Goal: Task Accomplishment & Management: Manage account settings

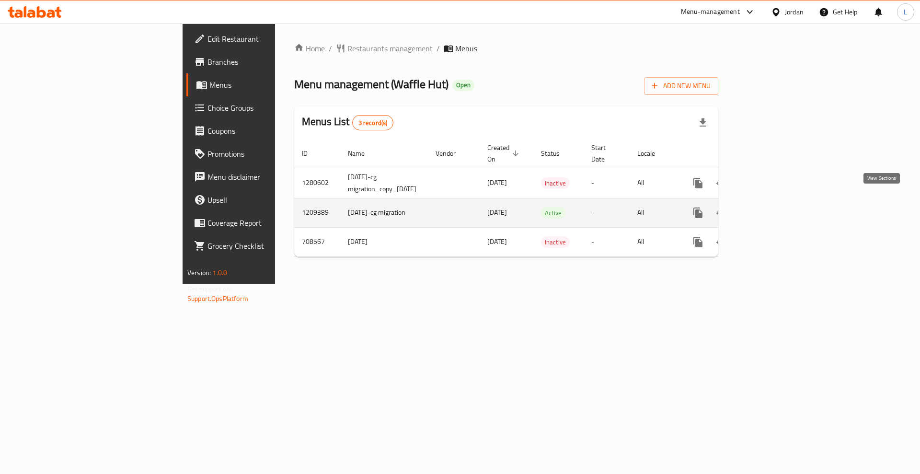
click at [773, 207] on icon "enhanced table" at bounding box center [768, 213] width 12 height 12
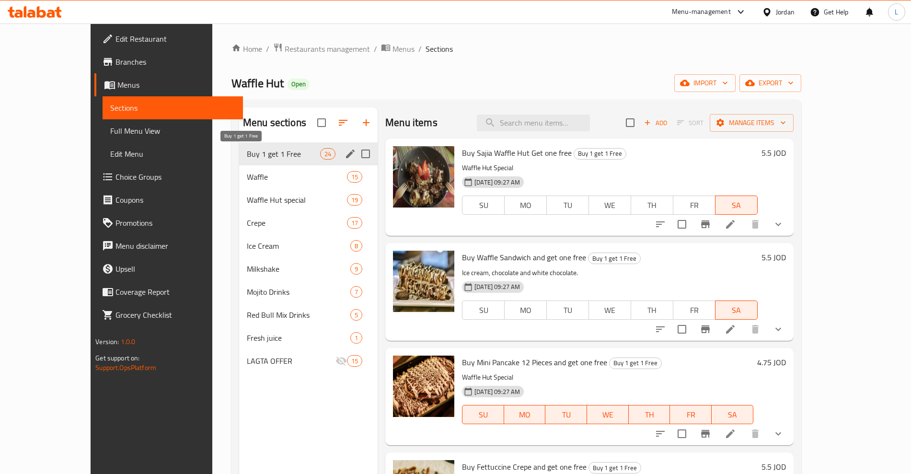
click at [247, 155] on span "Buy 1 get 1 Free" at bounding box center [283, 154] width 73 height 12
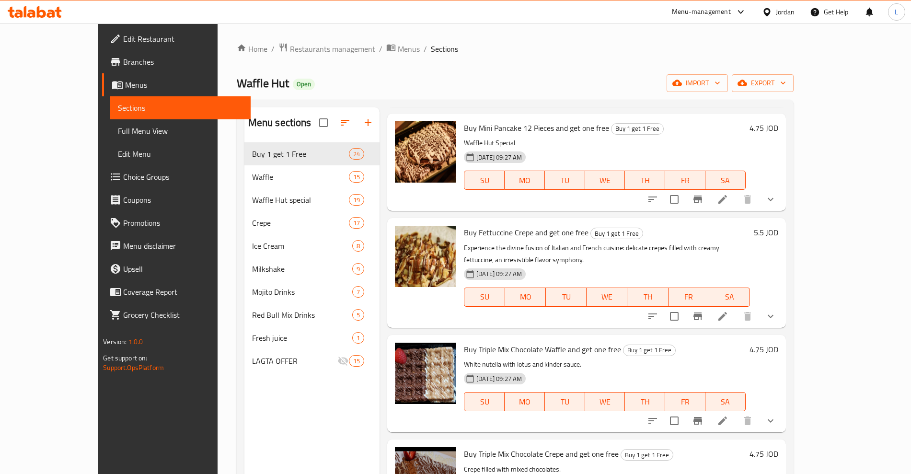
scroll to position [180, 0]
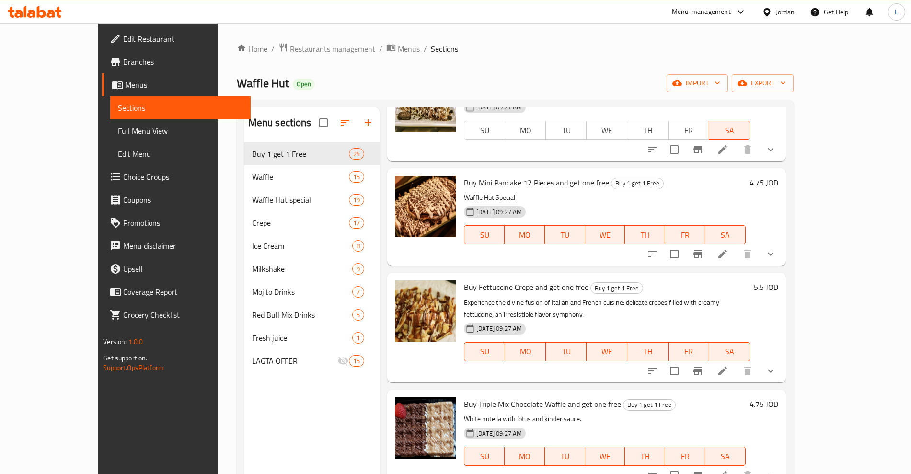
click at [778, 182] on h6 "4.75 JOD" at bounding box center [764, 182] width 29 height 13
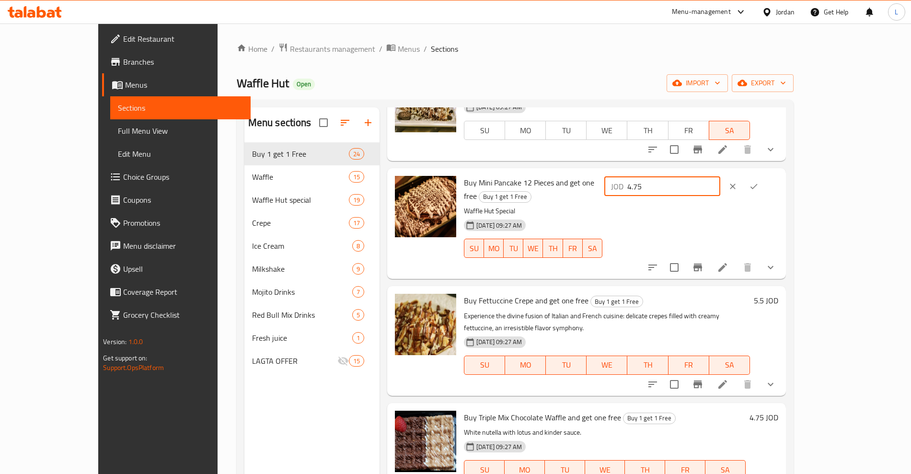
drag, startPoint x: 781, startPoint y: 182, endPoint x: 710, endPoint y: 190, distance: 71.4
click at [710, 190] on div "Buy Mini Pancake 12 Pieces and get one free Buy 1 get 1 Free Waffle Hut Special…" at bounding box center [621, 223] width 322 height 103
type input "5"
click at [759, 183] on icon "ok" at bounding box center [754, 187] width 10 height 10
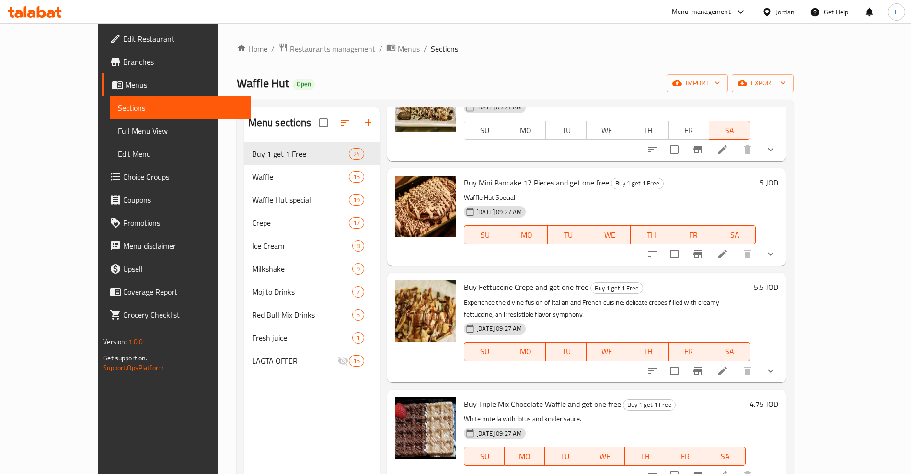
click at [778, 293] on h6 "5.5 JOD" at bounding box center [766, 286] width 24 height 13
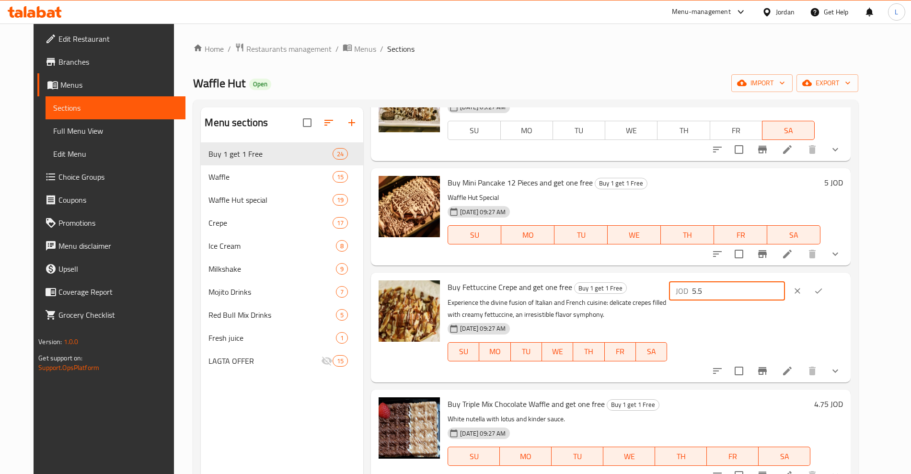
drag, startPoint x: 750, startPoint y: 294, endPoint x: 718, endPoint y: 299, distance: 32.5
click at [718, 299] on div "JOD 5.5 ​" at bounding box center [727, 290] width 116 height 19
type input "5.75"
click at [823, 289] on icon "ok" at bounding box center [819, 291] width 10 height 10
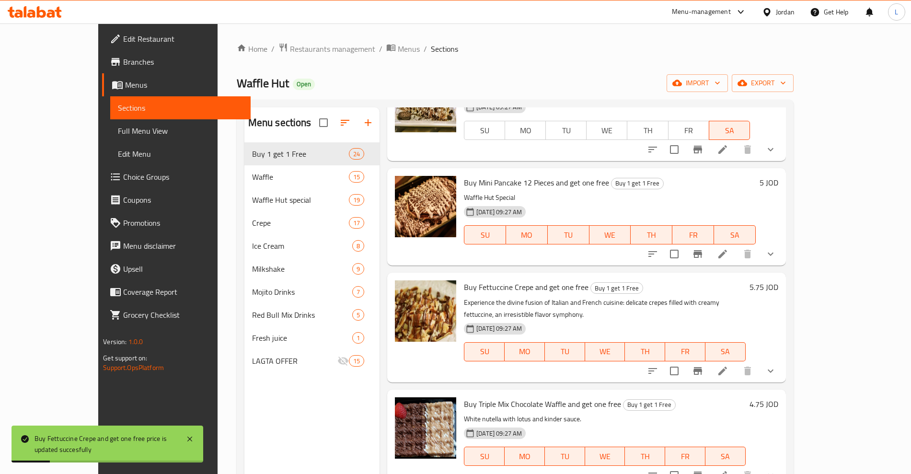
click at [778, 397] on h6 "4.75 JOD" at bounding box center [764, 403] width 29 height 13
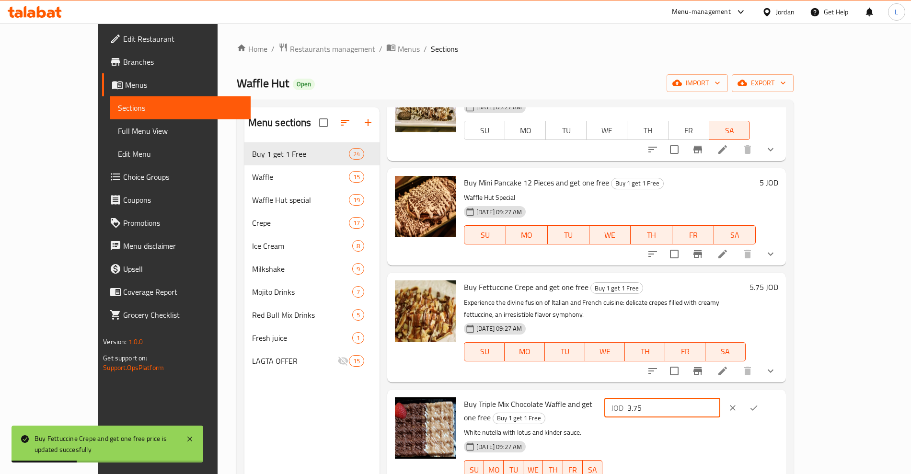
drag, startPoint x: 801, startPoint y: 396, endPoint x: 710, endPoint y: 403, distance: 91.3
click at [710, 403] on input "3.75" at bounding box center [673, 407] width 93 height 19
drag, startPoint x: 759, startPoint y: 393, endPoint x: 707, endPoint y: 399, distance: 52.1
click at [707, 399] on div "Buy Triple Mix Chocolate Waffle and get one free Buy 1 get 1 Free White nutella…" at bounding box center [621, 444] width 322 height 103
type input "5"
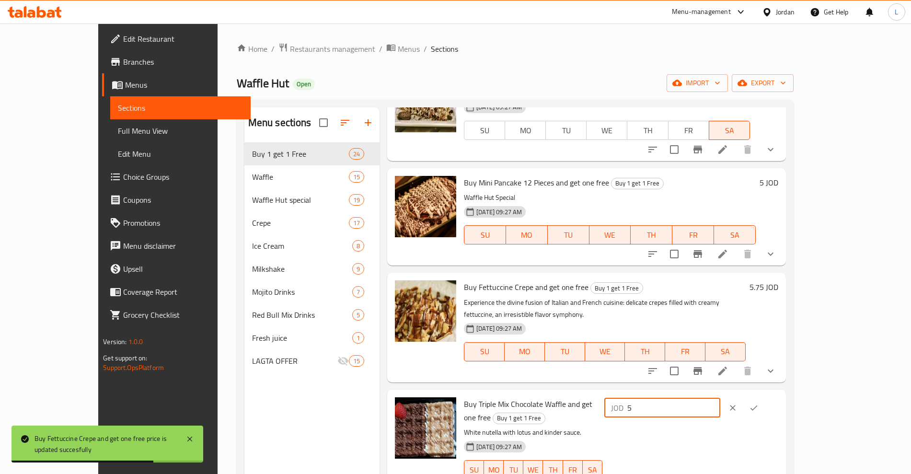
click at [759, 403] on icon "ok" at bounding box center [754, 408] width 10 height 10
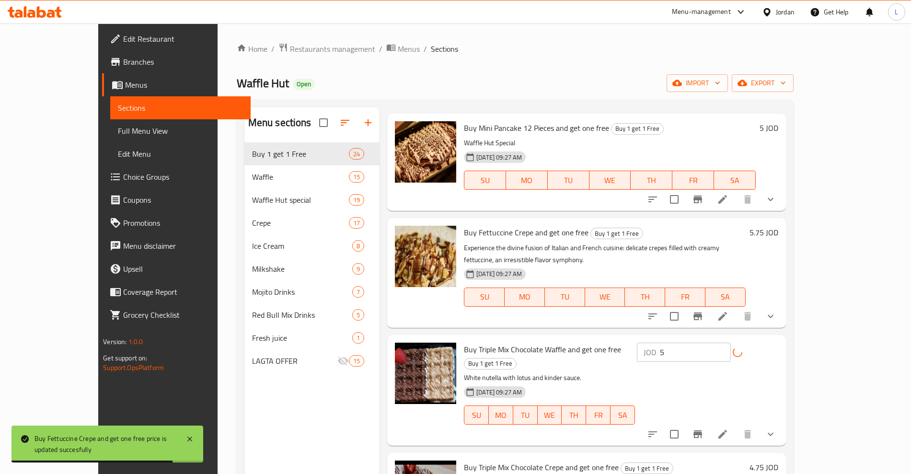
scroll to position [300, 0]
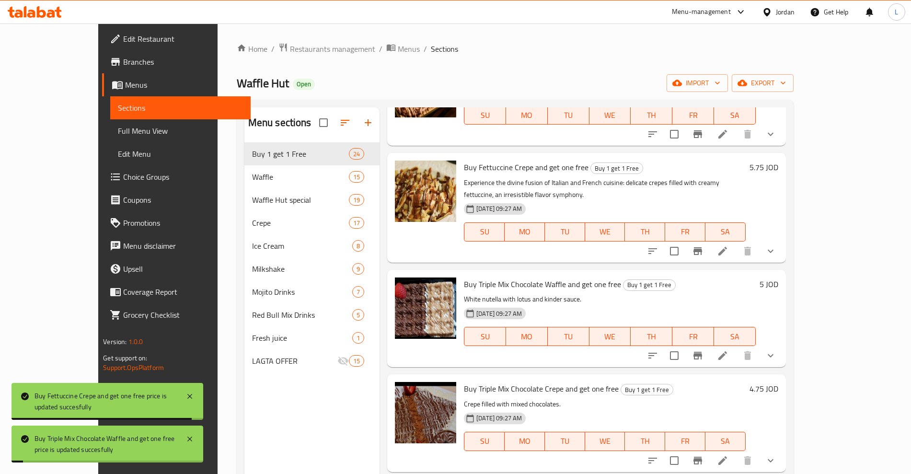
click at [778, 382] on h6 "4.75 JOD" at bounding box center [764, 388] width 29 height 13
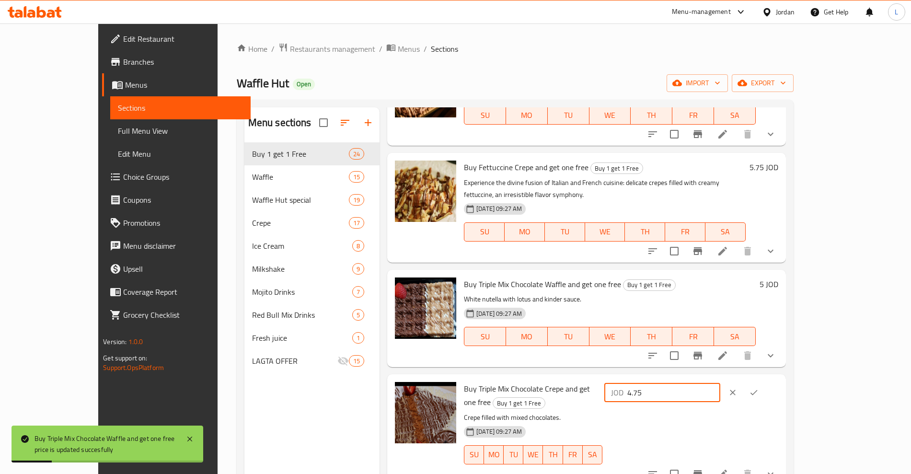
drag, startPoint x: 791, startPoint y: 383, endPoint x: 722, endPoint y: 392, distance: 69.5
click at [722, 392] on div "JOD 4.75 ​" at bounding box center [690, 429] width 176 height 95
type input "5"
click at [758, 390] on icon "ok" at bounding box center [753, 392] width 7 height 5
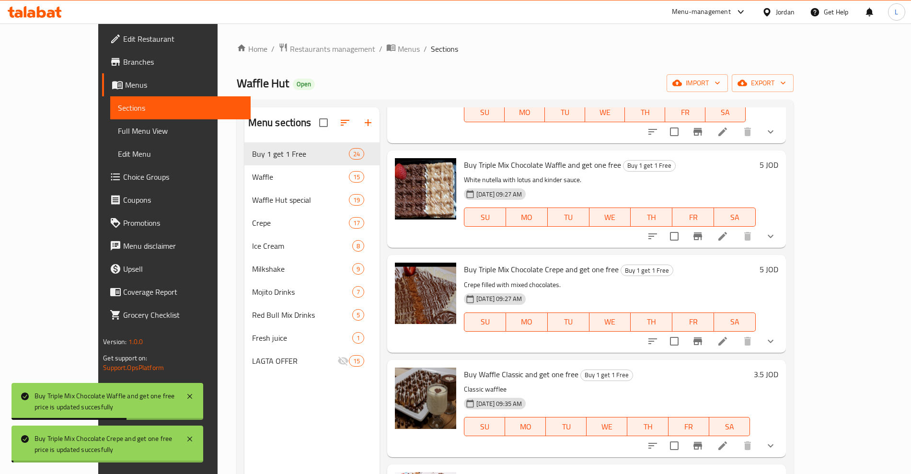
scroll to position [419, 0]
click at [778, 367] on h6 "3.5 JOD" at bounding box center [766, 373] width 24 height 13
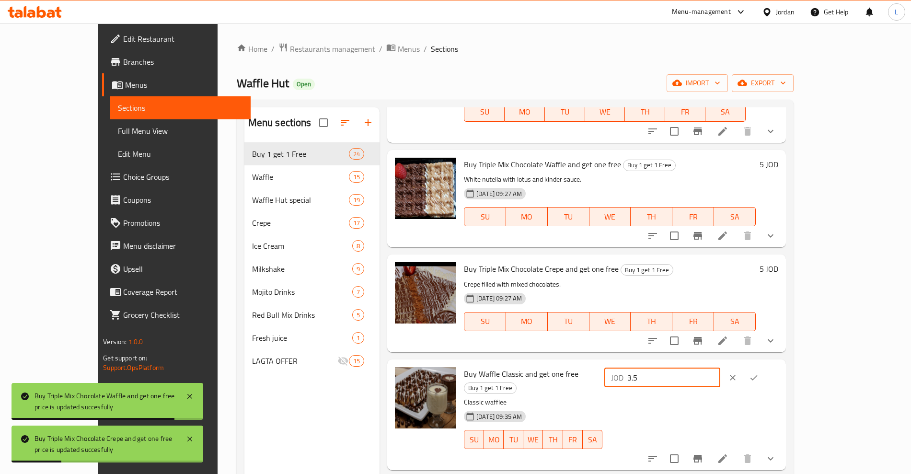
click at [714, 373] on div "JOD 3.5 ​" at bounding box center [662, 377] width 116 height 19
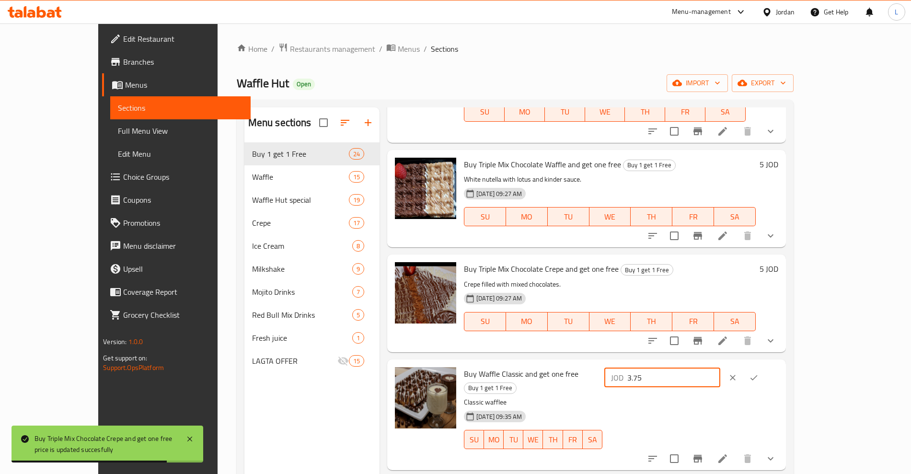
type input "3.75"
click at [759, 373] on icon "ok" at bounding box center [754, 378] width 10 height 10
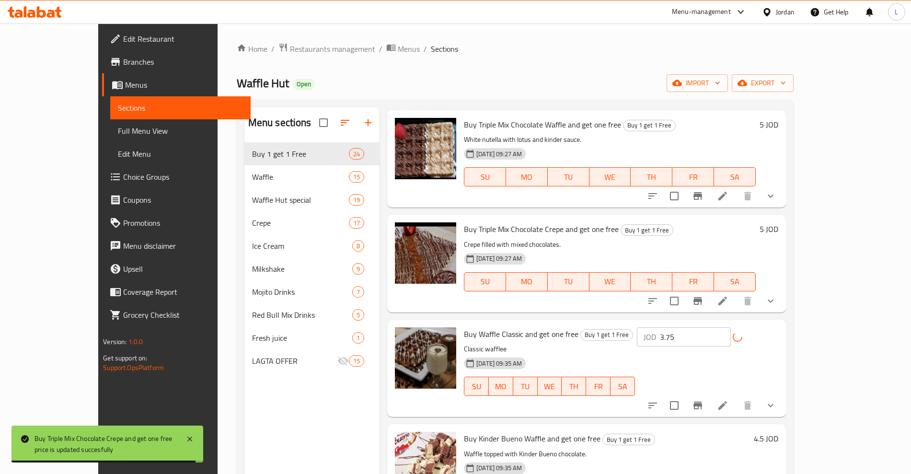
scroll to position [479, 0]
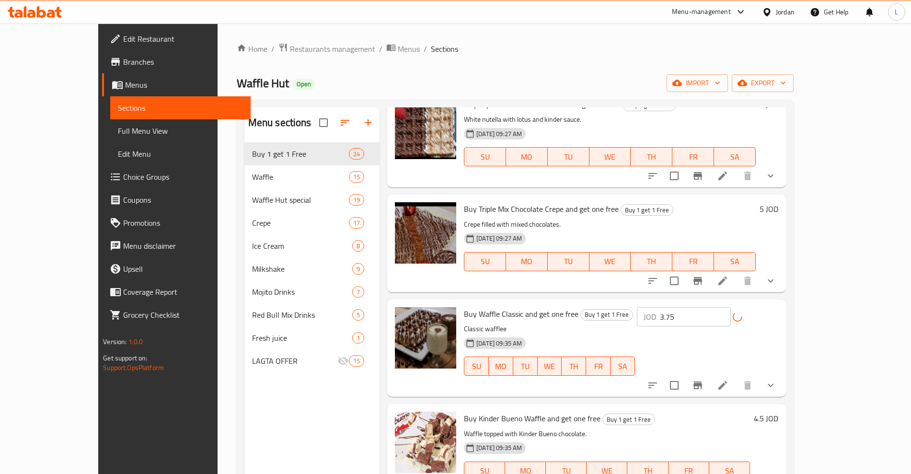
click at [778, 412] on h6 "4.5 JOD" at bounding box center [766, 418] width 24 height 13
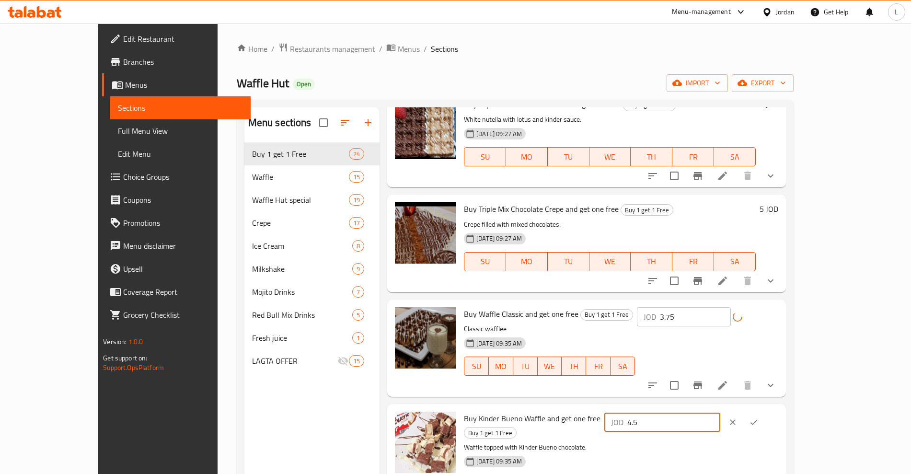
drag, startPoint x: 750, startPoint y: 414, endPoint x: 708, endPoint y: 420, distance: 42.6
click at [708, 420] on div "Buy Kinder Bueno Waffle and get one free Buy 1 get 1 Free Waffle topped with Ki…" at bounding box center [621, 459] width 322 height 103
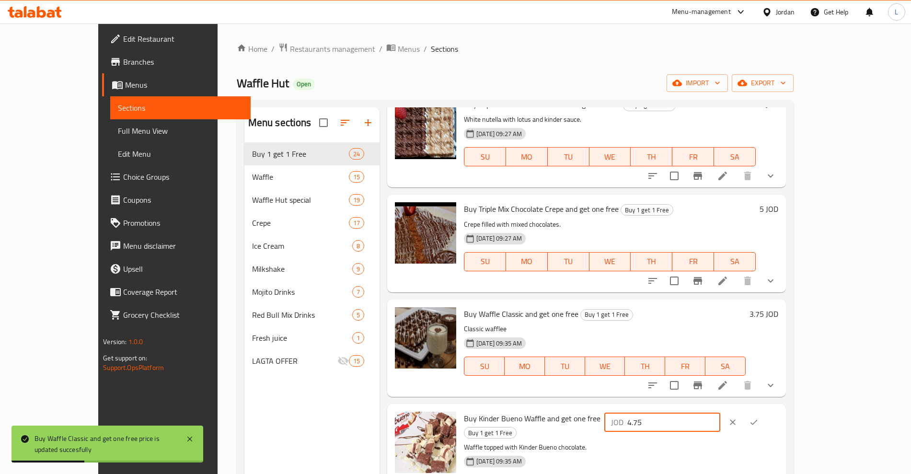
type input "4.75"
click at [759, 417] on icon "ok" at bounding box center [754, 422] width 10 height 10
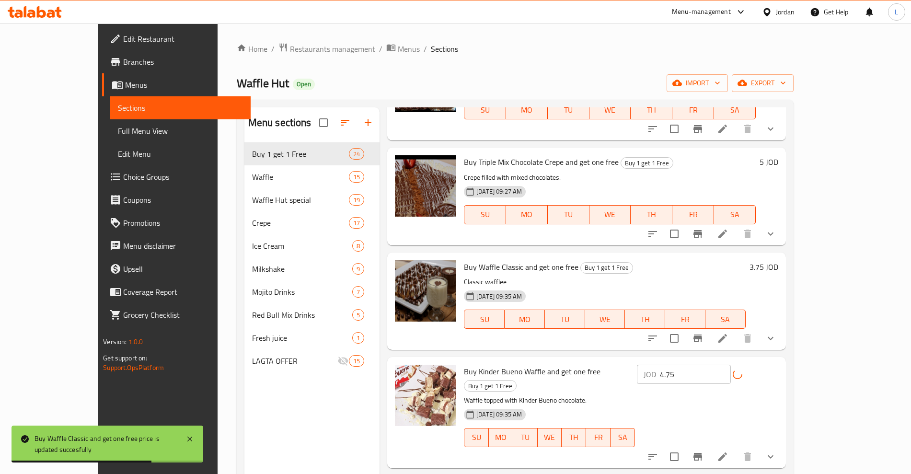
scroll to position [599, 0]
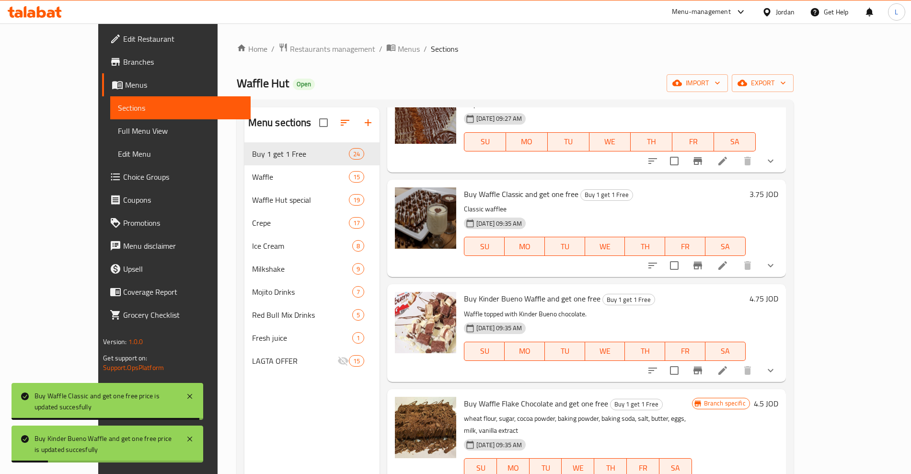
click at [778, 397] on h6 "4.5 JOD" at bounding box center [766, 403] width 24 height 13
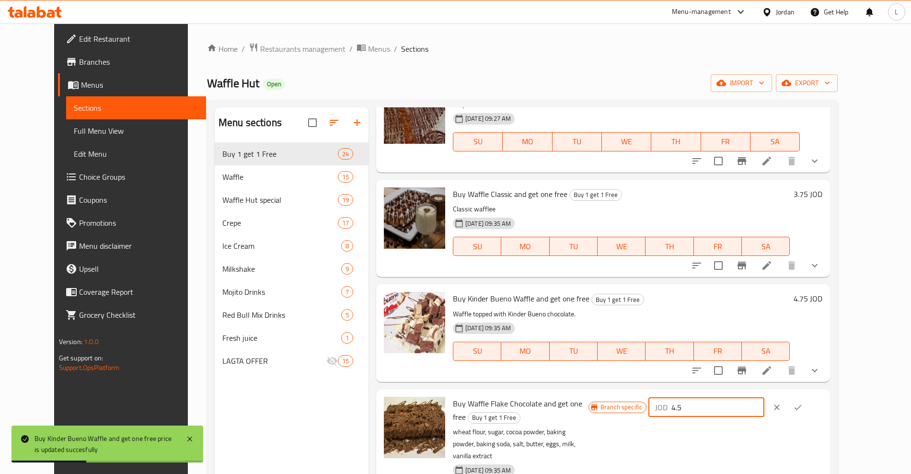
drag, startPoint x: 781, startPoint y: 397, endPoint x: 728, endPoint y: 406, distance: 53.5
click at [728, 406] on div "Branch specific JOD 4.5 ​" at bounding box center [706, 456] width 234 height 119
type input "4.75"
click at [808, 397] on button "ok" at bounding box center [797, 407] width 21 height 21
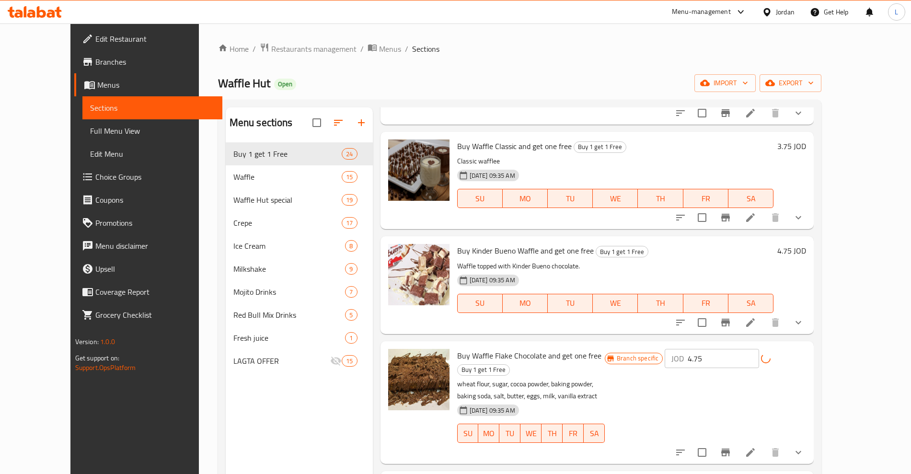
scroll to position [719, 0]
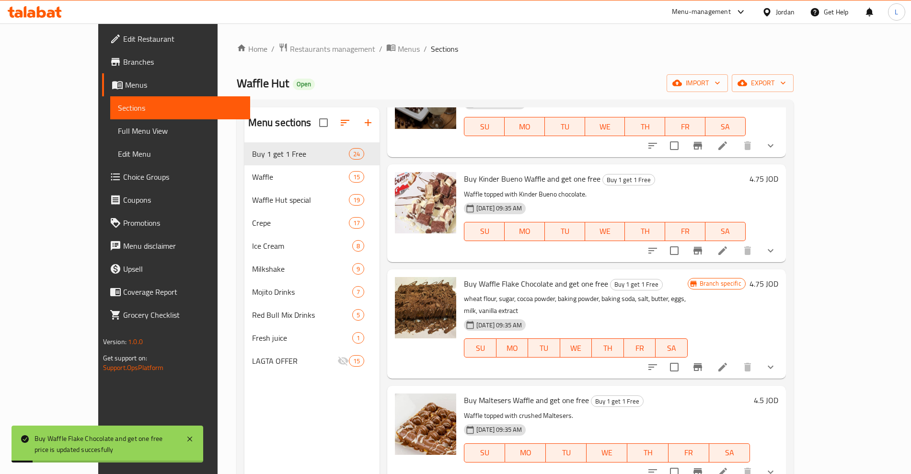
click at [778, 393] on h6 "4.5 JOD" at bounding box center [766, 399] width 24 height 13
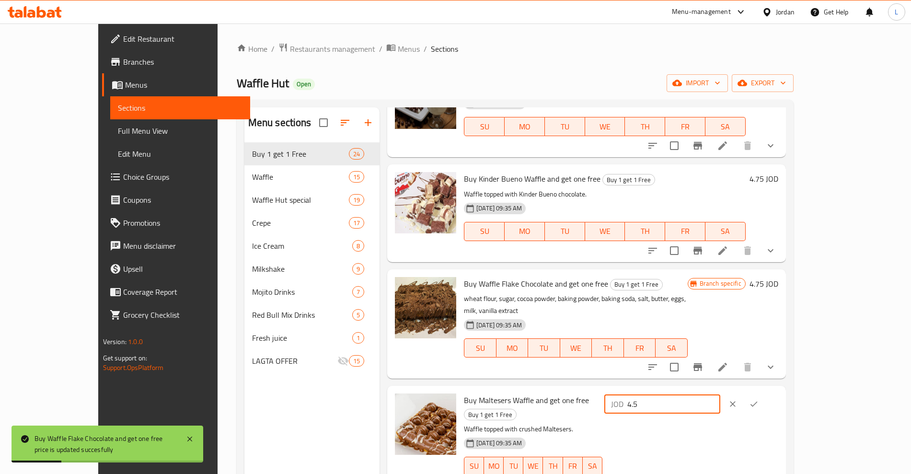
click at [713, 396] on div "JOD 4.5 ​" at bounding box center [690, 440] width 176 height 95
type input "4.75"
click at [759, 399] on icon "ok" at bounding box center [754, 404] width 10 height 10
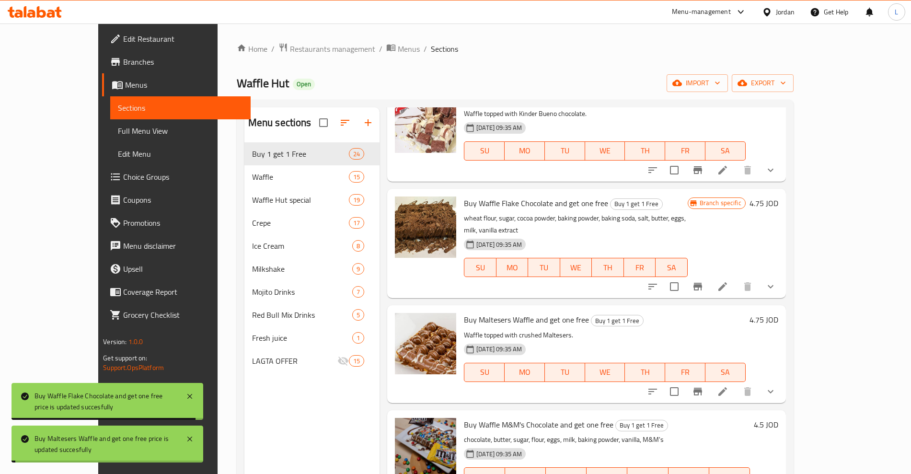
scroll to position [899, 0]
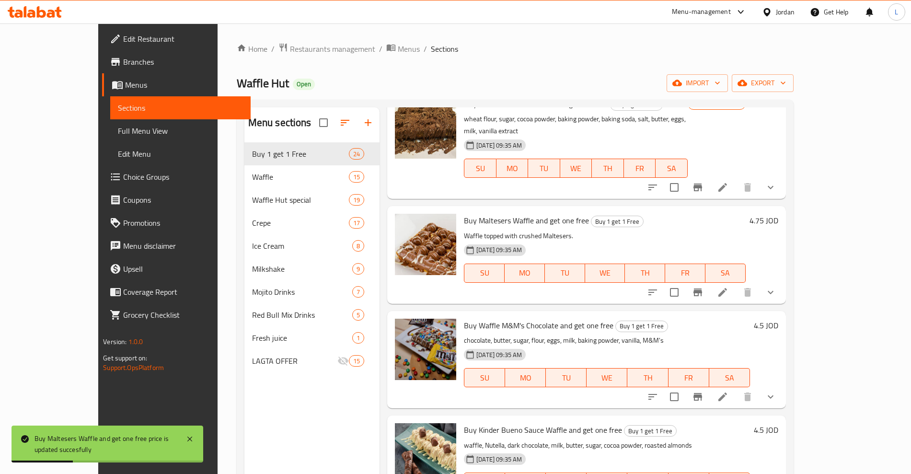
click at [778, 319] on h6 "4.5 JOD" at bounding box center [766, 325] width 24 height 13
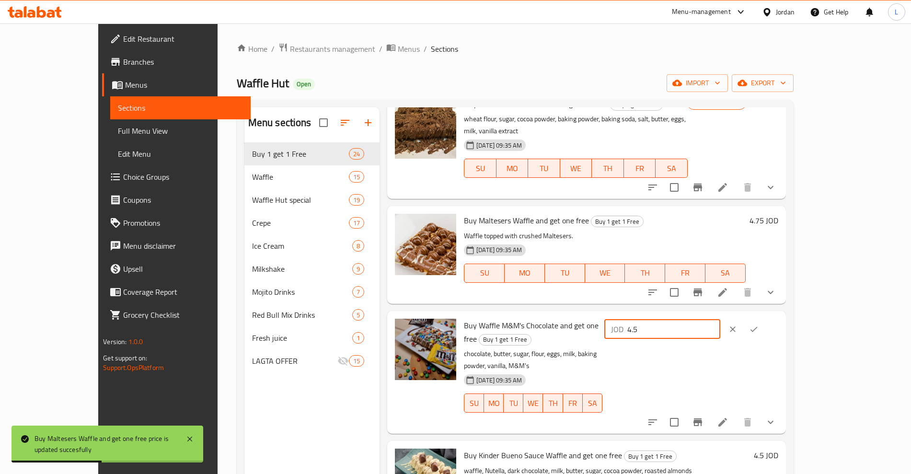
drag, startPoint x: 746, startPoint y: 309, endPoint x: 708, endPoint y: 314, distance: 38.7
click at [708, 315] on div "Buy Waffle M&M's Chocolate and get one free Buy 1 get 1 Free chocolate, butter,…" at bounding box center [621, 372] width 322 height 115
type input "4.75"
click at [759, 324] on icon "ok" at bounding box center [754, 329] width 10 height 10
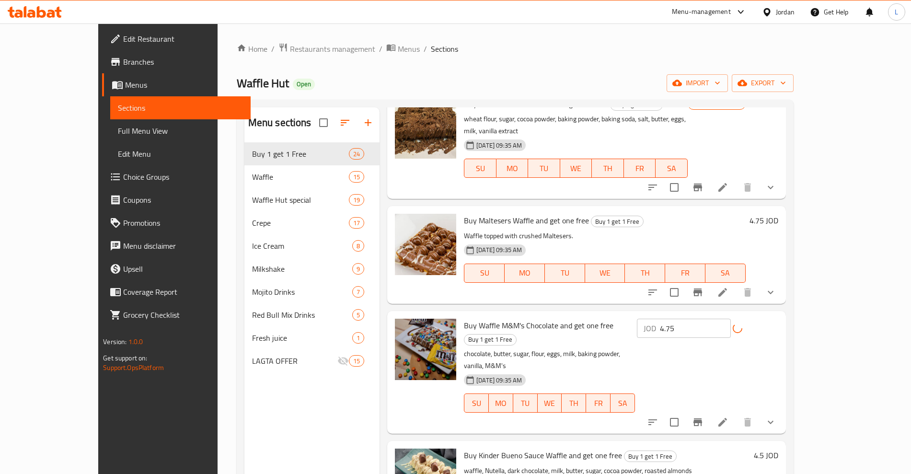
click at [778, 449] on h6 "4.5 JOD" at bounding box center [766, 455] width 24 height 13
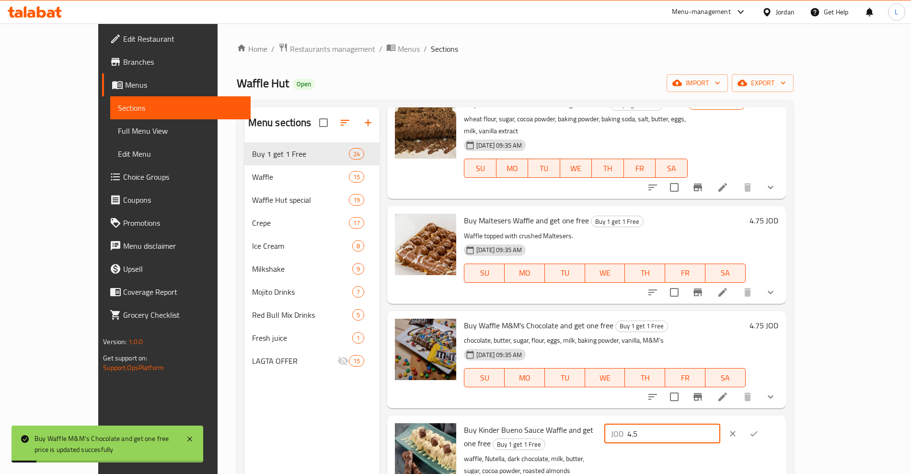
drag, startPoint x: 773, startPoint y: 410, endPoint x: 709, endPoint y: 420, distance: 65.1
click at [709, 420] on div "Buy Kinder Bueno Sauce Waffle and get one free Buy 1 get 1 Free waffle, Nutella…" at bounding box center [621, 476] width 322 height 115
type input "4.75"
click at [764, 423] on button "ok" at bounding box center [753, 433] width 21 height 21
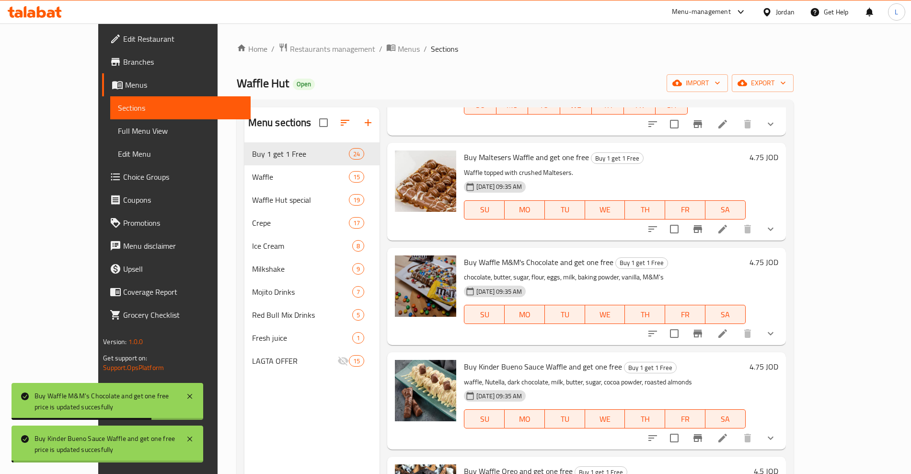
scroll to position [1018, 0]
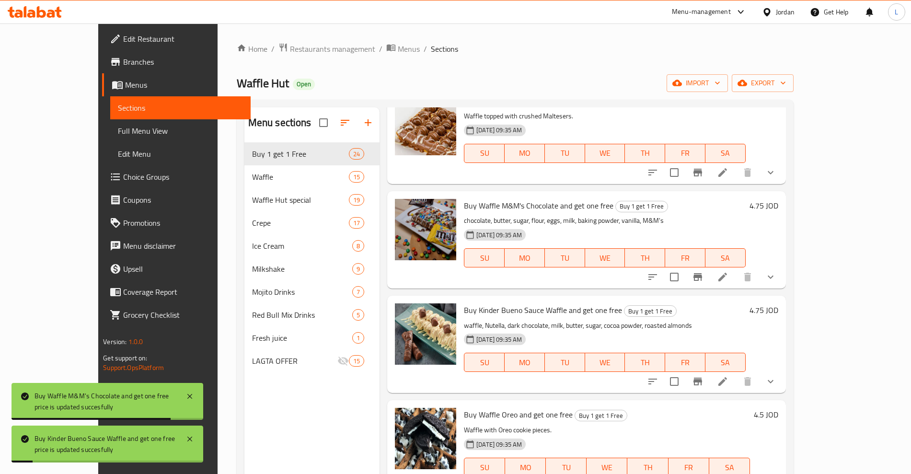
click at [778, 408] on h6 "4.5 JOD" at bounding box center [766, 414] width 24 height 13
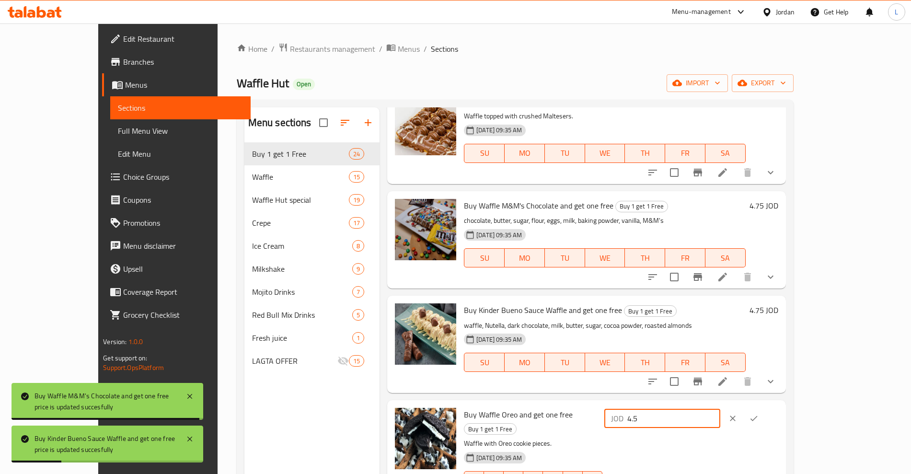
drag, startPoint x: 766, startPoint y: 395, endPoint x: 698, endPoint y: 405, distance: 69.3
click at [699, 406] on div "Buy Waffle Oreo and get one free Buy 1 get 1 Free Waffle with Oreo cookie piece…" at bounding box center [621, 455] width 322 height 103
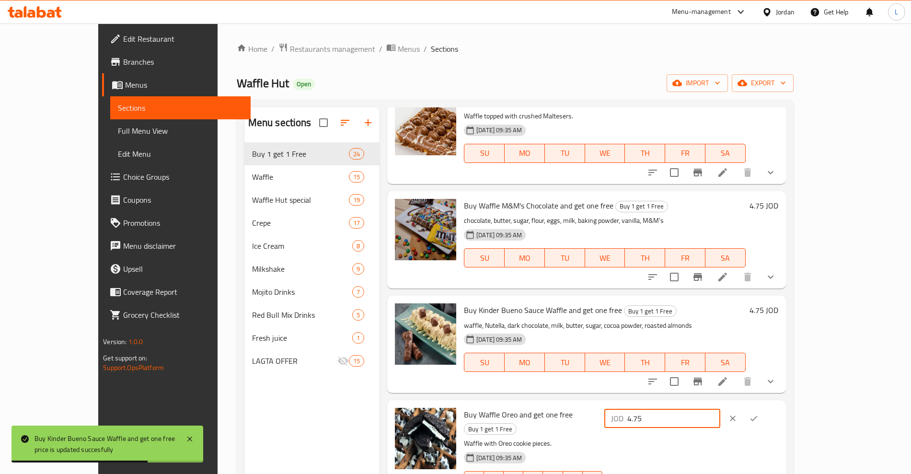
type input "4.75"
click at [759, 414] on icon "ok" at bounding box center [754, 419] width 10 height 10
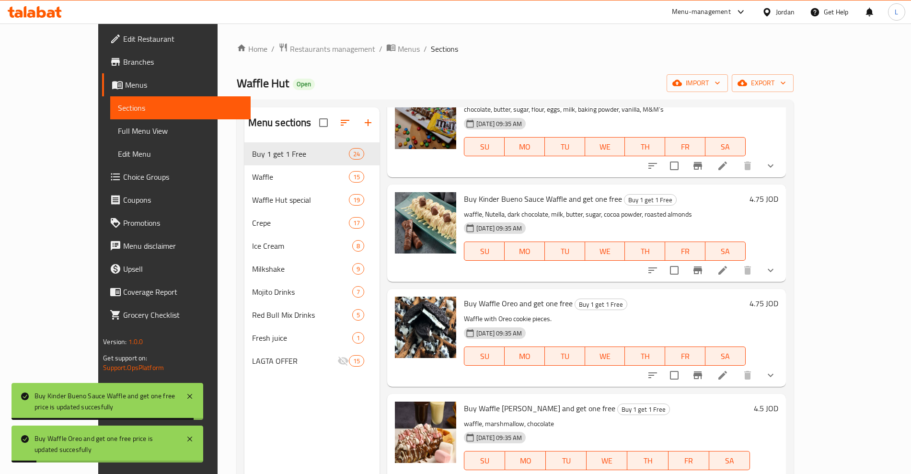
scroll to position [1198, 0]
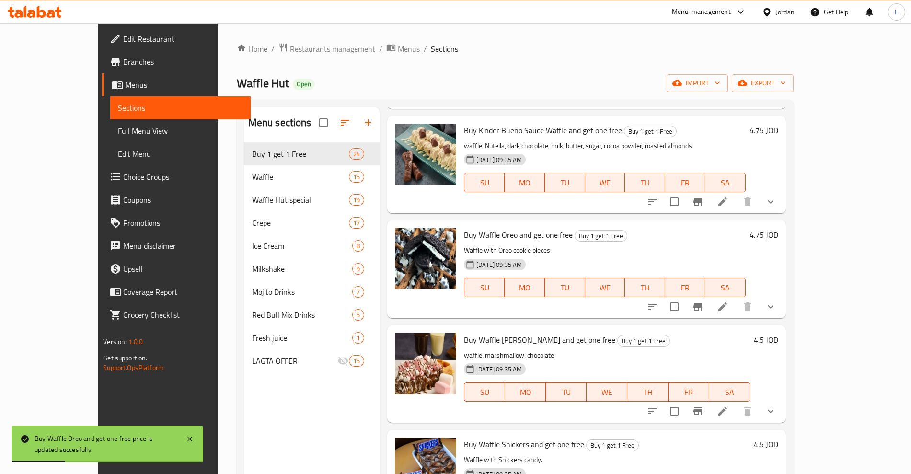
click at [778, 333] on h6 "4.5 JOD" at bounding box center [766, 339] width 24 height 13
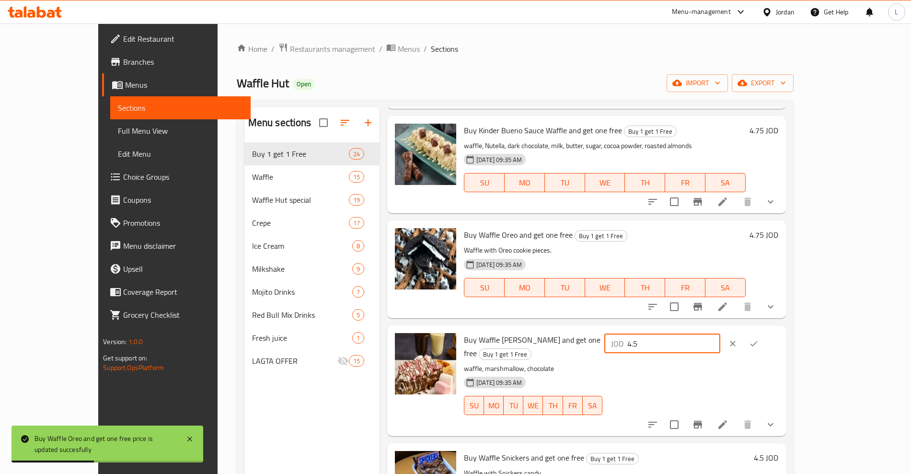
drag, startPoint x: 766, startPoint y: 326, endPoint x: 715, endPoint y: 335, distance: 52.6
click at [715, 335] on div "JOD 4.5 ​" at bounding box center [690, 380] width 176 height 95
type input "4.75"
click at [759, 339] on icon "ok" at bounding box center [754, 344] width 10 height 10
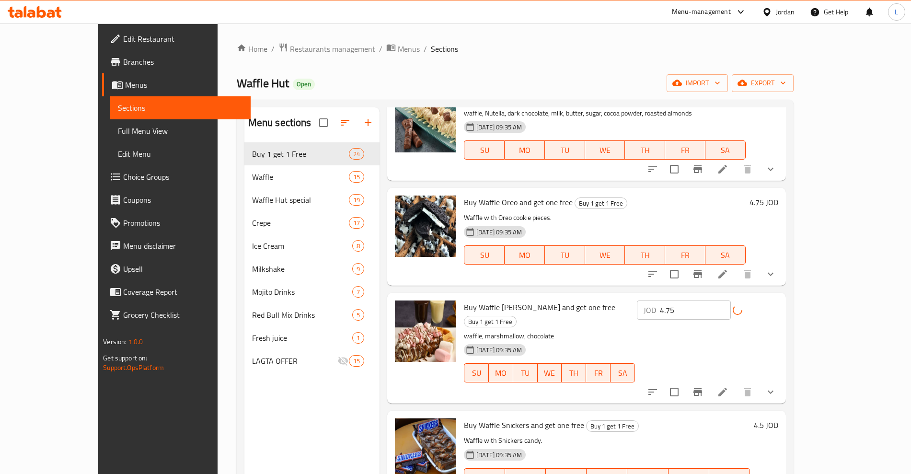
scroll to position [1258, 0]
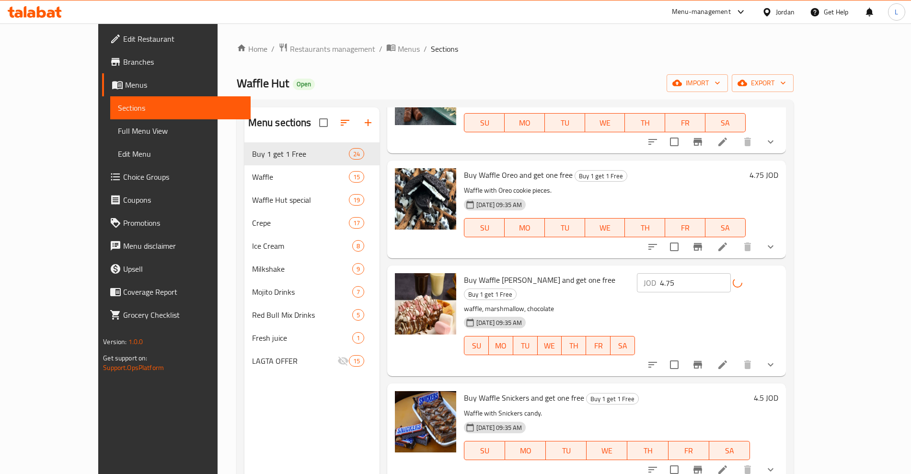
click at [778, 391] on h6 "4.5 JOD" at bounding box center [766, 397] width 24 height 13
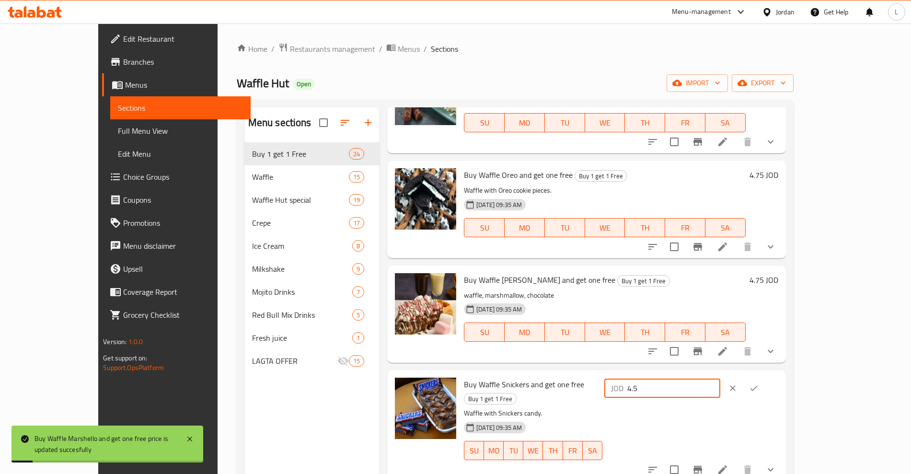
drag, startPoint x: 785, startPoint y: 362, endPoint x: 738, endPoint y: 364, distance: 47.0
click at [720, 379] on input "4.5" at bounding box center [673, 388] width 93 height 19
type input "4.75"
click at [759, 383] on icon "ok" at bounding box center [754, 388] width 10 height 10
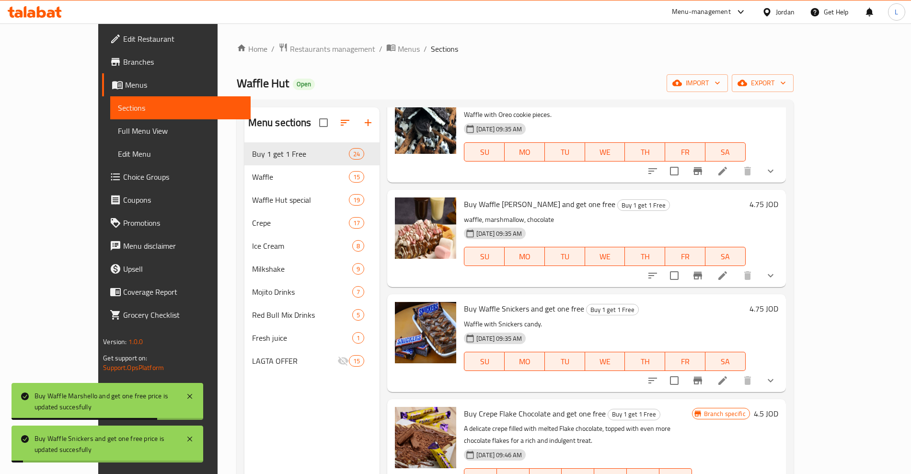
scroll to position [1378, 0]
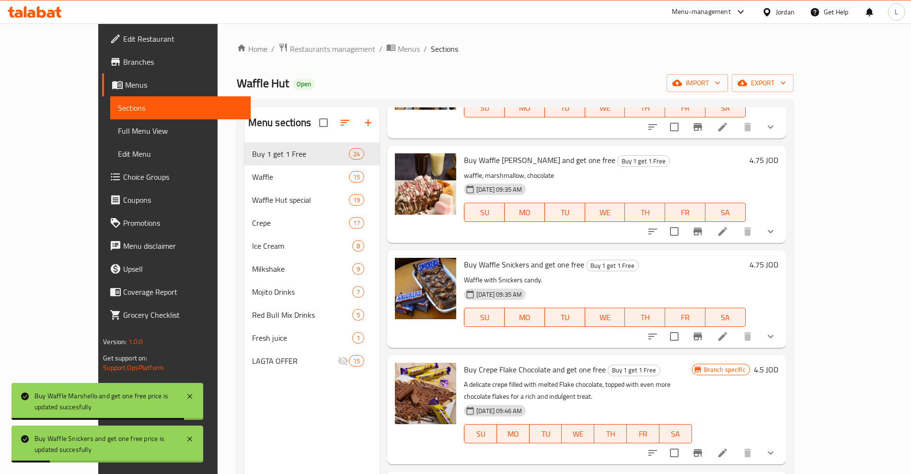
click at [778, 363] on h6 "4.5 JOD" at bounding box center [766, 369] width 24 height 13
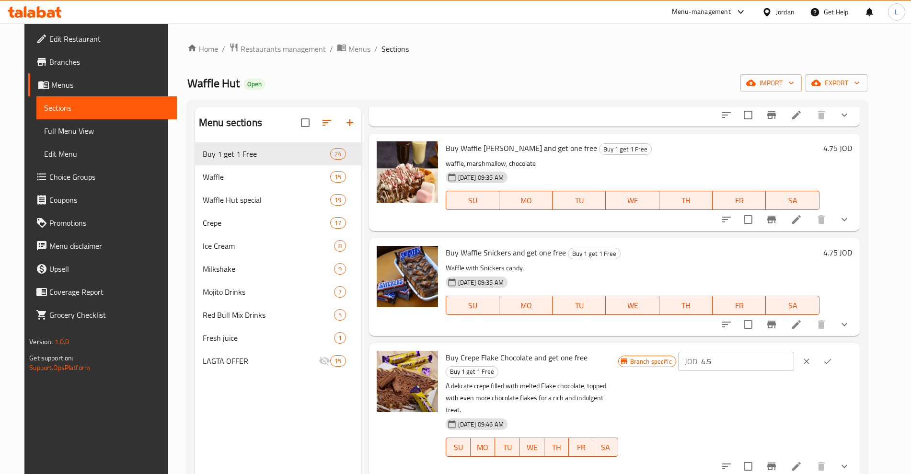
click at [811, 357] on icon "clear" at bounding box center [807, 362] width 10 height 10
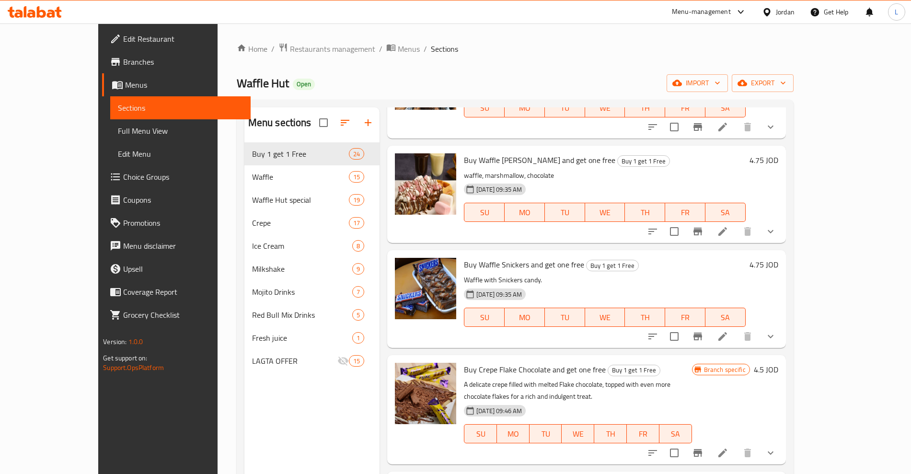
click at [778, 363] on div "Branch specific 4.5 JOD" at bounding box center [735, 369] width 86 height 13
click at [778, 363] on h6 "4.5 JOD" at bounding box center [766, 369] width 24 height 13
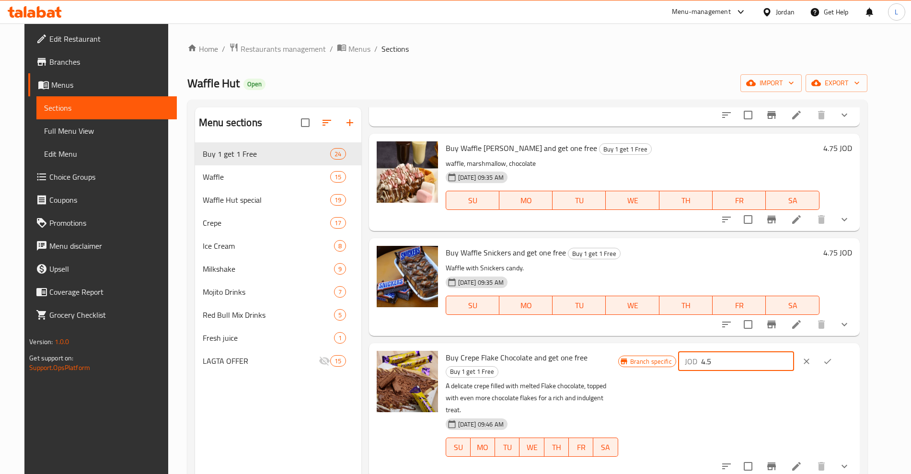
drag, startPoint x: 722, startPoint y: 359, endPoint x: 716, endPoint y: 360, distance: 6.8
click at [716, 360] on div "Branch specific JOD 4.5 ​" at bounding box center [735, 410] width 234 height 119
type input "4.75"
click at [832, 357] on icon "ok" at bounding box center [828, 362] width 10 height 10
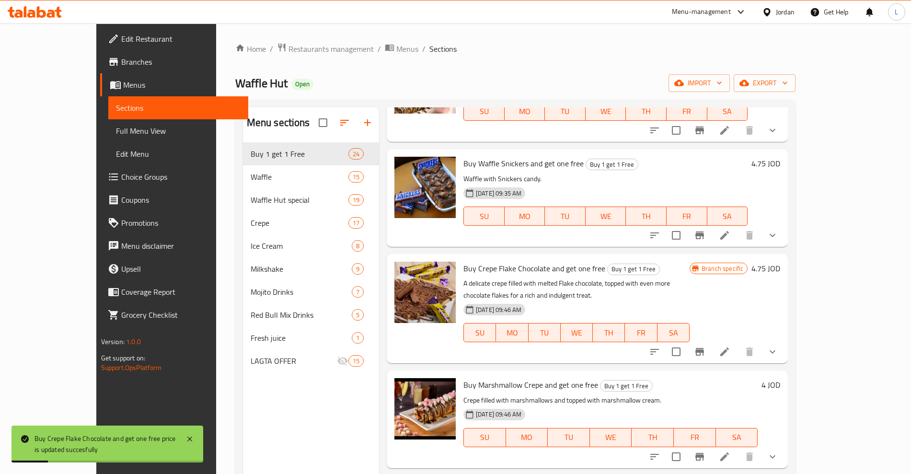
scroll to position [1498, 0]
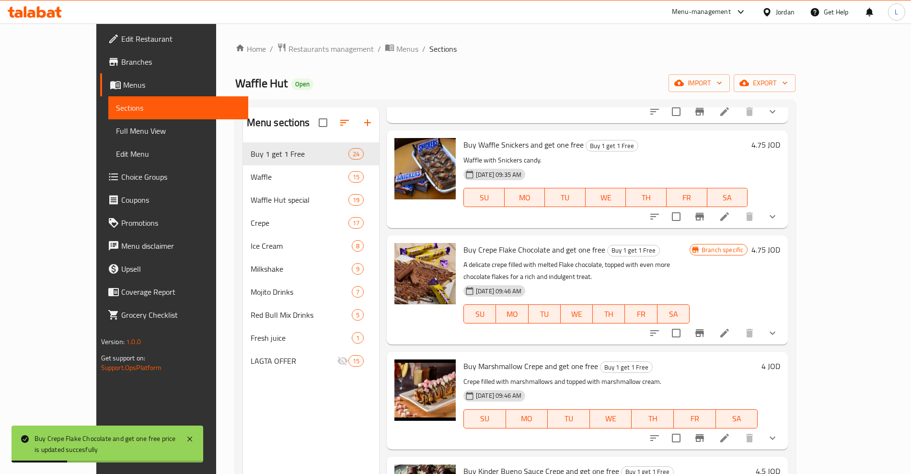
click at [780, 359] on h6 "4 JOD" at bounding box center [771, 365] width 19 height 13
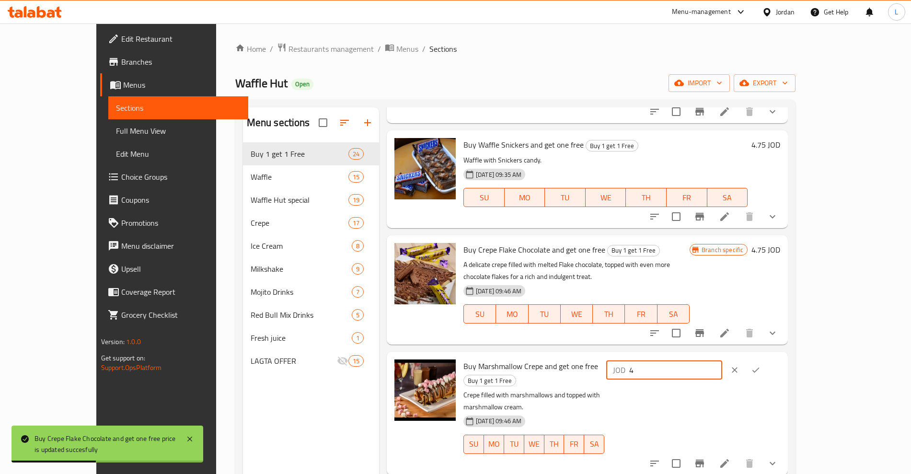
drag, startPoint x: 778, startPoint y: 335, endPoint x: 704, endPoint y: 343, distance: 74.7
click at [704, 356] on div "Buy Marshmallow Crepe and get one free Buy 1 get 1 Free Crepe filled with marsh…" at bounding box center [622, 413] width 324 height 115
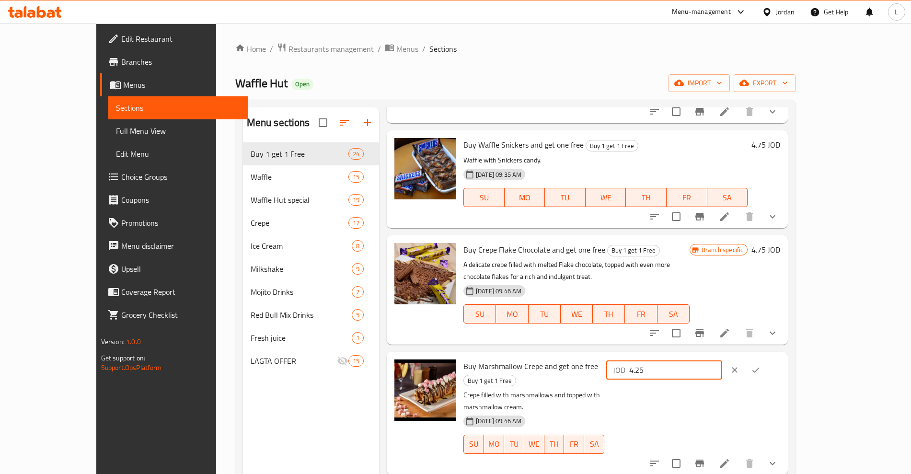
type input "4.25"
click at [761, 365] on icon "ok" at bounding box center [756, 370] width 10 height 10
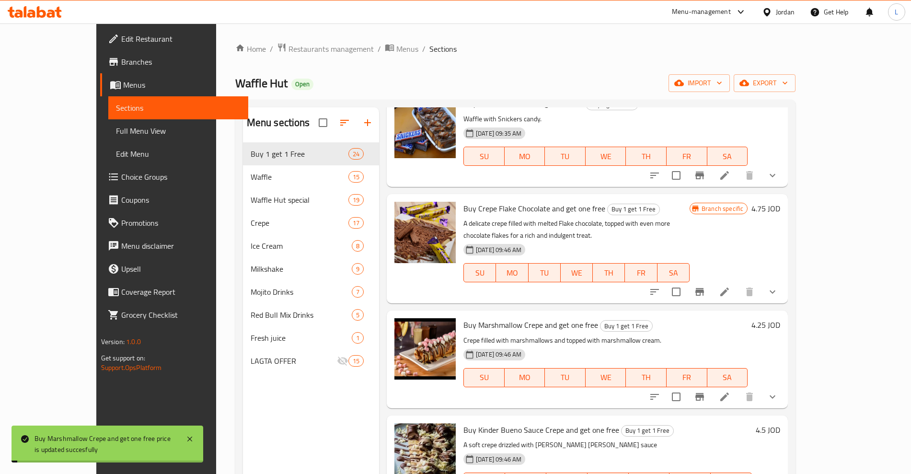
scroll to position [1558, 0]
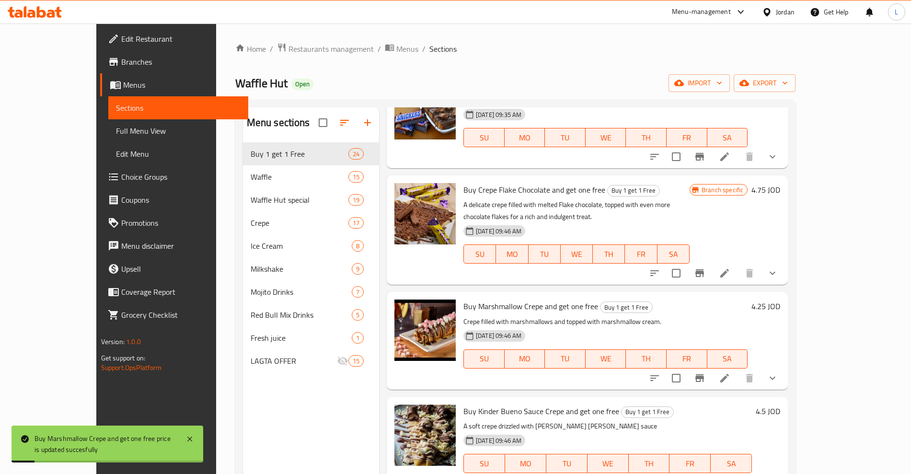
click at [780, 404] on h6 "4.5 JOD" at bounding box center [768, 410] width 24 height 13
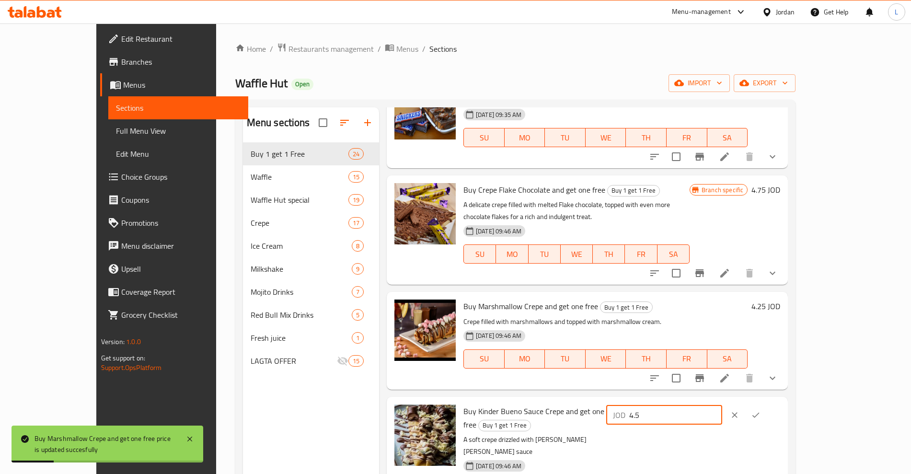
drag, startPoint x: 772, startPoint y: 382, endPoint x: 722, endPoint y: 389, distance: 50.8
click at [722, 404] on div "JOD 4.5 ​" at bounding box center [693, 414] width 174 height 21
type input "4.75"
click at [761, 410] on icon "ok" at bounding box center [756, 415] width 10 height 10
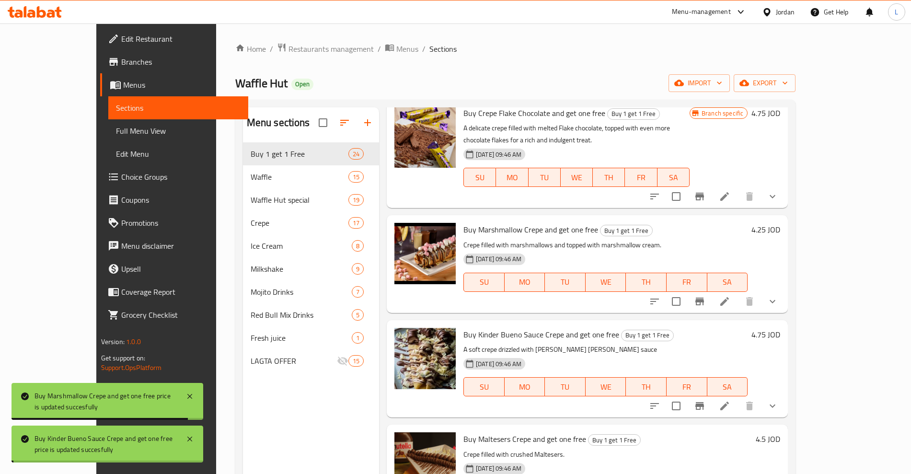
scroll to position [1677, 0]
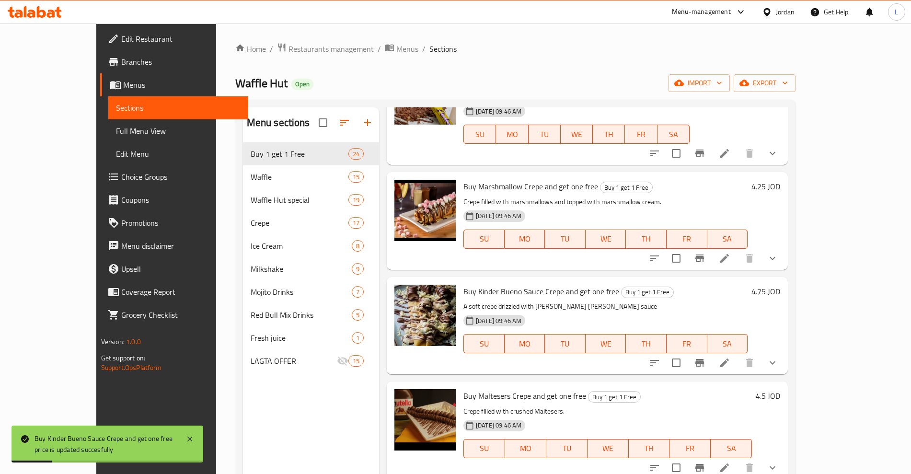
click at [780, 389] on h6 "4.5 JOD" at bounding box center [768, 395] width 24 height 13
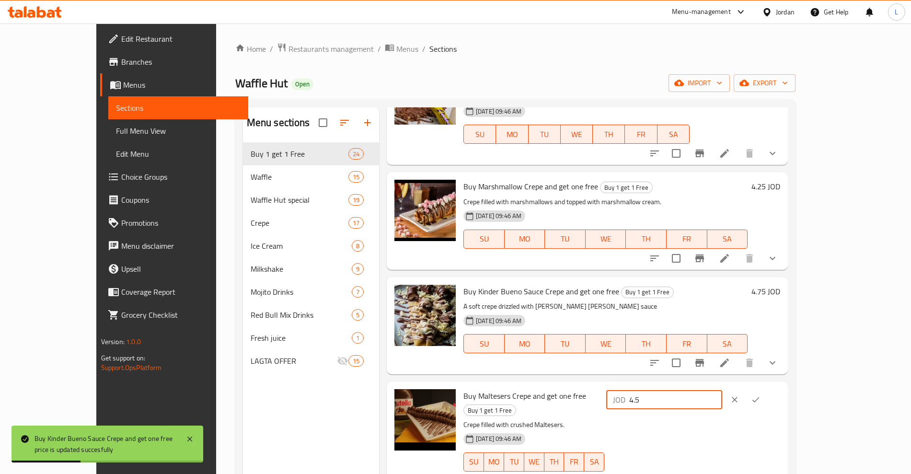
drag, startPoint x: 783, startPoint y: 361, endPoint x: 723, endPoint y: 369, distance: 60.3
click at [722, 390] on div "JOD 4.5 ​" at bounding box center [664, 399] width 116 height 19
type input "4.75"
click at [766, 389] on button "ok" at bounding box center [755, 399] width 21 height 21
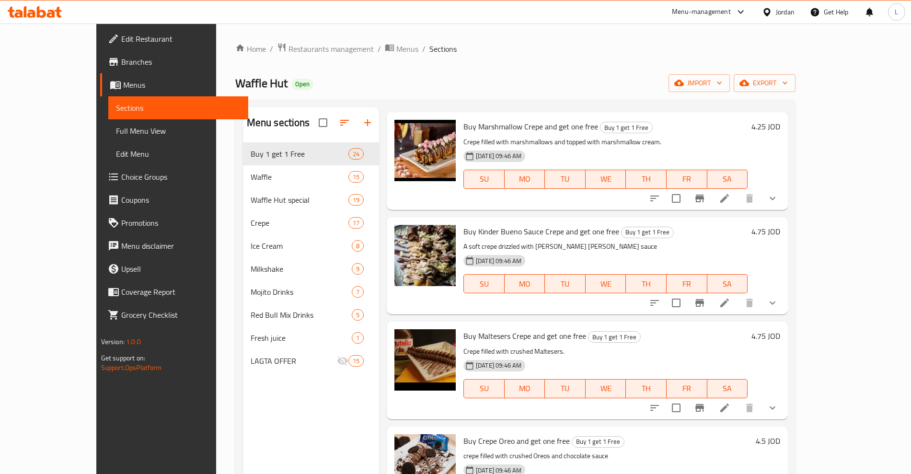
scroll to position [1797, 0]
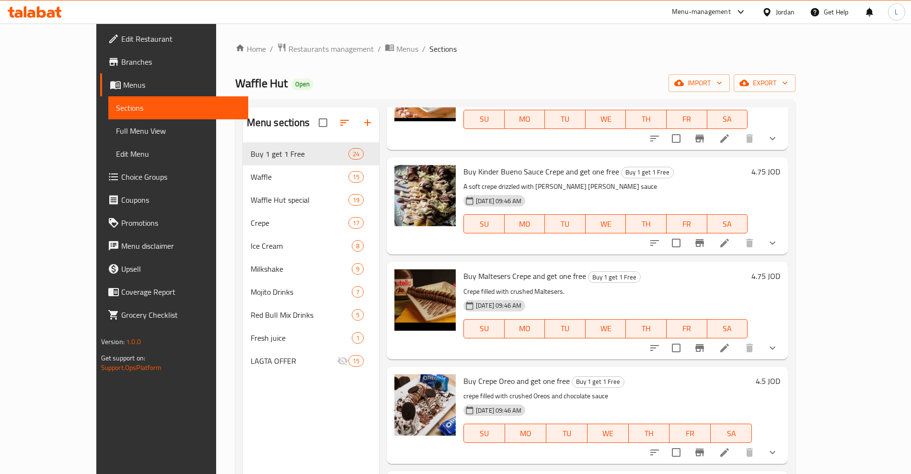
click at [780, 374] on h6 "4.5 JOD" at bounding box center [768, 380] width 24 height 13
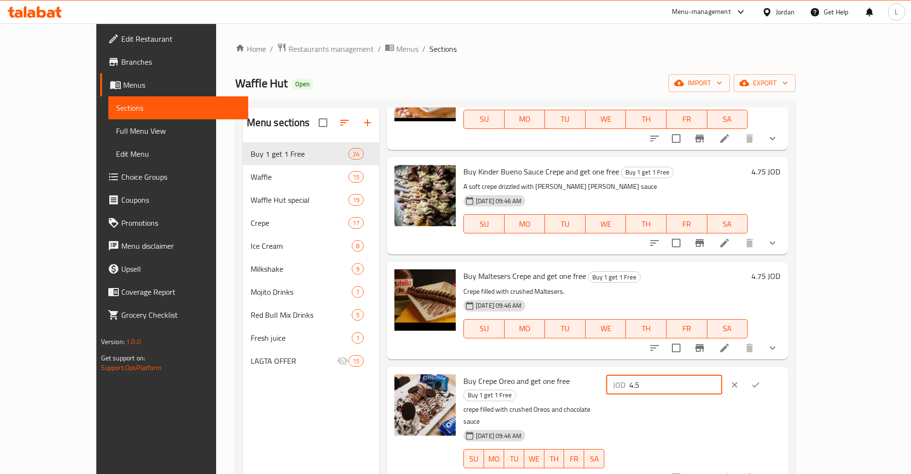
drag, startPoint x: 754, startPoint y: 353, endPoint x: 723, endPoint y: 357, distance: 31.9
click at [722, 375] on div "JOD 4.5 ​" at bounding box center [664, 384] width 116 height 19
type input "4.75"
click at [761, 380] on icon "ok" at bounding box center [756, 385] width 10 height 10
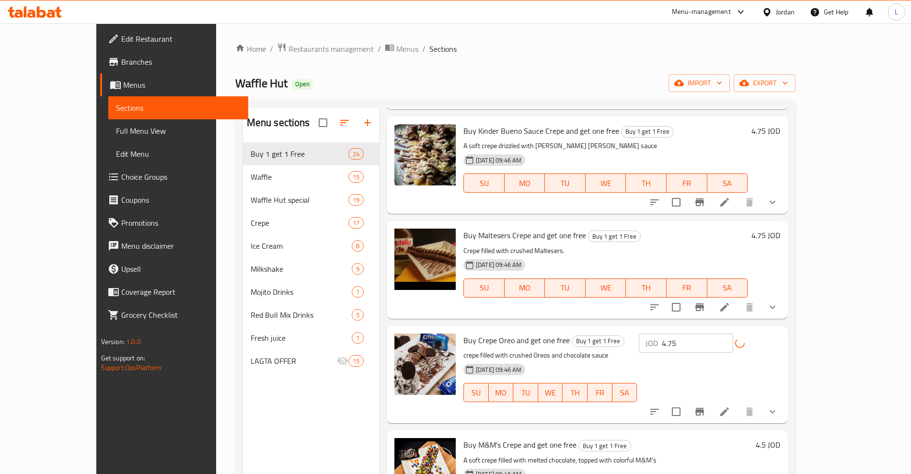
scroll to position [1857, 0]
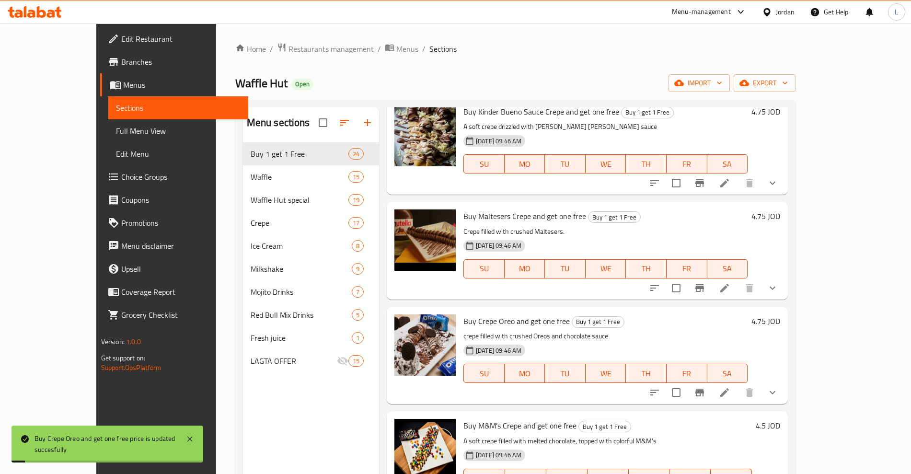
click at [780, 419] on h6 "4.5 JOD" at bounding box center [768, 425] width 24 height 13
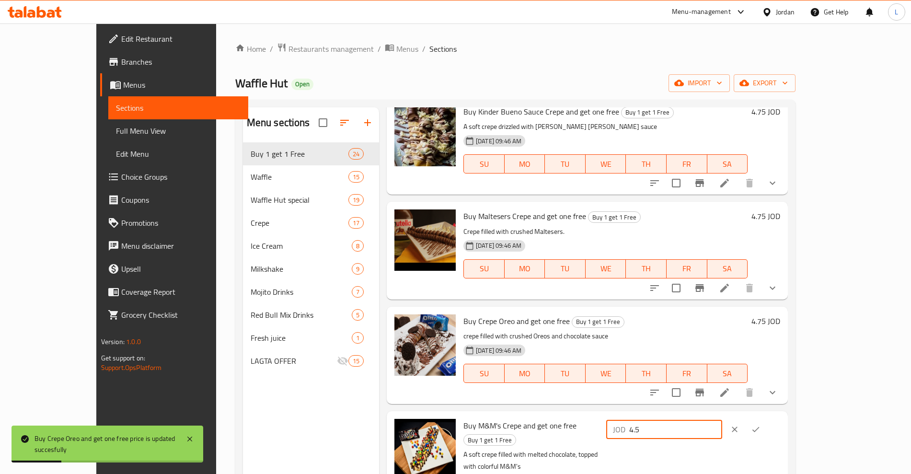
drag, startPoint x: 773, startPoint y: 394, endPoint x: 701, endPoint y: 401, distance: 72.7
click at [701, 415] on div "Buy M&M's Crepe and get one free Buy 1 get 1 Free A soft crepe filled with melt…" at bounding box center [622, 472] width 324 height 115
type input "4.75"
click at [766, 419] on button "ok" at bounding box center [755, 429] width 21 height 21
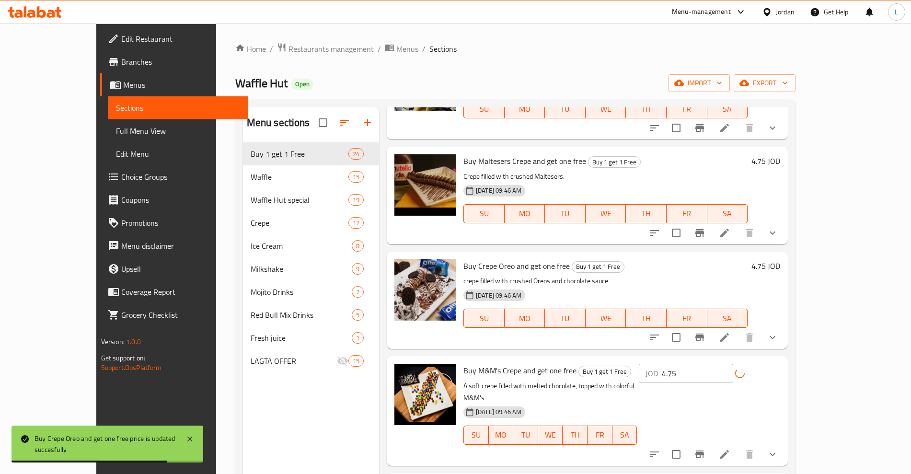
scroll to position [1977, 0]
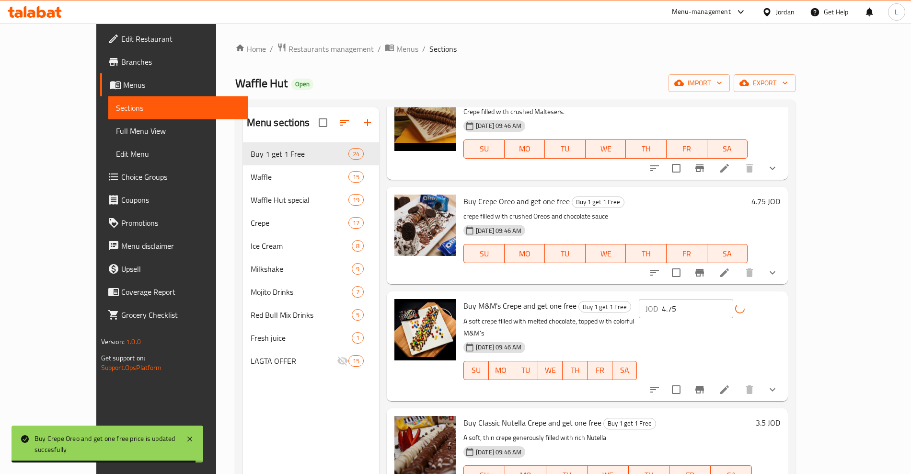
click at [780, 416] on h6 "3.5 JOD" at bounding box center [768, 422] width 24 height 13
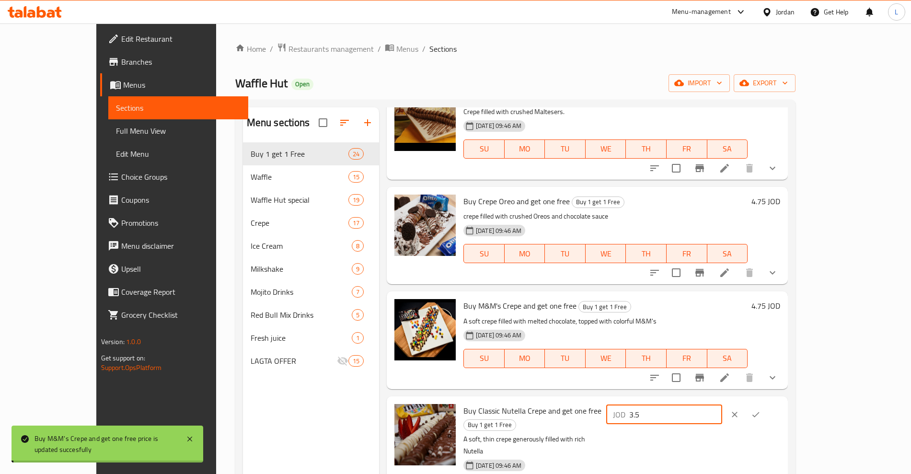
drag, startPoint x: 779, startPoint y: 376, endPoint x: 740, endPoint y: 381, distance: 39.1
click at [722, 405] on input "3.5" at bounding box center [675, 414] width 93 height 19
drag, startPoint x: 745, startPoint y: 377, endPoint x: 724, endPoint y: 378, distance: 20.7
click at [722, 405] on div "JOD 3.5 ​" at bounding box center [664, 414] width 116 height 19
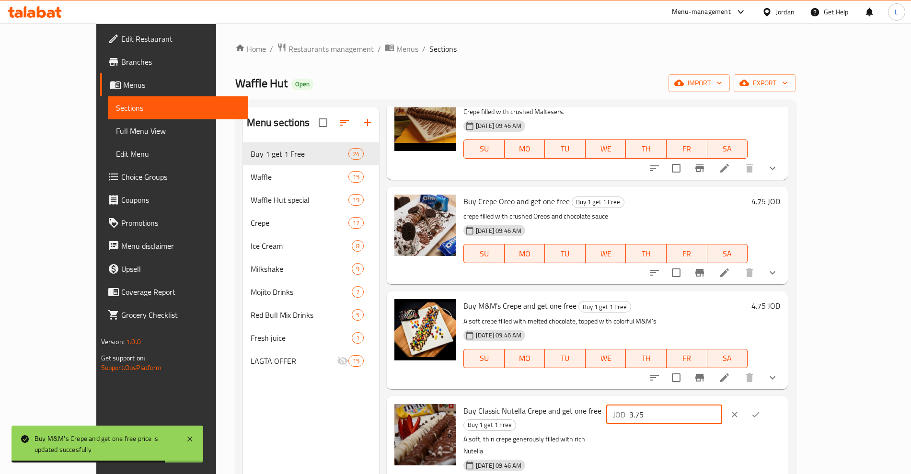
type input "3.75"
click at [761, 410] on icon "ok" at bounding box center [756, 415] width 10 height 10
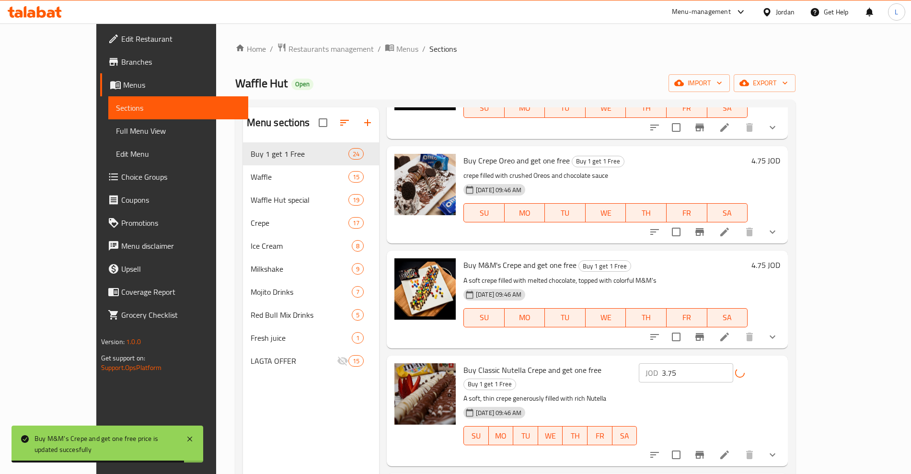
scroll to position [2037, 0]
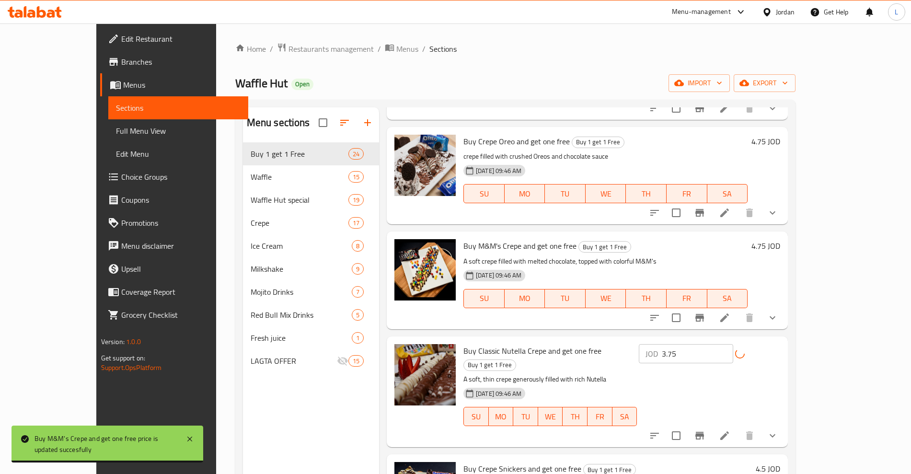
click at [780, 462] on h6 "4.5 JOD" at bounding box center [768, 468] width 24 height 13
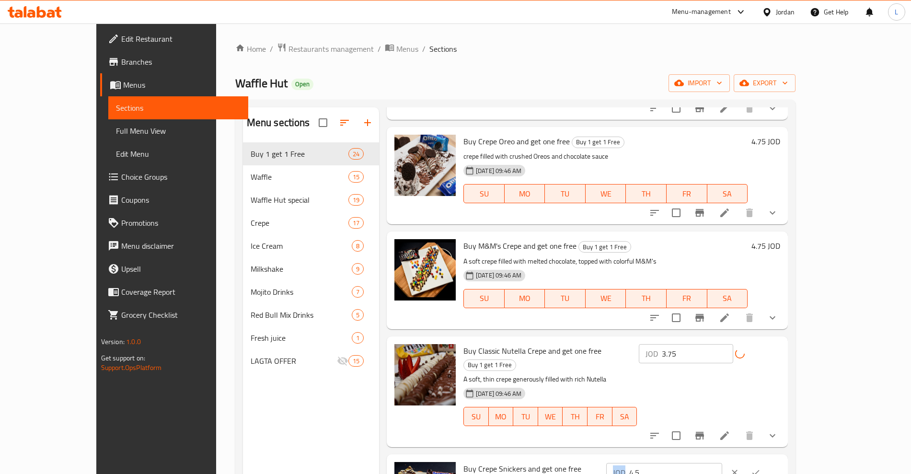
drag, startPoint x: 734, startPoint y: 421, endPoint x: 766, endPoint y: 422, distance: 32.1
click at [722, 463] on div "JOD 4.5 ​" at bounding box center [664, 472] width 116 height 19
drag, startPoint x: 765, startPoint y: 422, endPoint x: 723, endPoint y: 426, distance: 41.9
click at [722, 463] on div "JOD 4.5 ​" at bounding box center [664, 472] width 116 height 19
type input "4.75"
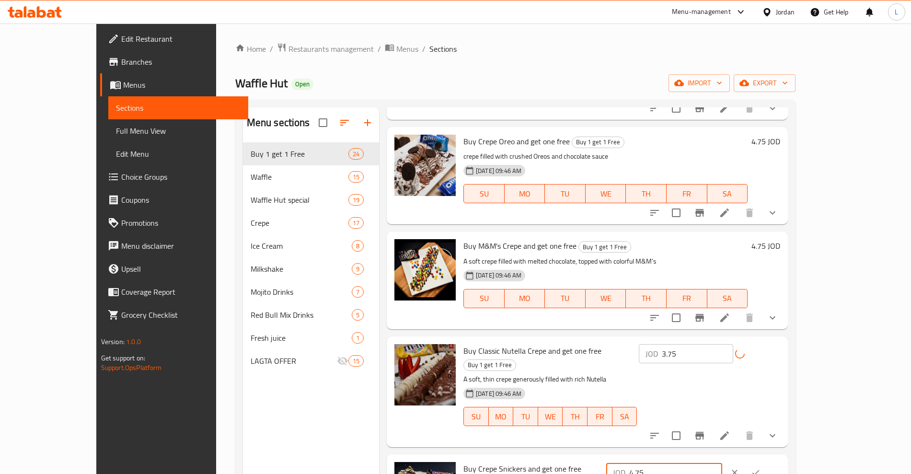
click at [761, 468] on icon "ok" at bounding box center [756, 473] width 10 height 10
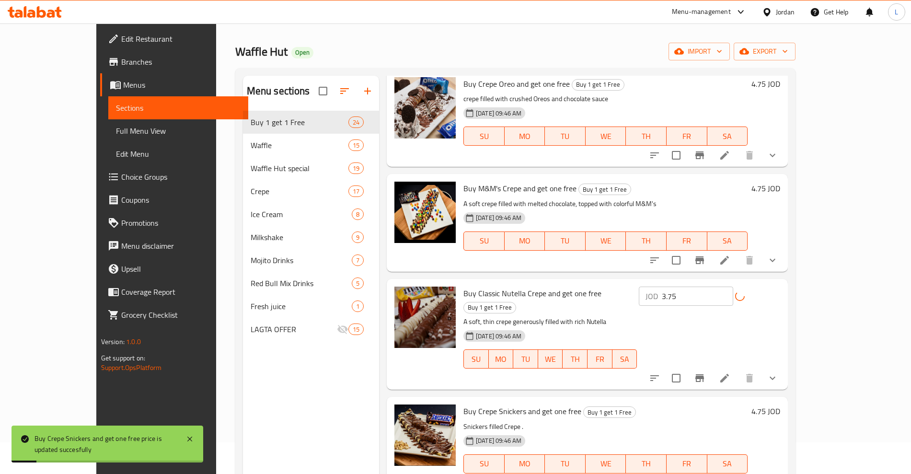
scroll to position [60, 0]
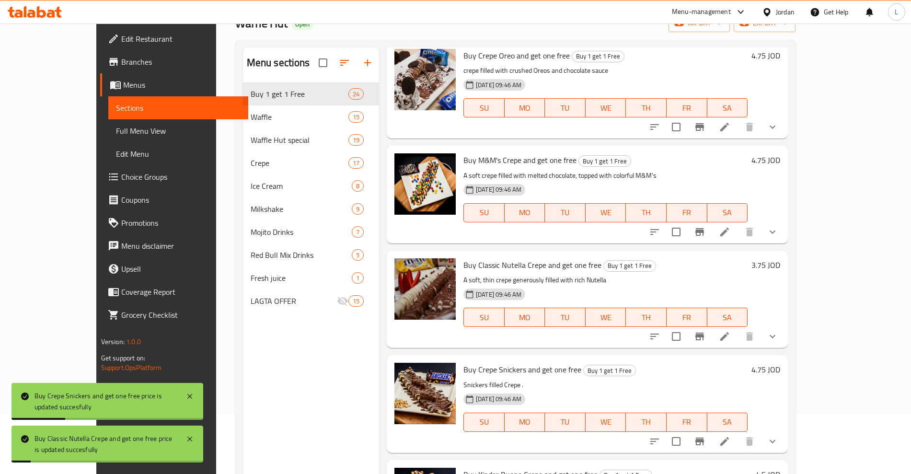
click at [780, 468] on h6 "4.5 JOD" at bounding box center [768, 474] width 24 height 13
drag, startPoint x: 763, startPoint y: 442, endPoint x: 718, endPoint y: 445, distance: 45.1
click at [718, 469] on div "JOD 4.5 ​" at bounding box center [664, 478] width 116 height 19
type input "4.75"
click at [766, 468] on button "ok" at bounding box center [755, 478] width 21 height 21
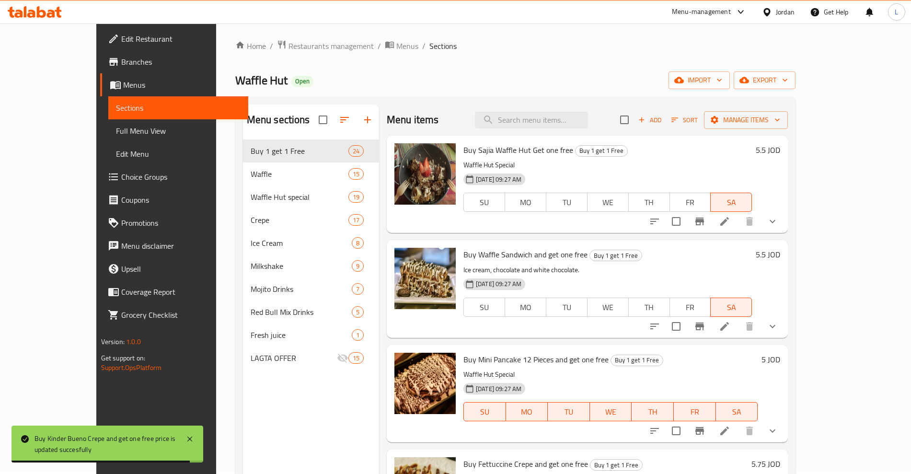
scroll to position [0, 0]
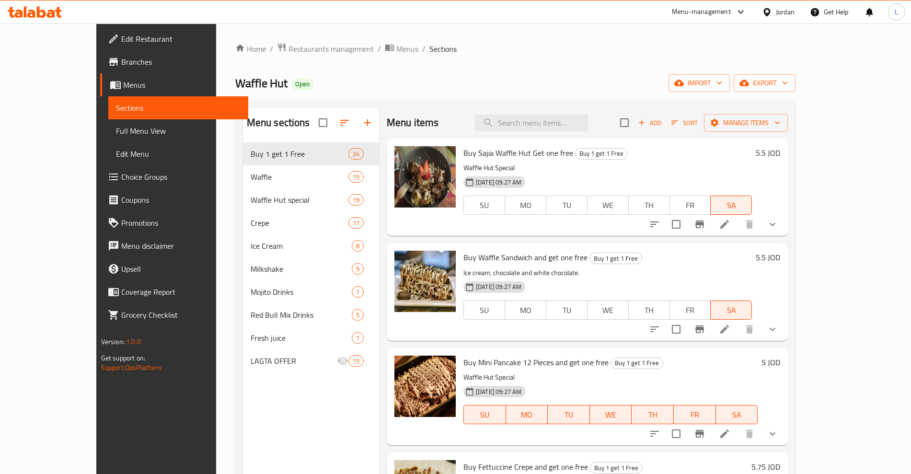
click at [780, 151] on h6 "5.5 JOD" at bounding box center [768, 152] width 24 height 13
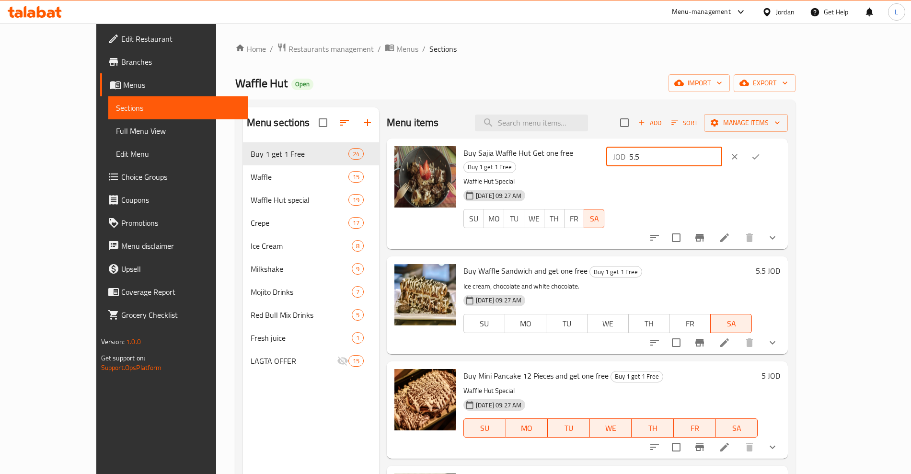
drag, startPoint x: 766, startPoint y: 159, endPoint x: 665, endPoint y: 182, distance: 103.6
click at [665, 182] on div "Buy Sajia Waffle Hut Get one free Buy 1 get 1 Free Waffle Hut Special 19-03-202…" at bounding box center [622, 193] width 324 height 103
type input "11"
click at [761, 157] on icon "ok" at bounding box center [756, 157] width 10 height 10
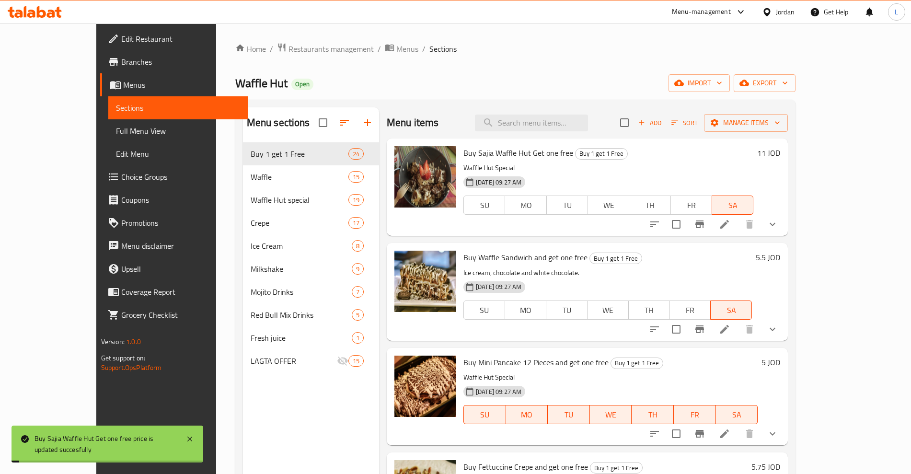
click at [780, 257] on h6 "5.5 JOD" at bounding box center [768, 257] width 24 height 13
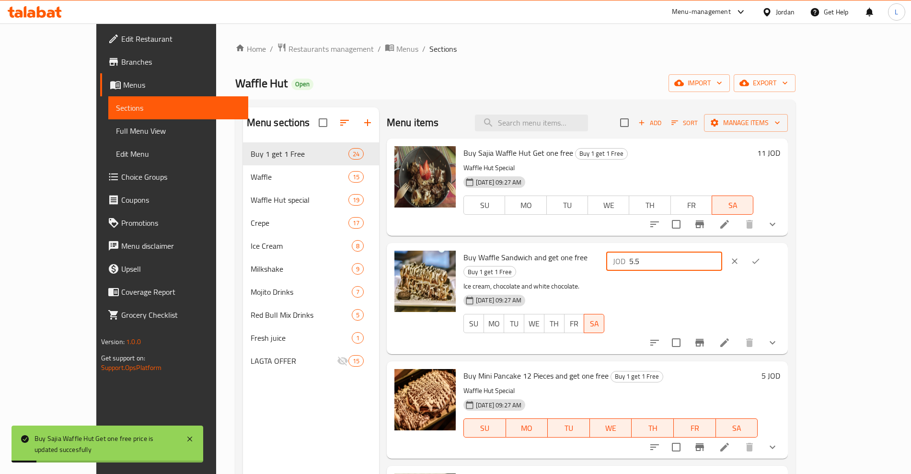
drag, startPoint x: 792, startPoint y: 258, endPoint x: 722, endPoint y: 269, distance: 70.4
click at [722, 269] on div "JOD 5.5 ​" at bounding box center [664, 261] width 116 height 19
type input "11"
click at [760, 260] on icon "ok" at bounding box center [755, 261] width 7 height 5
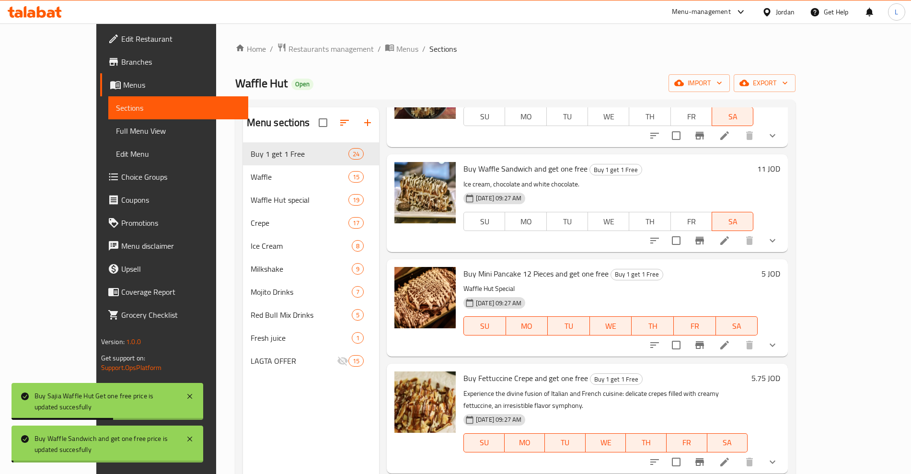
scroll to position [120, 0]
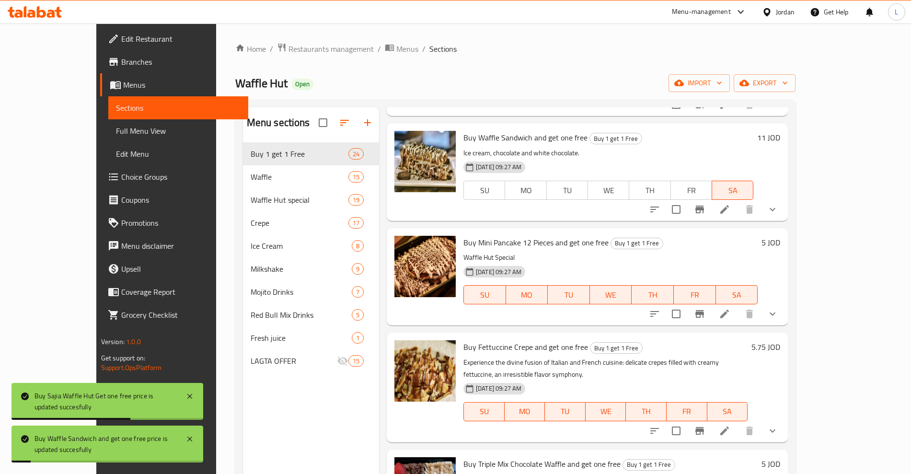
click at [780, 244] on h6 "5 JOD" at bounding box center [771, 242] width 19 height 13
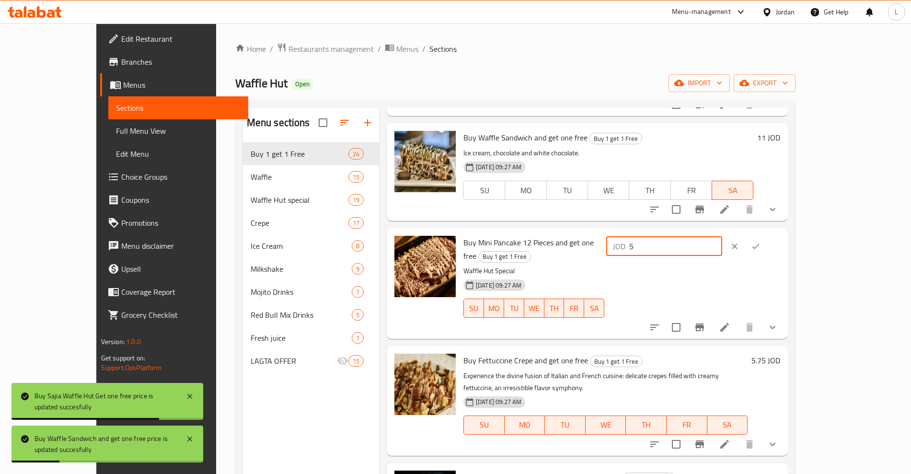
click at [722, 252] on div "JOD 5 ​" at bounding box center [664, 246] width 116 height 19
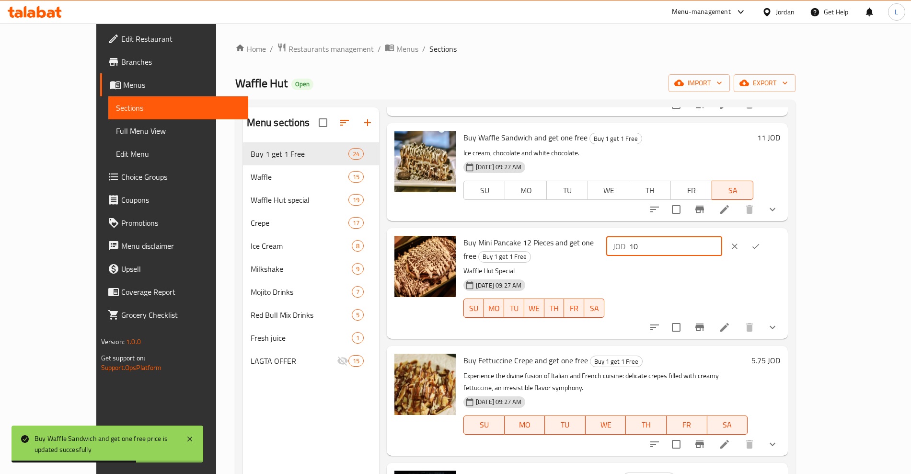
type input "10"
click at [761, 242] on icon "ok" at bounding box center [756, 247] width 10 height 10
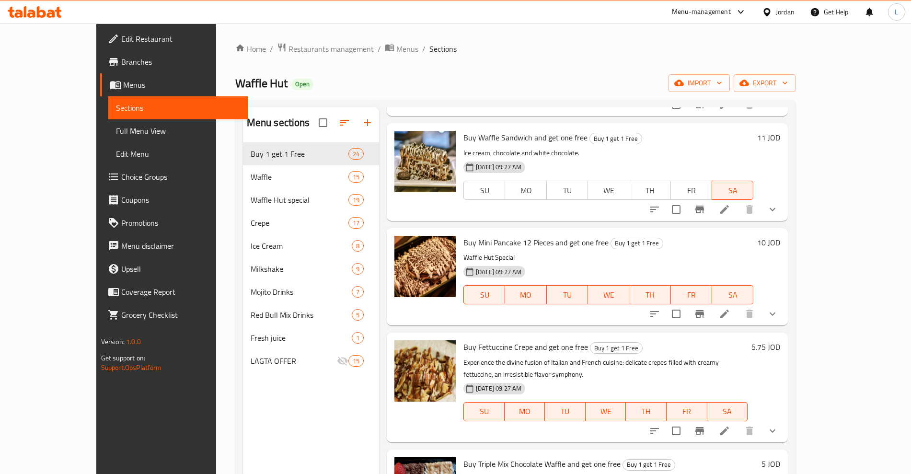
click at [780, 347] on h6 "5.75 JOD" at bounding box center [765, 346] width 29 height 13
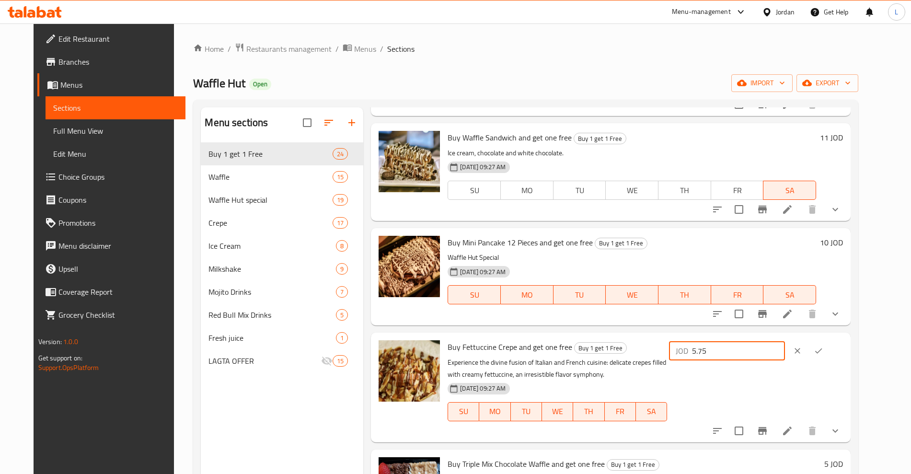
drag, startPoint x: 742, startPoint y: 353, endPoint x: 727, endPoint y: 356, distance: 15.1
click at [727, 356] on div "JOD 5.75 ​" at bounding box center [727, 350] width 116 height 19
type input "11.5"
click at [823, 346] on icon "ok" at bounding box center [819, 351] width 10 height 10
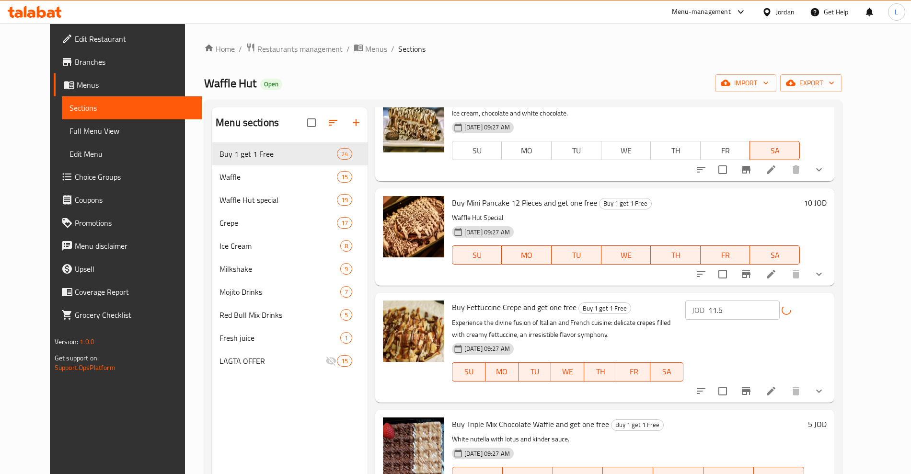
scroll to position [180, 0]
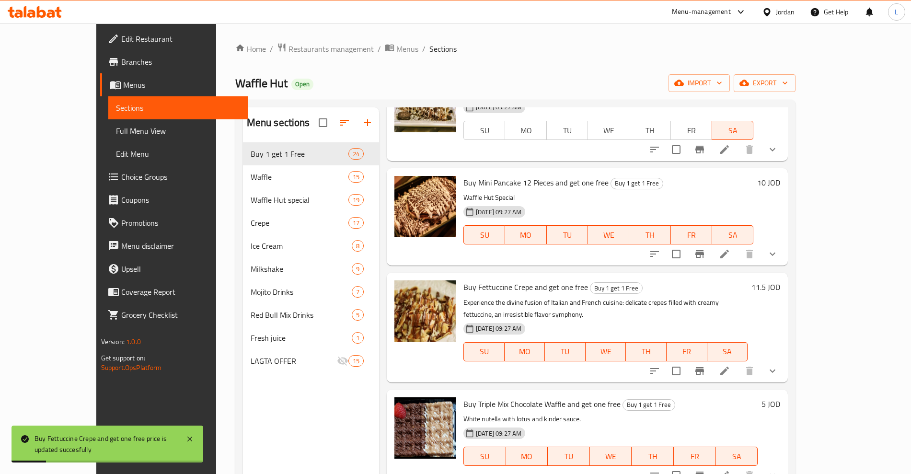
click at [780, 397] on div "5 JOD" at bounding box center [769, 403] width 23 height 13
click at [780, 397] on h6 "5 JOD" at bounding box center [771, 403] width 19 height 13
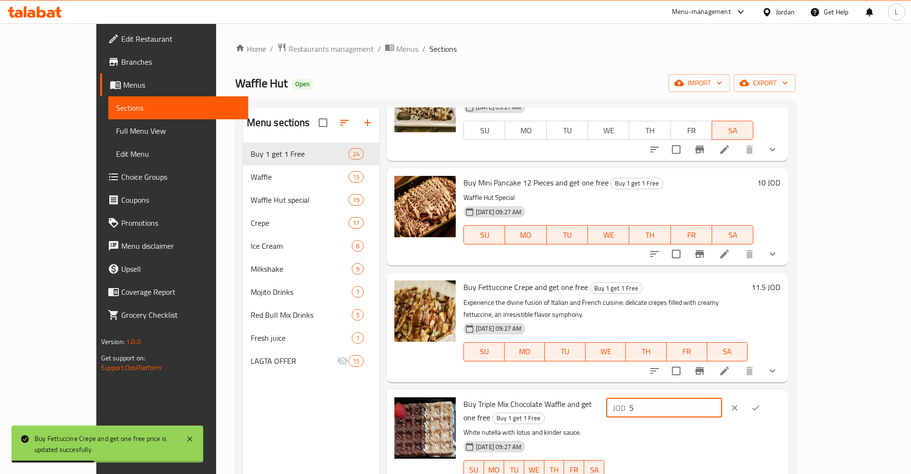
drag, startPoint x: 732, startPoint y: 401, endPoint x: 714, endPoint y: 404, distance: 18.5
click at [714, 404] on div "JOD 5 ​" at bounding box center [664, 407] width 116 height 19
type input "10"
drag, startPoint x: 860, startPoint y: 403, endPoint x: 854, endPoint y: 398, distance: 8.2
click at [766, 403] on div at bounding box center [745, 407] width 42 height 21
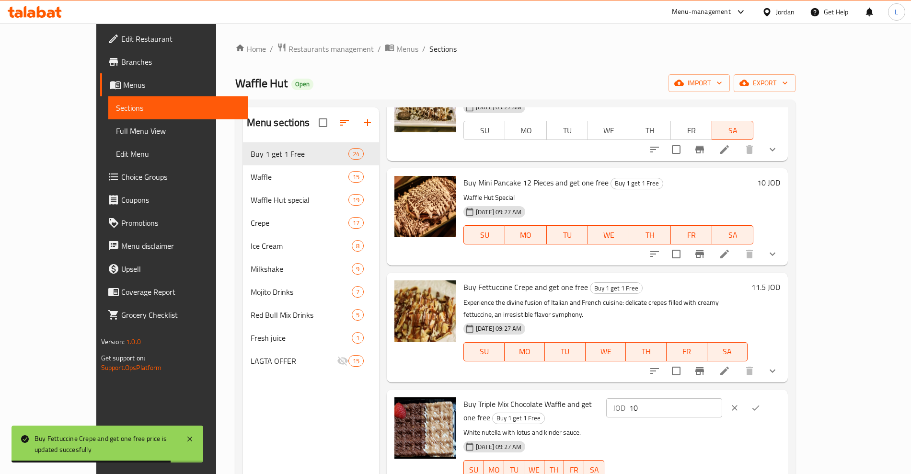
click at [761, 403] on icon "ok" at bounding box center [756, 408] width 10 height 10
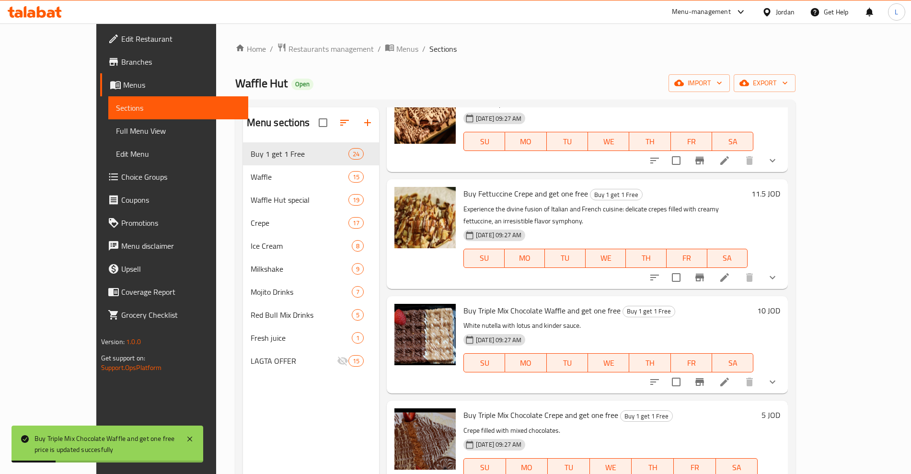
scroll to position [300, 0]
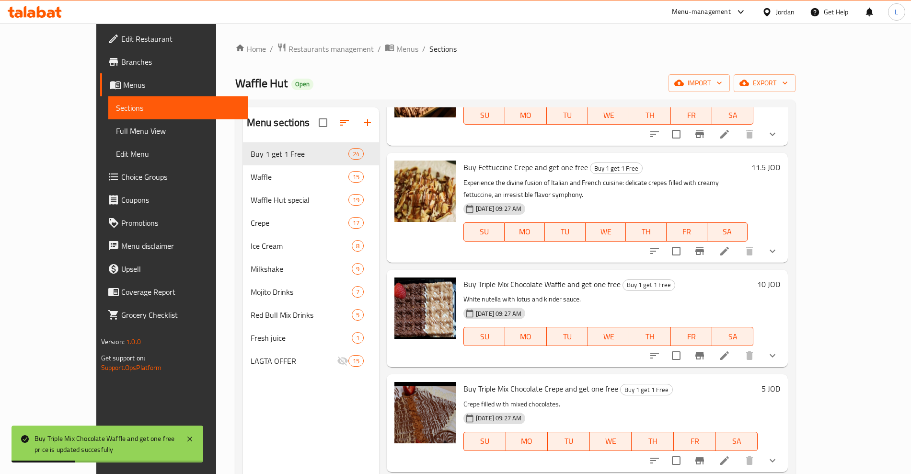
click at [780, 382] on h6 "5 JOD" at bounding box center [771, 388] width 19 height 13
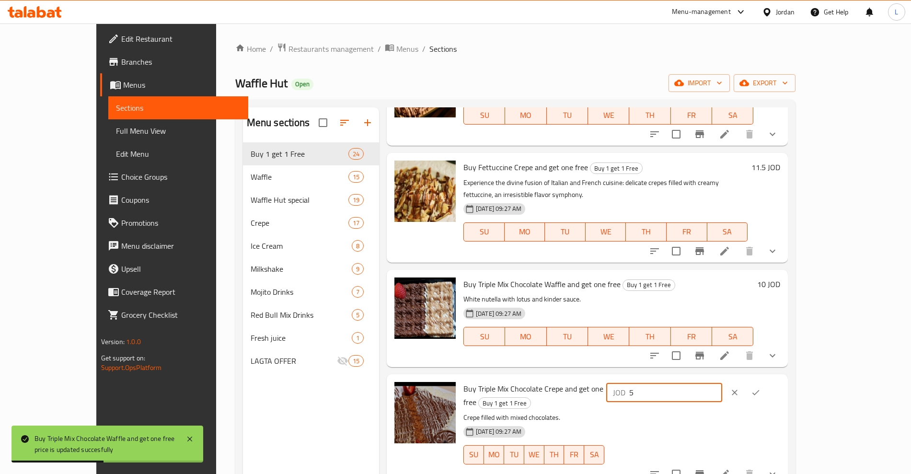
click at [714, 394] on div "JOD 5 ​" at bounding box center [692, 429] width 176 height 95
type input "10"
click at [761, 388] on icon "ok" at bounding box center [756, 393] width 10 height 10
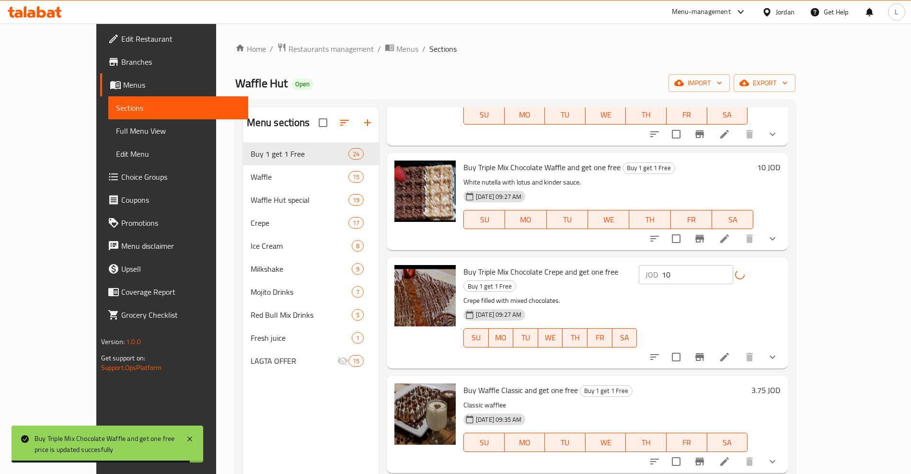
scroll to position [419, 0]
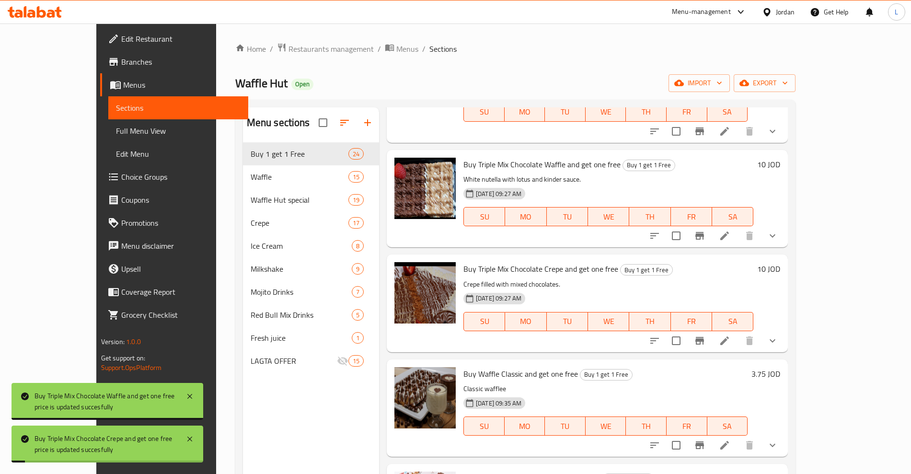
click at [780, 367] on h6 "3.75 JOD" at bounding box center [765, 373] width 29 height 13
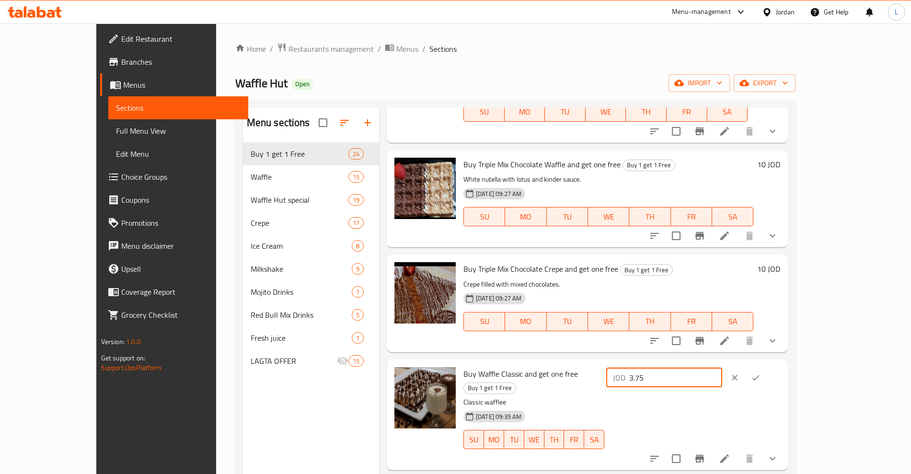
drag, startPoint x: 764, startPoint y: 366, endPoint x: 714, endPoint y: 372, distance: 50.6
click at [714, 372] on div "JOD 3.75 ​" at bounding box center [664, 377] width 116 height 19
type input "7.5"
drag, startPoint x: 849, startPoint y: 367, endPoint x: 854, endPoint y: 369, distance: 5.9
click at [760, 375] on icon "ok" at bounding box center [755, 377] width 7 height 5
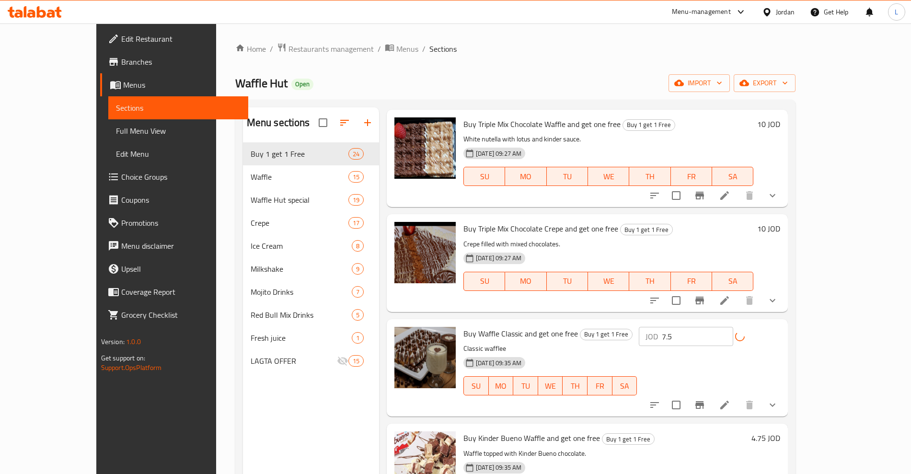
scroll to position [479, 0]
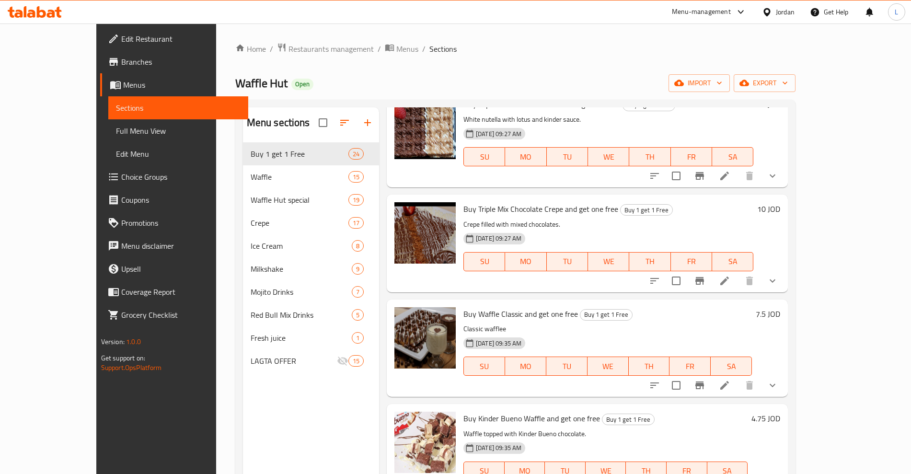
click at [780, 412] on h6 "4.75 JOD" at bounding box center [765, 418] width 29 height 13
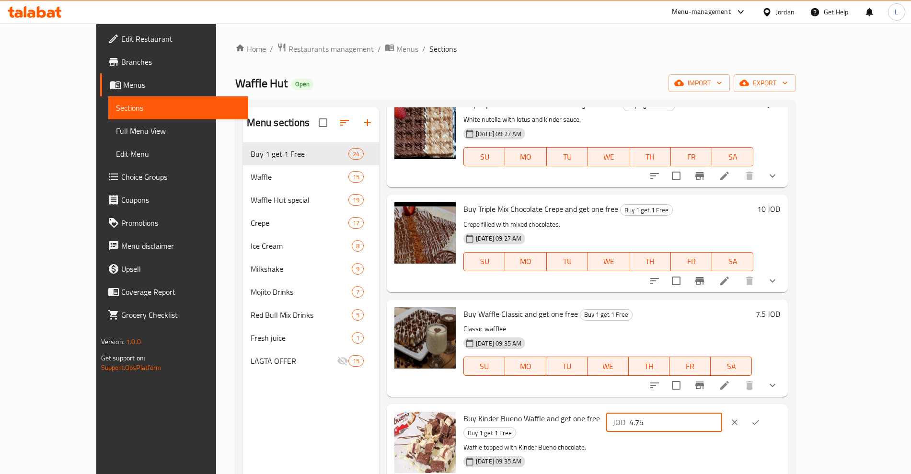
click at [721, 413] on div "JOD 4.75 ​" at bounding box center [664, 422] width 116 height 19
type input "9.5"
click at [761, 417] on icon "ok" at bounding box center [756, 422] width 10 height 10
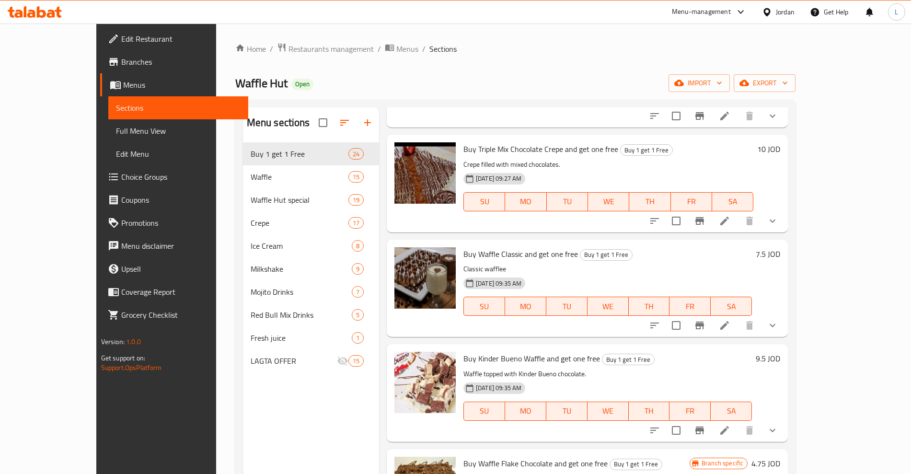
scroll to position [659, 0]
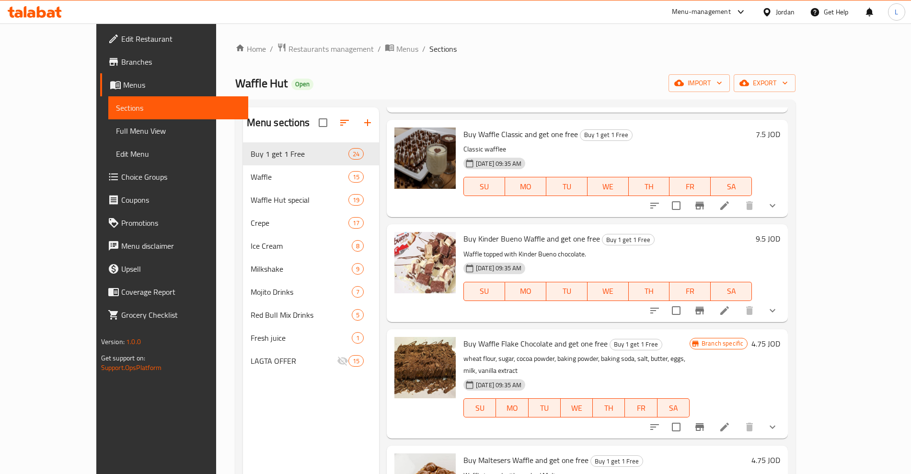
click at [780, 337] on h6 "4.75 JOD" at bounding box center [765, 343] width 29 height 13
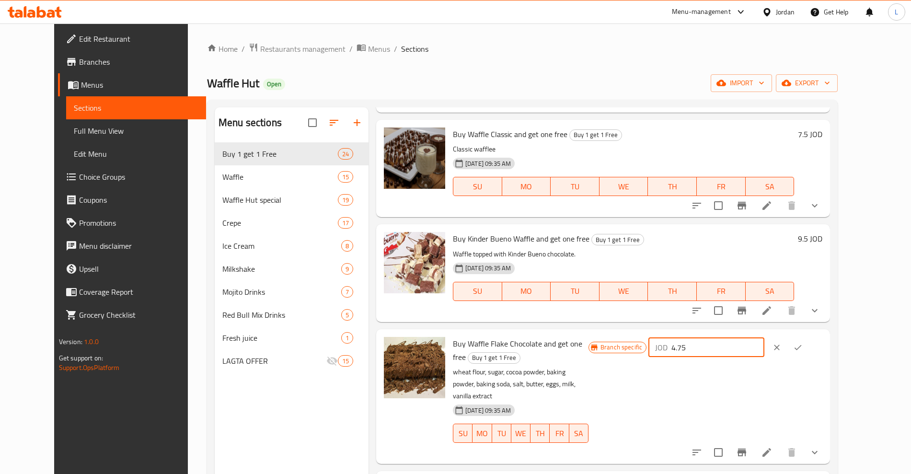
drag, startPoint x: 779, startPoint y: 336, endPoint x: 708, endPoint y: 345, distance: 71.5
click at [708, 345] on div "Branch specific JOD 4.75 ​" at bounding box center [706, 347] width 234 height 21
type input "9.5"
click at [808, 337] on button "ok" at bounding box center [797, 347] width 21 height 21
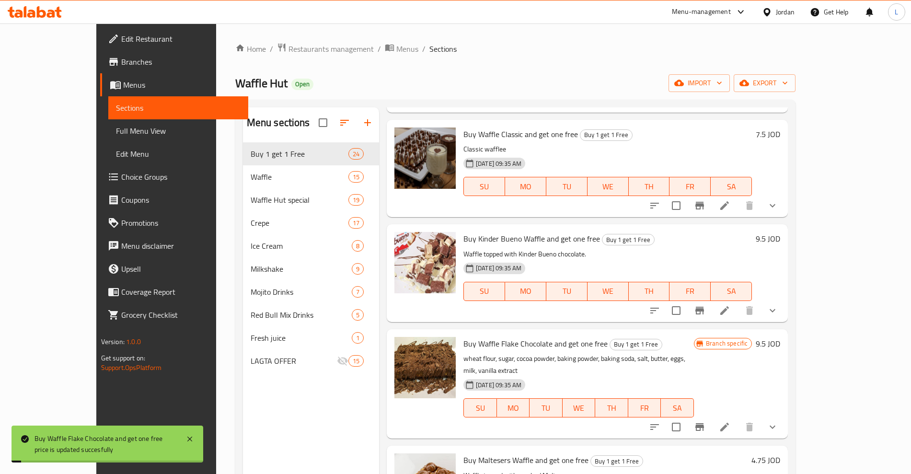
click at [780, 453] on h6 "4.75 JOD" at bounding box center [765, 459] width 29 height 13
drag, startPoint x: 784, startPoint y: 440, endPoint x: 724, endPoint y: 444, distance: 60.5
click at [722, 454] on div "JOD 4.75 ​" at bounding box center [664, 463] width 116 height 19
type input "9.5"
click at [761, 459] on icon "ok" at bounding box center [756, 464] width 10 height 10
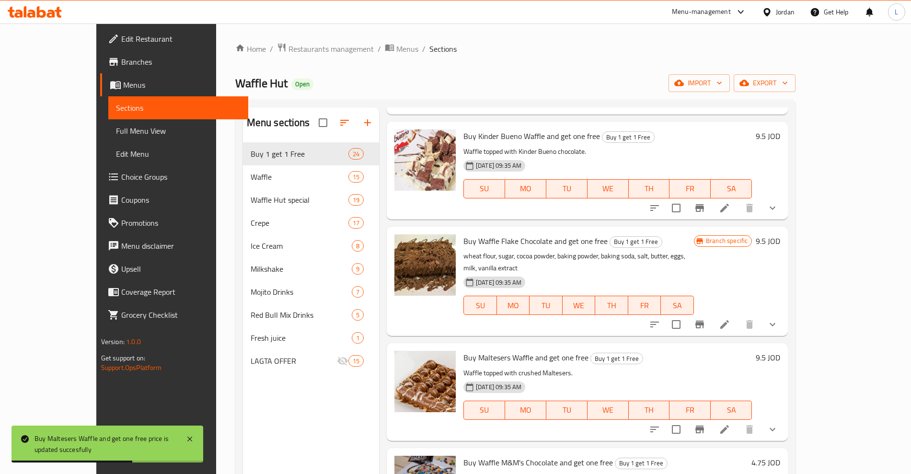
scroll to position [839, 0]
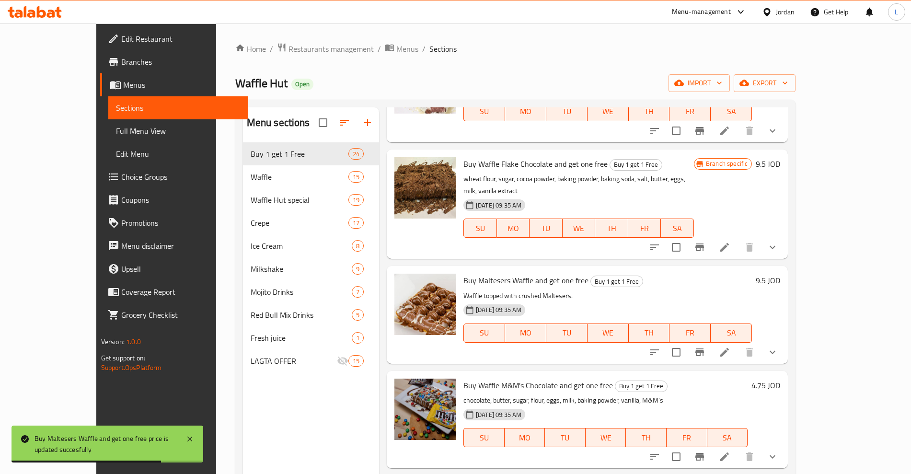
click at [780, 379] on h6 "4.75 JOD" at bounding box center [765, 385] width 29 height 13
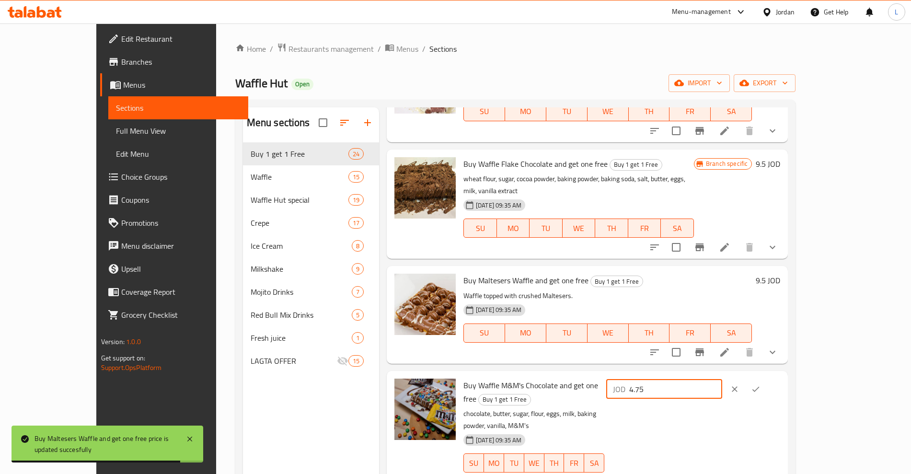
drag, startPoint x: 748, startPoint y: 366, endPoint x: 733, endPoint y: 368, distance: 15.0
click at [722, 380] on div "JOD 4.75 ​" at bounding box center [664, 389] width 116 height 19
drag, startPoint x: 764, startPoint y: 362, endPoint x: 732, endPoint y: 369, distance: 33.5
click at [722, 380] on div "JOD 4.75 ​" at bounding box center [664, 389] width 116 height 19
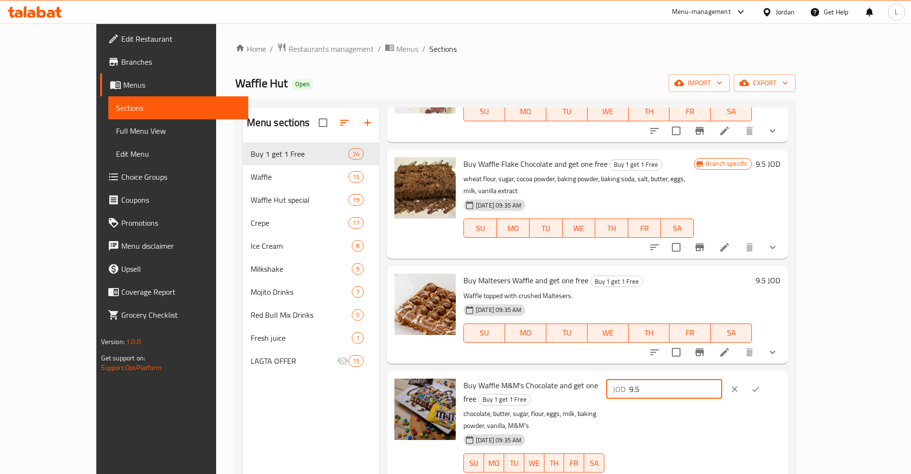
type input "9.5"
click at [761, 384] on icon "ok" at bounding box center [756, 389] width 10 height 10
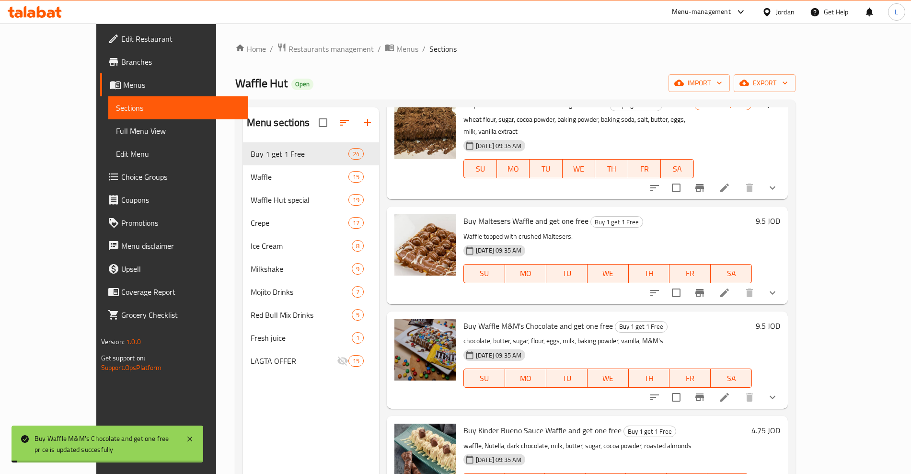
scroll to position [899, 0]
click at [780, 423] on h6 "4.75 JOD" at bounding box center [765, 429] width 29 height 13
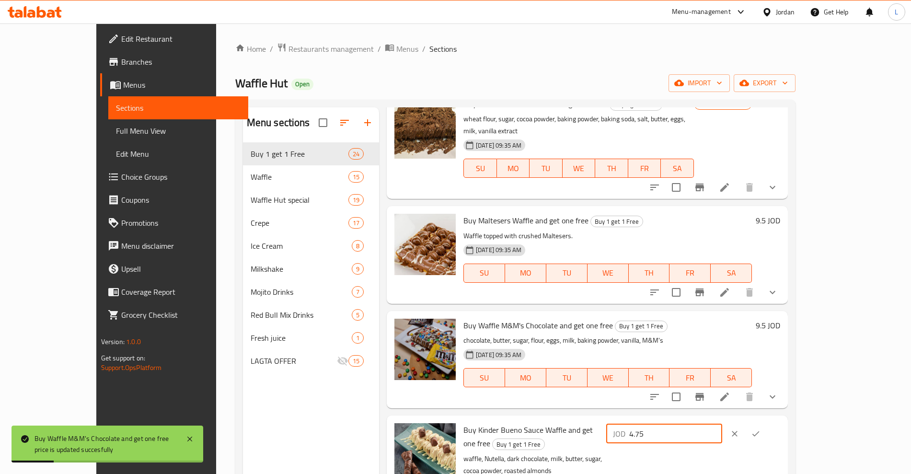
drag, startPoint x: 788, startPoint y: 409, endPoint x: 726, endPoint y: 416, distance: 62.1
click at [722, 424] on div "JOD 4.75 ​" at bounding box center [664, 433] width 116 height 19
type input "9.5"
click at [761, 429] on icon "ok" at bounding box center [756, 434] width 10 height 10
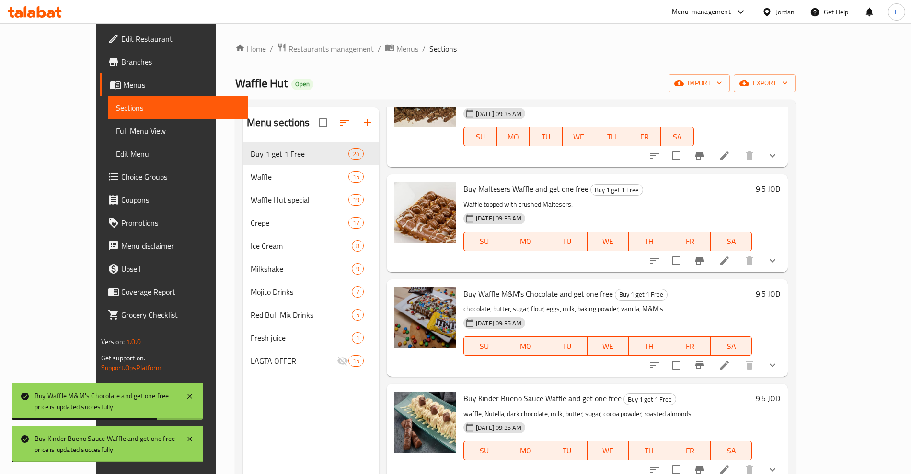
scroll to position [1018, 0]
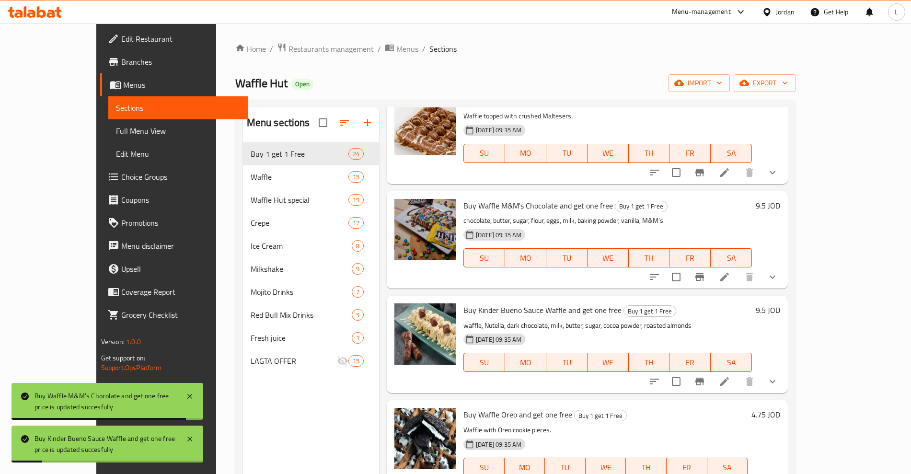
click at [780, 408] on h6 "4.75 JOD" at bounding box center [765, 414] width 29 height 13
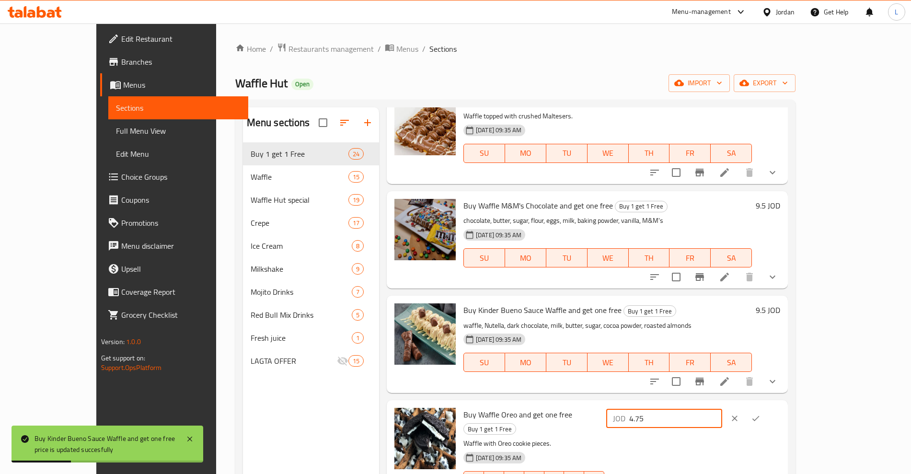
drag, startPoint x: 778, startPoint y: 394, endPoint x: 719, endPoint y: 401, distance: 59.9
click at [719, 409] on div "JOD 4.75 ​" at bounding box center [664, 418] width 116 height 19
type input "9.5"
click at [761, 414] on icon "ok" at bounding box center [756, 419] width 10 height 10
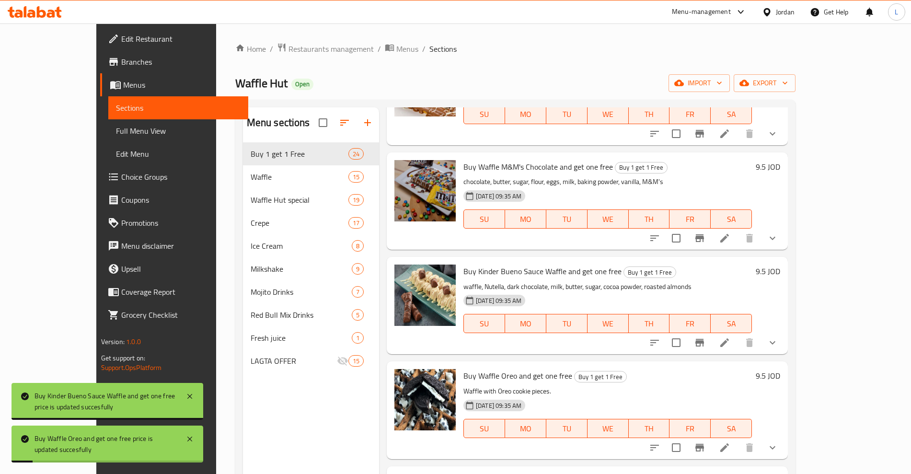
scroll to position [1078, 0]
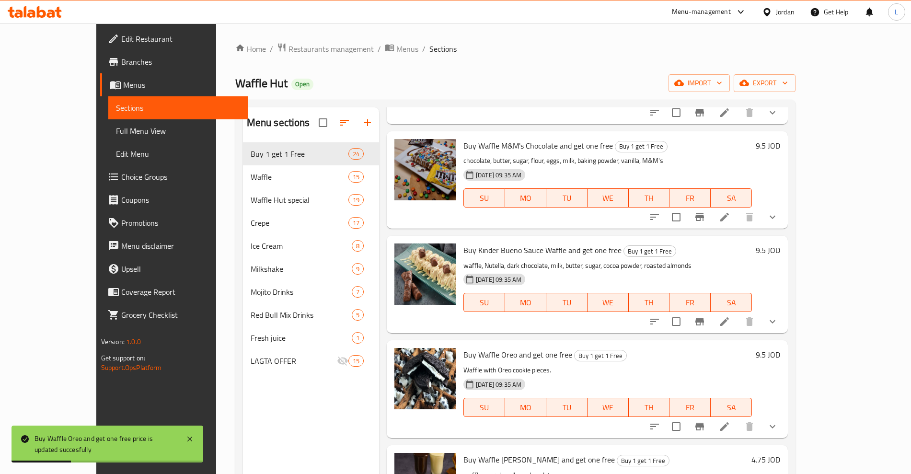
click at [780, 453] on h6 "4.75 JOD" at bounding box center [765, 459] width 29 height 13
drag, startPoint x: 785, startPoint y: 435, endPoint x: 716, endPoint y: 442, distance: 69.4
click at [716, 454] on div "JOD 4.75 ​" at bounding box center [664, 463] width 116 height 19
type input "9.5"
click at [761, 459] on icon "ok" at bounding box center [756, 464] width 10 height 10
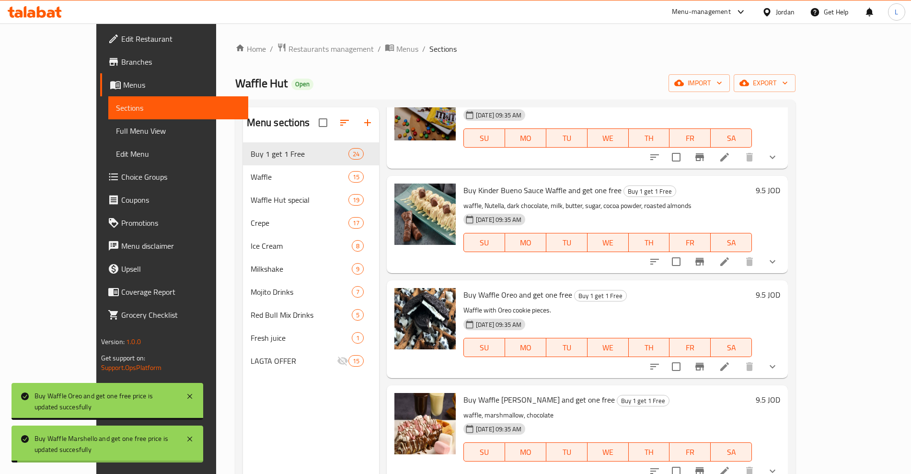
scroll to position [1198, 0]
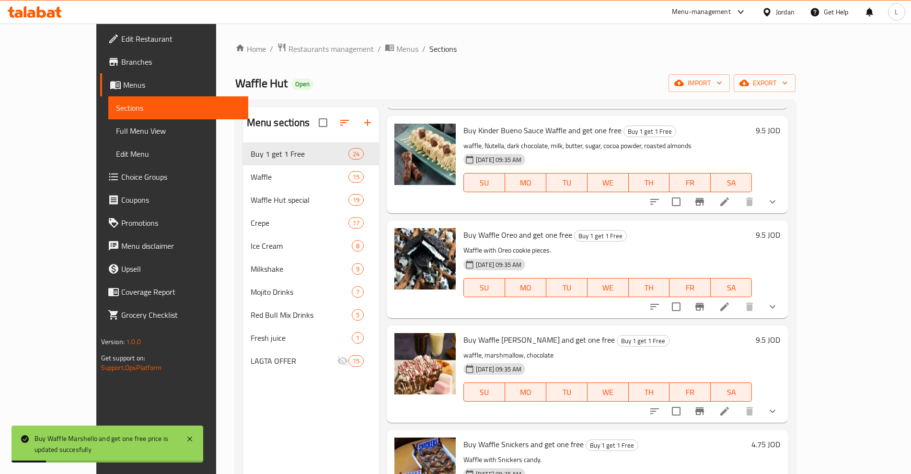
click at [780, 438] on h6 "4.75 JOD" at bounding box center [765, 444] width 29 height 13
drag, startPoint x: 755, startPoint y: 425, endPoint x: 720, endPoint y: 429, distance: 35.3
click at [720, 439] on div "JOD 4.75 ​" at bounding box center [664, 448] width 116 height 19
type input "9.5"
click at [760, 446] on icon "ok" at bounding box center [755, 448] width 7 height 5
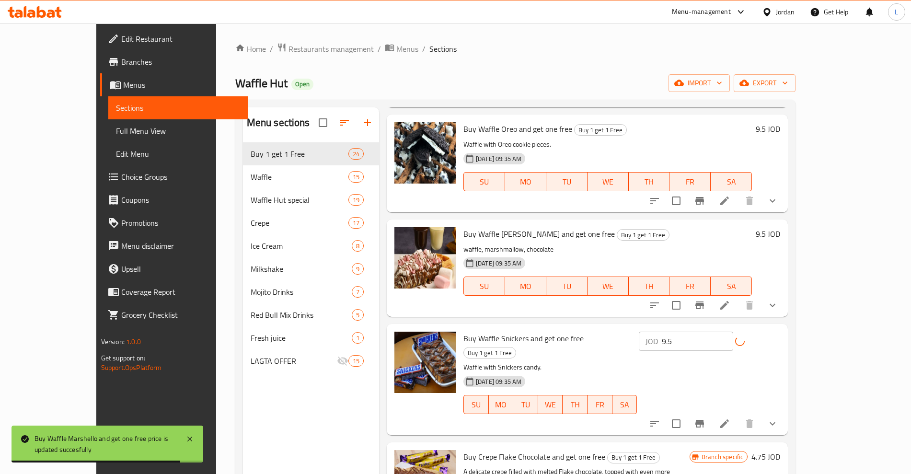
scroll to position [1318, 0]
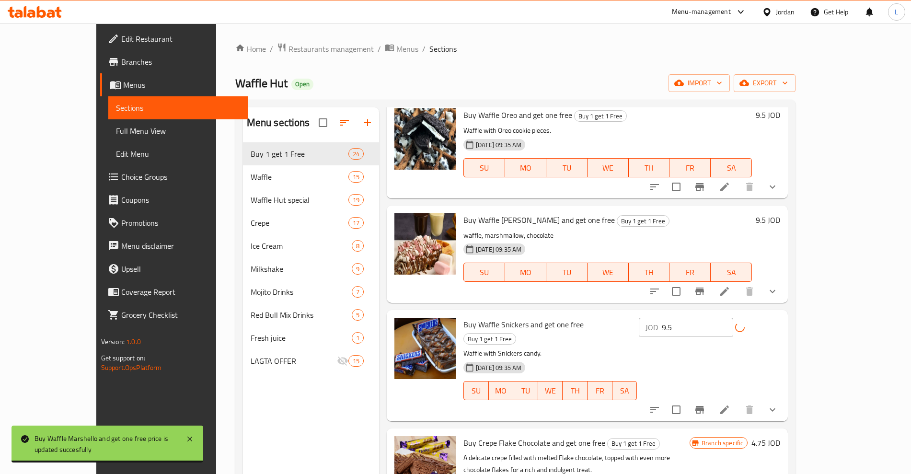
click at [780, 436] on h6 "4.75 JOD" at bounding box center [765, 442] width 29 height 13
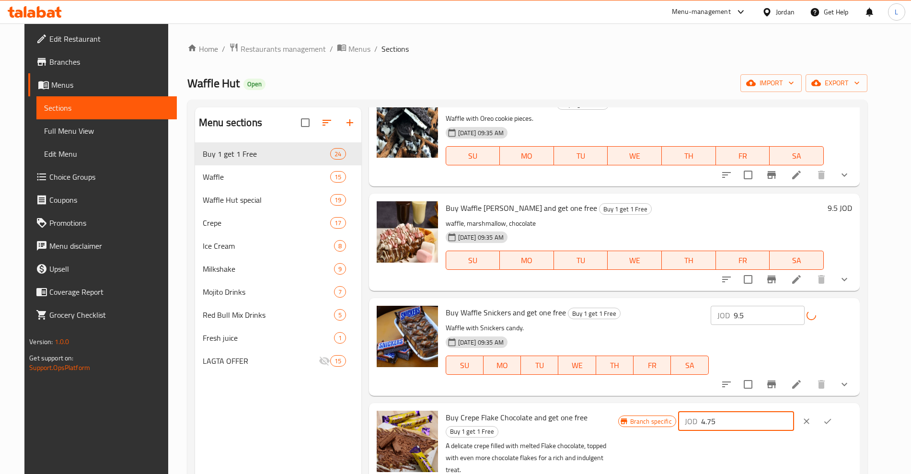
drag, startPoint x: 773, startPoint y: 412, endPoint x: 712, endPoint y: 416, distance: 61.0
click at [712, 416] on div "Branch specific JOD 4.75 ​" at bounding box center [735, 421] width 234 height 21
type input "9.5"
click at [832, 416] on icon "ok" at bounding box center [828, 421] width 10 height 10
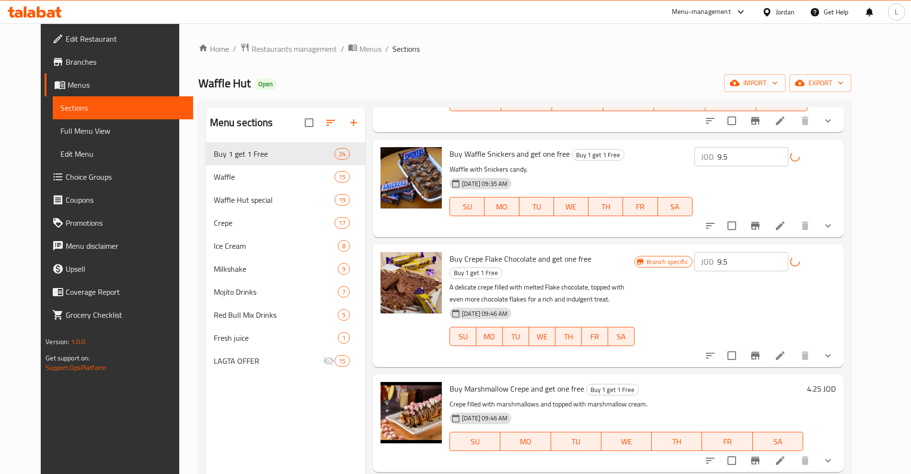
scroll to position [1498, 0]
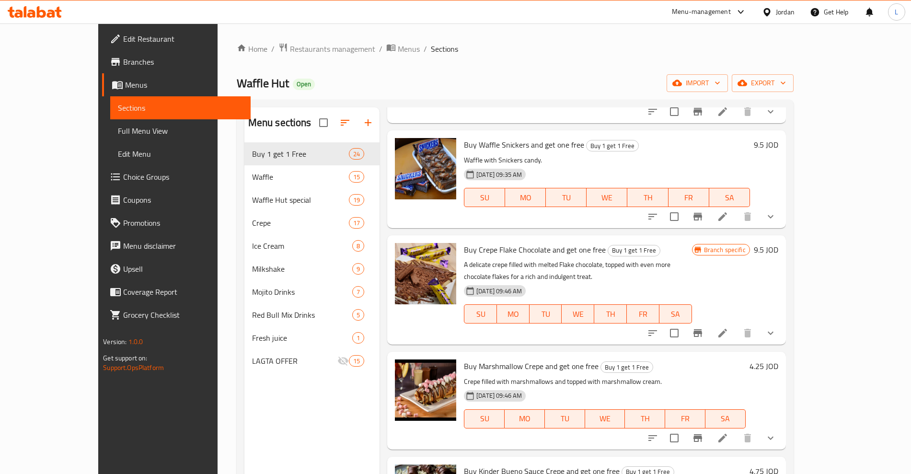
click at [778, 359] on h6 "4.25 JOD" at bounding box center [764, 365] width 29 height 13
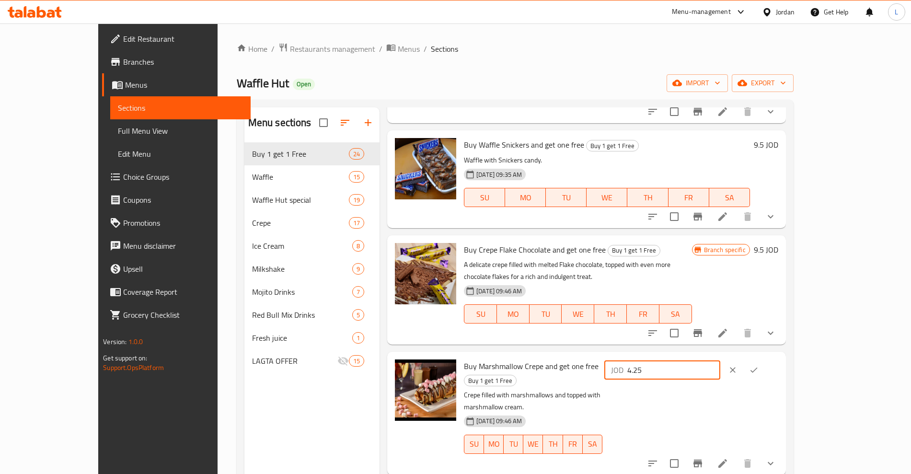
drag, startPoint x: 782, startPoint y: 332, endPoint x: 707, endPoint y: 348, distance: 76.5
click at [707, 356] on div "Buy Marshmallow Crepe and get one free Buy 1 get 1 Free Crepe filled with marsh…" at bounding box center [621, 413] width 322 height 115
type input "8.5"
click at [759, 365] on icon "ok" at bounding box center [754, 370] width 10 height 10
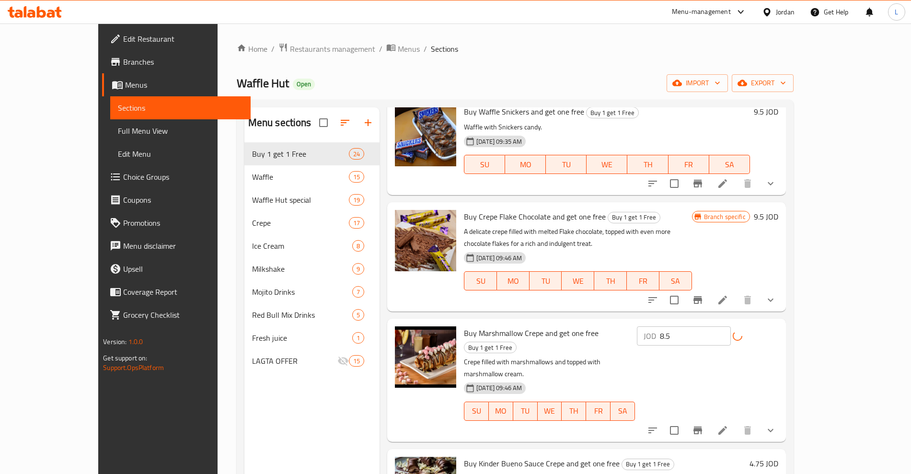
scroll to position [1558, 0]
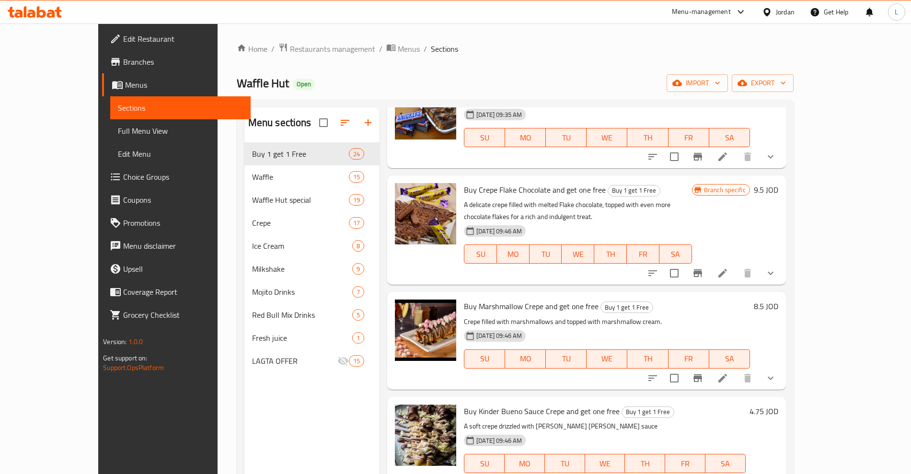
click at [778, 404] on h6 "4.75 JOD" at bounding box center [764, 410] width 29 height 13
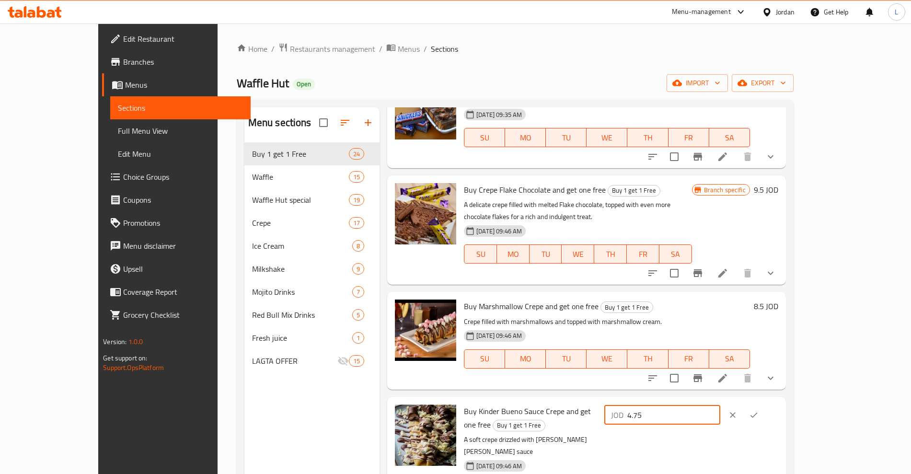
drag, startPoint x: 799, startPoint y: 377, endPoint x: 749, endPoint y: 382, distance: 50.5
click at [720, 405] on input "4.75" at bounding box center [673, 414] width 93 height 19
type input "9.5"
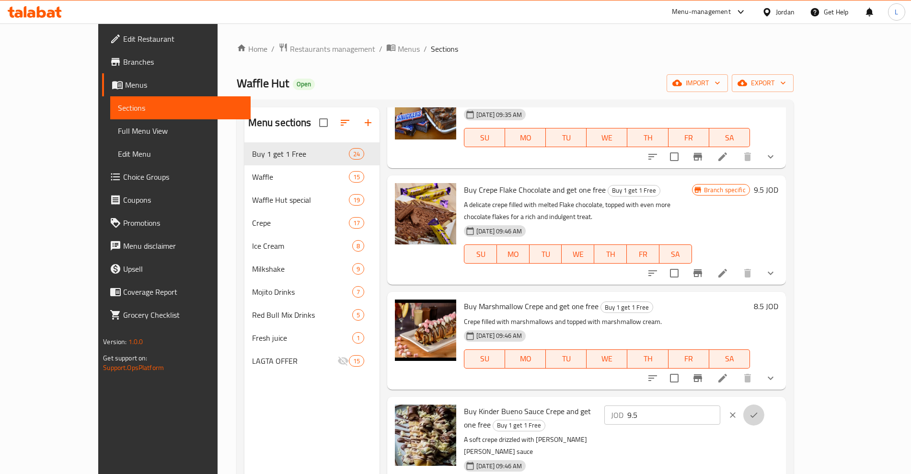
click at [764, 404] on button "ok" at bounding box center [753, 414] width 21 height 21
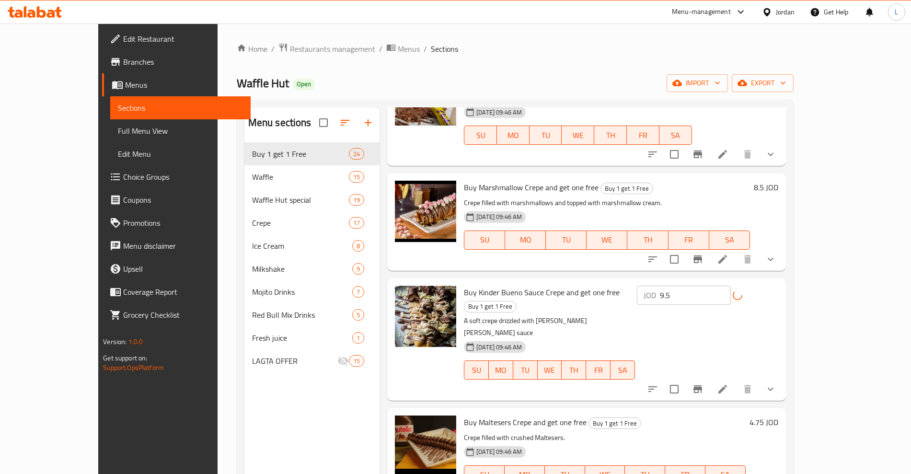
scroll to position [1677, 0]
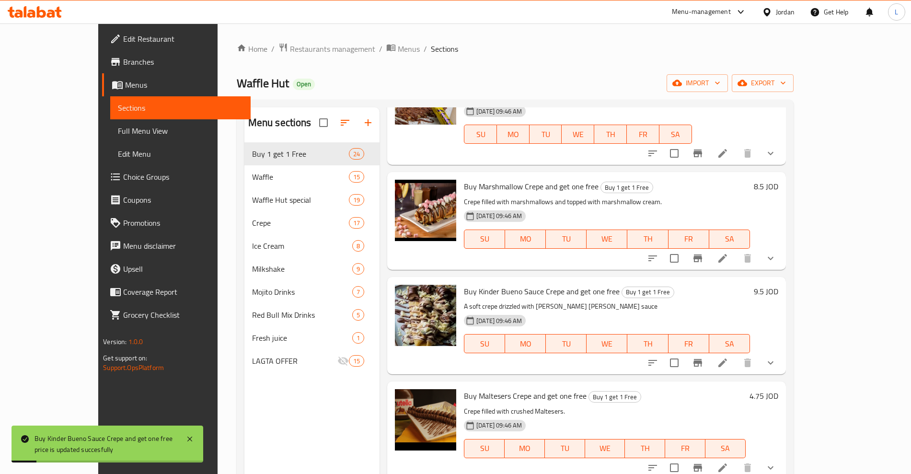
click at [778, 389] on h6 "4.75 JOD" at bounding box center [764, 395] width 29 height 13
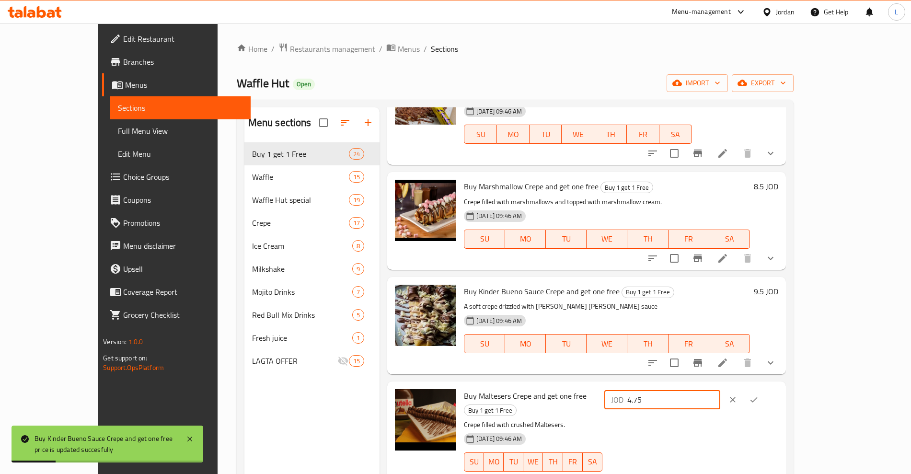
drag, startPoint x: 758, startPoint y: 366, endPoint x: 717, endPoint y: 372, distance: 40.8
click at [717, 390] on div "JOD 4.75 ​" at bounding box center [662, 399] width 116 height 19
type input "9.5"
click at [759, 395] on icon "ok" at bounding box center [754, 400] width 10 height 10
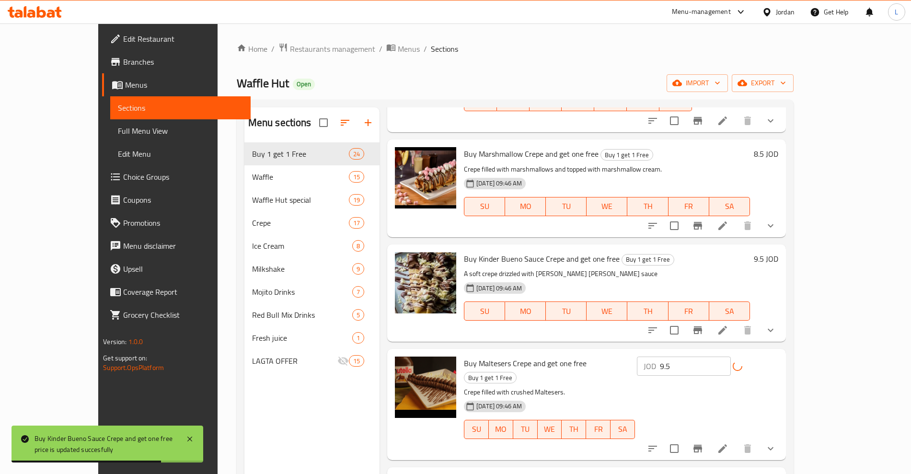
scroll to position [1737, 0]
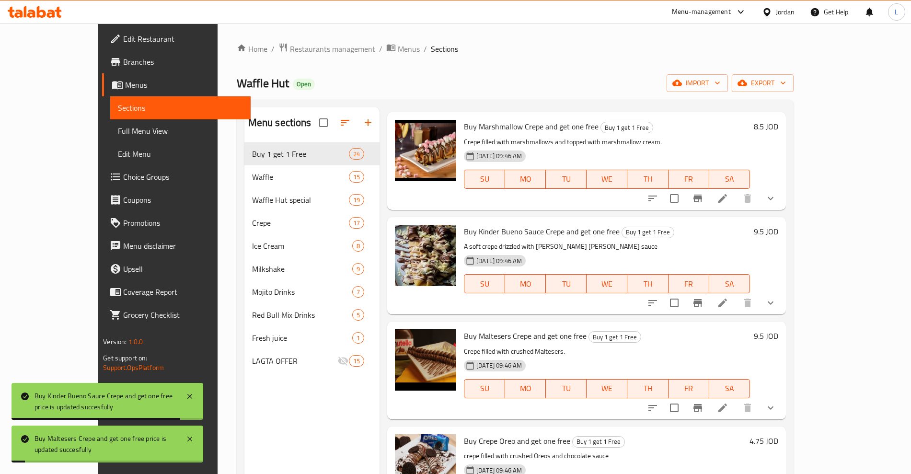
click at [778, 434] on h6 "4.75 JOD" at bounding box center [764, 440] width 29 height 13
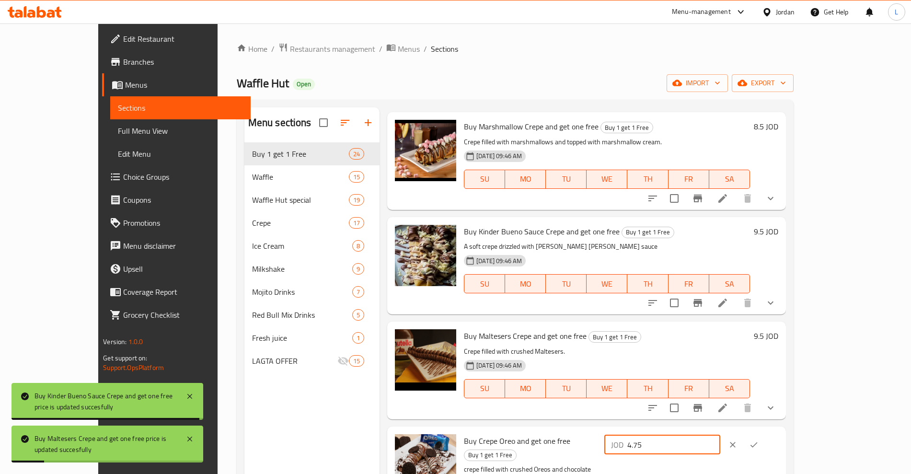
drag, startPoint x: 769, startPoint y: 409, endPoint x: 717, endPoint y: 415, distance: 51.6
click at [717, 435] on div "JOD 4.75 ​" at bounding box center [662, 444] width 116 height 19
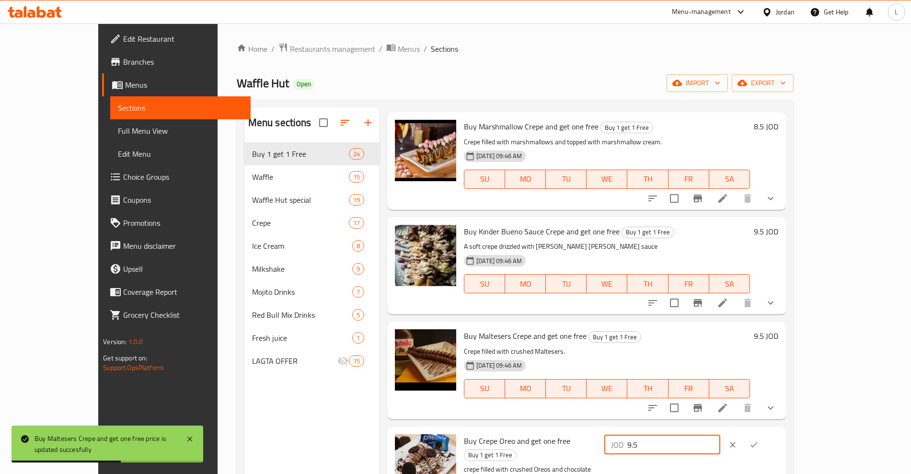
type input "9.5"
click at [759, 440] on icon "ok" at bounding box center [754, 445] width 10 height 10
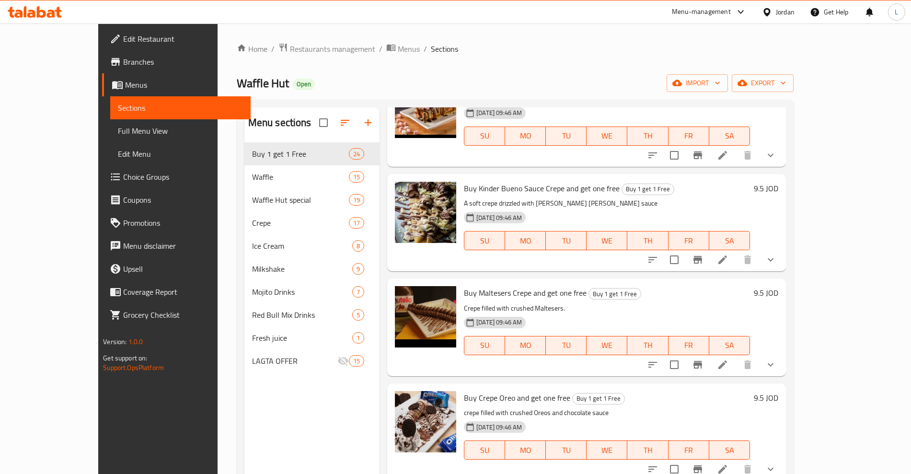
scroll to position [1857, 0]
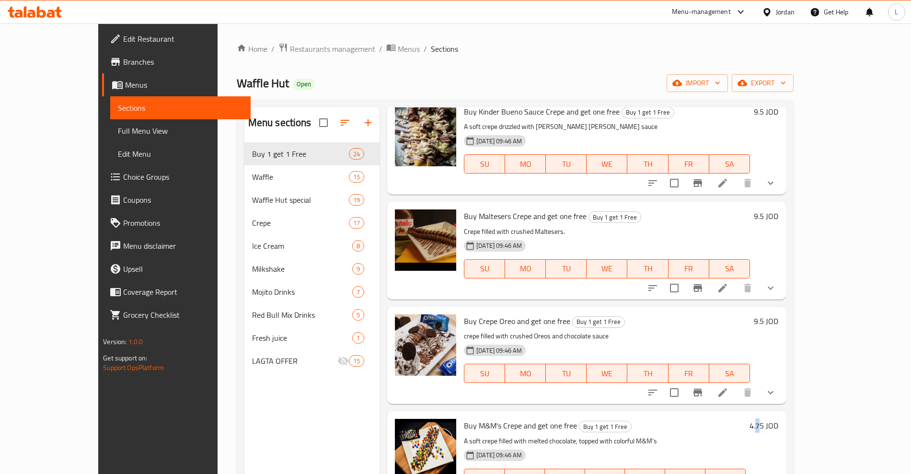
click at [778, 419] on h6 "4.75 JOD" at bounding box center [764, 425] width 29 height 13
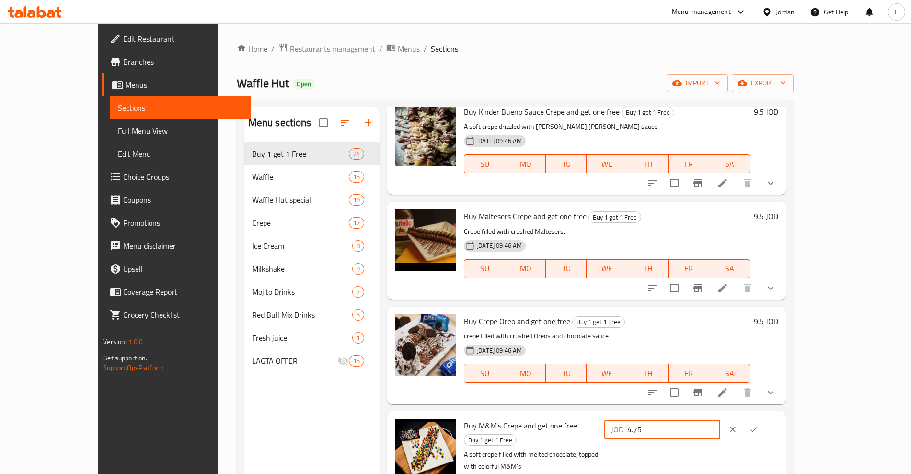
drag, startPoint x: 784, startPoint y: 392, endPoint x: 714, endPoint y: 400, distance: 70.9
click at [714, 420] on div "JOD 4.75 ​" at bounding box center [662, 429] width 116 height 19
type input "9.5"
click at [759, 425] on icon "ok" at bounding box center [754, 430] width 10 height 10
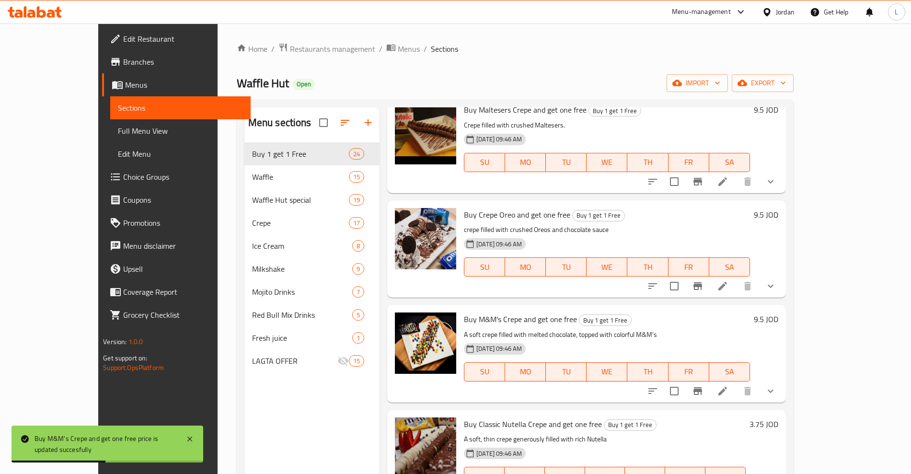
scroll to position [2037, 0]
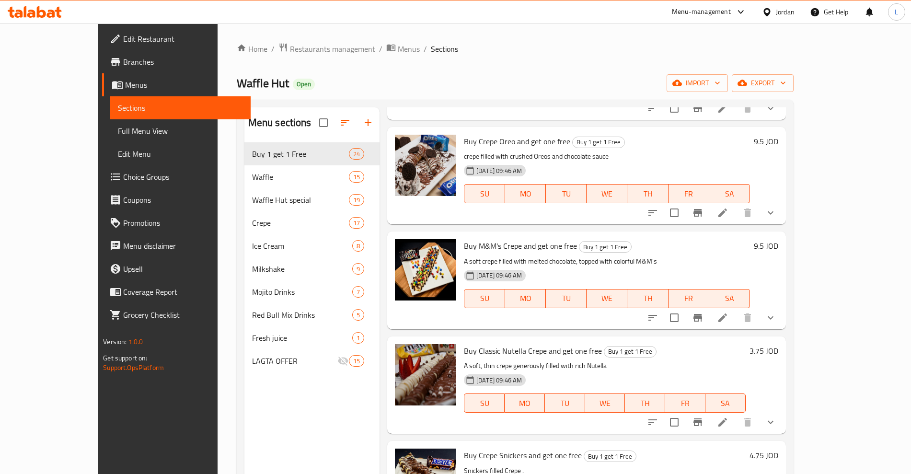
click at [778, 344] on h6 "3.75 JOD" at bounding box center [764, 350] width 29 height 13
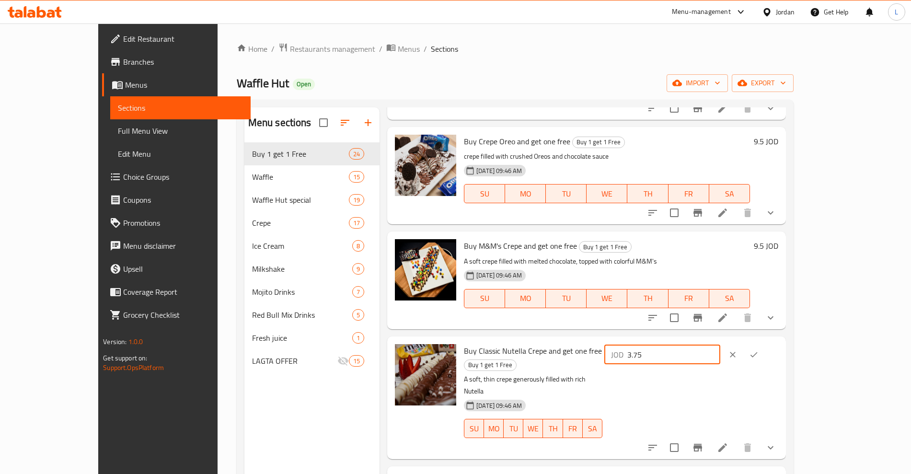
drag, startPoint x: 785, startPoint y: 317, endPoint x: 708, endPoint y: 326, distance: 77.8
click at [708, 340] on div "Buy Classic Nutella Crepe and get one free Buy 1 get 1 Free A soft, thin crepe …" at bounding box center [621, 397] width 322 height 115
type input "7.5"
click at [759, 350] on icon "ok" at bounding box center [754, 355] width 10 height 10
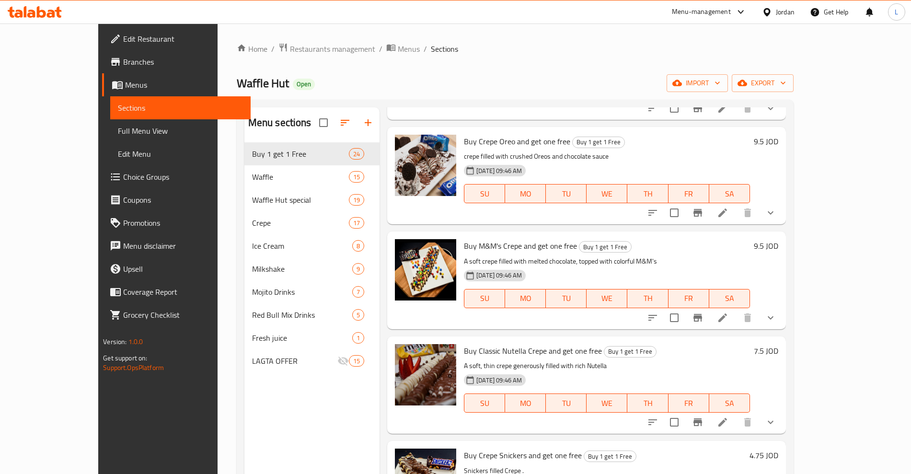
click at [778, 449] on h6 "4.75 JOD" at bounding box center [764, 455] width 29 height 13
drag, startPoint x: 764, startPoint y: 420, endPoint x: 723, endPoint y: 422, distance: 41.3
click at [720, 450] on div "JOD 4.75 ​" at bounding box center [662, 459] width 116 height 19
type input "9.5"
click at [764, 449] on button "ok" at bounding box center [753, 459] width 21 height 21
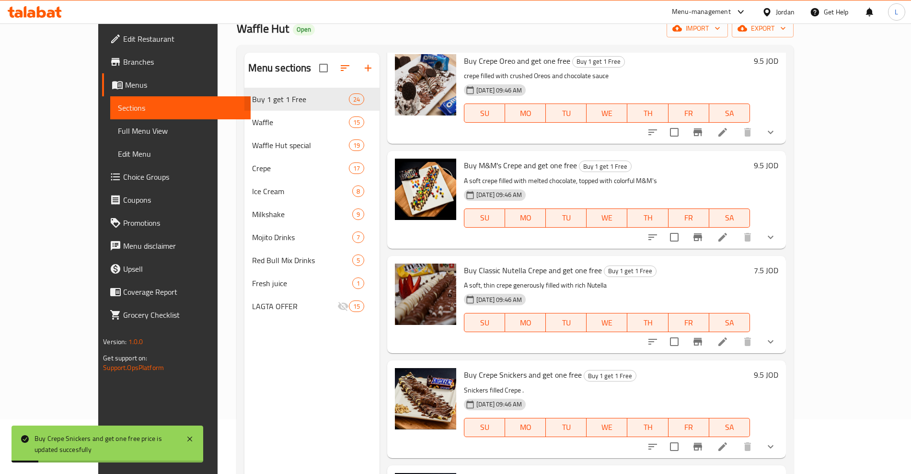
scroll to position [120, 0]
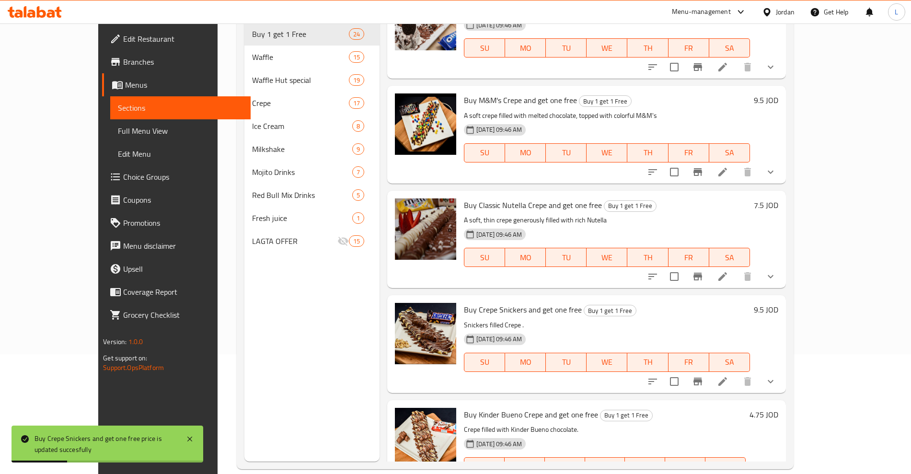
click at [778, 408] on h6 "4.75 JOD" at bounding box center [764, 414] width 29 height 13
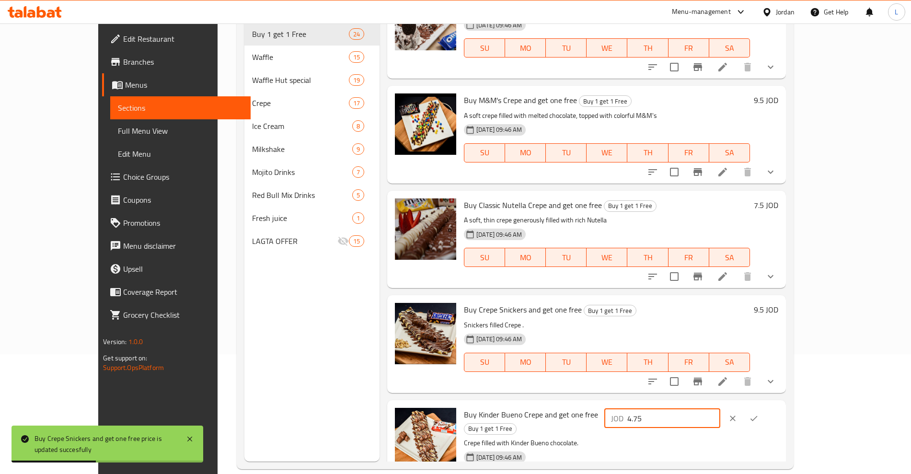
drag, startPoint x: 770, startPoint y: 388, endPoint x: 713, endPoint y: 390, distance: 57.5
click at [713, 408] on div "JOD 4.75 ​" at bounding box center [690, 418] width 176 height 21
type input "9.5"
click at [758, 416] on icon "ok" at bounding box center [753, 418] width 7 height 5
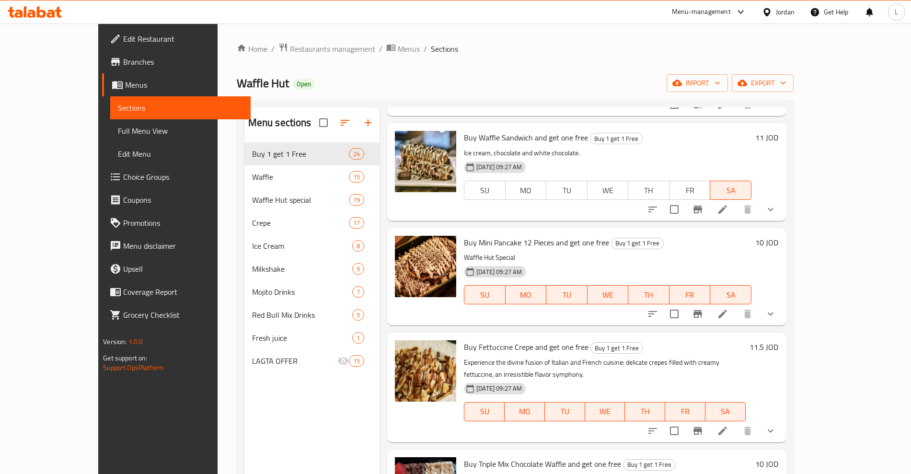
scroll to position [60, 0]
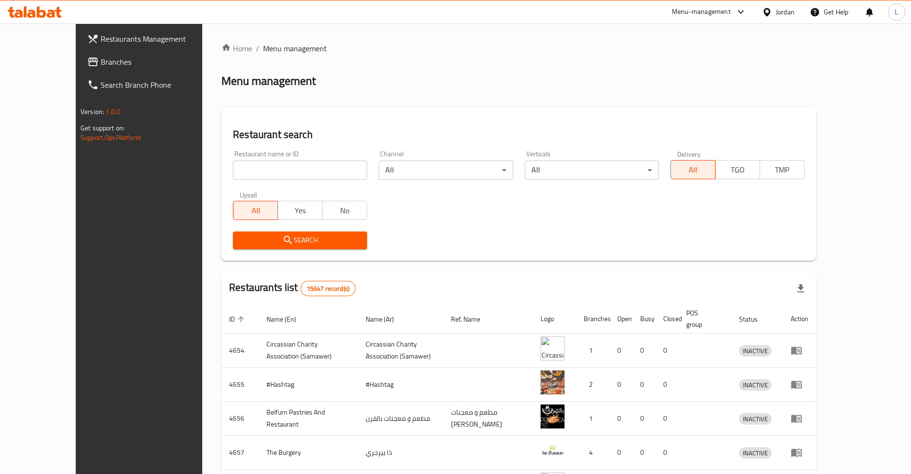
click at [101, 62] on span "Branches" at bounding box center [160, 62] width 119 height 12
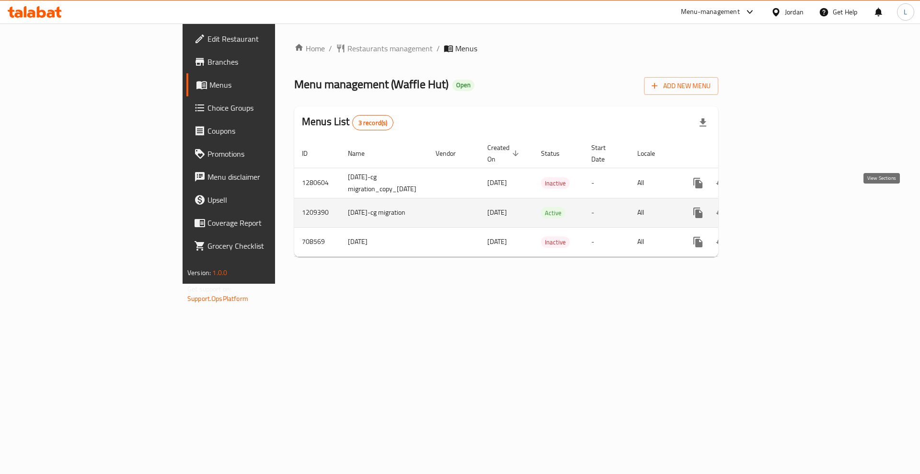
click at [773, 207] on icon "enhanced table" at bounding box center [768, 213] width 12 height 12
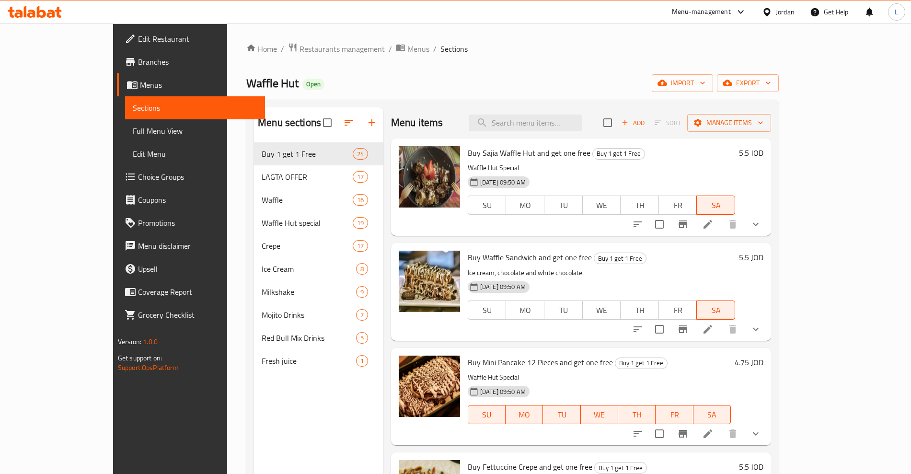
click at [763, 152] on h6 "5.5 JOD" at bounding box center [751, 152] width 24 height 13
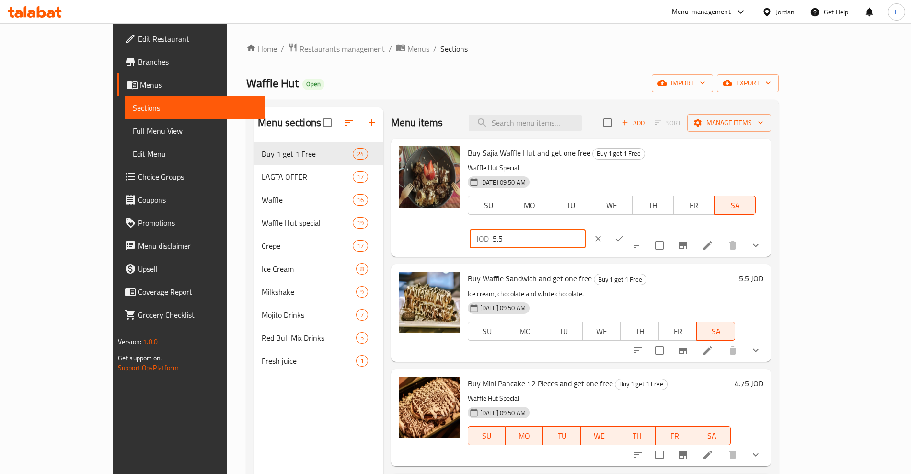
drag, startPoint x: 766, startPoint y: 152, endPoint x: 710, endPoint y: 165, distance: 57.9
click at [710, 165] on div "Buy Sajia Waffle Hut and get one free Buy 1 get 1 Free Waffle Hut Special 19-03…" at bounding box center [615, 197] width 303 height 111
type input "5.75"
click at [630, 228] on button "ok" at bounding box center [619, 238] width 21 height 21
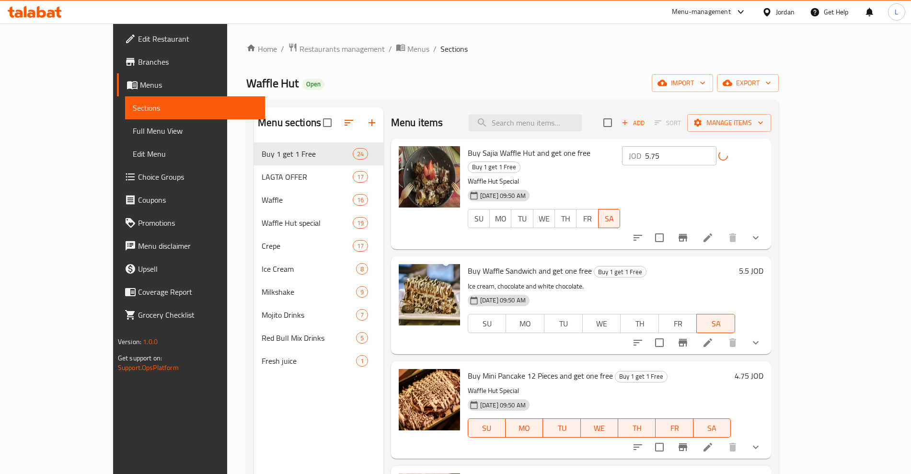
click at [763, 264] on h6 "5.5 JOD" at bounding box center [751, 270] width 24 height 13
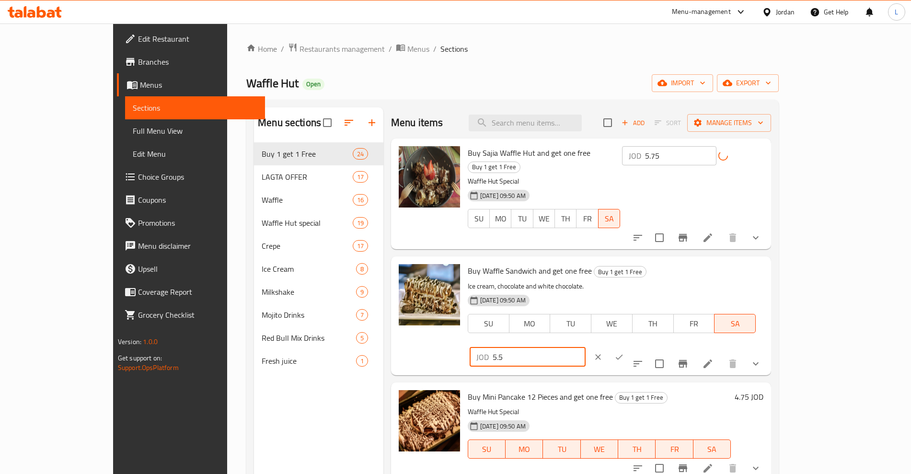
drag, startPoint x: 767, startPoint y: 262, endPoint x: 696, endPoint y: 262, distance: 70.9
click at [696, 263] on div "Buy Waffle Sandwich and get one free Buy 1 get 1 Free Ice cream, chocolate and …" at bounding box center [615, 315] width 303 height 111
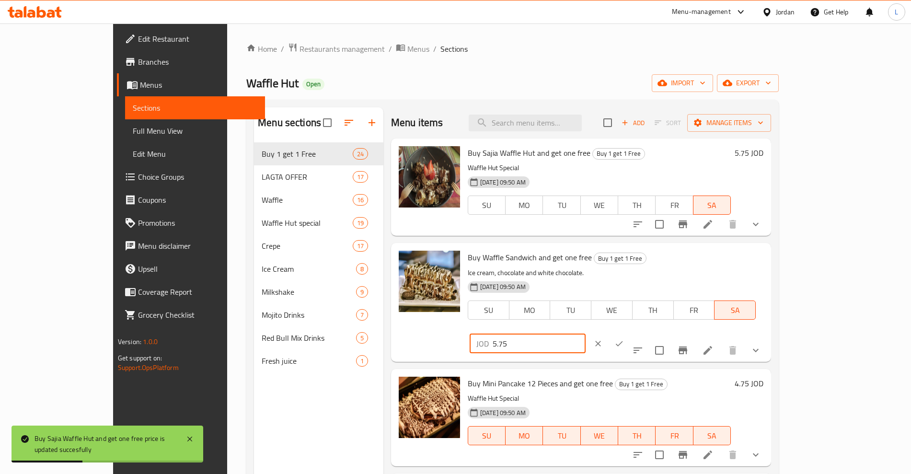
type input "5.75"
click at [624, 339] on icon "ok" at bounding box center [619, 344] width 10 height 10
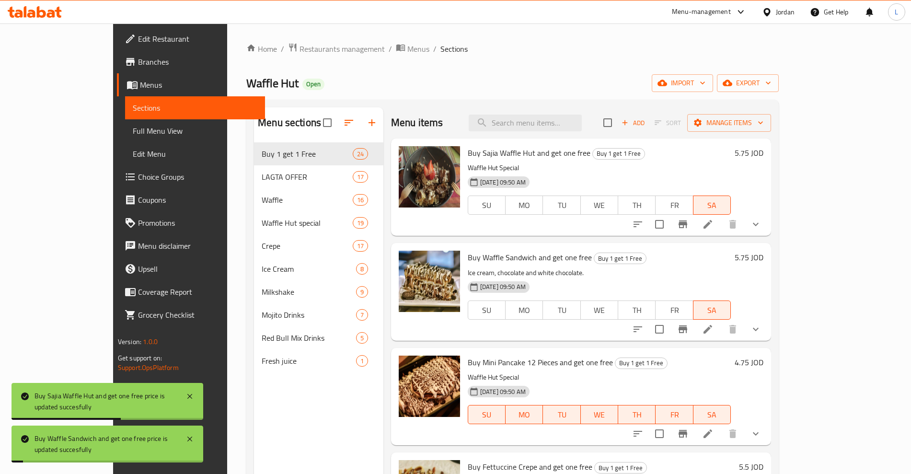
click at [763, 365] on h6 "4.75 JOD" at bounding box center [749, 362] width 29 height 13
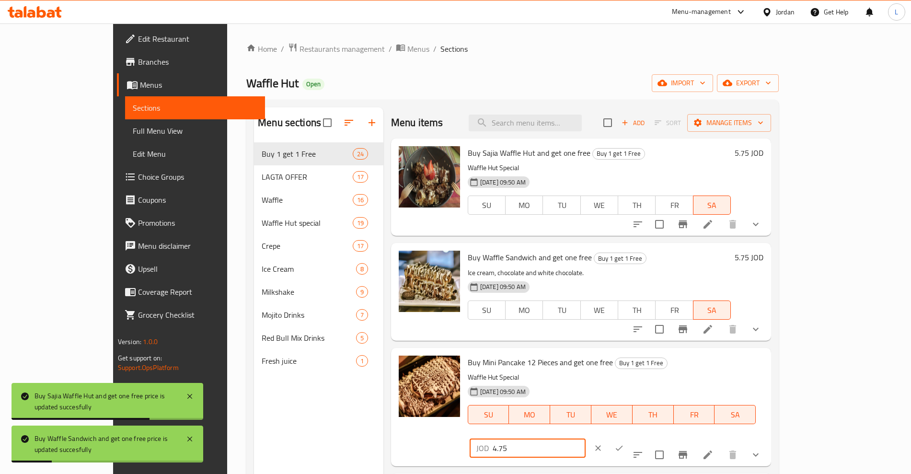
drag, startPoint x: 782, startPoint y: 364, endPoint x: 725, endPoint y: 368, distance: 57.6
click at [586, 439] on div "JOD 4.75 ​" at bounding box center [528, 448] width 116 height 19
type input "5"
click at [624, 443] on icon "ok" at bounding box center [619, 448] width 10 height 10
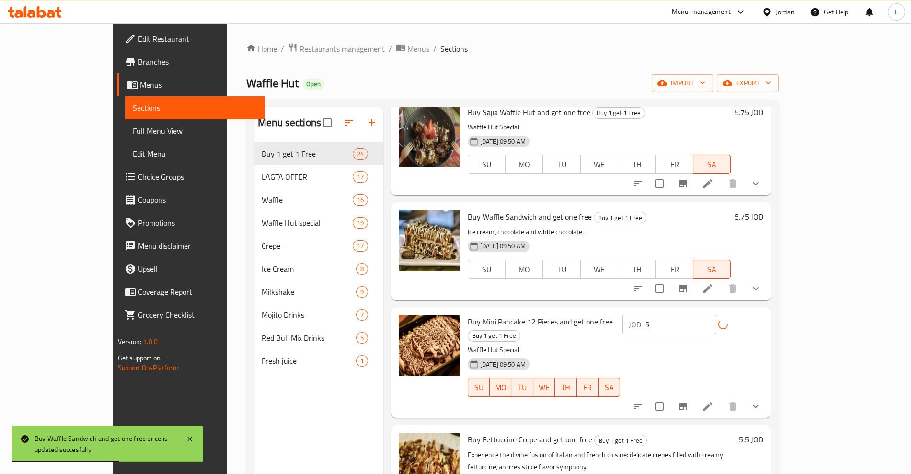
scroll to position [60, 0]
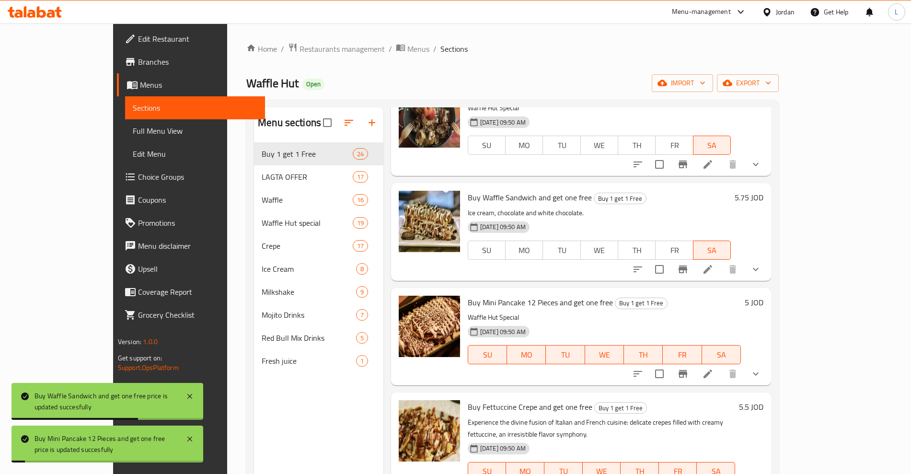
click at [763, 404] on h6 "5.5 JOD" at bounding box center [751, 406] width 24 height 13
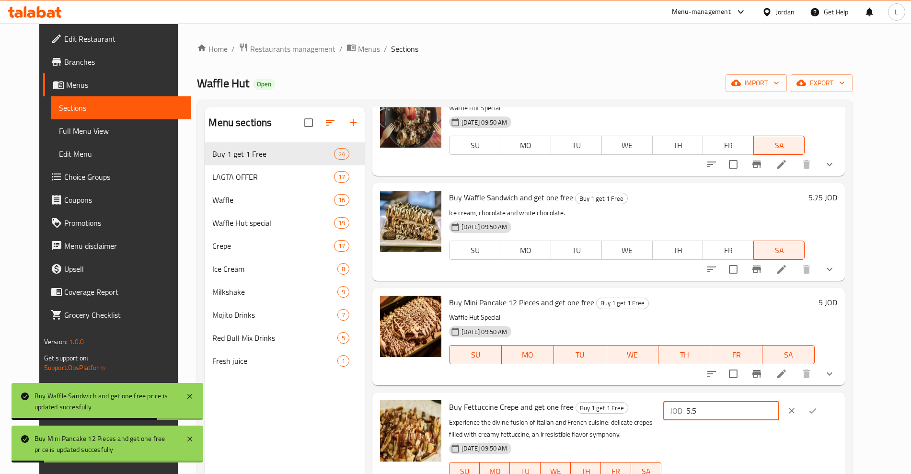
drag, startPoint x: 773, startPoint y: 408, endPoint x: 718, endPoint y: 412, distance: 54.3
click at [722, 416] on div "JOD 5.5 ​" at bounding box center [721, 410] width 116 height 19
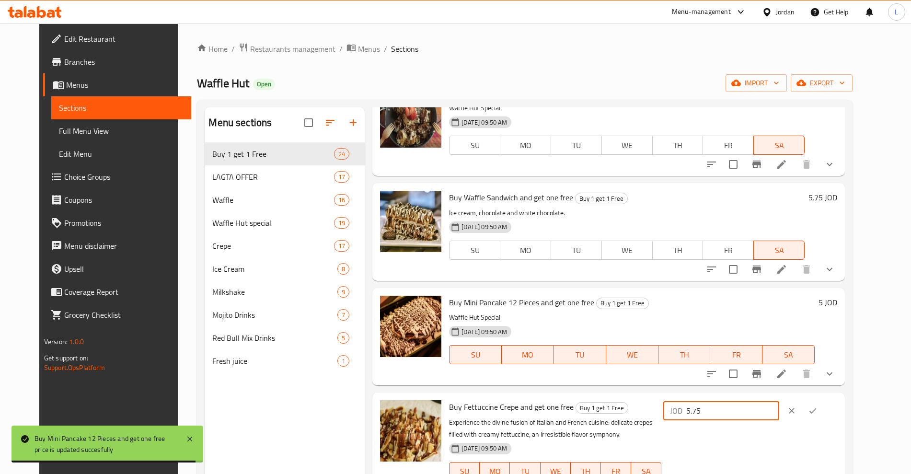
type input "5.75"
click at [823, 412] on button "ok" at bounding box center [812, 410] width 21 height 21
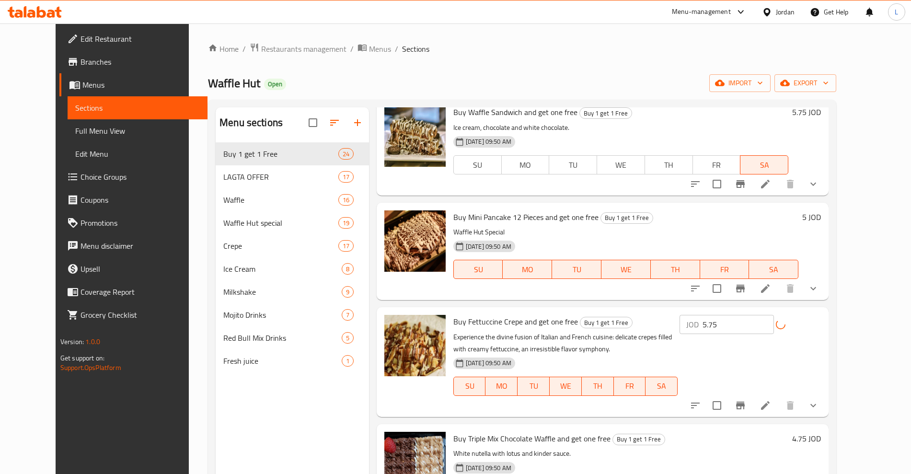
scroll to position [180, 0]
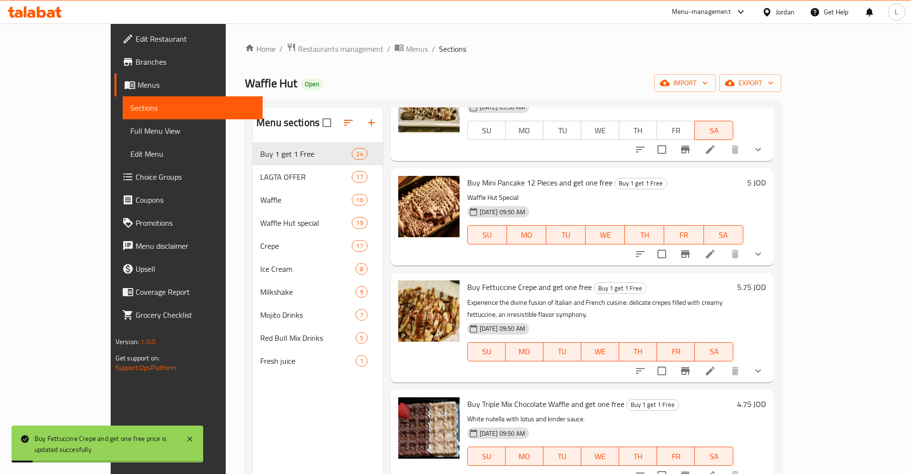
click at [766, 397] on h6 "4.75 JOD" at bounding box center [751, 403] width 29 height 13
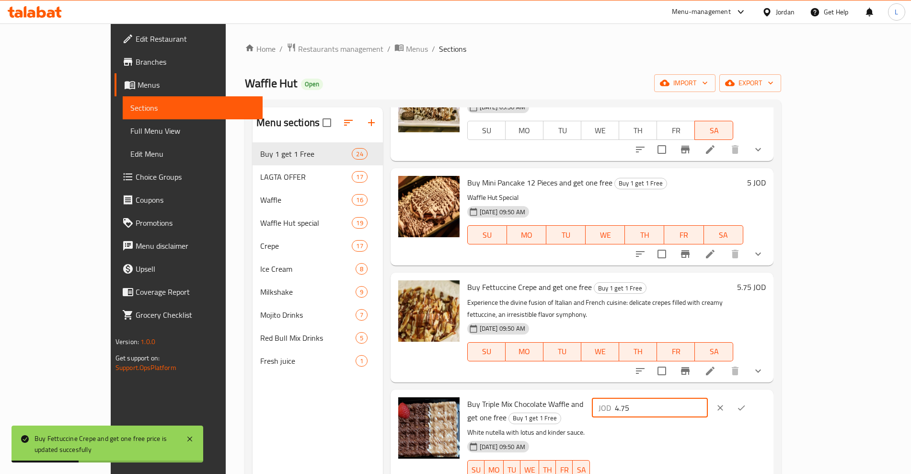
drag, startPoint x: 768, startPoint y: 394, endPoint x: 716, endPoint y: 398, distance: 51.4
click at [708, 398] on div "JOD 4.75 ​" at bounding box center [650, 407] width 116 height 19
type input "5"
click at [752, 401] on button "ok" at bounding box center [741, 407] width 21 height 21
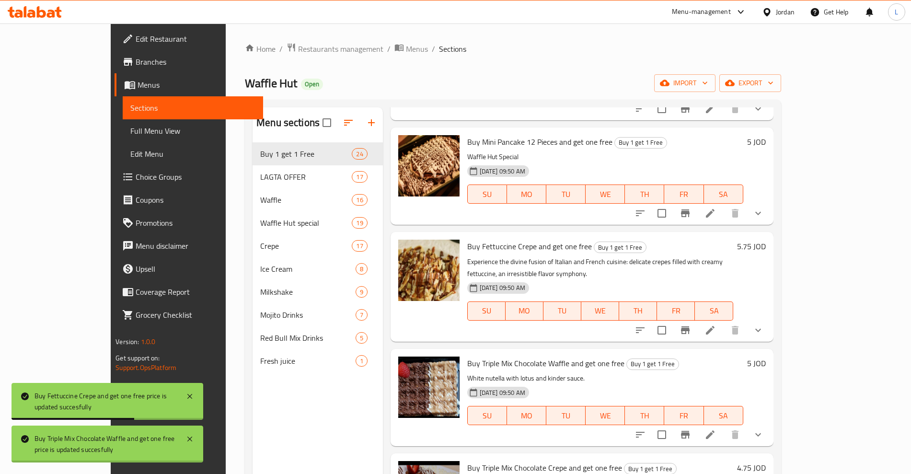
scroll to position [300, 0]
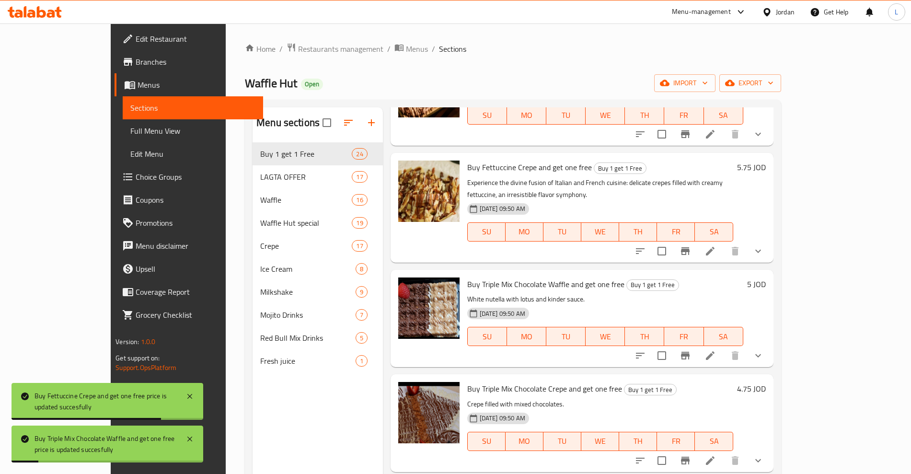
click at [766, 383] on h6 "4.75 JOD" at bounding box center [751, 388] width 29 height 13
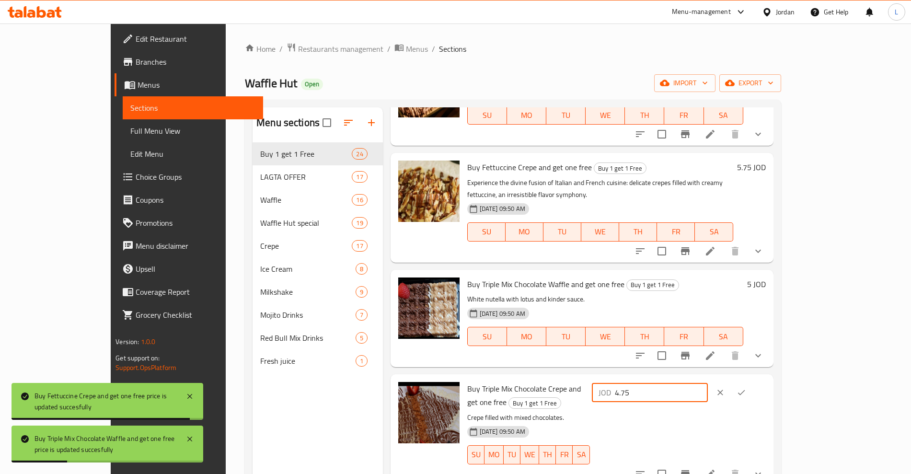
drag, startPoint x: 754, startPoint y: 379, endPoint x: 724, endPoint y: 386, distance: 30.9
click at [708, 386] on div "JOD 4.75 ​" at bounding box center [650, 392] width 116 height 19
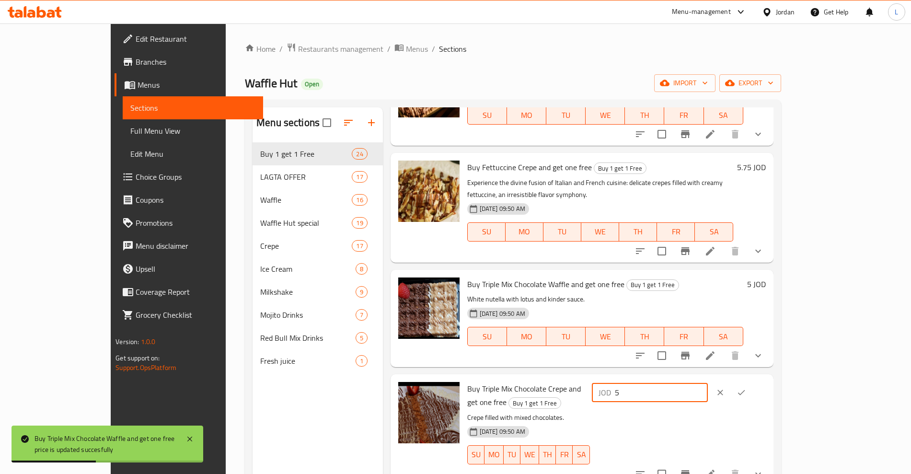
type input "5"
click at [752, 385] on button "ok" at bounding box center [741, 392] width 21 height 21
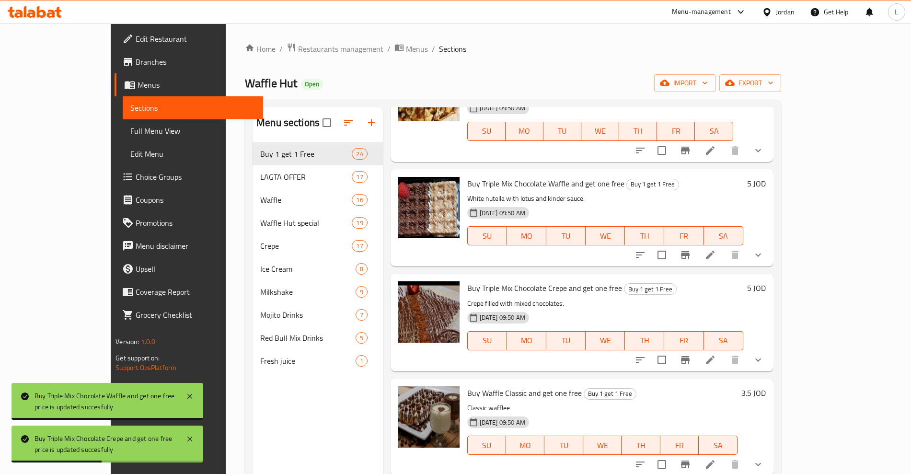
scroll to position [419, 0]
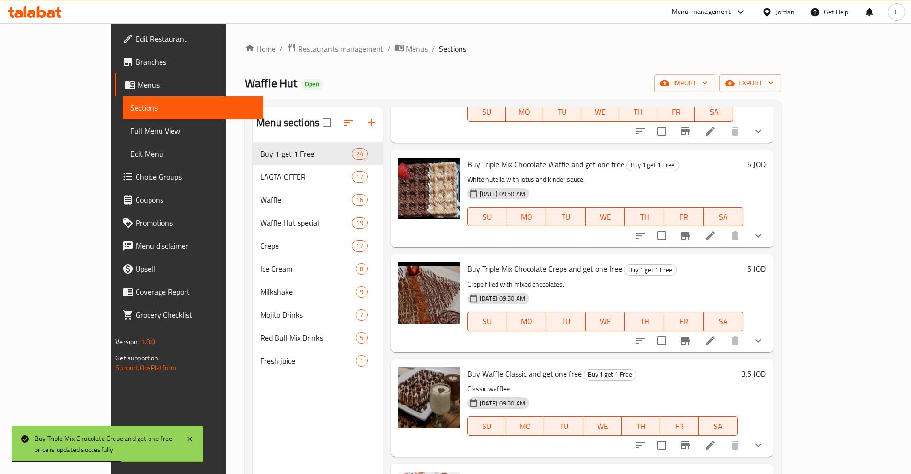
click at [766, 367] on h6 "3.5 JOD" at bounding box center [753, 373] width 24 height 13
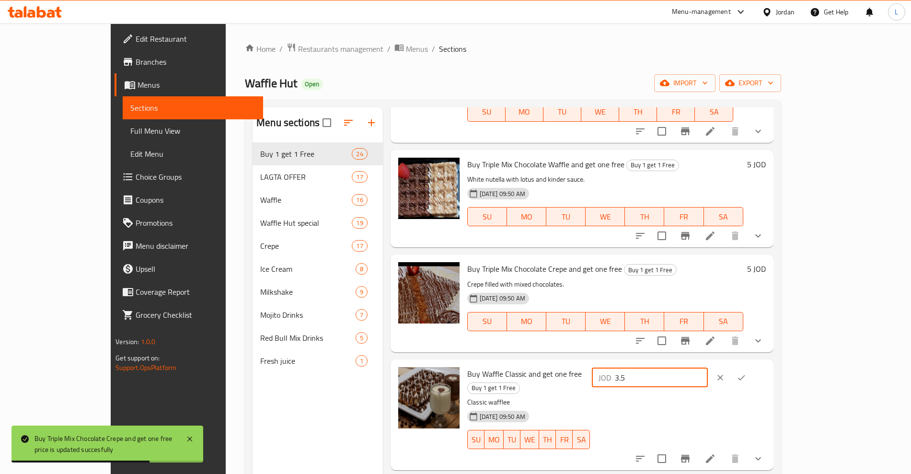
drag, startPoint x: 781, startPoint y: 363, endPoint x: 728, endPoint y: 369, distance: 52.6
click at [708, 369] on div "JOD 3.5 ​" at bounding box center [650, 377] width 116 height 19
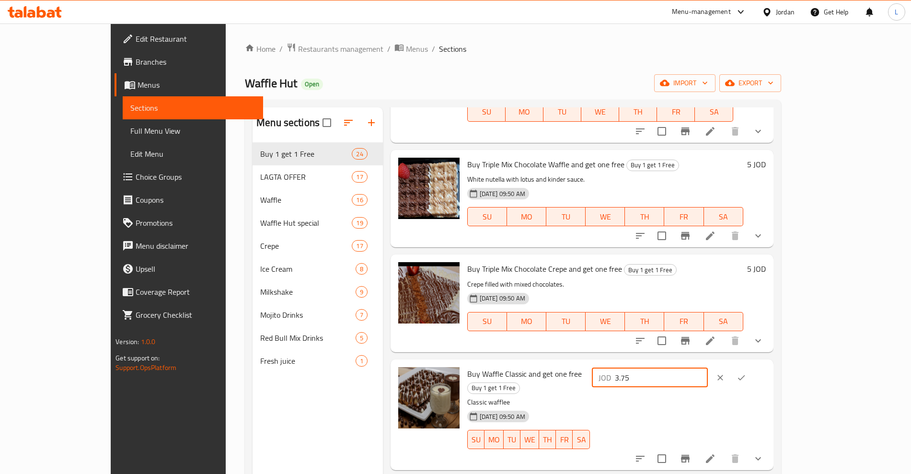
type input "3.75"
click at [745, 375] on icon "ok" at bounding box center [741, 377] width 7 height 5
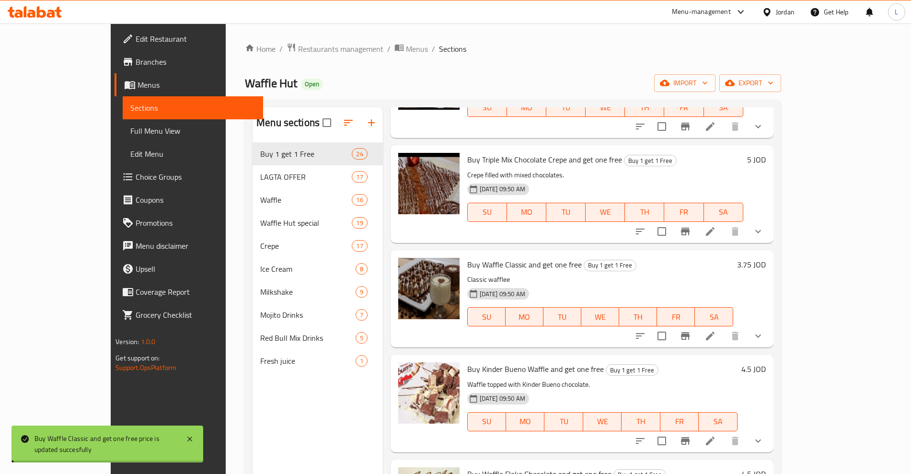
scroll to position [539, 0]
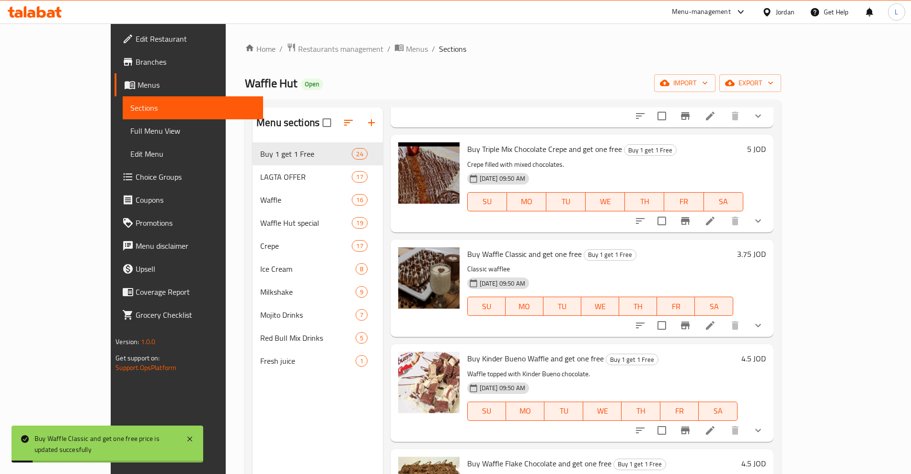
click at [766, 352] on h6 "4.5 JOD" at bounding box center [753, 358] width 24 height 13
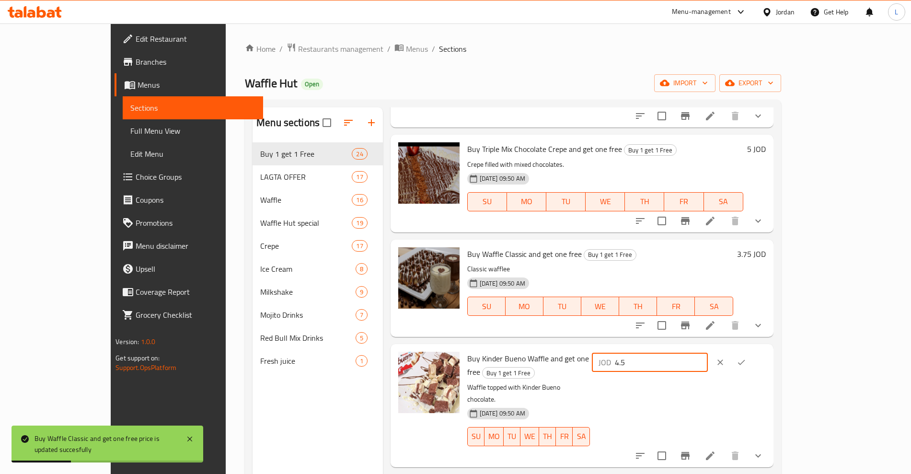
drag, startPoint x: 752, startPoint y: 358, endPoint x: 724, endPoint y: 362, distance: 28.6
click at [724, 362] on div "JOD 4.5 ​" at bounding box center [678, 405] width 176 height 107
type input "4.75"
click at [752, 352] on button "ok" at bounding box center [741, 362] width 21 height 21
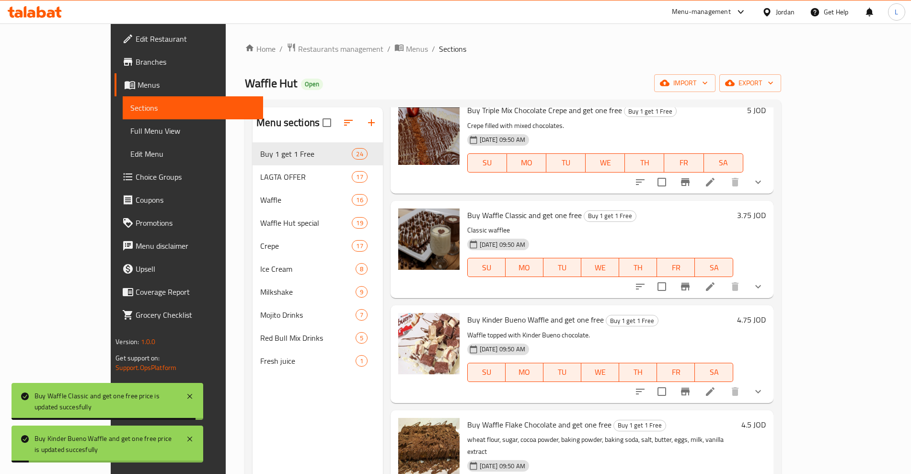
scroll to position [599, 0]
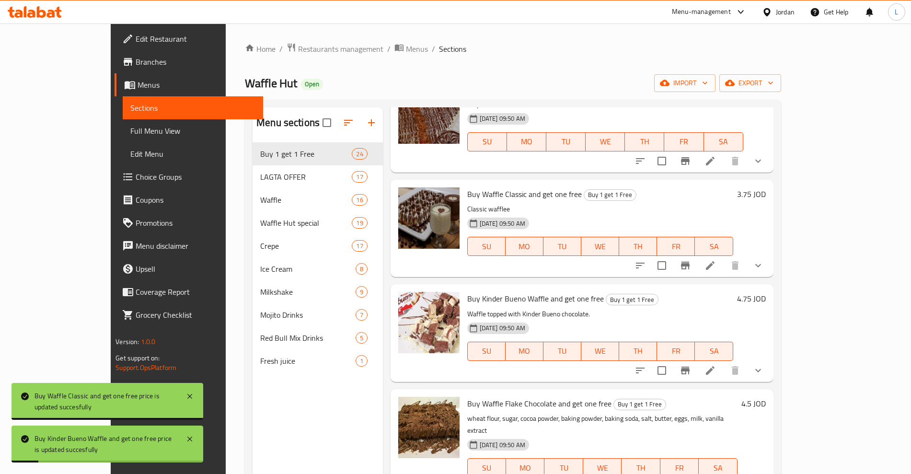
click at [766, 397] on h6 "4.5 JOD" at bounding box center [753, 403] width 24 height 13
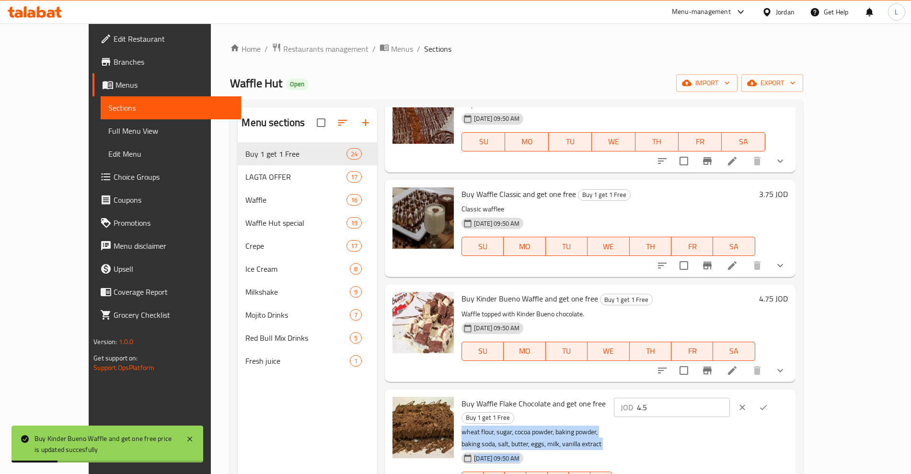
drag, startPoint x: 715, startPoint y: 393, endPoint x: 723, endPoint y: 393, distance: 7.7
click at [703, 393] on div "Buy Waffle Flake Chocolate and get one free Buy 1 get 1 Free wheat flour, sugar…" at bounding box center [625, 450] width 334 height 115
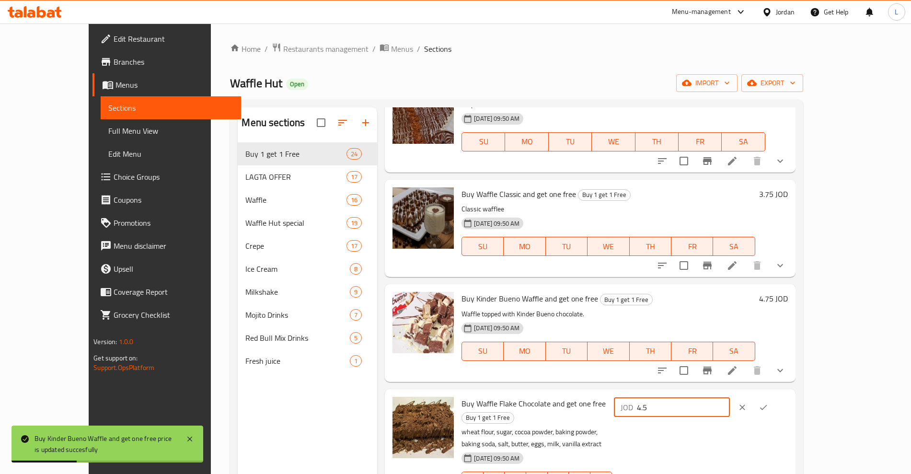
click at [730, 398] on input "4.5" at bounding box center [683, 407] width 93 height 19
click at [716, 398] on div "JOD 4.5 ​" at bounding box center [672, 407] width 116 height 19
type input "4.75"
click at [768, 403] on icon "ok" at bounding box center [764, 408] width 10 height 10
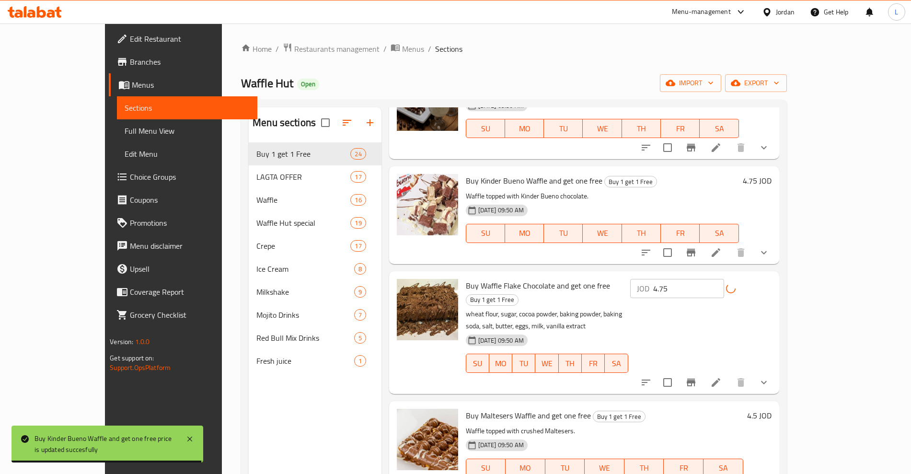
scroll to position [719, 0]
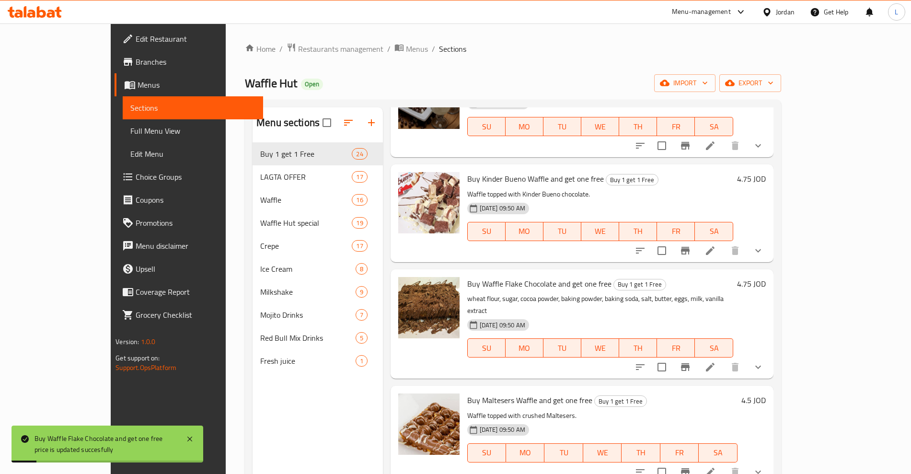
click at [766, 393] on h6 "4.5 JOD" at bounding box center [753, 399] width 24 height 13
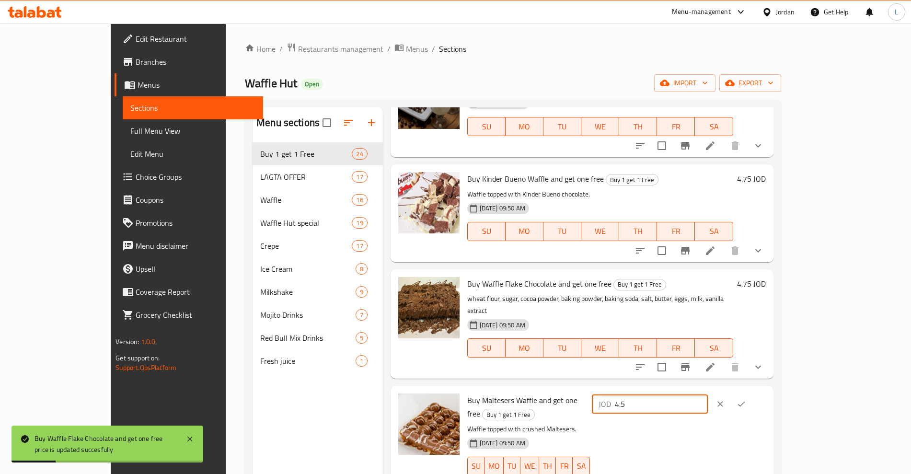
drag, startPoint x: 770, startPoint y: 381, endPoint x: 719, endPoint y: 386, distance: 51.5
click at [708, 394] on div "JOD 4.5 ​" at bounding box center [650, 403] width 116 height 19
type input "4.75"
click at [746, 399] on icon "ok" at bounding box center [742, 404] width 10 height 10
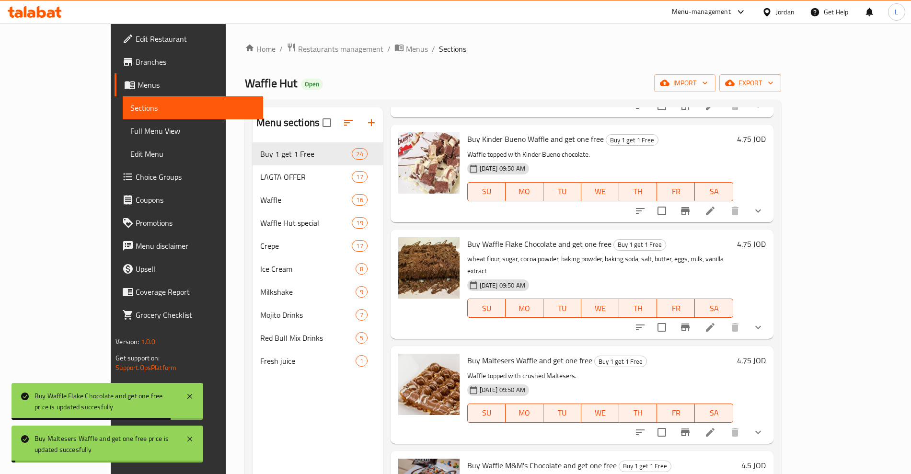
scroll to position [779, 0]
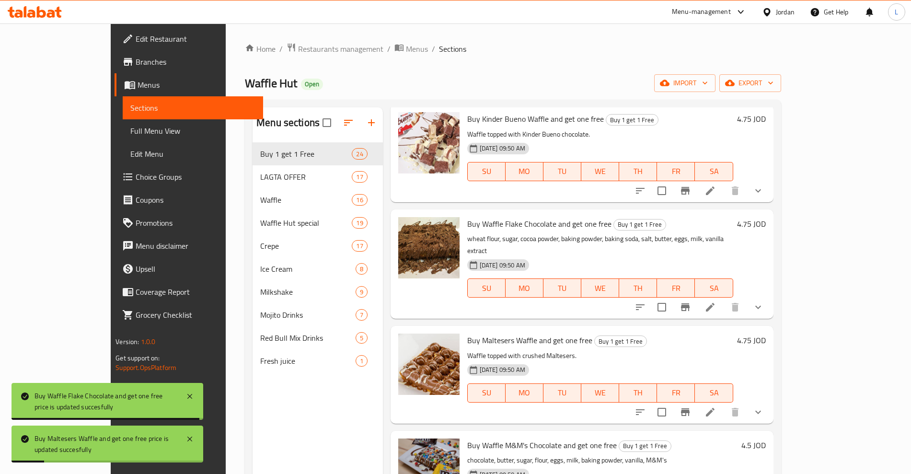
click at [766, 439] on h6 "4.5 JOD" at bounding box center [753, 445] width 24 height 13
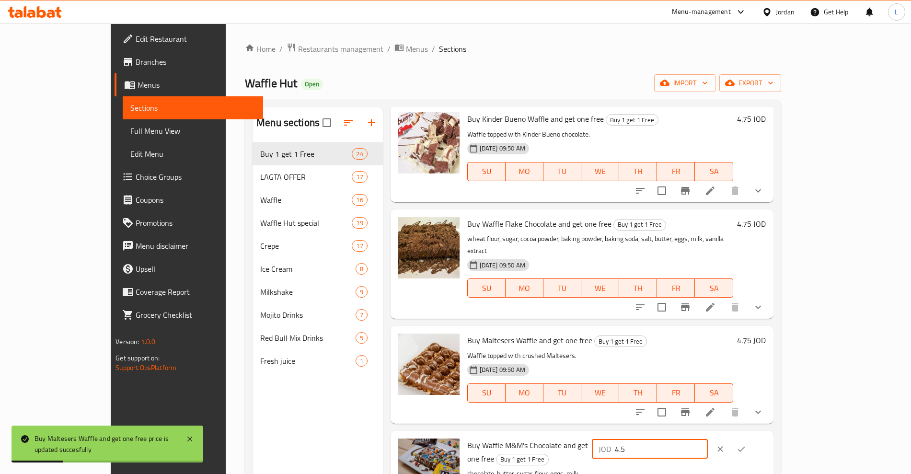
drag, startPoint x: 771, startPoint y: 421, endPoint x: 699, endPoint y: 430, distance: 71.9
type input "4.75"
click at [746, 444] on icon "ok" at bounding box center [742, 449] width 10 height 10
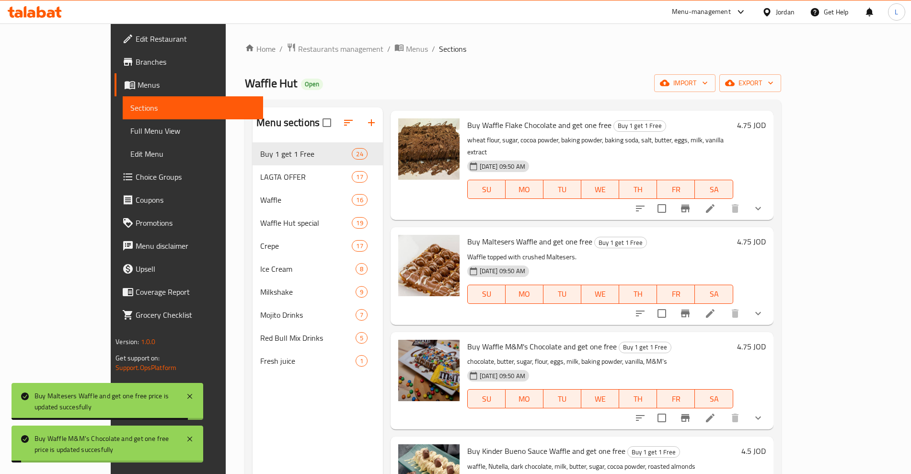
scroll to position [899, 0]
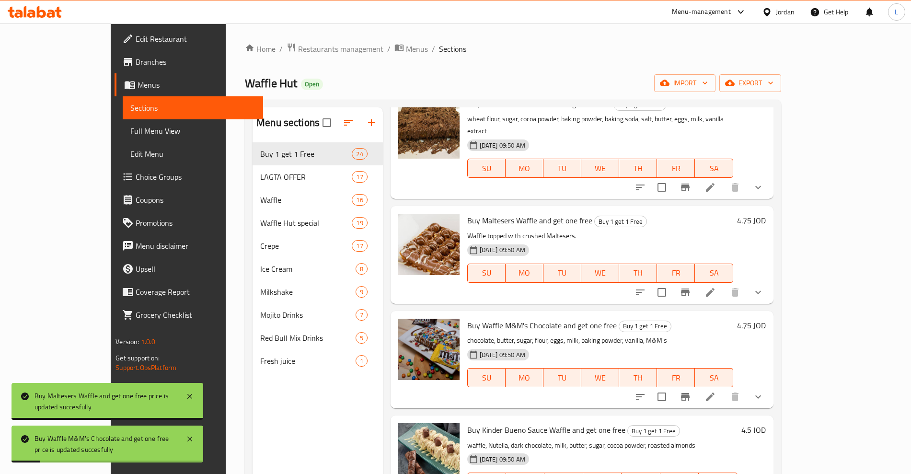
click at [766, 423] on h6 "4.5 JOD" at bounding box center [753, 429] width 24 height 13
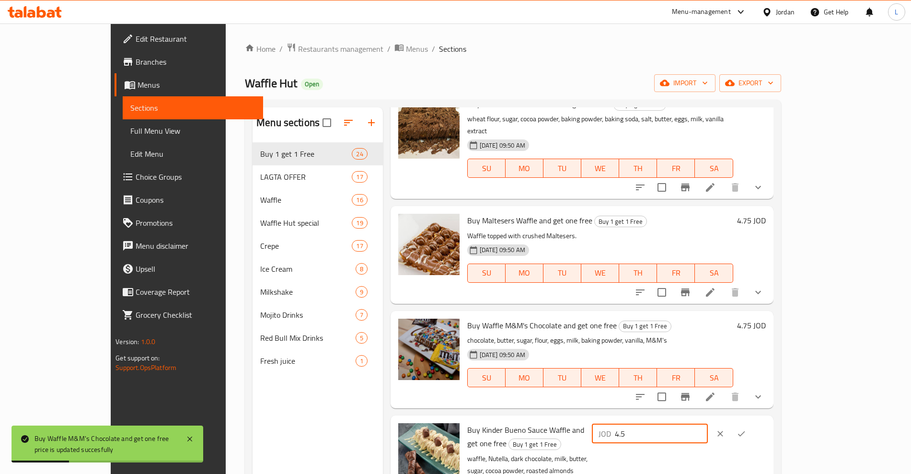
drag, startPoint x: 737, startPoint y: 410, endPoint x: 719, endPoint y: 412, distance: 18.4
click at [708, 424] on div "JOD 4.5 ​" at bounding box center [650, 433] width 116 height 19
type input "4.75"
click at [746, 429] on icon "ok" at bounding box center [742, 434] width 10 height 10
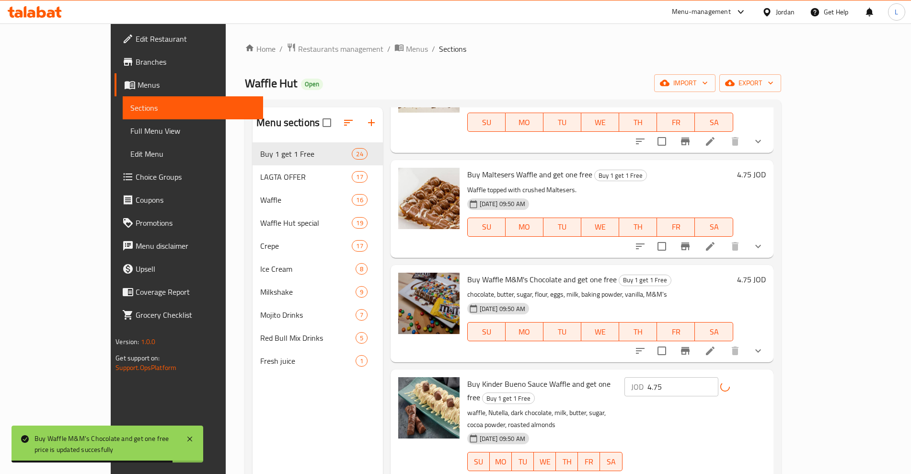
scroll to position [1018, 0]
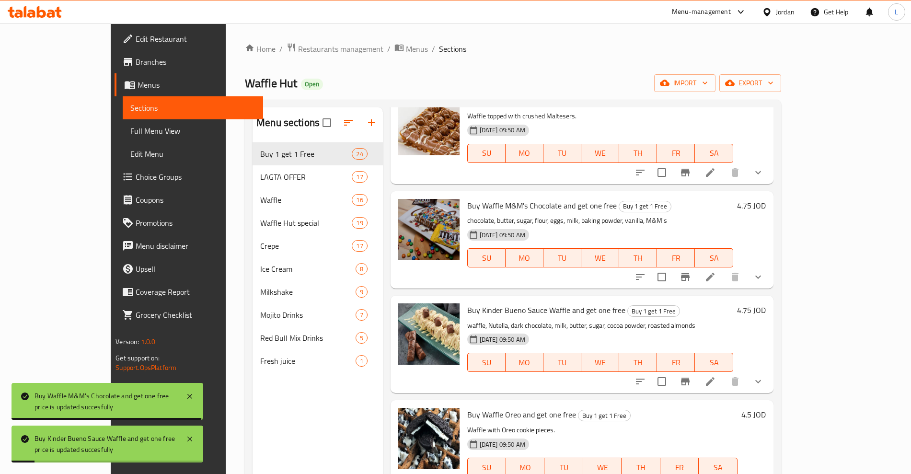
click at [766, 408] on h6 "4.5 JOD" at bounding box center [753, 414] width 24 height 13
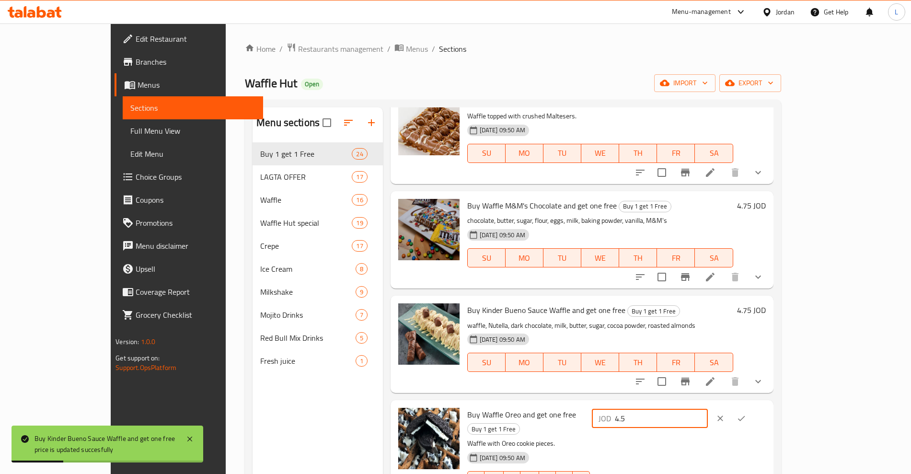
drag, startPoint x: 794, startPoint y: 393, endPoint x: 732, endPoint y: 397, distance: 62.0
click at [708, 409] on div "JOD 4.5 ​" at bounding box center [650, 418] width 116 height 19
type input "4.75"
click at [746, 414] on icon "ok" at bounding box center [742, 419] width 10 height 10
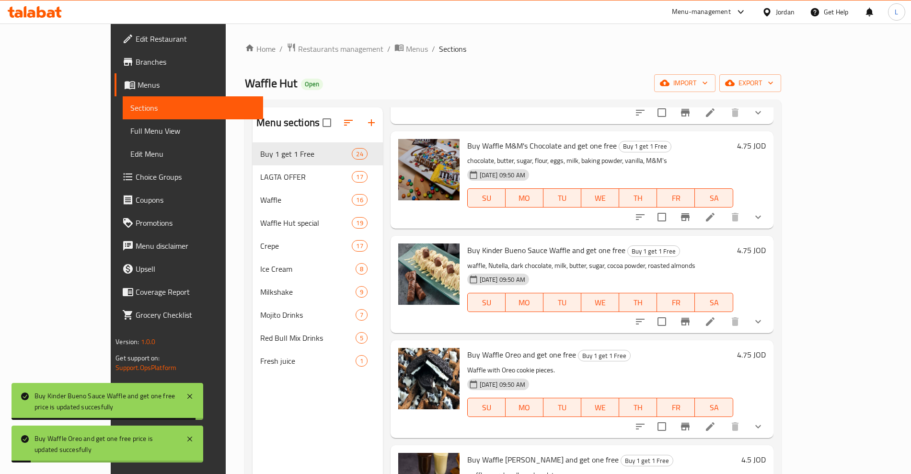
click at [766, 453] on h6 "4.5 JOD" at bounding box center [753, 459] width 24 height 13
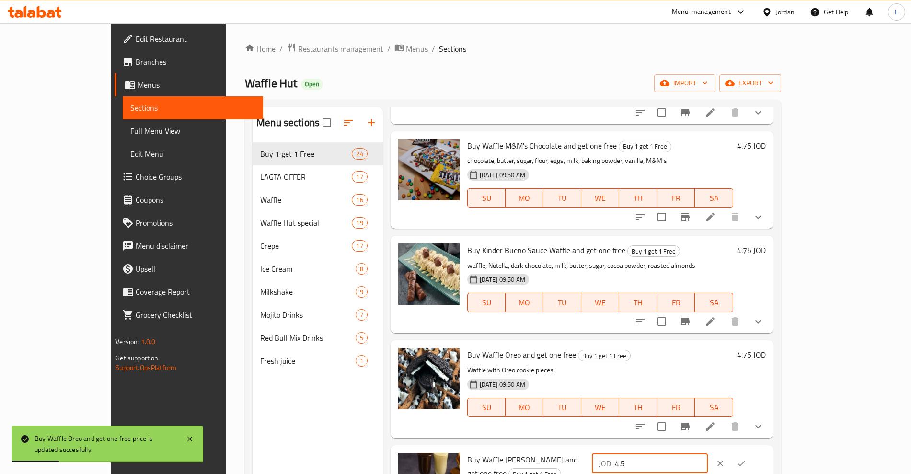
drag, startPoint x: 747, startPoint y: 436, endPoint x: 726, endPoint y: 442, distance: 22.0
click at [708, 454] on div "JOD 4.5 ​" at bounding box center [650, 463] width 116 height 19
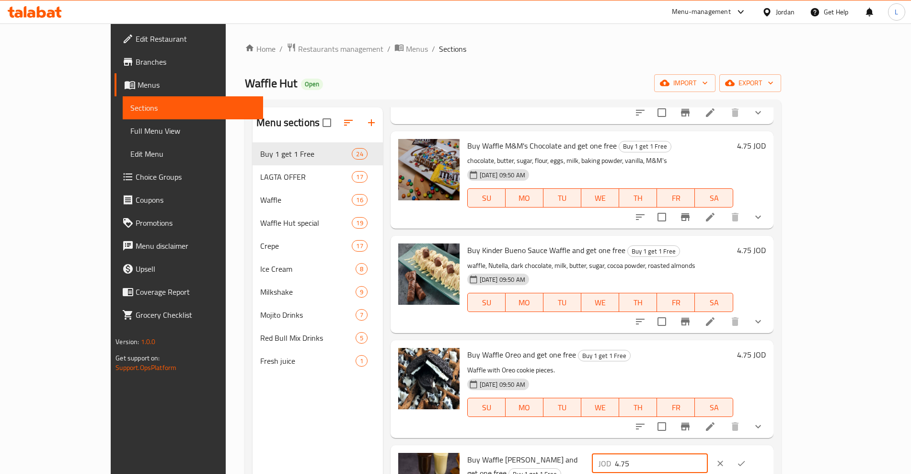
type input "4.75"
click at [746, 459] on icon "ok" at bounding box center [742, 464] width 10 height 10
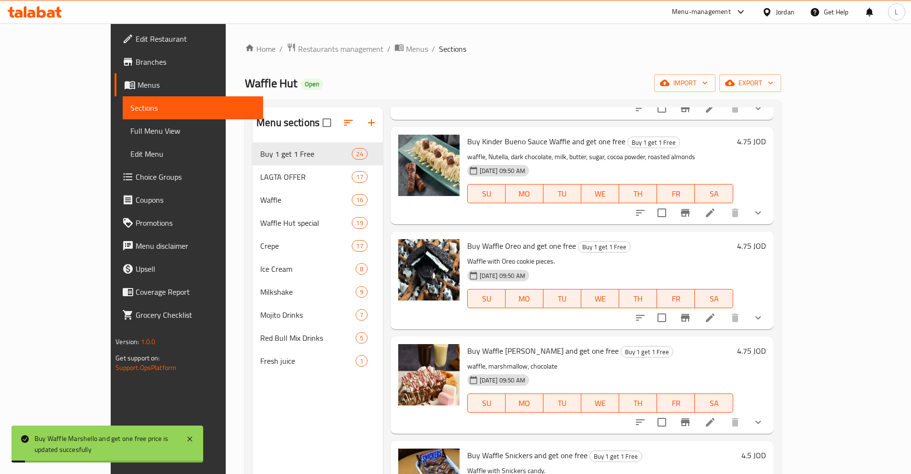
scroll to position [1198, 0]
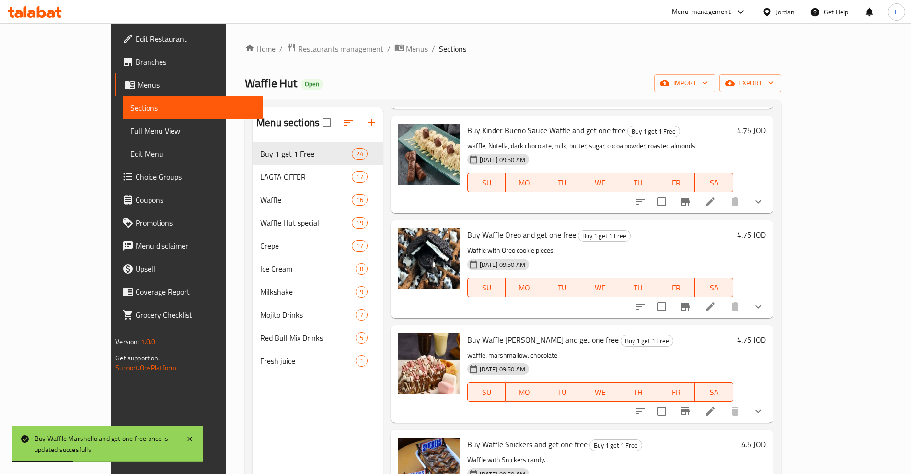
click at [766, 438] on h6 "4.5 JOD" at bounding box center [753, 444] width 24 height 13
drag, startPoint x: 775, startPoint y: 421, endPoint x: 721, endPoint y: 424, distance: 53.8
click at [708, 439] on div "JOD 4.5 ​" at bounding box center [650, 448] width 116 height 19
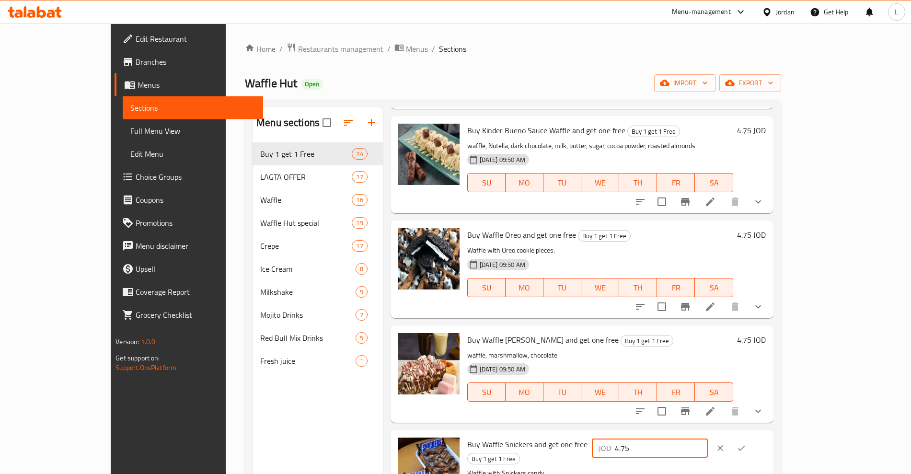
type input "4.75"
click at [746, 443] on icon "ok" at bounding box center [742, 448] width 10 height 10
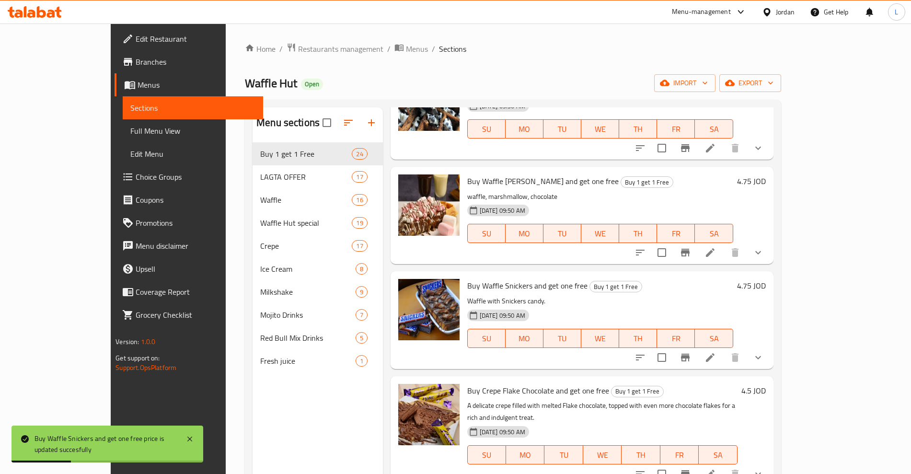
scroll to position [1378, 0]
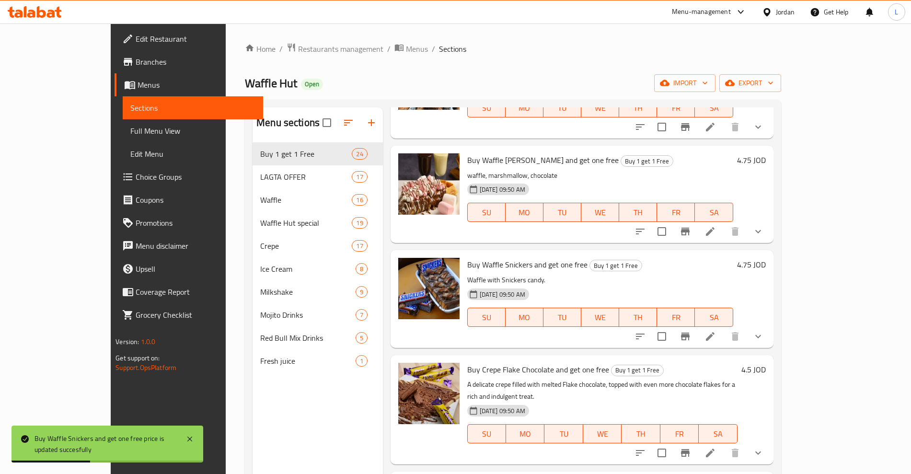
click at [766, 363] on h6 "4.5 JOD" at bounding box center [753, 369] width 24 height 13
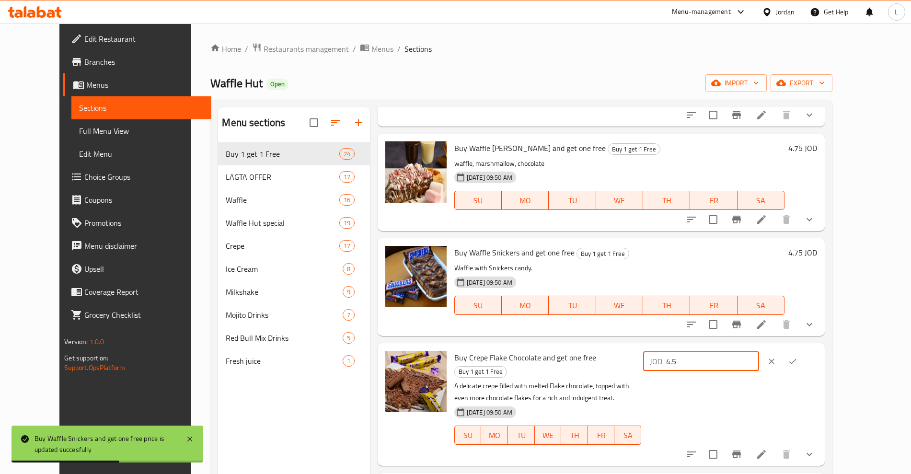
drag, startPoint x: 756, startPoint y: 345, endPoint x: 724, endPoint y: 348, distance: 31.8
click at [724, 352] on div "JOD 4.5 ​" at bounding box center [701, 361] width 116 height 19
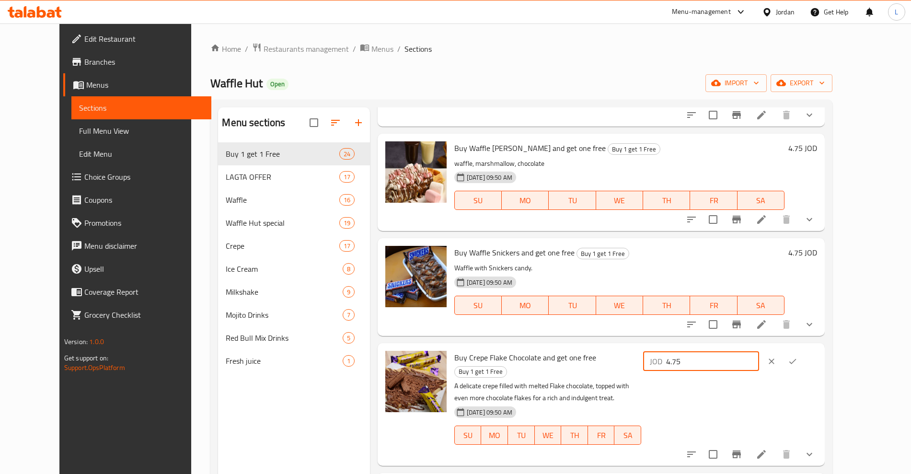
type input "4.75"
click at [803, 351] on button "ok" at bounding box center [792, 361] width 21 height 21
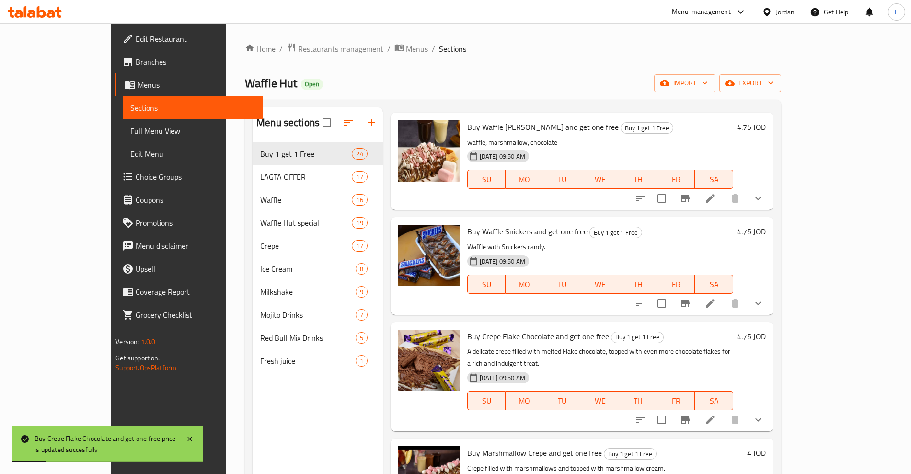
scroll to position [1438, 0]
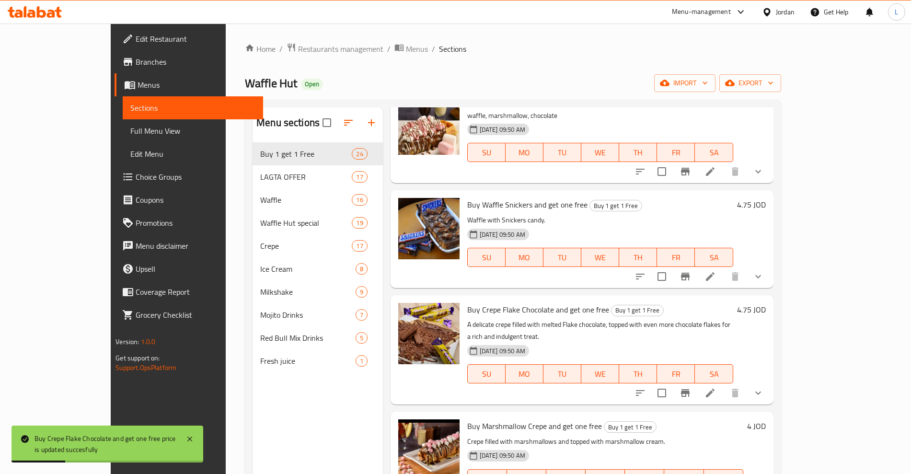
click at [766, 419] on h6 "4 JOD" at bounding box center [756, 425] width 19 height 13
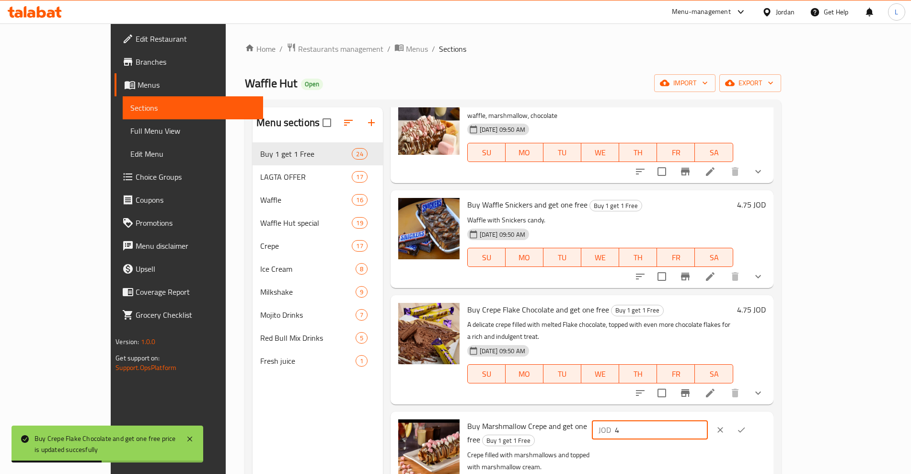
drag, startPoint x: 781, startPoint y: 390, endPoint x: 716, endPoint y: 393, distance: 64.8
click at [708, 420] on div "JOD 4 ​" at bounding box center [650, 429] width 116 height 19
type input "4.25"
click at [752, 419] on button "ok" at bounding box center [741, 429] width 21 height 21
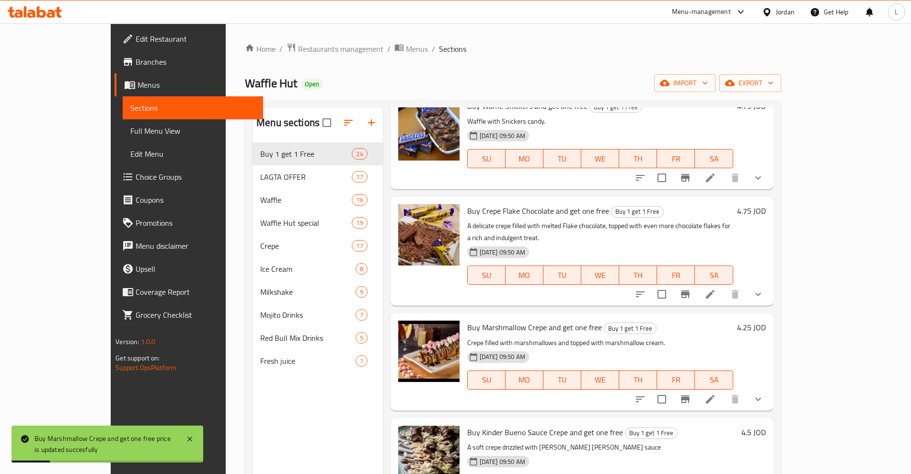
scroll to position [1558, 0]
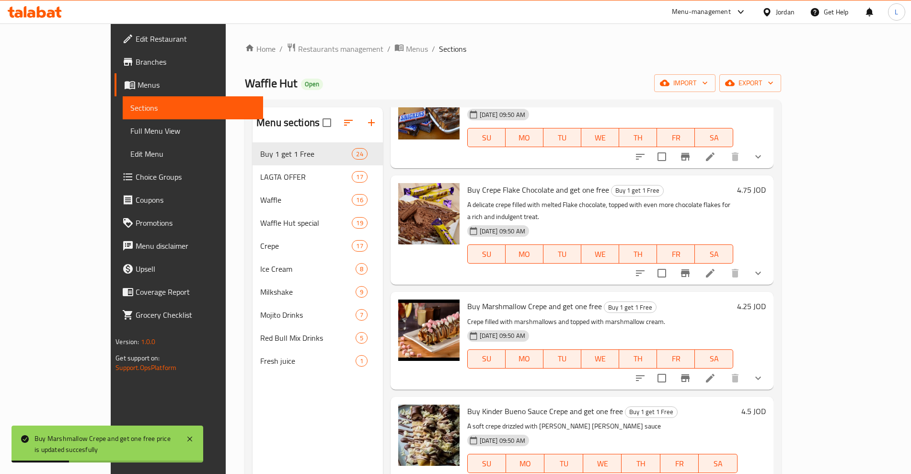
click at [766, 404] on h6 "4.5 JOD" at bounding box center [753, 410] width 24 height 13
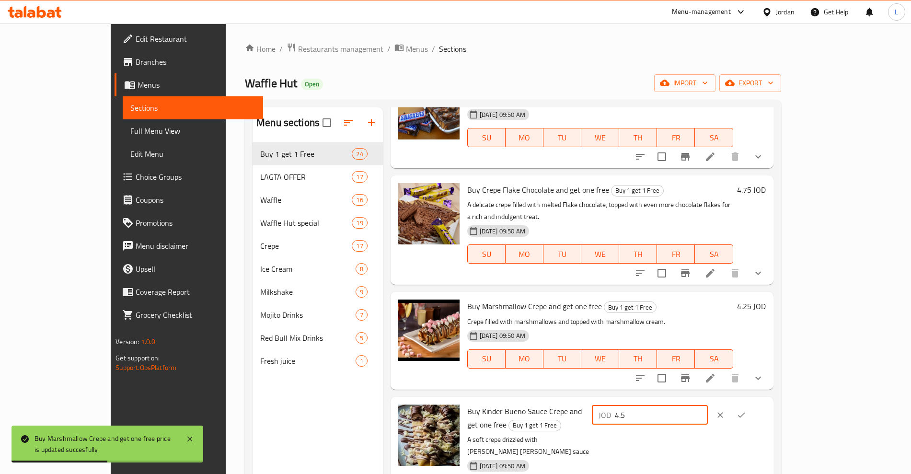
drag, startPoint x: 761, startPoint y: 380, endPoint x: 714, endPoint y: 385, distance: 47.8
click at [708, 405] on div "JOD 4.5 ​" at bounding box center [650, 414] width 116 height 19
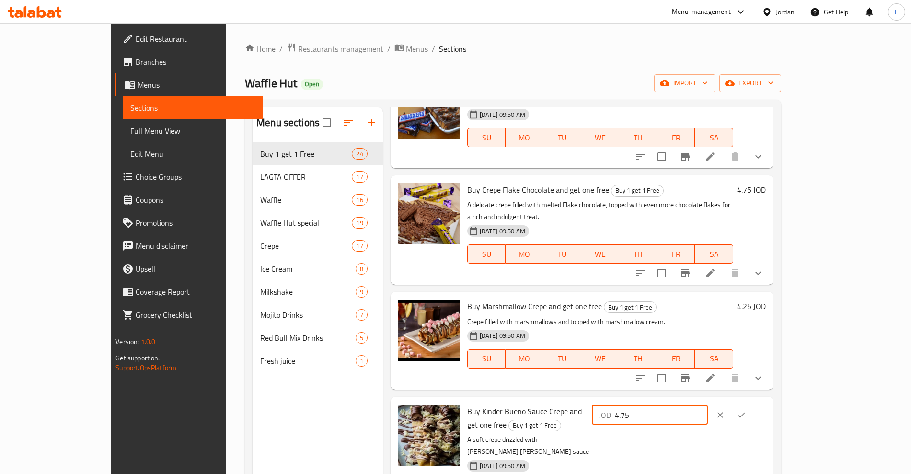
type input "4.75"
click at [746, 410] on icon "ok" at bounding box center [742, 415] width 10 height 10
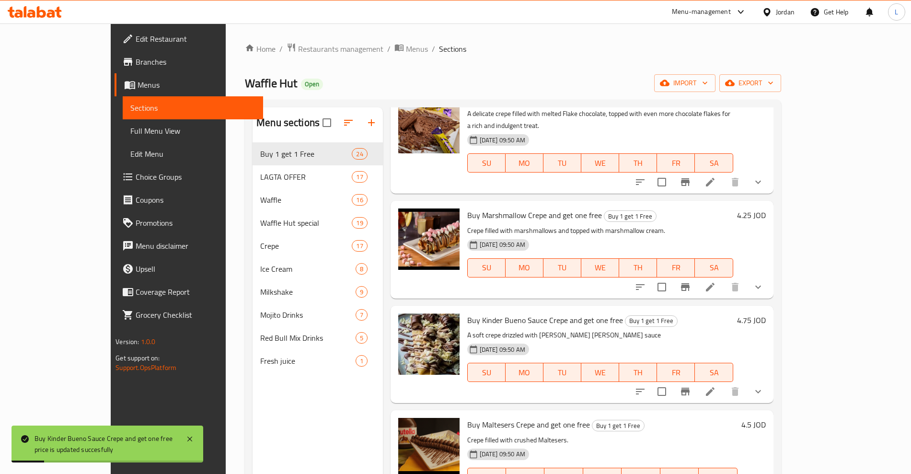
scroll to position [1677, 0]
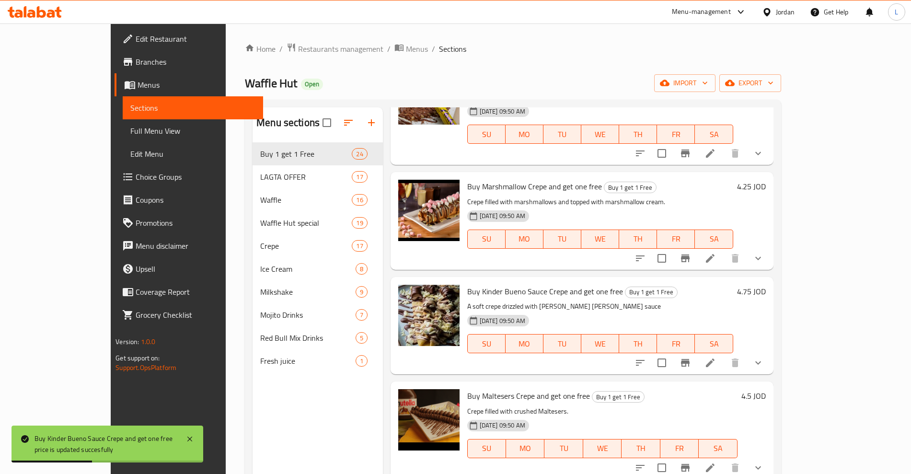
click at [766, 389] on h6 "4.5 JOD" at bounding box center [753, 395] width 24 height 13
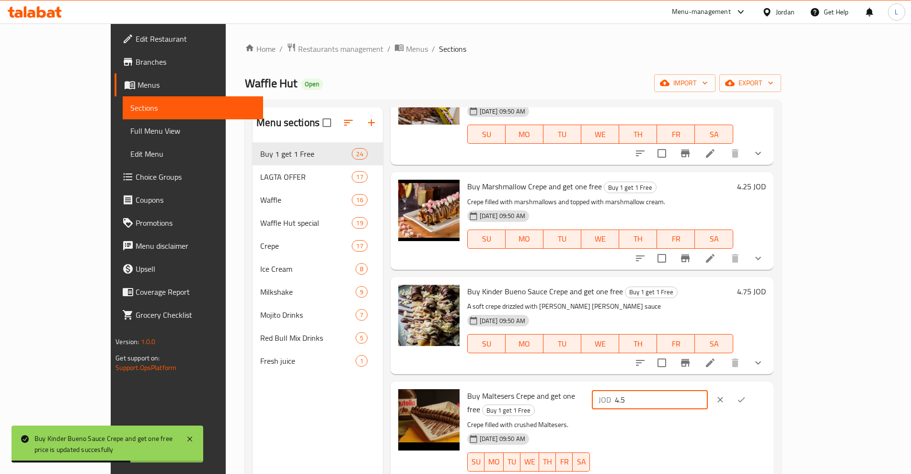
drag, startPoint x: 775, startPoint y: 364, endPoint x: 731, endPoint y: 366, distance: 44.2
click at [708, 390] on div "JOD 4.5 ​" at bounding box center [650, 399] width 116 height 19
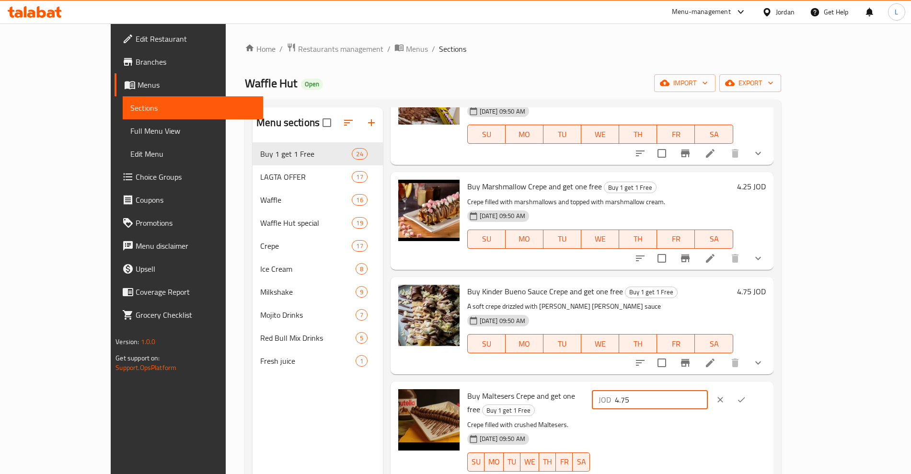
type input "4.75"
click at [746, 395] on icon "ok" at bounding box center [742, 400] width 10 height 10
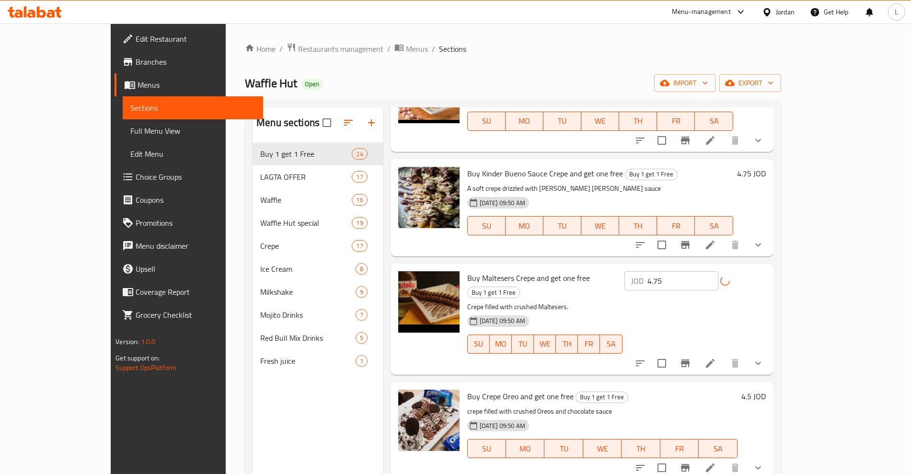
scroll to position [1797, 0]
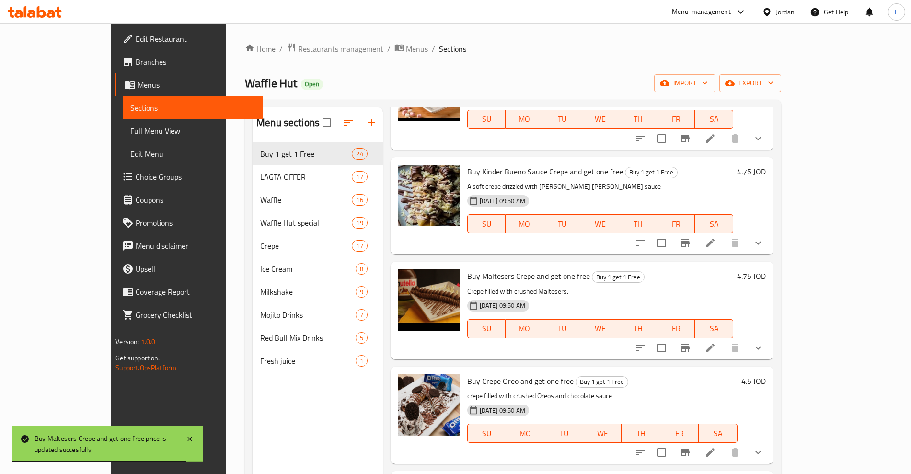
click at [766, 374] on h6 "4.5 JOD" at bounding box center [753, 380] width 24 height 13
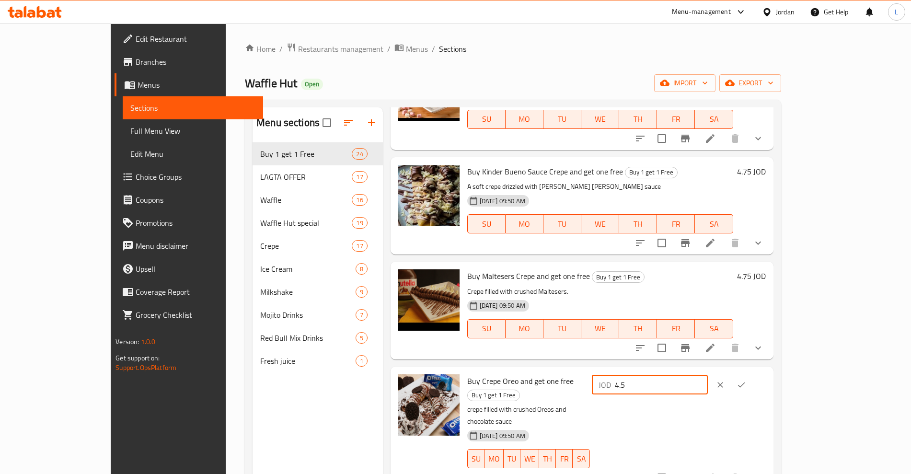
drag, startPoint x: 754, startPoint y: 345, endPoint x: 725, endPoint y: 361, distance: 33.2
click at [725, 374] on div "JOD 4.5 ​" at bounding box center [678, 427] width 176 height 107
type input "4.75"
click at [746, 380] on icon "ok" at bounding box center [742, 385] width 10 height 10
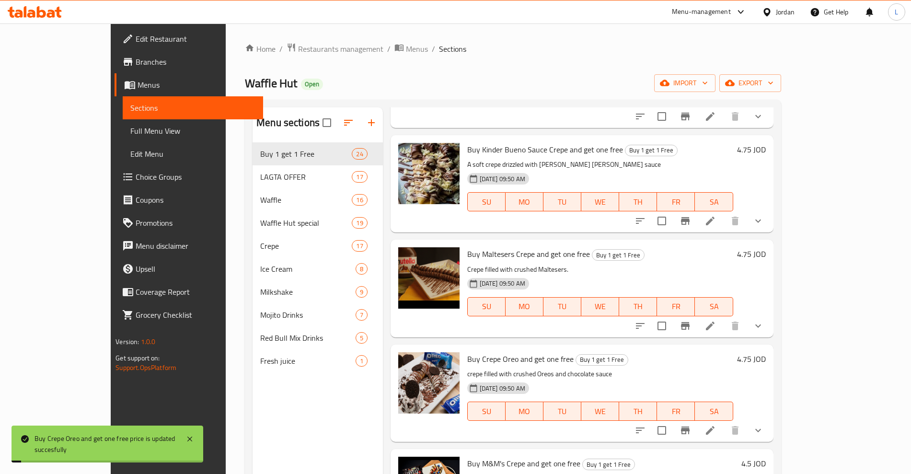
scroll to position [1857, 0]
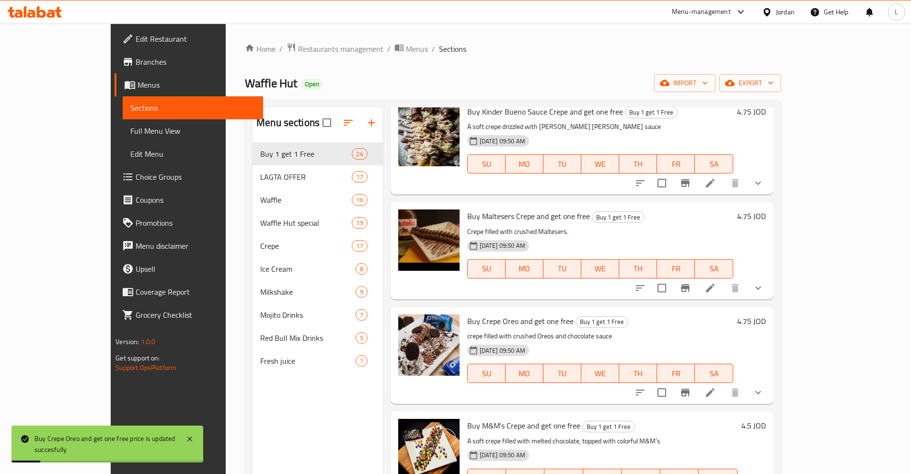
click at [766, 419] on h6 "4.5 JOD" at bounding box center [753, 425] width 24 height 13
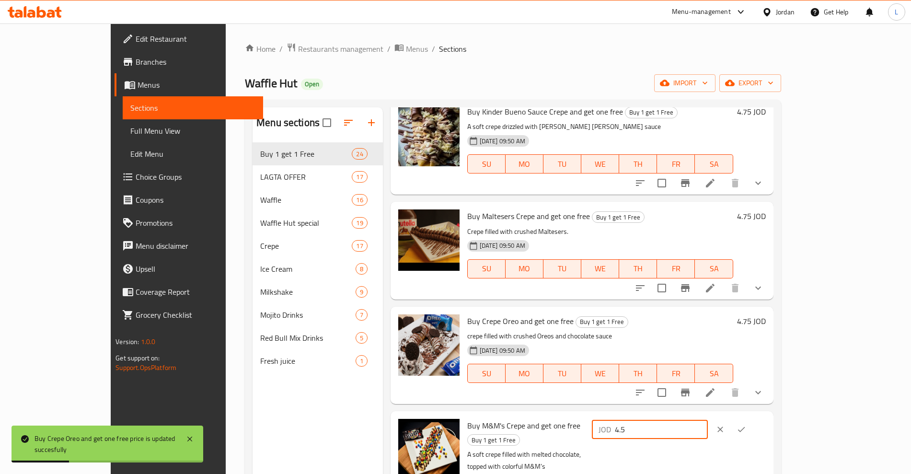
drag, startPoint x: 752, startPoint y: 398, endPoint x: 715, endPoint y: 399, distance: 37.9
click at [708, 420] on div "JOD 4.5 ​" at bounding box center [650, 429] width 116 height 19
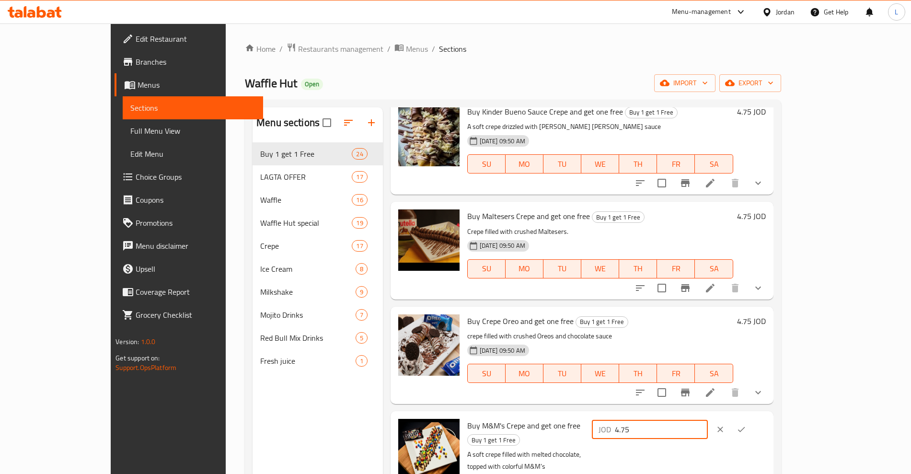
type input "4.75"
click at [746, 425] on icon "ok" at bounding box center [742, 430] width 10 height 10
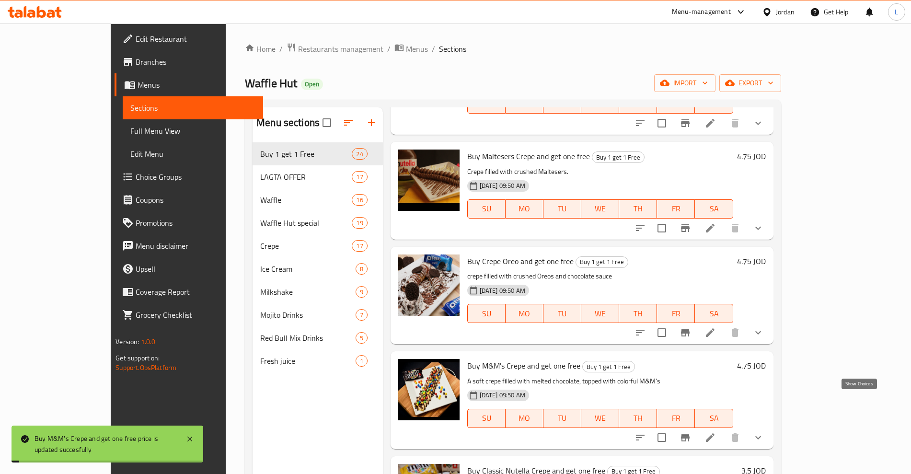
scroll to position [2037, 0]
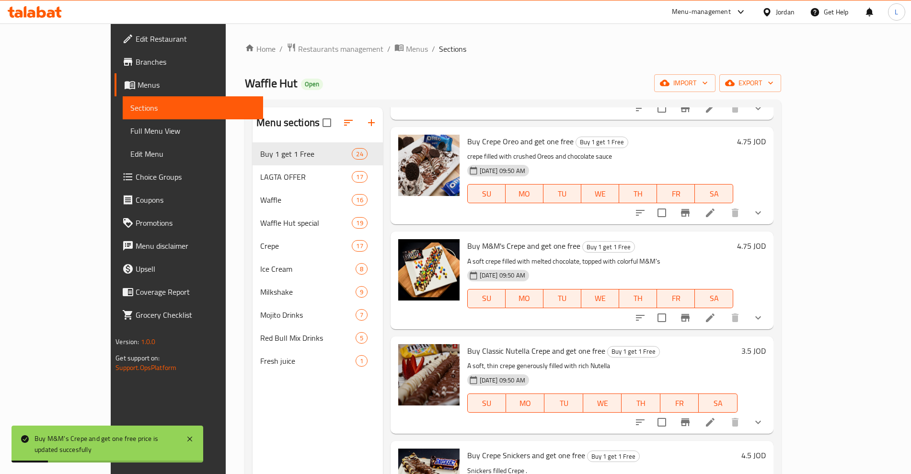
click at [766, 344] on h6 "3.5 JOD" at bounding box center [753, 350] width 24 height 13
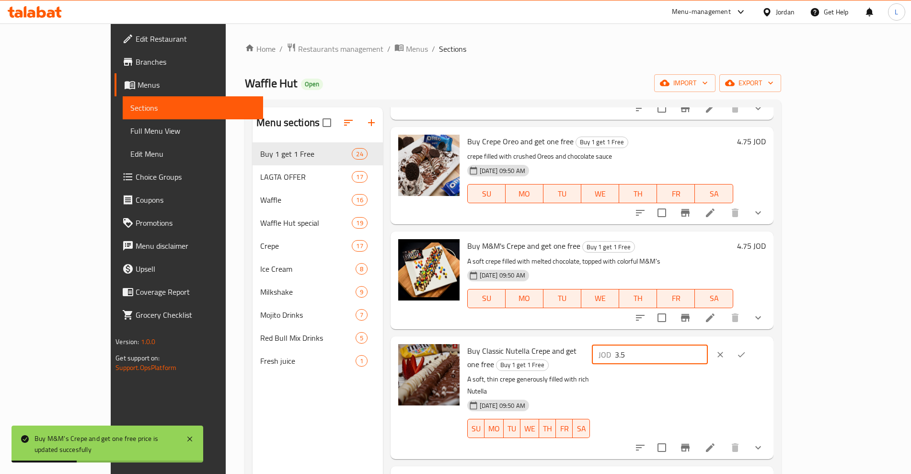
drag, startPoint x: 773, startPoint y: 311, endPoint x: 719, endPoint y: 321, distance: 55.6
click at [708, 345] on div "JOD 3.5 ​" at bounding box center [650, 354] width 116 height 19
type input "3.75"
click at [746, 350] on icon "ok" at bounding box center [742, 355] width 10 height 10
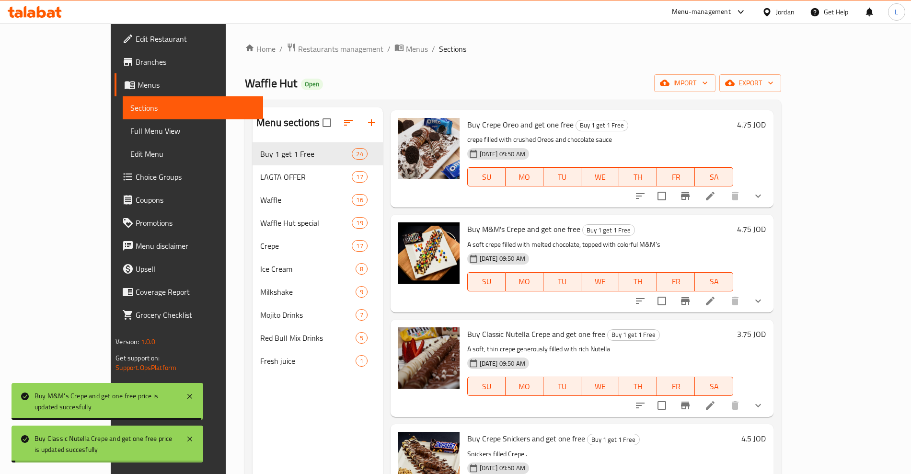
scroll to position [2063, 0]
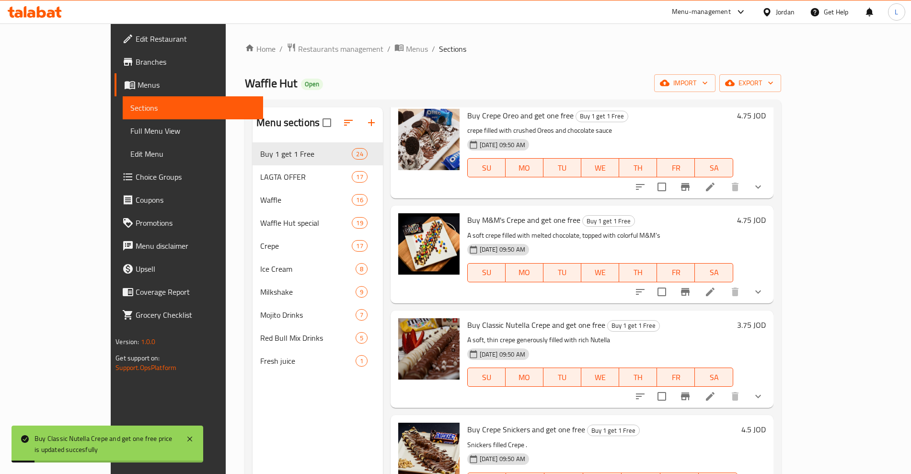
click at [766, 423] on h6 "4.5 JOD" at bounding box center [753, 429] width 24 height 13
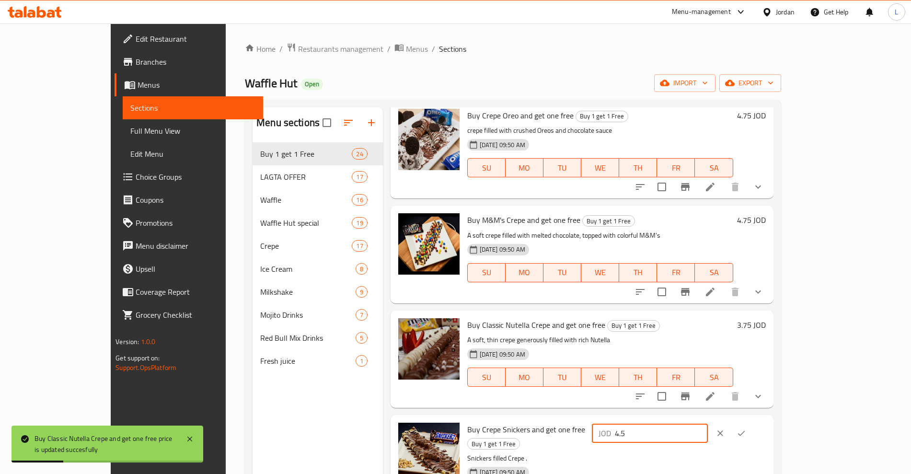
drag, startPoint x: 758, startPoint y: 393, endPoint x: 705, endPoint y: 396, distance: 52.8
click at [705, 419] on div "Buy Crepe Snickers and get one free Buy 1 get 1 Free Snickers filled Crepe . 19…" at bounding box center [616, 470] width 306 height 103
type input "4.75"
click at [746, 428] on icon "ok" at bounding box center [742, 433] width 10 height 10
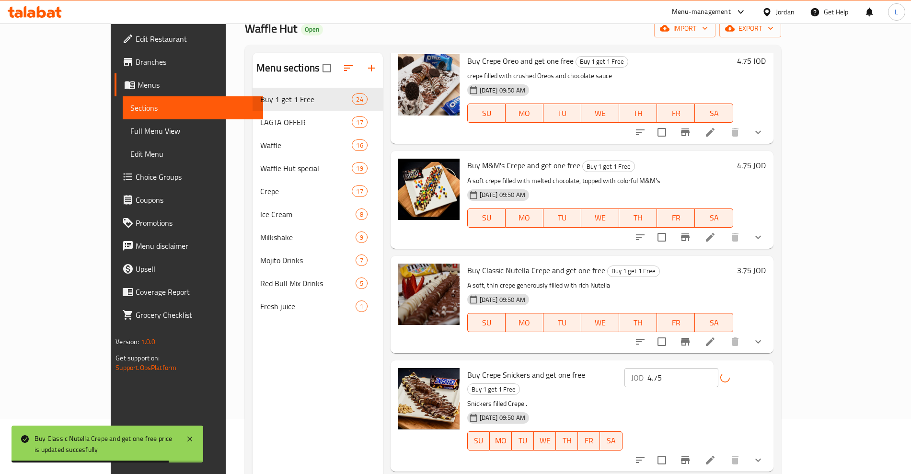
scroll to position [120, 0]
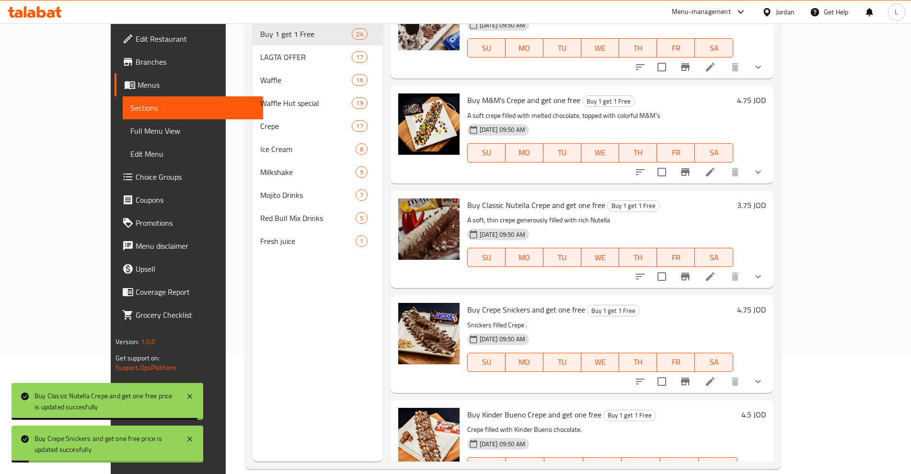
click at [766, 408] on h6 "4.5 JOD" at bounding box center [753, 414] width 24 height 13
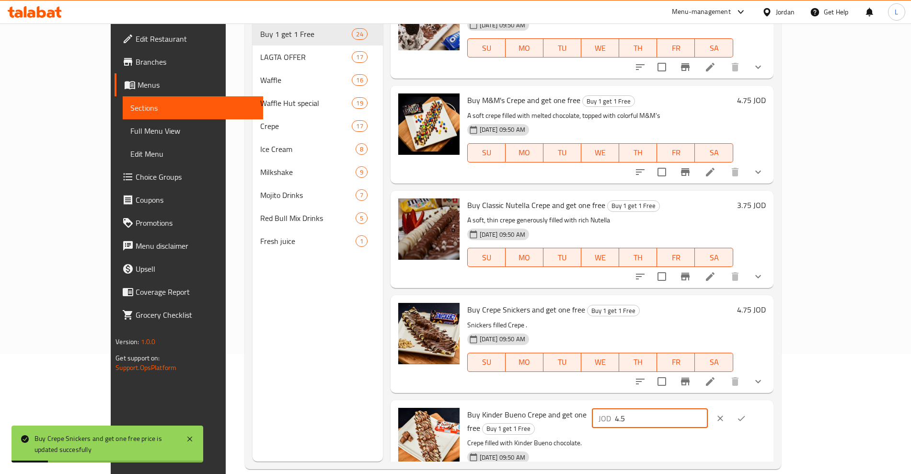
drag, startPoint x: 769, startPoint y: 378, endPoint x: 727, endPoint y: 380, distance: 42.2
click at [708, 409] on div "JOD 4.5 ​" at bounding box center [650, 418] width 116 height 19
type input "4.75"
click at [746, 414] on icon "ok" at bounding box center [742, 419] width 10 height 10
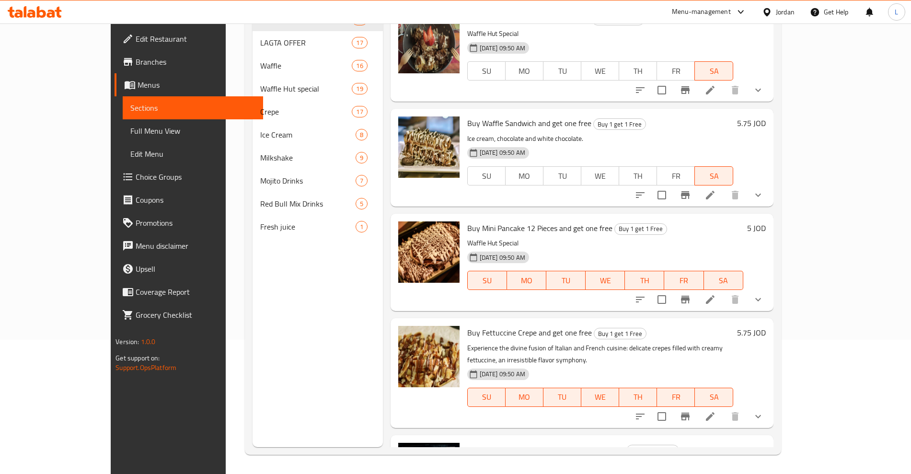
scroll to position [0, 0]
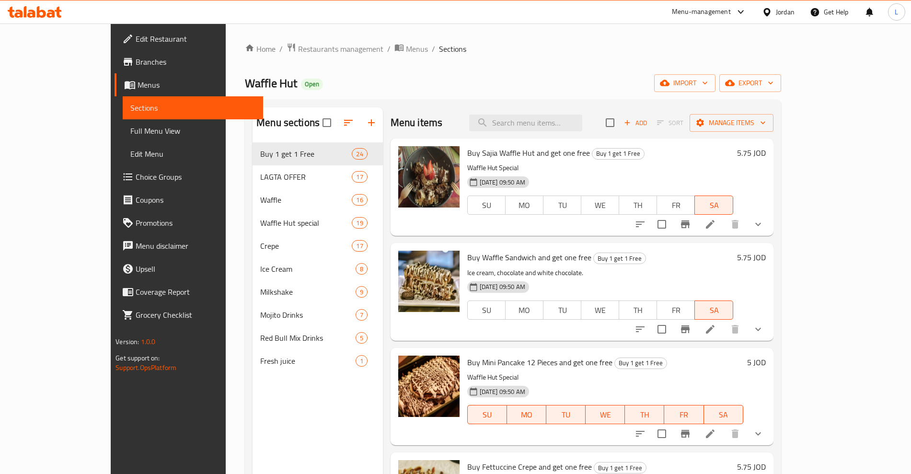
click at [766, 150] on h6 "5.75 JOD" at bounding box center [751, 152] width 29 height 13
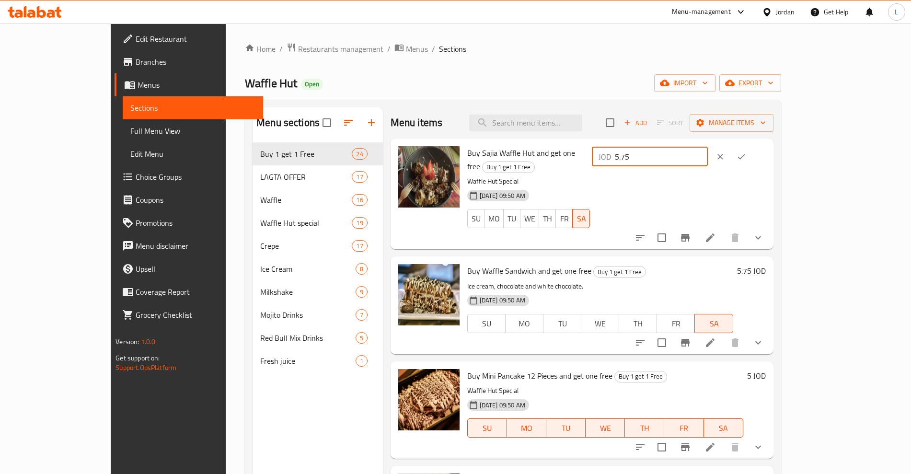
drag, startPoint x: 773, startPoint y: 154, endPoint x: 705, endPoint y: 163, distance: 67.7
click at [705, 163] on div "Buy Sajia Waffle Hut and get one free Buy 1 get 1 Free Waffle Hut Special 19-03…" at bounding box center [616, 193] width 306 height 103
type input "11.5"
click at [766, 264] on h6 "5.75 JOD" at bounding box center [751, 270] width 29 height 13
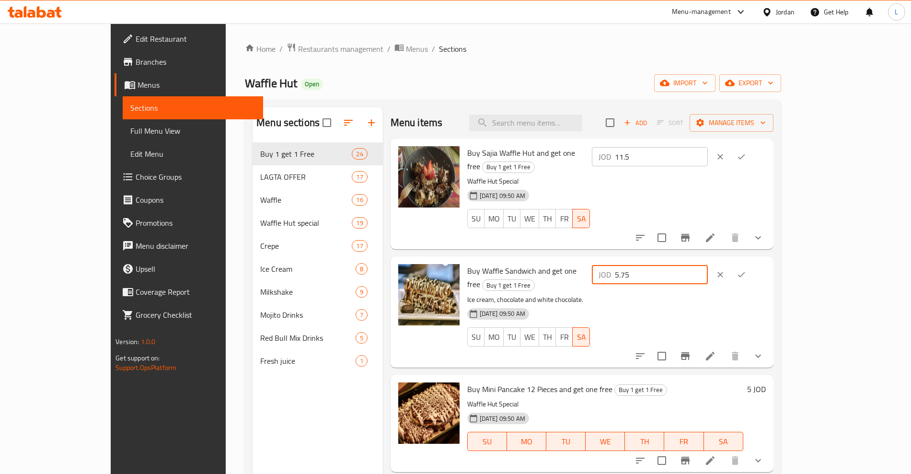
drag, startPoint x: 773, startPoint y: 258, endPoint x: 712, endPoint y: 264, distance: 61.6
click at [712, 264] on div "JOD 5.75 ​" at bounding box center [678, 274] width 176 height 21
click at [746, 153] on icon "ok" at bounding box center [742, 157] width 10 height 10
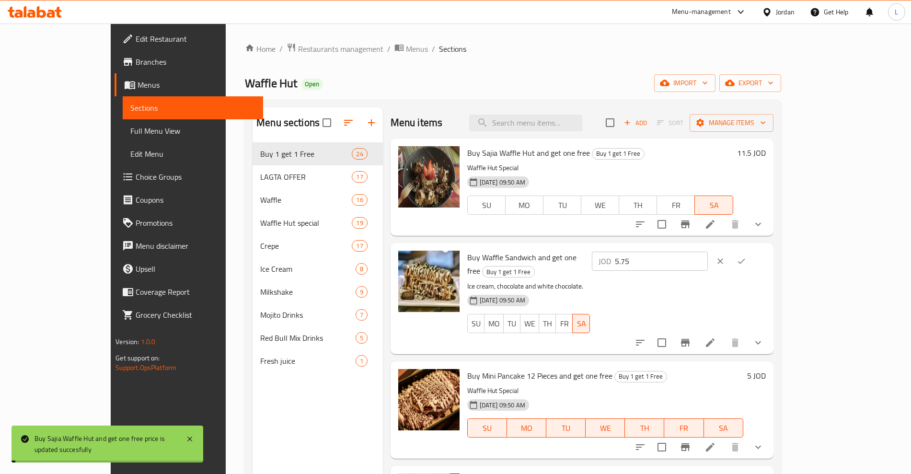
click at [708, 261] on input "5.75" at bounding box center [661, 261] width 93 height 19
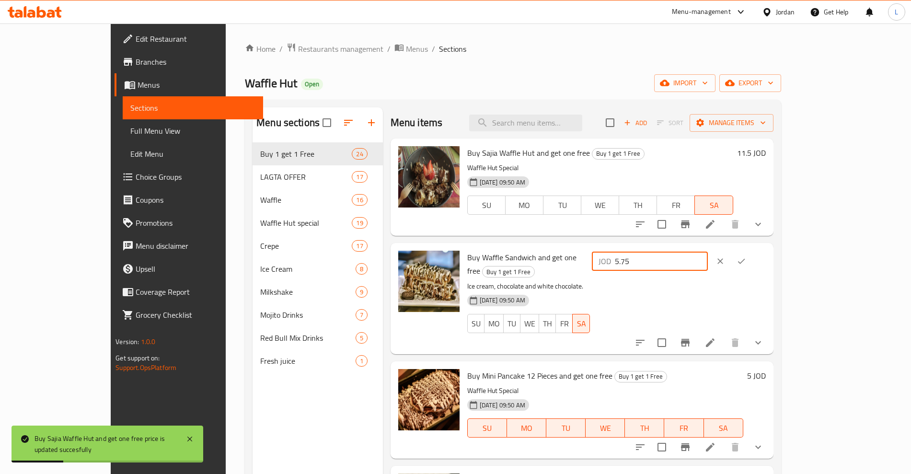
click at [708, 261] on input "5.75" at bounding box center [661, 261] width 93 height 19
type input "11.5"
drag, startPoint x: 855, startPoint y: 260, endPoint x: 862, endPoint y: 274, distance: 15.2
click at [752, 260] on button "ok" at bounding box center [741, 261] width 21 height 21
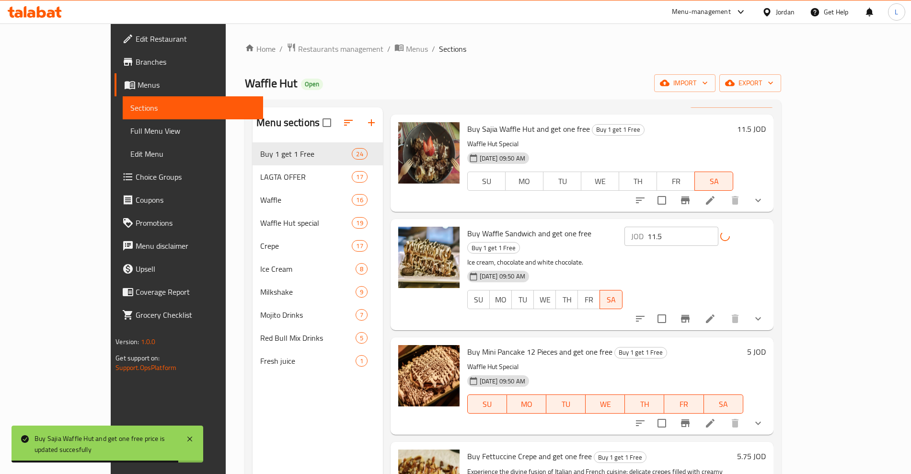
scroll to position [60, 0]
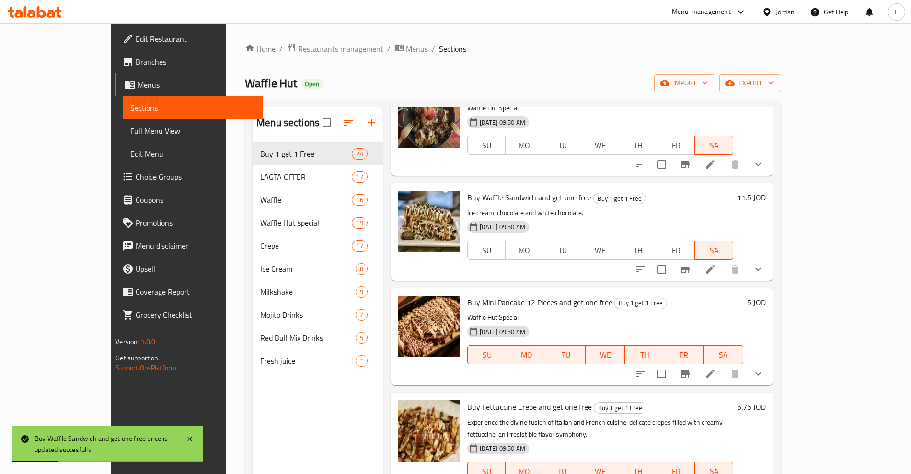
click at [766, 407] on h6 "5.75 JOD" at bounding box center [751, 406] width 29 height 13
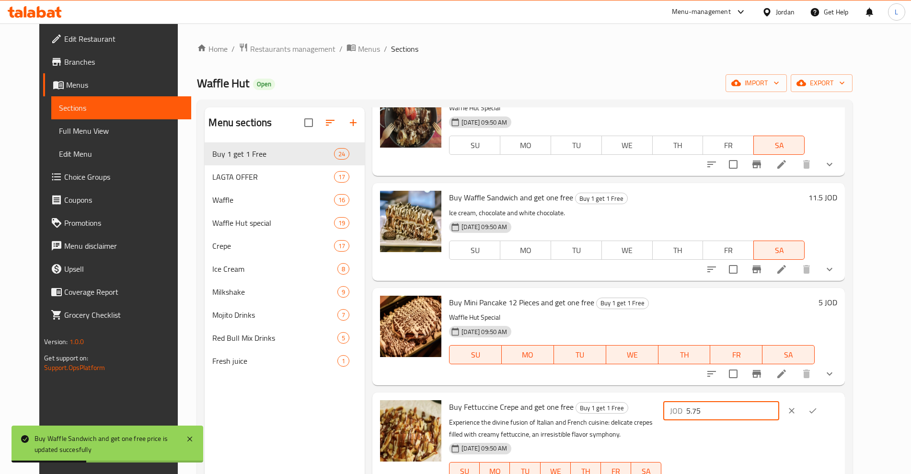
drag, startPoint x: 780, startPoint y: 406, endPoint x: 711, endPoint y: 407, distance: 69.0
click at [711, 407] on div "Buy Fettuccine Crepe and get one free Buy 1 get 1 Free Experience the divine fu…" at bounding box center [643, 447] width 396 height 102
type input "11.5"
click at [818, 411] on icon "ok" at bounding box center [813, 411] width 10 height 10
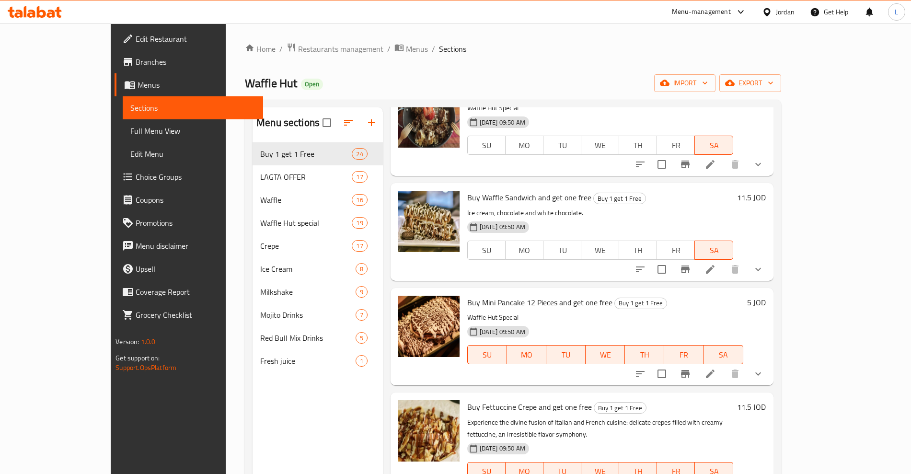
click at [766, 305] on h6 "5 JOD" at bounding box center [756, 302] width 19 height 13
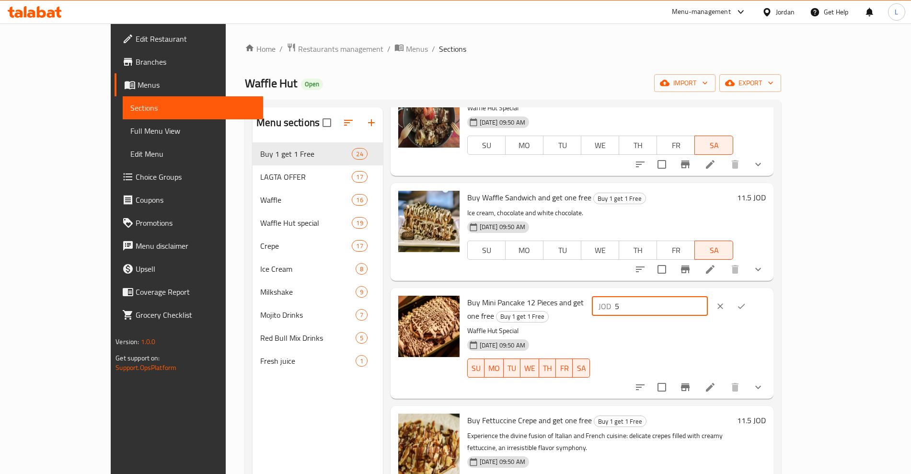
drag, startPoint x: 774, startPoint y: 300, endPoint x: 739, endPoint y: 307, distance: 36.5
click at [708, 306] on input "5" at bounding box center [661, 306] width 93 height 19
drag, startPoint x: 740, startPoint y: 308, endPoint x: 728, endPoint y: 309, distance: 12.0
click at [708, 309] on div "JOD 5 ​" at bounding box center [650, 306] width 116 height 19
type input "10"
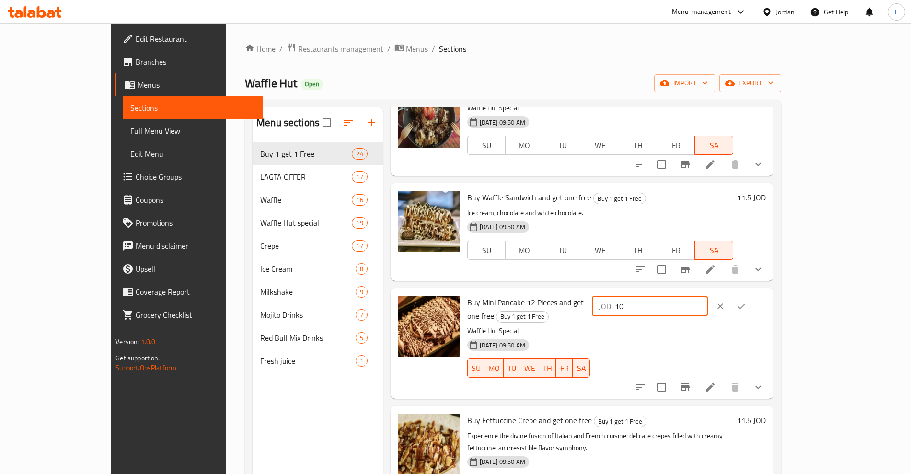
click at [746, 303] on icon "ok" at bounding box center [742, 306] width 10 height 10
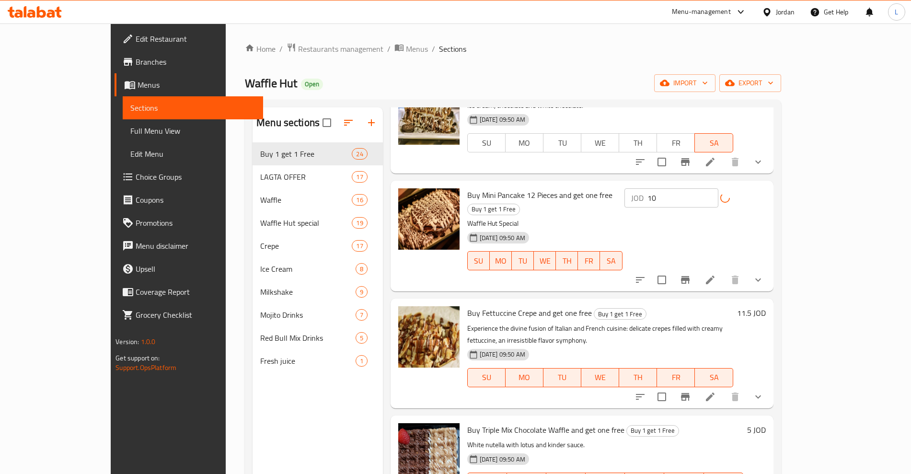
scroll to position [240, 0]
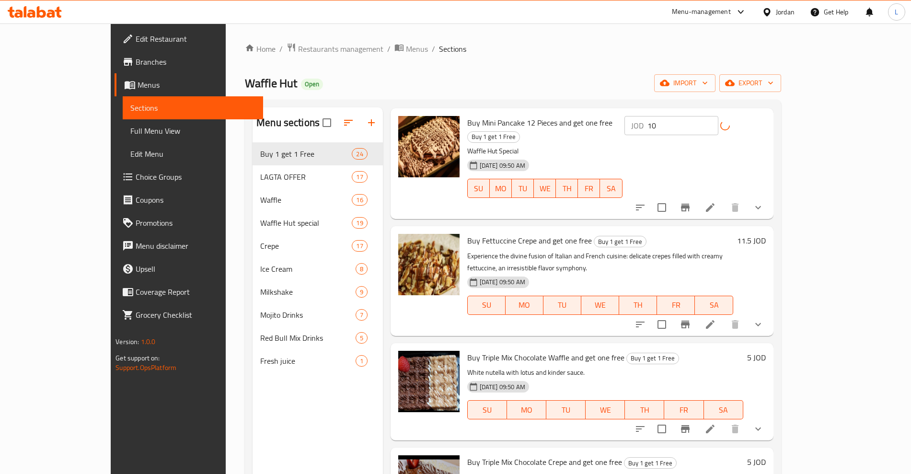
click at [766, 351] on div "5 JOD" at bounding box center [754, 357] width 23 height 13
click at [766, 351] on h6 "5 JOD" at bounding box center [756, 357] width 19 height 13
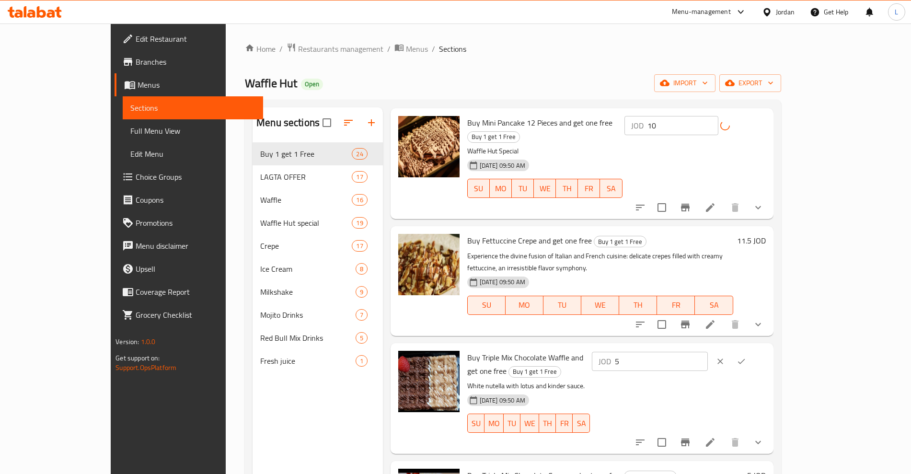
drag, startPoint x: 787, startPoint y: 330, endPoint x: 723, endPoint y: 329, distance: 63.8
click at [708, 352] on div "JOD 5 ​" at bounding box center [650, 361] width 116 height 19
type input "10"
click at [752, 351] on button "ok" at bounding box center [741, 361] width 21 height 21
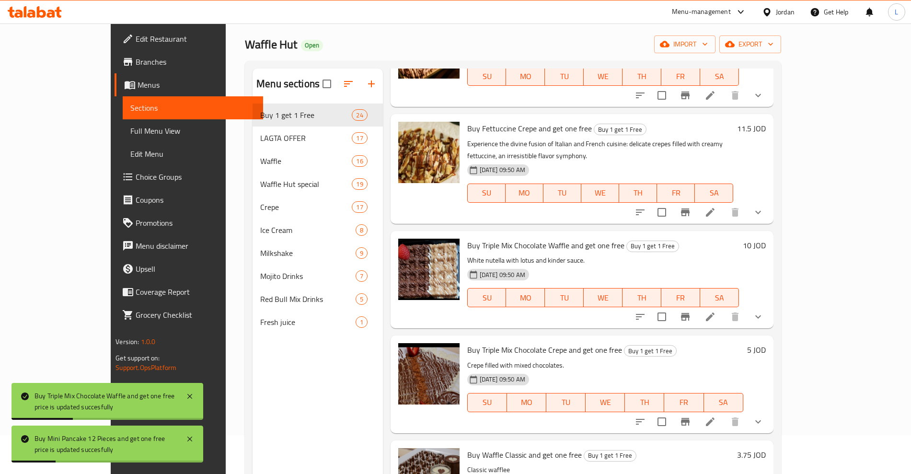
scroll to position [60, 0]
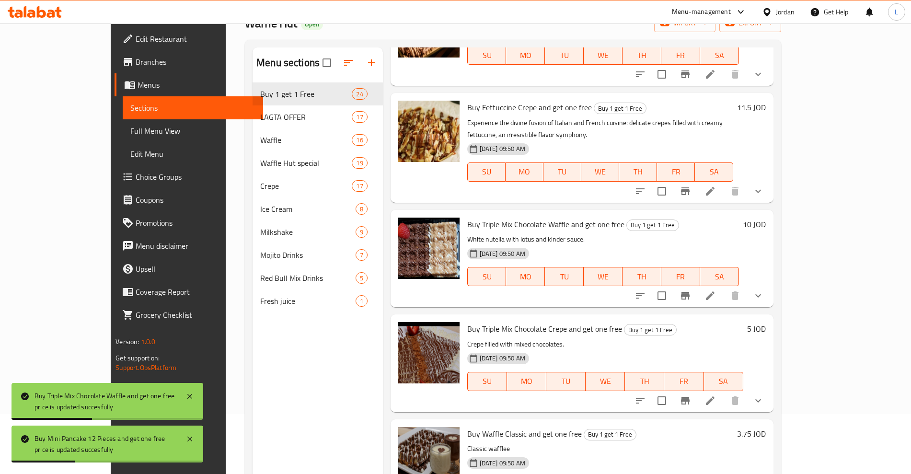
click at [766, 322] on h6 "5 JOD" at bounding box center [756, 328] width 19 height 13
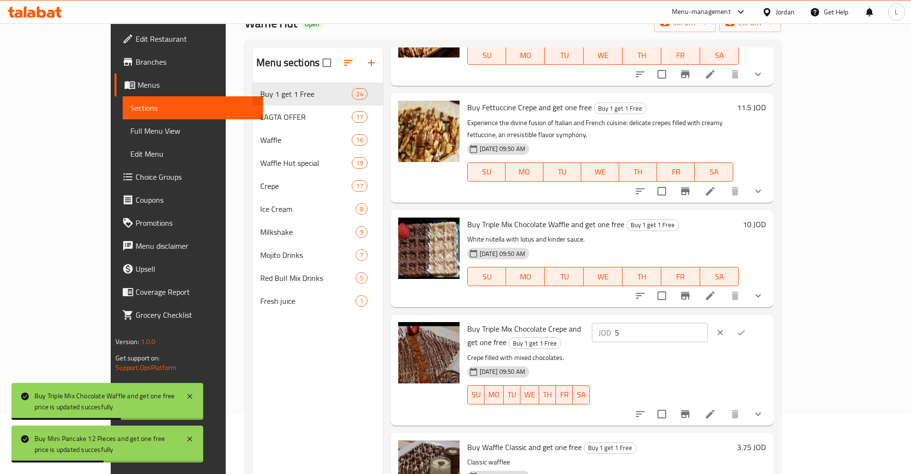
drag, startPoint x: 734, startPoint y: 320, endPoint x: 728, endPoint y: 319, distance: 5.8
click at [708, 323] on div "JOD 5 ​" at bounding box center [650, 332] width 116 height 19
type input "10"
click at [752, 322] on button "ok" at bounding box center [741, 332] width 21 height 21
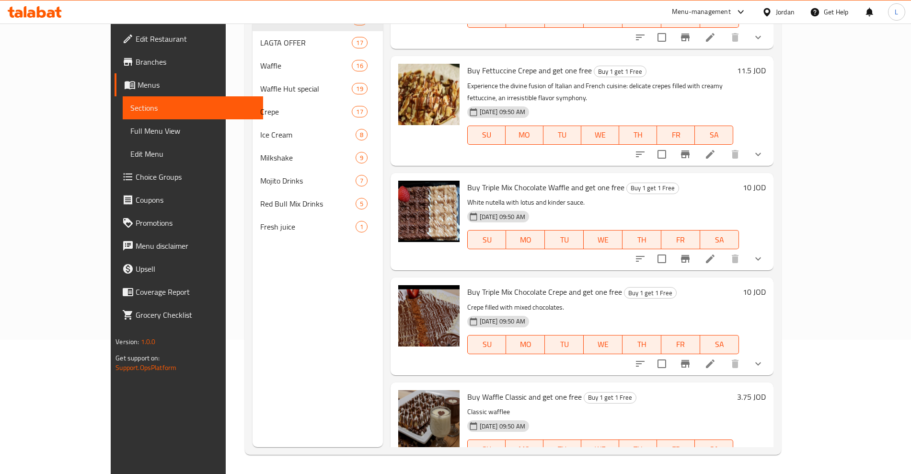
scroll to position [300, 0]
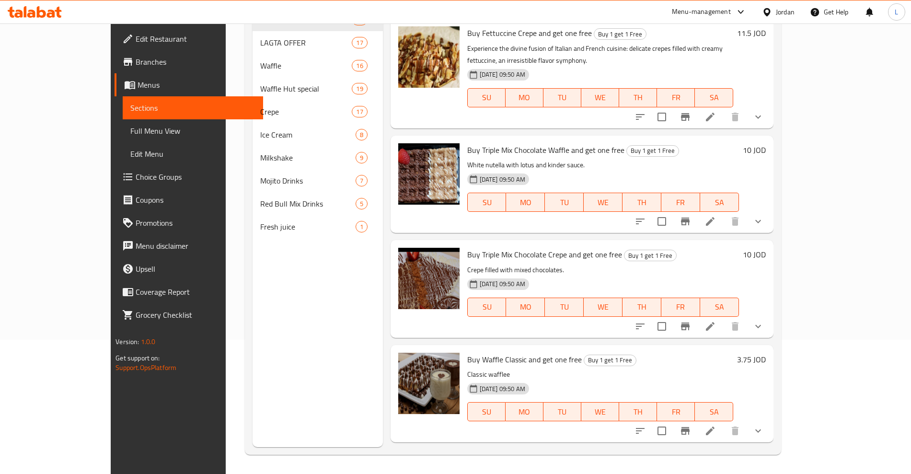
click at [766, 353] on h6 "3.75 JOD" at bounding box center [751, 359] width 29 height 13
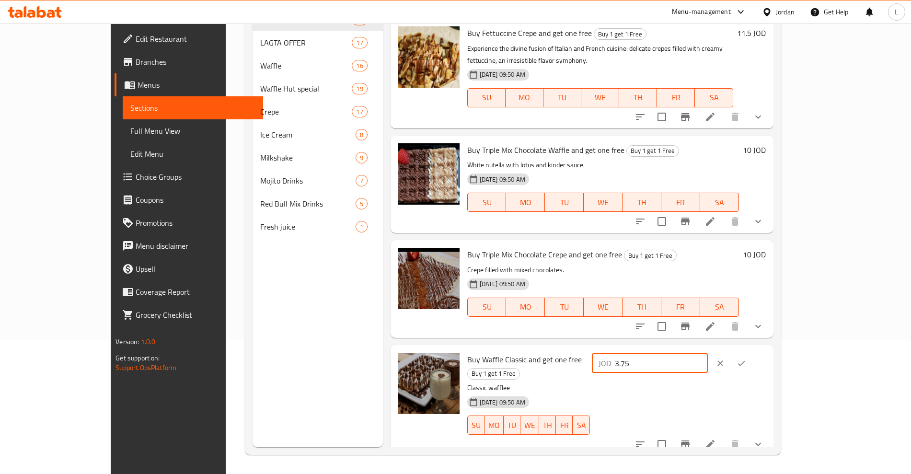
drag, startPoint x: 767, startPoint y: 345, endPoint x: 696, endPoint y: 350, distance: 71.2
click at [696, 350] on div "Buy Waffle Classic and get one free Buy 1 get 1 Free Classic wafflee 19-03-2025…" at bounding box center [616, 400] width 306 height 103
type input "8"
type input "7.5"
click at [746, 358] on icon "ok" at bounding box center [742, 363] width 10 height 10
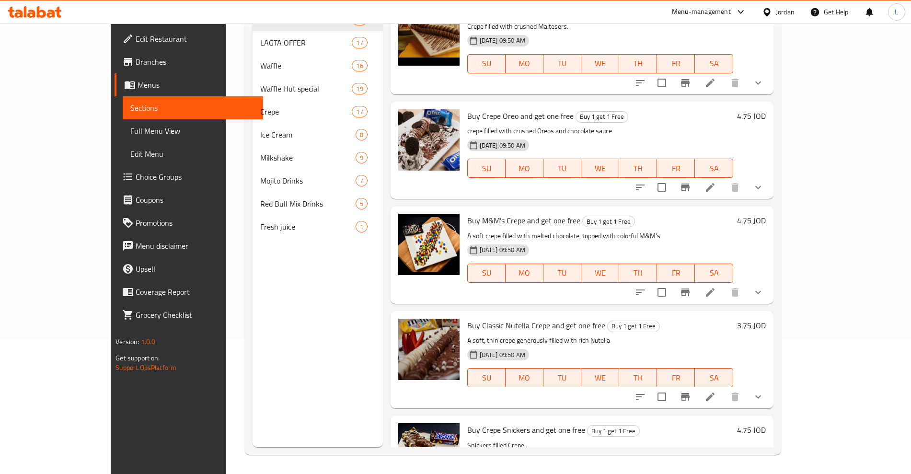
scroll to position [2037, 0]
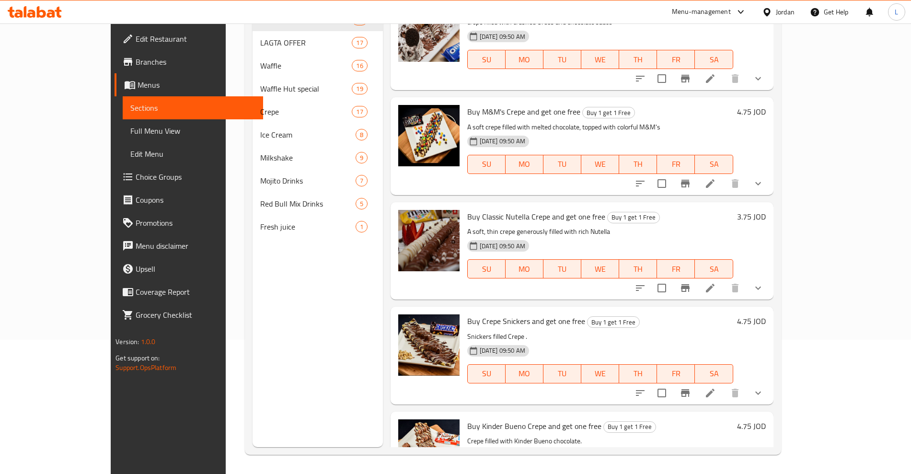
click at [766, 210] on h6 "3.75 JOD" at bounding box center [751, 216] width 29 height 13
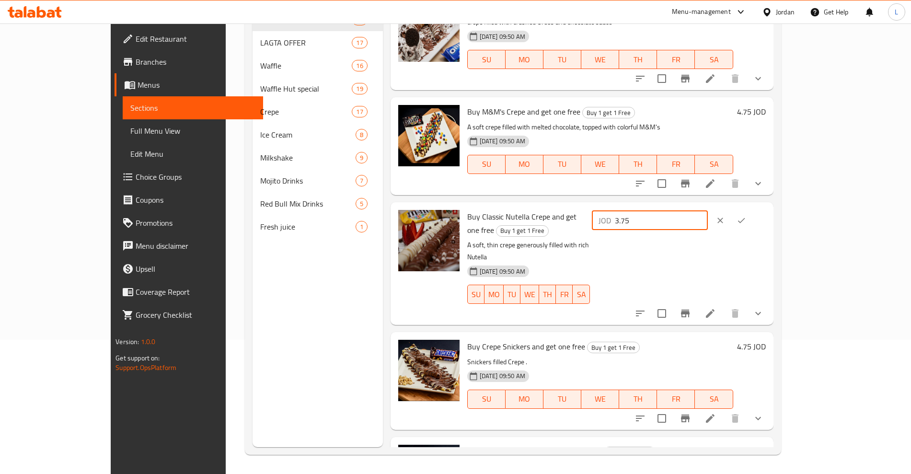
drag, startPoint x: 774, startPoint y: 185, endPoint x: 711, endPoint y: 193, distance: 64.1
click at [711, 206] on div "Buy Classic Nutella Crepe and get one free Buy 1 get 1 Free A soft, thin crepe …" at bounding box center [616, 263] width 306 height 115
type input "7.5"
click at [746, 216] on icon "ok" at bounding box center [742, 221] width 10 height 10
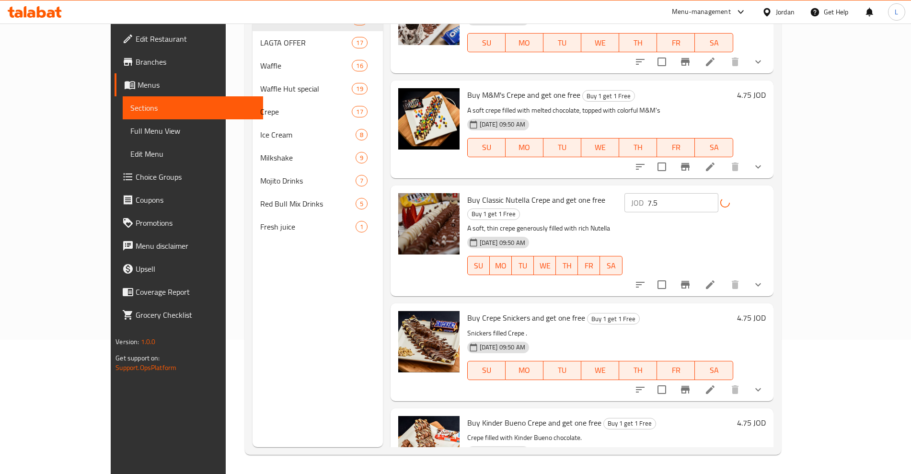
scroll to position [2063, 0]
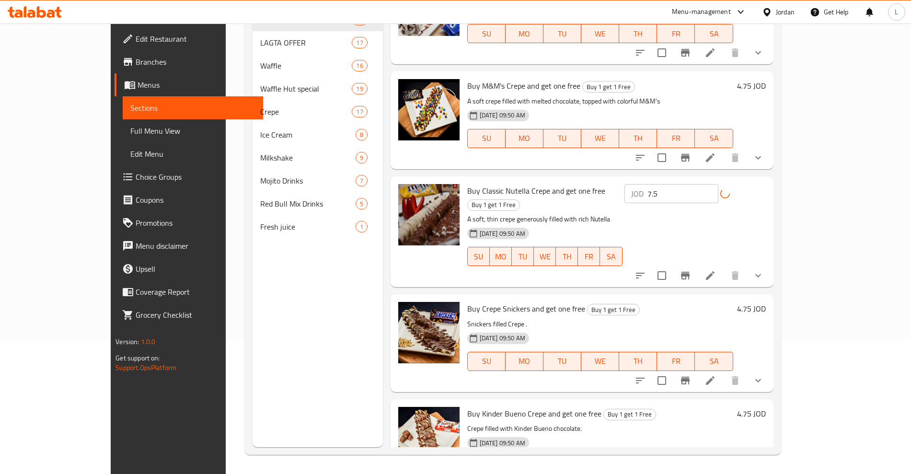
click at [766, 407] on h6 "4.75 JOD" at bounding box center [751, 413] width 29 height 13
drag, startPoint x: 790, startPoint y: 363, endPoint x: 710, endPoint y: 366, distance: 80.1
click at [710, 403] on div "Buy Kinder Bueno Crepe and get one free Buy 1 get 1 Free Crepe filled with Kind…" at bounding box center [616, 454] width 306 height 103
type input "9.5"
drag, startPoint x: 849, startPoint y: 367, endPoint x: 851, endPoint y: 355, distance: 12.1
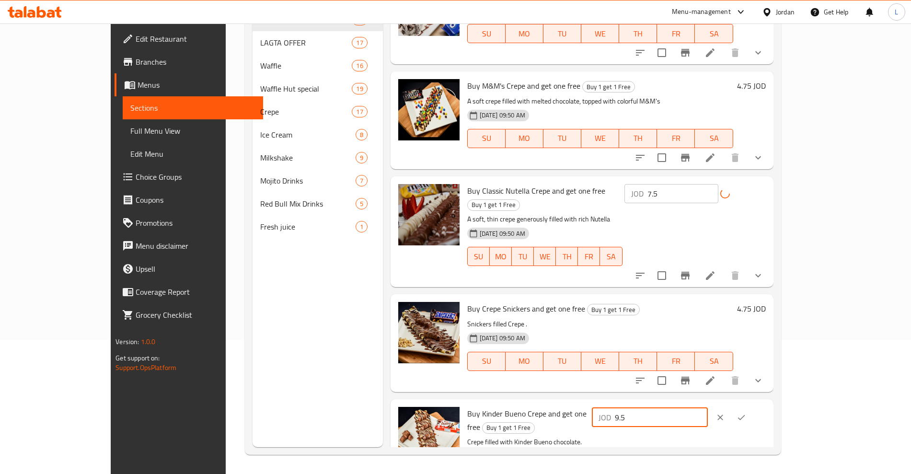
click at [746, 413] on icon "ok" at bounding box center [742, 418] width 10 height 10
click at [766, 302] on h6 "4.75 JOD" at bounding box center [751, 308] width 29 height 13
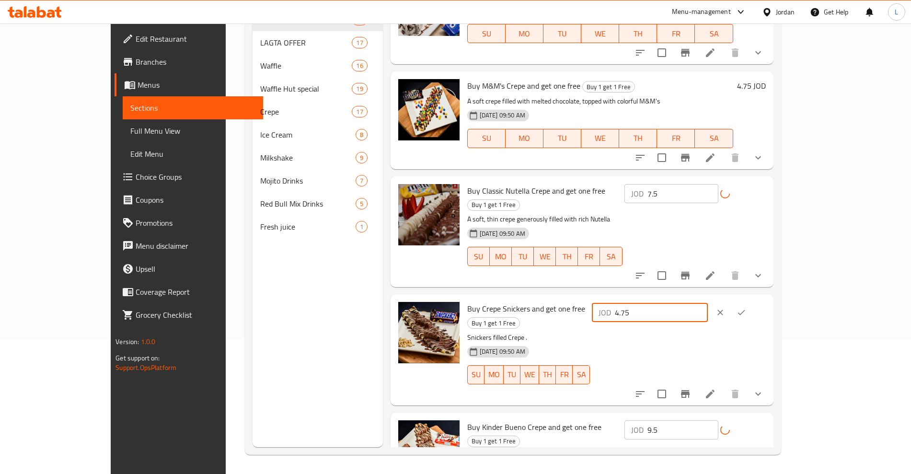
drag, startPoint x: 797, startPoint y: 264, endPoint x: 728, endPoint y: 272, distance: 69.4
click at [708, 303] on div "JOD 4.75 ​" at bounding box center [650, 312] width 116 height 19
type input "9.5"
click at [746, 308] on icon "ok" at bounding box center [742, 313] width 10 height 10
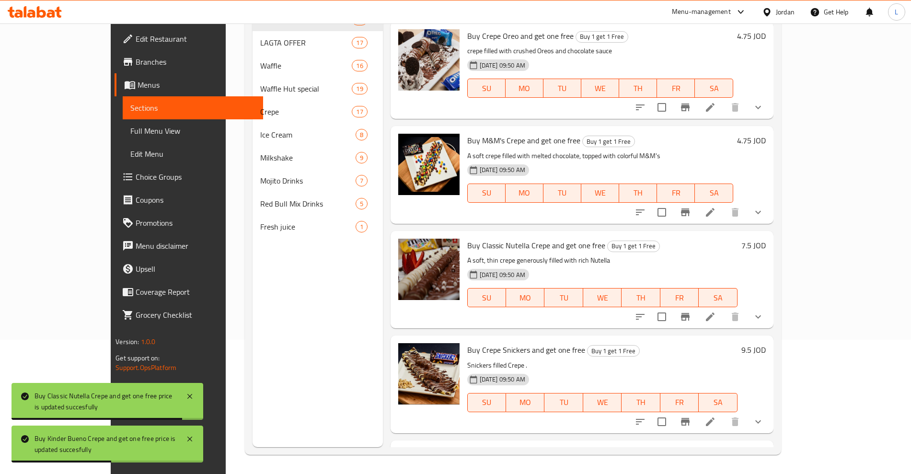
scroll to position [1943, 0]
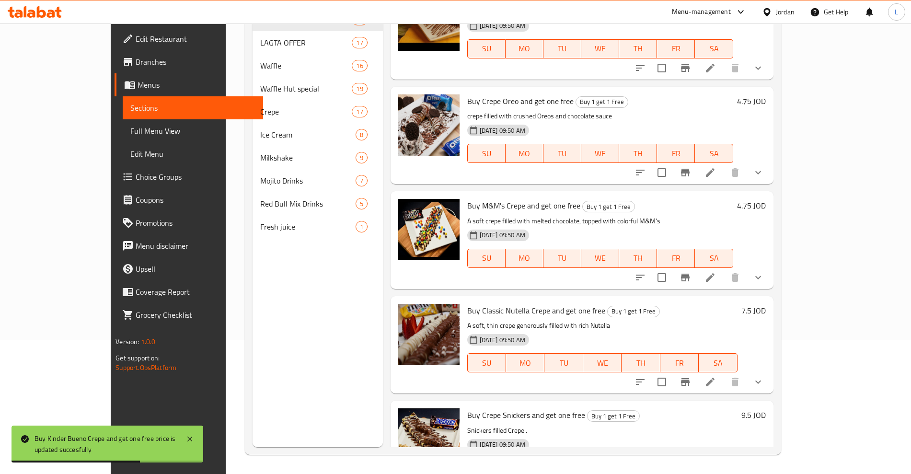
click at [766, 199] on h6 "4.75 JOD" at bounding box center [751, 205] width 29 height 13
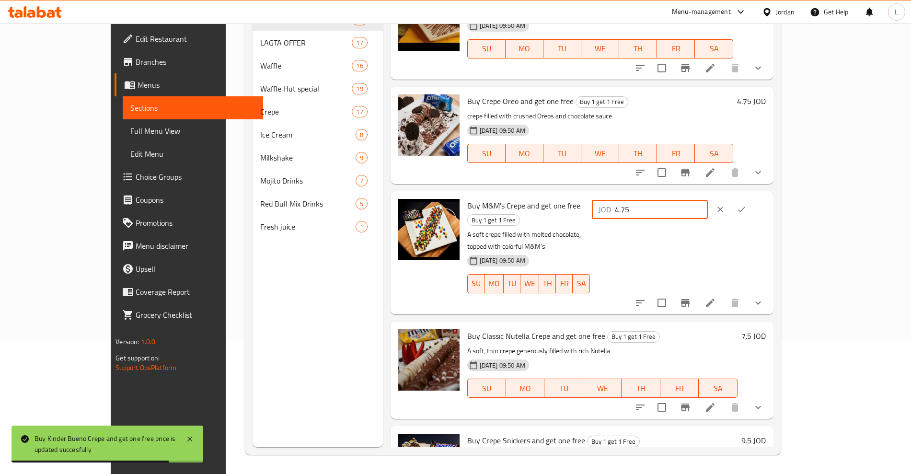
drag, startPoint x: 794, startPoint y: 172, endPoint x: 740, endPoint y: 175, distance: 53.8
click at [708, 200] on input "4.75" at bounding box center [661, 209] width 93 height 19
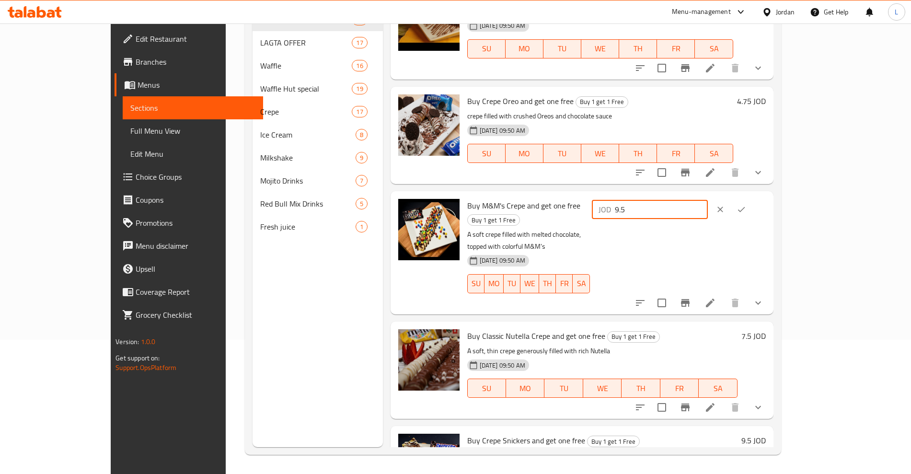
type input "9.5"
click at [746, 205] on icon "ok" at bounding box center [742, 210] width 10 height 10
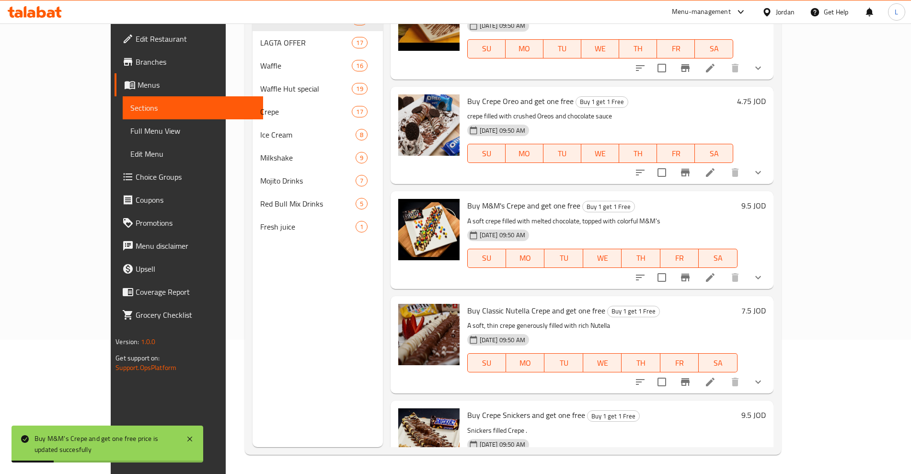
click at [766, 94] on h6 "4.75 JOD" at bounding box center [751, 100] width 29 height 13
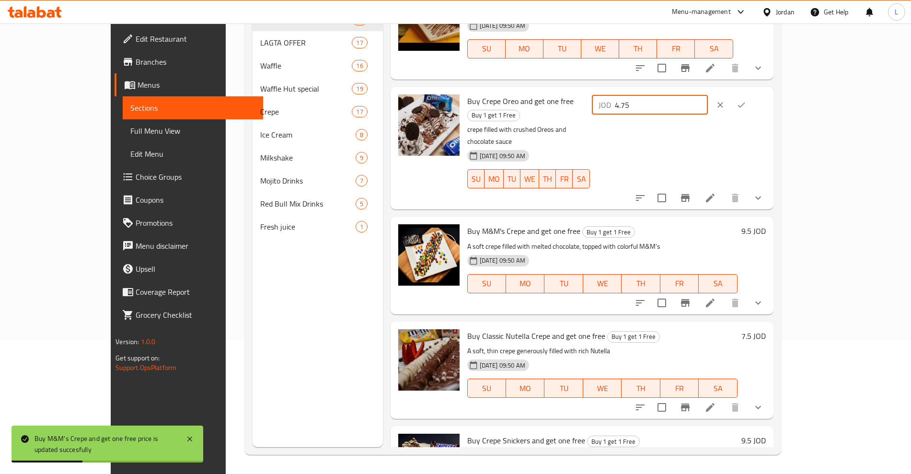
drag, startPoint x: 757, startPoint y: 75, endPoint x: 707, endPoint y: 81, distance: 50.7
click at [707, 91] on div "Buy Crepe Oreo and get one free Buy 1 get 1 Free crepe filled with crushed Oreo…" at bounding box center [616, 148] width 306 height 115
type input "9.5"
click at [746, 100] on icon "ok" at bounding box center [742, 105] width 10 height 10
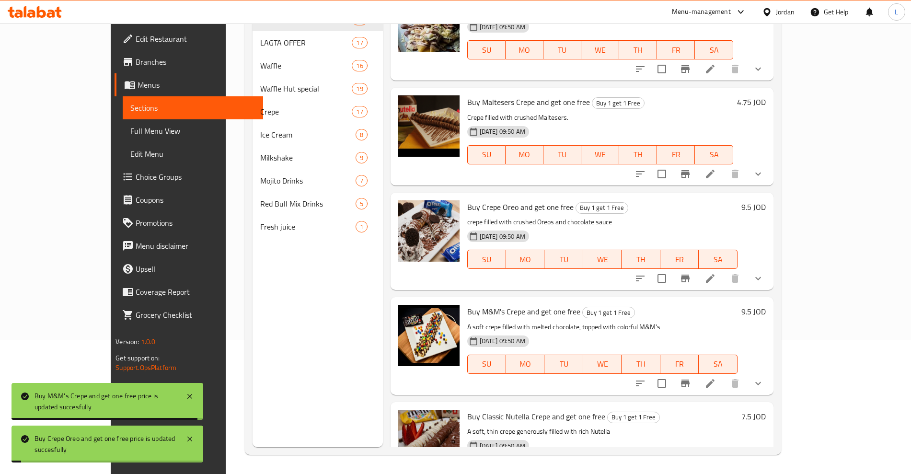
scroll to position [1823, 0]
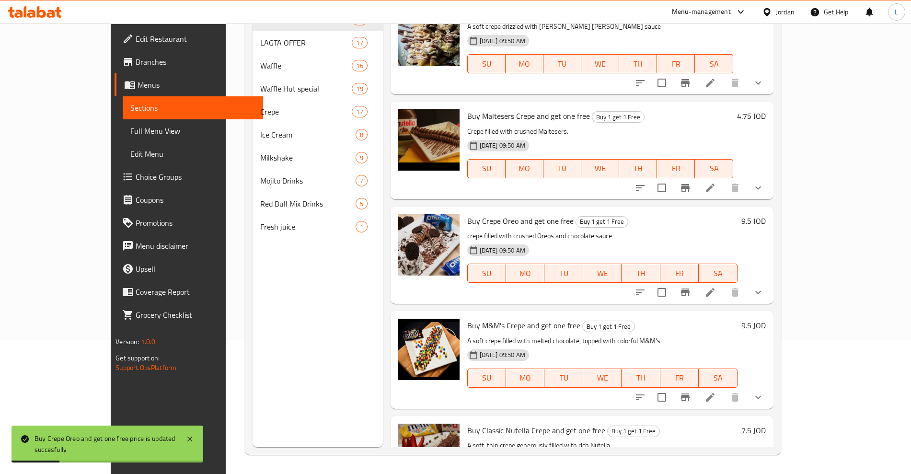
click at [766, 109] on h6 "4.75 JOD" at bounding box center [751, 115] width 29 height 13
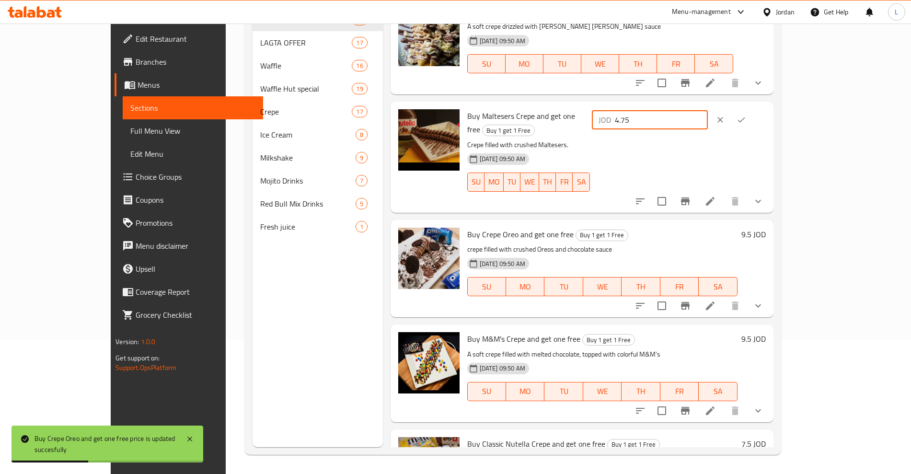
drag, startPoint x: 763, startPoint y: 85, endPoint x: 721, endPoint y: 90, distance: 42.4
click at [708, 110] on div "JOD 4.75 ​" at bounding box center [650, 119] width 116 height 19
type input "9.5"
click at [746, 115] on icon "ok" at bounding box center [742, 120] width 10 height 10
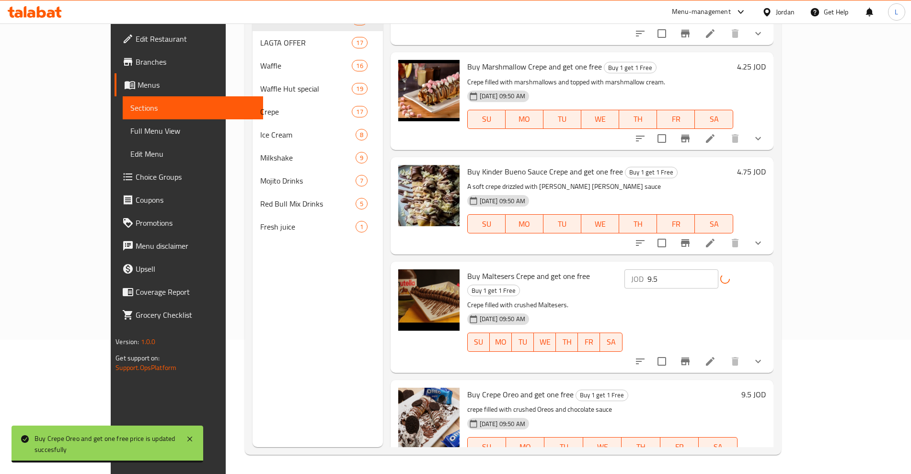
scroll to position [1643, 0]
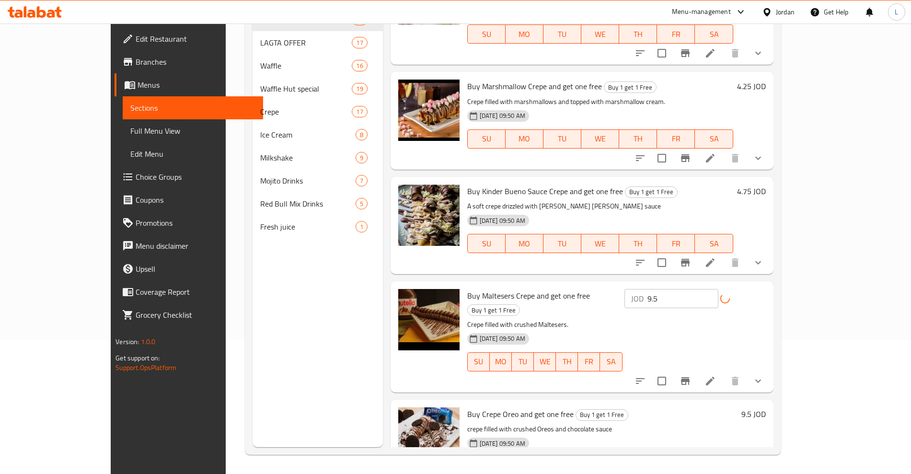
click at [766, 185] on h6 "4.75 JOD" at bounding box center [751, 191] width 29 height 13
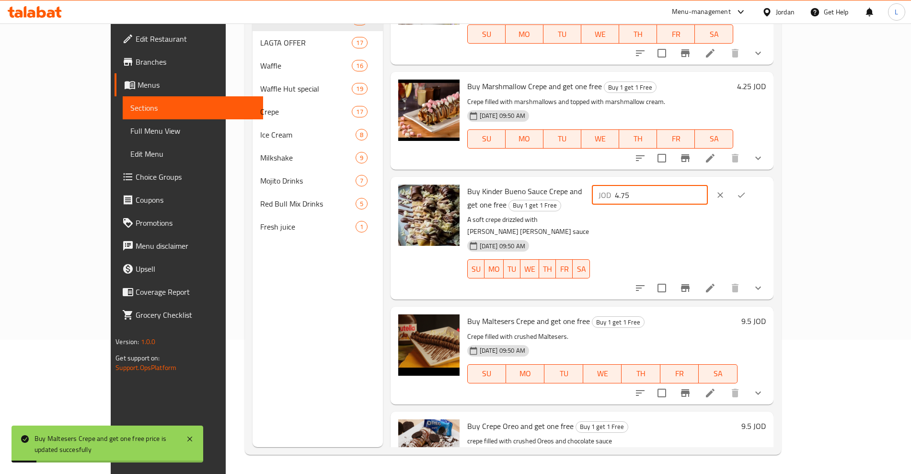
click at [708, 185] on div "JOD 4.75 ​" at bounding box center [650, 194] width 116 height 19
type input "9.5"
click at [746, 190] on icon "ok" at bounding box center [742, 195] width 10 height 10
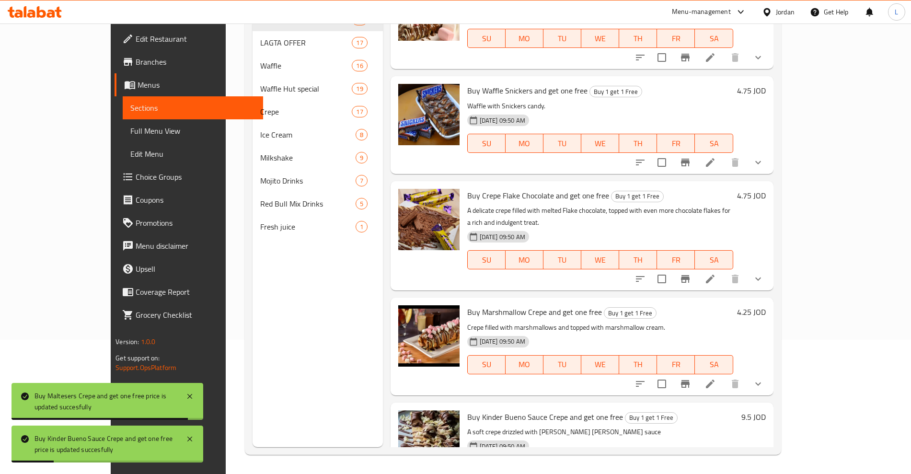
scroll to position [1404, 0]
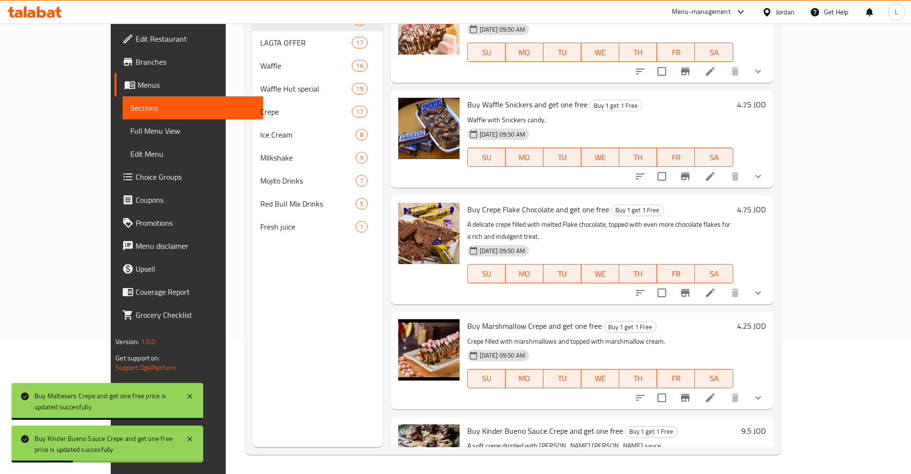
click at [766, 203] on h6 "4.75 JOD" at bounding box center [751, 209] width 29 height 13
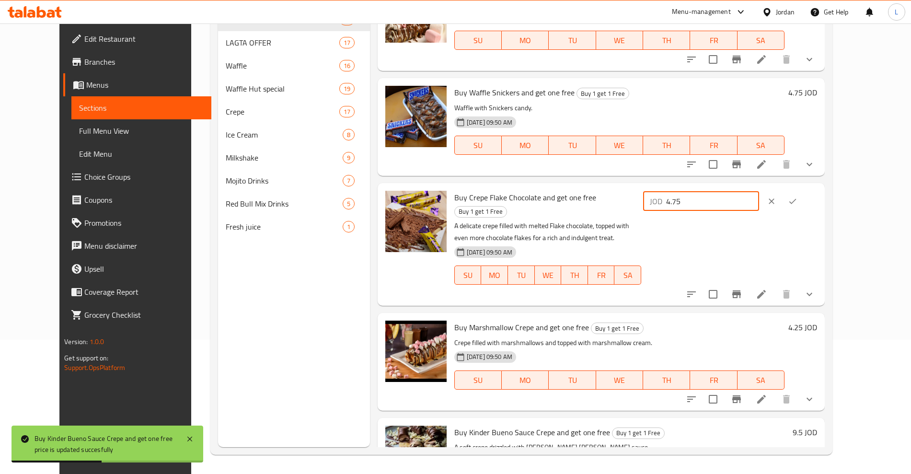
drag, startPoint x: 723, startPoint y: 193, endPoint x: 697, endPoint y: 196, distance: 26.1
click at [697, 196] on div "Buy Crepe Flake Chocolate and get one free Buy 1 get 1 Free A delicate crepe fi…" at bounding box center [635, 244] width 370 height 115
type input "9.5"
click at [797, 196] on icon "ok" at bounding box center [793, 201] width 10 height 10
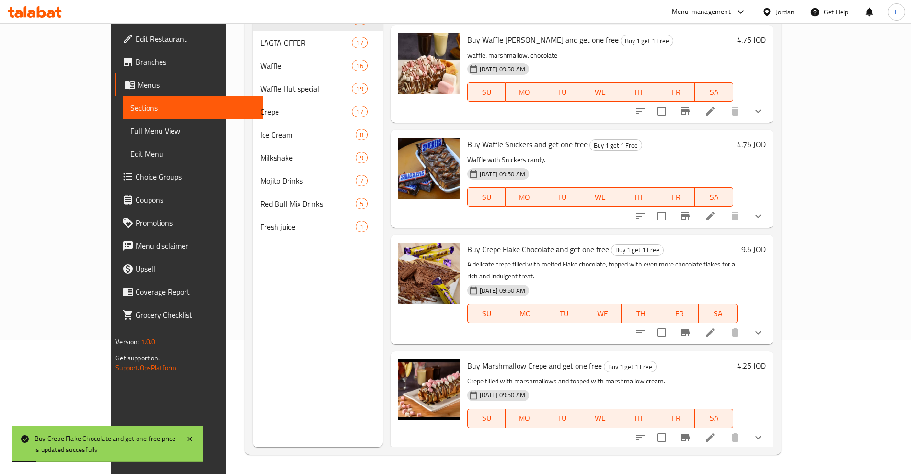
scroll to position [1344, 0]
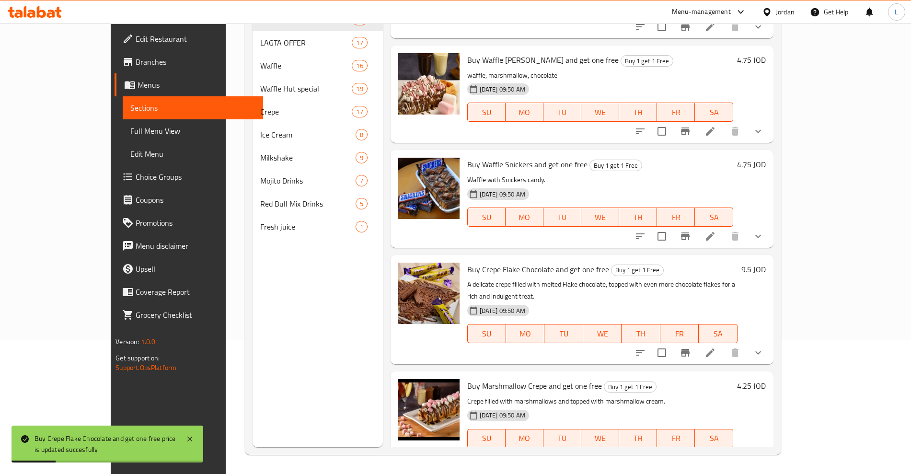
click at [766, 158] on h6 "4.75 JOD" at bounding box center [751, 164] width 29 height 13
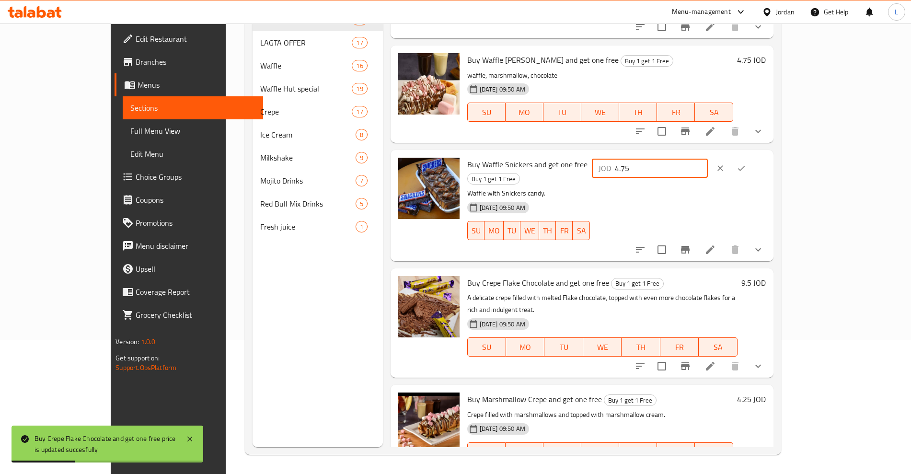
drag, startPoint x: 779, startPoint y: 145, endPoint x: 712, endPoint y: 153, distance: 67.1
click at [712, 158] on div "JOD 4.75 ​" at bounding box center [678, 168] width 176 height 21
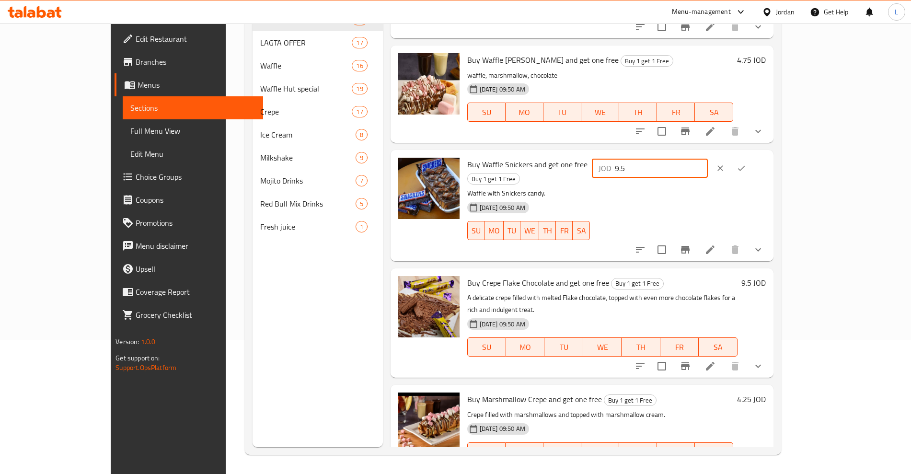
type input "9.5"
click at [746, 163] on icon "ok" at bounding box center [742, 168] width 10 height 10
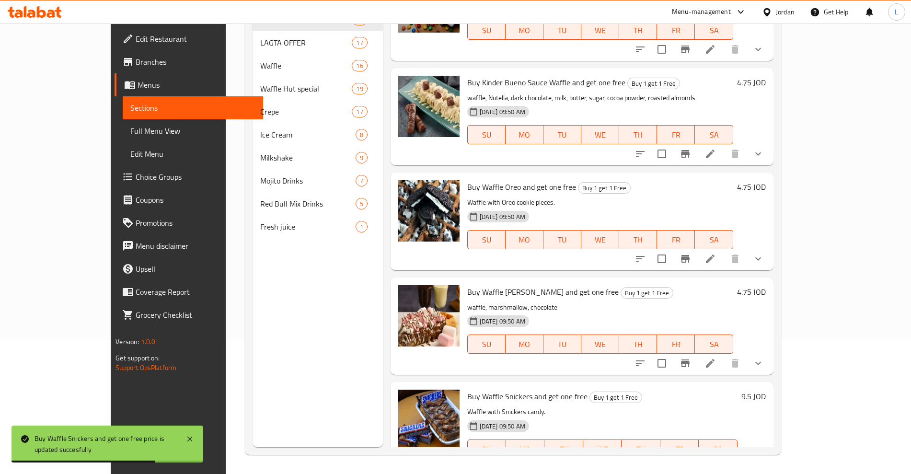
scroll to position [1164, 0]
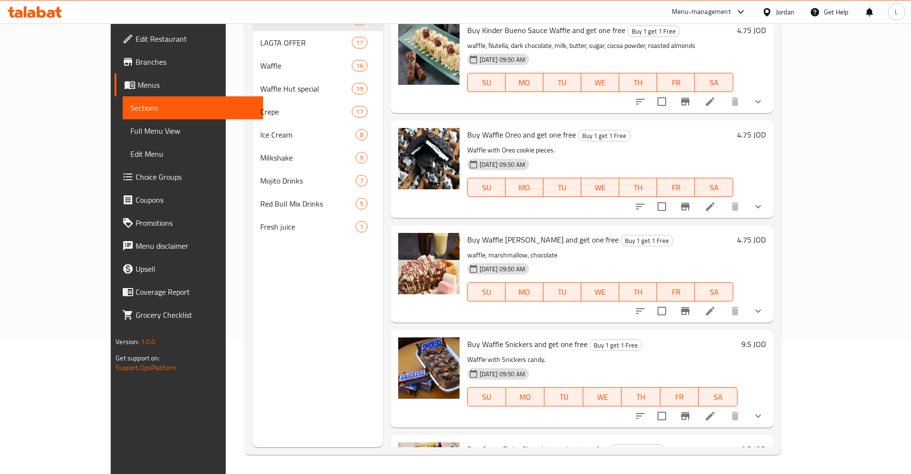
click at [766, 233] on h6 "4.75 JOD" at bounding box center [751, 239] width 29 height 13
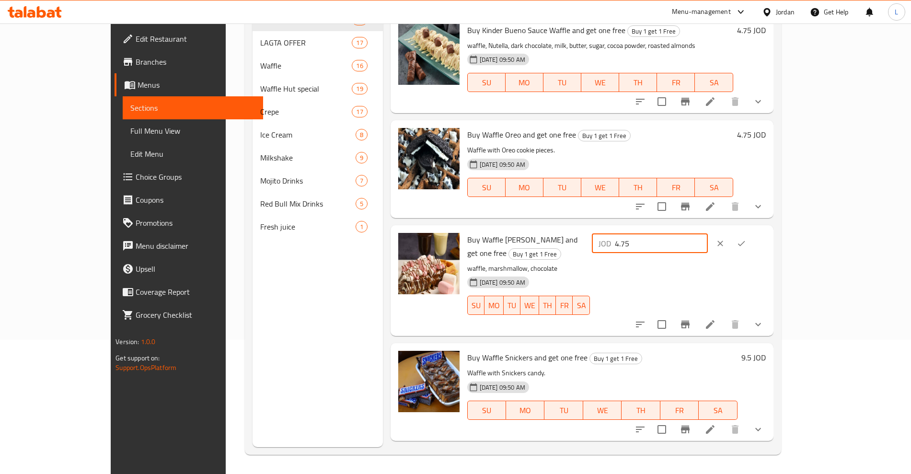
drag, startPoint x: 792, startPoint y: 216, endPoint x: 715, endPoint y: 214, distance: 77.7
click at [708, 234] on div "JOD 4.75 ​" at bounding box center [650, 243] width 116 height 19
type input "9.5"
drag, startPoint x: 852, startPoint y: 217, endPoint x: 848, endPoint y: 163, distance: 53.8
click at [746, 239] on icon "ok" at bounding box center [742, 244] width 10 height 10
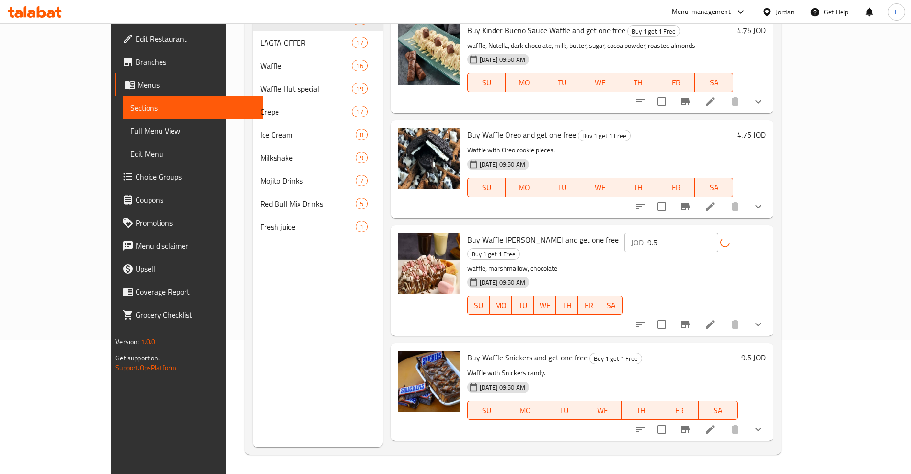
click at [766, 128] on h6 "4.75 JOD" at bounding box center [751, 134] width 29 height 13
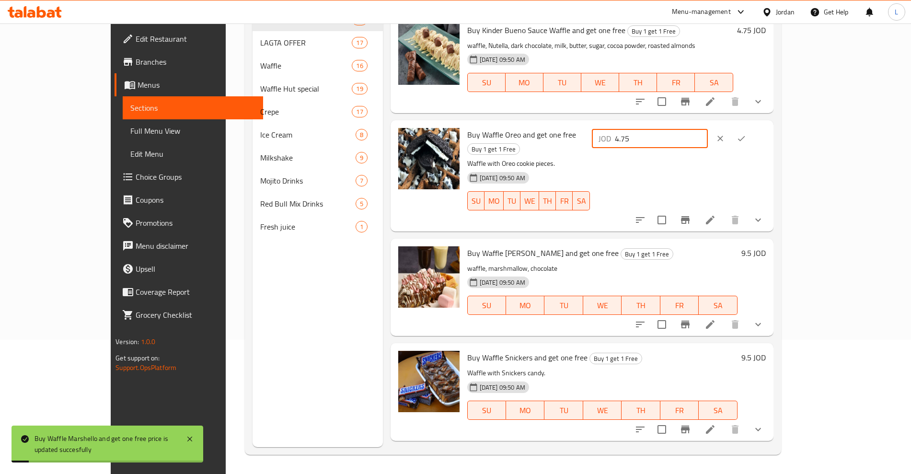
drag, startPoint x: 765, startPoint y: 118, endPoint x: 717, endPoint y: 119, distance: 47.9
click at [708, 129] on div "JOD 4.75 ​" at bounding box center [650, 138] width 116 height 19
type input "9.5"
click at [746, 134] on icon "ok" at bounding box center [742, 139] width 10 height 10
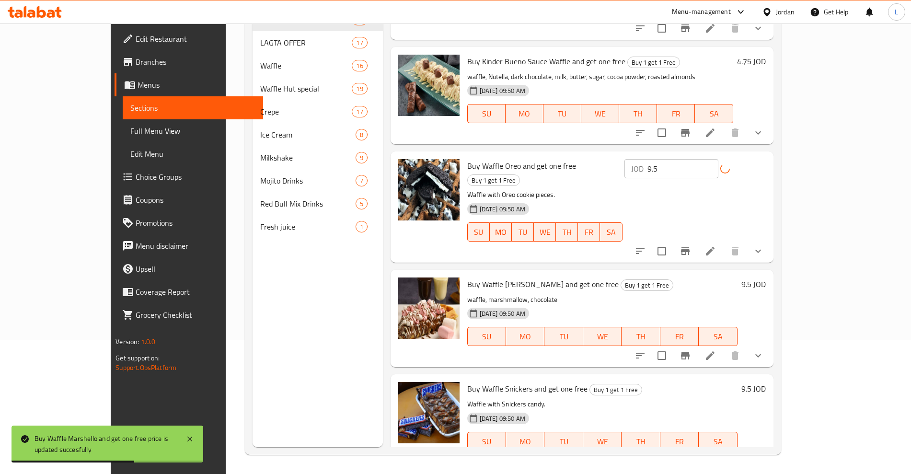
scroll to position [1104, 0]
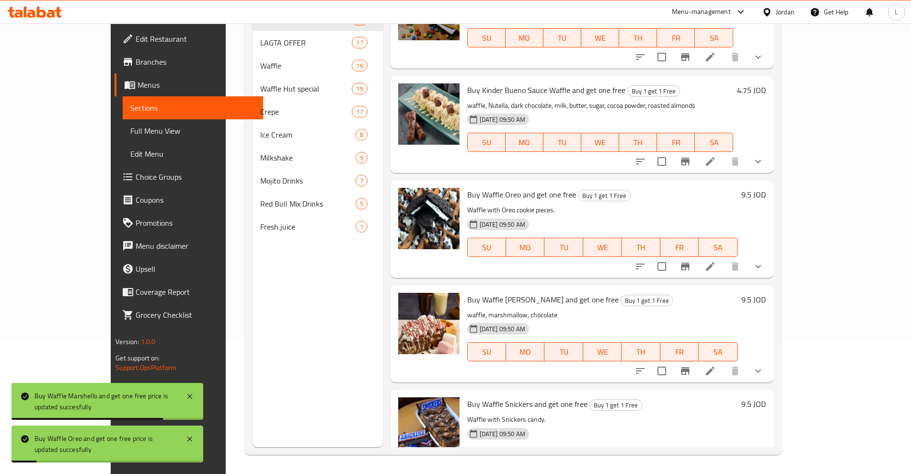
click at [766, 83] on h6 "4.75 JOD" at bounding box center [751, 89] width 29 height 13
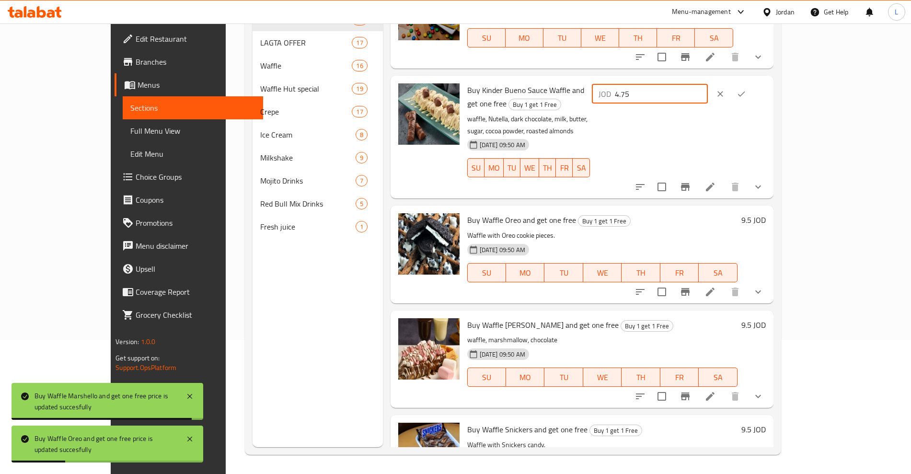
drag, startPoint x: 763, startPoint y: 74, endPoint x: 729, endPoint y: 74, distance: 34.0
click at [708, 84] on div "JOD 4.75 ​" at bounding box center [650, 93] width 116 height 19
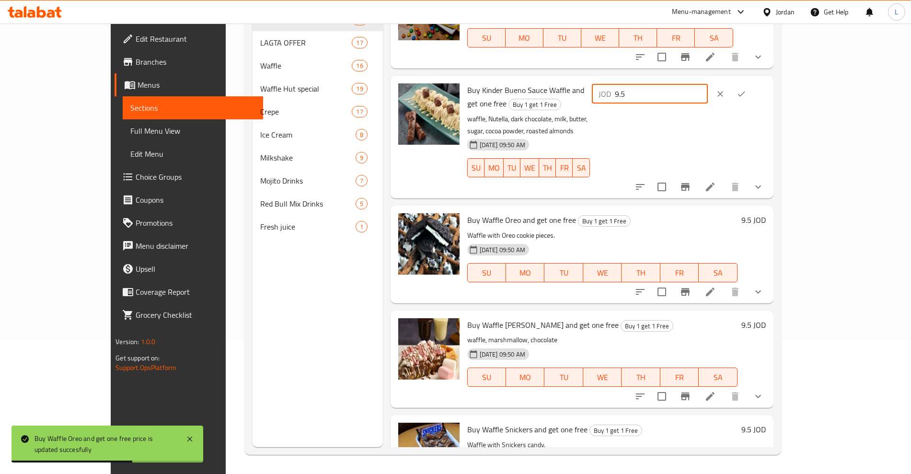
type input "9.5"
click at [752, 83] on button "ok" at bounding box center [741, 93] width 21 height 21
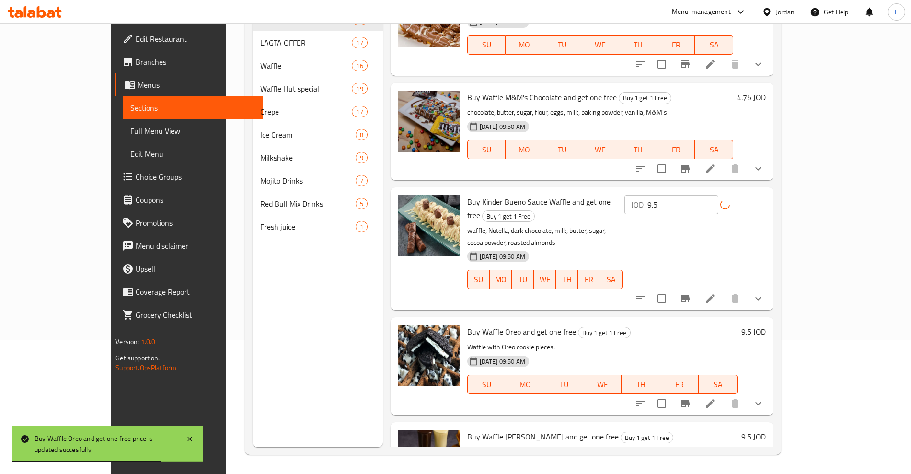
scroll to position [984, 0]
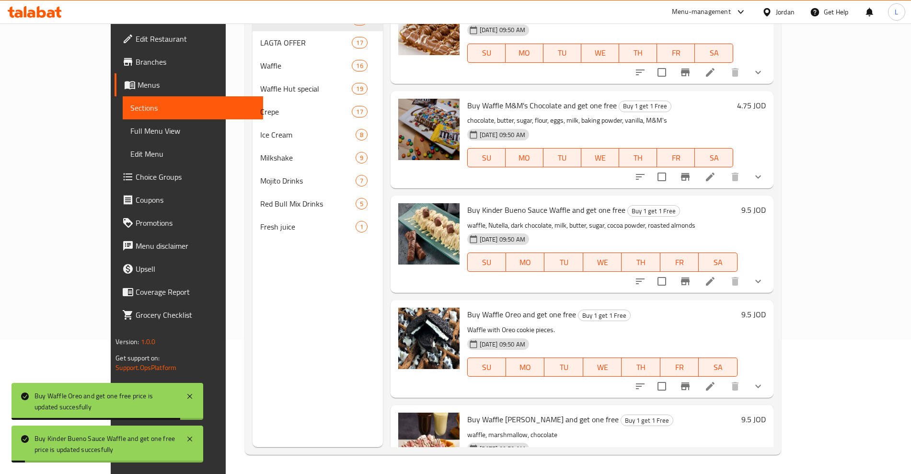
click at [766, 99] on h6 "4.75 JOD" at bounding box center [751, 105] width 29 height 13
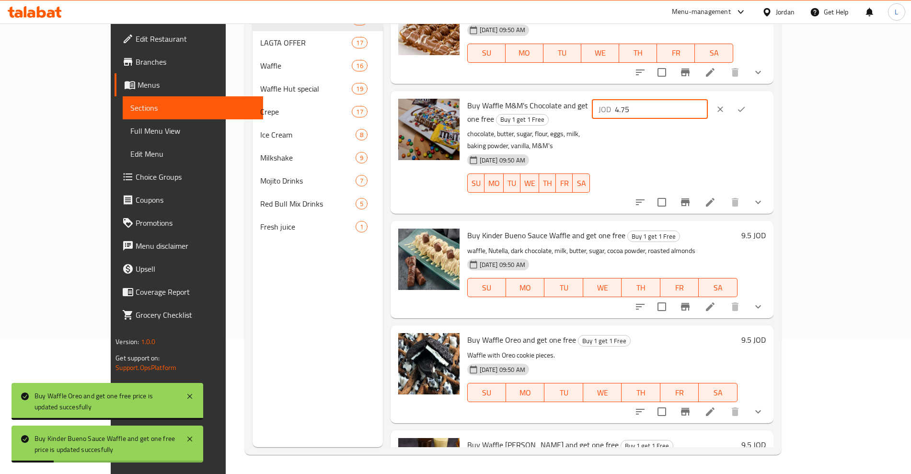
drag, startPoint x: 737, startPoint y: 87, endPoint x: 725, endPoint y: 88, distance: 12.5
click at [708, 100] on div "JOD 4.75 ​" at bounding box center [650, 109] width 116 height 19
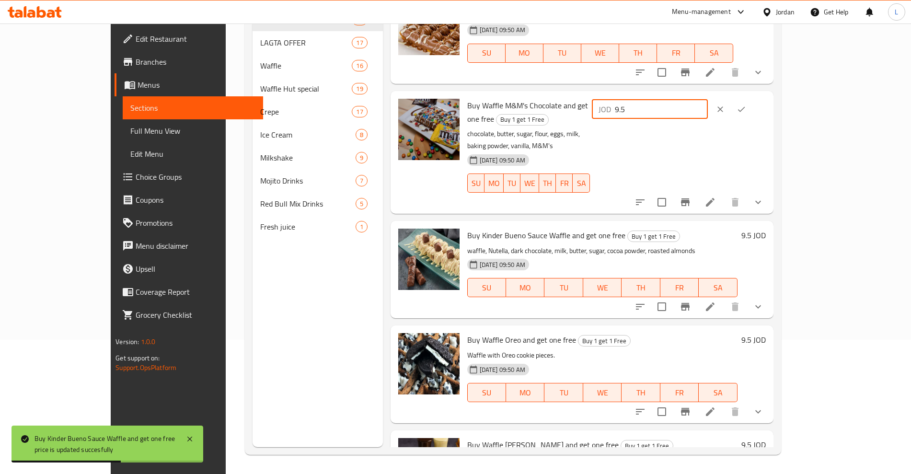
type input "9.5"
click at [746, 104] on icon "ok" at bounding box center [742, 109] width 10 height 10
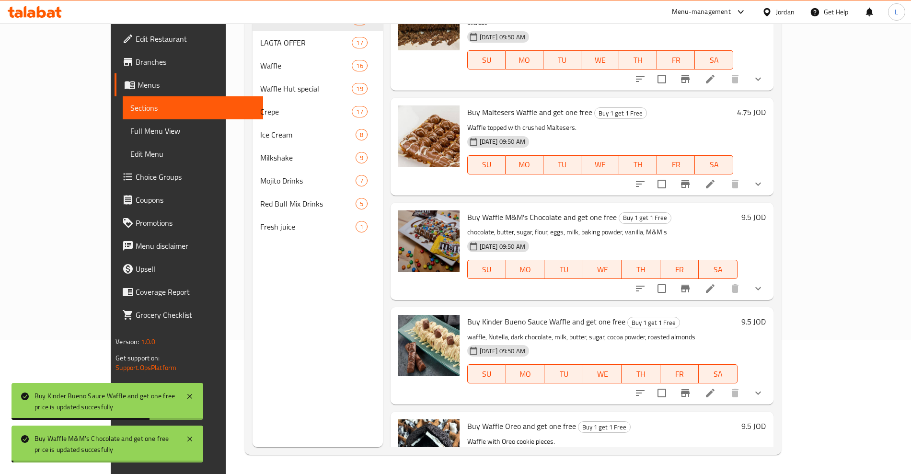
scroll to position [865, 0]
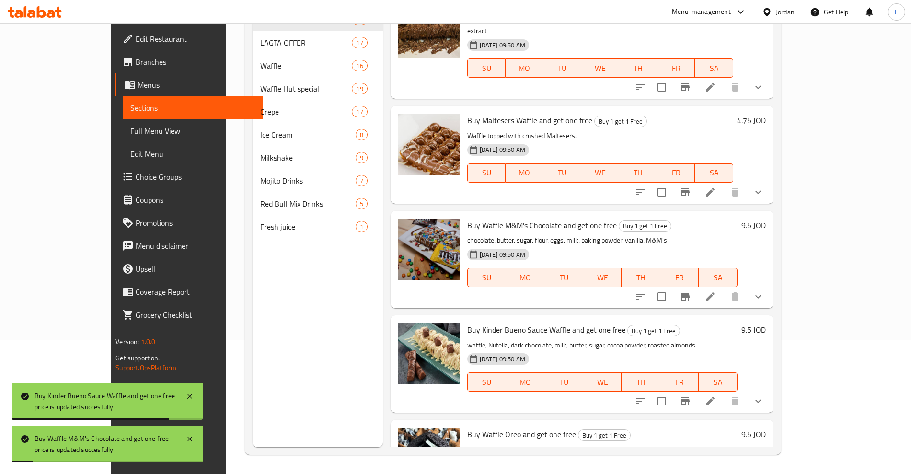
click at [766, 114] on h6 "4.75 JOD" at bounding box center [751, 120] width 29 height 13
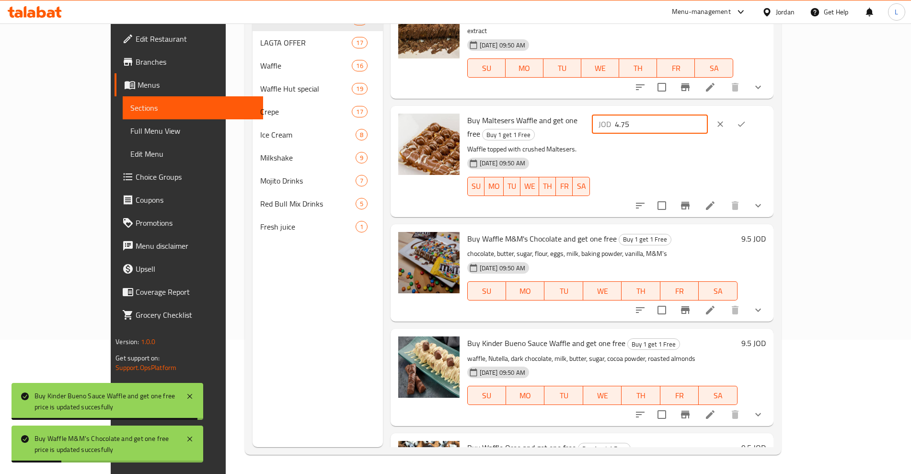
drag, startPoint x: 783, startPoint y: 98, endPoint x: 727, endPoint y: 104, distance: 55.9
click at [708, 115] on div "JOD 4.75 ​" at bounding box center [650, 124] width 116 height 19
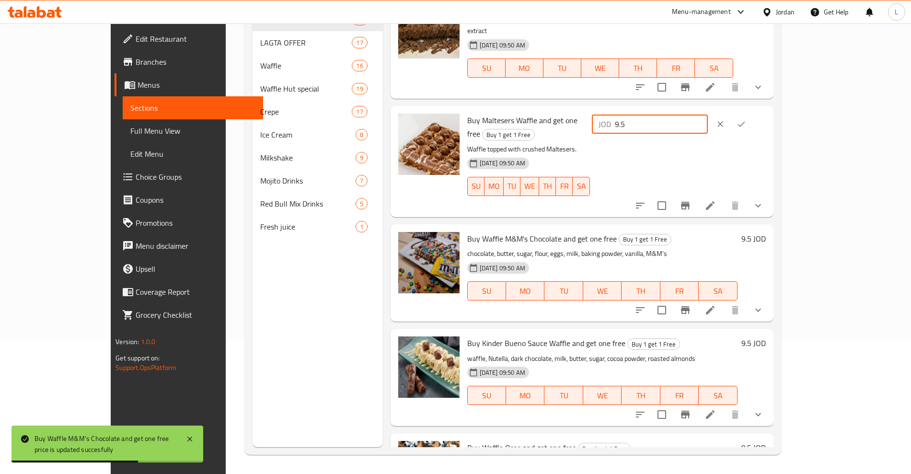
type input "9.5"
click at [746, 119] on icon "ok" at bounding box center [742, 124] width 10 height 10
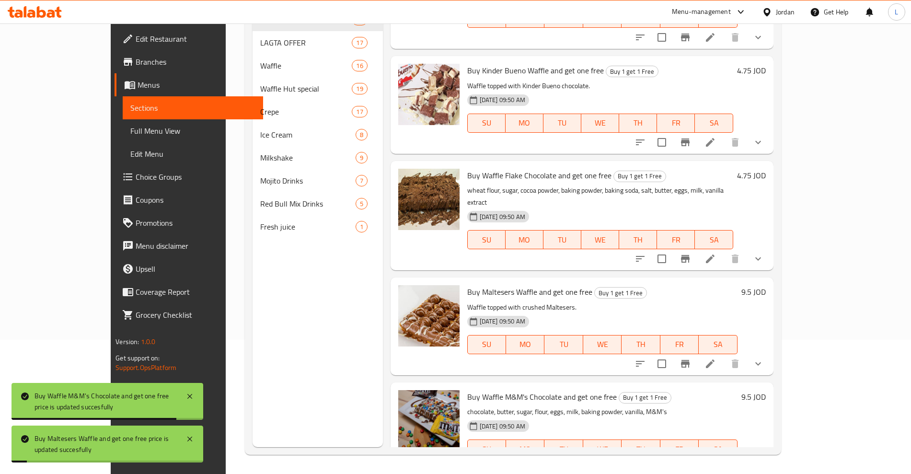
scroll to position [685, 0]
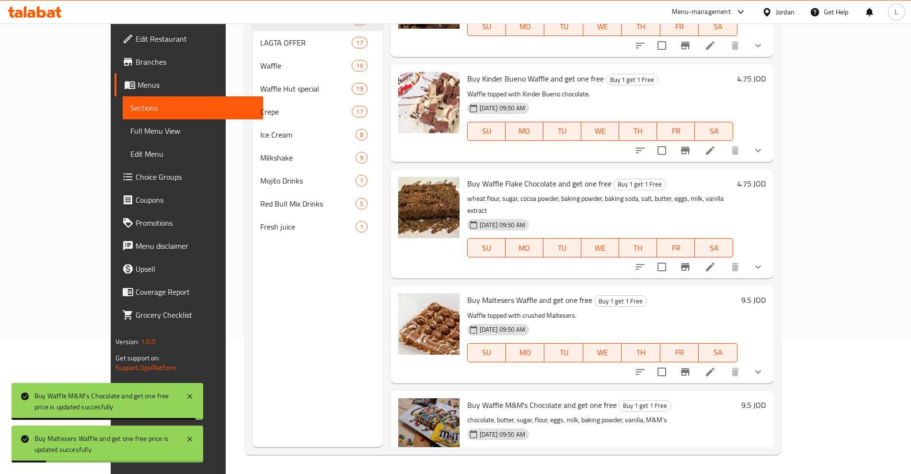
click at [766, 177] on h6 "4.75 JOD" at bounding box center [751, 183] width 29 height 13
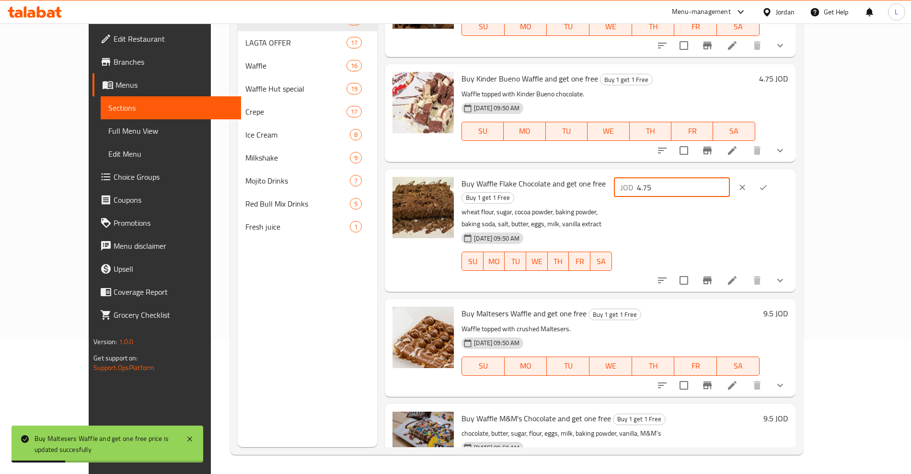
drag, startPoint x: 760, startPoint y: 178, endPoint x: 724, endPoint y: 180, distance: 36.0
click at [724, 180] on div "JOD 4.75 ​" at bounding box center [672, 187] width 116 height 19
type input "9.5"
click at [774, 180] on button "ok" at bounding box center [763, 187] width 21 height 21
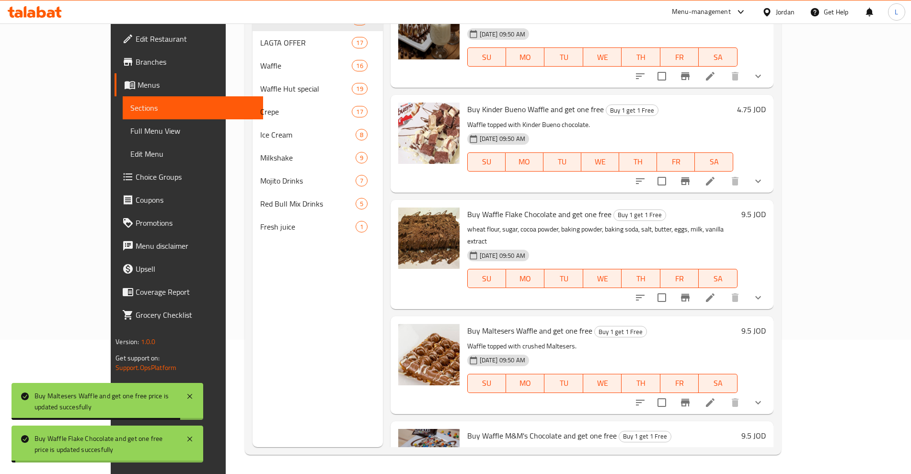
scroll to position [625, 0]
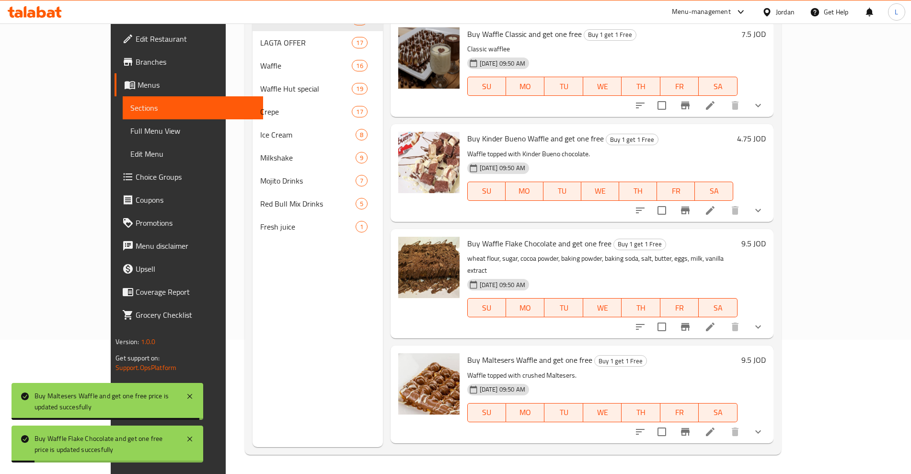
click at [766, 132] on h6 "4.75 JOD" at bounding box center [751, 138] width 29 height 13
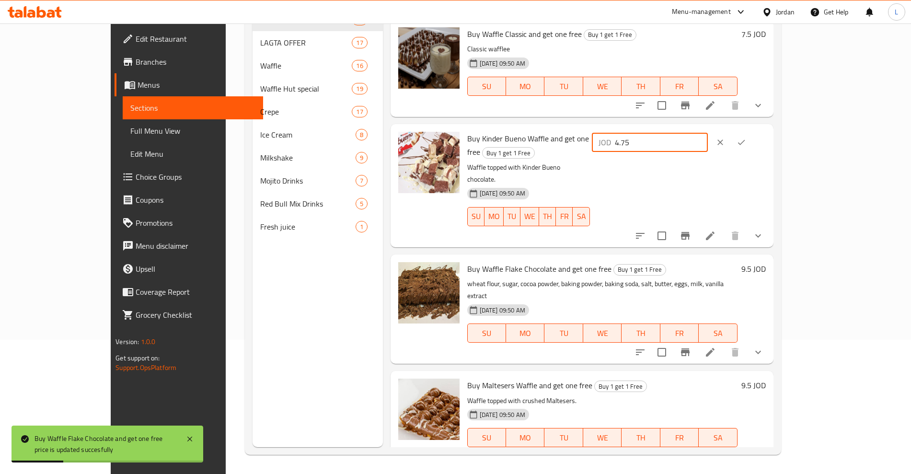
drag, startPoint x: 758, startPoint y: 131, endPoint x: 699, endPoint y: 132, distance: 59.0
click at [699, 133] on div "Buy Kinder Bueno Waffle and get one free Buy 1 get 1 Free Waffle topped with Ki…" at bounding box center [616, 185] width 306 height 115
type input "9.5"
click at [745, 140] on icon "ok" at bounding box center [741, 142] width 7 height 5
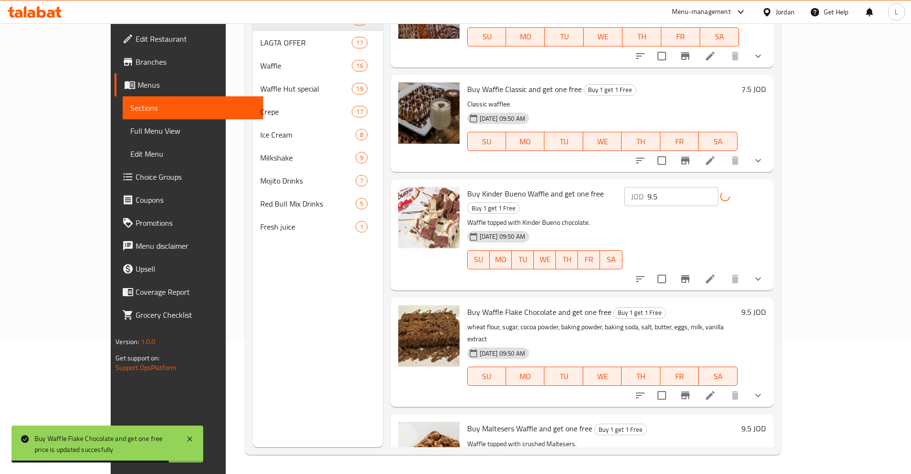
scroll to position [505, 0]
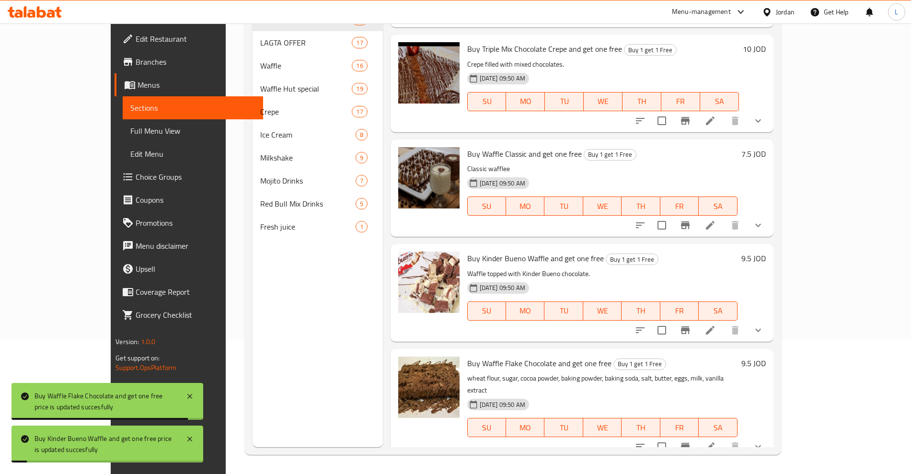
click at [766, 147] on h6 "7.5 JOD" at bounding box center [753, 153] width 24 height 13
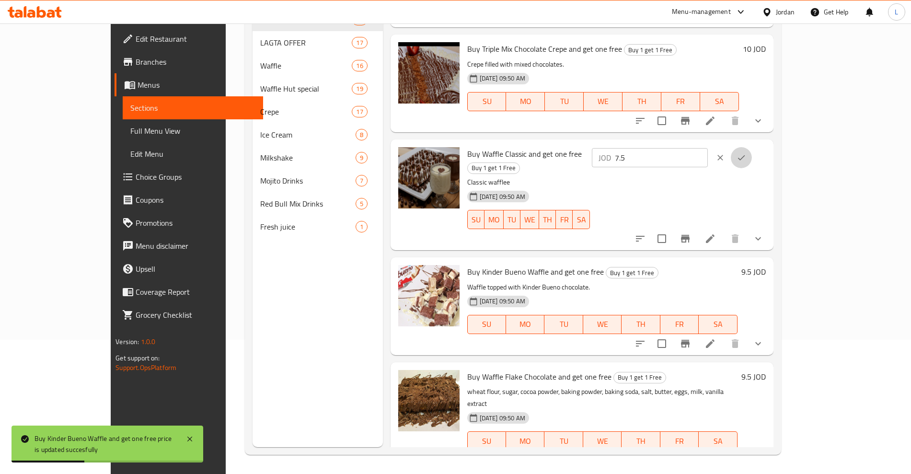
click at [746, 153] on icon "ok" at bounding box center [742, 158] width 10 height 10
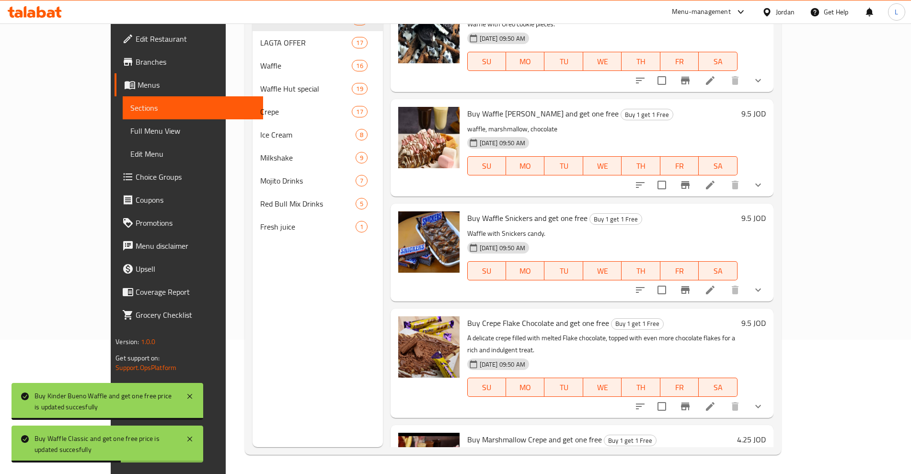
scroll to position [1404, 0]
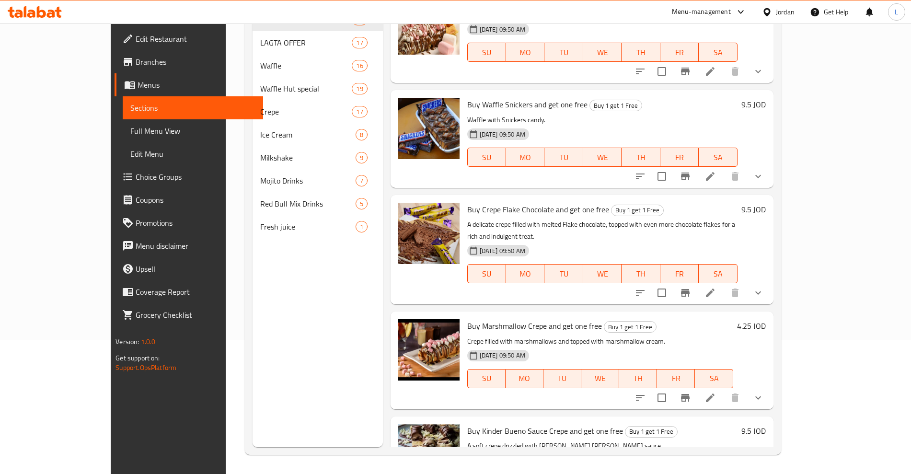
click at [766, 319] on h6 "4.25 JOD" at bounding box center [751, 325] width 29 height 13
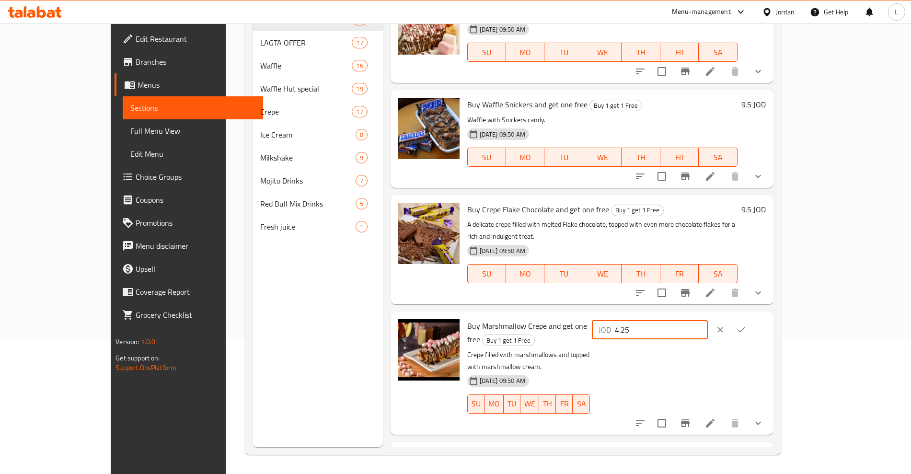
drag, startPoint x: 792, startPoint y: 293, endPoint x: 699, endPoint y: 310, distance: 94.1
click at [699, 315] on div "Buy Marshmallow Crepe and get one free Buy 1 get 1 Free Crepe filled with marsh…" at bounding box center [616, 372] width 306 height 115
type input "8.5"
click at [746, 325] on icon "ok" at bounding box center [742, 330] width 10 height 10
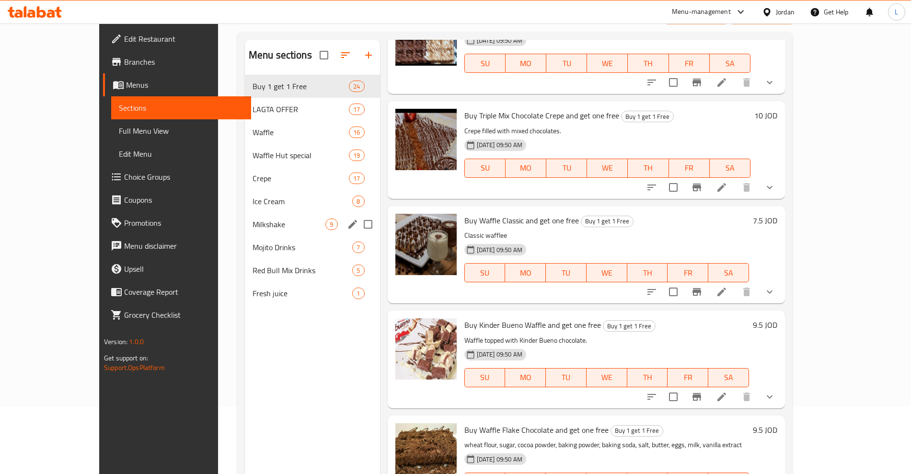
scroll to position [0, 0]
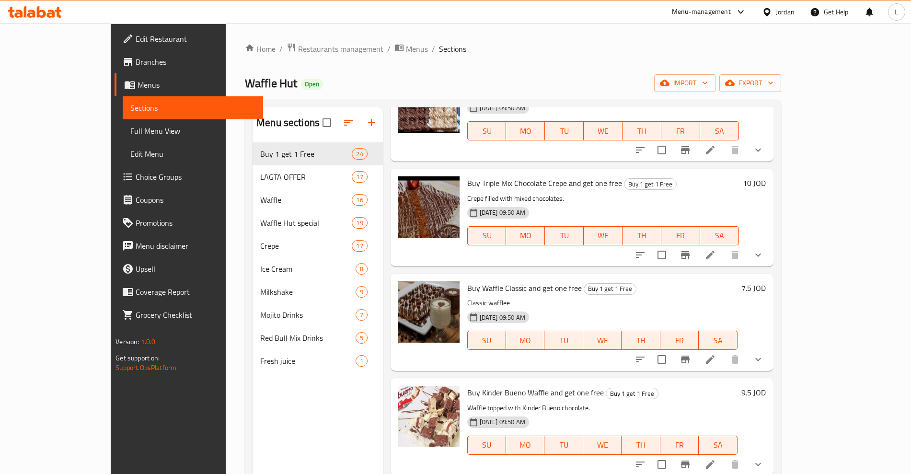
click at [136, 35] on span "Edit Restaurant" at bounding box center [195, 39] width 119 height 12
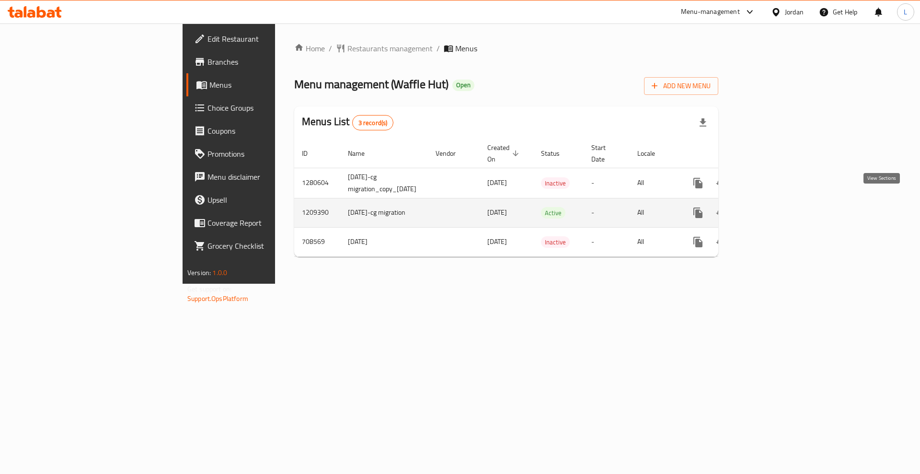
click at [773, 207] on icon "enhanced table" at bounding box center [768, 213] width 12 height 12
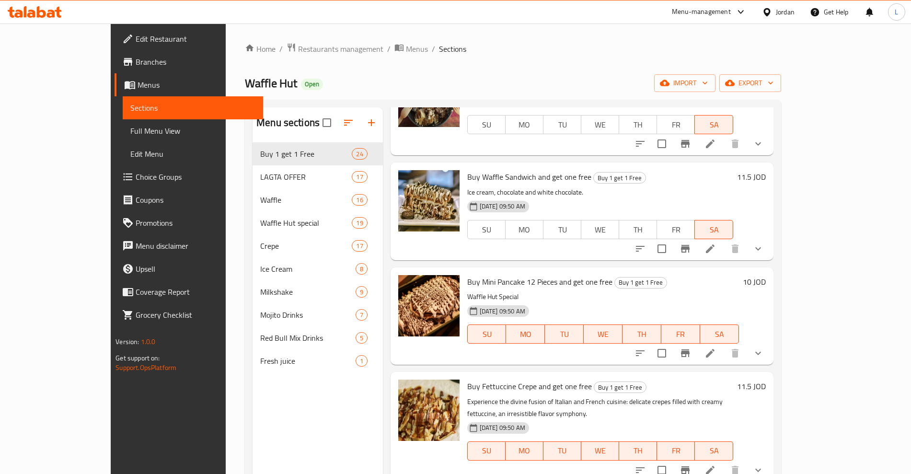
scroll to position [180, 0]
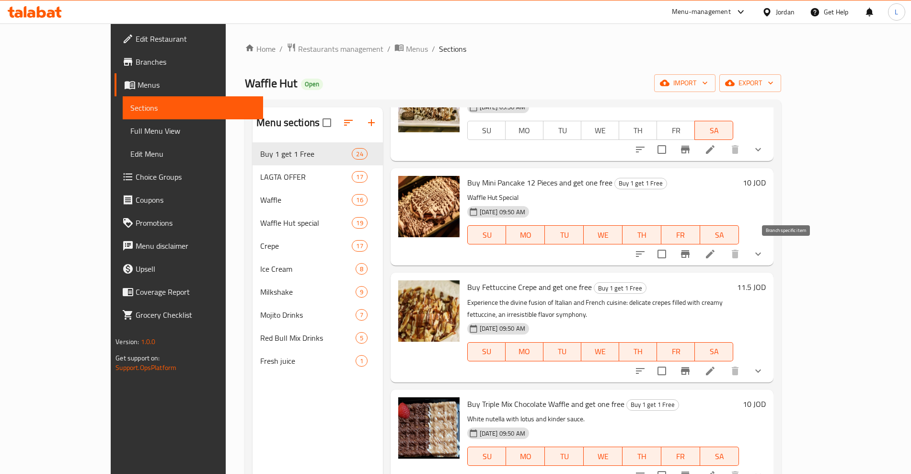
click at [690, 255] on icon "Branch-specific-item" at bounding box center [685, 254] width 9 height 8
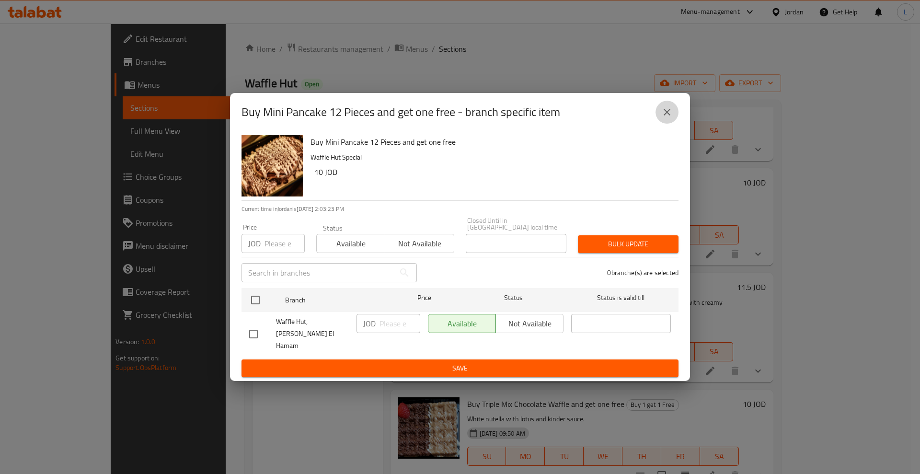
drag, startPoint x: 665, startPoint y: 127, endPoint x: 721, endPoint y: 209, distance: 99.4
click at [667, 118] on icon "close" at bounding box center [667, 112] width 12 height 12
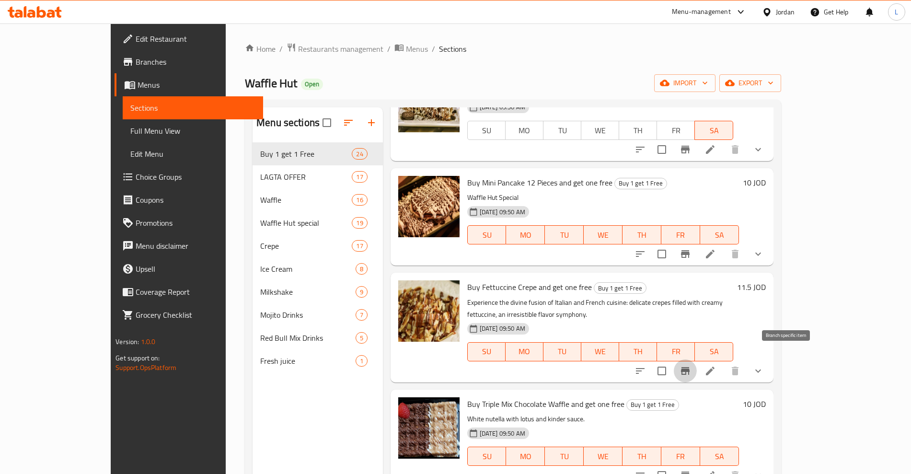
click at [691, 365] on icon "Branch-specific-item" at bounding box center [686, 371] width 12 height 12
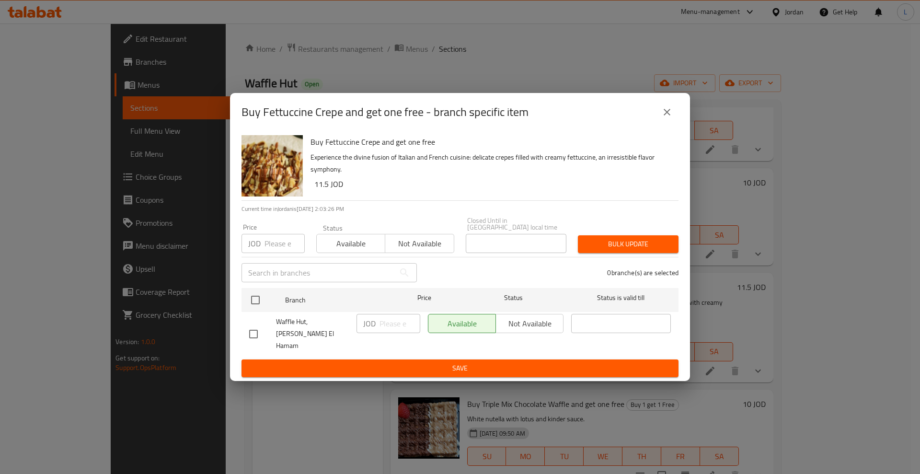
click at [670, 124] on button "close" at bounding box center [667, 112] width 23 height 23
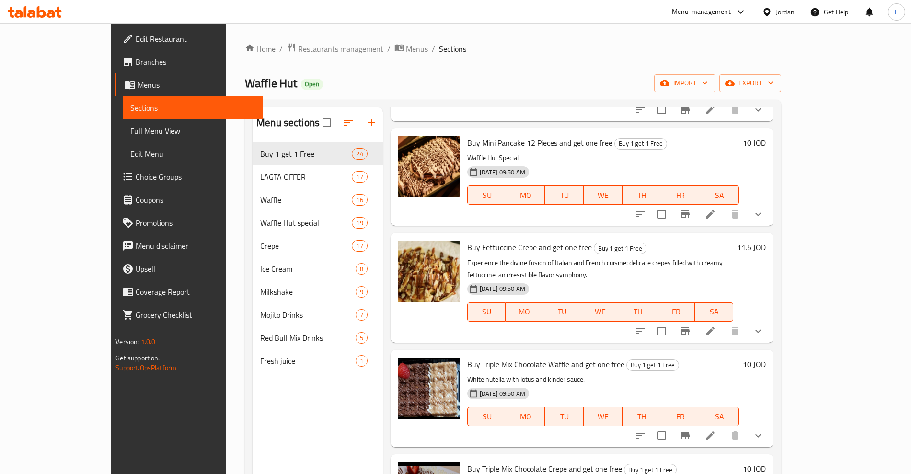
scroll to position [300, 0]
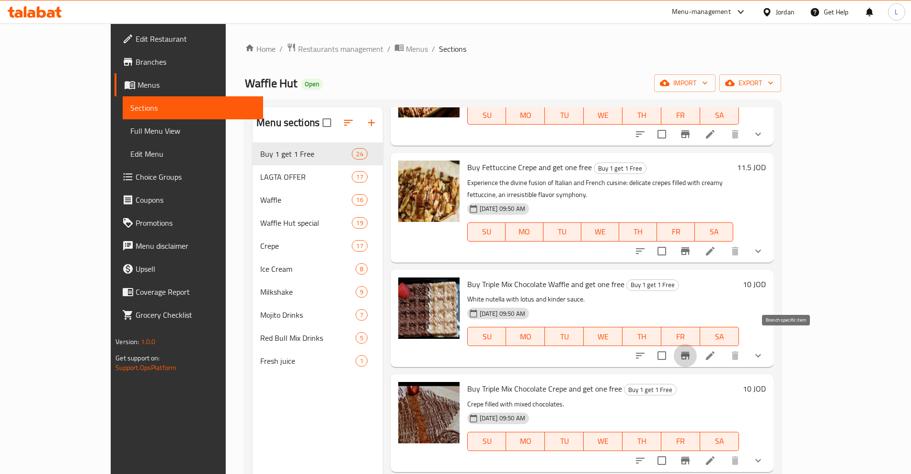
click at [690, 352] on icon "Branch-specific-item" at bounding box center [685, 356] width 9 height 8
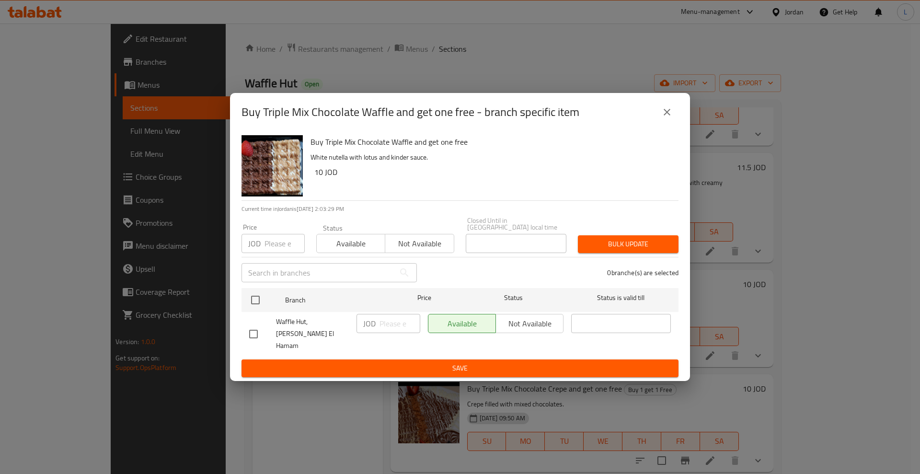
click at [671, 124] on button "close" at bounding box center [667, 112] width 23 height 23
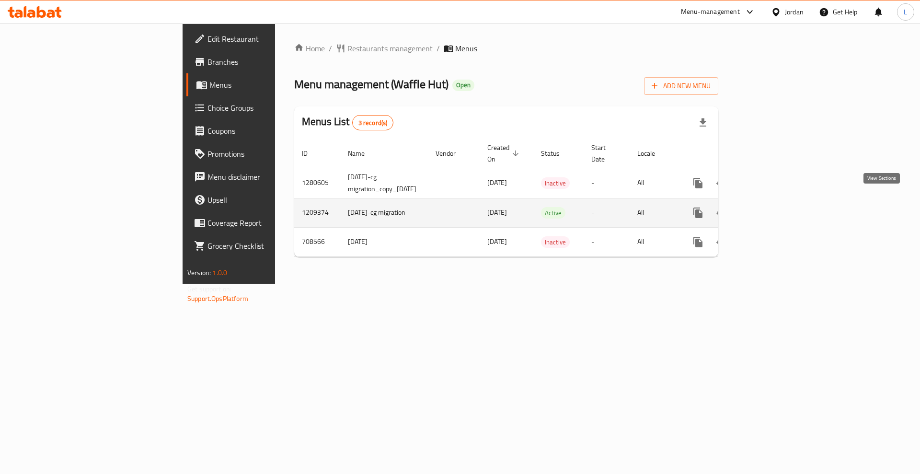
click at [779, 203] on link "enhanced table" at bounding box center [767, 212] width 23 height 23
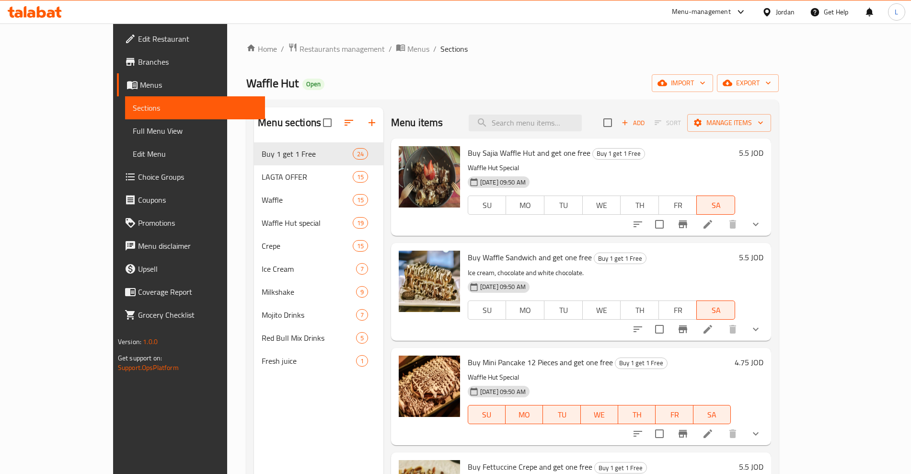
click at [763, 155] on div "5.5 JOD" at bounding box center [749, 152] width 28 height 13
click at [763, 153] on h6 "5.5 JOD" at bounding box center [751, 152] width 24 height 13
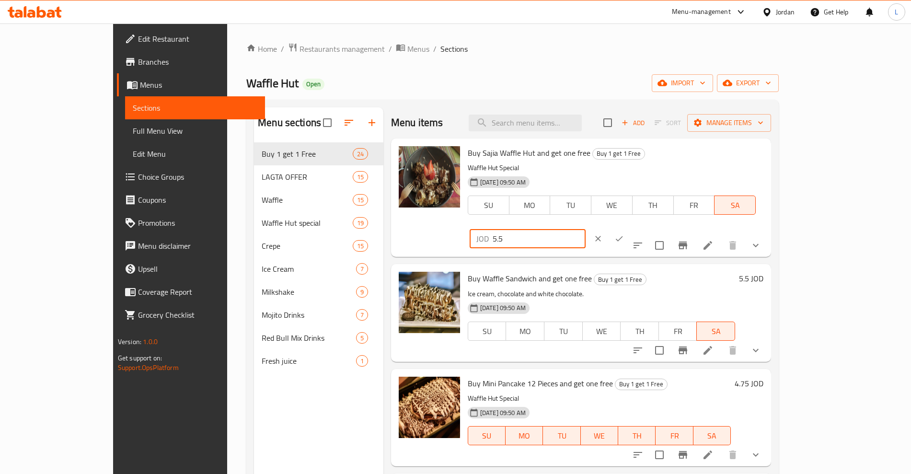
drag, startPoint x: 798, startPoint y: 153, endPoint x: 716, endPoint y: 162, distance: 82.8
click at [586, 229] on div "JOD 5.5 ​" at bounding box center [528, 238] width 116 height 19
type input "11"
click at [624, 234] on icon "ok" at bounding box center [619, 239] width 10 height 10
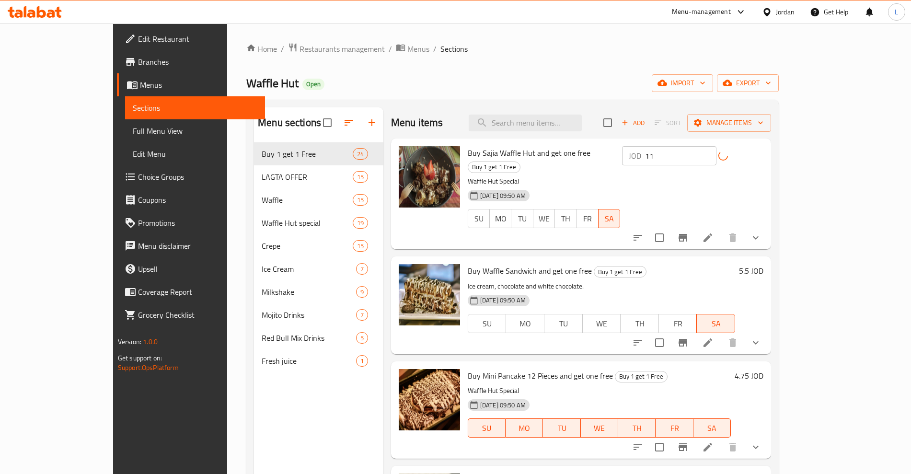
click at [763, 264] on h6 "5.5 JOD" at bounding box center [751, 270] width 24 height 13
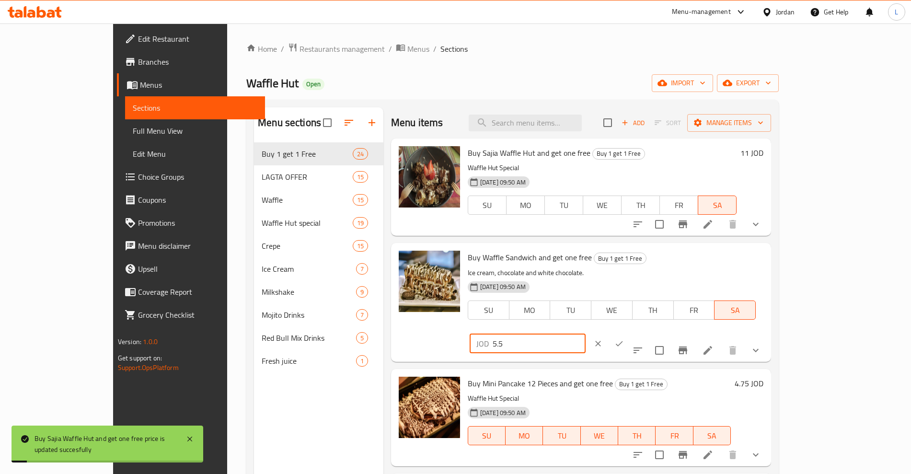
drag, startPoint x: 782, startPoint y: 262, endPoint x: 731, endPoint y: 264, distance: 50.8
click at [586, 334] on div "JOD 5.5 ​" at bounding box center [528, 343] width 116 height 19
type input "11"
click at [630, 333] on button "ok" at bounding box center [619, 343] width 21 height 21
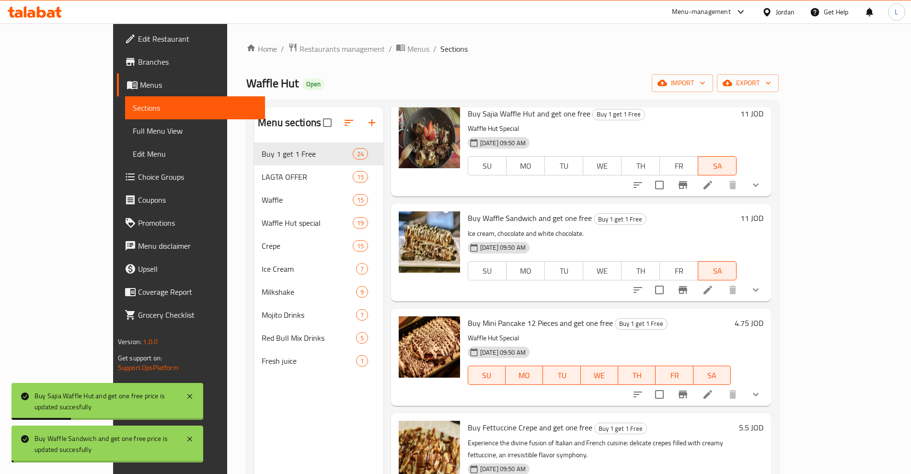
scroll to position [120, 0]
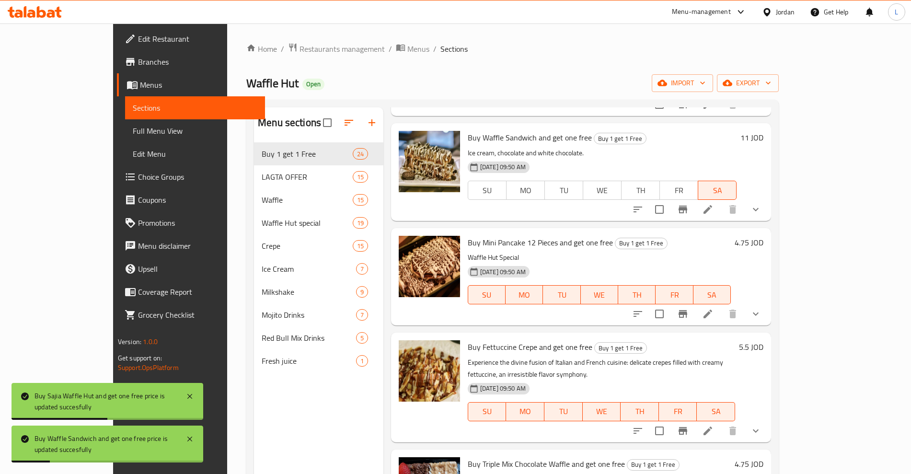
click at [763, 346] on h6 "5.5 JOD" at bounding box center [751, 346] width 24 height 13
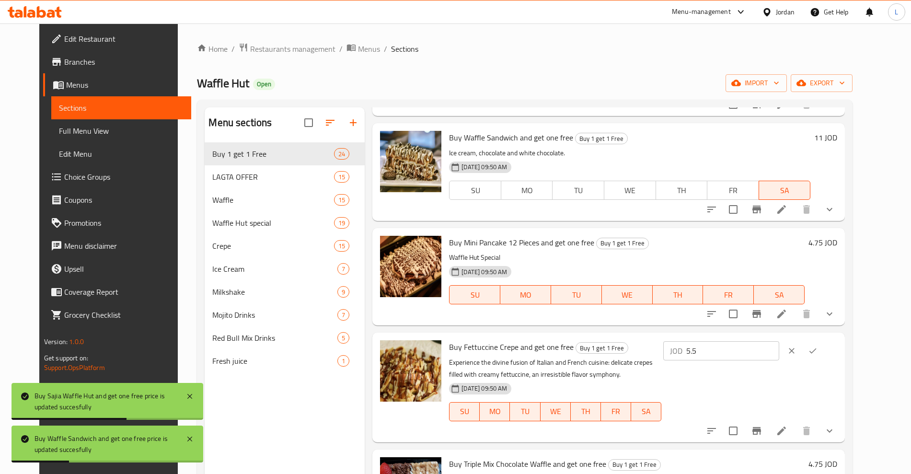
drag, startPoint x: 785, startPoint y: 348, endPoint x: 731, endPoint y: 350, distance: 53.7
click at [731, 350] on div "JOD 5.5 ​" at bounding box center [721, 350] width 116 height 19
type input "11"
click at [818, 349] on icon "ok" at bounding box center [813, 351] width 10 height 10
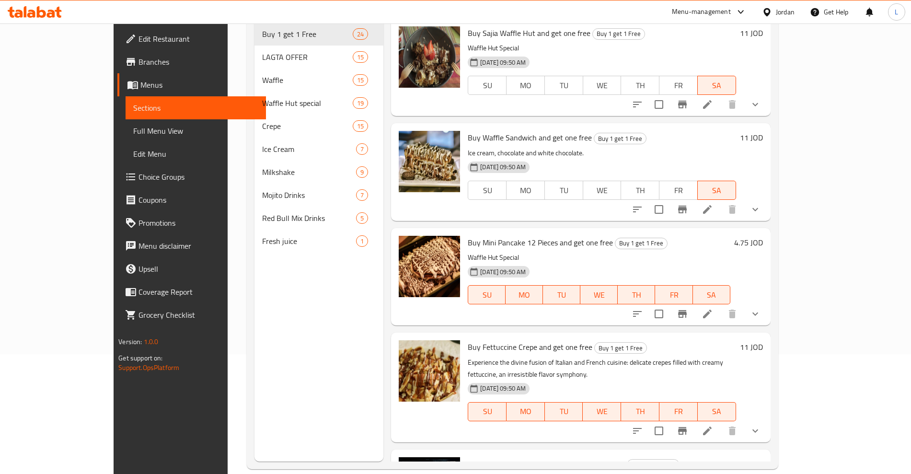
scroll to position [0, 0]
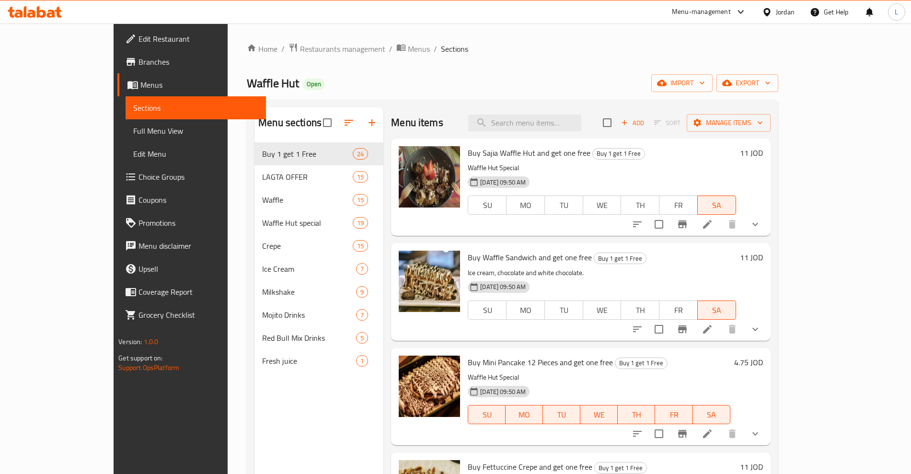
click at [763, 153] on h6 "11 JOD" at bounding box center [751, 152] width 23 height 13
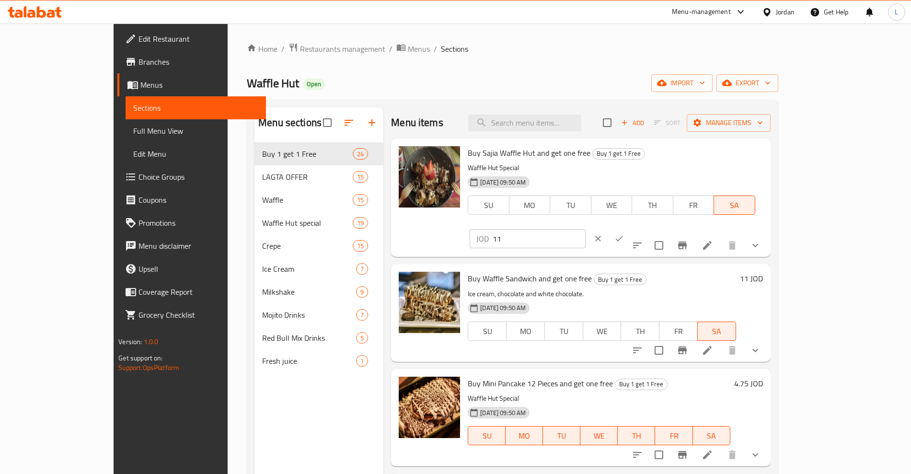
drag, startPoint x: 764, startPoint y: 159, endPoint x: 714, endPoint y: 166, distance: 50.8
click at [586, 229] on div "JOD 11 ​" at bounding box center [528, 238] width 116 height 19
type input "5.75"
click at [624, 234] on icon "ok" at bounding box center [619, 239] width 10 height 10
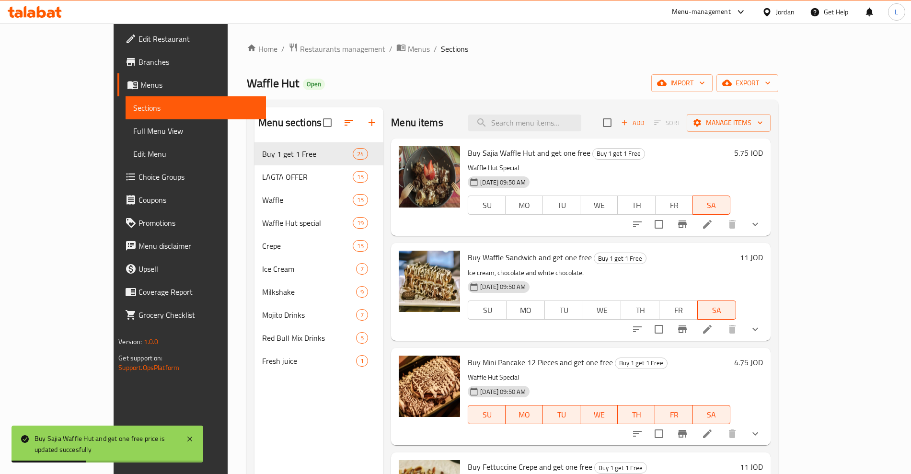
click at [763, 152] on h6 "5.75 JOD" at bounding box center [748, 152] width 29 height 13
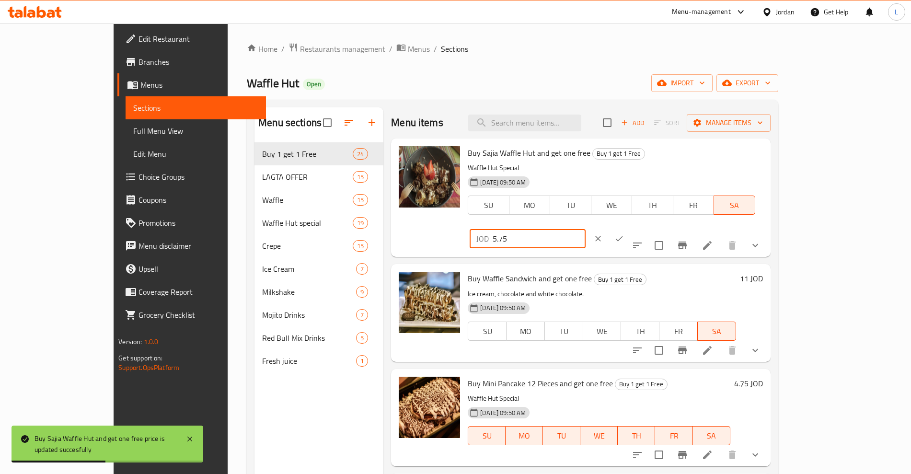
drag, startPoint x: 773, startPoint y: 157, endPoint x: 722, endPoint y: 163, distance: 51.2
click at [586, 229] on div "JOD 5.75 ​" at bounding box center [528, 238] width 116 height 19
type input "11.5"
click at [630, 228] on button "ok" at bounding box center [619, 238] width 21 height 21
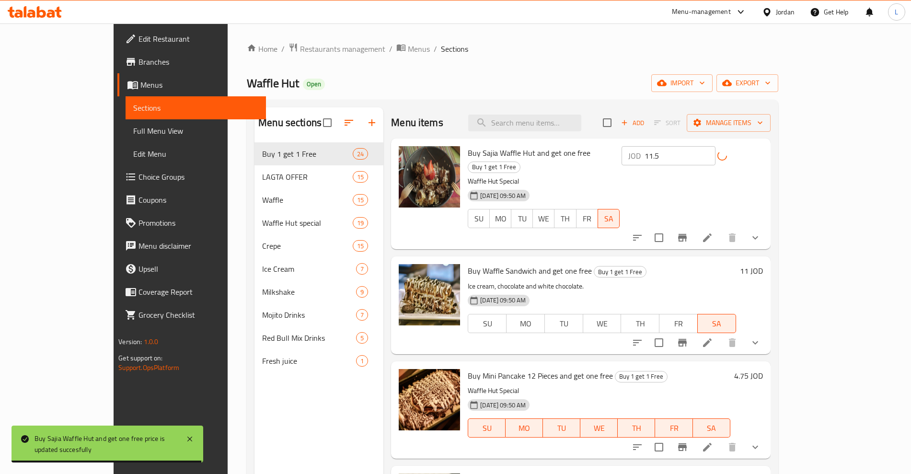
click at [763, 264] on h6 "11 JOD" at bounding box center [751, 270] width 23 height 13
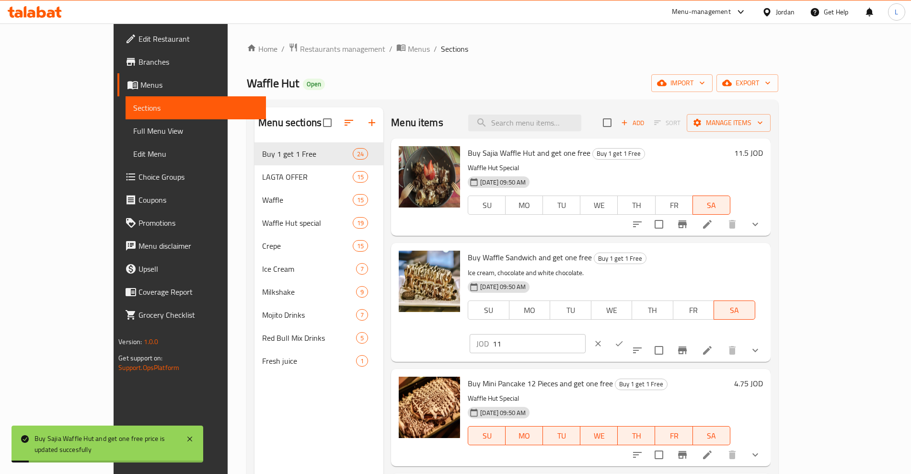
drag, startPoint x: 779, startPoint y: 262, endPoint x: 715, endPoint y: 265, distance: 64.8
click at [586, 334] on div "JOD 11 ​" at bounding box center [528, 343] width 116 height 19
type input "11.5"
click at [623, 341] on icon "ok" at bounding box center [619, 343] width 7 height 5
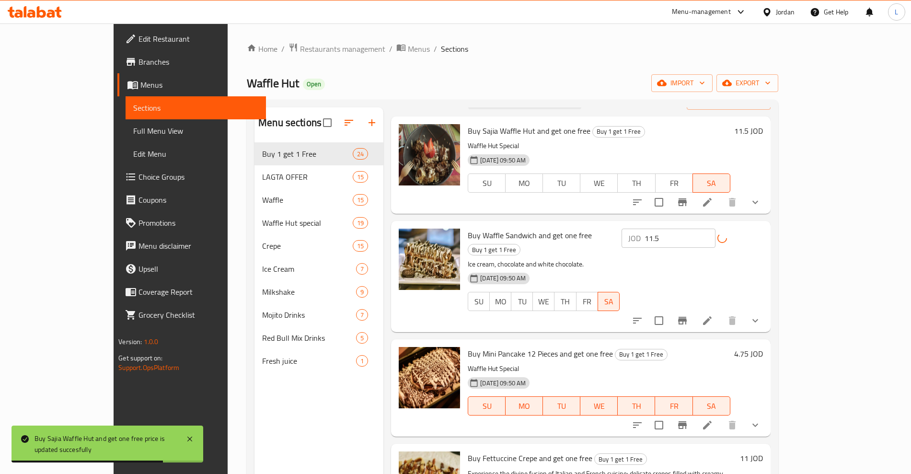
scroll to position [60, 0]
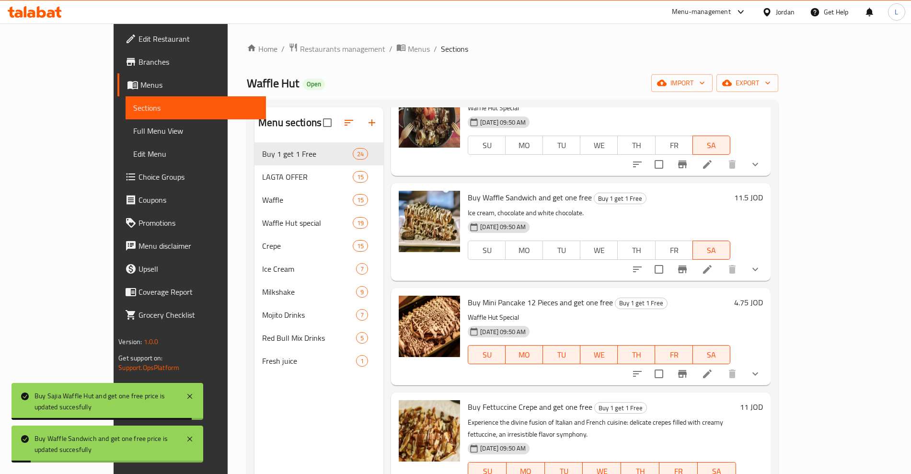
click at [763, 406] on h6 "11 JOD" at bounding box center [751, 406] width 23 height 13
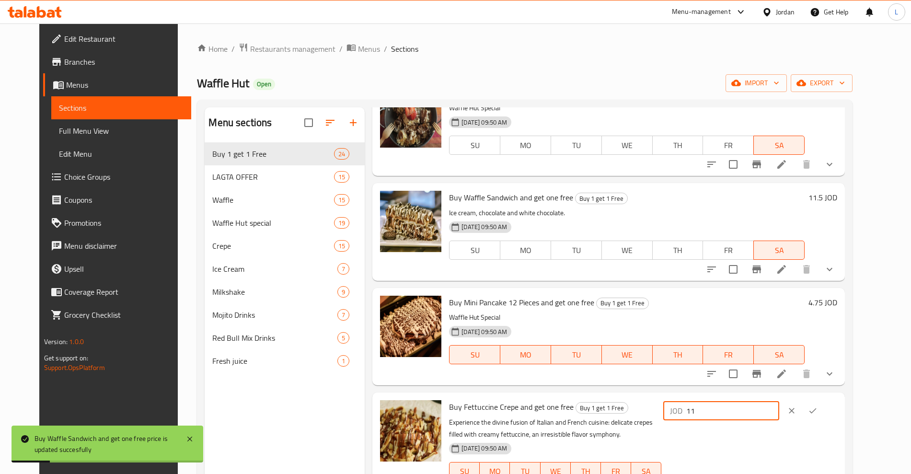
drag, startPoint x: 759, startPoint y: 408, endPoint x: 702, endPoint y: 413, distance: 56.8
click at [702, 413] on div "Buy Fettuccine Crepe and get one free Buy 1 get 1 Free Experience the divine fu…" at bounding box center [643, 447] width 396 height 102
type input "11.5"
click at [817, 411] on icon "ok" at bounding box center [812, 410] width 7 height 5
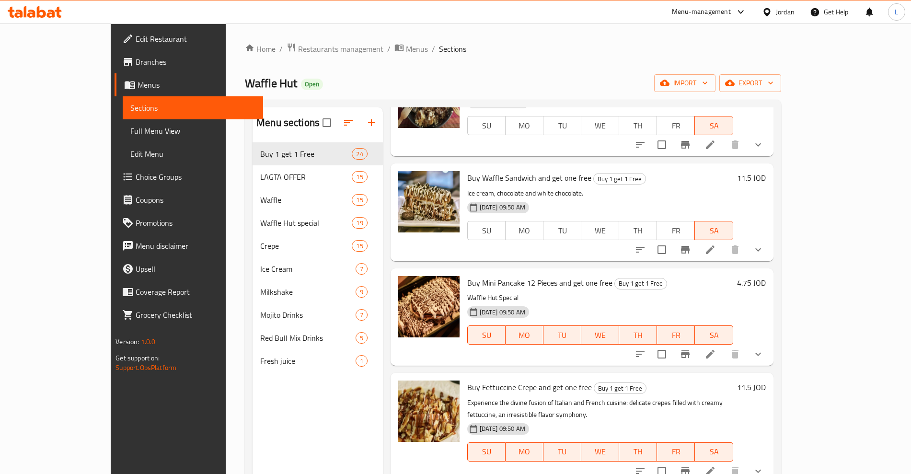
scroll to position [0, 0]
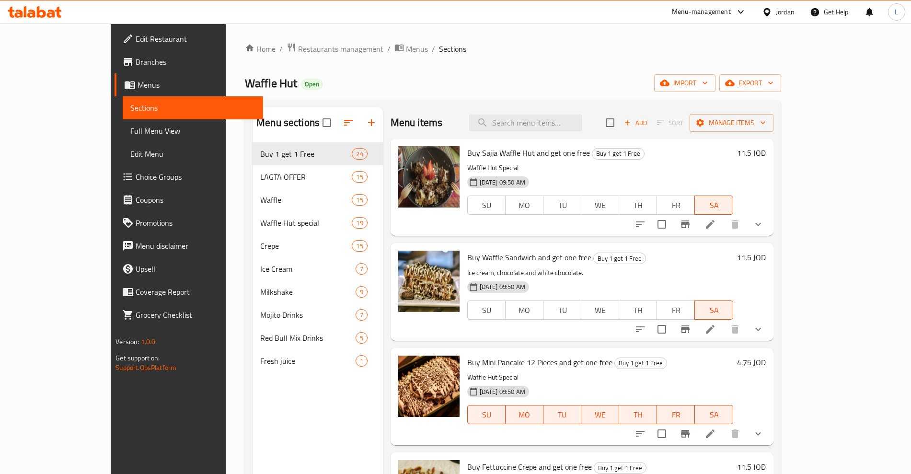
click at [766, 363] on h6 "4.75 JOD" at bounding box center [751, 362] width 29 height 13
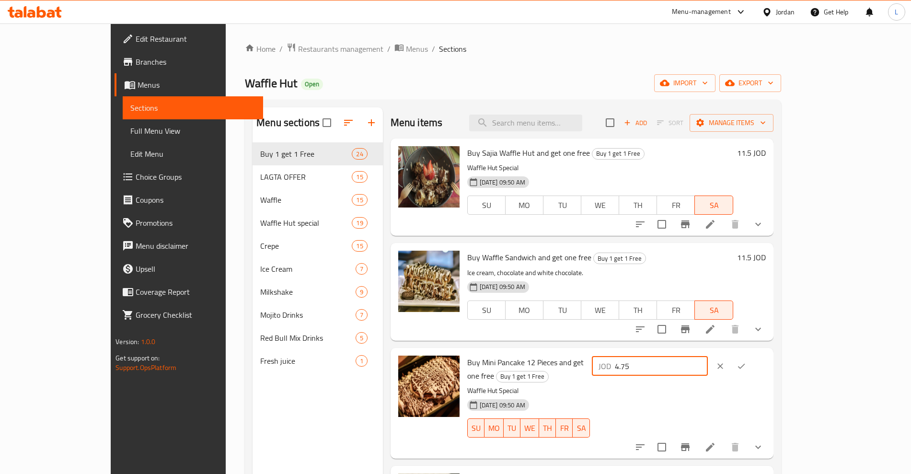
drag, startPoint x: 788, startPoint y: 364, endPoint x: 727, endPoint y: 369, distance: 61.5
click at [708, 369] on div "JOD 4.75 ​" at bounding box center [650, 366] width 116 height 19
type input "10"
click at [746, 362] on icon "ok" at bounding box center [742, 366] width 10 height 10
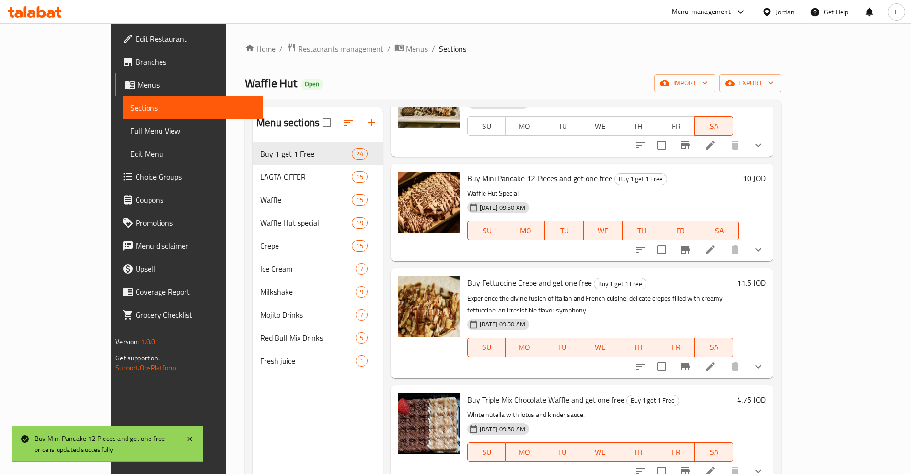
scroll to position [240, 0]
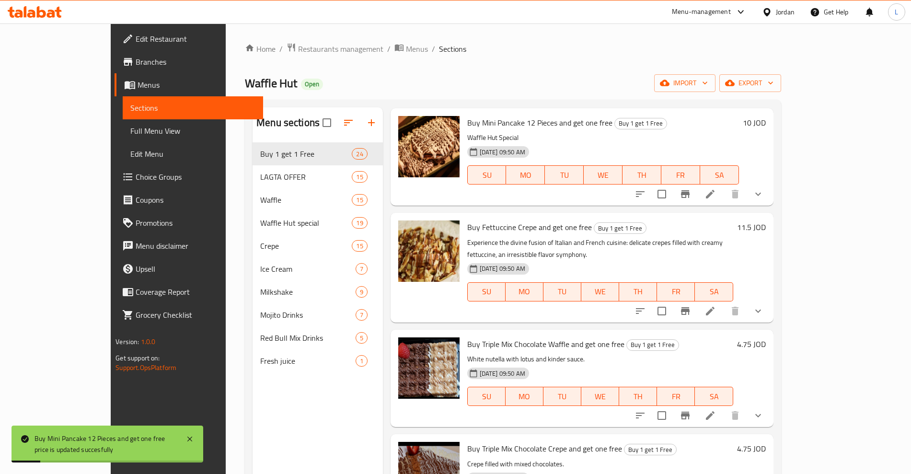
click at [766, 337] on h6 "4.75 JOD" at bounding box center [751, 343] width 29 height 13
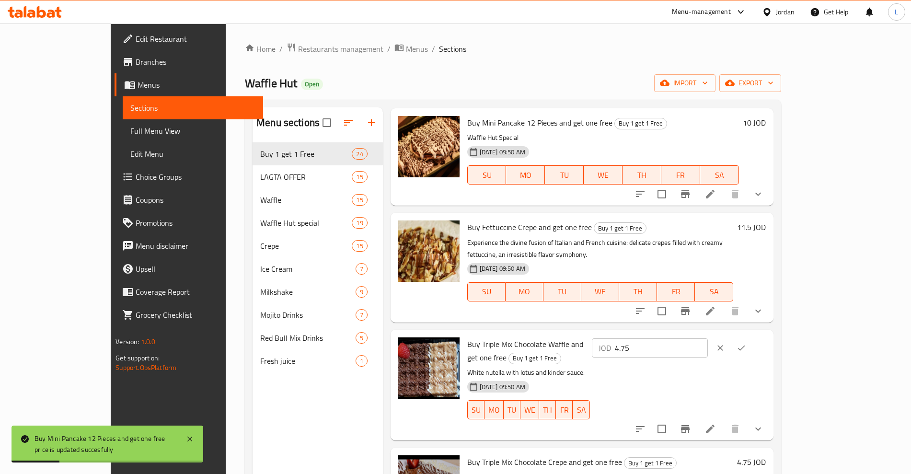
drag, startPoint x: 778, startPoint y: 341, endPoint x: 714, endPoint y: 348, distance: 64.2
click at [714, 348] on div "JOD 4.75 ​" at bounding box center [678, 384] width 176 height 95
type input "10"
click at [752, 340] on button "ok" at bounding box center [741, 347] width 21 height 21
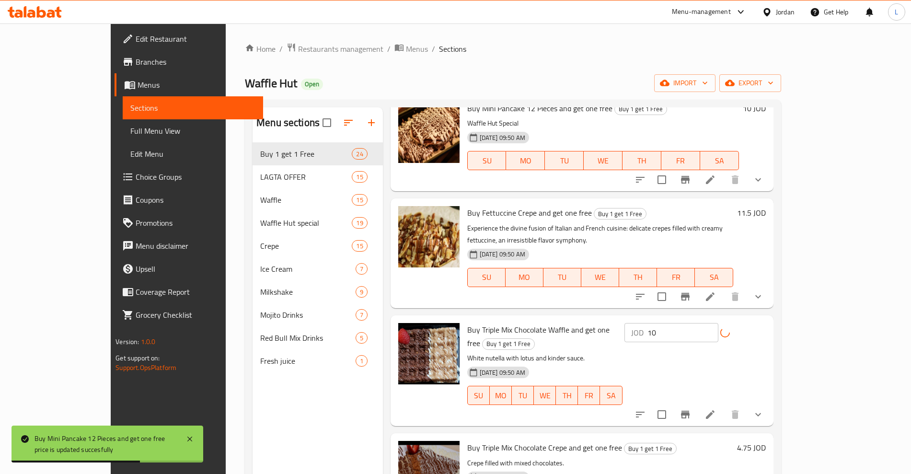
scroll to position [300, 0]
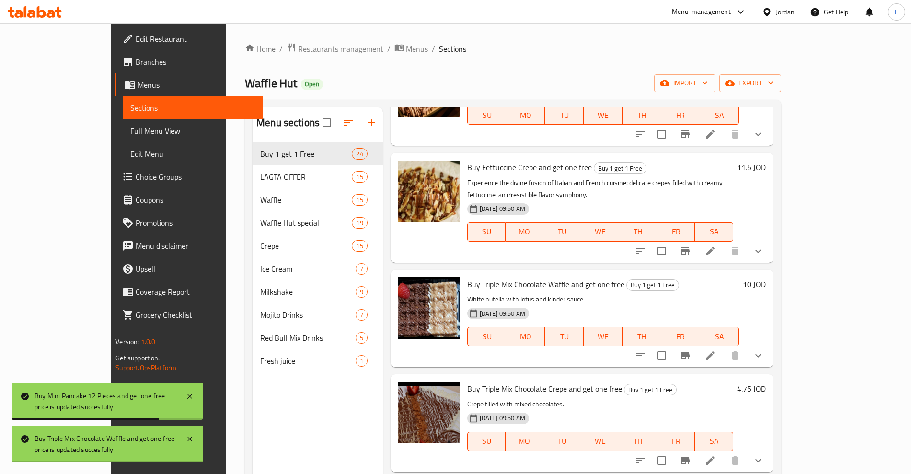
click at [766, 382] on h6 "4.75 JOD" at bounding box center [751, 388] width 29 height 13
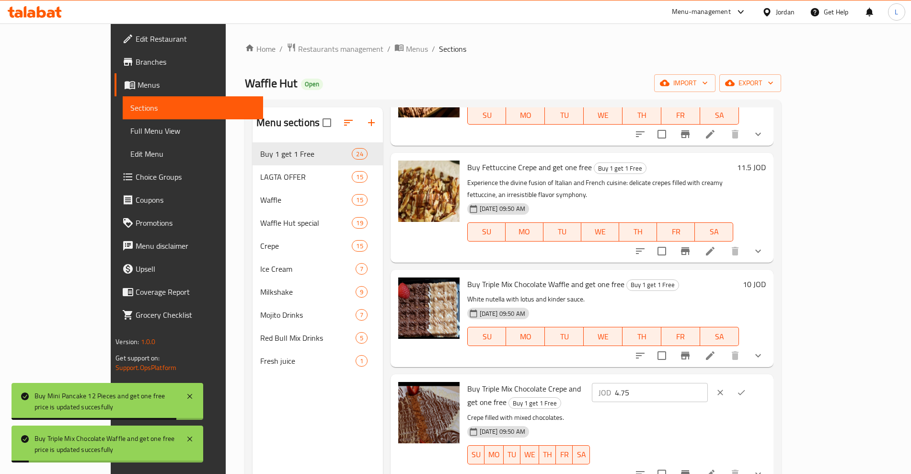
drag, startPoint x: 776, startPoint y: 380, endPoint x: 713, endPoint y: 387, distance: 64.2
click at [713, 387] on div "JOD 4.75 ​" at bounding box center [678, 392] width 176 height 21
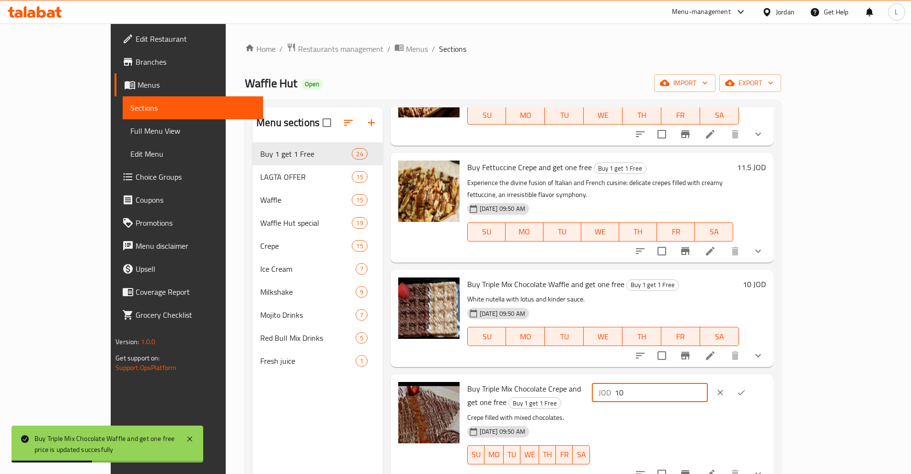
type input "10"
click at [731, 382] on button "clear" at bounding box center [720, 392] width 21 height 21
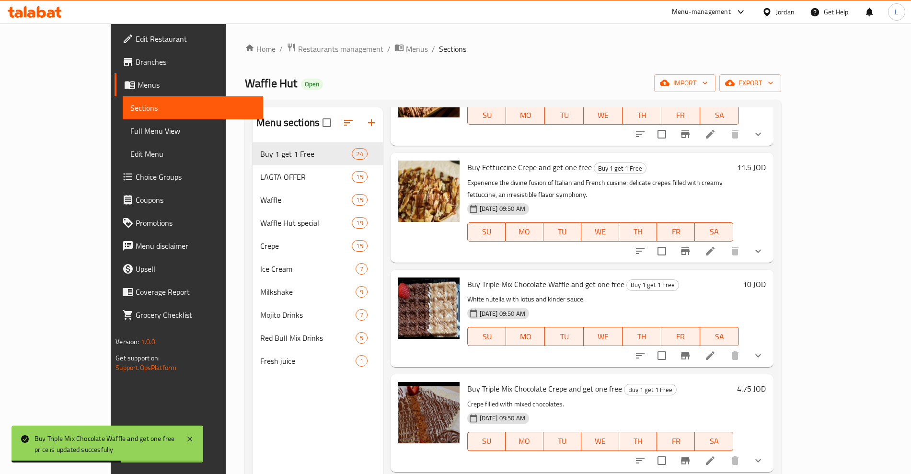
click at [766, 382] on h6 "4.75 JOD" at bounding box center [751, 388] width 29 height 13
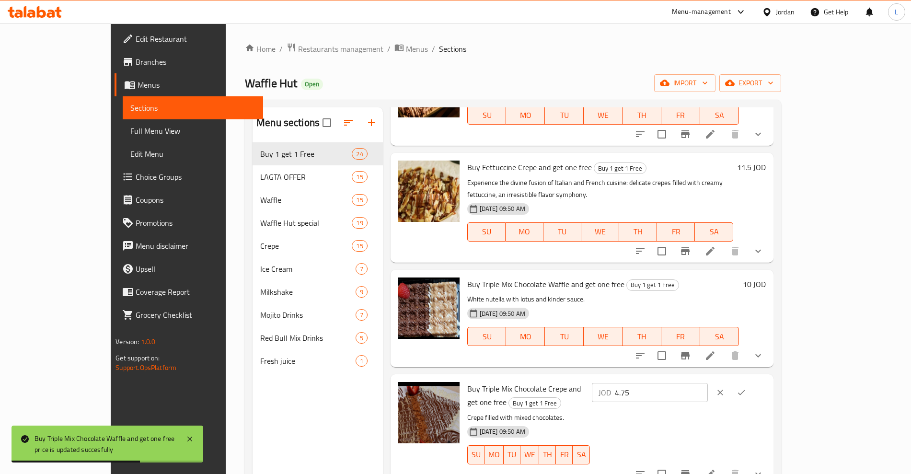
drag, startPoint x: 794, startPoint y: 379, endPoint x: 733, endPoint y: 382, distance: 61.0
click at [708, 383] on div "JOD 4.75 ​" at bounding box center [650, 392] width 116 height 19
type input "10"
click at [752, 382] on button "ok" at bounding box center [741, 392] width 21 height 21
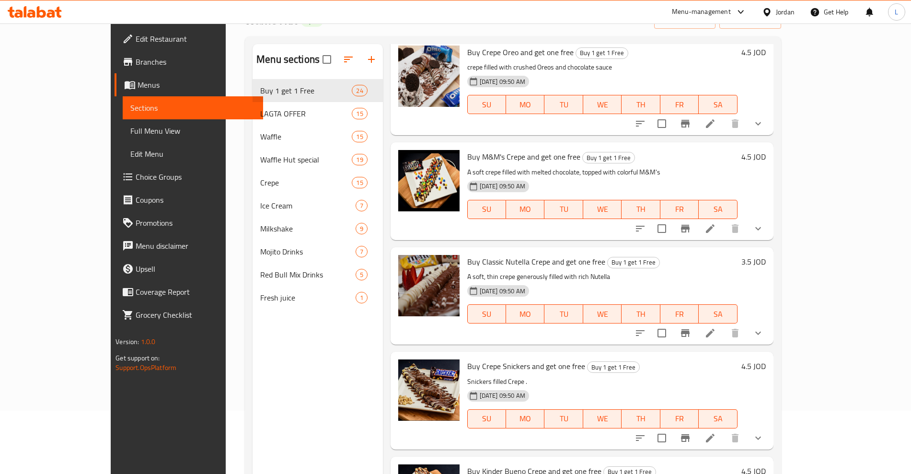
scroll to position [134, 0]
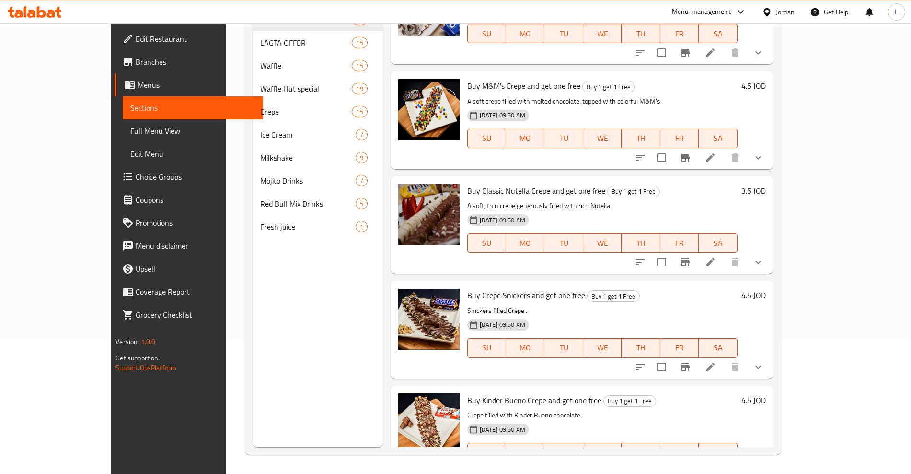
click at [766, 393] on h6 "4.5 JOD" at bounding box center [753, 399] width 24 height 13
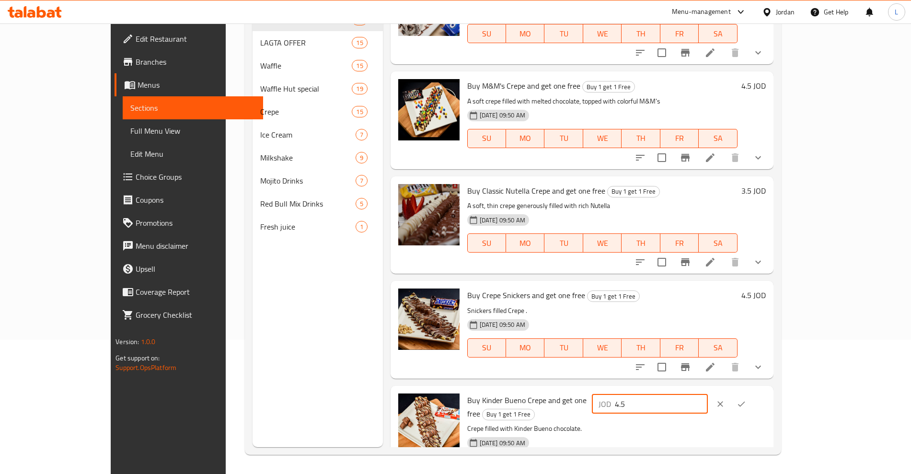
drag, startPoint x: 766, startPoint y: 373, endPoint x: 722, endPoint y: 374, distance: 44.6
click at [708, 394] on div "JOD 4.5 ​" at bounding box center [650, 403] width 116 height 19
type input "9.5"
click at [746, 399] on icon "ok" at bounding box center [742, 404] width 10 height 10
click at [766, 289] on h6 "4.5 JOD" at bounding box center [753, 295] width 24 height 13
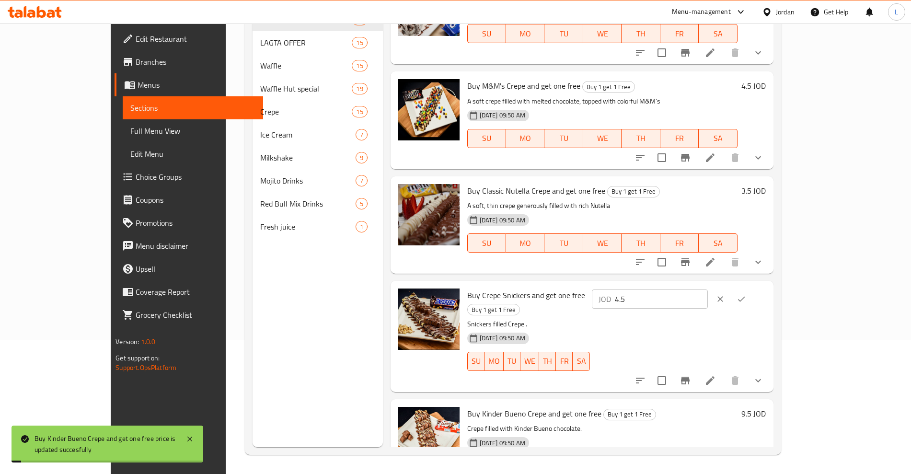
drag, startPoint x: 756, startPoint y: 267, endPoint x: 711, endPoint y: 270, distance: 45.6
click at [711, 285] on div "Buy Crepe Snickers and get one free Buy 1 get 1 Free Snickers filled Crepe . 19…" at bounding box center [616, 336] width 306 height 103
type input "9.5"
click at [752, 289] on button "ok" at bounding box center [741, 299] width 21 height 21
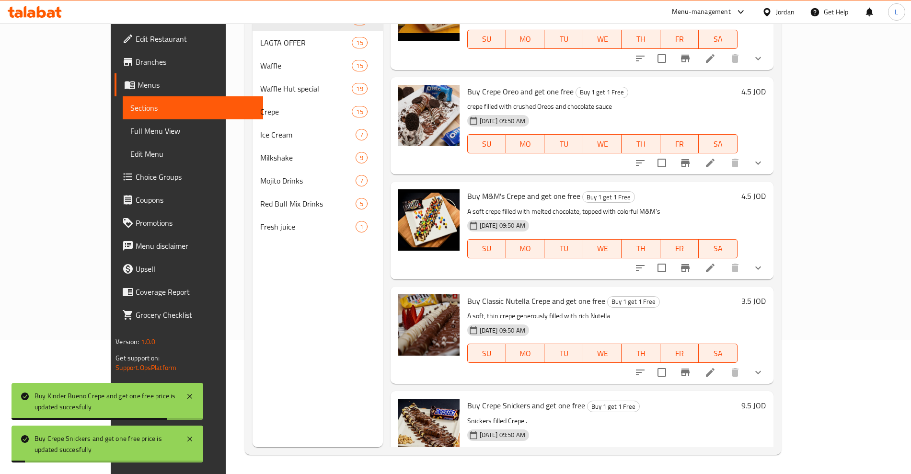
scroll to position [1943, 0]
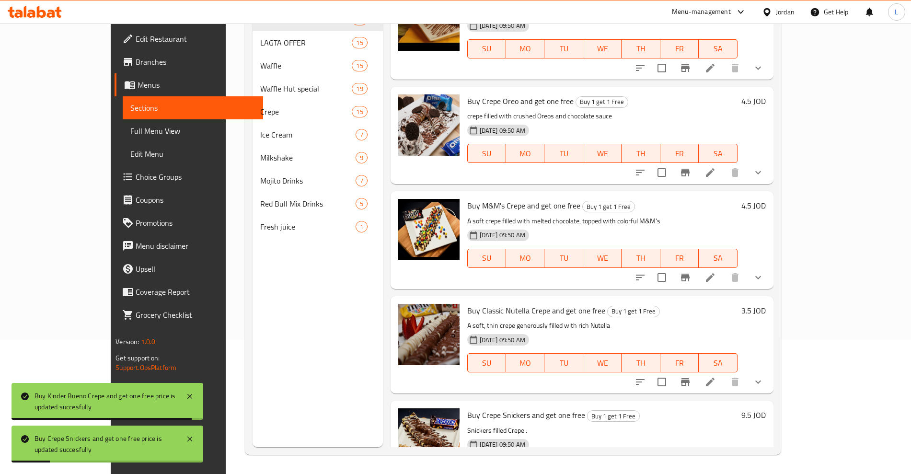
click at [766, 199] on h6 "4.5 JOD" at bounding box center [753, 205] width 24 height 13
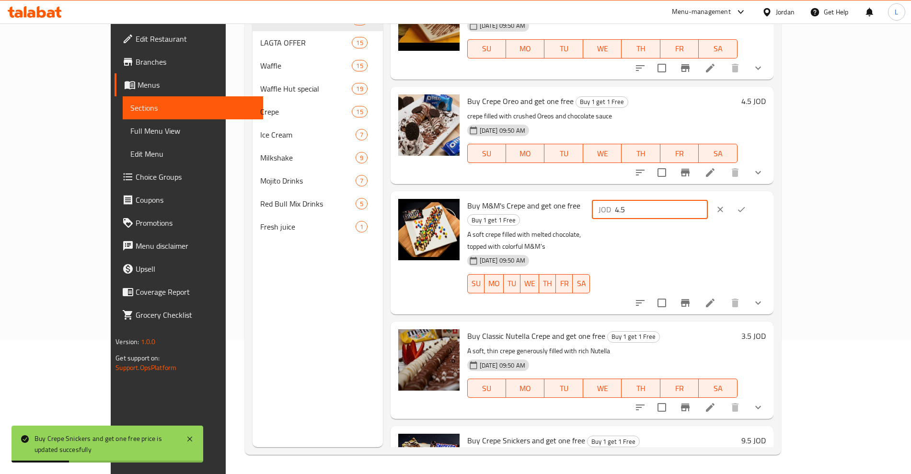
drag, startPoint x: 758, startPoint y: 173, endPoint x: 714, endPoint y: 175, distance: 43.7
click at [708, 200] on div "JOD 4.5 ​" at bounding box center [650, 209] width 116 height 19
type input "9.5"
click at [746, 205] on icon "ok" at bounding box center [742, 210] width 10 height 10
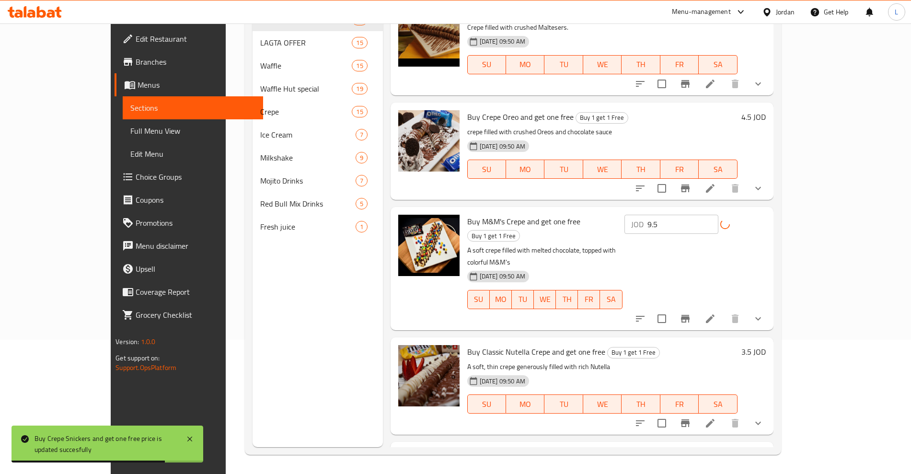
scroll to position [1823, 0]
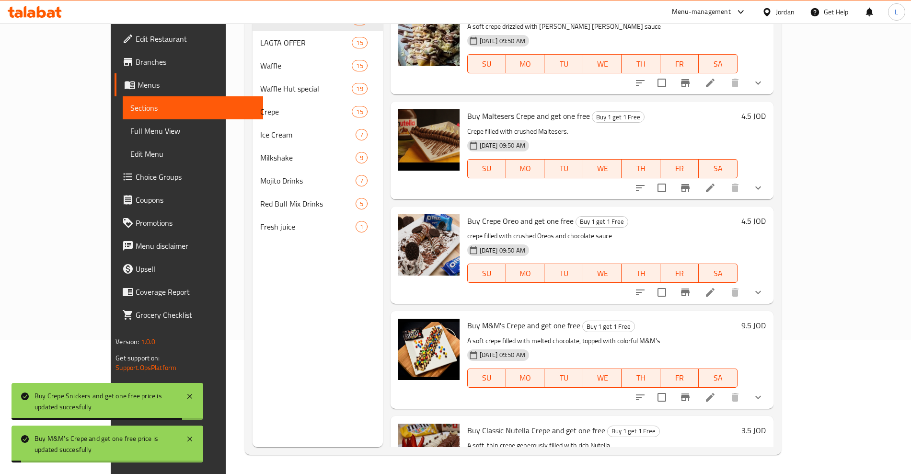
click at [766, 214] on h6 "4.5 JOD" at bounding box center [753, 220] width 24 height 13
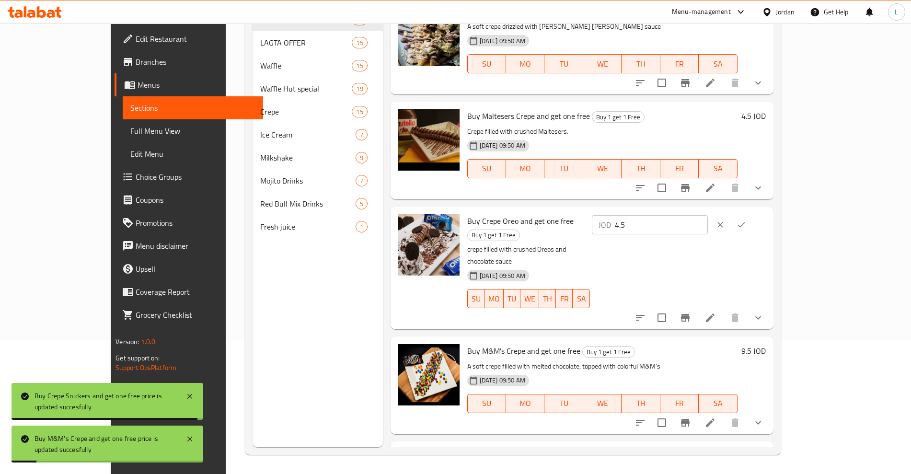
drag, startPoint x: 782, startPoint y: 186, endPoint x: 684, endPoint y: 191, distance: 97.9
click at [684, 210] on div "Buy Crepe Oreo and get one free Buy 1 get 1 Free crepe filled with crushed Oreo…" at bounding box center [616, 267] width 306 height 115
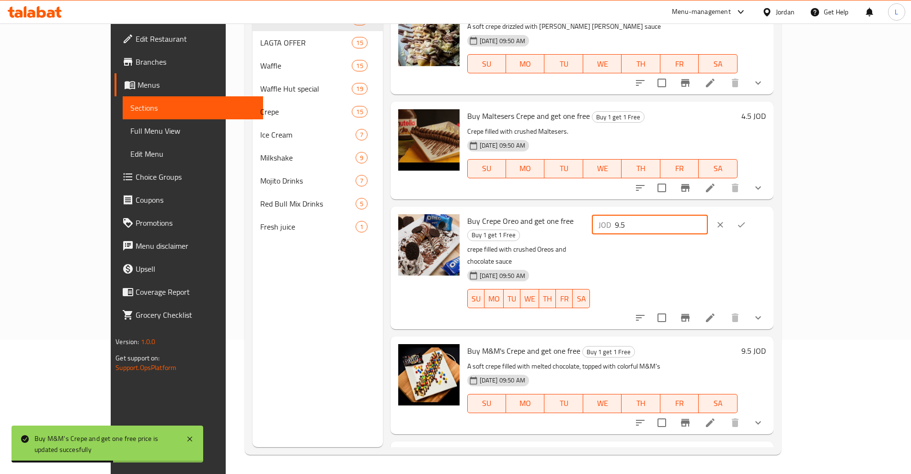
type input "9.5"
click at [746, 220] on icon "ok" at bounding box center [742, 225] width 10 height 10
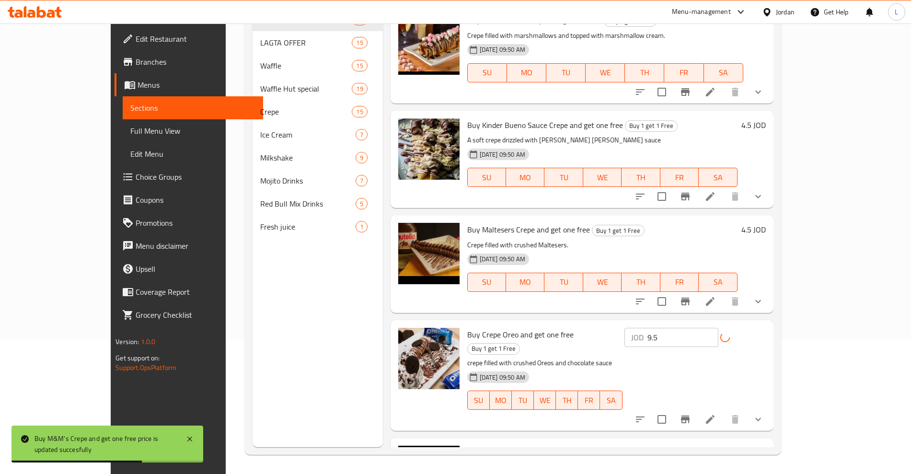
scroll to position [1703, 0]
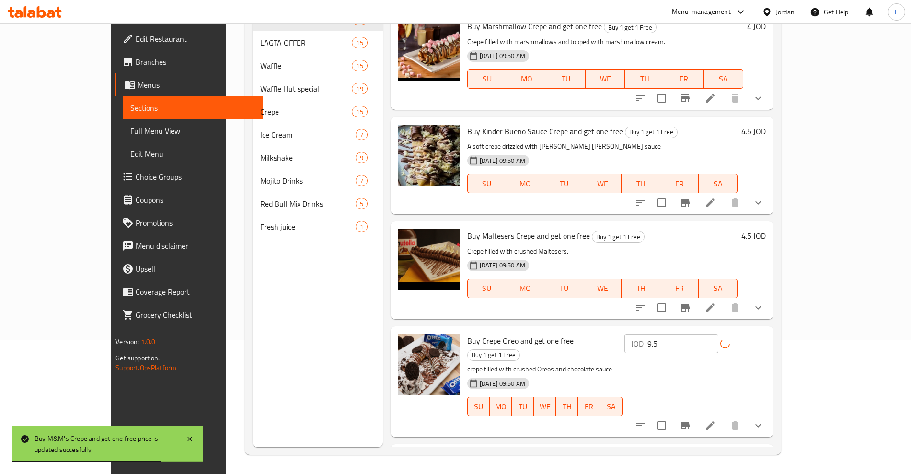
click at [766, 229] on h6 "4.5 JOD" at bounding box center [753, 235] width 24 height 13
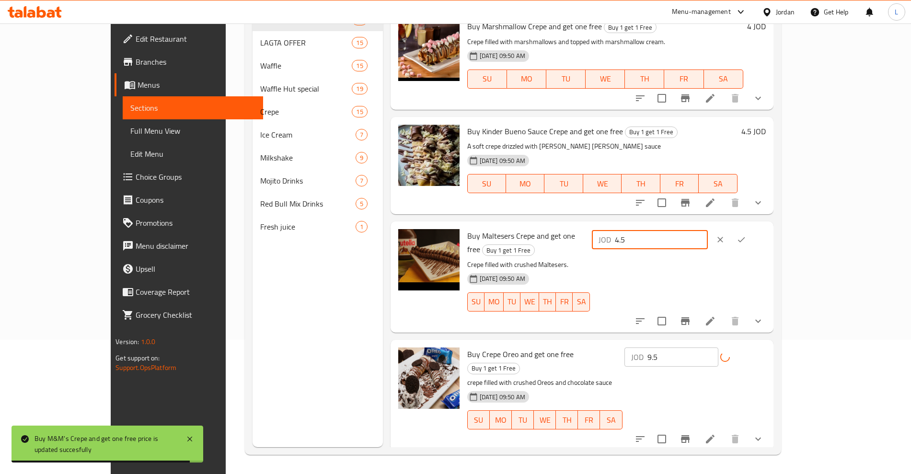
drag, startPoint x: 751, startPoint y: 202, endPoint x: 739, endPoint y: 204, distance: 12.1
click at [708, 230] on input "4.5" at bounding box center [661, 239] width 93 height 19
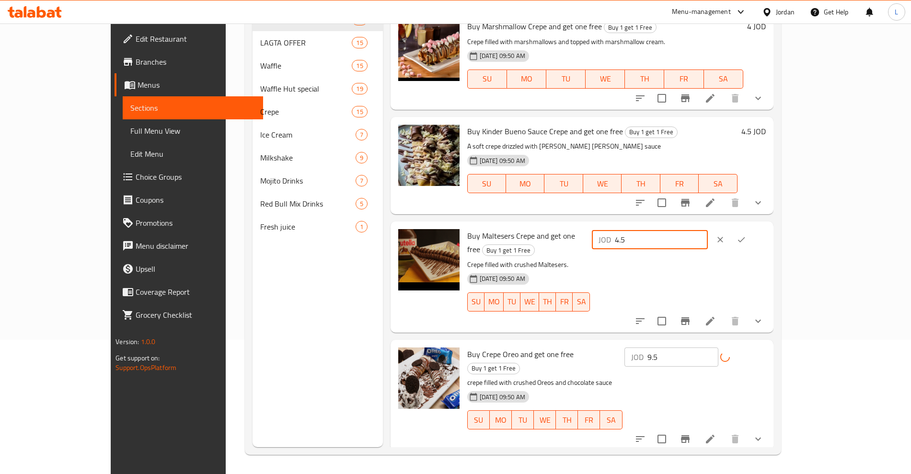
drag, startPoint x: 759, startPoint y: 203, endPoint x: 764, endPoint y: 203, distance: 5.3
click at [708, 230] on input "4.5" at bounding box center [661, 239] width 93 height 19
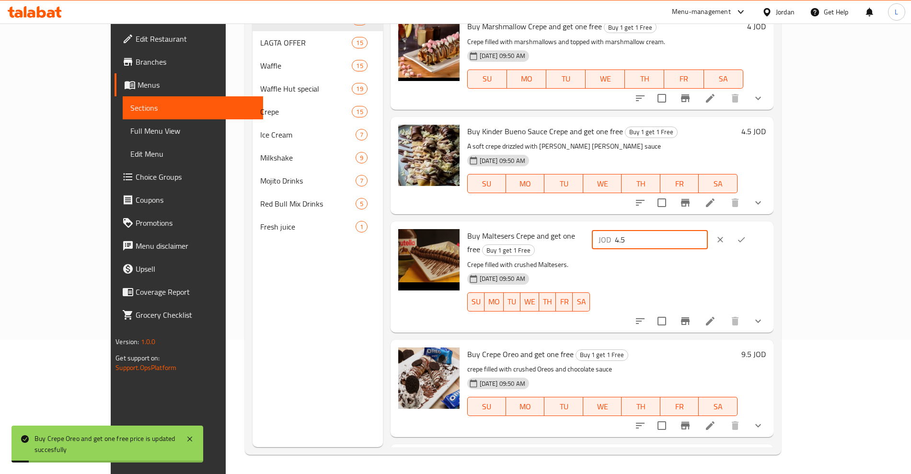
click at [611, 234] on p "JOD" at bounding box center [605, 240] width 12 height 12
drag, startPoint x: 747, startPoint y: 206, endPoint x: 726, endPoint y: 207, distance: 20.7
click at [708, 230] on div "JOD 4.5 ​" at bounding box center [650, 239] width 116 height 19
type input "9.5"
click at [752, 229] on button "ok" at bounding box center [741, 239] width 21 height 21
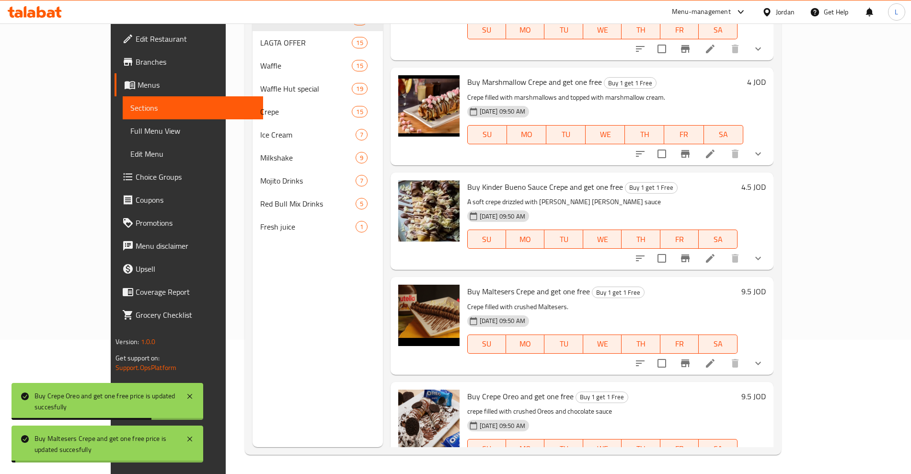
scroll to position [1643, 0]
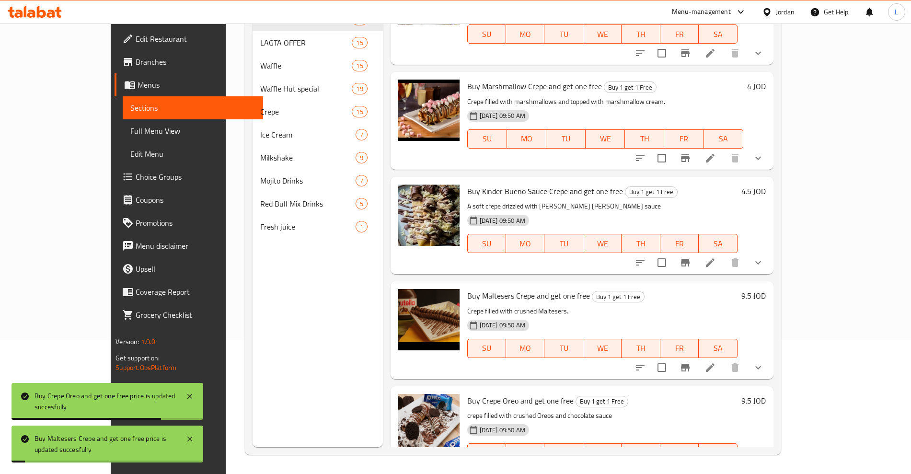
click at [766, 185] on h6 "4.5 JOD" at bounding box center [753, 191] width 24 height 13
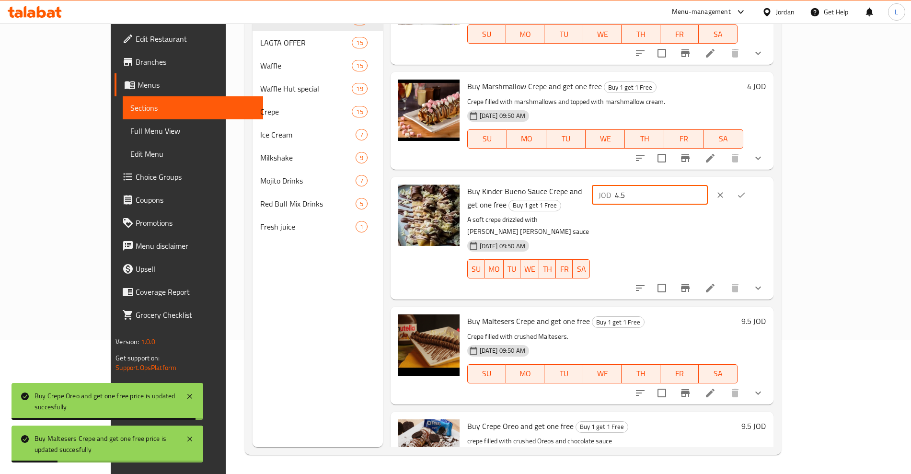
drag, startPoint x: 761, startPoint y: 160, endPoint x: 724, endPoint y: 167, distance: 38.1
click at [708, 185] on div "JOD 4.5 ​" at bounding box center [650, 194] width 116 height 19
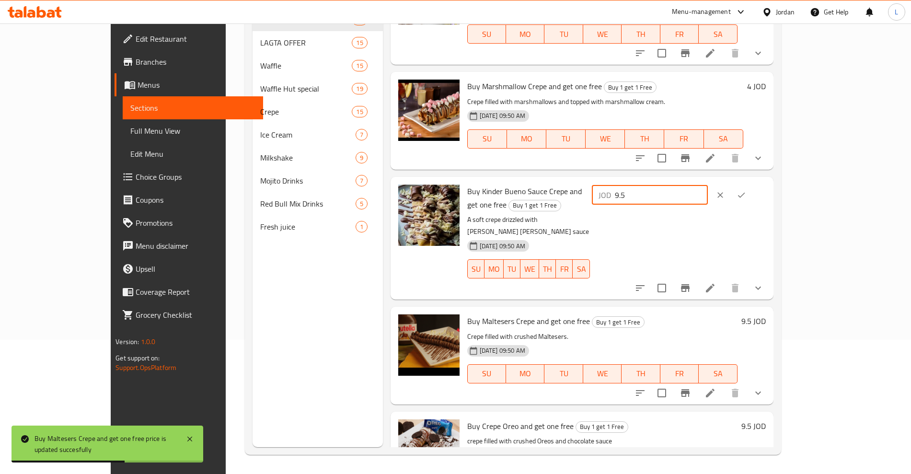
type input "9.5"
click at [746, 190] on icon "ok" at bounding box center [742, 195] width 10 height 10
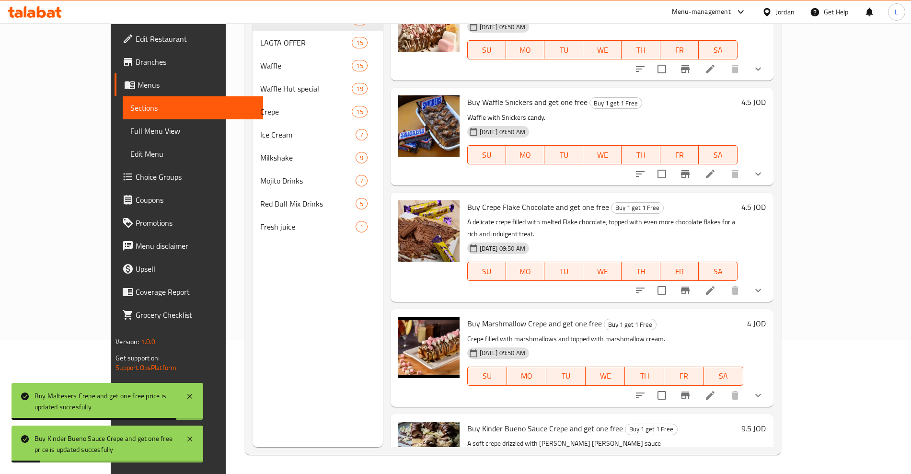
scroll to position [1404, 0]
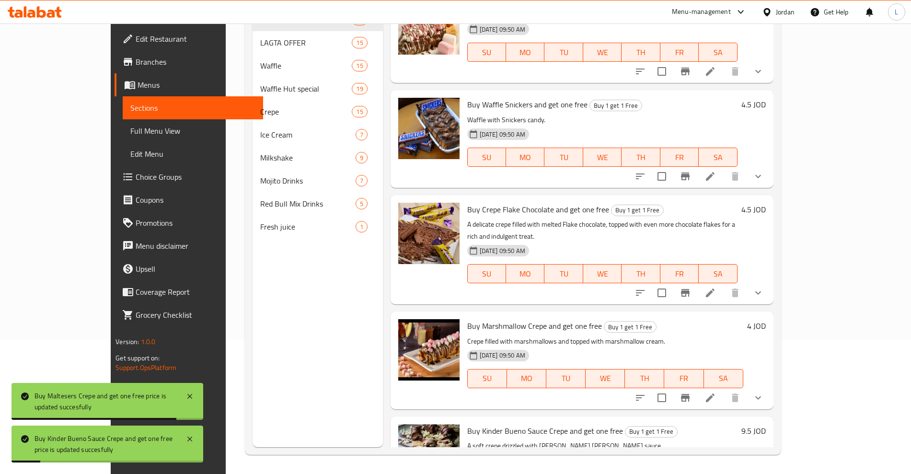
click at [766, 203] on h6 "4.5 JOD" at bounding box center [753, 209] width 24 height 13
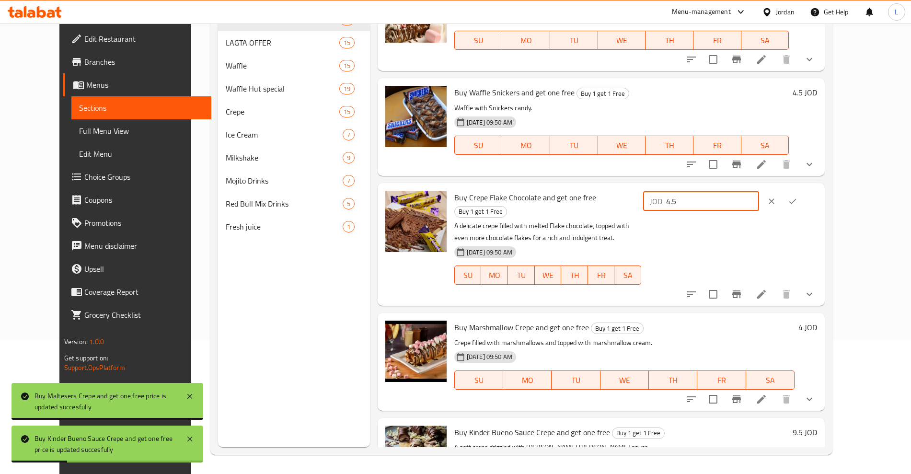
drag, startPoint x: 765, startPoint y: 188, endPoint x: 711, endPoint y: 199, distance: 55.7
click at [711, 199] on div "Buy Crepe Flake Chocolate and get one free Buy 1 get 1 Free A delicate crepe fi…" at bounding box center [635, 244] width 370 height 115
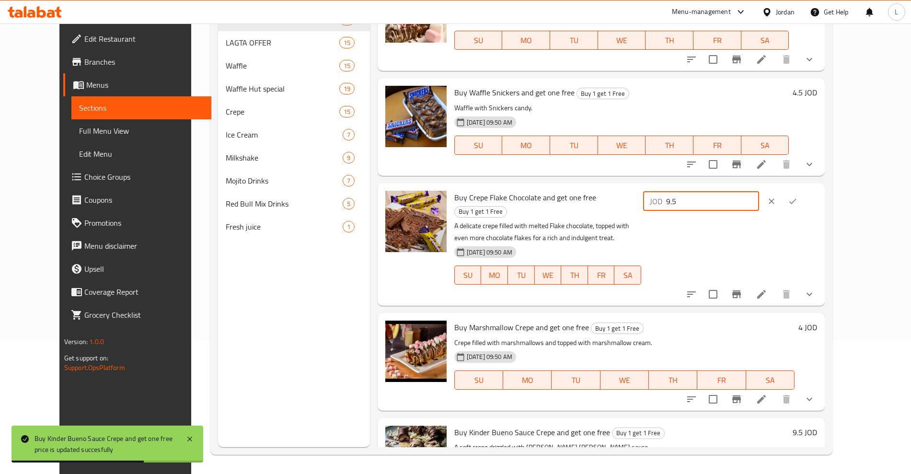
type input "9.5"
click at [803, 191] on button "ok" at bounding box center [792, 201] width 21 height 21
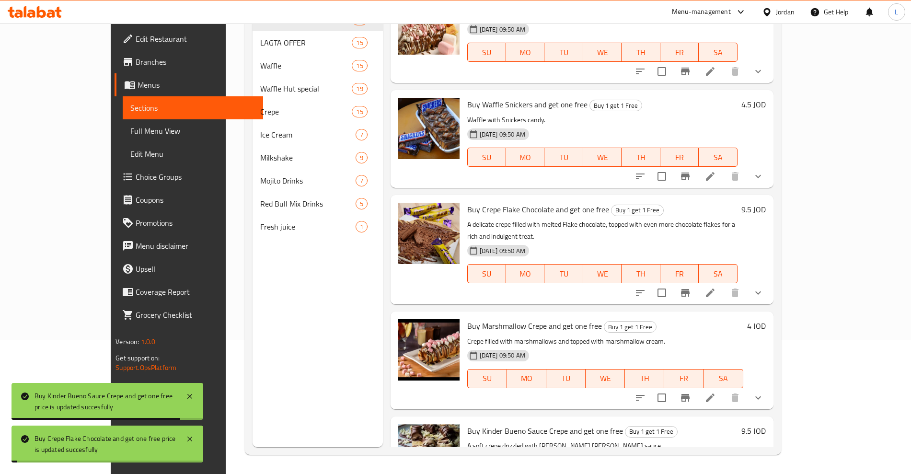
click at [766, 98] on h6 "4.5 JOD" at bounding box center [753, 104] width 24 height 13
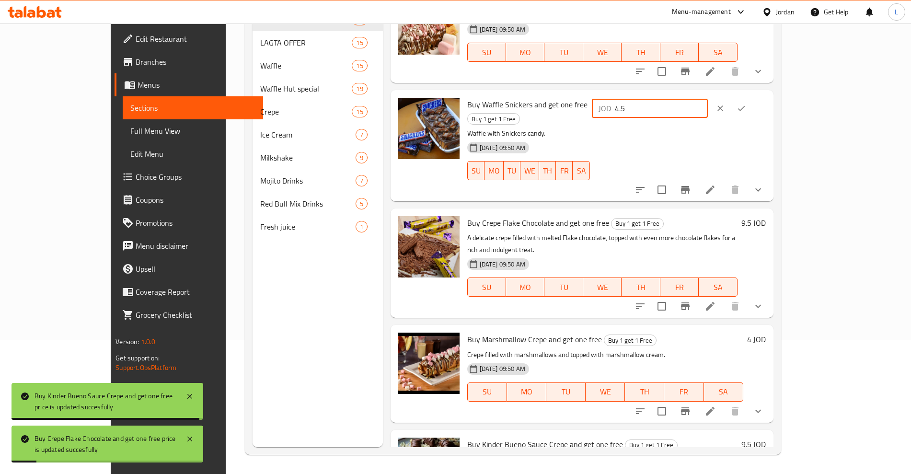
drag, startPoint x: 785, startPoint y: 84, endPoint x: 727, endPoint y: 91, distance: 58.8
click at [708, 99] on div "JOD 4.5 ​" at bounding box center [650, 108] width 116 height 19
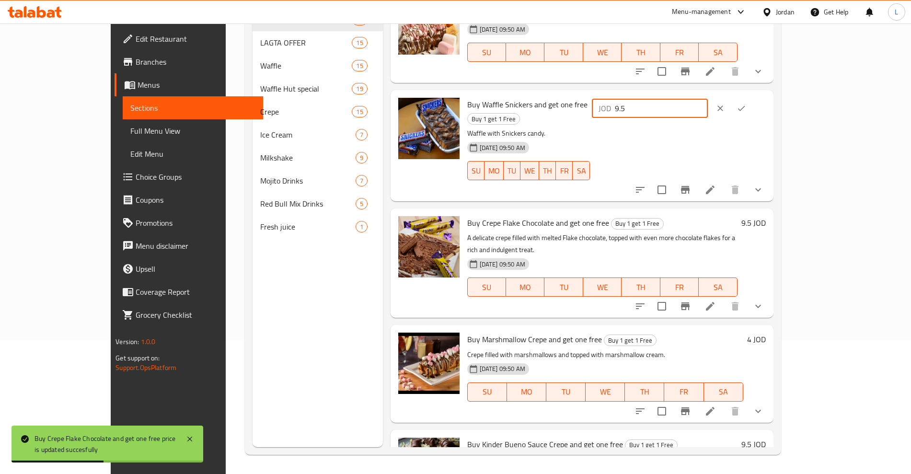
type input "9.5"
click at [752, 98] on button "ok" at bounding box center [741, 108] width 21 height 21
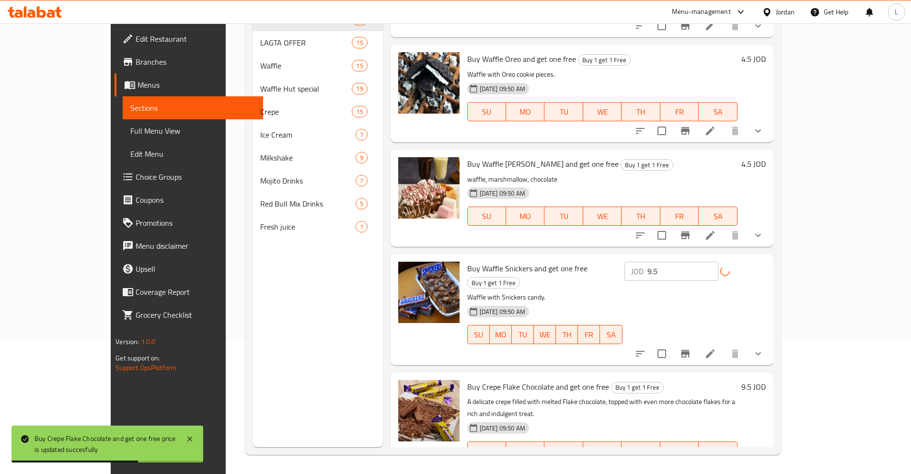
scroll to position [1224, 0]
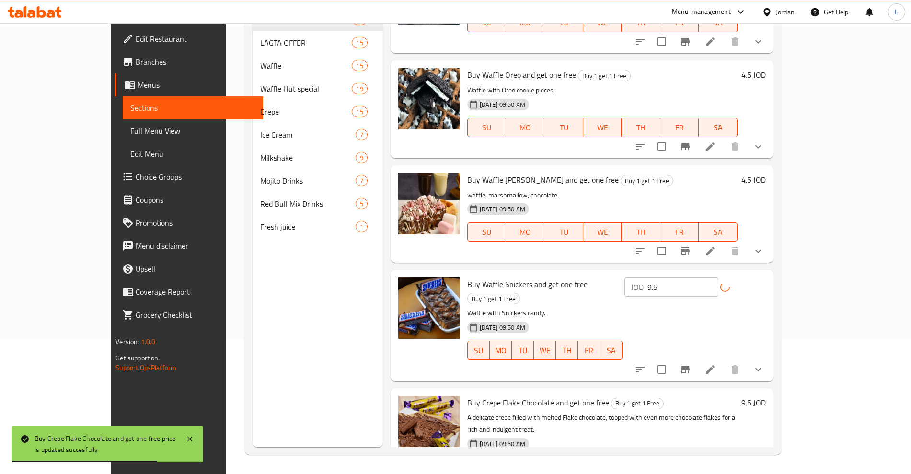
click at [766, 173] on h6 "4.5 JOD" at bounding box center [753, 179] width 24 height 13
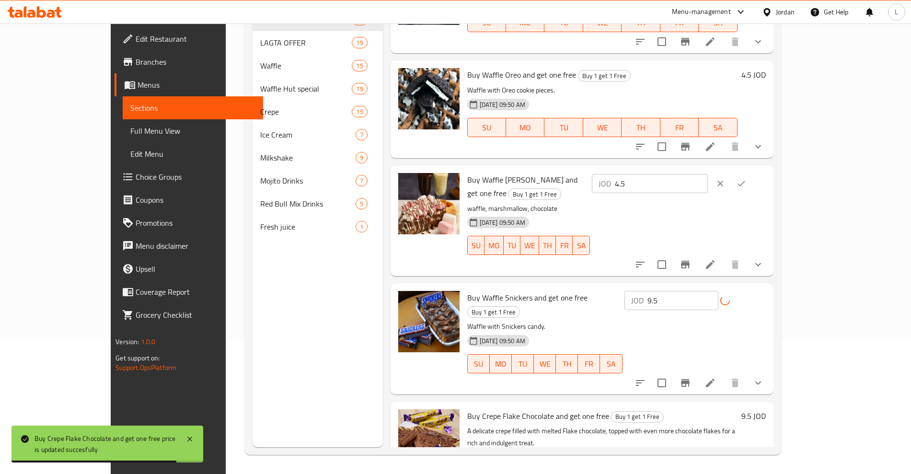
drag, startPoint x: 735, startPoint y: 164, endPoint x: 711, endPoint y: 166, distance: 24.1
click at [711, 169] on div "Buy Waffle Marshello and get one free Buy 1 get 1 Free waffle, marshmallow, cho…" at bounding box center [616, 220] width 306 height 103
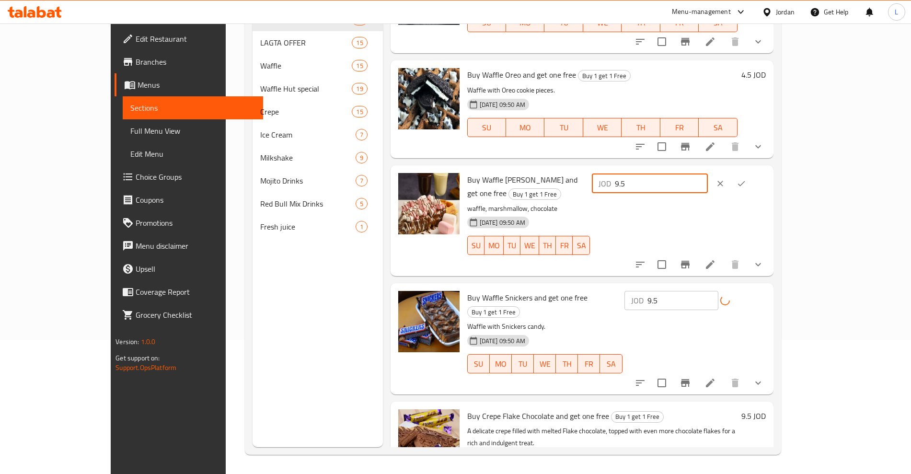
type input "9.5"
click at [752, 173] on button "ok" at bounding box center [741, 183] width 21 height 21
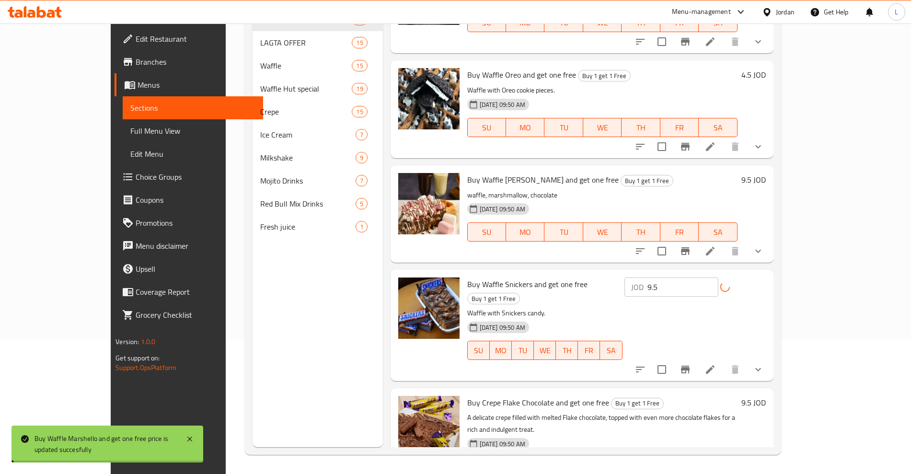
click at [766, 68] on h6 "4.5 JOD" at bounding box center [753, 74] width 24 height 13
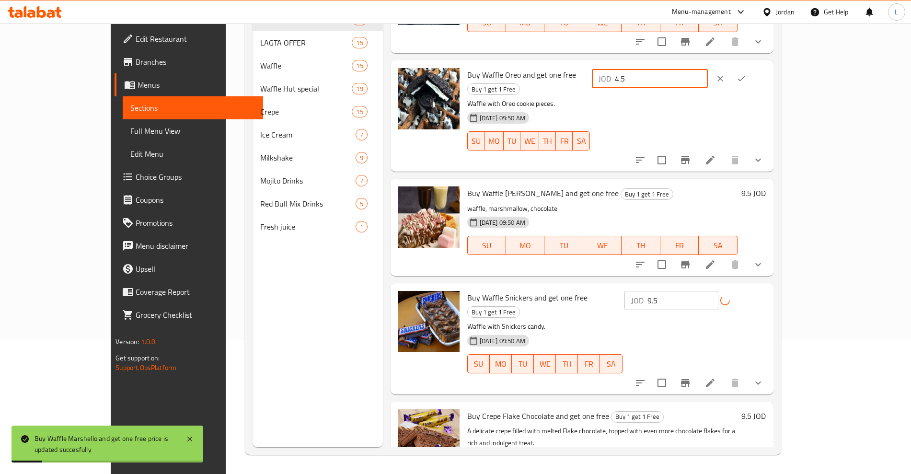
drag, startPoint x: 761, startPoint y: 48, endPoint x: 705, endPoint y: 62, distance: 57.2
click at [705, 64] on div "Buy Waffle Oreo and get one free Buy 1 get 1 Free Waffle with Oreo cookie piece…" at bounding box center [616, 115] width 306 height 103
type input "9.5"
click at [752, 68] on button "ok" at bounding box center [741, 78] width 21 height 21
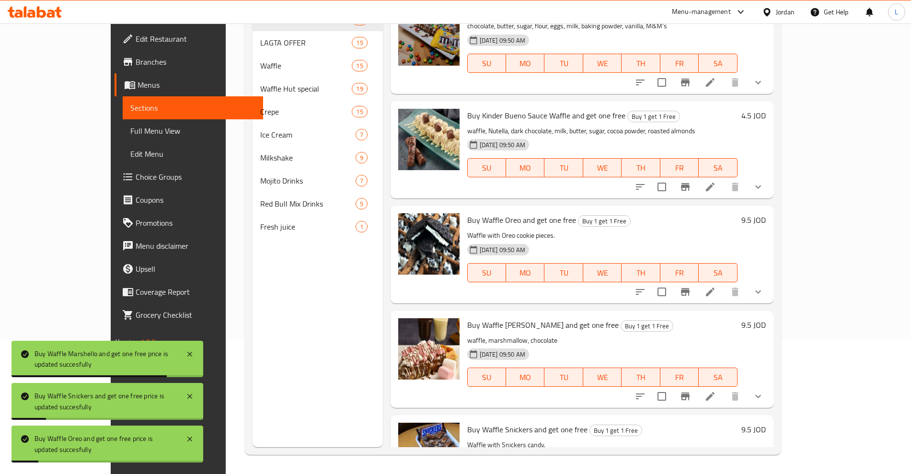
scroll to position [1044, 0]
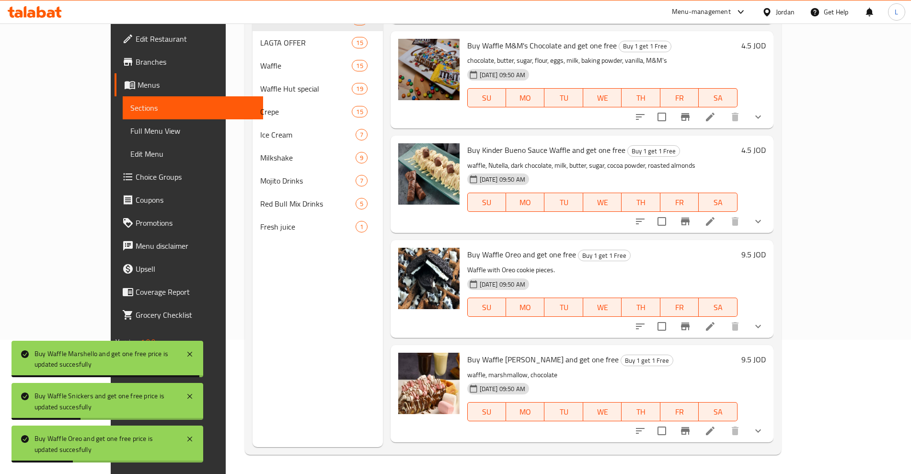
click at [766, 143] on h6 "4.5 JOD" at bounding box center [753, 149] width 24 height 13
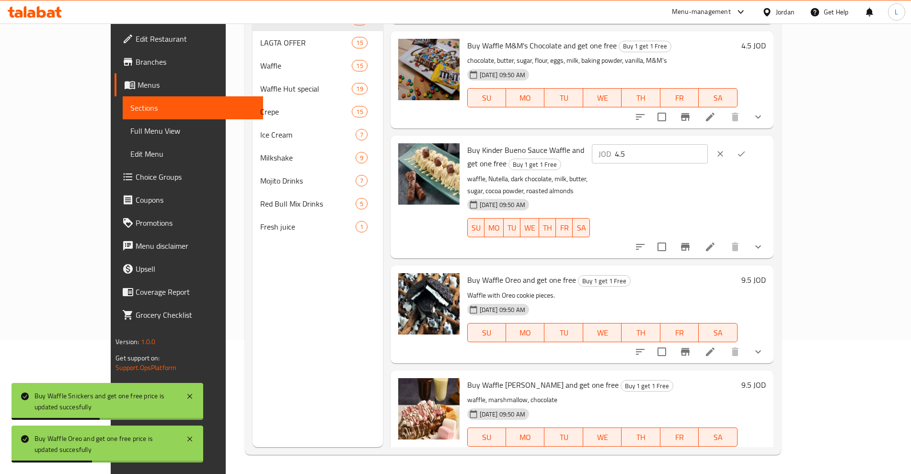
drag, startPoint x: 760, startPoint y: 133, endPoint x: 721, endPoint y: 137, distance: 39.0
click at [708, 144] on div "JOD 4.5 ​" at bounding box center [650, 153] width 116 height 19
type input "9.5"
click at [752, 143] on button "ok" at bounding box center [741, 153] width 21 height 21
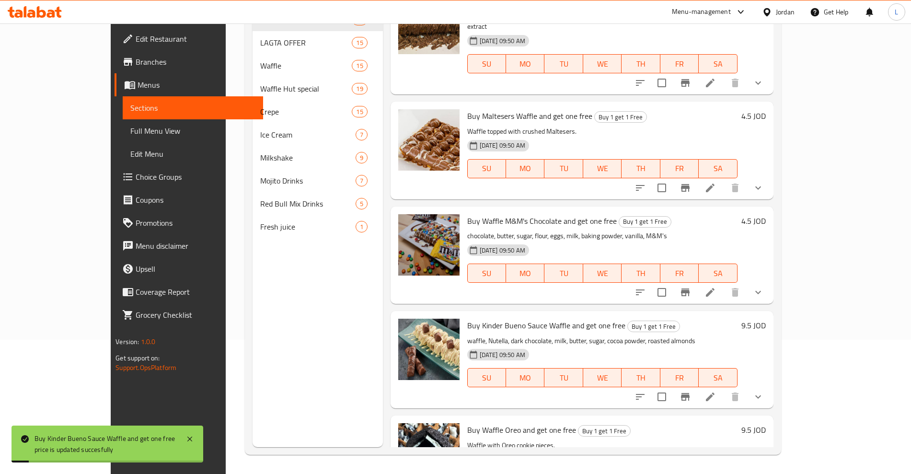
scroll to position [865, 0]
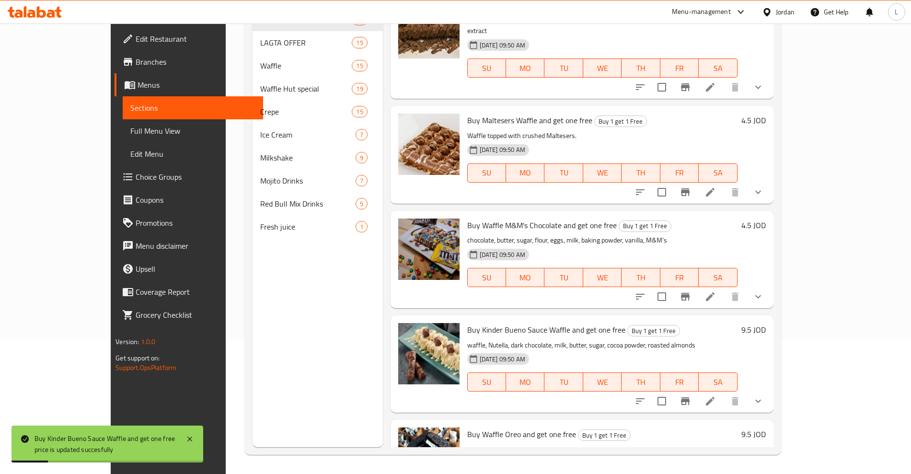
click at [766, 219] on h6 "4.5 JOD" at bounding box center [753, 225] width 24 height 13
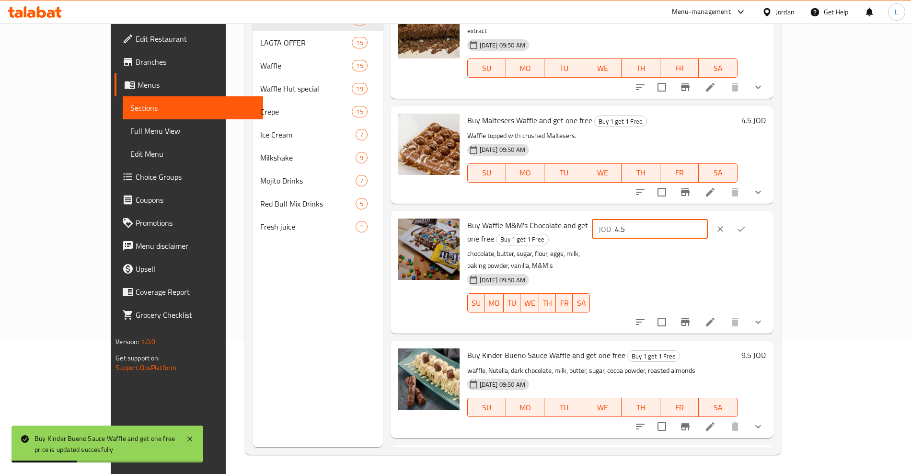
drag, startPoint x: 751, startPoint y: 205, endPoint x: 723, endPoint y: 208, distance: 28.1
click at [708, 219] on div "JOD 4.5 ​" at bounding box center [650, 228] width 116 height 19
type input "9.5"
click at [746, 224] on icon "ok" at bounding box center [742, 229] width 10 height 10
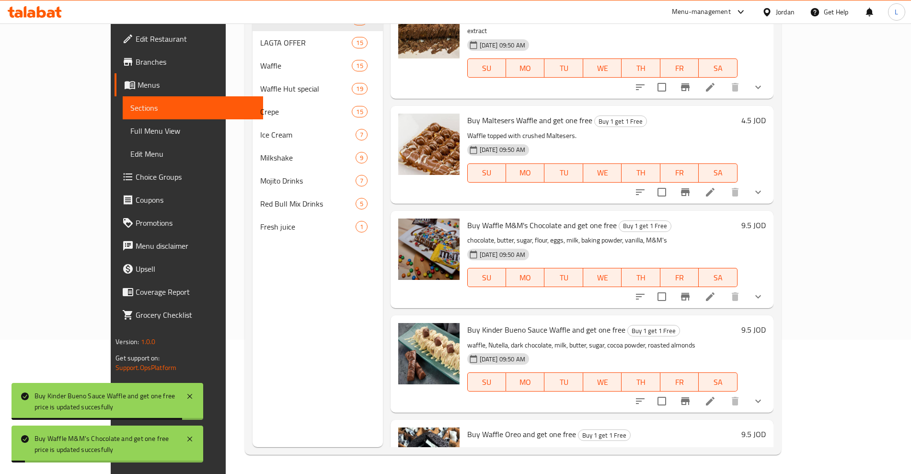
click at [766, 114] on h6 "4.5 JOD" at bounding box center [753, 120] width 24 height 13
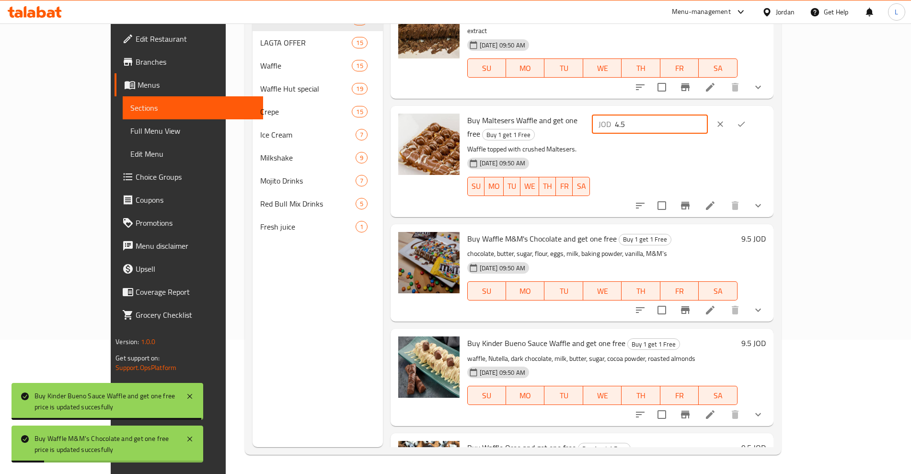
drag, startPoint x: 758, startPoint y: 98, endPoint x: 729, endPoint y: 104, distance: 29.2
click at [708, 115] on div "JOD 4.5 ​" at bounding box center [650, 124] width 116 height 19
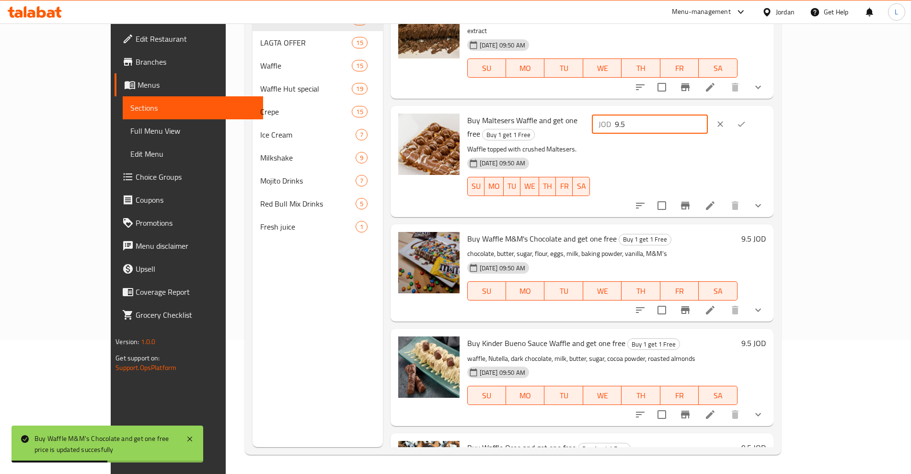
type input "9.5"
click at [746, 119] on icon "ok" at bounding box center [742, 124] width 10 height 10
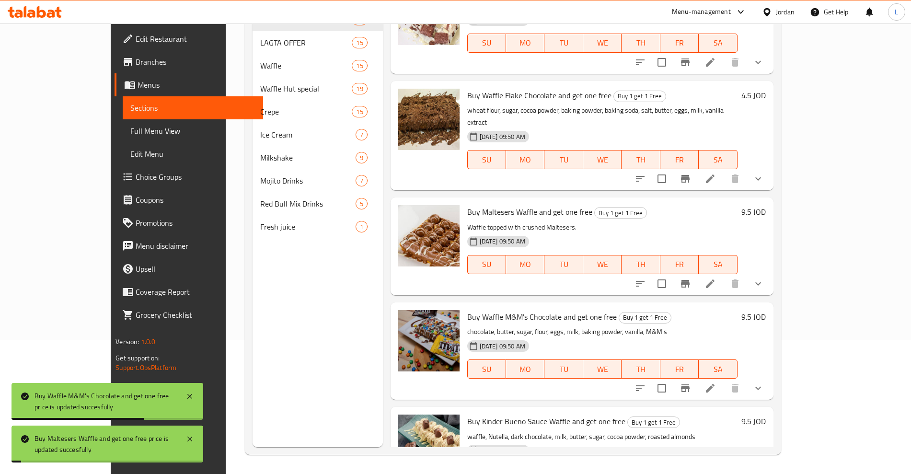
scroll to position [745, 0]
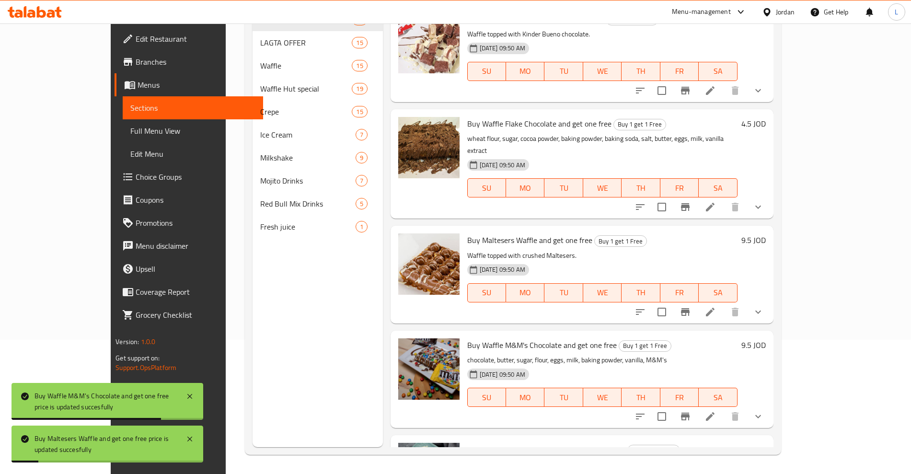
click at [766, 117] on h6 "4.5 JOD" at bounding box center [753, 123] width 24 height 13
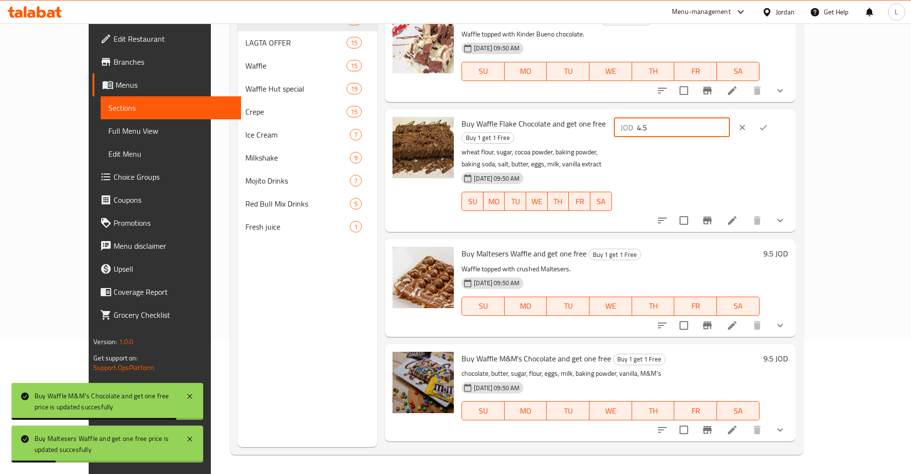
drag, startPoint x: 759, startPoint y: 115, endPoint x: 717, endPoint y: 118, distance: 41.4
click at [717, 118] on div "JOD 4.5 ​" at bounding box center [672, 127] width 116 height 19
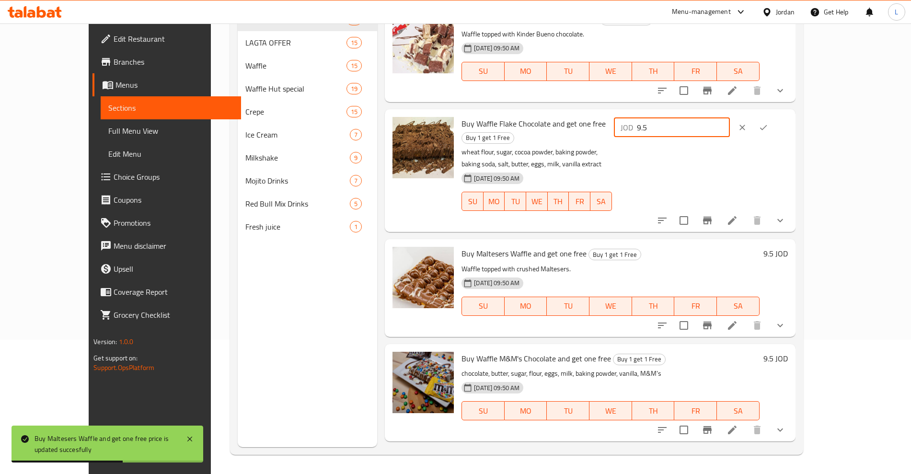
type input "9.5"
click at [768, 123] on icon "ok" at bounding box center [764, 128] width 10 height 10
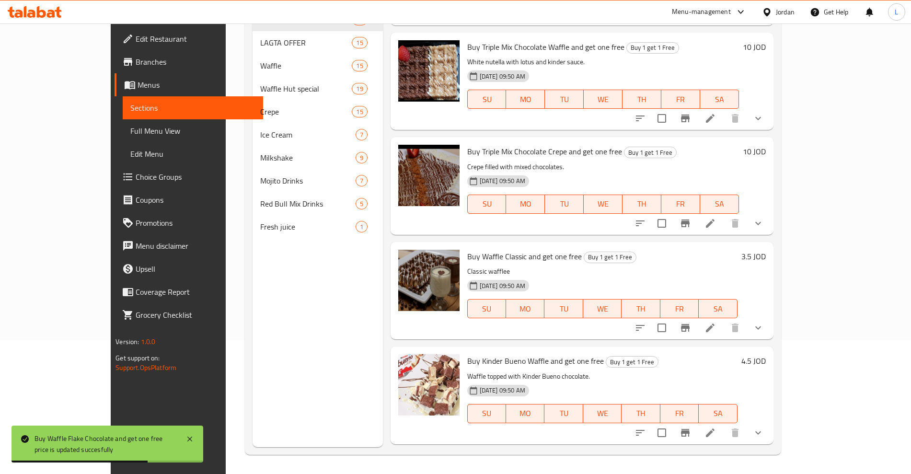
scroll to position [419, 0]
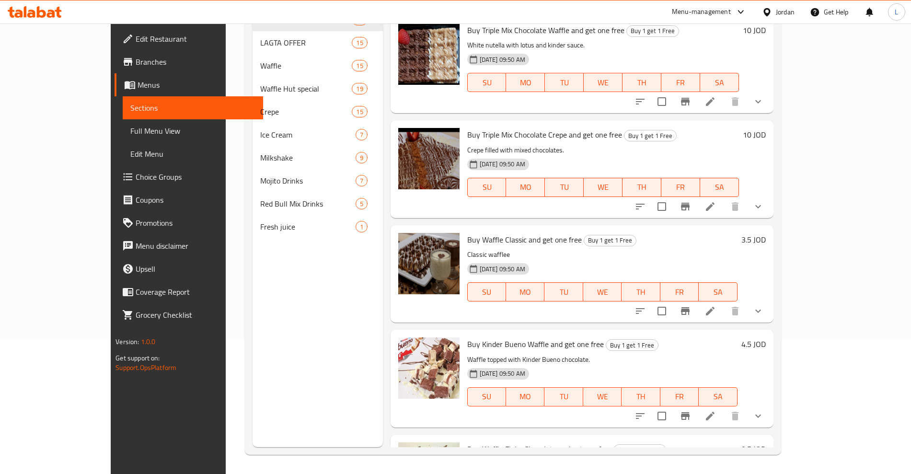
click at [766, 233] on h6 "3.5 JOD" at bounding box center [753, 239] width 24 height 13
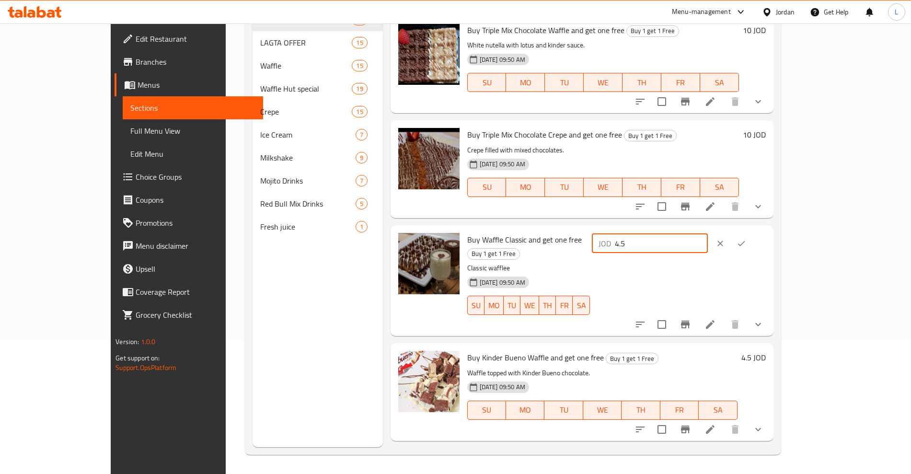
drag, startPoint x: 804, startPoint y: 224, endPoint x: 729, endPoint y: 231, distance: 75.5
click at [708, 234] on input "4.5" at bounding box center [661, 243] width 93 height 19
drag, startPoint x: 745, startPoint y: 233, endPoint x: 722, endPoint y: 234, distance: 22.5
click at [708, 234] on div "JOD 4.5 ​" at bounding box center [650, 243] width 116 height 19
type input "7.5"
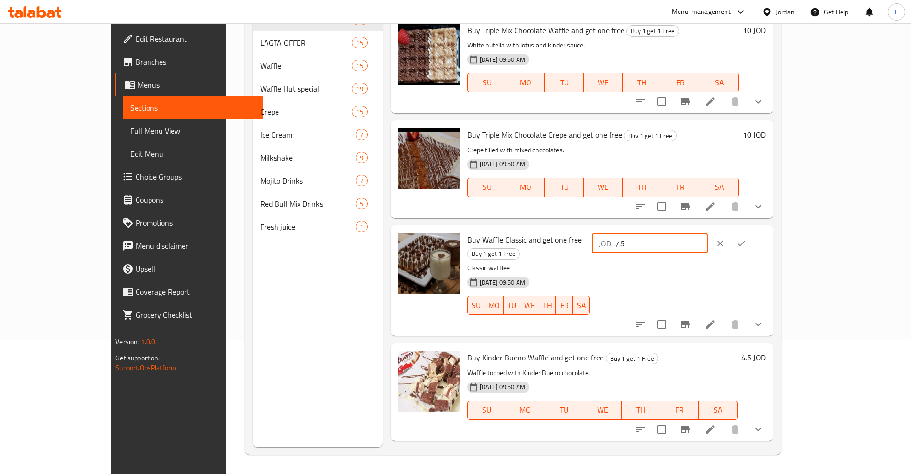
click at [746, 239] on icon "ok" at bounding box center [742, 244] width 10 height 10
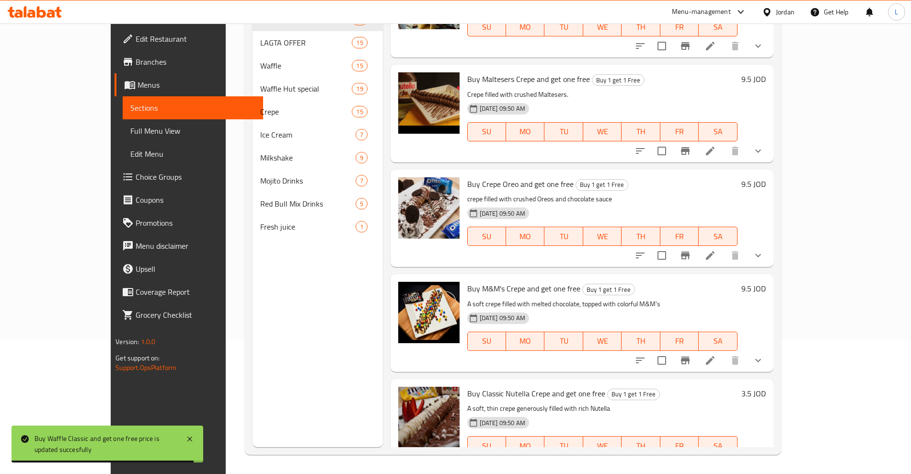
scroll to position [1977, 0]
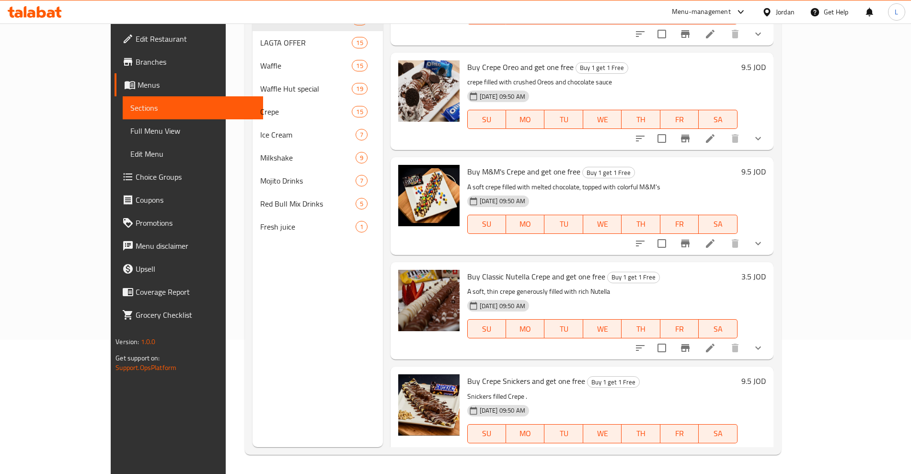
click at [766, 270] on h6 "3.5 JOD" at bounding box center [753, 276] width 24 height 13
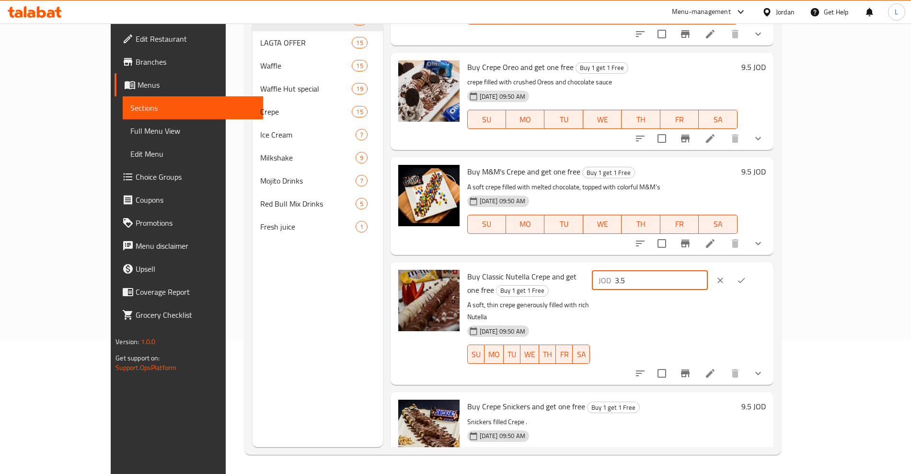
drag, startPoint x: 757, startPoint y: 243, endPoint x: 729, endPoint y: 245, distance: 27.9
click at [708, 271] on div "JOD 3.5 ​" at bounding box center [650, 280] width 116 height 19
type input "7.5"
click at [746, 276] on icon "ok" at bounding box center [742, 281] width 10 height 10
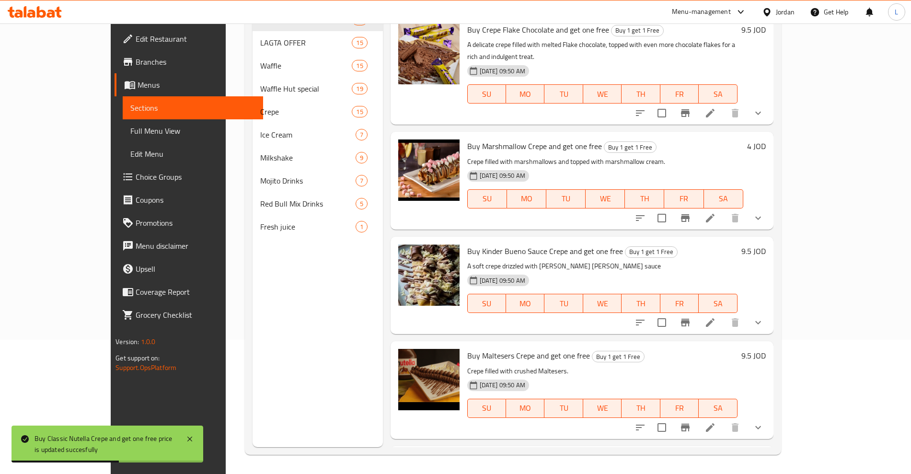
scroll to position [1524, 0]
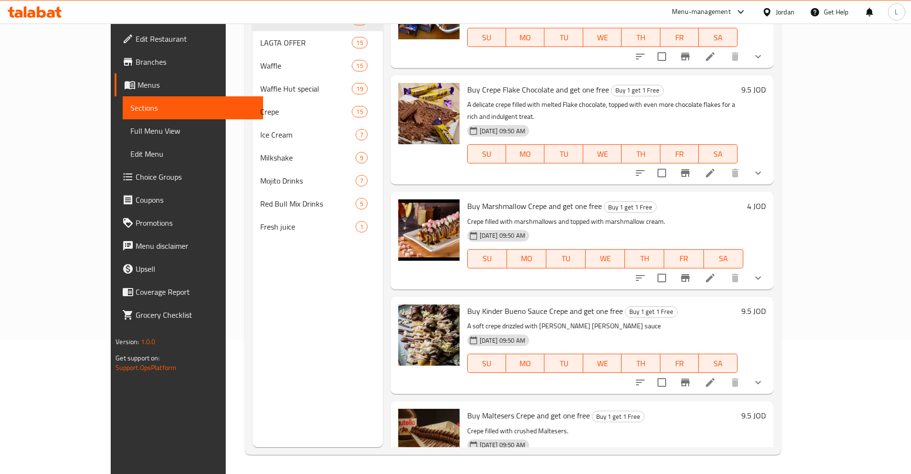
click at [766, 199] on h6 "4 JOD" at bounding box center [756, 205] width 19 height 13
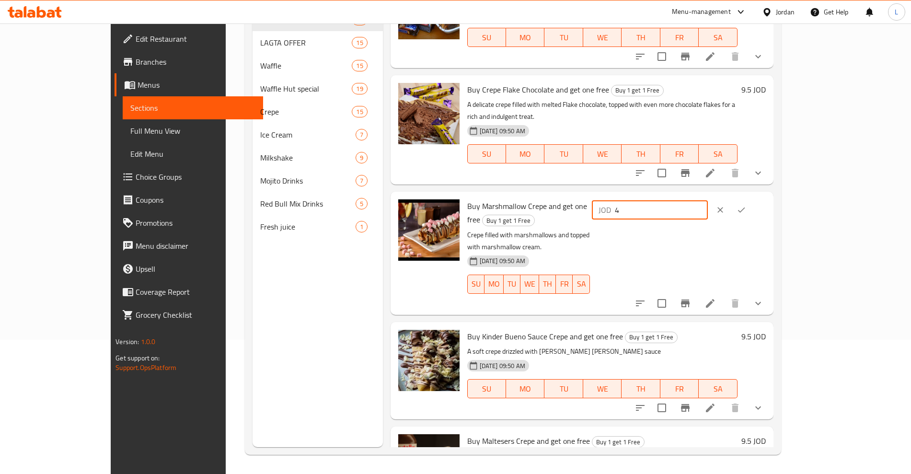
drag, startPoint x: 768, startPoint y: 167, endPoint x: 694, endPoint y: 178, distance: 74.1
click at [694, 196] on div "Buy Marshmallow Crepe and get one free Buy 1 get 1 Free Crepe filled with marsh…" at bounding box center [616, 253] width 306 height 115
type input "8.5"
click at [746, 205] on icon "ok" at bounding box center [742, 210] width 10 height 10
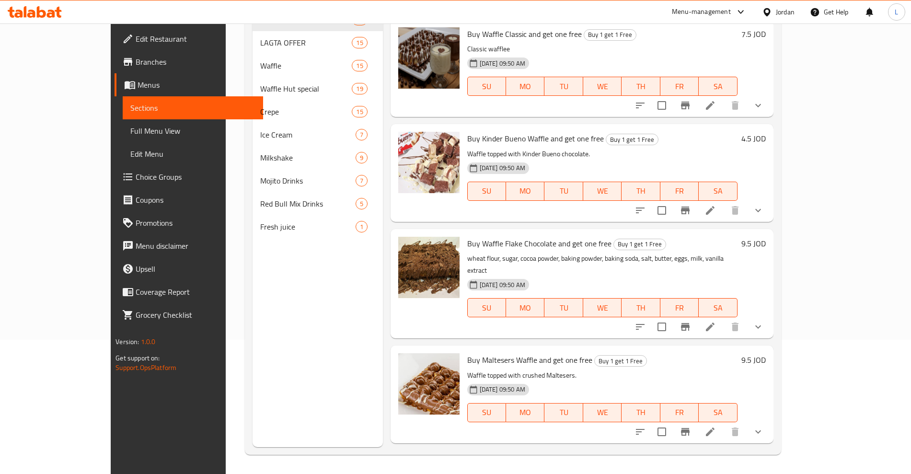
scroll to position [505, 0]
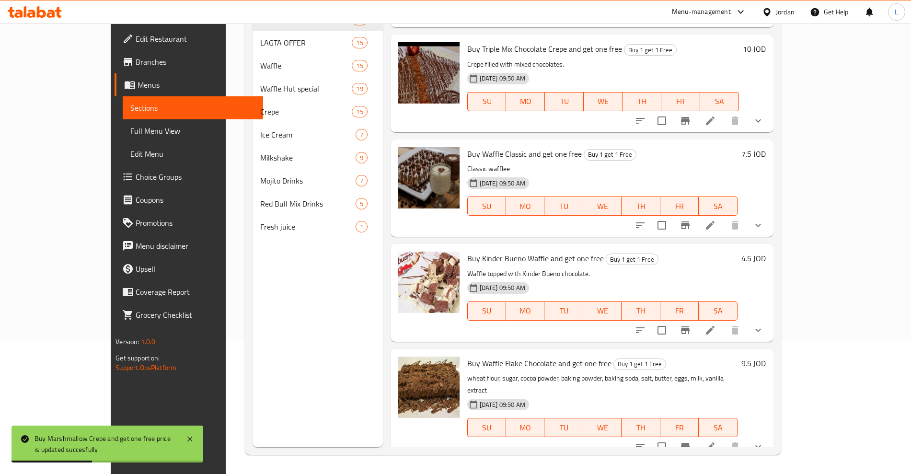
click at [766, 252] on h6 "4.5 JOD" at bounding box center [753, 258] width 24 height 13
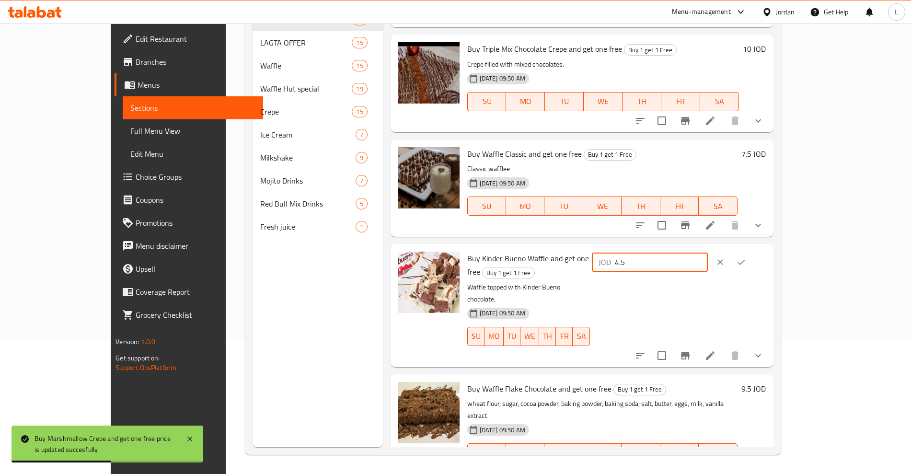
drag, startPoint x: 789, startPoint y: 248, endPoint x: 727, endPoint y: 251, distance: 61.4
click at [708, 253] on div "JOD 4.5 ​" at bounding box center [650, 262] width 116 height 19
type input "9.5"
click at [746, 257] on icon "ok" at bounding box center [742, 262] width 10 height 10
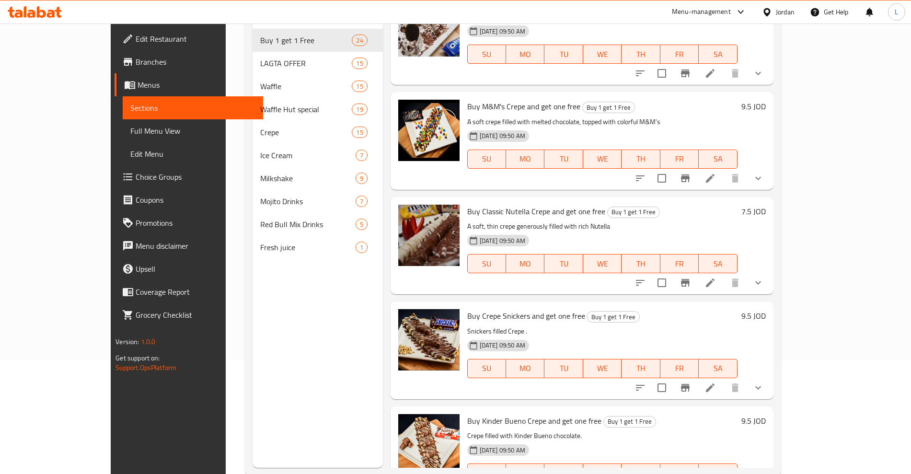
scroll to position [134, 0]
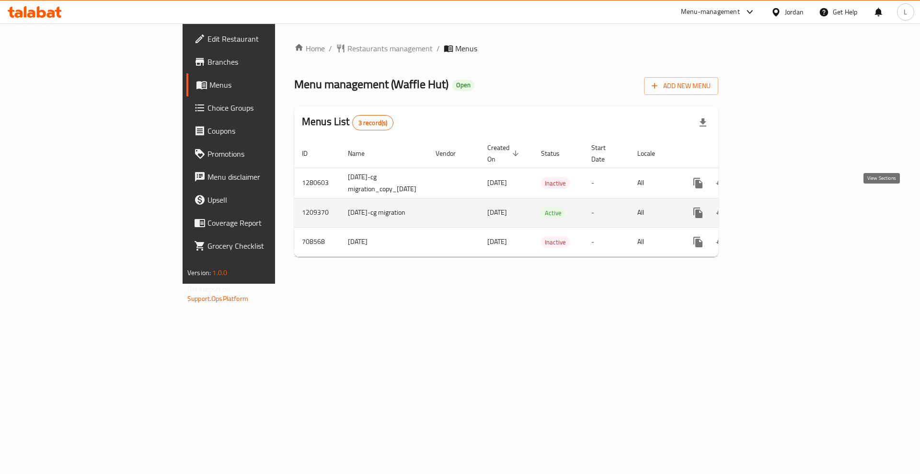
click at [779, 201] on link "enhanced table" at bounding box center [767, 212] width 23 height 23
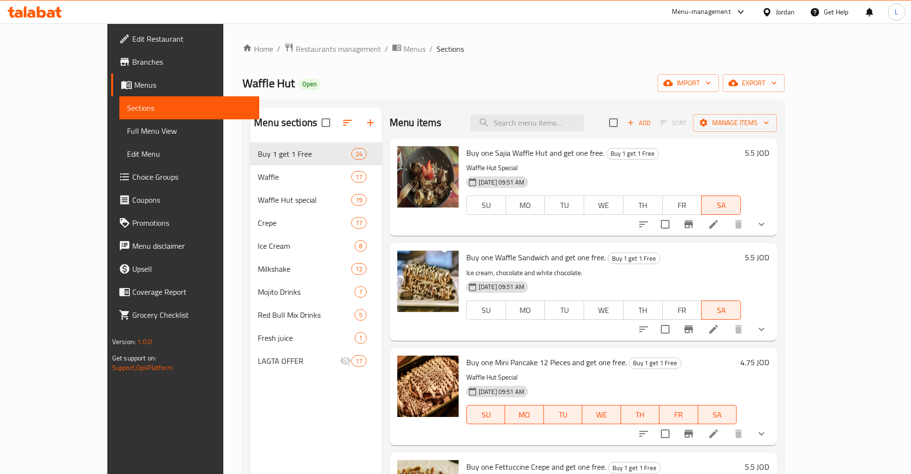
click at [769, 155] on h6 "5.5 JOD" at bounding box center [757, 152] width 24 height 13
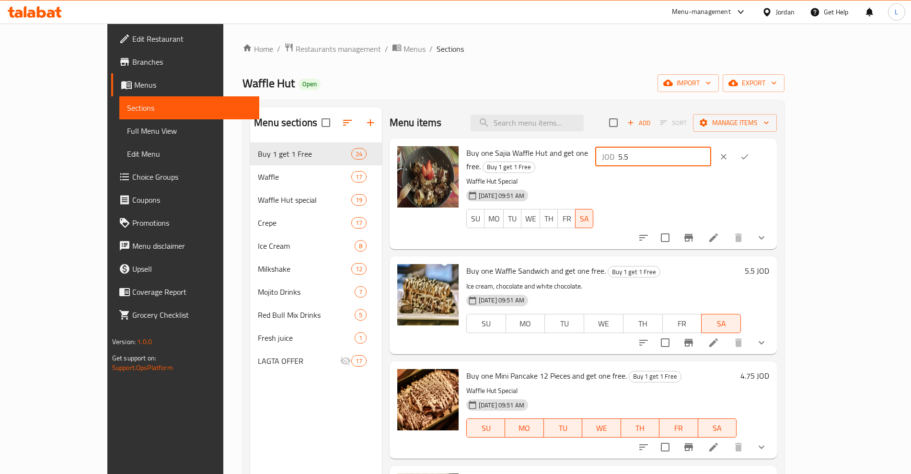
drag, startPoint x: 758, startPoint y: 155, endPoint x: 711, endPoint y: 158, distance: 46.5
click at [711, 158] on div "Buy one Sajia Waffle Hut and get one free. Buy 1 get 1 Free Waffle Hut Special …" at bounding box center [617, 193] width 311 height 103
type input "11.5"
click at [750, 155] on icon "ok" at bounding box center [745, 157] width 10 height 10
click at [769, 264] on h6 "5.5 JOD" at bounding box center [757, 270] width 24 height 13
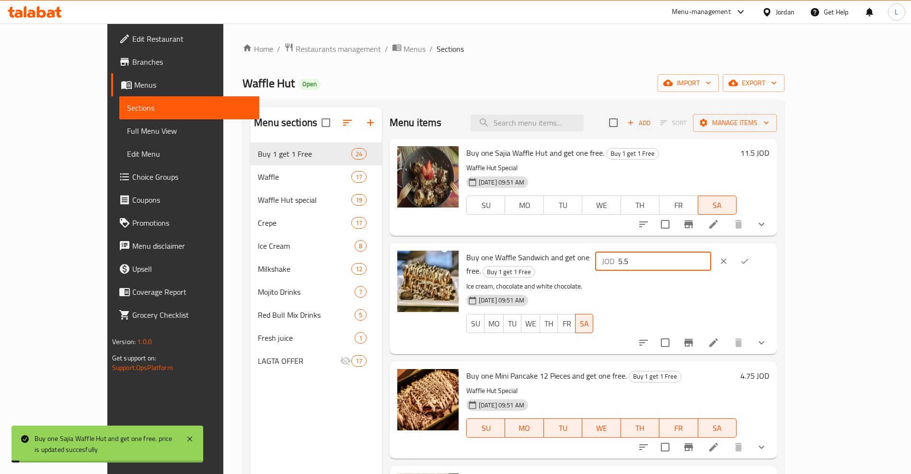
drag, startPoint x: 769, startPoint y: 263, endPoint x: 715, endPoint y: 266, distance: 53.8
click at [711, 266] on div "JOD 5.5 ​" at bounding box center [653, 261] width 116 height 19
type input "11.5"
click at [750, 256] on icon "ok" at bounding box center [745, 261] width 10 height 10
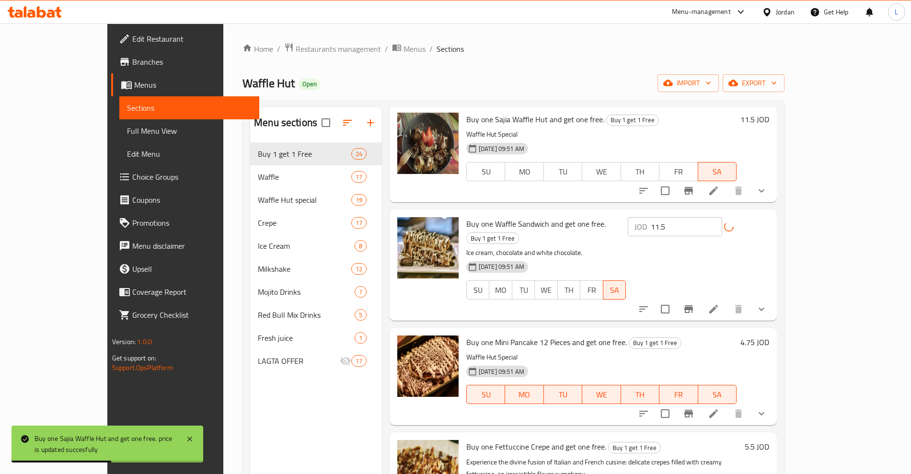
scroll to position [120, 0]
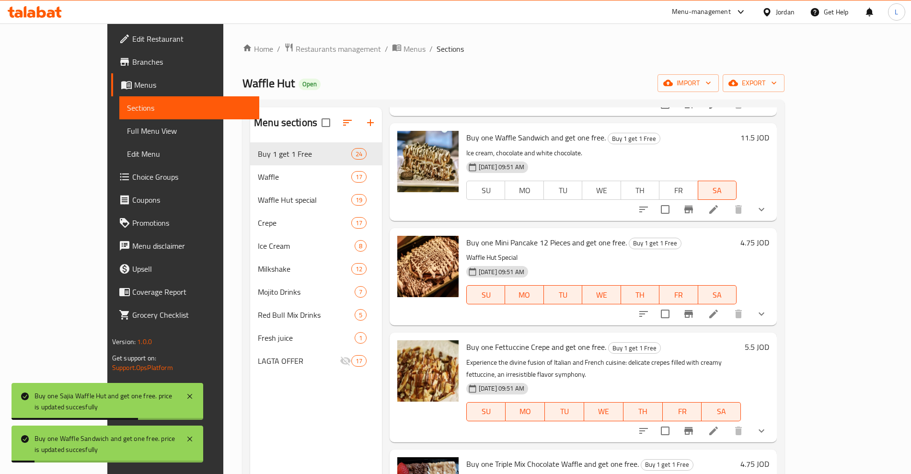
click at [769, 345] on h6 "5.5 JOD" at bounding box center [757, 346] width 24 height 13
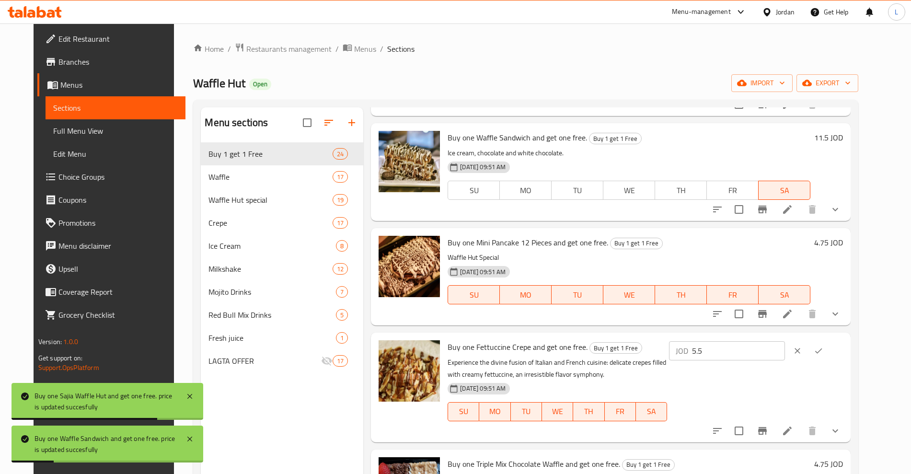
drag, startPoint x: 752, startPoint y: 346, endPoint x: 718, endPoint y: 348, distance: 33.6
click at [718, 348] on div "JOD 5.5 ​" at bounding box center [727, 350] width 116 height 19
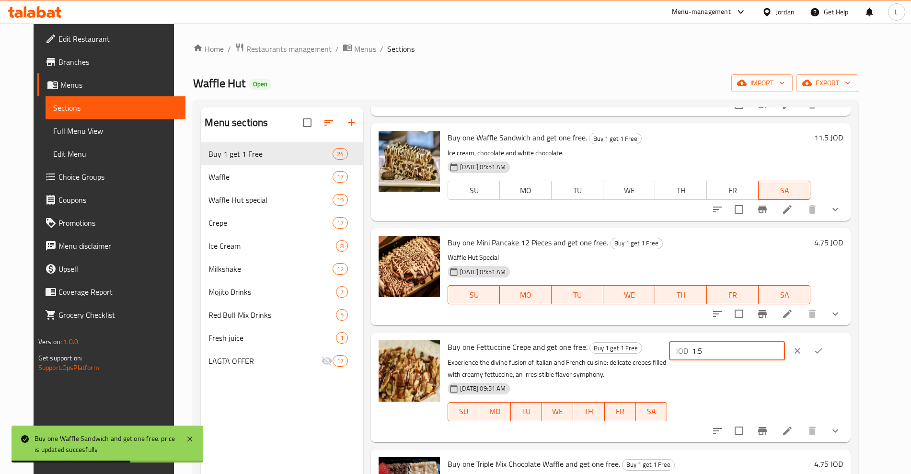
type input "1"
type input "11.5"
click at [823, 346] on icon "ok" at bounding box center [819, 351] width 10 height 10
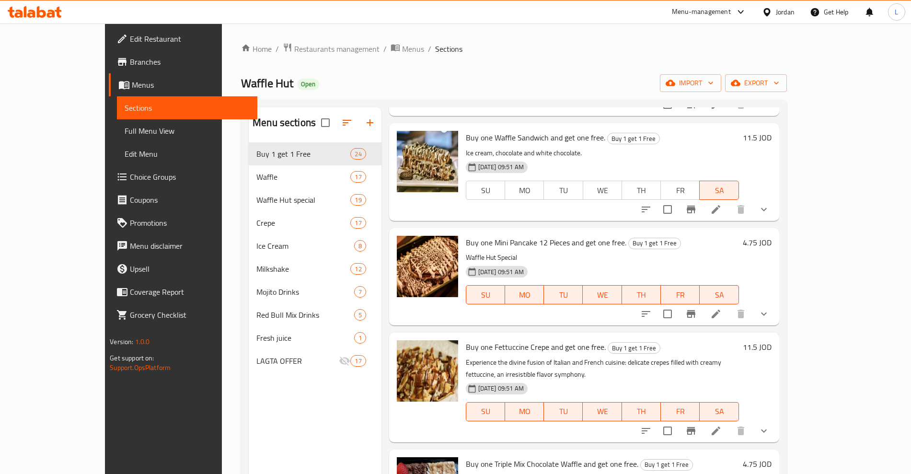
click at [772, 242] on h6 "4.75 JOD" at bounding box center [757, 242] width 29 height 13
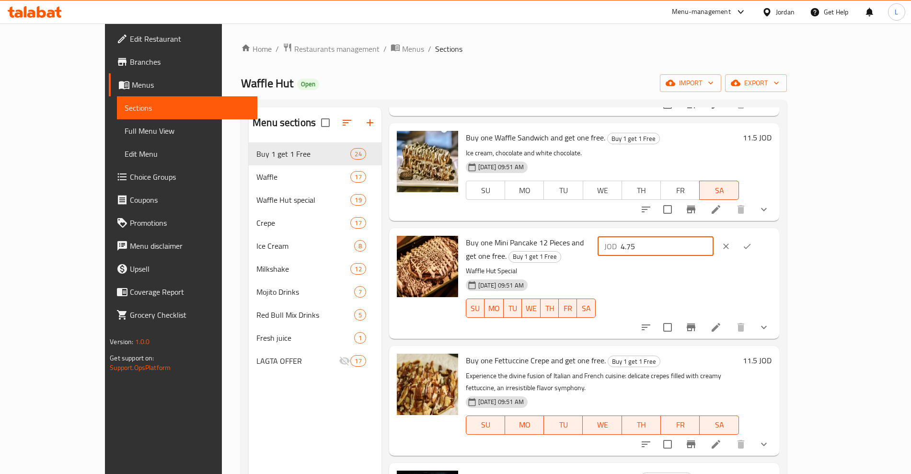
drag, startPoint x: 757, startPoint y: 243, endPoint x: 728, endPoint y: 247, distance: 29.5
click at [714, 247] on div "JOD 4.75 ​" at bounding box center [656, 246] width 116 height 19
type input "10"
click at [752, 244] on icon "ok" at bounding box center [747, 247] width 10 height 10
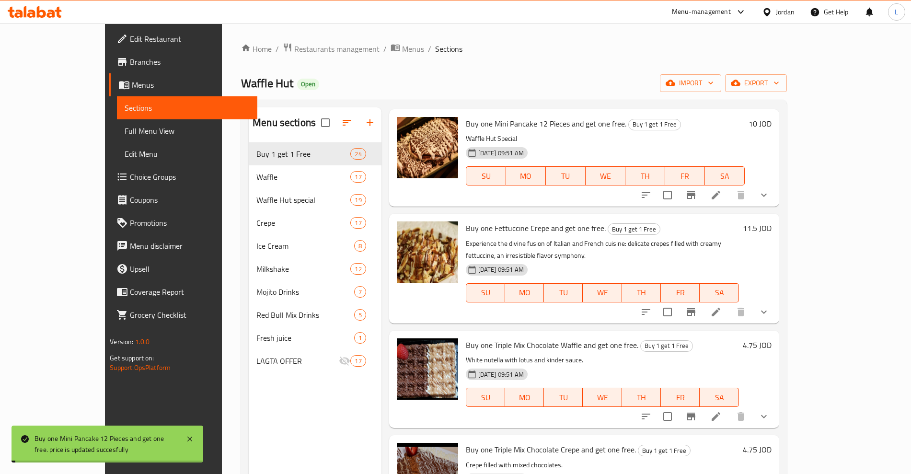
scroll to position [240, 0]
click at [772, 337] on h6 "4.75 JOD" at bounding box center [757, 343] width 29 height 13
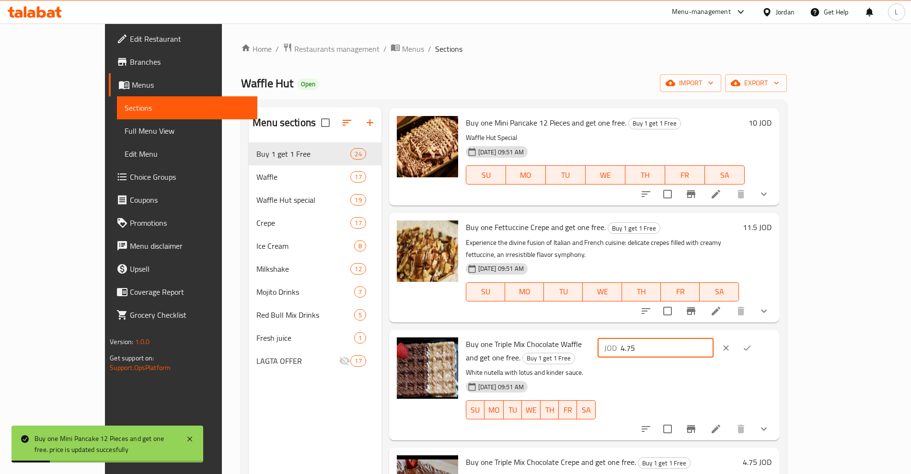
drag, startPoint x: 754, startPoint y: 337, endPoint x: 726, endPoint y: 337, distance: 28.3
click at [714, 338] on div "JOD 4.75 ​" at bounding box center [656, 347] width 116 height 19
type input "10"
click at [752, 343] on icon "ok" at bounding box center [747, 348] width 10 height 10
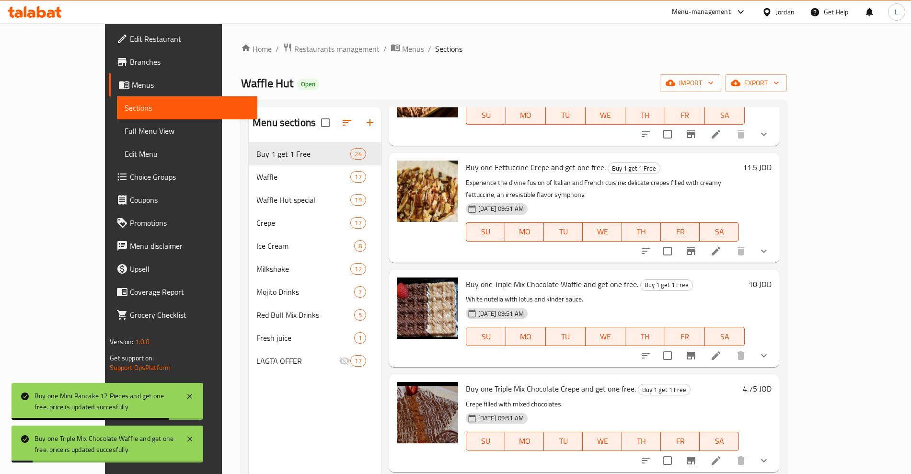
click at [772, 382] on h6 "4.75 JOD" at bounding box center [757, 388] width 29 height 13
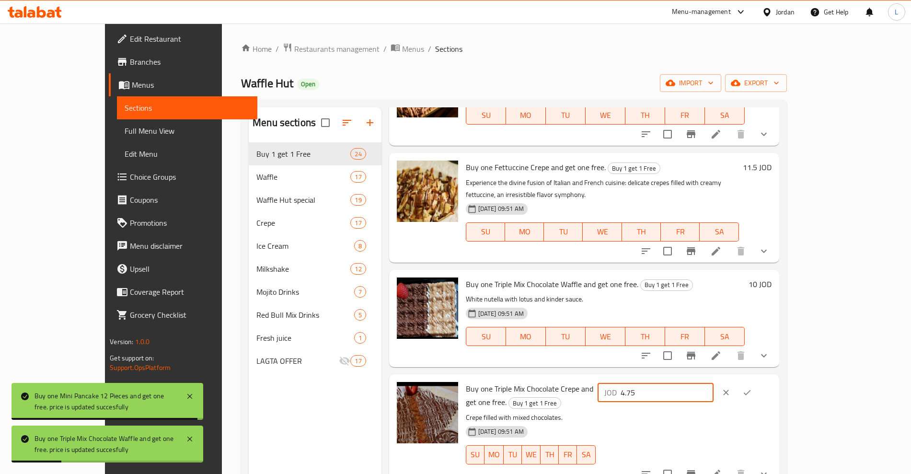
drag, startPoint x: 752, startPoint y: 380, endPoint x: 738, endPoint y: 382, distance: 14.6
click at [714, 383] on input "4.75" at bounding box center [667, 392] width 93 height 19
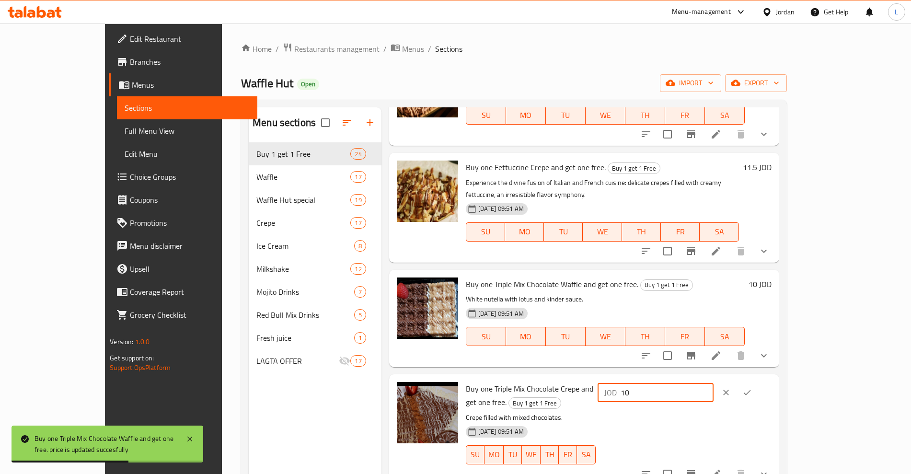
type input "10"
click at [750, 390] on icon "ok" at bounding box center [746, 392] width 7 height 5
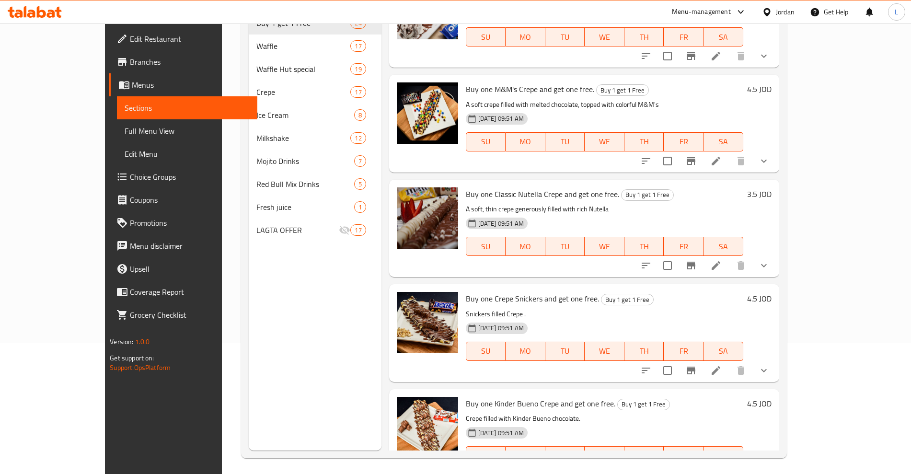
scroll to position [134, 0]
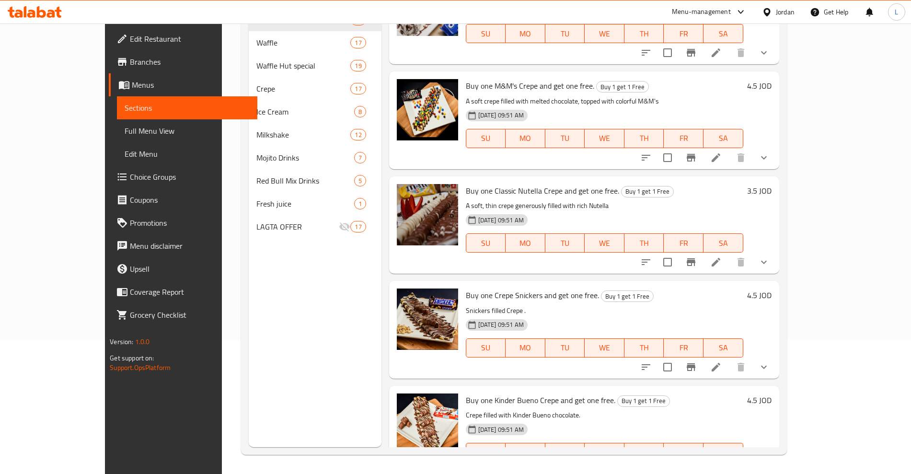
click at [772, 393] on h6 "4.5 JOD" at bounding box center [759, 399] width 24 height 13
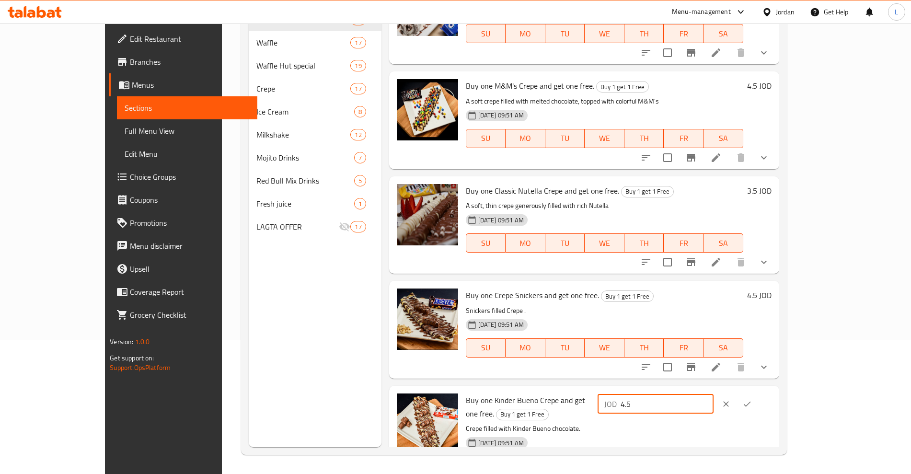
drag, startPoint x: 735, startPoint y: 370, endPoint x: 717, endPoint y: 374, distance: 18.1
click at [714, 394] on div "JOD 4.5 ​" at bounding box center [656, 403] width 116 height 19
type input "9.5"
click at [752, 399] on icon "ok" at bounding box center [747, 404] width 10 height 10
click at [772, 289] on h6 "4.5 JOD" at bounding box center [759, 295] width 24 height 13
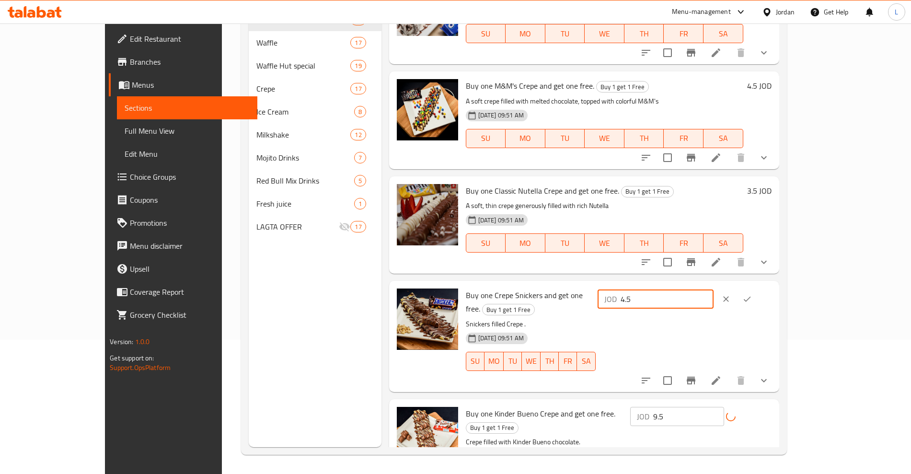
drag, startPoint x: 795, startPoint y: 258, endPoint x: 732, endPoint y: 266, distance: 63.4
click at [714, 289] on div "JOD 4.5 ​" at bounding box center [656, 298] width 116 height 19
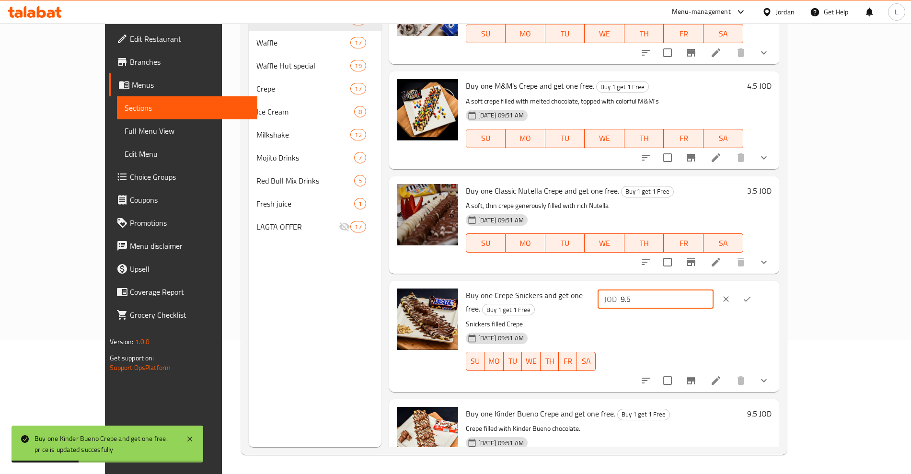
type input "9.5"
drag, startPoint x: 852, startPoint y: 261, endPoint x: 838, endPoint y: 207, distance: 55.9
click at [752, 294] on icon "ok" at bounding box center [747, 299] width 10 height 10
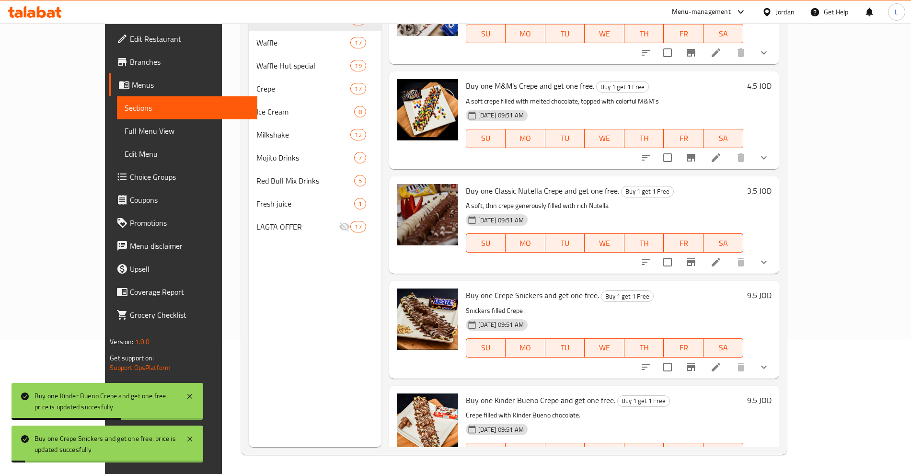
click at [772, 79] on h6 "4.5 JOD" at bounding box center [759, 85] width 24 height 13
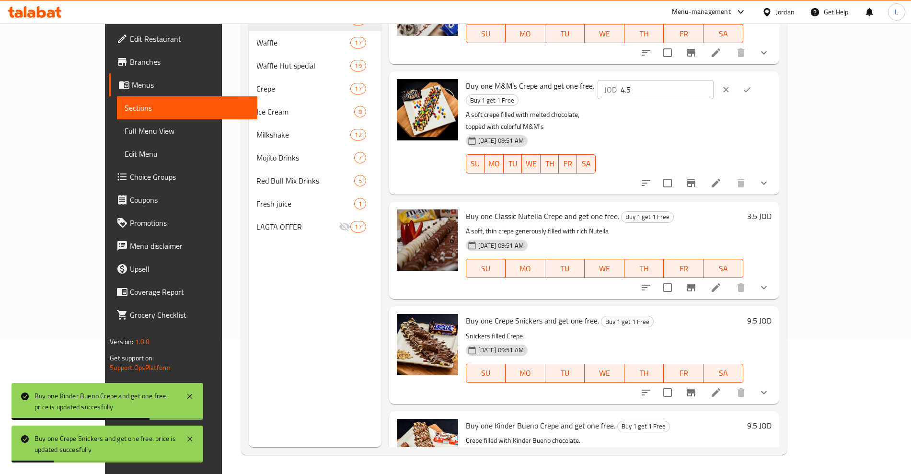
click at [714, 80] on div "JOD 4.5 ​" at bounding box center [656, 89] width 116 height 19
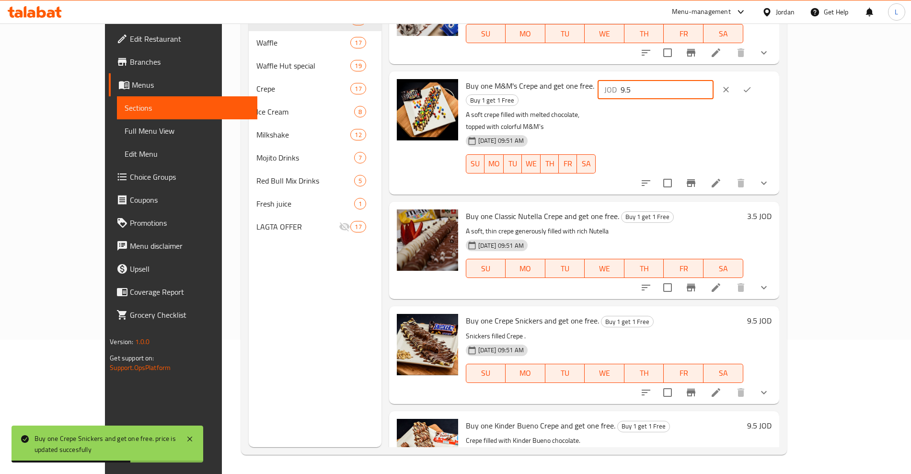
type input "9.5"
click at [752, 85] on icon "ok" at bounding box center [747, 90] width 10 height 10
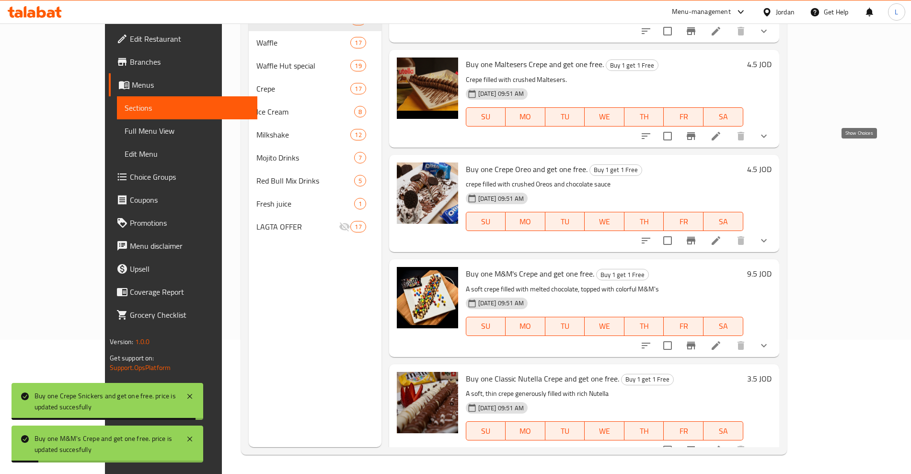
scroll to position [1823, 0]
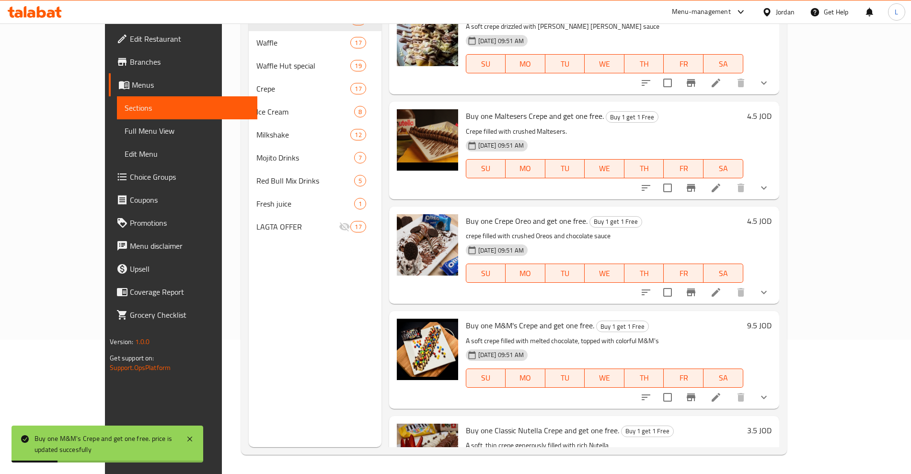
click at [772, 214] on h6 "4.5 JOD" at bounding box center [759, 220] width 24 height 13
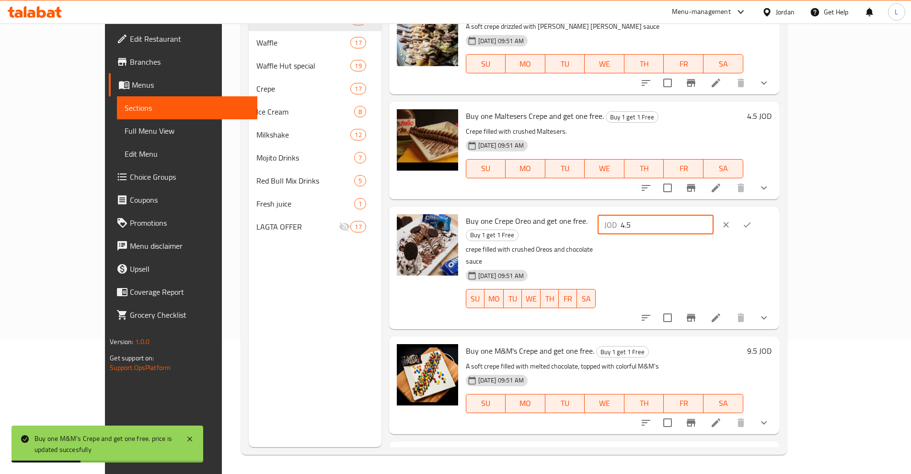
click at [714, 215] on div "JOD 4.5 ​" at bounding box center [656, 224] width 116 height 19
type input "9.5"
click at [752, 220] on icon "ok" at bounding box center [747, 225] width 10 height 10
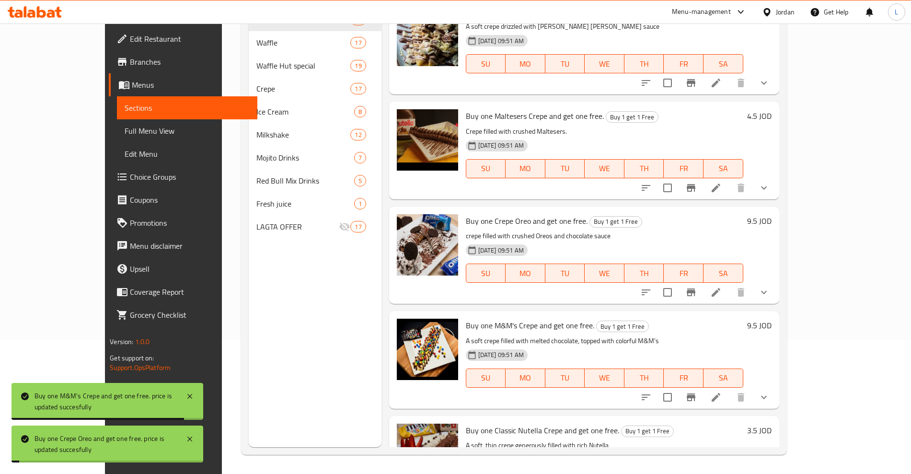
click at [772, 109] on h6 "4.5 JOD" at bounding box center [759, 115] width 24 height 13
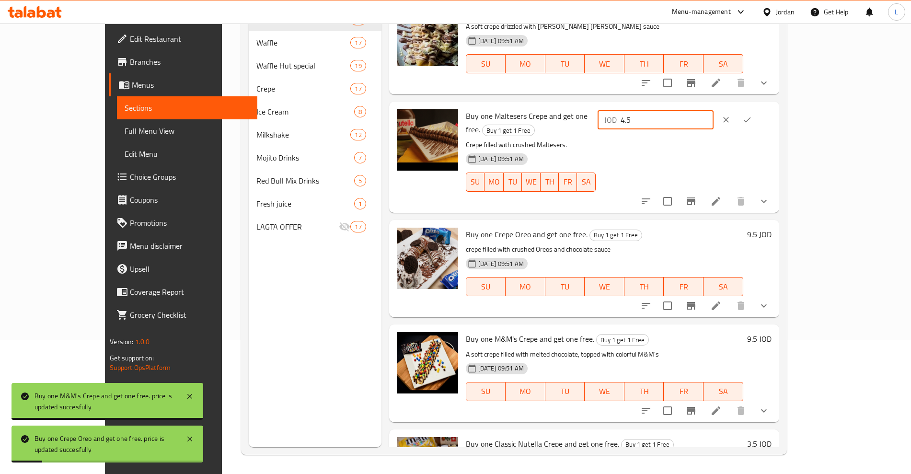
drag, startPoint x: 756, startPoint y: 88, endPoint x: 722, endPoint y: 97, distance: 35.4
click at [720, 109] on div "JOD 4.5 ​" at bounding box center [684, 156] width 176 height 95
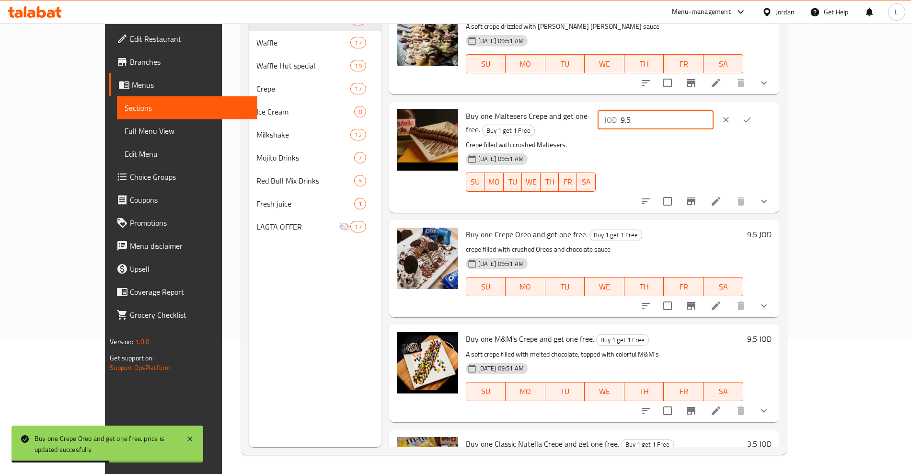
type input "9.5"
click at [752, 115] on icon "ok" at bounding box center [747, 120] width 10 height 10
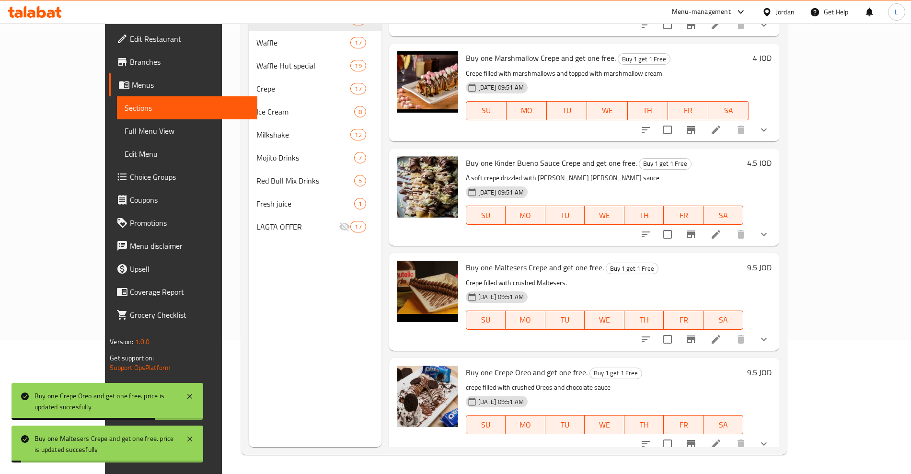
scroll to position [1643, 0]
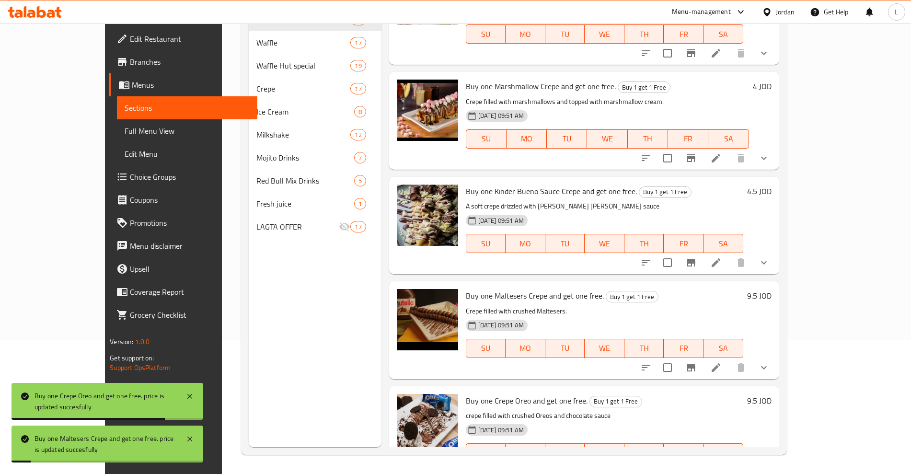
click at [772, 185] on div "4.5 JOD" at bounding box center [757, 226] width 28 height 82
click at [772, 185] on div "4.5 JOD" at bounding box center [757, 191] width 28 height 13
click at [772, 185] on h6 "4.5 JOD" at bounding box center [759, 191] width 24 height 13
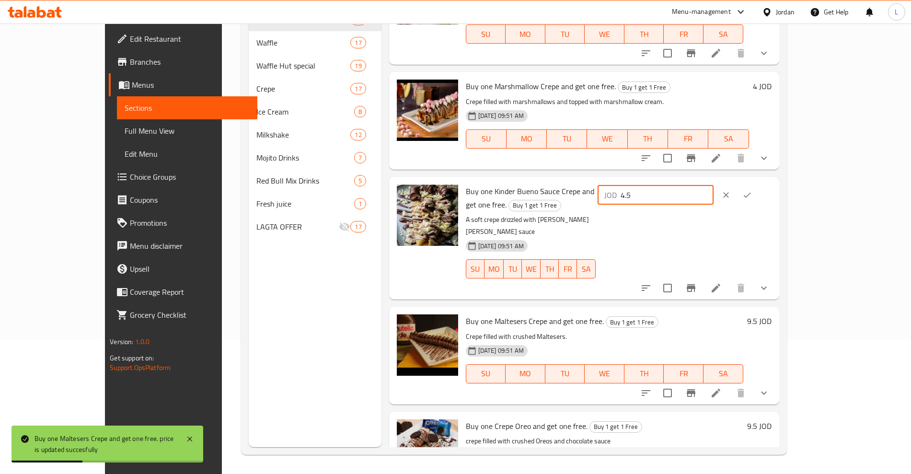
drag, startPoint x: 731, startPoint y: 159, endPoint x: 726, endPoint y: 161, distance: 5.8
click at [714, 185] on div "JOD 4.5 ​" at bounding box center [656, 194] width 116 height 19
type input "9.5"
click at [752, 190] on icon "ok" at bounding box center [747, 195] width 10 height 10
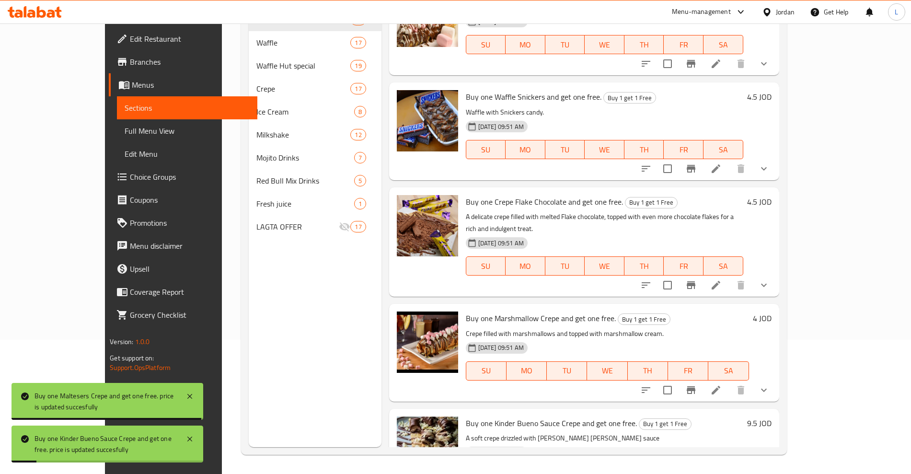
scroll to position [1404, 0]
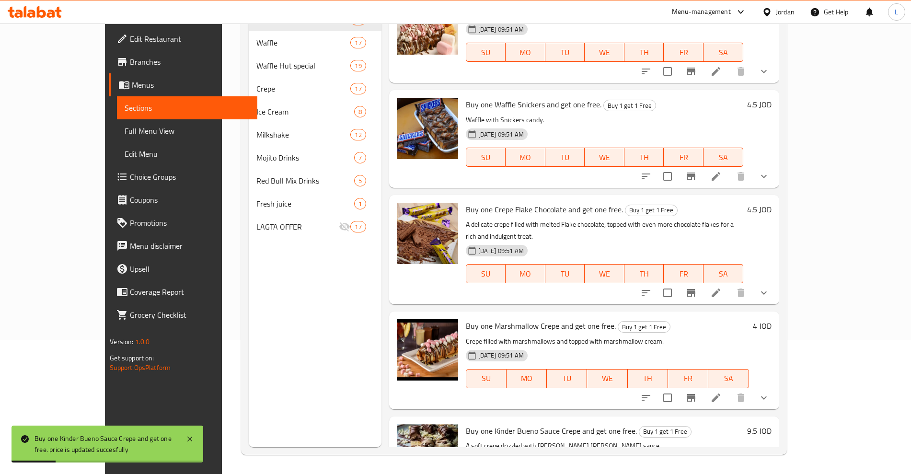
click at [772, 203] on h6 "4.5 JOD" at bounding box center [759, 209] width 24 height 13
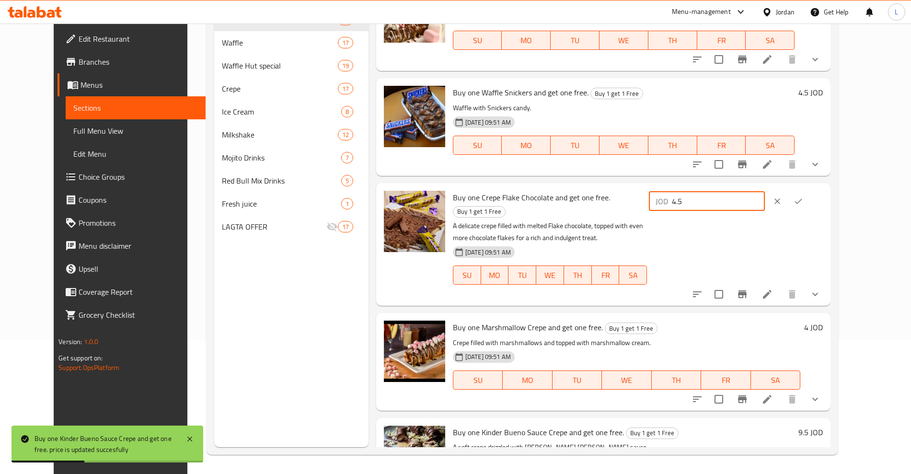
drag, startPoint x: 779, startPoint y: 187, endPoint x: 707, endPoint y: 193, distance: 71.6
click at [707, 193] on div "Buy one Crepe Flake Chocolate and get one free. Buy 1 get 1 Free A delicate cre…" at bounding box center [638, 244] width 378 height 115
type input "9.5"
click at [803, 196] on icon "ok" at bounding box center [799, 201] width 10 height 10
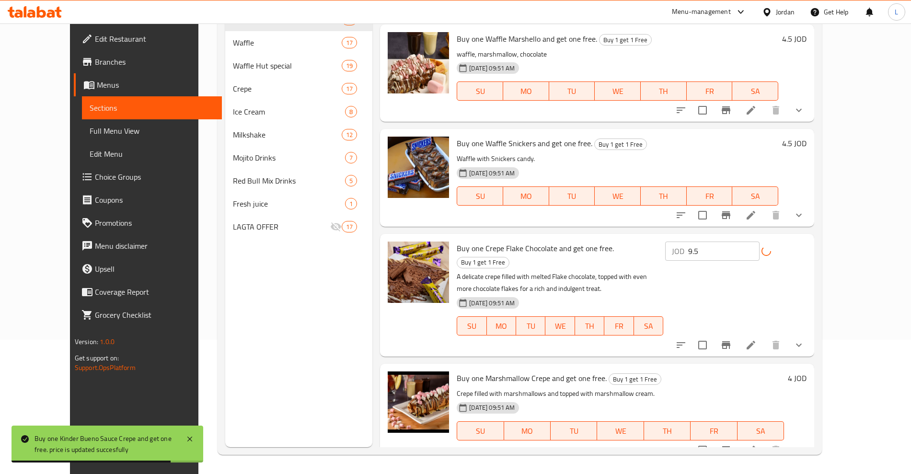
scroll to position [1284, 0]
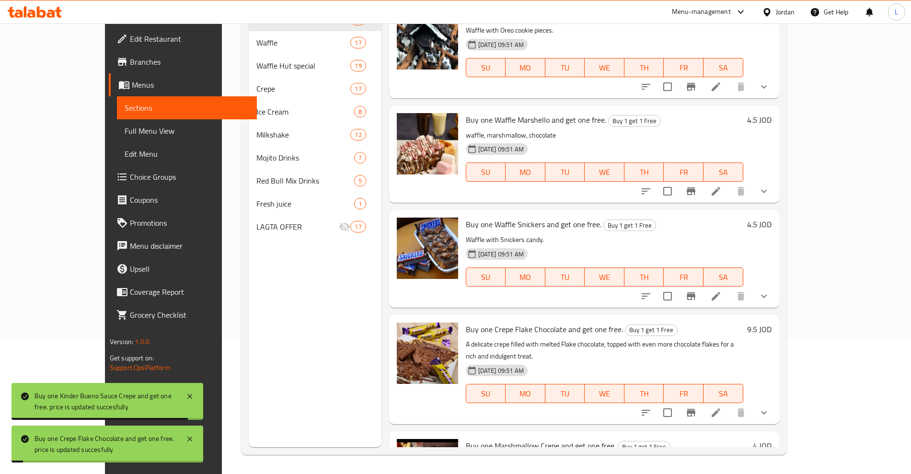
click at [772, 218] on h6 "4.5 JOD" at bounding box center [759, 224] width 24 height 13
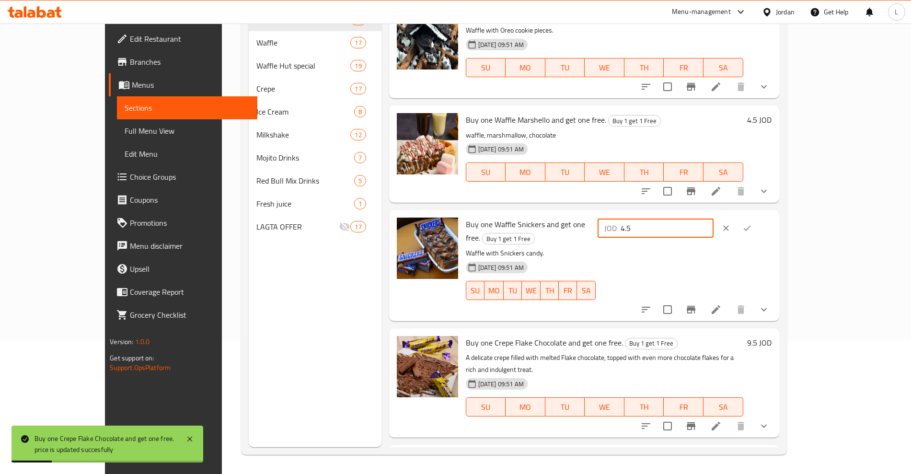
click at [705, 214] on div "Buy one Waffle Snickers and get one free. Buy 1 get 1 Free Waffle with Snickers…" at bounding box center [618, 265] width 313 height 103
type input "9.5"
drag, startPoint x: 845, startPoint y: 201, endPoint x: 842, endPoint y: 195, distance: 7.3
click at [752, 223] on icon "ok" at bounding box center [747, 228] width 10 height 10
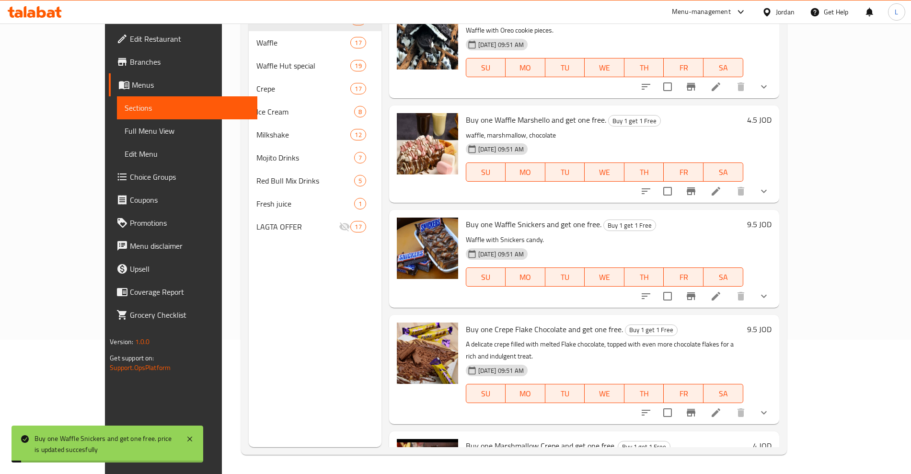
click at [772, 113] on h6 "4.5 JOD" at bounding box center [759, 119] width 24 height 13
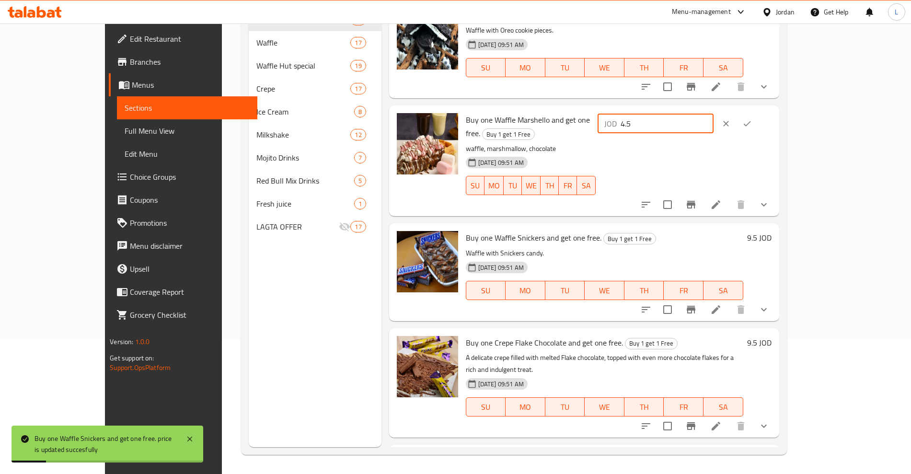
drag, startPoint x: 772, startPoint y: 96, endPoint x: 733, endPoint y: 105, distance: 39.9
click at [714, 114] on div "JOD 4.5 ​" at bounding box center [656, 123] width 116 height 19
type input "9.5"
click at [752, 119] on icon "ok" at bounding box center [747, 124] width 10 height 10
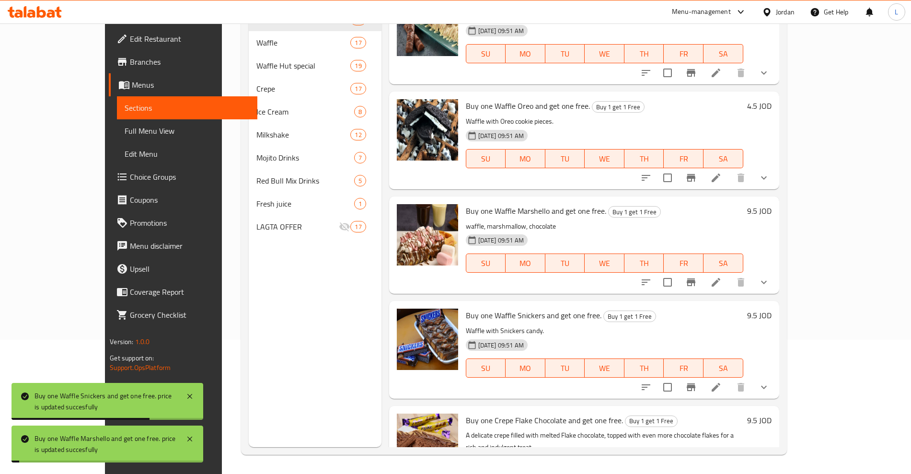
scroll to position [1164, 0]
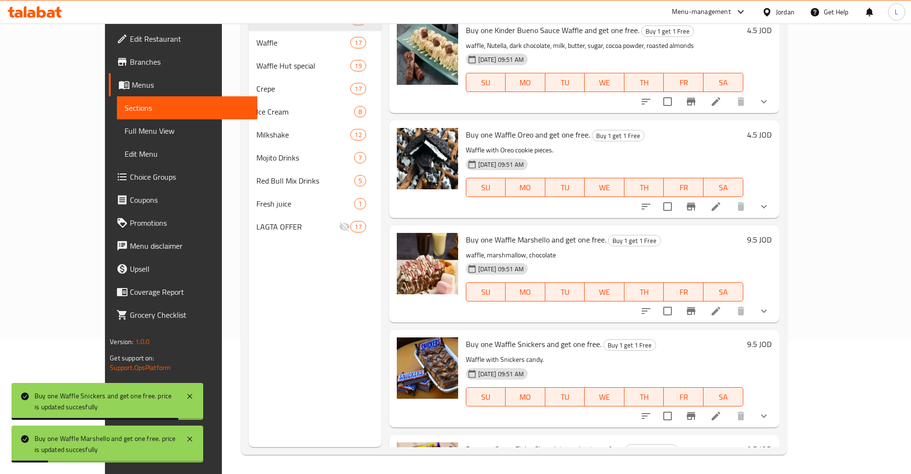
drag, startPoint x: 851, startPoint y: 113, endPoint x: 775, endPoint y: 128, distance: 77.3
click at [772, 128] on h6 "4.5 JOD" at bounding box center [759, 134] width 24 height 13
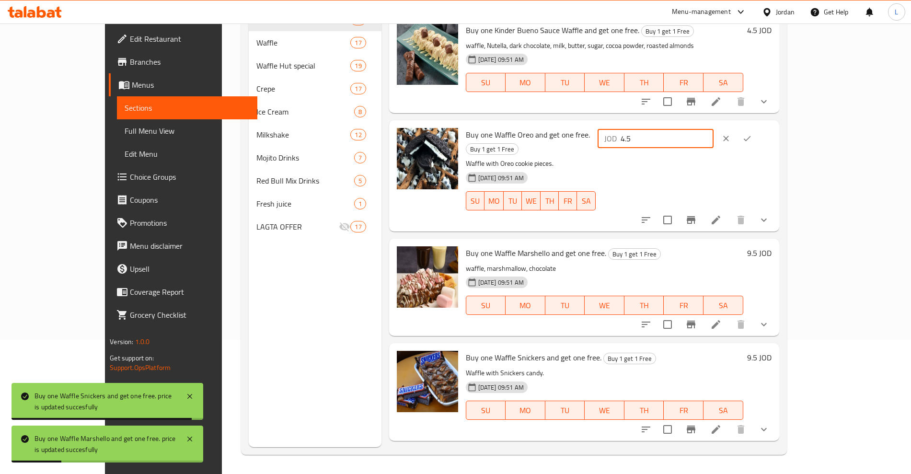
drag, startPoint x: 760, startPoint y: 118, endPoint x: 729, endPoint y: 123, distance: 31.0
click at [714, 129] on div "JOD 4.5 ​" at bounding box center [656, 138] width 116 height 19
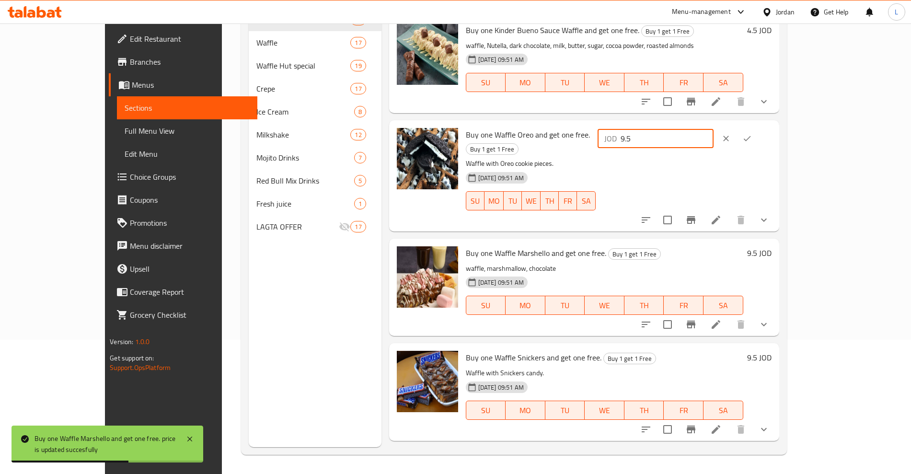
type input "9.5"
click at [752, 134] on icon "ok" at bounding box center [747, 139] width 10 height 10
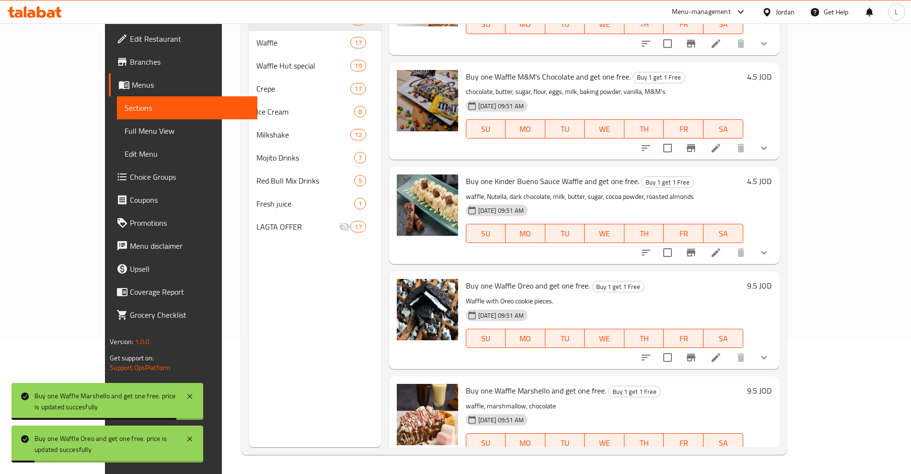
scroll to position [984, 0]
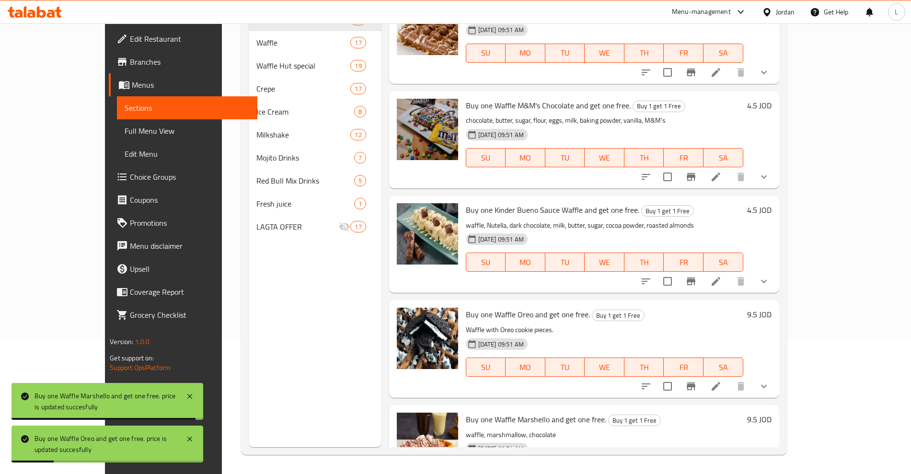
click at [772, 203] on h6 "4.5 JOD" at bounding box center [759, 209] width 24 height 13
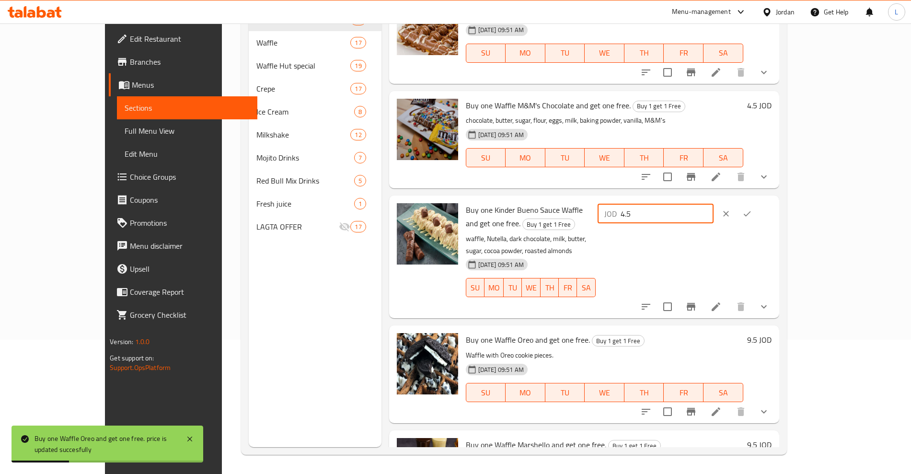
drag, startPoint x: 756, startPoint y: 189, endPoint x: 710, endPoint y: 193, distance: 46.2
click at [710, 199] on div "Buy one Kinder Bueno Sauce Waffle and get one free. Buy 1 get 1 Free waffle, Nu…" at bounding box center [618, 256] width 313 height 115
type input "9.5"
click at [752, 209] on icon "ok" at bounding box center [747, 214] width 10 height 10
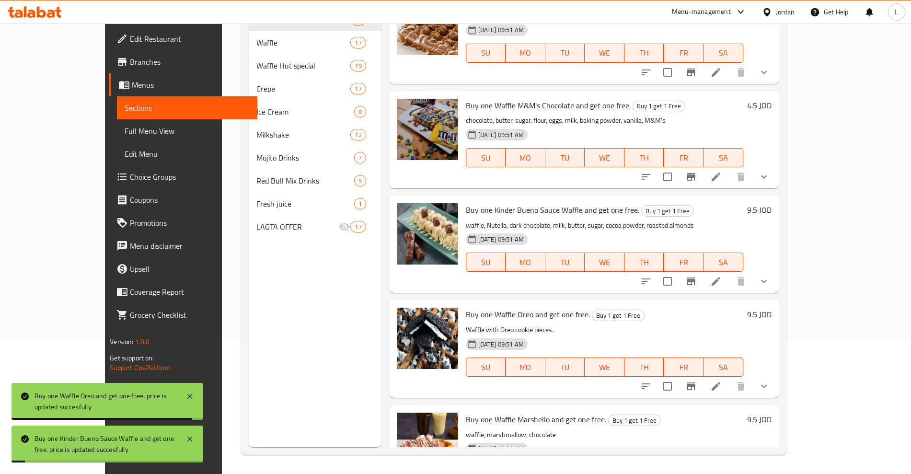
click at [772, 99] on h6 "4.5 JOD" at bounding box center [759, 105] width 24 height 13
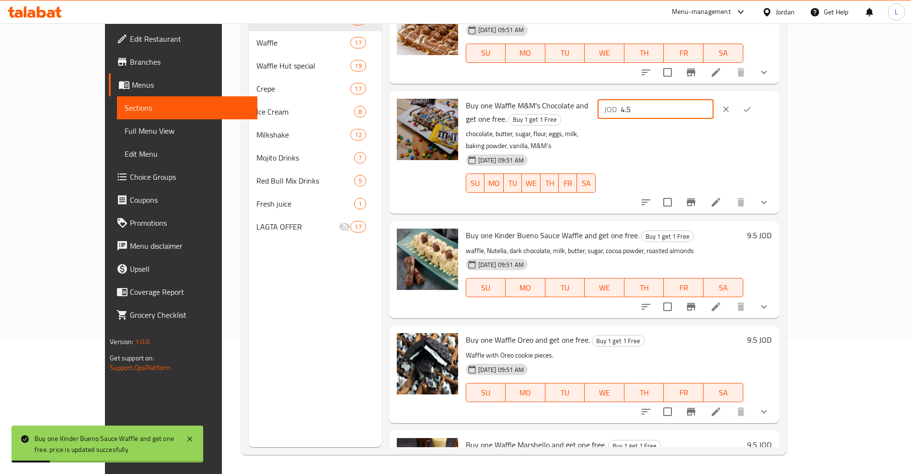
drag, startPoint x: 765, startPoint y: 83, endPoint x: 735, endPoint y: 90, distance: 31.0
click at [714, 100] on div "JOD 4.5 ​" at bounding box center [656, 109] width 116 height 19
type input "9.5"
click at [750, 106] on icon "ok" at bounding box center [746, 108] width 7 height 5
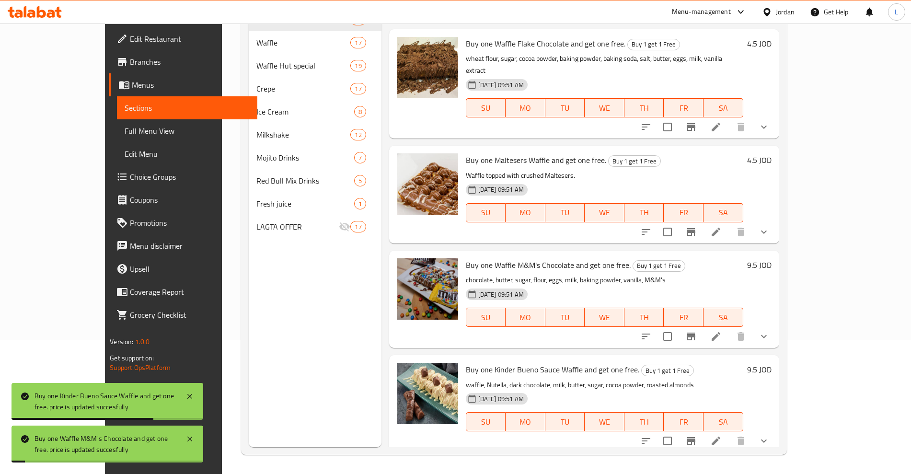
scroll to position [805, 0]
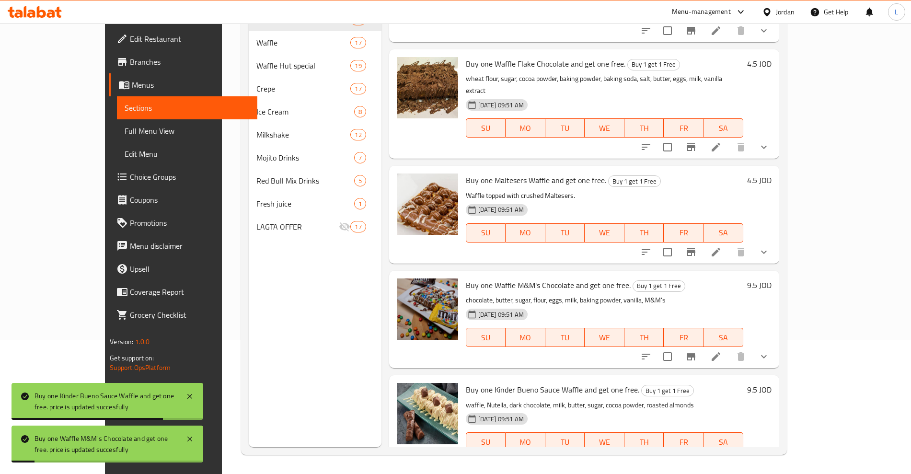
click at [772, 173] on h6 "4.5 JOD" at bounding box center [759, 179] width 24 height 13
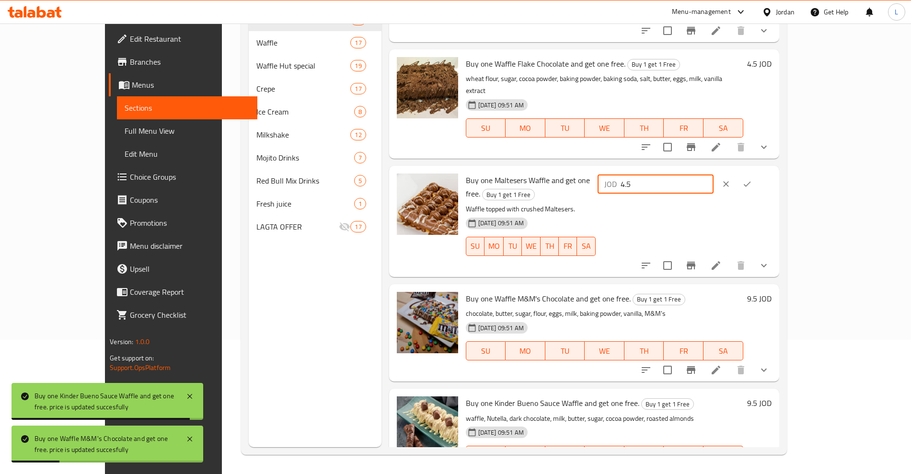
drag, startPoint x: 755, startPoint y: 158, endPoint x: 720, endPoint y: 164, distance: 35.5
click at [714, 174] on div "JOD 4.5 ​" at bounding box center [656, 183] width 116 height 19
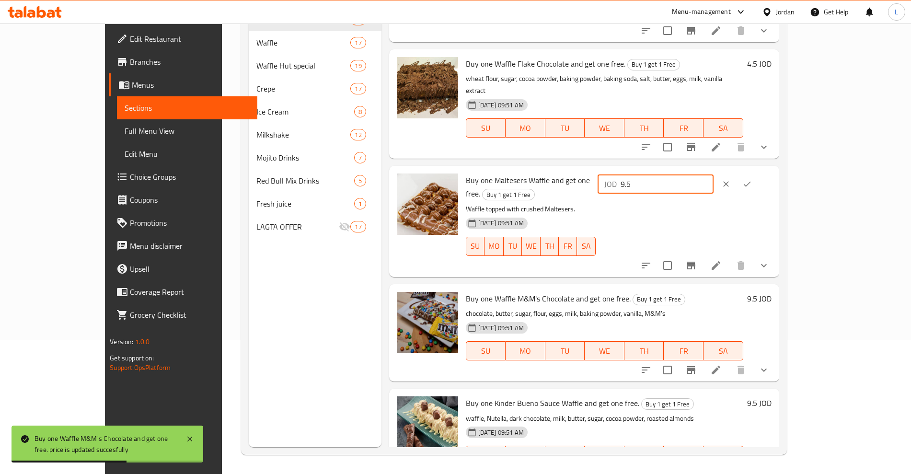
type input "9.5"
click at [758, 173] on div at bounding box center [737, 183] width 42 height 21
click at [752, 179] on icon "ok" at bounding box center [747, 184] width 10 height 10
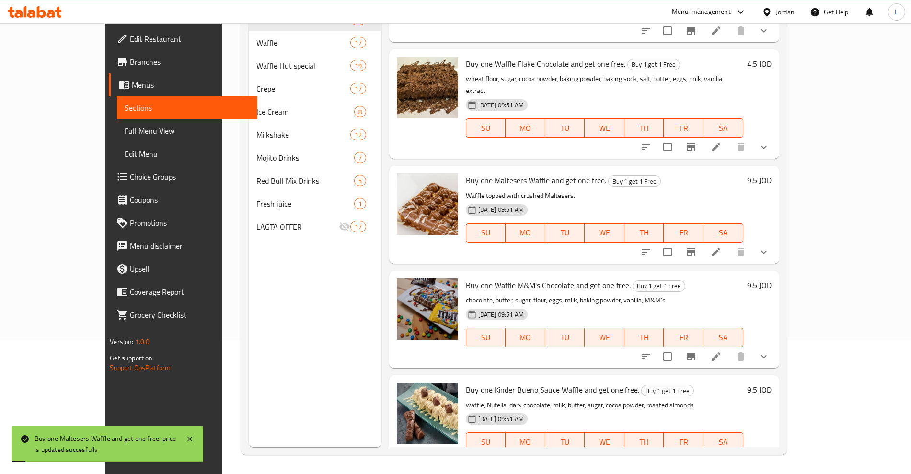
click at [772, 57] on h6 "4.5 JOD" at bounding box center [759, 63] width 24 height 13
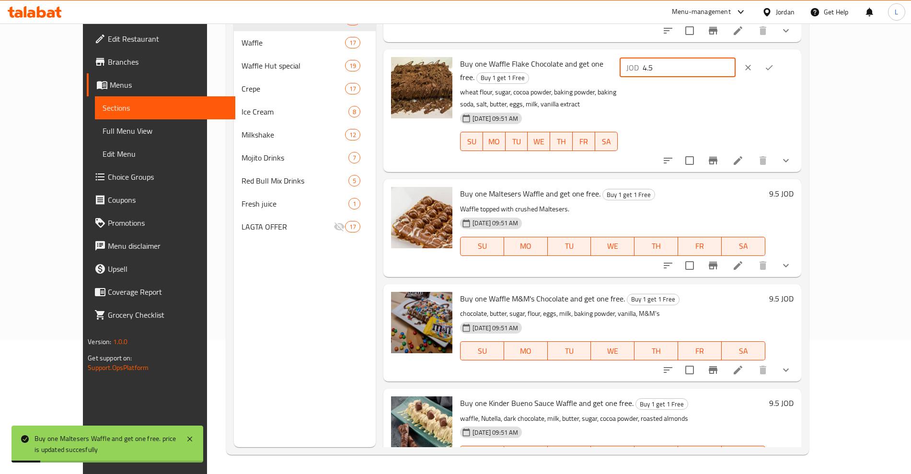
drag, startPoint x: 777, startPoint y: 58, endPoint x: 730, endPoint y: 68, distance: 47.9
click at [730, 68] on div "JOD 4.5 ​" at bounding box center [706, 110] width 176 height 107
type input "9.5"
click at [780, 57] on button "ok" at bounding box center [769, 67] width 21 height 21
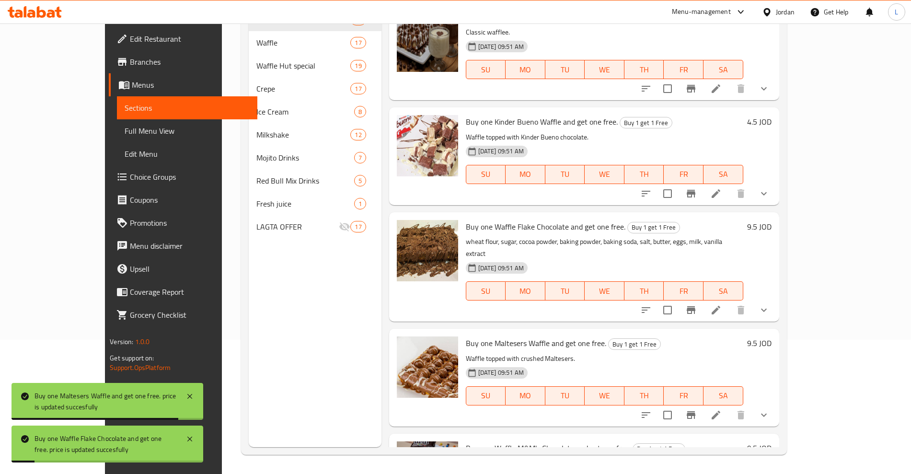
scroll to position [565, 0]
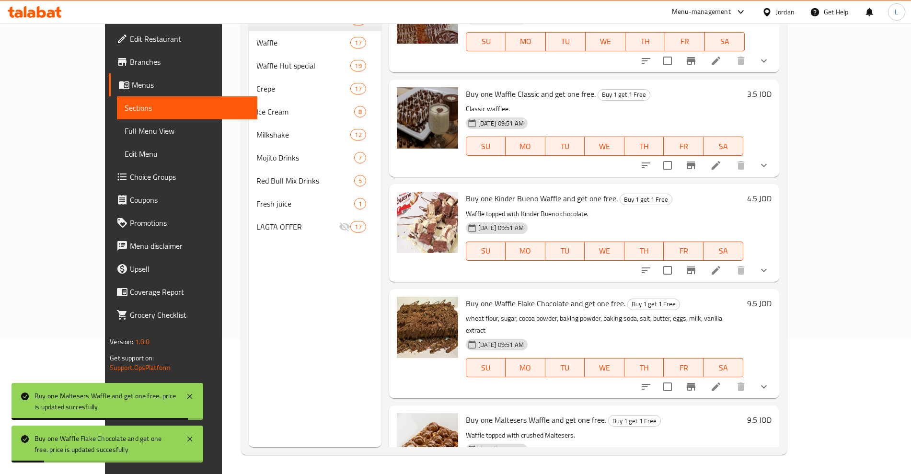
click at [772, 193] on h6 "4.5 JOD" at bounding box center [759, 198] width 24 height 13
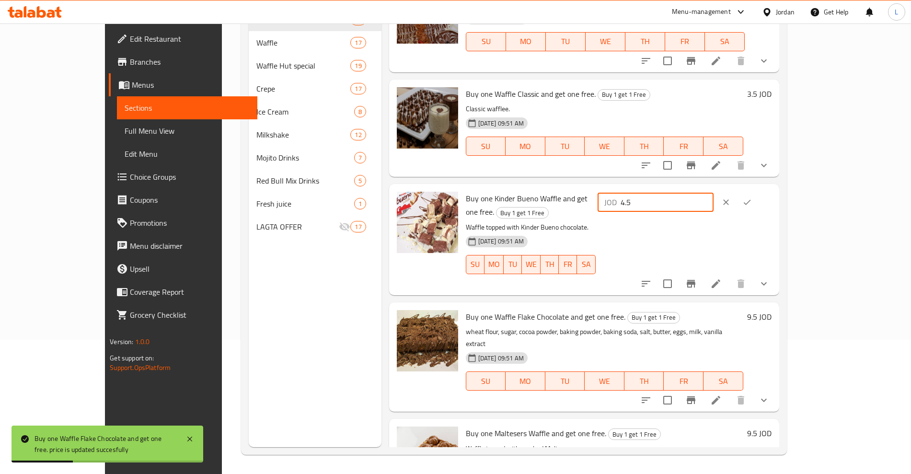
drag, startPoint x: 730, startPoint y: 193, endPoint x: 716, endPoint y: 195, distance: 13.6
click at [714, 195] on div "JOD 4.5 ​" at bounding box center [656, 202] width 116 height 19
type input "9.5"
click at [752, 197] on icon "ok" at bounding box center [747, 202] width 10 height 10
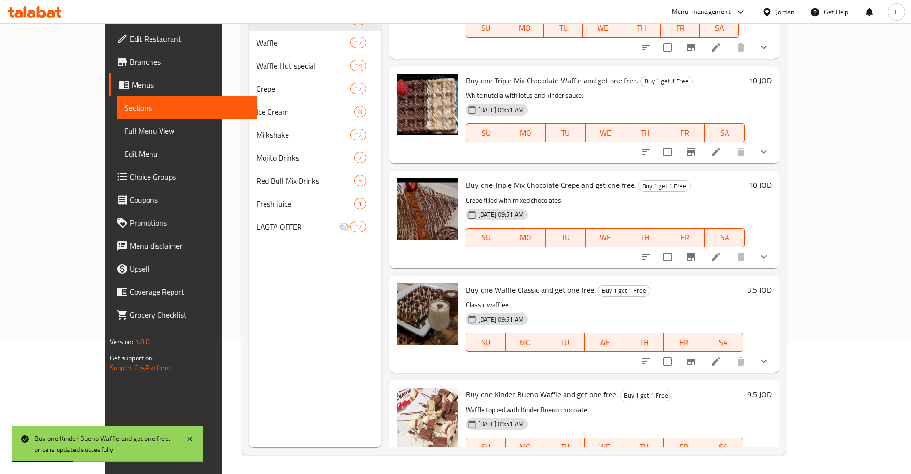
scroll to position [385, 0]
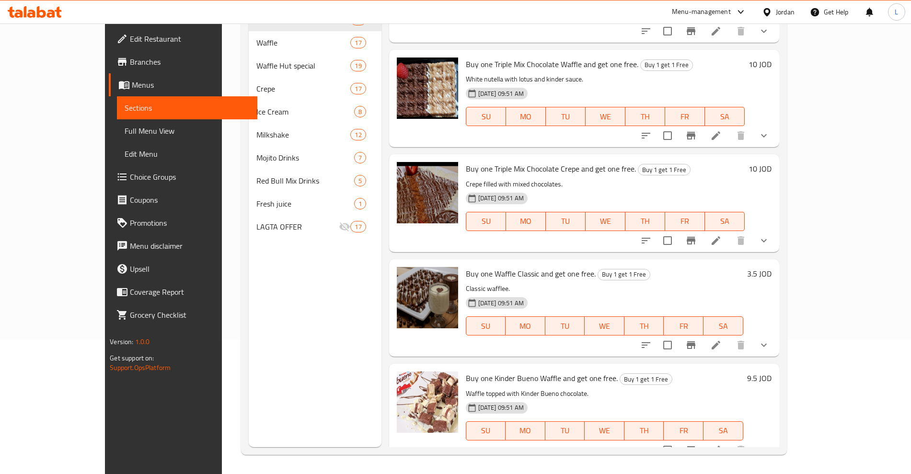
click at [772, 267] on h6 "3.5 JOD" at bounding box center [759, 273] width 24 height 13
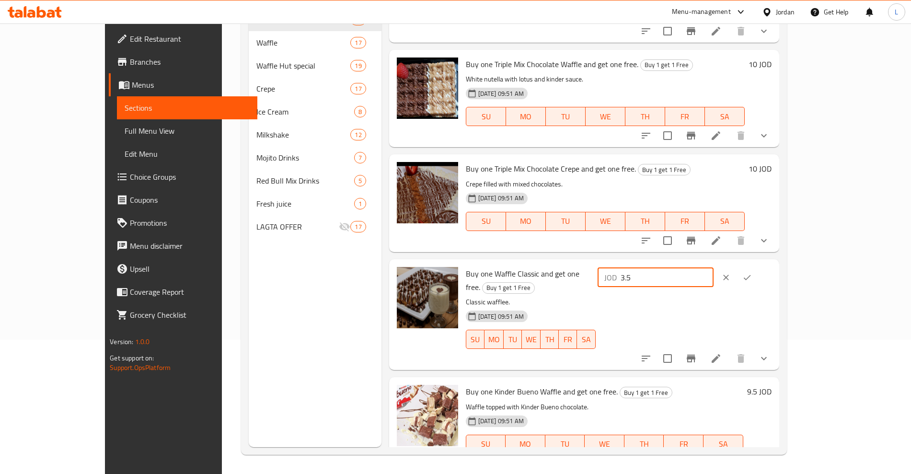
drag, startPoint x: 792, startPoint y: 263, endPoint x: 724, endPoint y: 274, distance: 68.9
click at [714, 274] on div "JOD 3.5 ​" at bounding box center [656, 277] width 116 height 19
type input "7.5"
click at [752, 273] on icon "ok" at bounding box center [747, 278] width 10 height 10
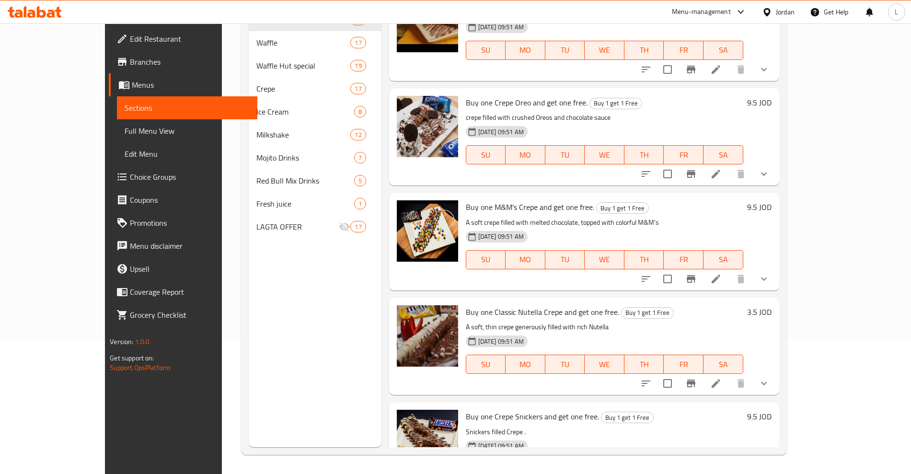
scroll to position [1943, 0]
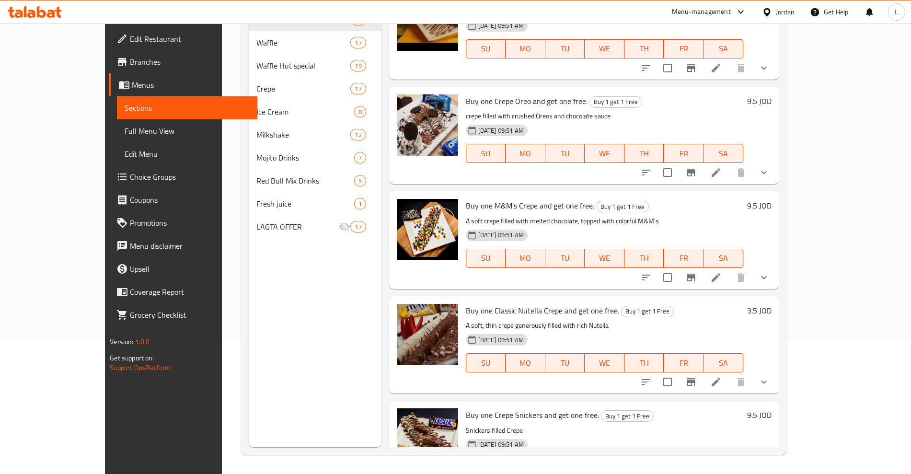
click at [772, 304] on h6 "3.5 JOD" at bounding box center [759, 310] width 24 height 13
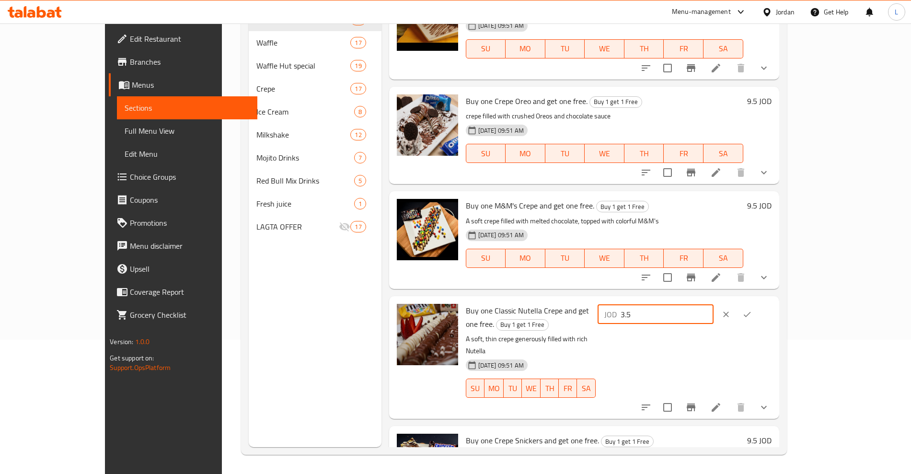
drag, startPoint x: 777, startPoint y: 277, endPoint x: 724, endPoint y: 287, distance: 53.6
click at [714, 305] on div "JOD 3.5 ​" at bounding box center [656, 314] width 116 height 19
type input "7.5"
click at [752, 310] on icon "ok" at bounding box center [747, 315] width 10 height 10
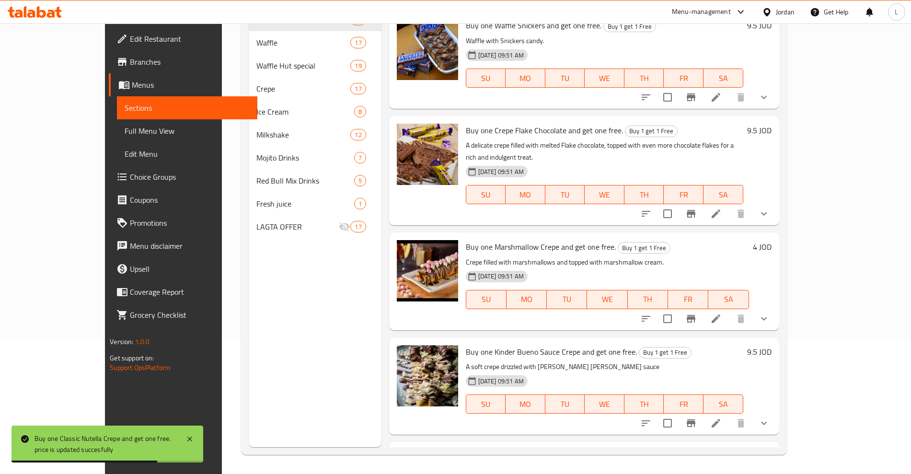
scroll to position [1464, 0]
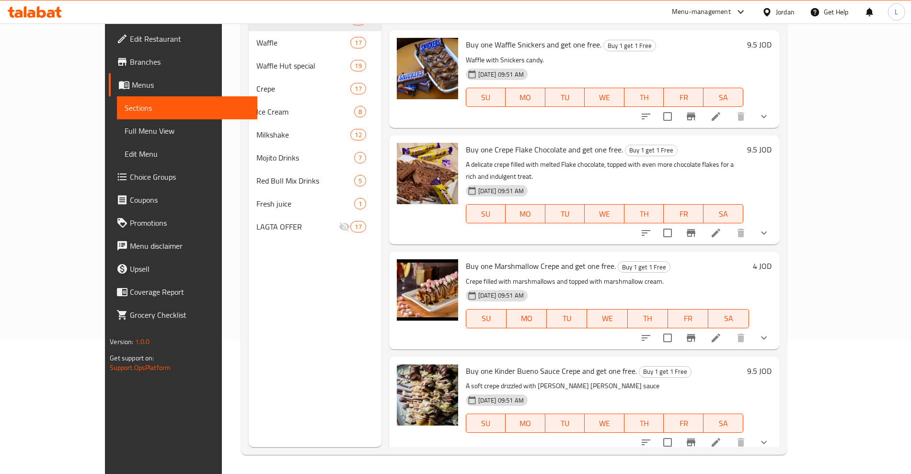
click at [772, 259] on h6 "4 JOD" at bounding box center [762, 265] width 19 height 13
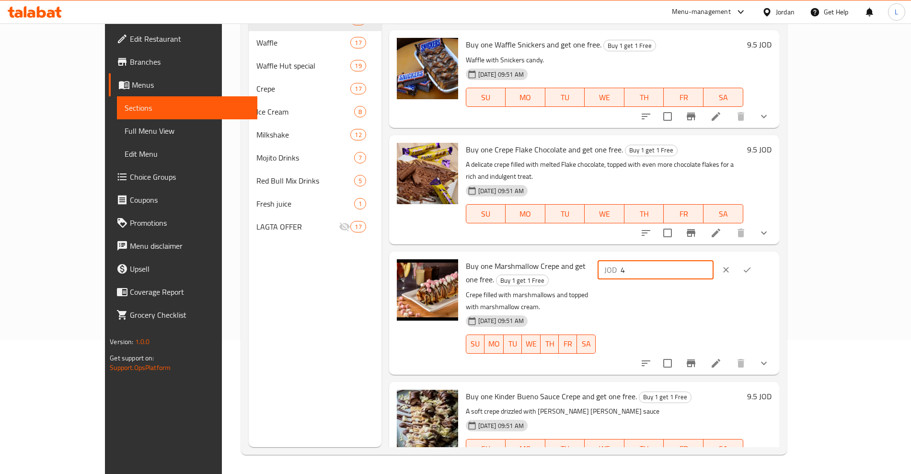
drag, startPoint x: 772, startPoint y: 238, endPoint x: 708, endPoint y: 245, distance: 64.6
click at [708, 255] on div "Buy one Marshmallow Crepe and get one free. Buy 1 get 1 Free Crepe filled with …" at bounding box center [618, 312] width 313 height 115
type input "8.5"
click at [752, 265] on icon "ok" at bounding box center [747, 270] width 10 height 10
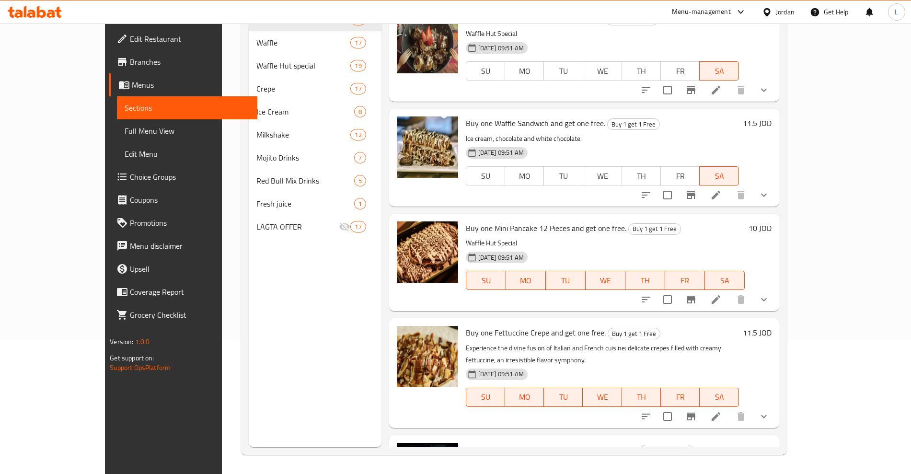
scroll to position [0, 0]
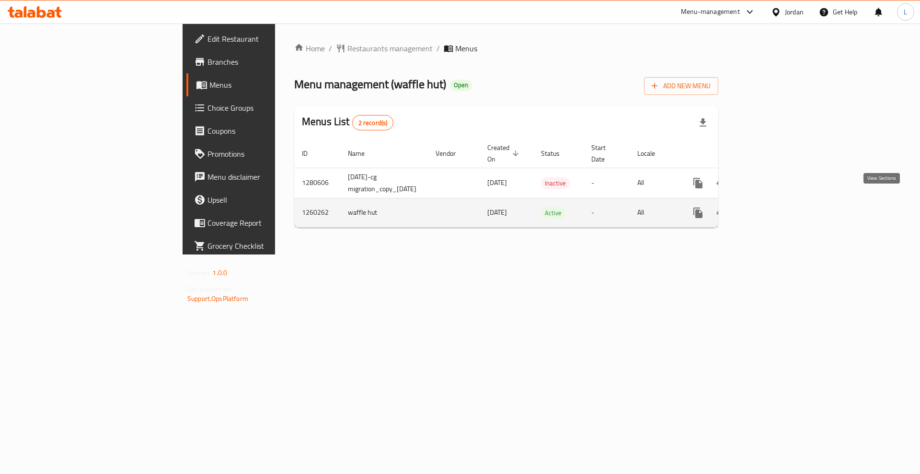
click at [773, 207] on icon "enhanced table" at bounding box center [768, 213] width 12 height 12
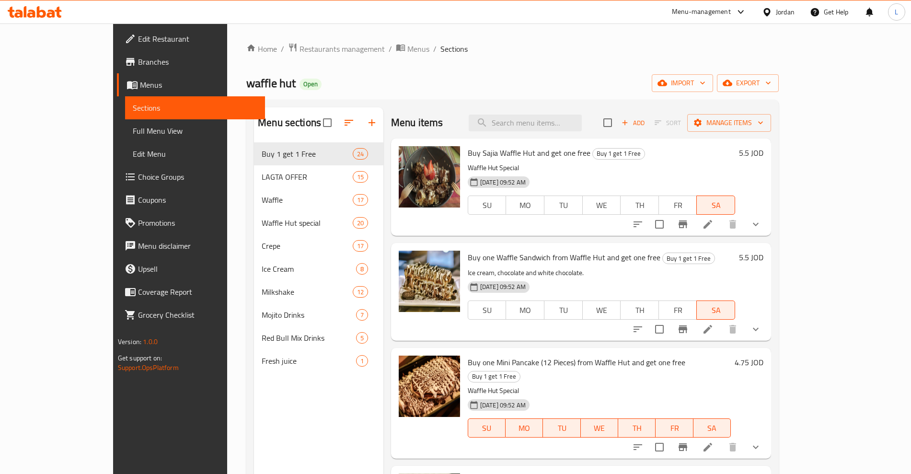
click at [763, 157] on h6 "5.5 JOD" at bounding box center [751, 152] width 24 height 13
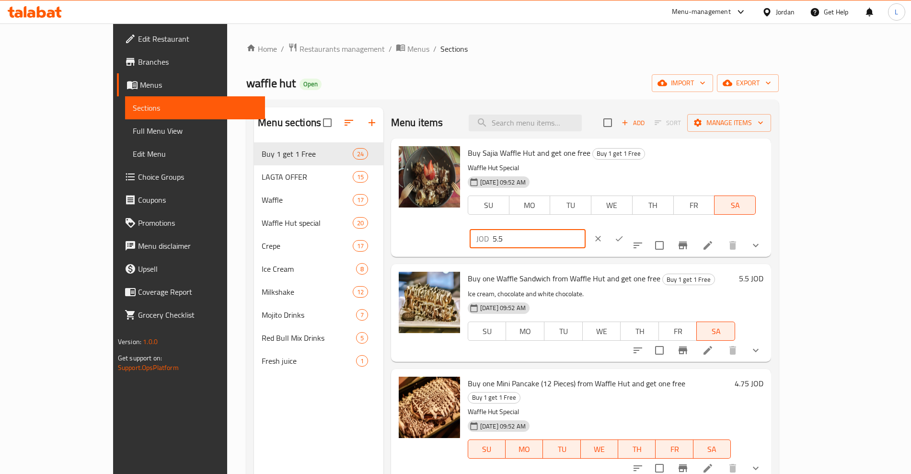
drag, startPoint x: 720, startPoint y: 162, endPoint x: 713, endPoint y: 163, distance: 6.8
click at [644, 228] on div "JOD 5.5 ​" at bounding box center [556, 238] width 176 height 21
type input "11.5"
click at [624, 234] on icon "ok" at bounding box center [619, 239] width 10 height 10
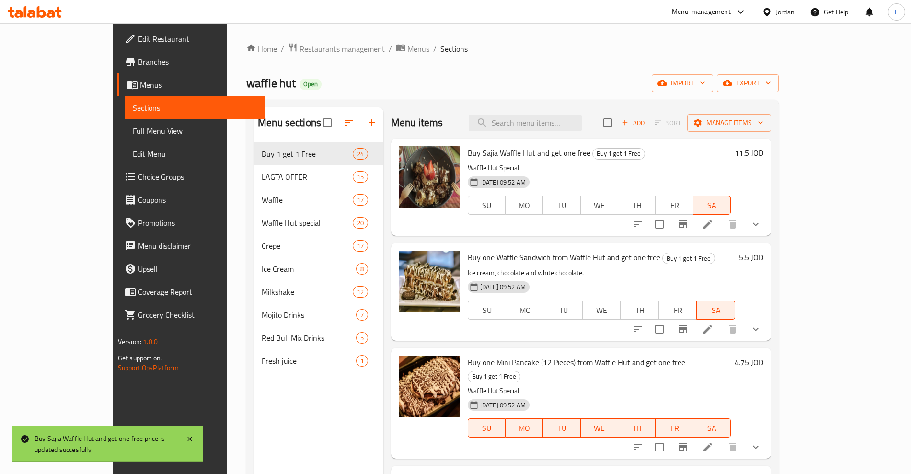
click at [763, 259] on h6 "5.5 JOD" at bounding box center [751, 257] width 24 height 13
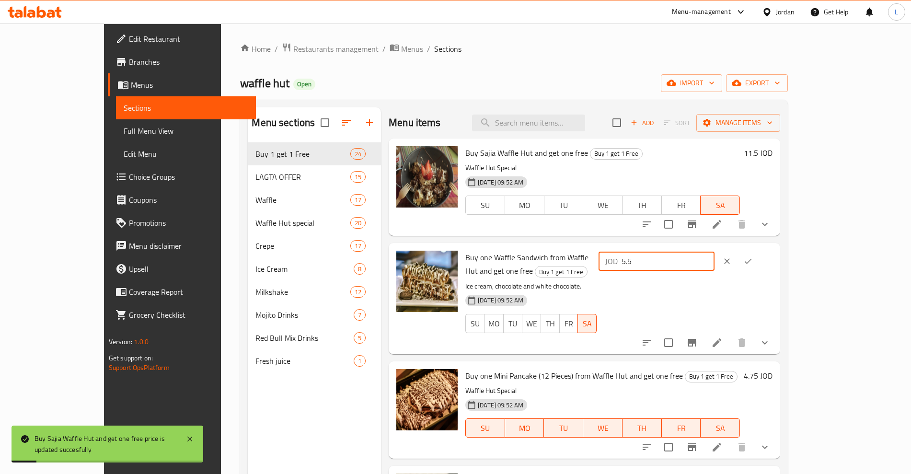
drag, startPoint x: 754, startPoint y: 259, endPoint x: 721, endPoint y: 260, distance: 33.1
click at [715, 260] on div "JOD 5.5 ​" at bounding box center [657, 261] width 116 height 19
type input "11.5"
click at [753, 259] on icon "ok" at bounding box center [748, 261] width 10 height 10
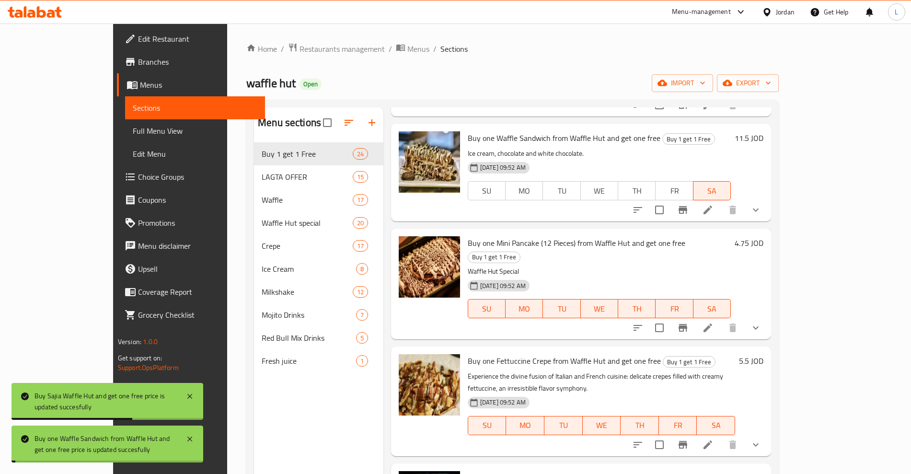
scroll to position [120, 0]
click at [763, 354] on h6 "5.5 JOD" at bounding box center [751, 360] width 24 height 13
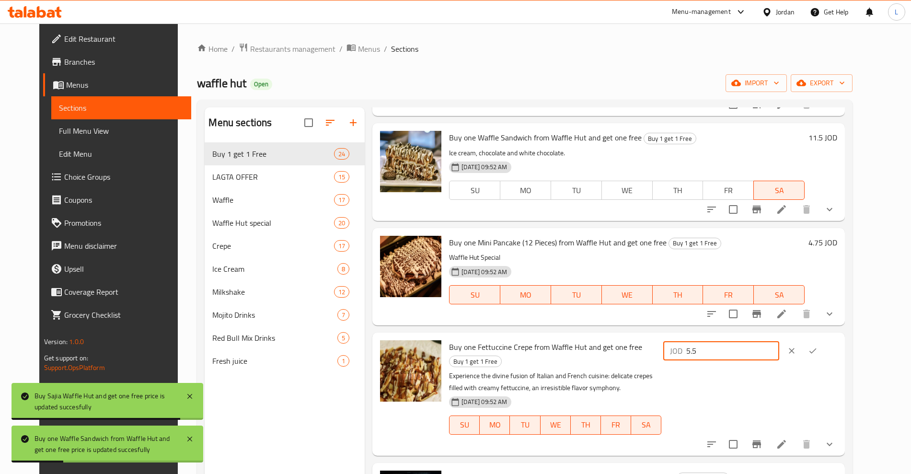
click at [734, 347] on div "JOD 5.5 ​" at bounding box center [721, 350] width 116 height 19
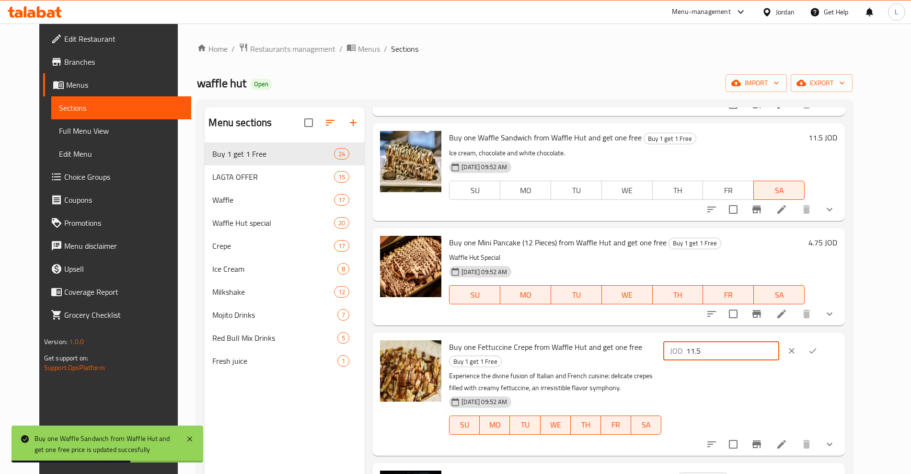
type input "11.5"
click at [818, 347] on icon "ok" at bounding box center [813, 351] width 10 height 10
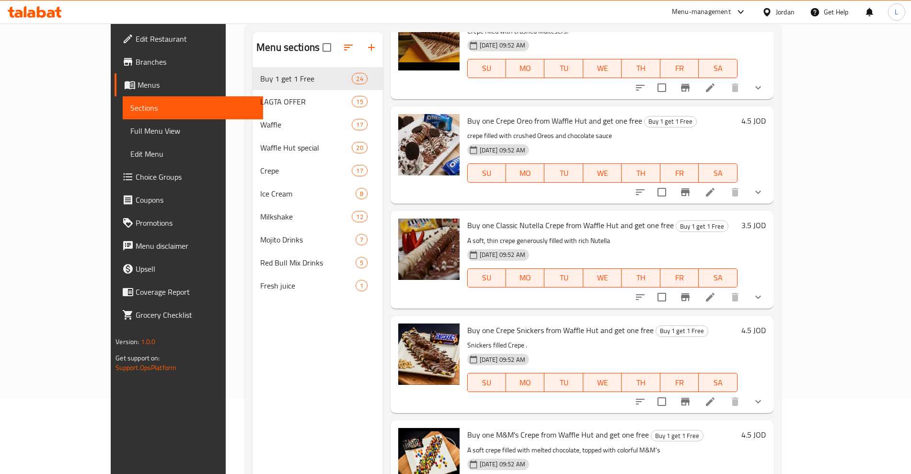
scroll to position [134, 0]
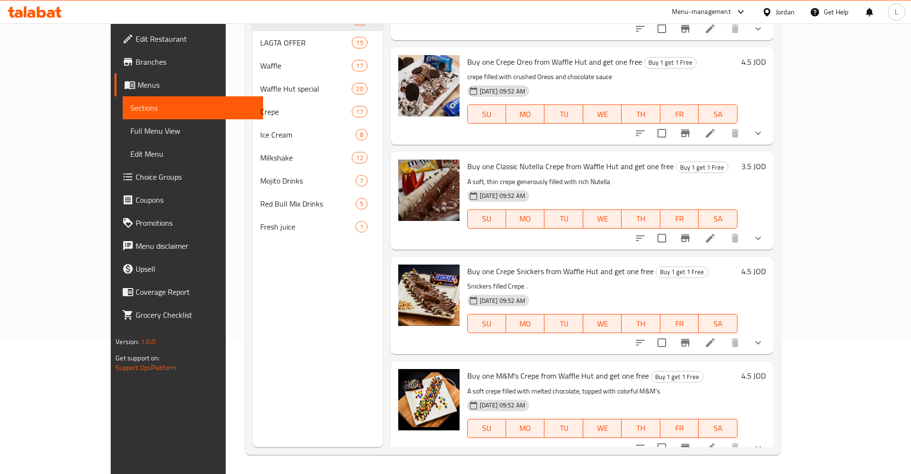
click at [766, 473] on h6 "4.5 JOD" at bounding box center [753, 480] width 24 height 13
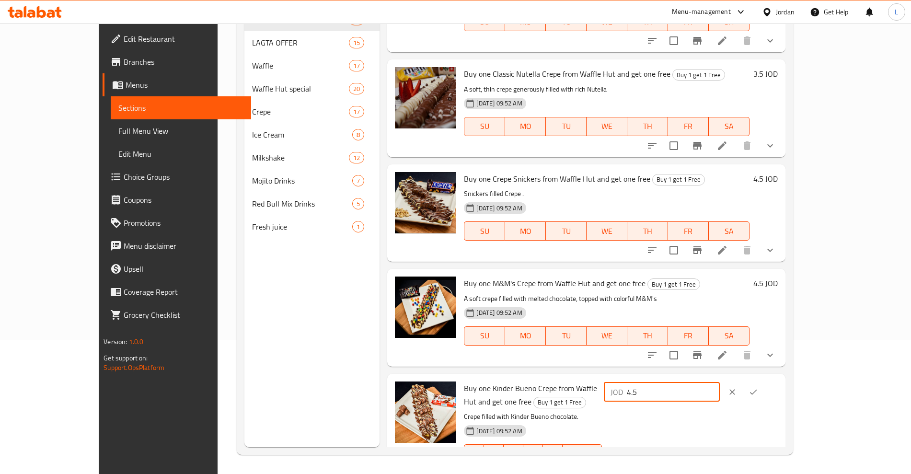
drag, startPoint x: 769, startPoint y: 367, endPoint x: 719, endPoint y: 369, distance: 49.4
click at [719, 382] on div "JOD 4.5 ​" at bounding box center [662, 391] width 116 height 19
type input "9.5"
click at [758, 387] on icon "ok" at bounding box center [754, 392] width 10 height 10
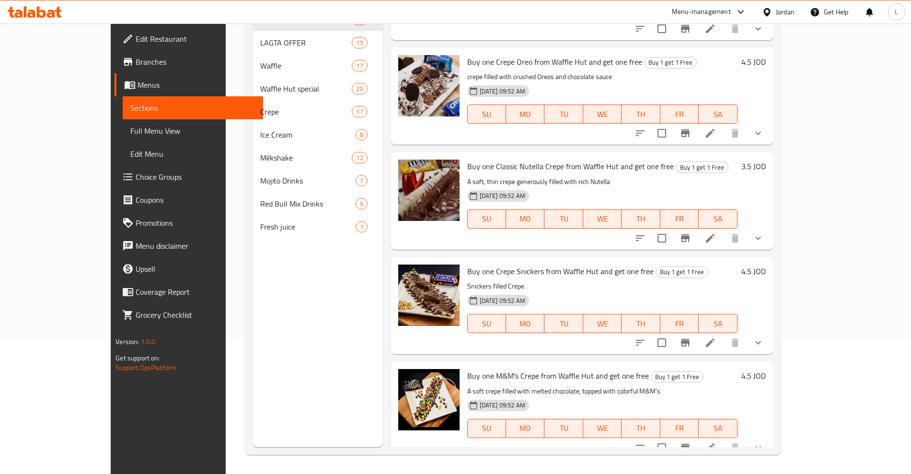
click at [766, 369] on h6 "4.5 JOD" at bounding box center [753, 375] width 24 height 13
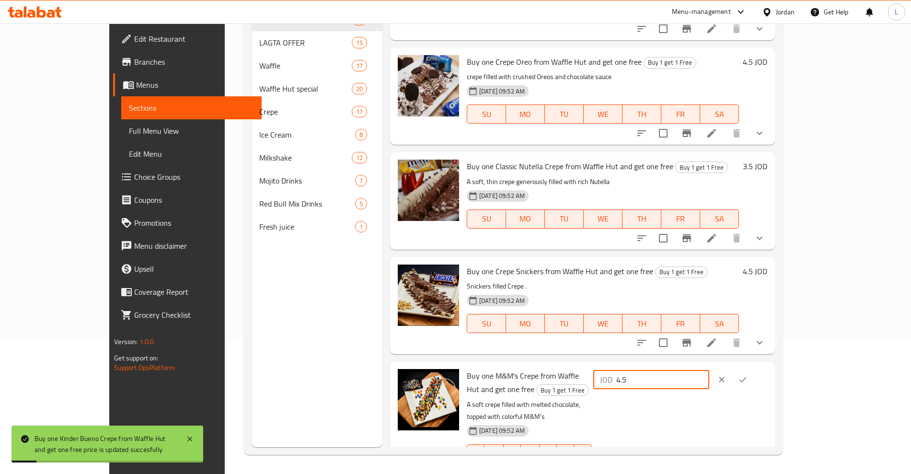
drag, startPoint x: 765, startPoint y: 261, endPoint x: 707, endPoint y: 269, distance: 58.2
click at [707, 365] on div "Buy one M&M's Crepe from Waffle Hut and get one free Buy 1 get 1 Free A soft cr…" at bounding box center [617, 422] width 308 height 115
type input "9.5"
click at [748, 375] on icon "ok" at bounding box center [743, 380] width 10 height 10
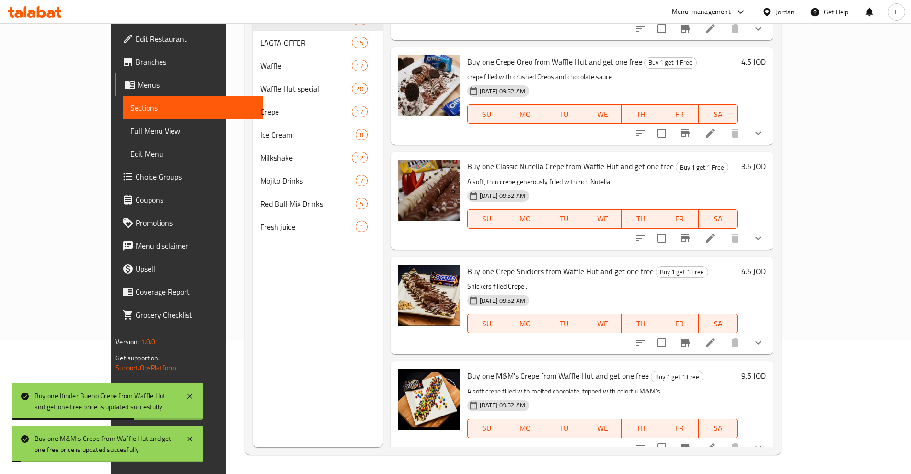
click at [766, 265] on h6 "4.5 JOD" at bounding box center [753, 271] width 24 height 13
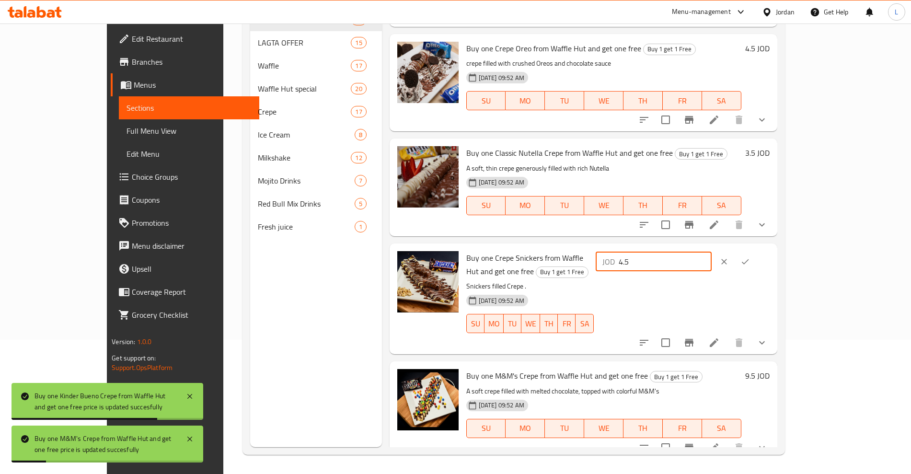
drag, startPoint x: 785, startPoint y: 160, endPoint x: 733, endPoint y: 168, distance: 52.9
click at [733, 251] on div "JOD 4.5 ​" at bounding box center [683, 261] width 174 height 21
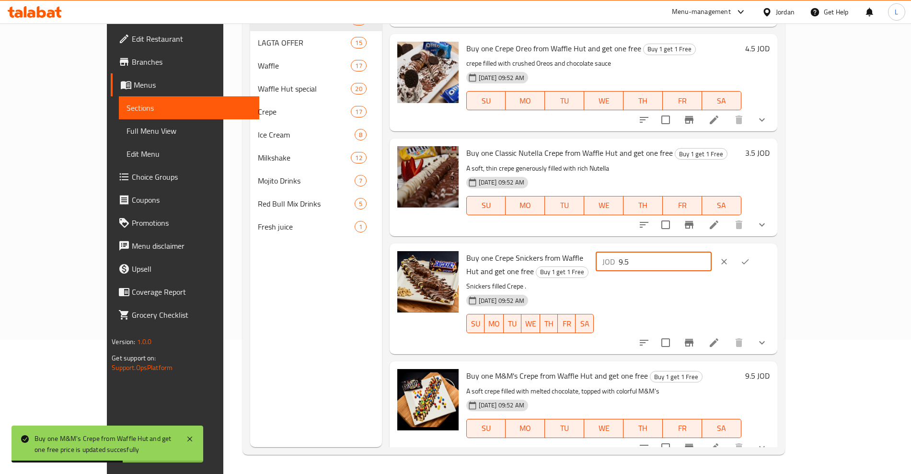
type input "9.5"
click at [749, 259] on icon "ok" at bounding box center [744, 261] width 7 height 5
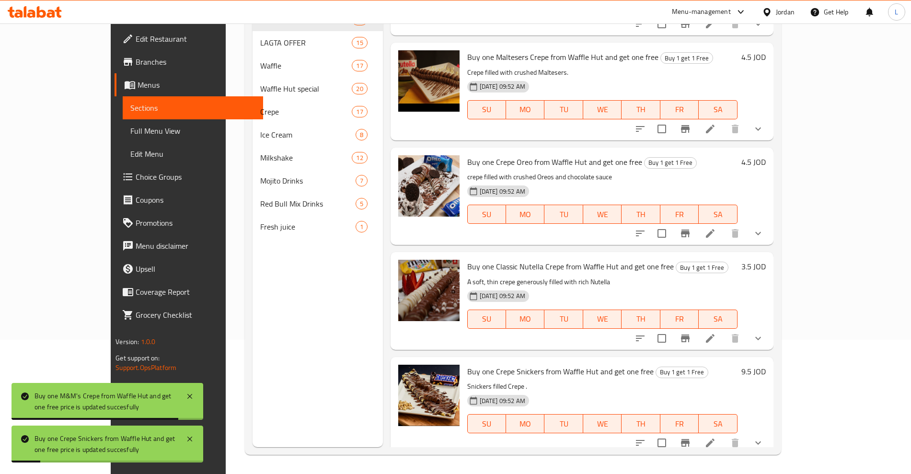
scroll to position [1883, 0]
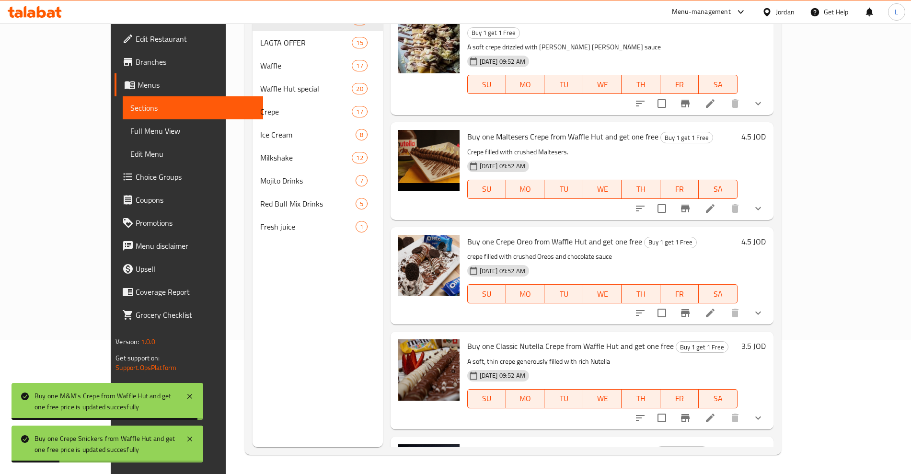
click at [766, 235] on h6 "4.5 JOD" at bounding box center [753, 241] width 24 height 13
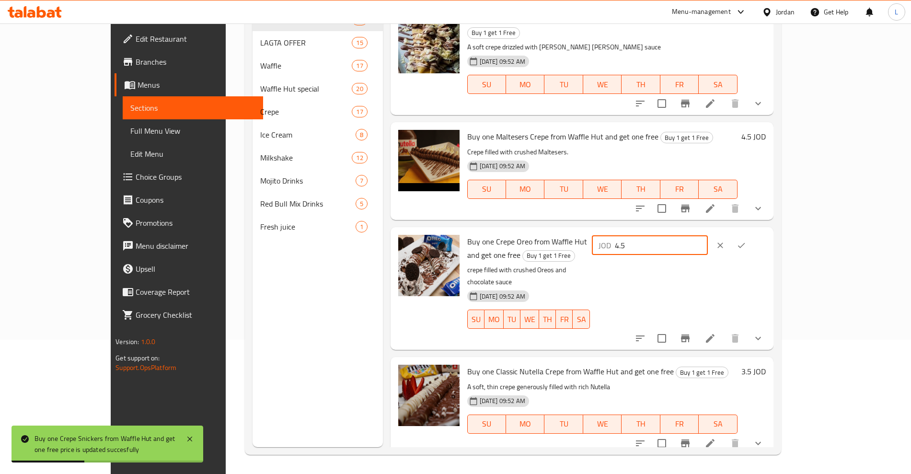
click at [708, 236] on div "JOD 4.5 ​" at bounding box center [650, 245] width 116 height 19
type input "9.5"
click at [746, 241] on icon "ok" at bounding box center [742, 246] width 10 height 10
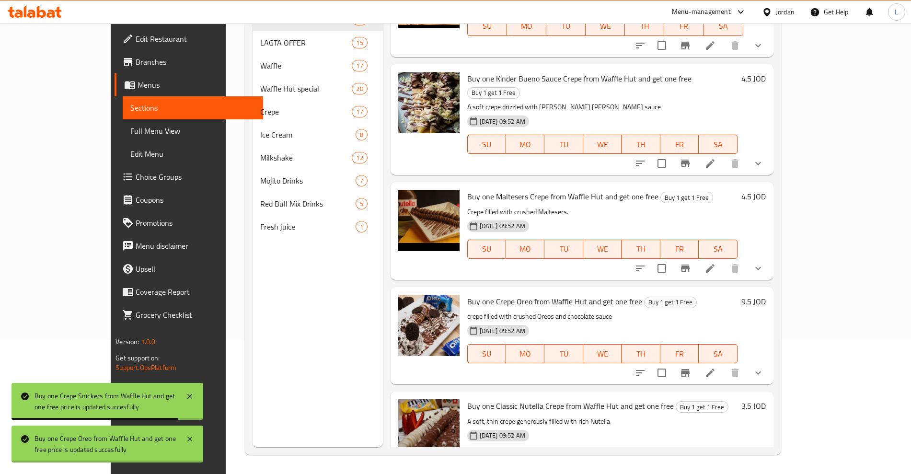
scroll to position [1763, 0]
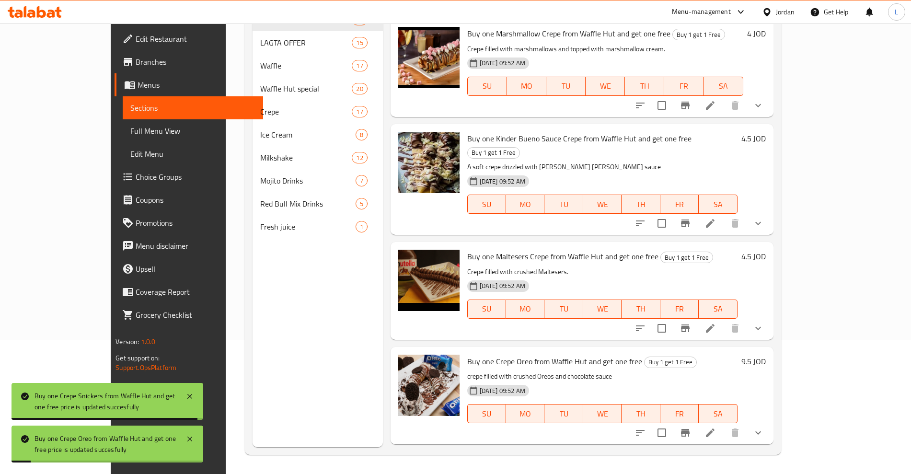
click at [766, 250] on div "4.5 JOD" at bounding box center [752, 291] width 28 height 82
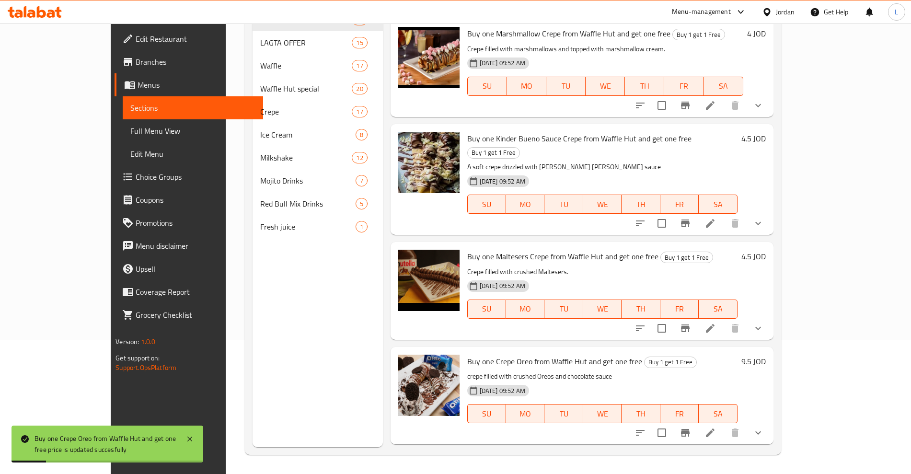
click at [766, 250] on div "4.5 JOD" at bounding box center [752, 256] width 28 height 13
click at [766, 250] on h6 "4.5 JOD" at bounding box center [753, 256] width 24 height 13
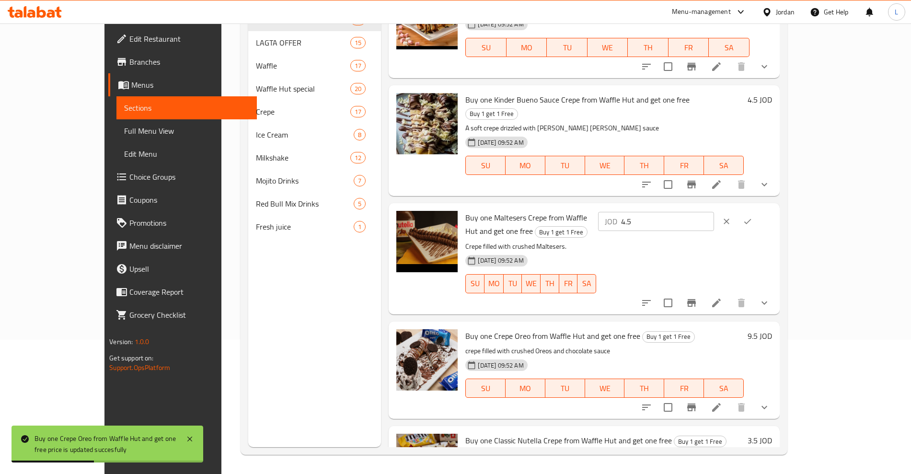
drag, startPoint x: 751, startPoint y: 145, endPoint x: 730, endPoint y: 146, distance: 20.6
click at [714, 212] on div "JOD 4.5 ​" at bounding box center [656, 221] width 116 height 19
type input "9.5"
click at [758, 211] on button "ok" at bounding box center [747, 221] width 21 height 21
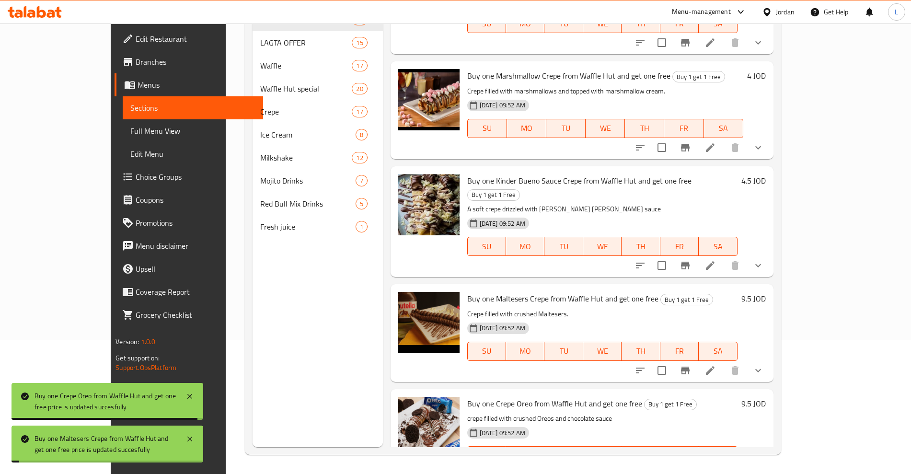
scroll to position [1643, 0]
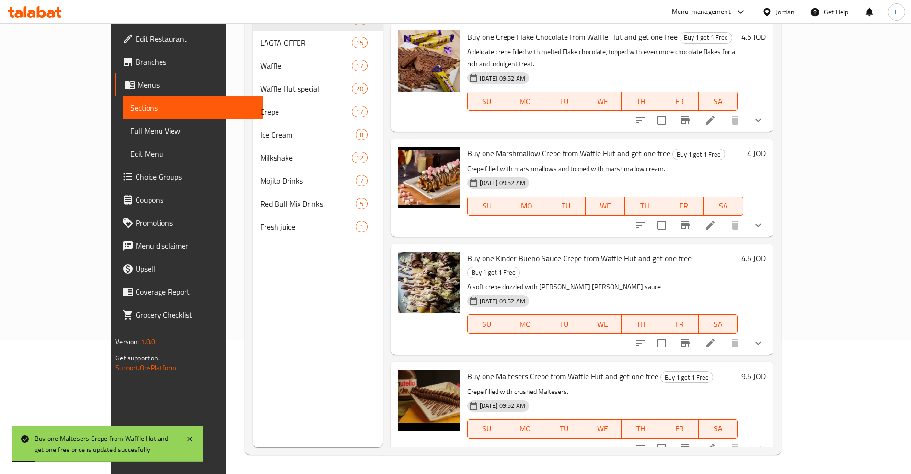
click at [766, 252] on h6 "4.5 JOD" at bounding box center [753, 258] width 24 height 13
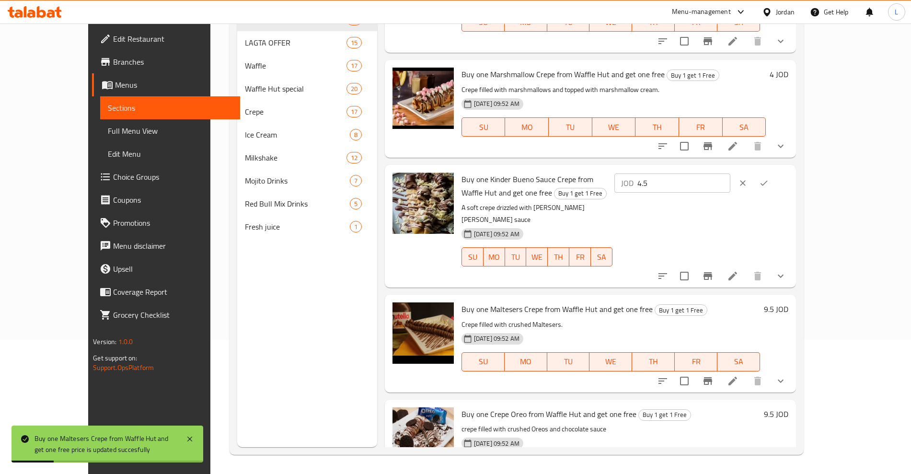
drag, startPoint x: 769, startPoint y: 159, endPoint x: 695, endPoint y: 169, distance: 74.0
click at [695, 169] on div "Buy one Kinder Bueno Sauce Crepe from Waffle Hut and get one free Buy 1 get 1 F…" at bounding box center [625, 226] width 335 height 115
type input "9.5"
click at [768, 180] on icon "ok" at bounding box center [764, 182] width 7 height 5
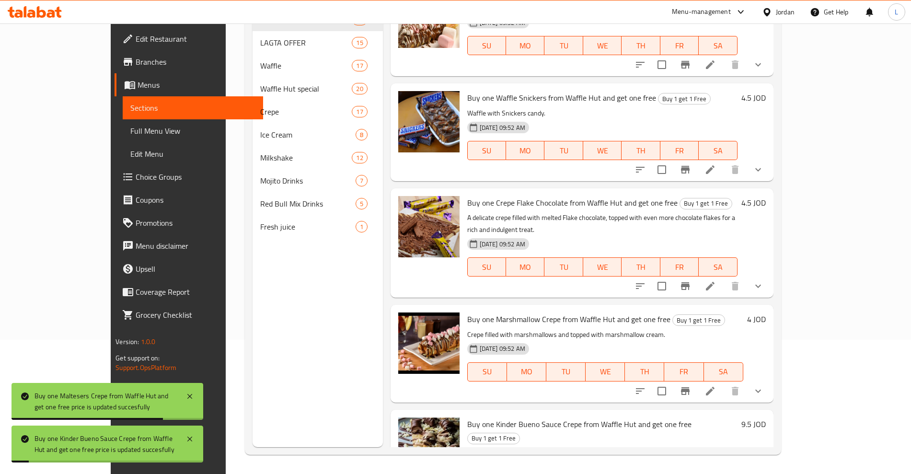
scroll to position [1464, 0]
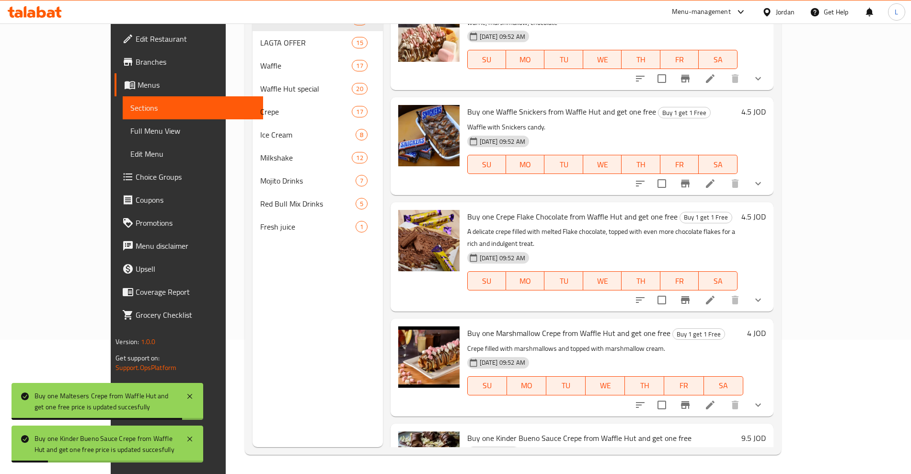
click at [766, 210] on h6 "4.5 JOD" at bounding box center [753, 216] width 24 height 13
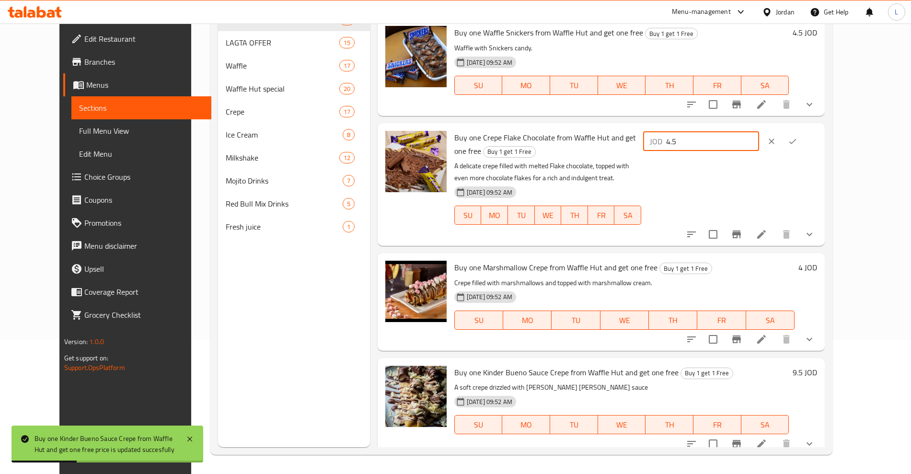
drag, startPoint x: 751, startPoint y: 135, endPoint x: 723, endPoint y: 135, distance: 28.3
click at [723, 135] on div "JOD 4.5 ​" at bounding box center [701, 141] width 116 height 19
type input "9.5"
click at [803, 131] on button "ok" at bounding box center [792, 141] width 21 height 21
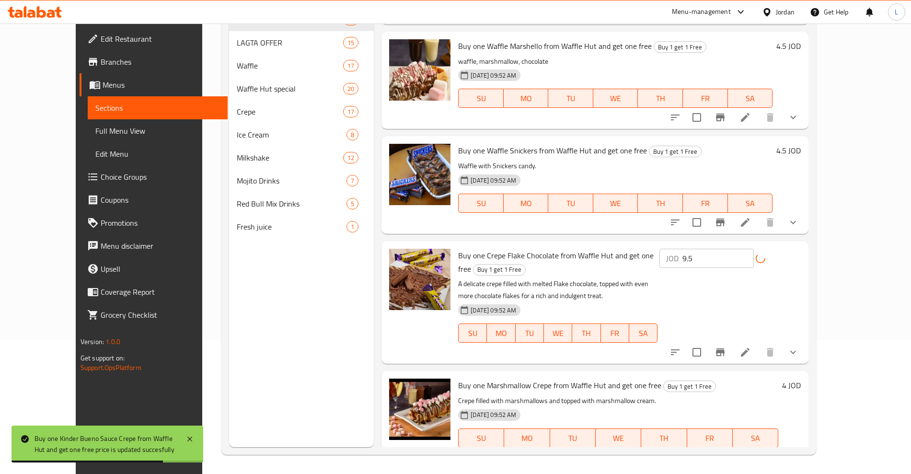
scroll to position [1344, 0]
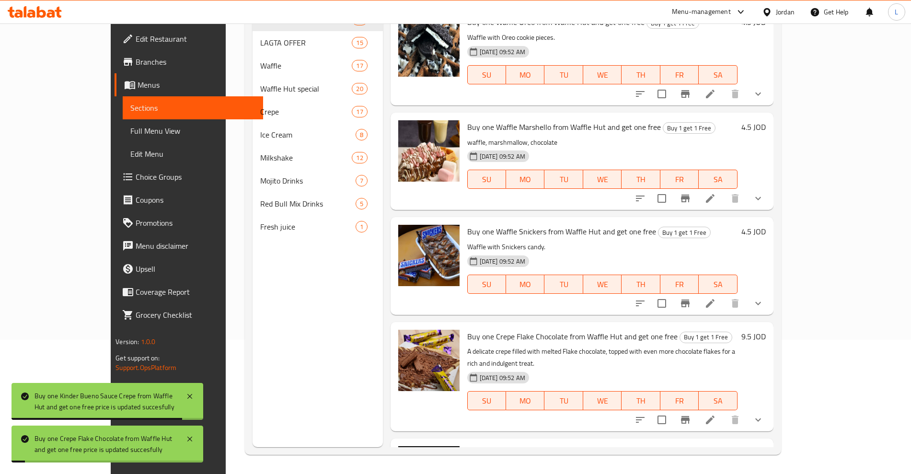
click at [766, 225] on h6 "4.5 JOD" at bounding box center [753, 231] width 24 height 13
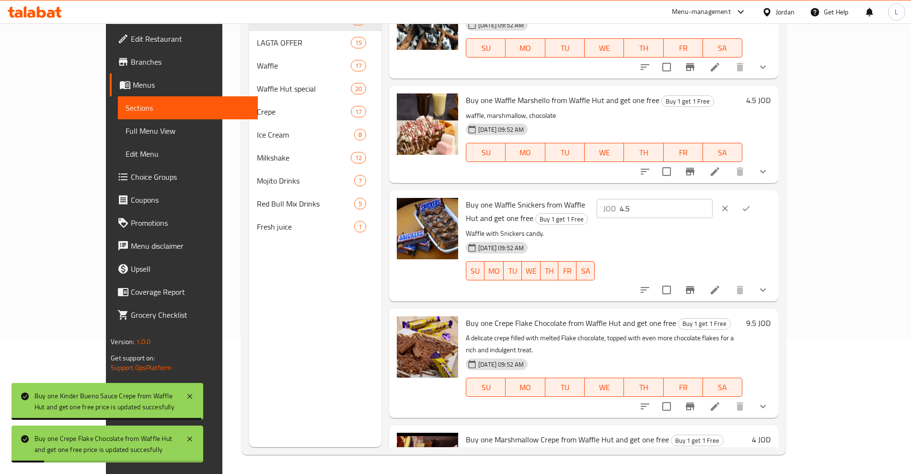
drag, startPoint x: 779, startPoint y: 140, endPoint x: 734, endPoint y: 147, distance: 46.0
click at [713, 199] on div "JOD 4.5 ​" at bounding box center [655, 208] width 116 height 19
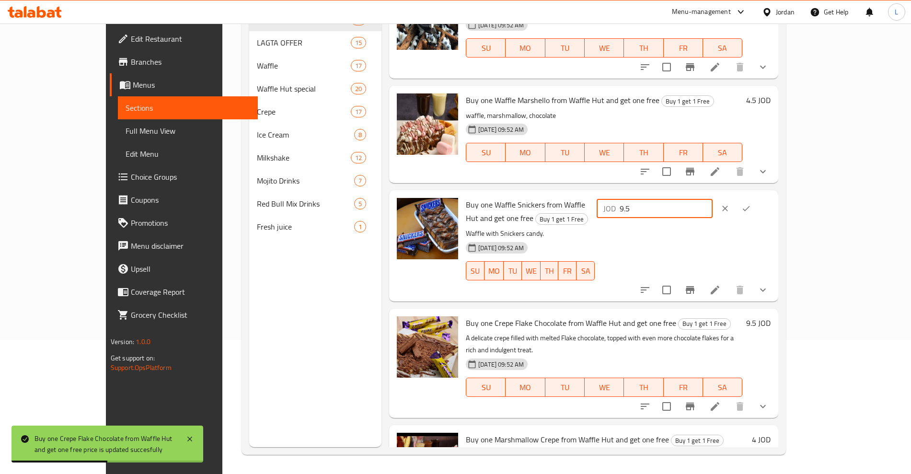
type input "9.5"
click at [751, 204] on icon "ok" at bounding box center [746, 209] width 10 height 10
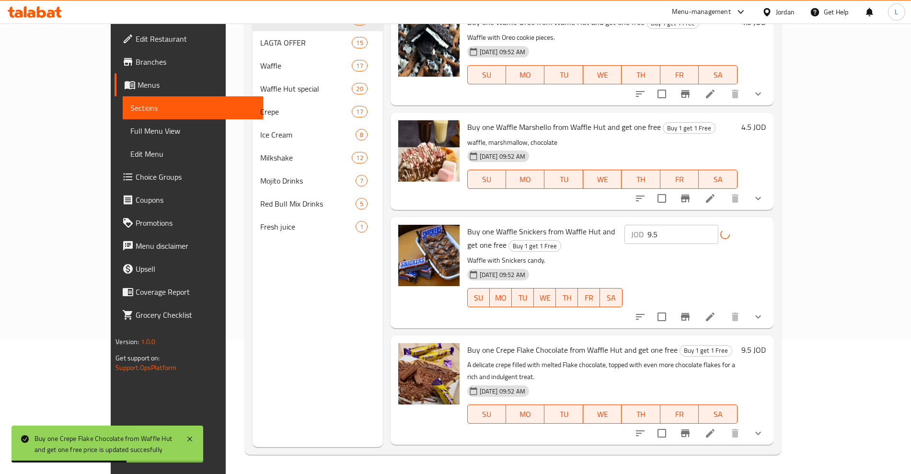
scroll to position [1284, 0]
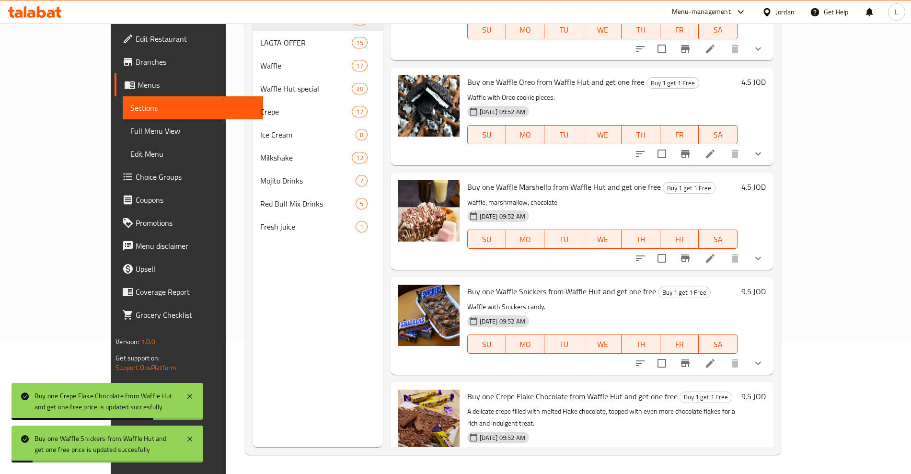
click at [766, 180] on h6 "4.5 JOD" at bounding box center [753, 186] width 24 height 13
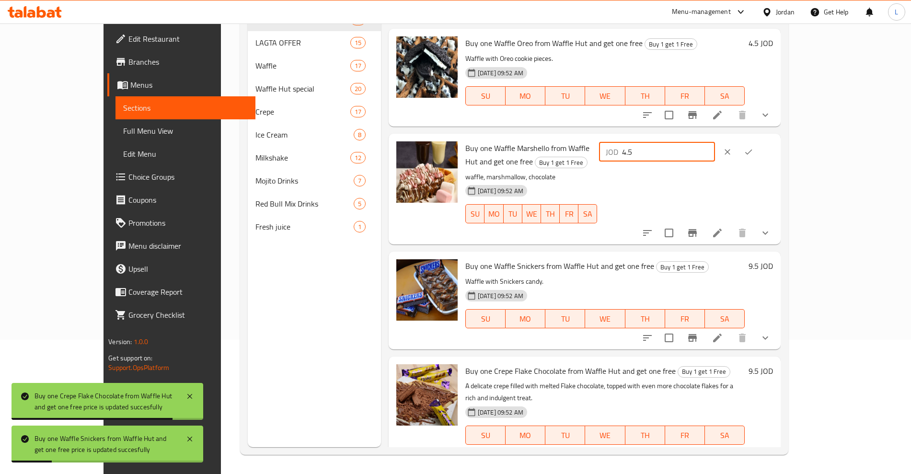
drag, startPoint x: 786, startPoint y: 93, endPoint x: 730, endPoint y: 100, distance: 55.9
click at [715, 142] on div "JOD 4.5 ​" at bounding box center [657, 151] width 116 height 19
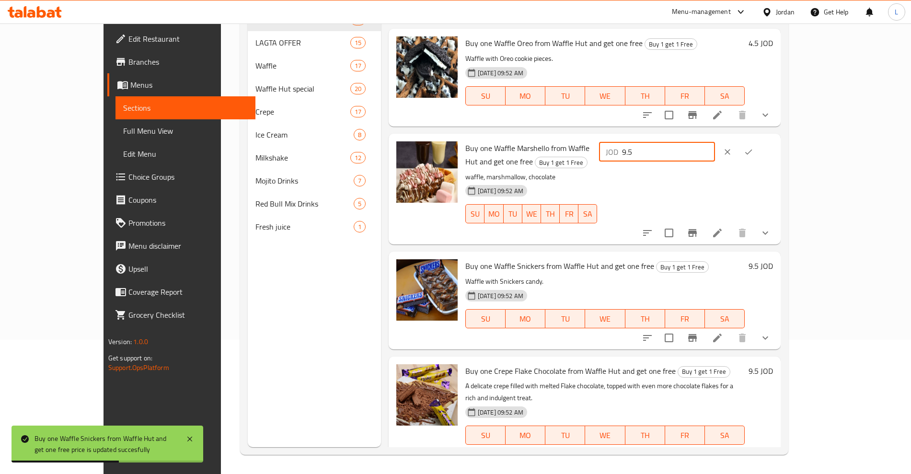
type input "9.5"
click at [753, 147] on icon "ok" at bounding box center [749, 152] width 10 height 10
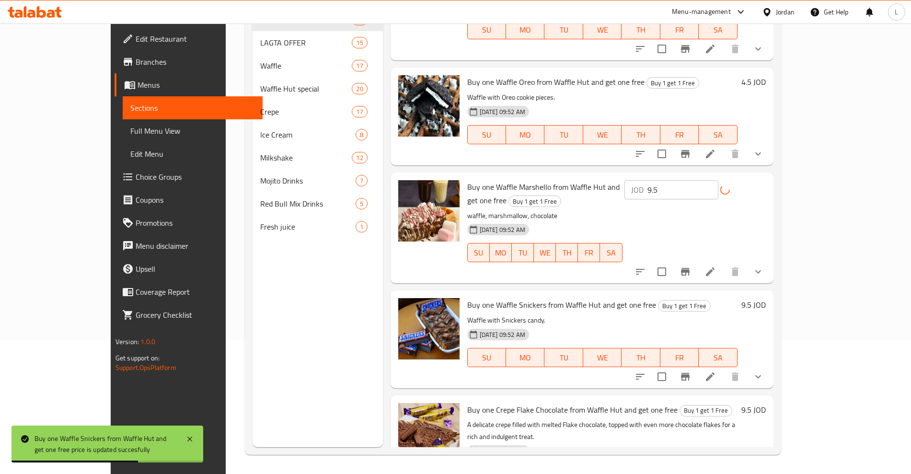
scroll to position [1164, 0]
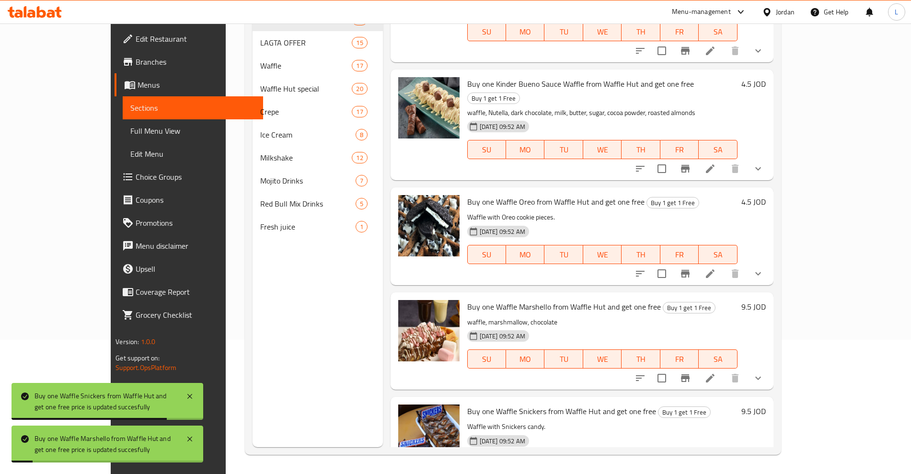
click at [766, 195] on div "4.5 JOD" at bounding box center [752, 201] width 28 height 13
click at [766, 195] on h6 "4.5 JOD" at bounding box center [753, 201] width 24 height 13
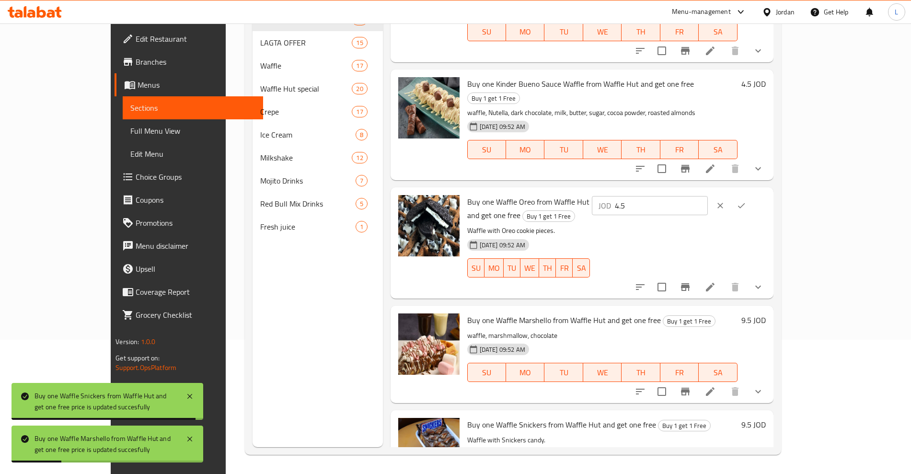
click at [611, 200] on p "JOD" at bounding box center [605, 206] width 12 height 12
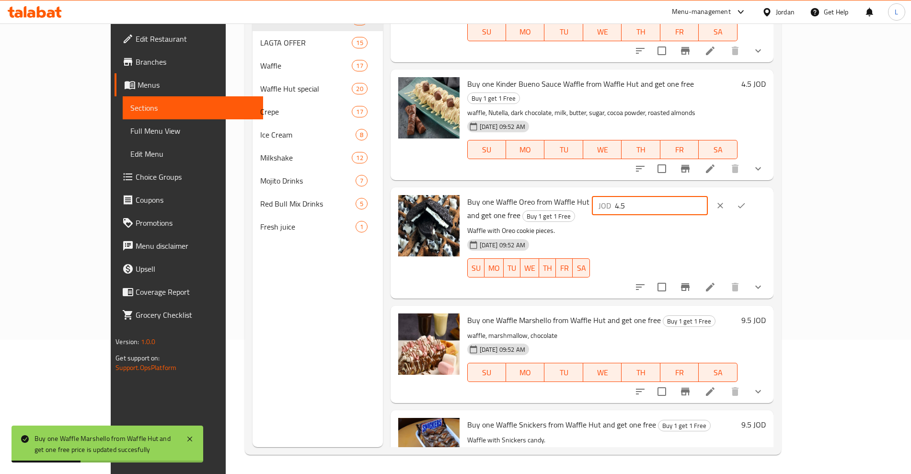
drag, startPoint x: 753, startPoint y: 115, endPoint x: 719, endPoint y: 115, distance: 34.0
click at [708, 196] on div "JOD 4.5 ​" at bounding box center [650, 205] width 116 height 19
type input "9.5"
drag, startPoint x: 848, startPoint y: 117, endPoint x: 845, endPoint y: 126, distance: 8.8
click at [746, 201] on icon "ok" at bounding box center [742, 206] width 10 height 10
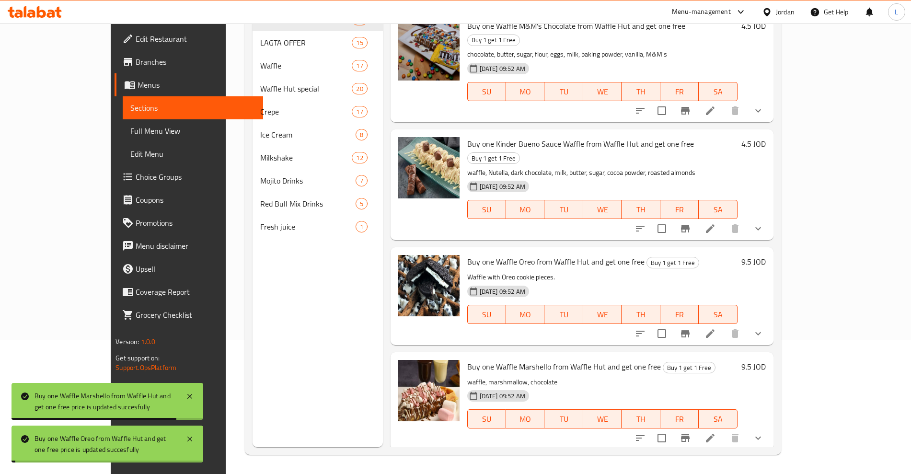
scroll to position [1044, 0]
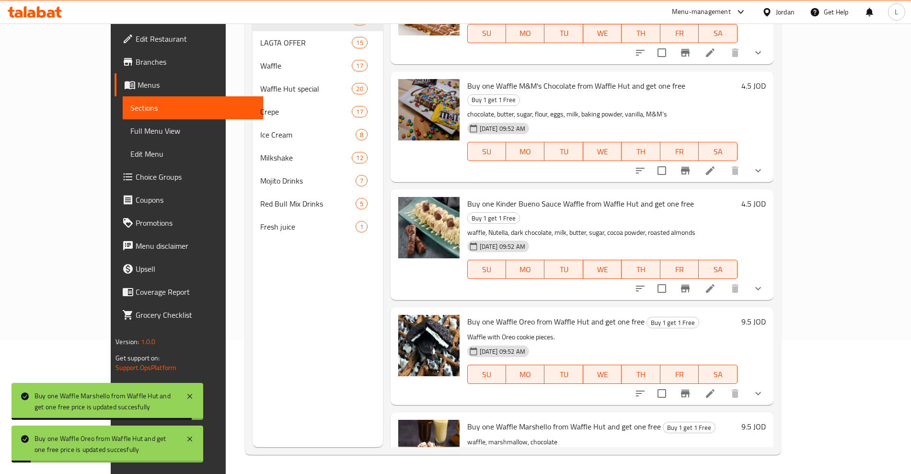
click at [766, 197] on h6 "4.5 JOD" at bounding box center [753, 203] width 24 height 13
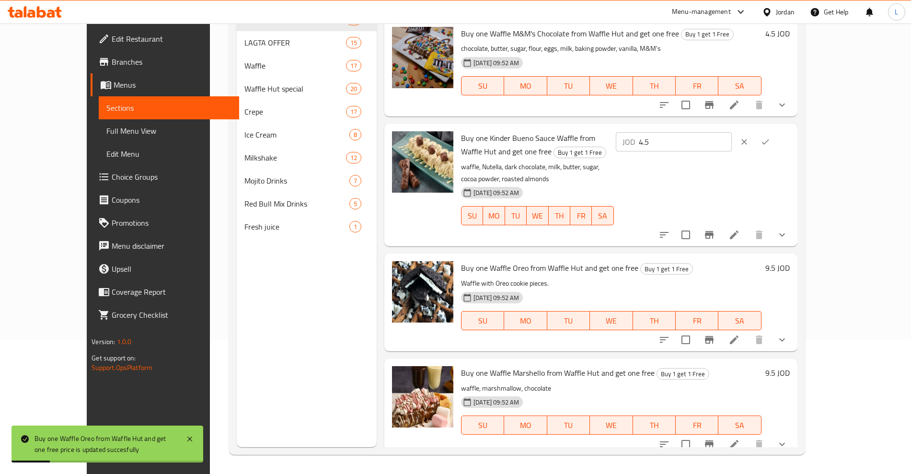
click at [721, 138] on div "JOD 4.5 ​" at bounding box center [674, 141] width 116 height 19
type input "9.5"
click at [776, 131] on button "ok" at bounding box center [765, 141] width 21 height 21
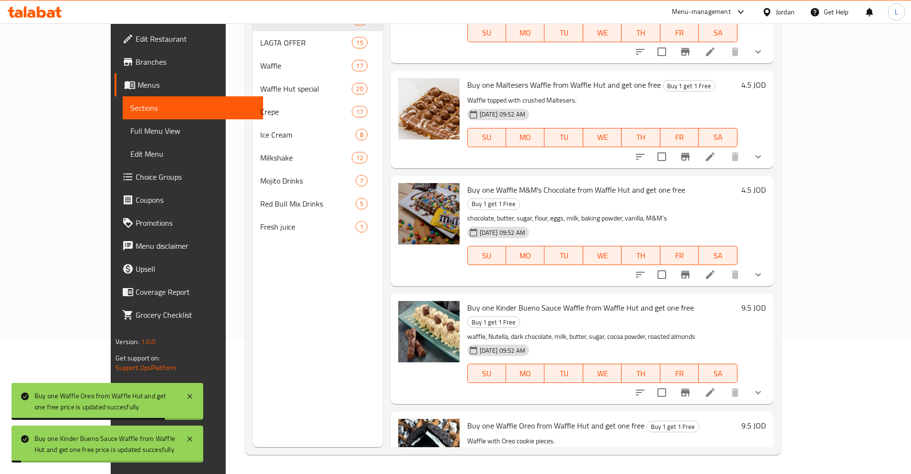
scroll to position [924, 0]
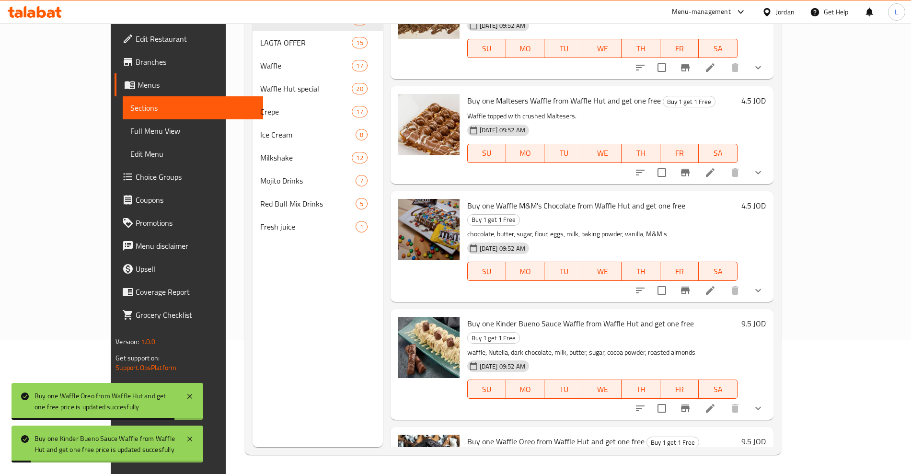
click at [766, 199] on h6 "4.5 JOD" at bounding box center [753, 205] width 24 height 13
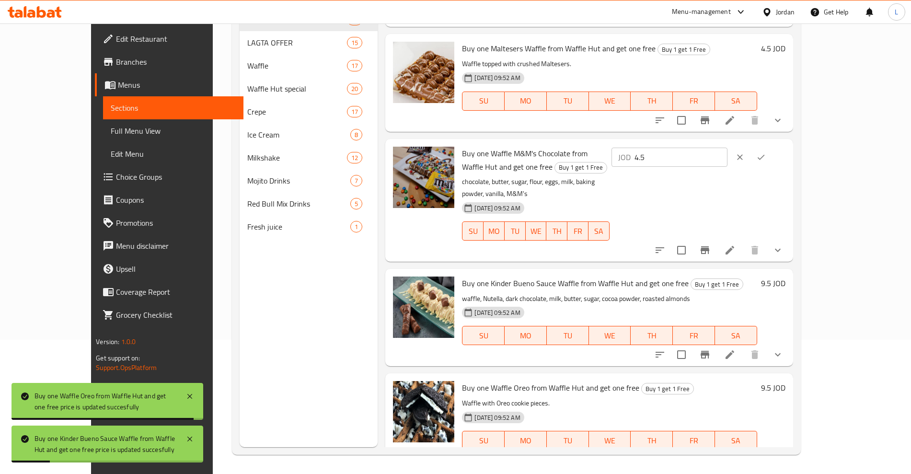
click at [727, 148] on div "JOD 4.5 ​" at bounding box center [670, 157] width 116 height 19
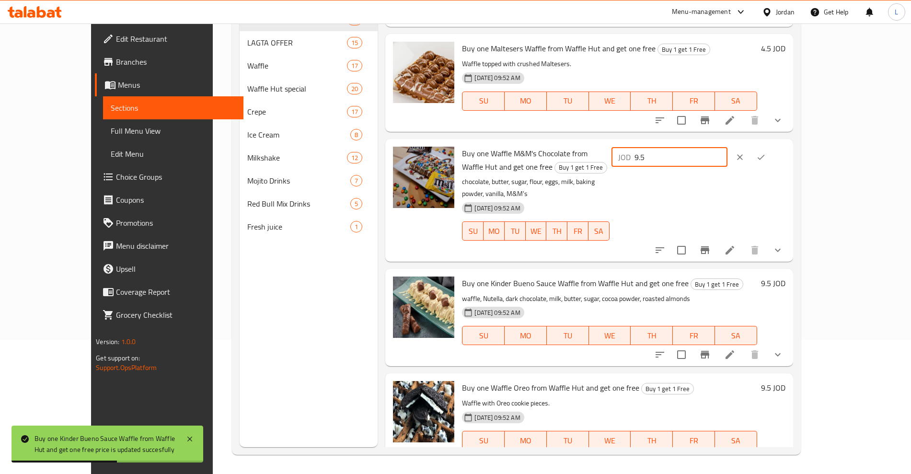
type input "9.5"
click at [766, 152] on icon "ok" at bounding box center [761, 157] width 10 height 10
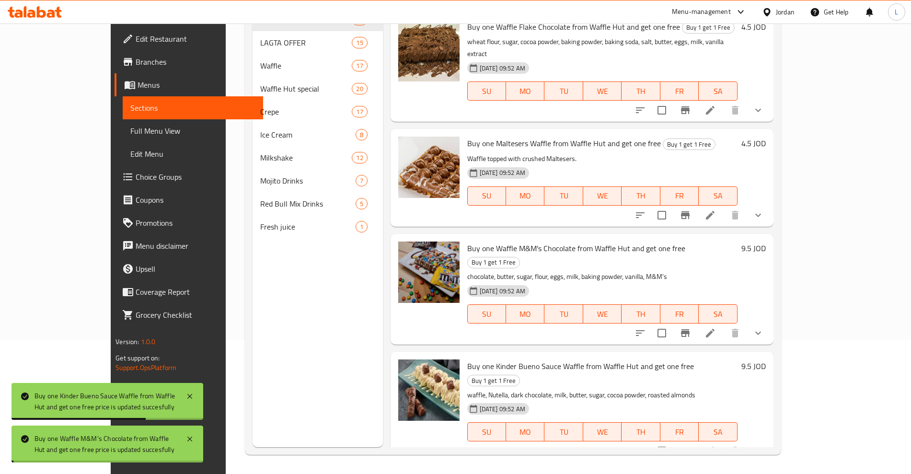
scroll to position [865, 0]
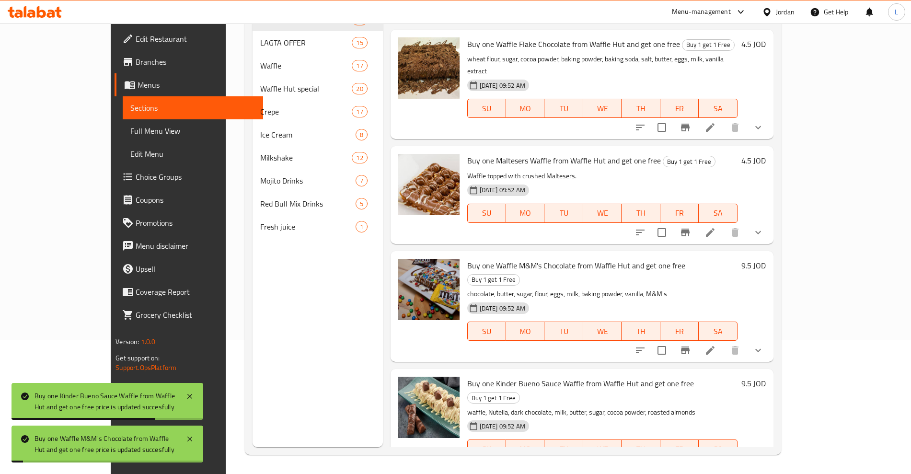
click at [766, 154] on h6 "4.5 JOD" at bounding box center [753, 160] width 24 height 13
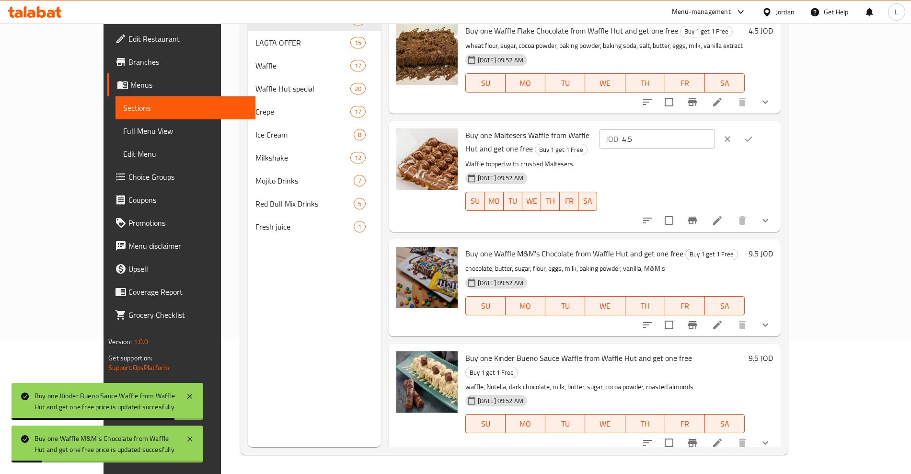
drag, startPoint x: 776, startPoint y: 98, endPoint x: 710, endPoint y: 104, distance: 66.9
click at [710, 125] on div "Buy one Maltesers Waffle from Waffle Hut and get one free Buy 1 get 1 Free Waff…" at bounding box center [619, 176] width 315 height 103
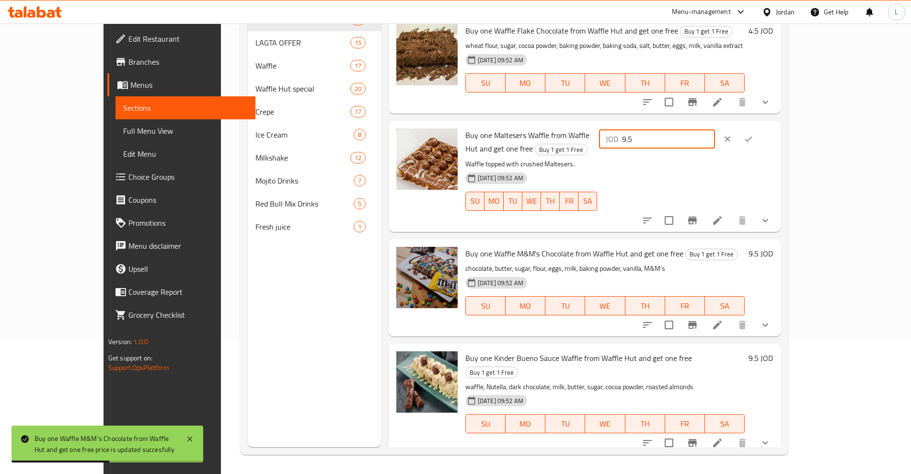
type input "9.5"
drag, startPoint x: 852, startPoint y: 97, endPoint x: 850, endPoint y: 105, distance: 9.0
click at [753, 134] on icon "ok" at bounding box center [749, 139] width 10 height 10
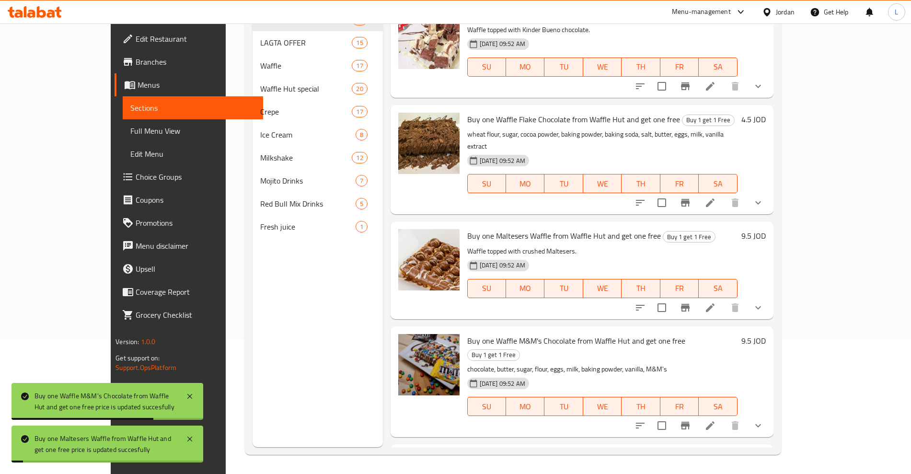
scroll to position [745, 0]
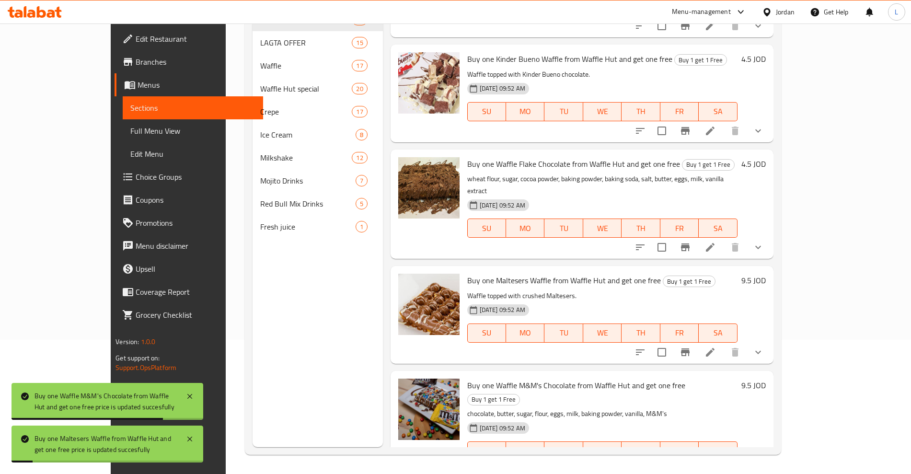
click at [766, 157] on h6 "4.5 JOD" at bounding box center [753, 163] width 24 height 13
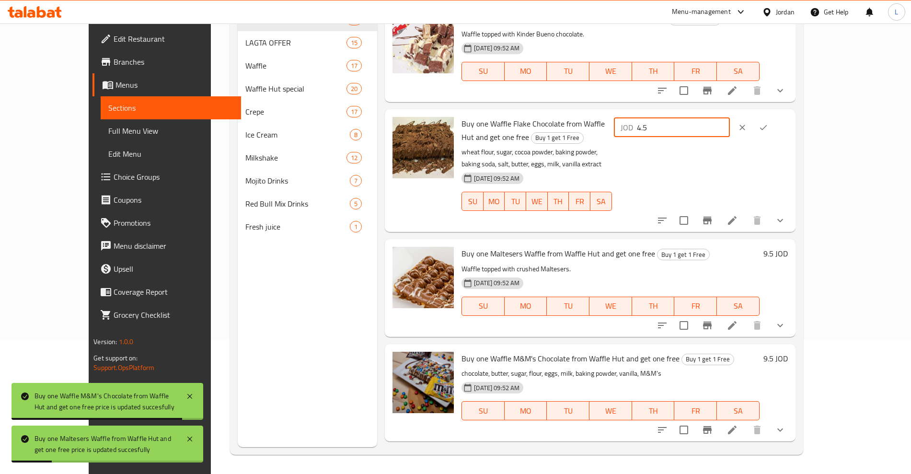
drag, startPoint x: 771, startPoint y: 115, endPoint x: 733, endPoint y: 119, distance: 37.6
click at [730, 119] on div "JOD 4.5 ​" at bounding box center [672, 127] width 116 height 19
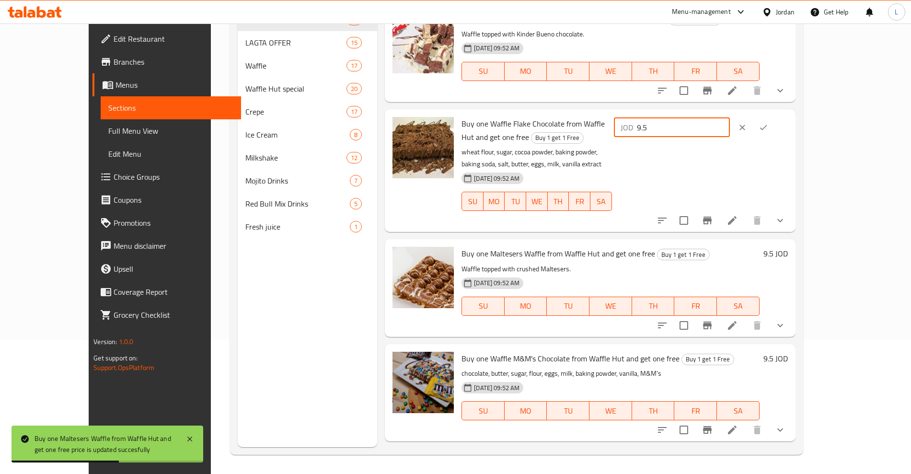
type input "9.5"
click at [774, 117] on button "ok" at bounding box center [763, 127] width 21 height 21
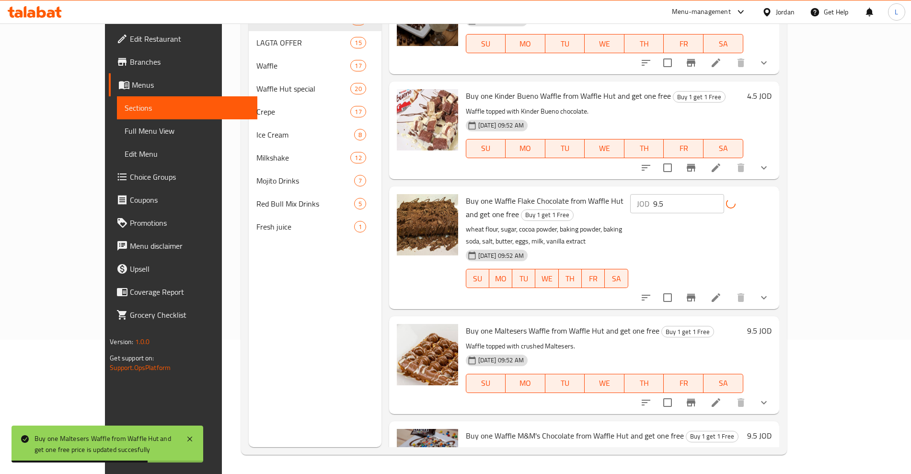
scroll to position [625, 0]
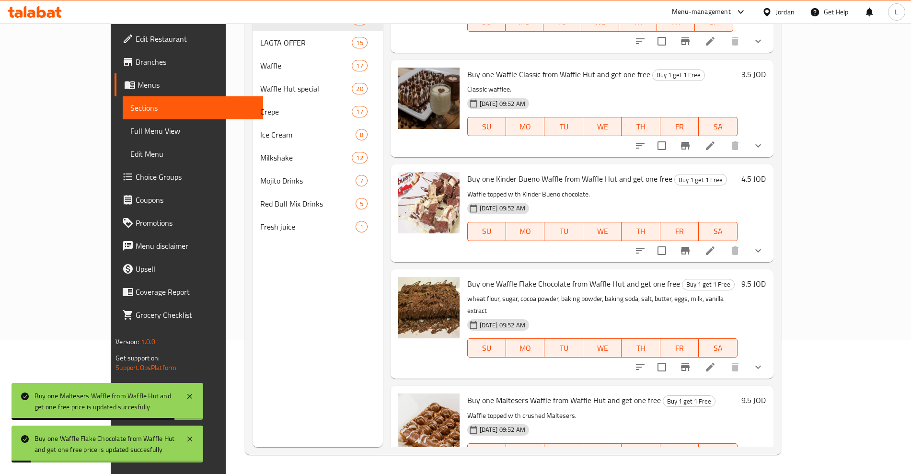
click at [766, 172] on h6 "4.5 JOD" at bounding box center [753, 178] width 24 height 13
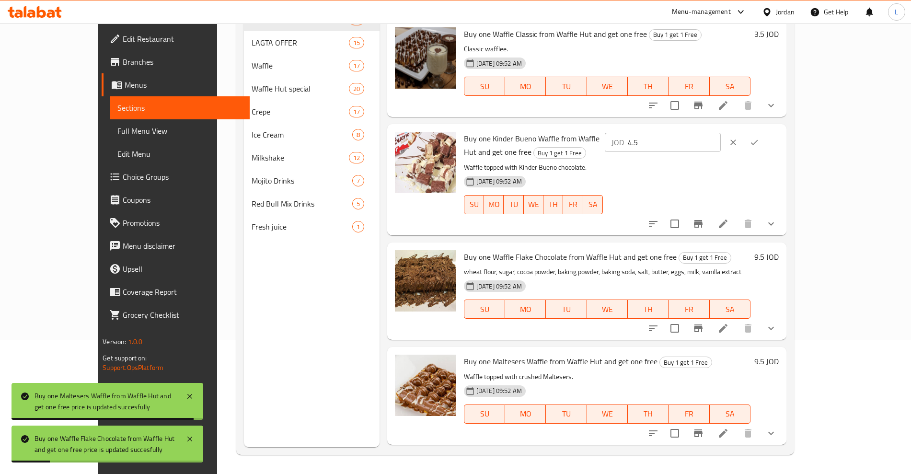
drag, startPoint x: 778, startPoint y: 127, endPoint x: 748, endPoint y: 133, distance: 31.2
click at [721, 133] on input "4.5" at bounding box center [674, 142] width 93 height 19
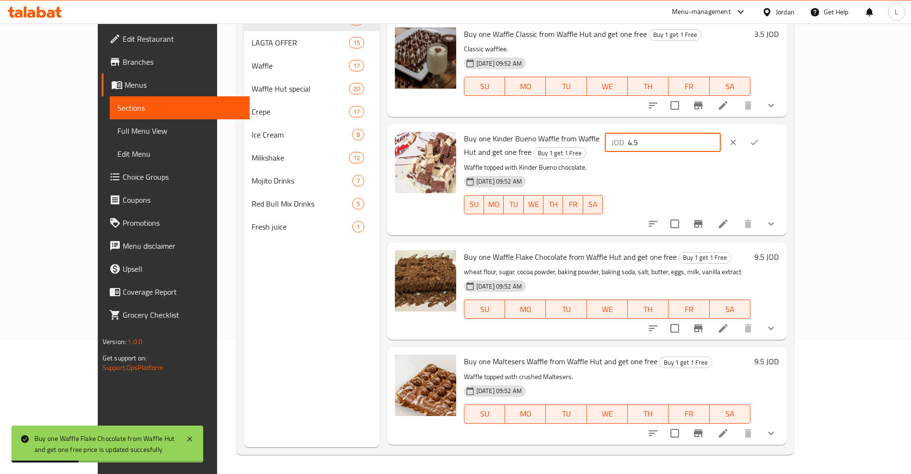
drag, startPoint x: 770, startPoint y: 127, endPoint x: 730, endPoint y: 131, distance: 40.4
click at [721, 133] on div "JOD 4.5 ​" at bounding box center [663, 142] width 116 height 19
type input "9.5"
drag, startPoint x: 846, startPoint y: 129, endPoint x: 847, endPoint y: 149, distance: 19.2
click at [759, 138] on icon "ok" at bounding box center [755, 143] width 10 height 10
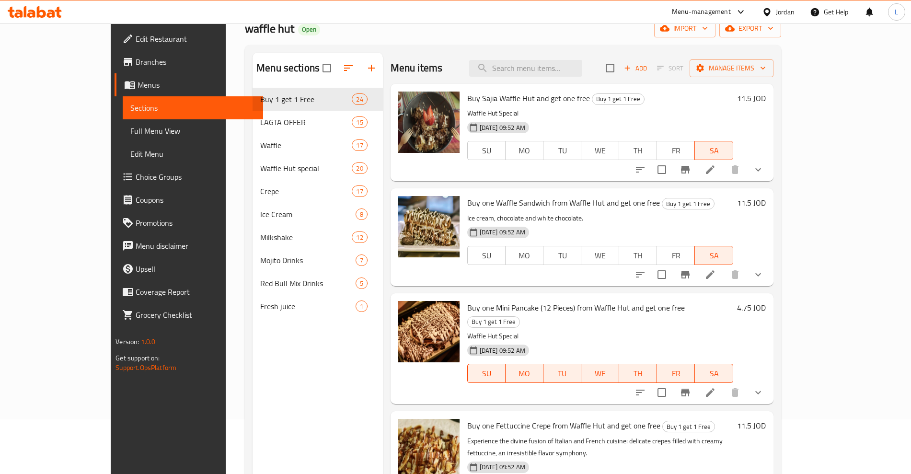
scroll to position [134, 0]
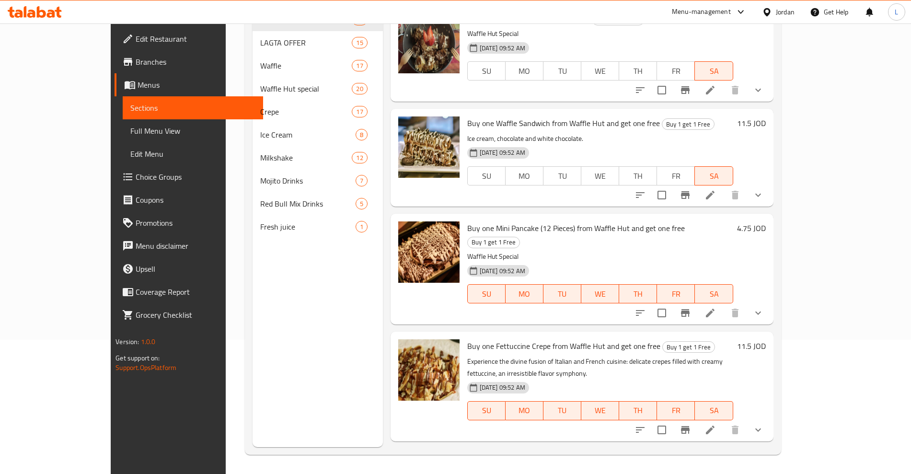
click at [766, 229] on h6 "4.75 JOD" at bounding box center [751, 227] width 29 height 13
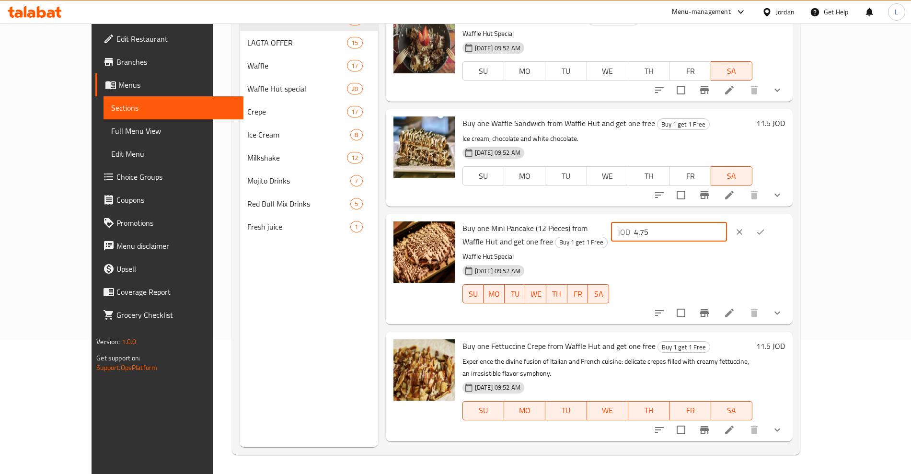
drag, startPoint x: 779, startPoint y: 231, endPoint x: 715, endPoint y: 231, distance: 64.7
click at [715, 231] on div "JOD 4.75 ​" at bounding box center [669, 231] width 116 height 19
type input "10"
click at [765, 231] on icon "ok" at bounding box center [761, 232] width 10 height 10
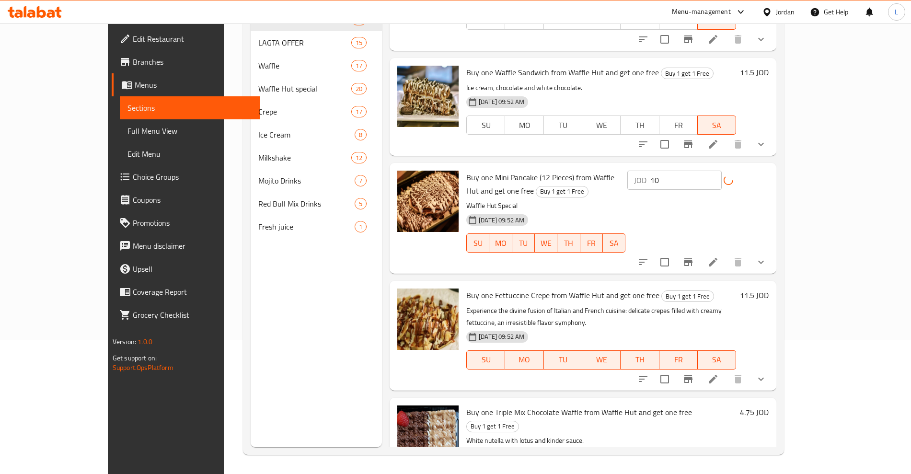
scroll to position [120, 0]
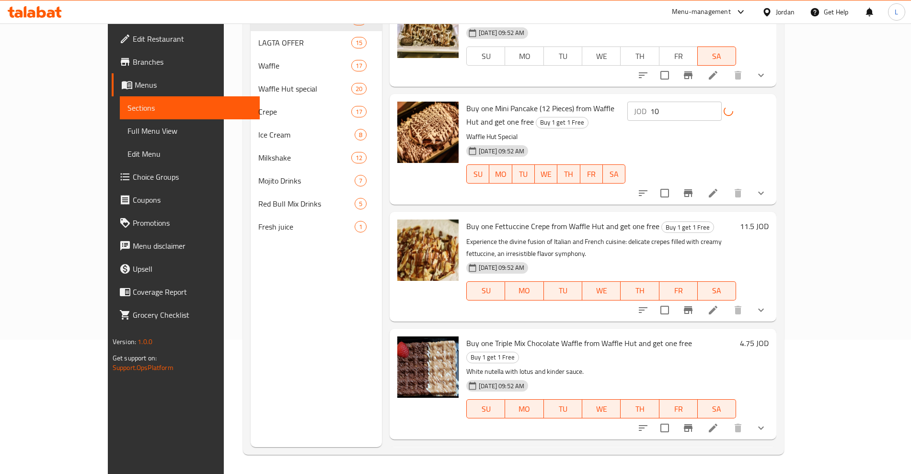
click at [769, 336] on h6 "4.75 JOD" at bounding box center [754, 342] width 29 height 13
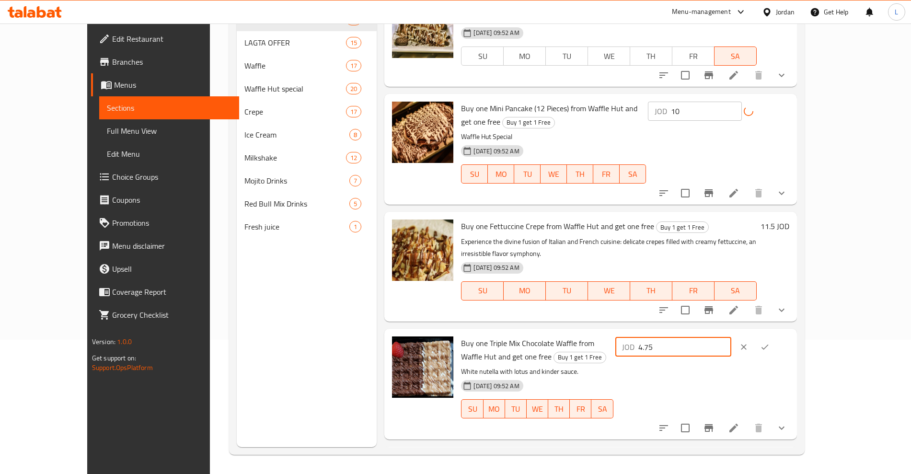
drag, startPoint x: 781, startPoint y: 319, endPoint x: 708, endPoint y: 325, distance: 73.6
click at [708, 333] on div "Buy one Triple Mix Chocolate Waffle from Waffle Hut and get one free Buy 1 get …" at bounding box center [624, 384] width 335 height 103
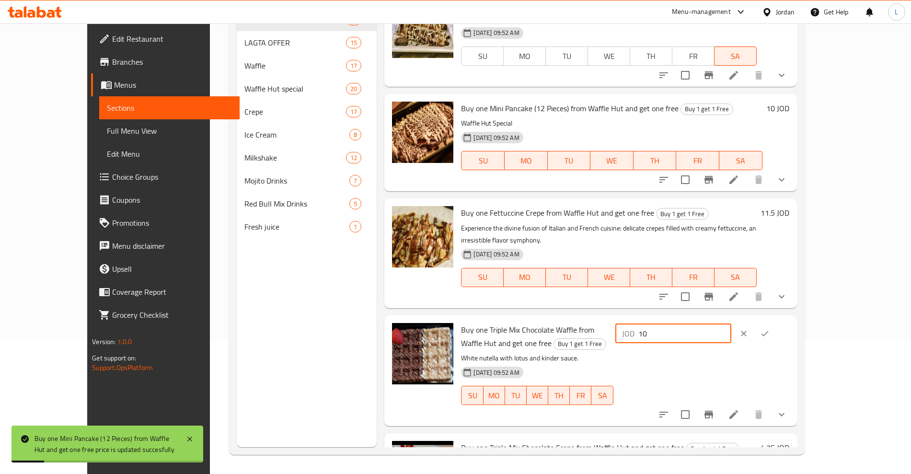
type input "10"
click at [770, 329] on icon "ok" at bounding box center [765, 334] width 10 height 10
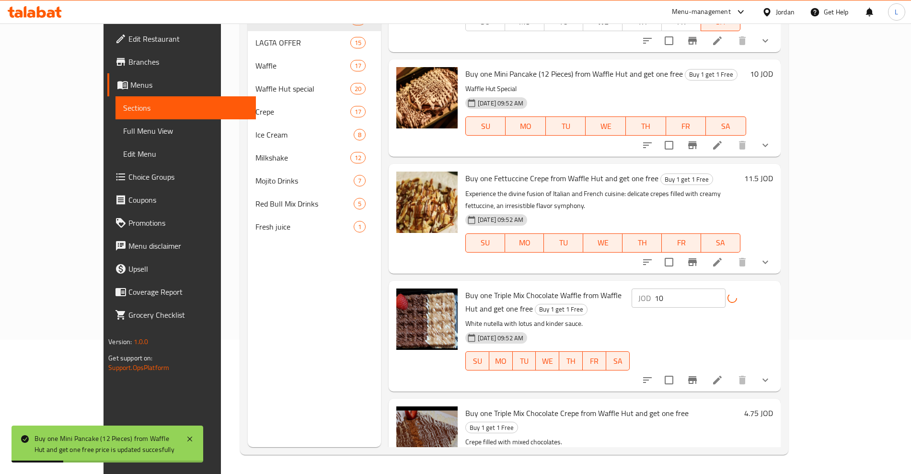
scroll to position [180, 0]
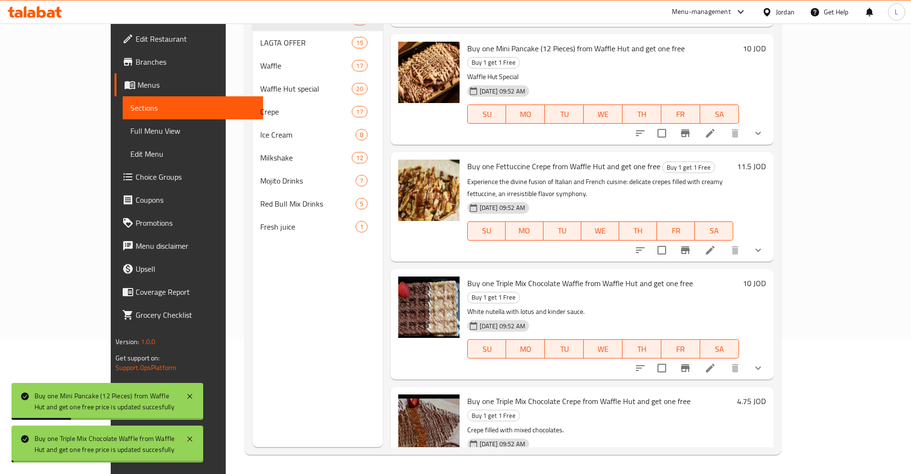
click at [766, 394] on h6 "4.75 JOD" at bounding box center [751, 400] width 29 height 13
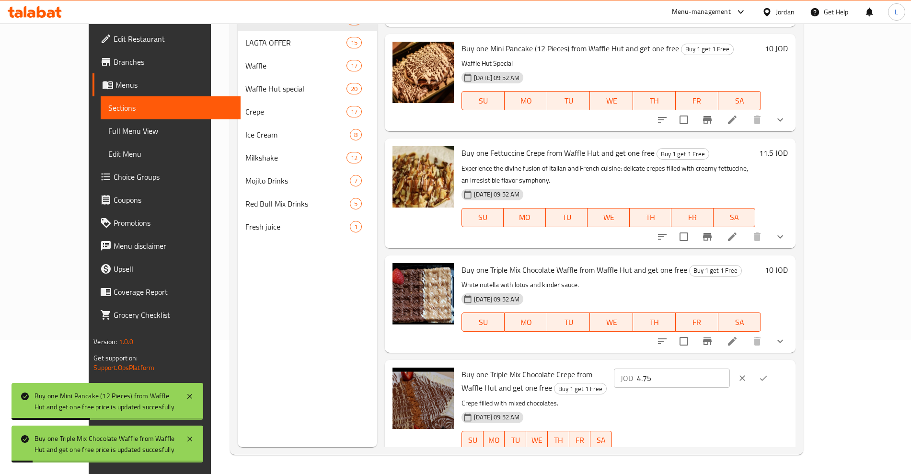
drag, startPoint x: 763, startPoint y: 362, endPoint x: 713, endPoint y: 367, distance: 51.0
click at [714, 369] on div "JOD 4.75 ​" at bounding box center [672, 378] width 116 height 19
type input "10"
click at [768, 373] on icon "ok" at bounding box center [764, 378] width 10 height 10
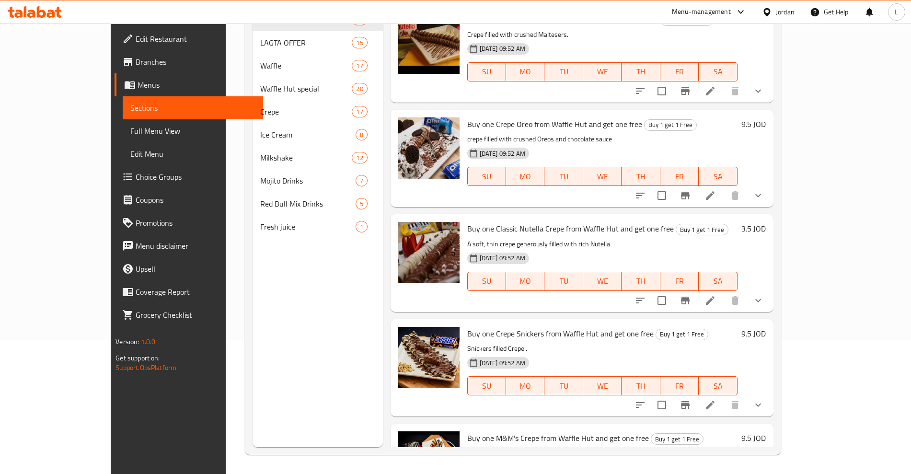
scroll to position [1943, 0]
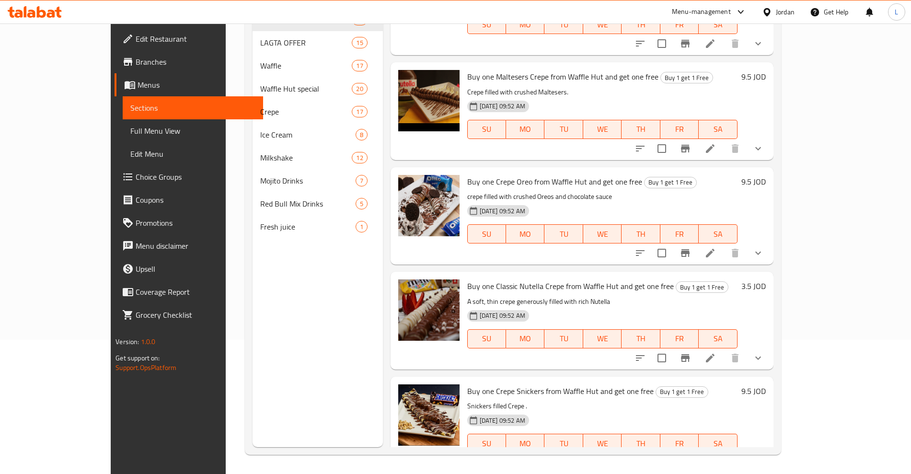
click at [766, 279] on div "3.5 JOD" at bounding box center [752, 285] width 28 height 13
click at [766, 279] on h6 "3.5 JOD" at bounding box center [753, 285] width 24 height 13
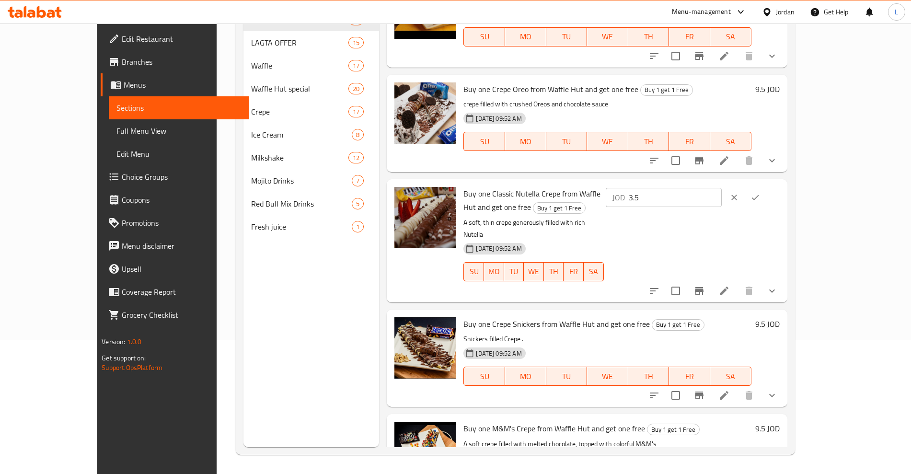
drag, startPoint x: 772, startPoint y: 173, endPoint x: 741, endPoint y: 181, distance: 31.5
click at [722, 188] on input "3.5" at bounding box center [675, 197] width 93 height 19
click at [722, 188] on div "JOD 3.5 ​" at bounding box center [664, 197] width 116 height 19
type input "7.5"
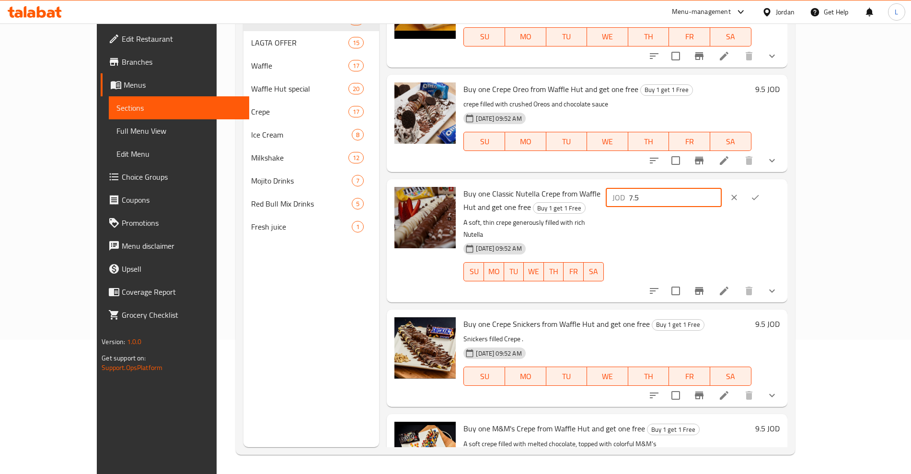
click at [760, 193] on icon "ok" at bounding box center [755, 198] width 10 height 10
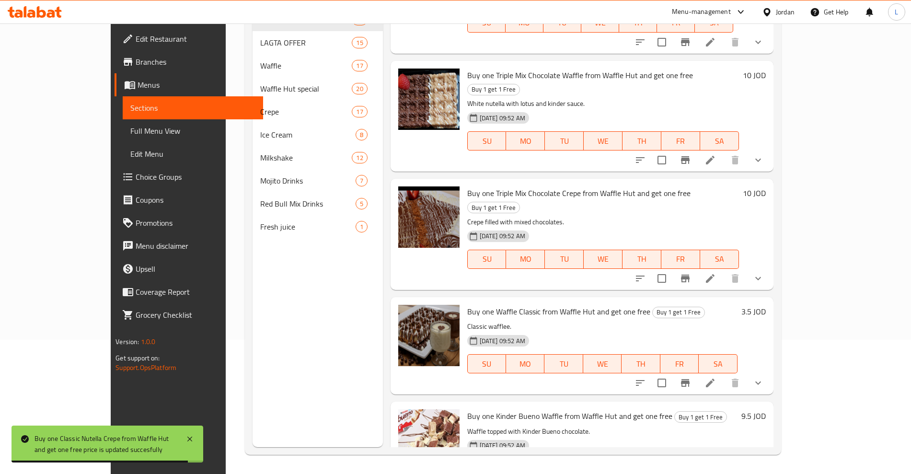
scroll to position [385, 0]
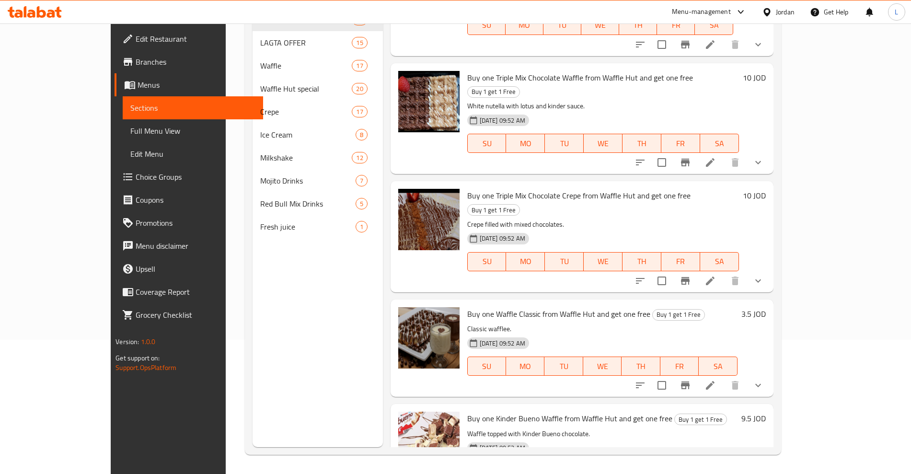
click at [766, 307] on h6 "3.5 JOD" at bounding box center [753, 313] width 24 height 13
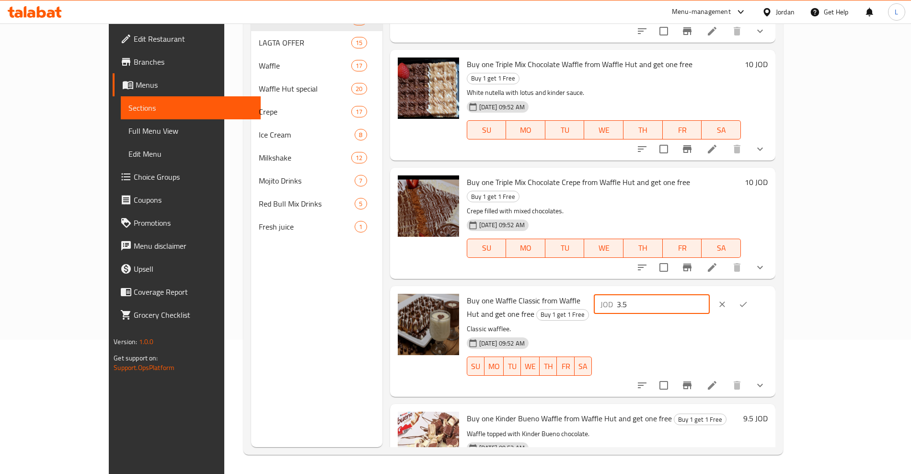
drag, startPoint x: 777, startPoint y: 261, endPoint x: 707, endPoint y: 271, distance: 70.6
click at [707, 290] on div "Buy one Waffle Classic from Waffle Hut and get one free Buy 1 get 1 Free Classi…" at bounding box center [617, 341] width 309 height 103
type input "7.5"
click at [748, 300] on icon "ok" at bounding box center [744, 305] width 10 height 10
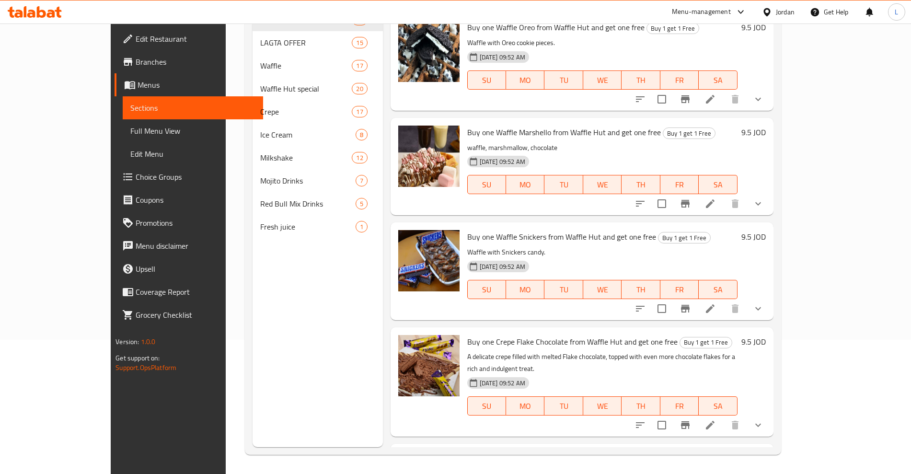
scroll to position [1438, 0]
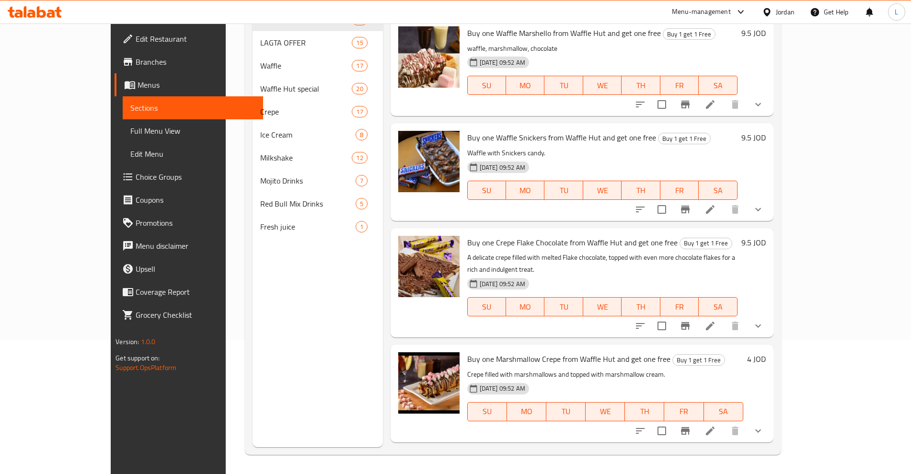
click at [766, 352] on h6 "4 JOD" at bounding box center [756, 358] width 19 height 13
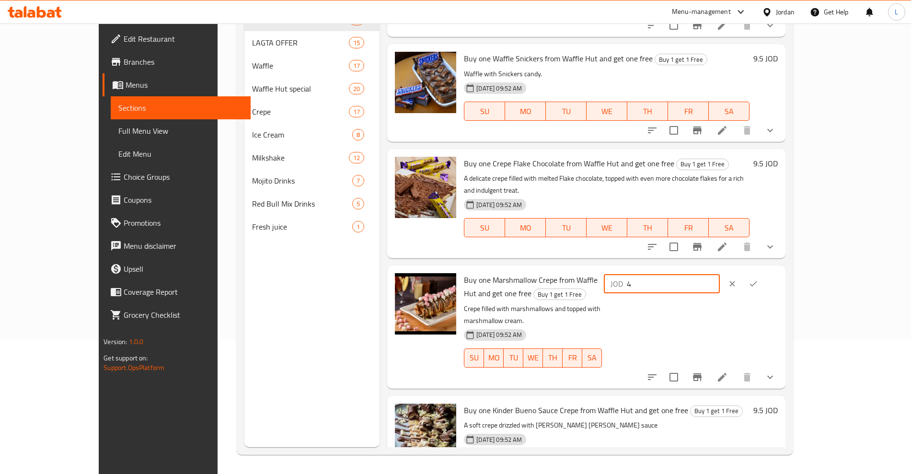
drag, startPoint x: 760, startPoint y: 258, endPoint x: 712, endPoint y: 273, distance: 50.2
click at [712, 273] on div "JOD 4 ​" at bounding box center [690, 326] width 176 height 107
type input "8.5"
click at [758, 279] on icon "ok" at bounding box center [754, 284] width 10 height 10
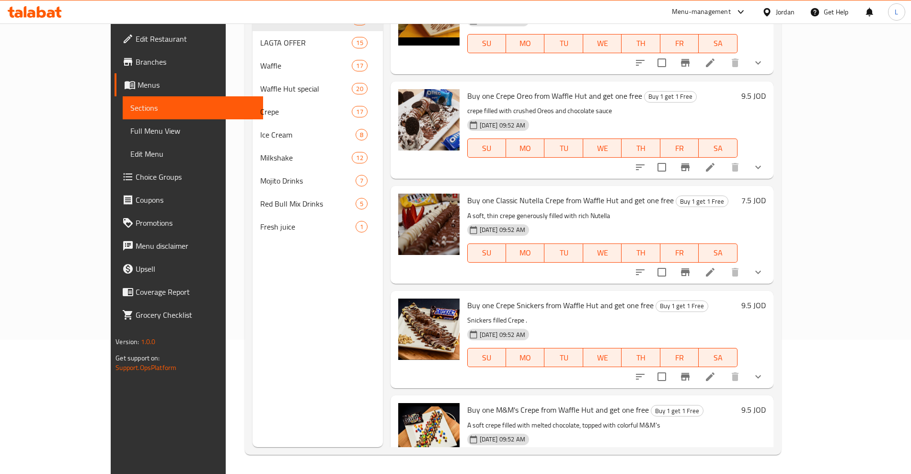
scroll to position [2063, 0]
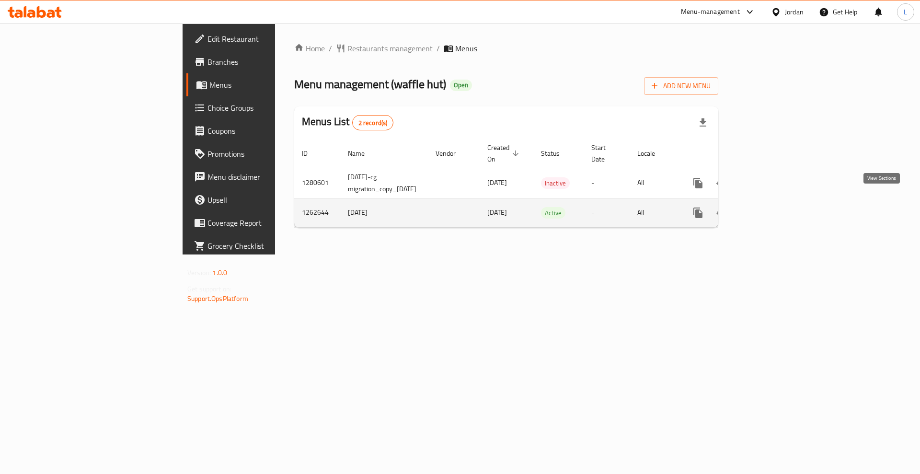
click at [773, 207] on icon "enhanced table" at bounding box center [768, 213] width 12 height 12
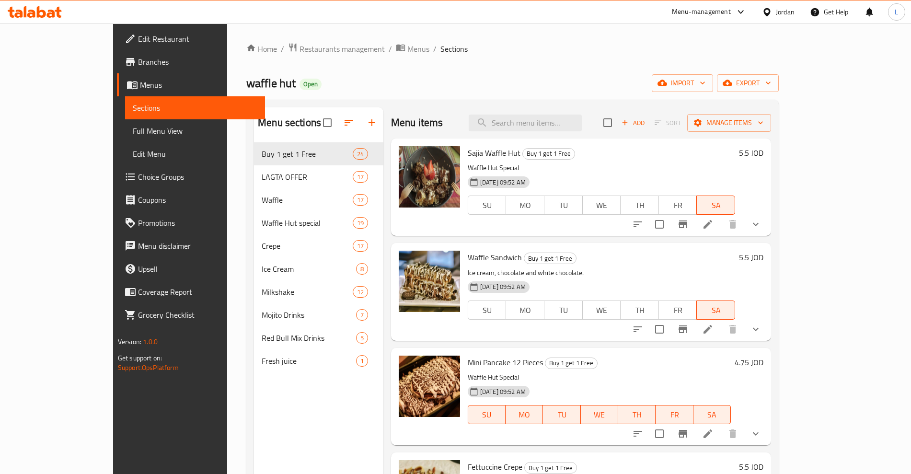
click at [763, 153] on h6 "5.5 JOD" at bounding box center [751, 152] width 24 height 13
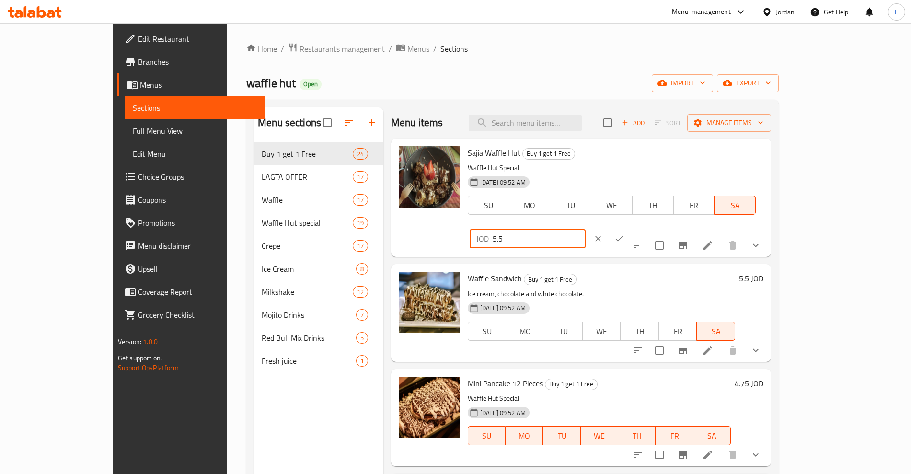
drag, startPoint x: 777, startPoint y: 152, endPoint x: 728, endPoint y: 159, distance: 49.8
click at [586, 229] on div "JOD 5.5 ​" at bounding box center [528, 238] width 116 height 19
type input "11.5"
click at [630, 228] on button "ok" at bounding box center [619, 238] width 21 height 21
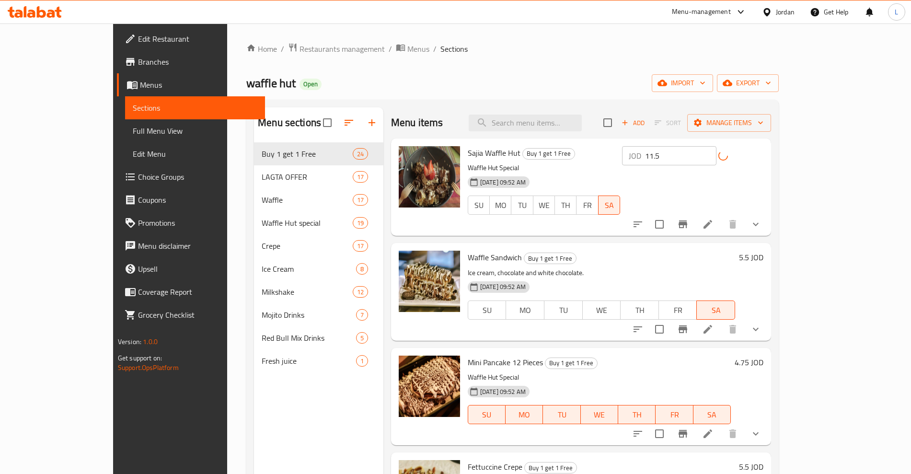
click at [763, 259] on h6 "5.5 JOD" at bounding box center [751, 257] width 24 height 13
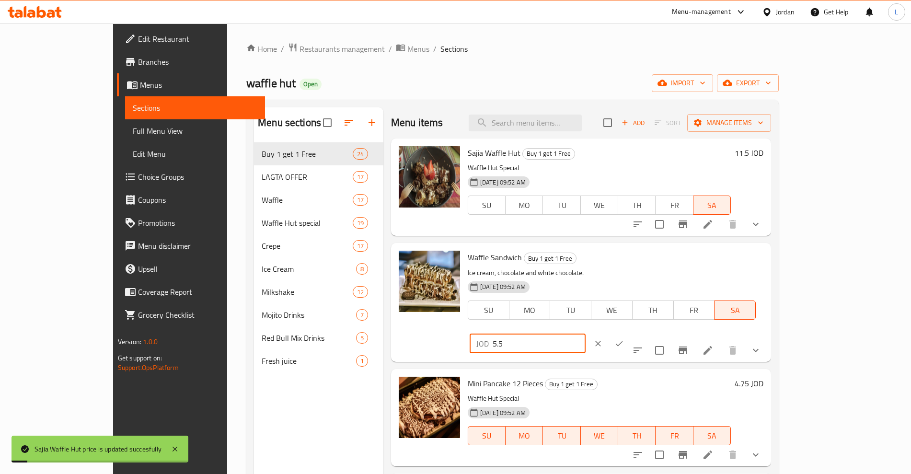
drag, startPoint x: 790, startPoint y: 259, endPoint x: 715, endPoint y: 262, distance: 75.3
click at [586, 334] on div "JOD 5.5 ​" at bounding box center [528, 343] width 116 height 19
type input "11.5"
click at [624, 339] on icon "ok" at bounding box center [619, 344] width 10 height 10
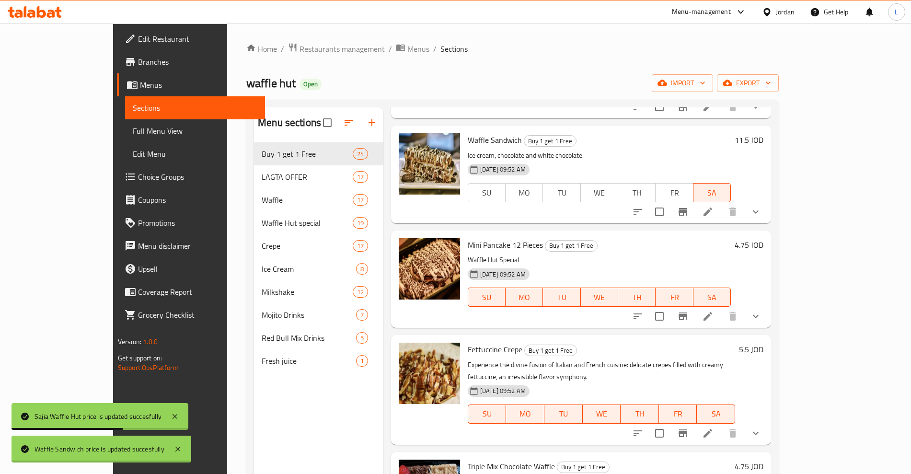
scroll to position [120, 0]
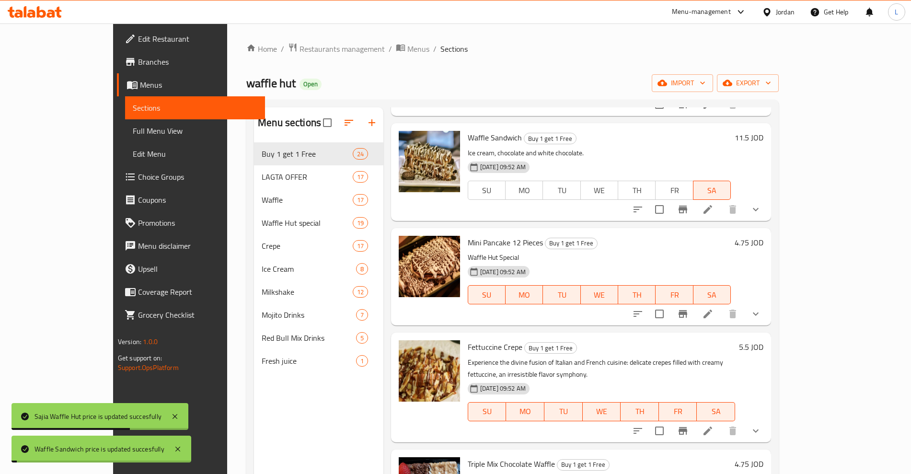
click at [763, 349] on h6 "5.5 JOD" at bounding box center [751, 346] width 24 height 13
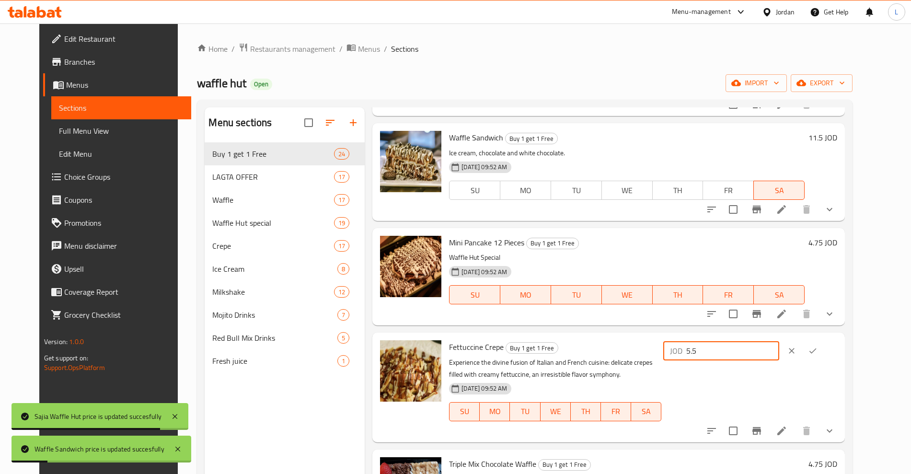
drag, startPoint x: 782, startPoint y: 350, endPoint x: 709, endPoint y: 355, distance: 73.0
click at [709, 355] on div "Fettuccine Crepe Buy 1 get 1 Free Experience the divine fusion of Italian and F…" at bounding box center [643, 387] width 396 height 102
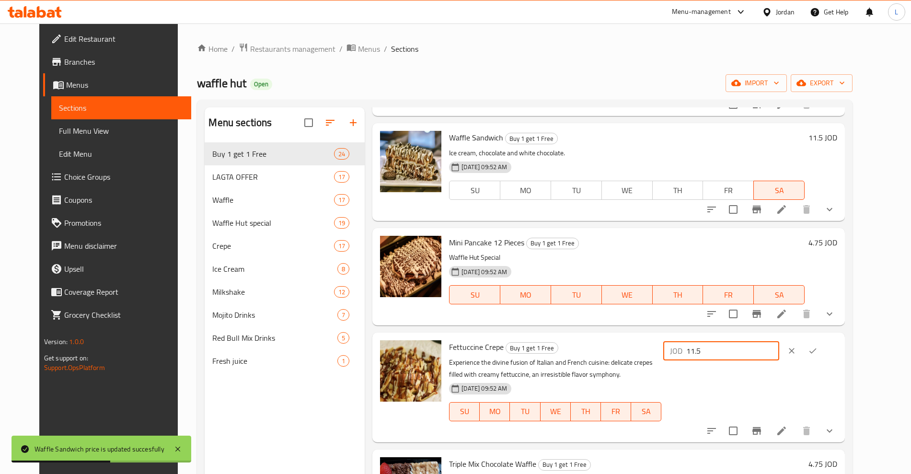
type input "11.5"
click at [818, 351] on icon "ok" at bounding box center [813, 351] width 10 height 10
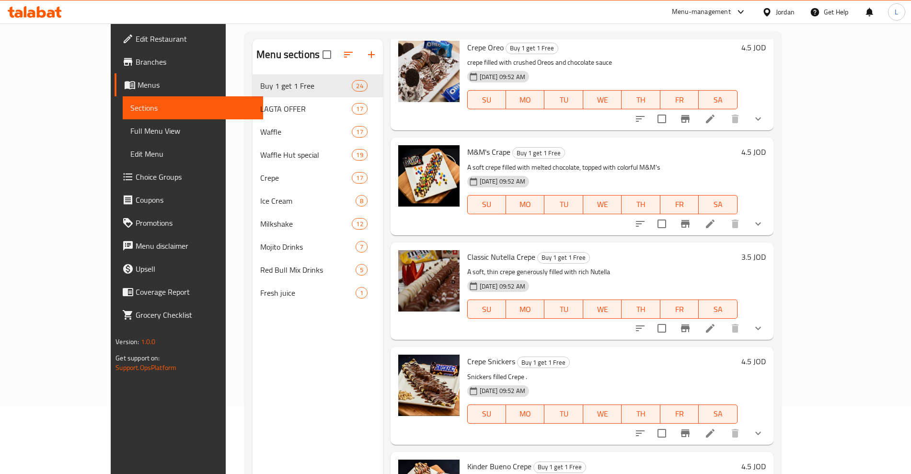
scroll to position [134, 0]
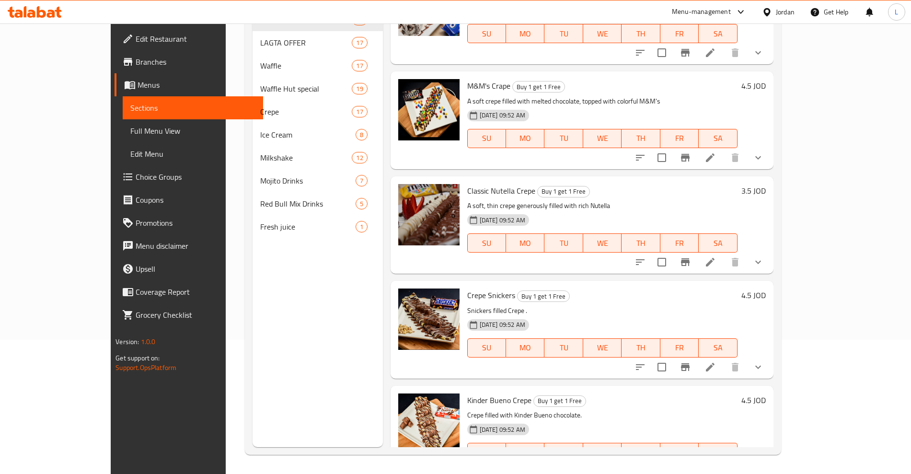
click at [738, 393] on h6 "Kinder Bueno Crepe Buy 1 get 1 Free" at bounding box center [602, 399] width 270 height 13
click at [766, 393] on h6 "4.5 JOD" at bounding box center [753, 399] width 24 height 13
drag, startPoint x: 773, startPoint y: 366, endPoint x: 709, endPoint y: 372, distance: 64.5
click at [709, 390] on div "Kinder Bueno Crepe Buy 1 get 1 Free Crepe filled with Kinder Bueno chocolate. […" at bounding box center [616, 435] width 306 height 90
type input "9.5"
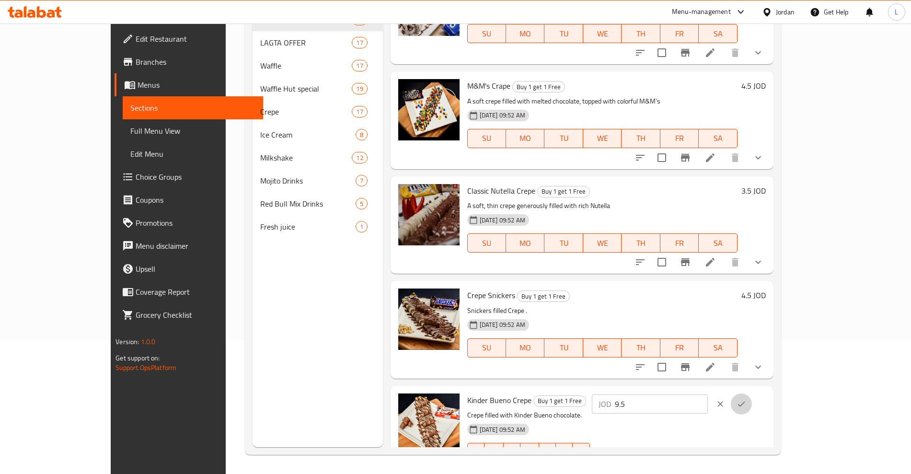
click at [752, 393] on button "ok" at bounding box center [741, 403] width 21 height 21
click at [766, 289] on h6 "4.5 JOD" at bounding box center [753, 295] width 24 height 13
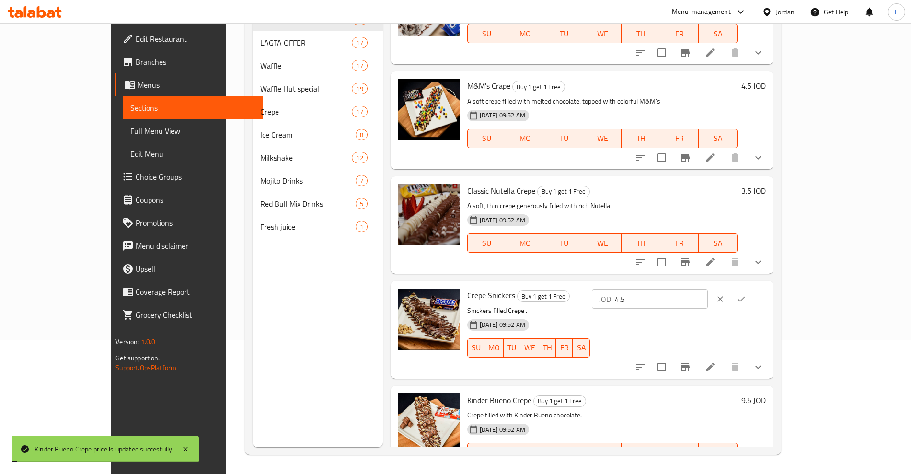
click at [708, 289] on div "JOD 4.5 ​" at bounding box center [650, 298] width 116 height 19
type input "9.5"
drag, startPoint x: 848, startPoint y: 263, endPoint x: 846, endPoint y: 255, distance: 7.6
click at [746, 294] on icon "ok" at bounding box center [742, 299] width 10 height 10
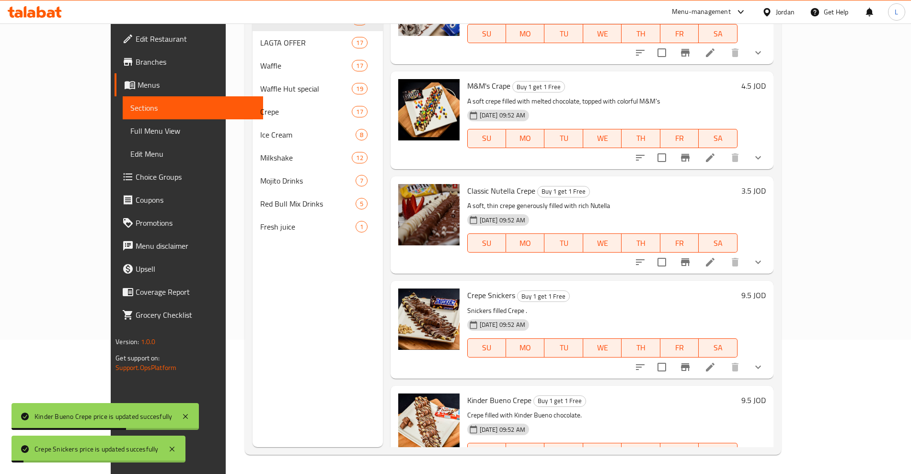
click at [766, 79] on h6 "4.5 JOD" at bounding box center [753, 85] width 24 height 13
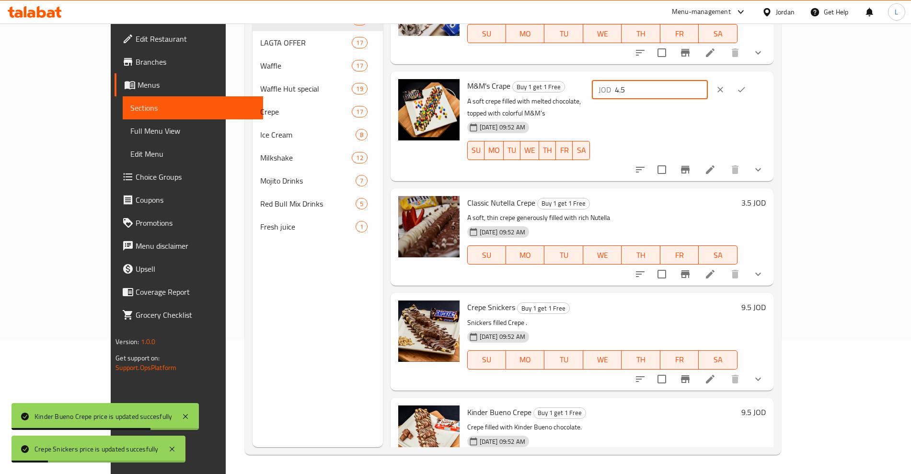
drag, startPoint x: 732, startPoint y: 54, endPoint x: 712, endPoint y: 56, distance: 20.7
click at [712, 79] on div "JOD 4.5 ​" at bounding box center [678, 89] width 176 height 21
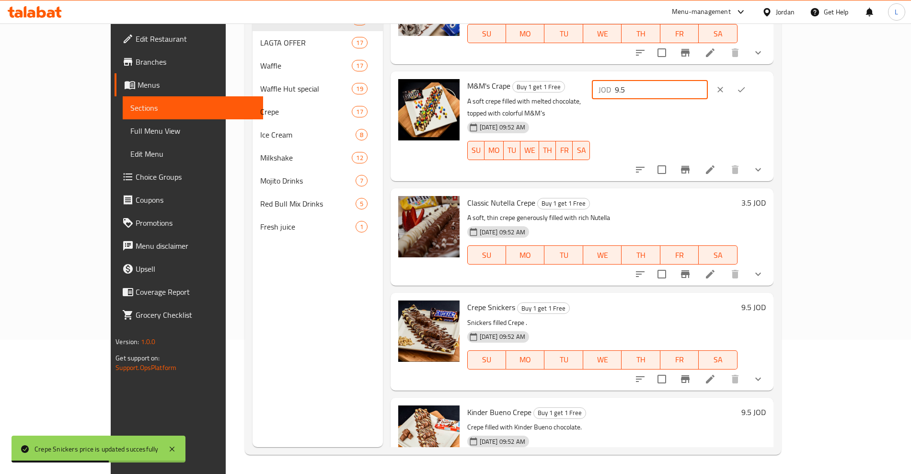
type input "9.5"
drag, startPoint x: 849, startPoint y: 53, endPoint x: 848, endPoint y: 82, distance: 29.3
click at [746, 85] on icon "ok" at bounding box center [742, 90] width 10 height 10
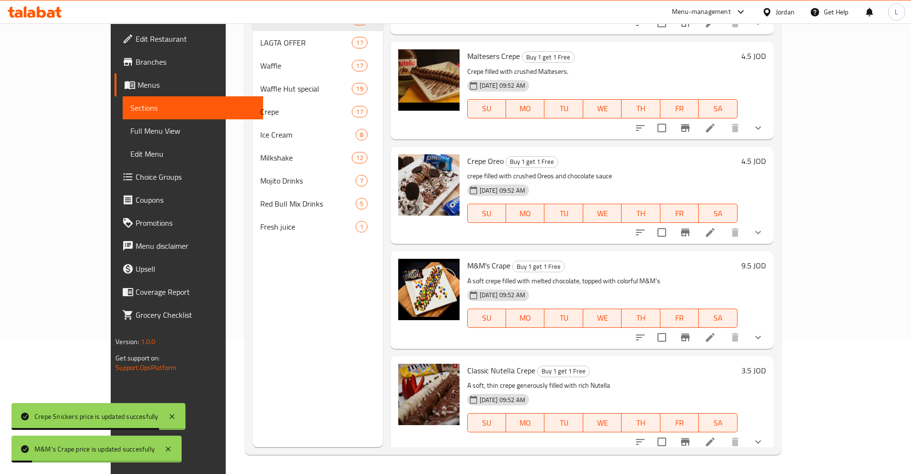
scroll to position [1763, 0]
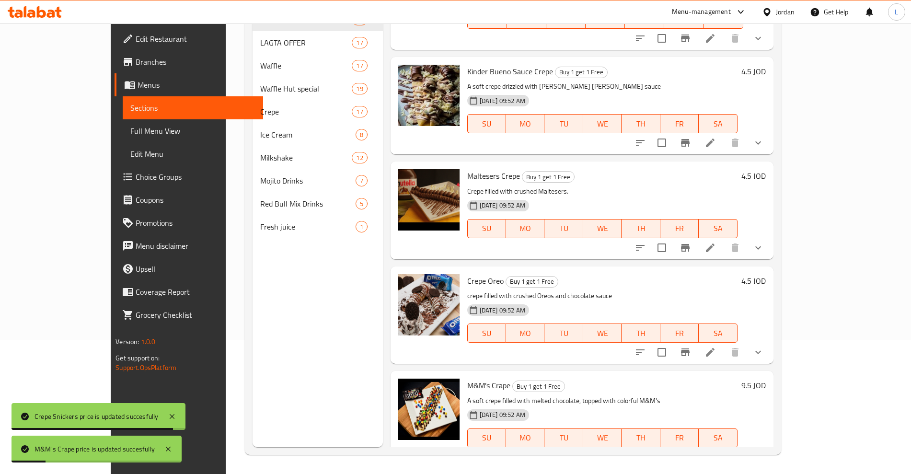
click at [766, 274] on h6 "4.5 JOD" at bounding box center [753, 280] width 24 height 13
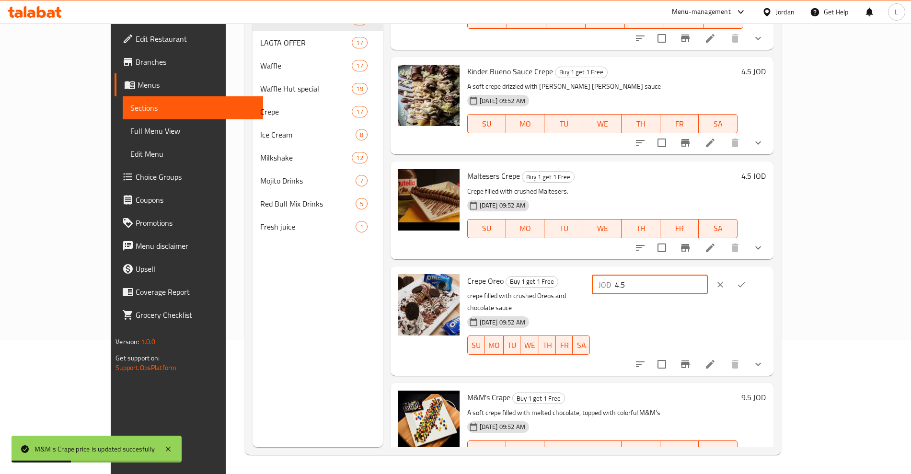
drag, startPoint x: 789, startPoint y: 245, endPoint x: 721, endPoint y: 245, distance: 68.1
click at [708, 275] on div "JOD 4.5 ​" at bounding box center [650, 284] width 116 height 19
type input "9.5"
click at [746, 280] on icon "ok" at bounding box center [742, 285] width 10 height 10
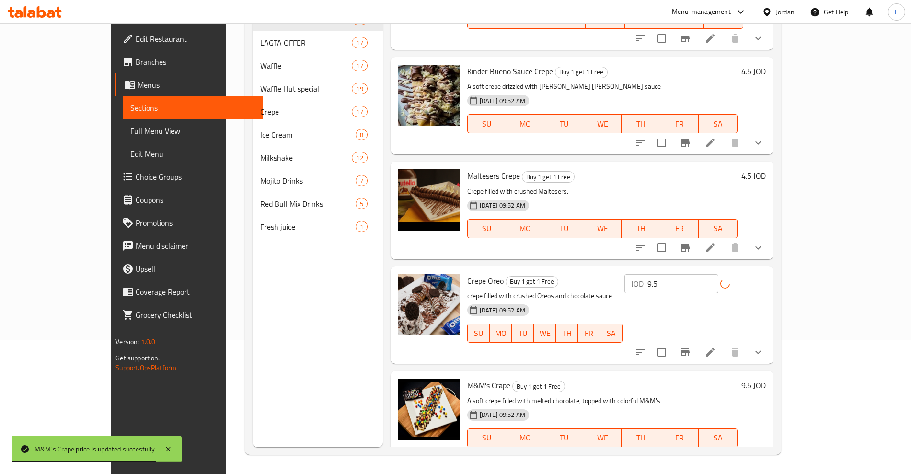
click at [766, 169] on h6 "4.5 JOD" at bounding box center [753, 175] width 24 height 13
drag, startPoint x: 780, startPoint y: 145, endPoint x: 716, endPoint y: 150, distance: 63.5
click at [708, 170] on div "JOD 4.5 ​" at bounding box center [650, 179] width 116 height 19
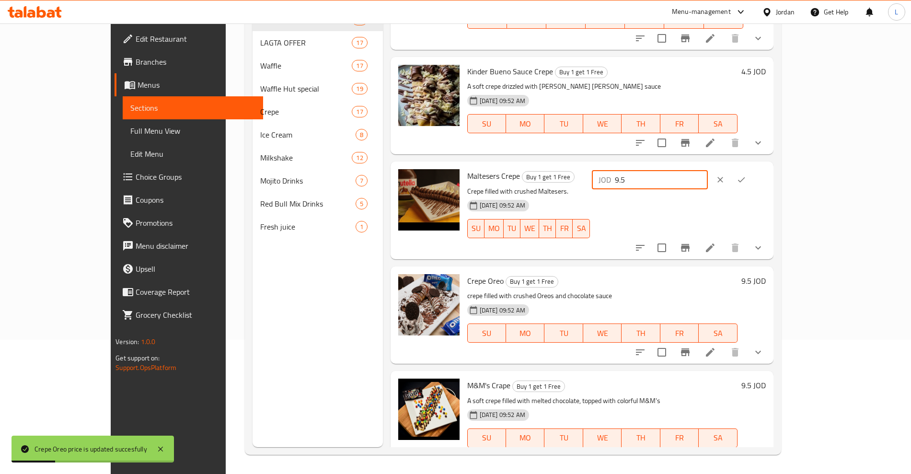
type input "9.5"
click at [752, 169] on button "ok" at bounding box center [741, 179] width 21 height 21
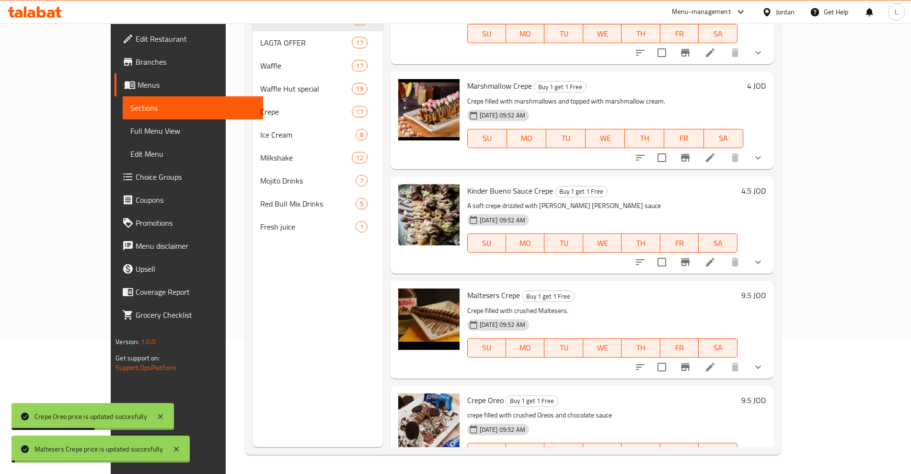
scroll to position [1643, 0]
click at [766, 185] on h6 "4.5 JOD" at bounding box center [753, 191] width 24 height 13
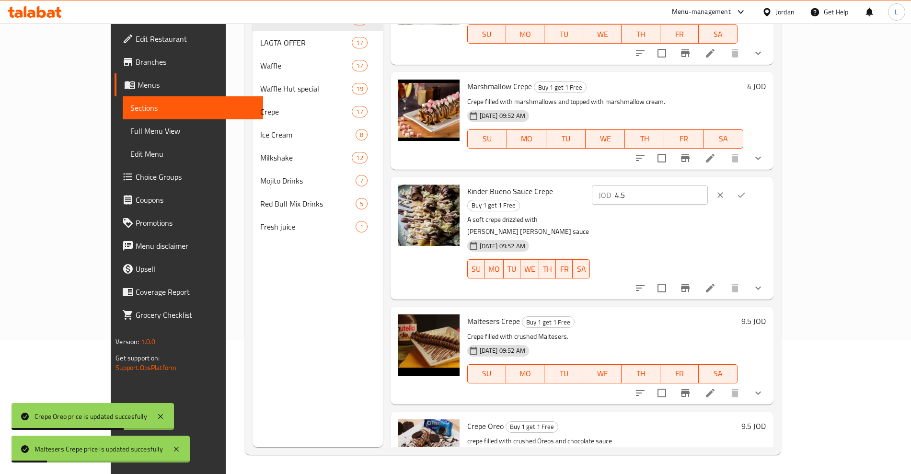
drag, startPoint x: 755, startPoint y: 159, endPoint x: 722, endPoint y: 165, distance: 34.1
click at [708, 185] on div "JOD 4.5 ​" at bounding box center [650, 194] width 116 height 19
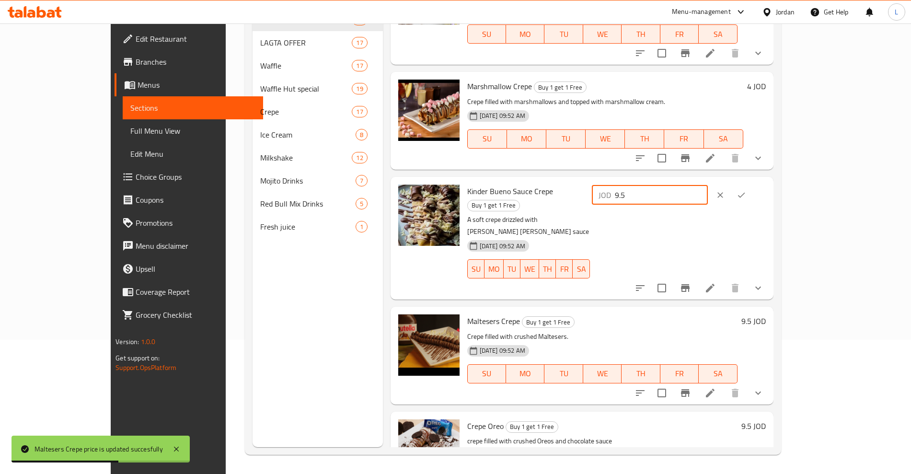
type input "9.5"
click at [752, 185] on button "ok" at bounding box center [741, 195] width 21 height 21
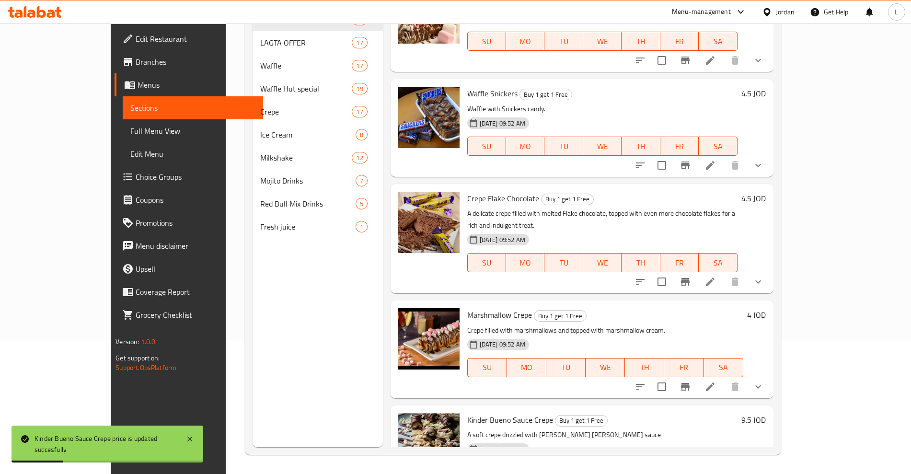
scroll to position [1404, 0]
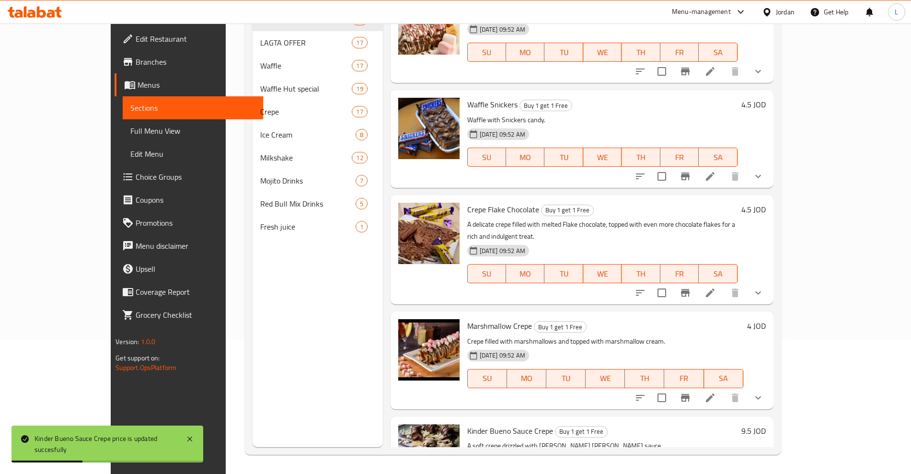
click at [766, 203] on h6 "4.5 JOD" at bounding box center [753, 209] width 24 height 13
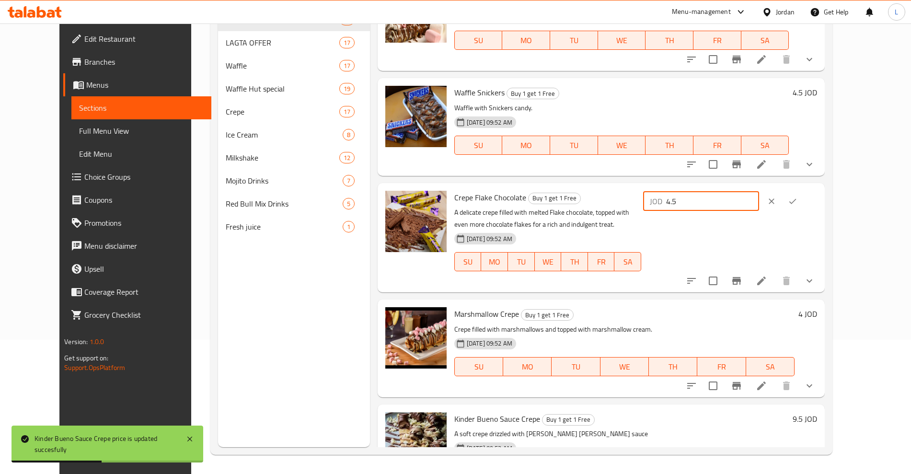
drag, startPoint x: 775, startPoint y: 188, endPoint x: 716, endPoint y: 192, distance: 59.1
click at [728, 192] on div "JOD 4.5 ​" at bounding box center [701, 201] width 116 height 19
type input "9.5"
click at [797, 196] on icon "ok" at bounding box center [793, 201] width 10 height 10
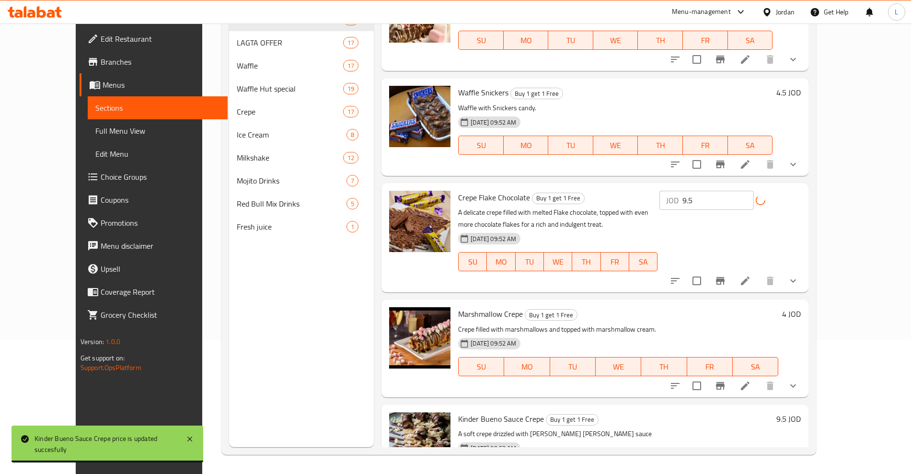
click at [801, 86] on h6 "4.5 JOD" at bounding box center [788, 92] width 24 height 13
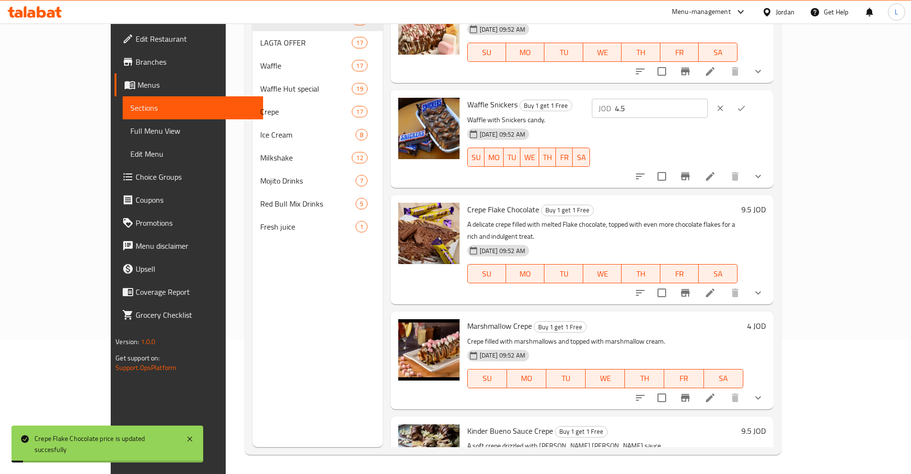
click at [706, 97] on div "Waffle Snickers Buy 1 get 1 Free Waffle with Snickers candy. 19-03-2025 09:52 A…" at bounding box center [616, 139] width 306 height 90
type input "9.5"
click at [746, 104] on icon "ok" at bounding box center [742, 109] width 10 height 10
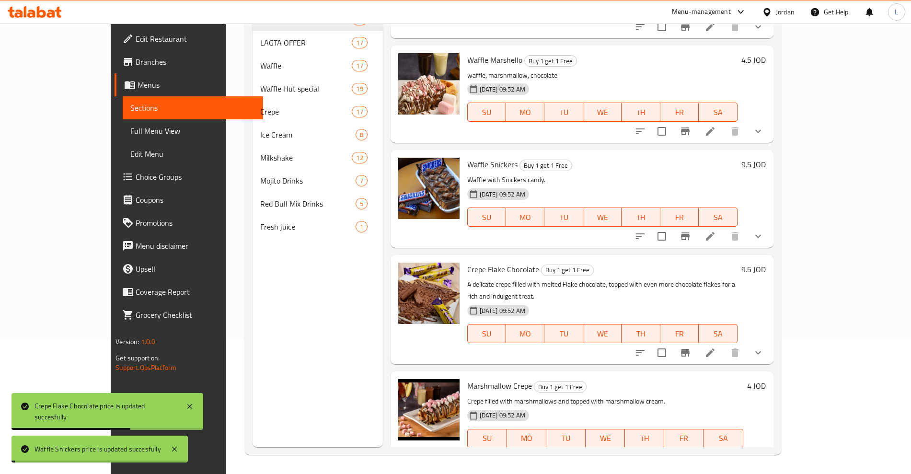
scroll to position [1284, 0]
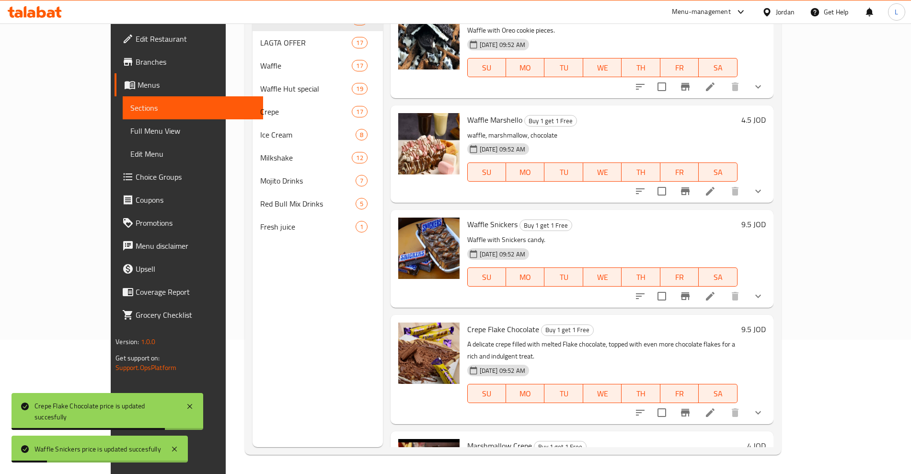
click at [766, 113] on div "4.5 JOD" at bounding box center [752, 119] width 28 height 13
drag, startPoint x: 835, startPoint y: 98, endPoint x: 852, endPoint y: 94, distance: 17.6
click at [738, 113] on h6 "Waffle Marshello Buy 1 get 1 Free" at bounding box center [602, 119] width 270 height 13
click at [766, 113] on h6 "4.5 JOD" at bounding box center [753, 119] width 24 height 13
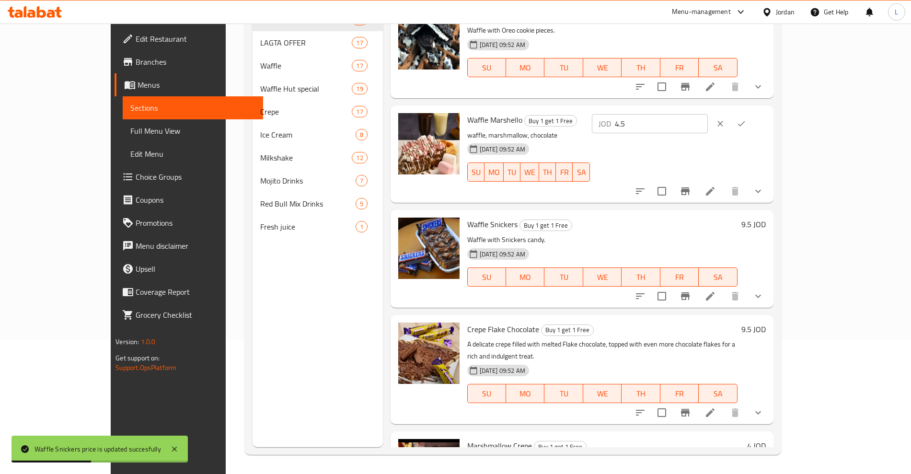
drag, startPoint x: 744, startPoint y: 104, endPoint x: 717, endPoint y: 109, distance: 27.4
click at [717, 113] on div "JOD 4.5 ​" at bounding box center [679, 123] width 174 height 21
type input "9.5"
click at [752, 113] on button "ok" at bounding box center [741, 123] width 21 height 21
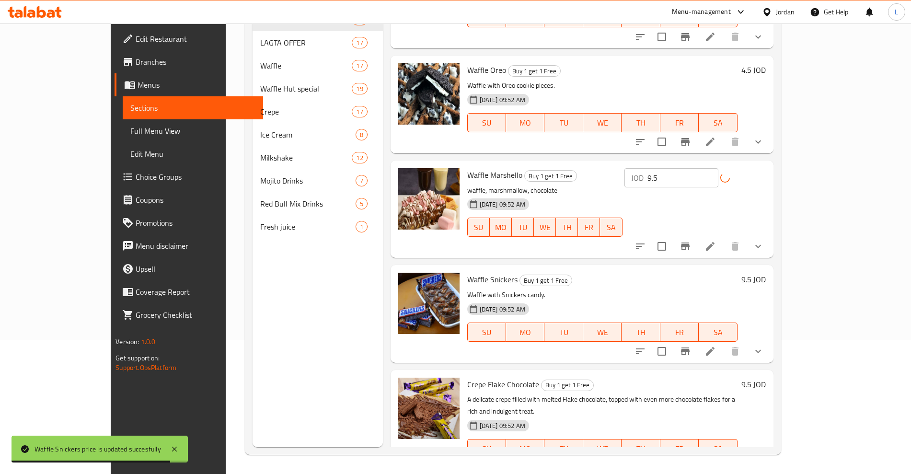
scroll to position [1164, 0]
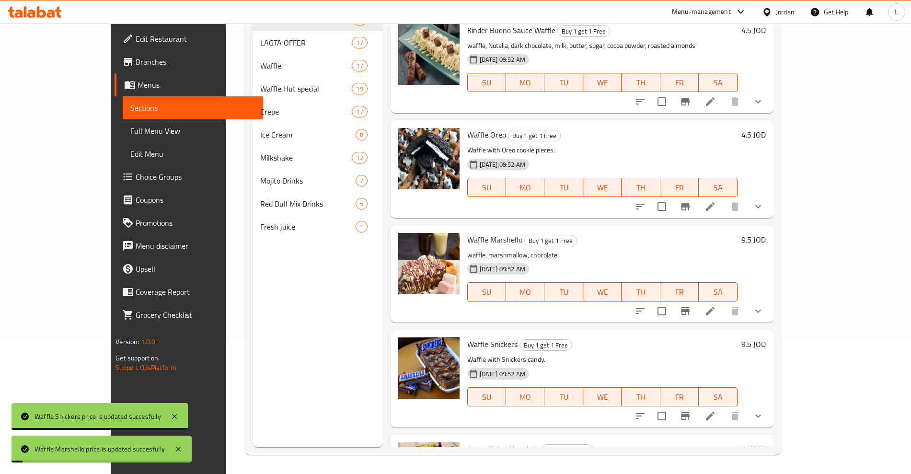
click at [766, 128] on h6 "4.5 JOD" at bounding box center [753, 134] width 24 height 13
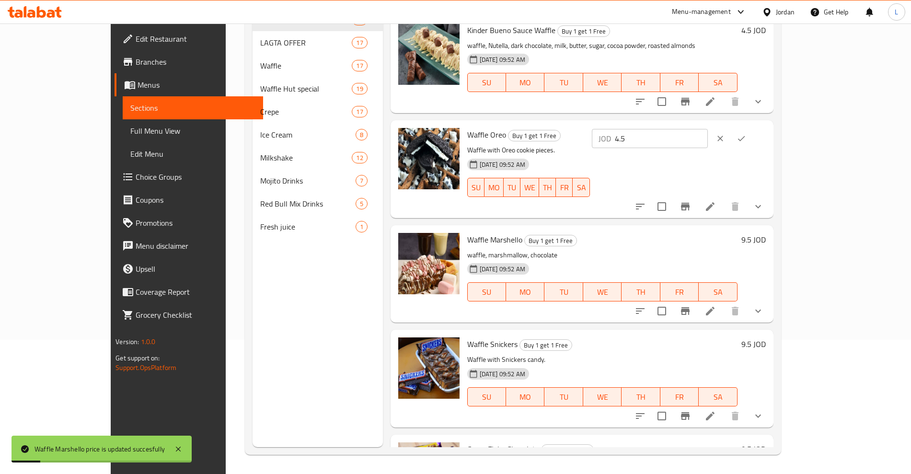
drag, startPoint x: 750, startPoint y: 116, endPoint x: 720, endPoint y: 121, distance: 30.2
click at [708, 129] on div "JOD 4.5 ​" at bounding box center [650, 138] width 116 height 19
type input "9.5"
click at [752, 128] on button "ok" at bounding box center [741, 138] width 21 height 21
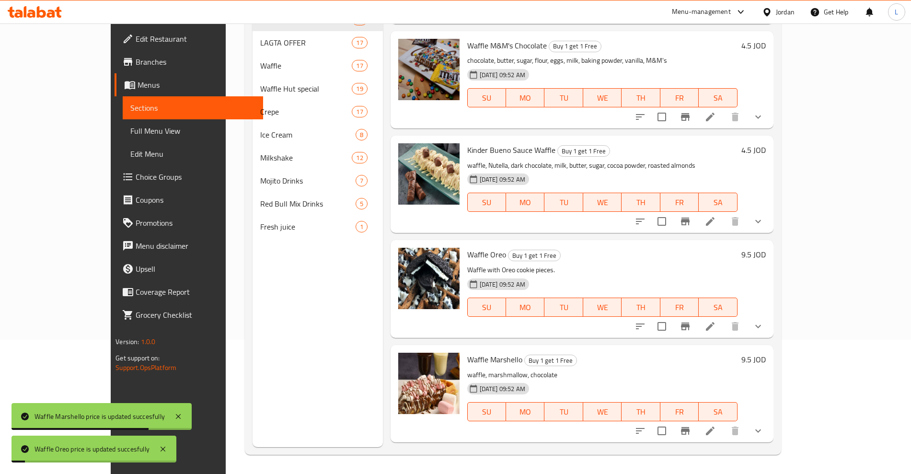
click at [766, 143] on h6 "4.5 JOD" at bounding box center [753, 149] width 24 height 13
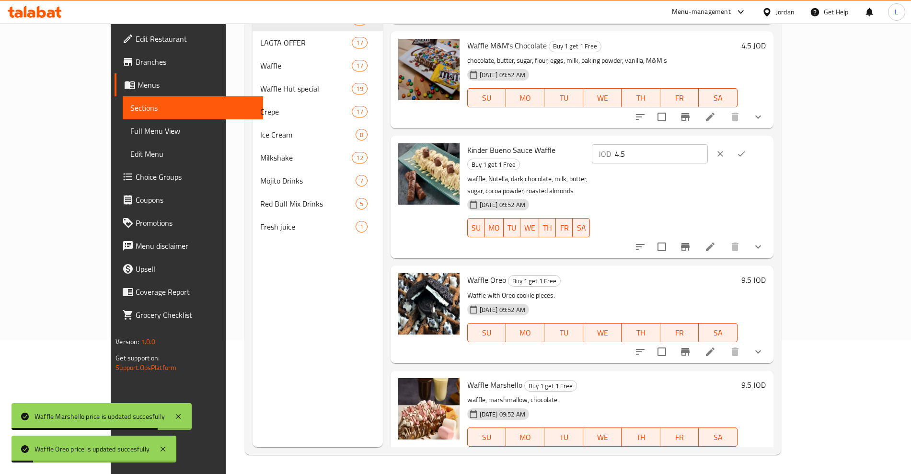
drag, startPoint x: 758, startPoint y: 130, endPoint x: 738, endPoint y: 133, distance: 20.9
click at [708, 144] on input "4.5" at bounding box center [661, 153] width 93 height 19
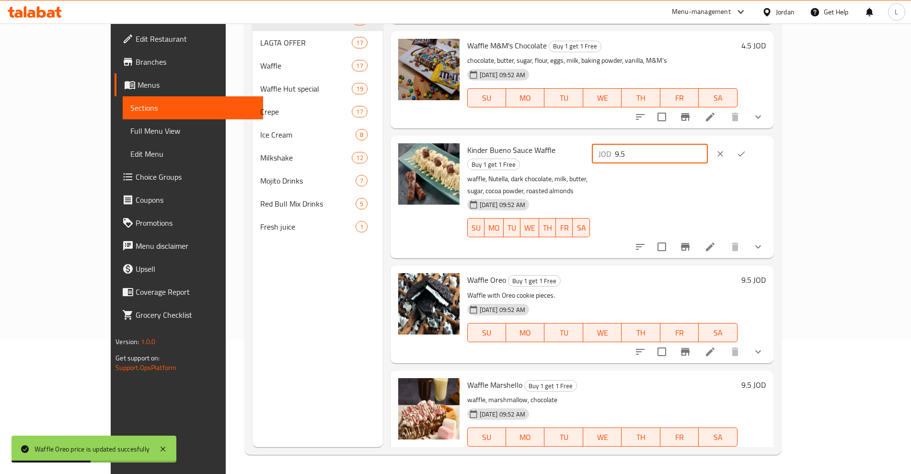
type input "9.5"
click at [752, 143] on button "ok" at bounding box center [741, 153] width 21 height 21
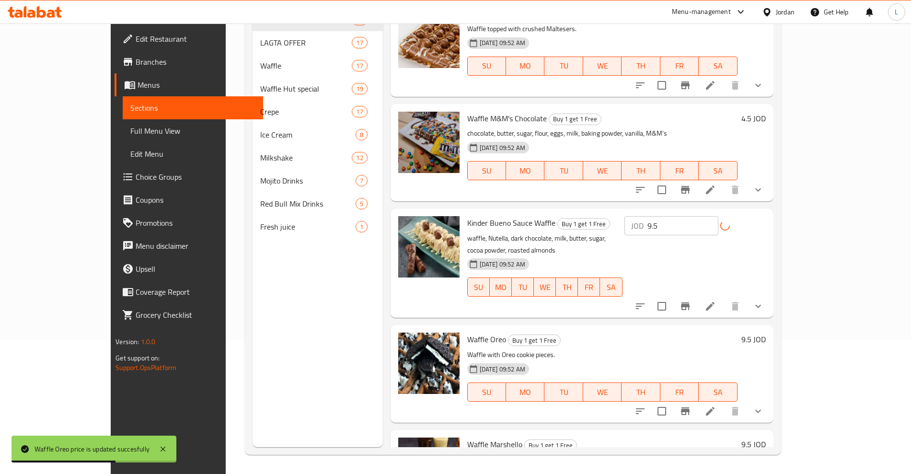
scroll to position [924, 0]
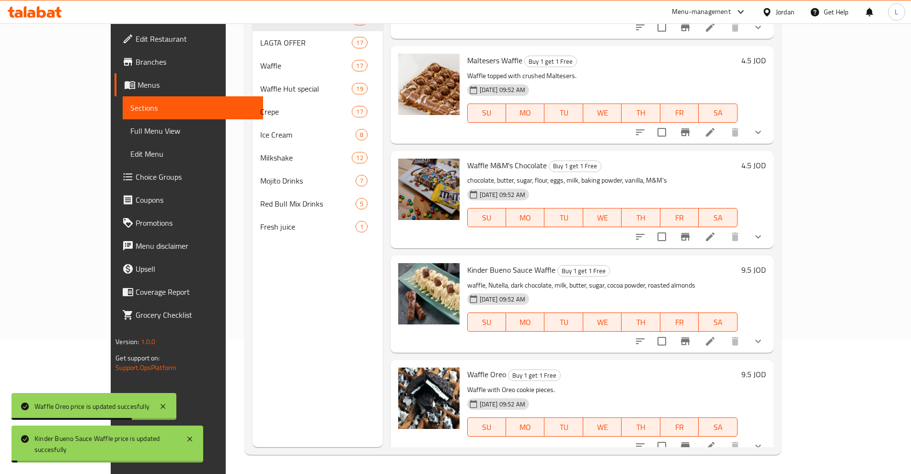
click at [766, 159] on h6 "4.5 JOD" at bounding box center [753, 165] width 24 height 13
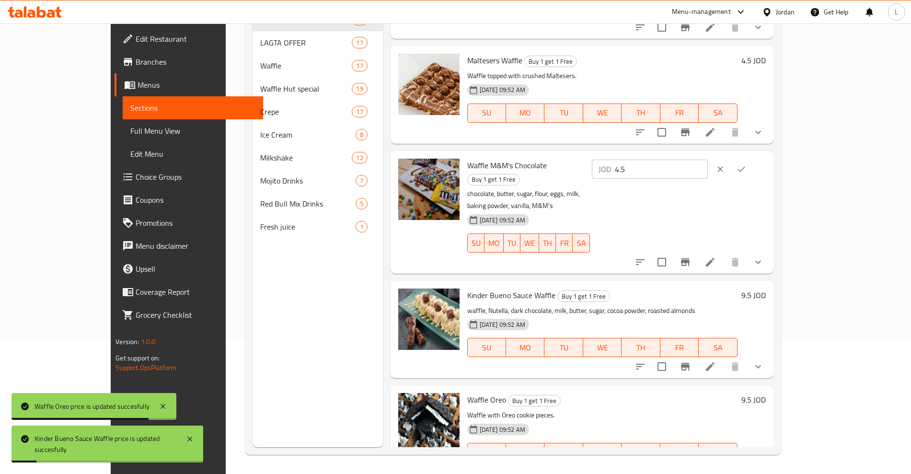
drag, startPoint x: 765, startPoint y: 144, endPoint x: 742, endPoint y: 148, distance: 23.4
click at [708, 160] on input "4.5" at bounding box center [661, 169] width 93 height 19
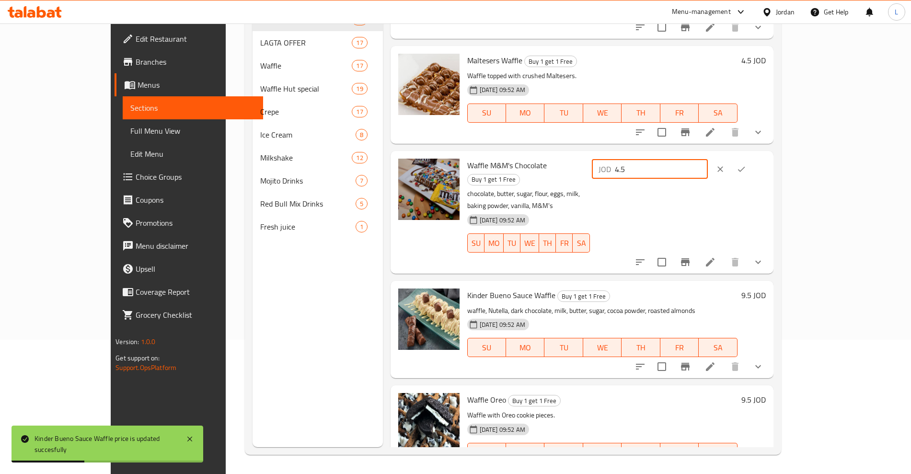
click at [708, 160] on input "4.5" at bounding box center [661, 169] width 93 height 19
drag, startPoint x: 756, startPoint y: 144, endPoint x: 726, endPoint y: 146, distance: 30.3
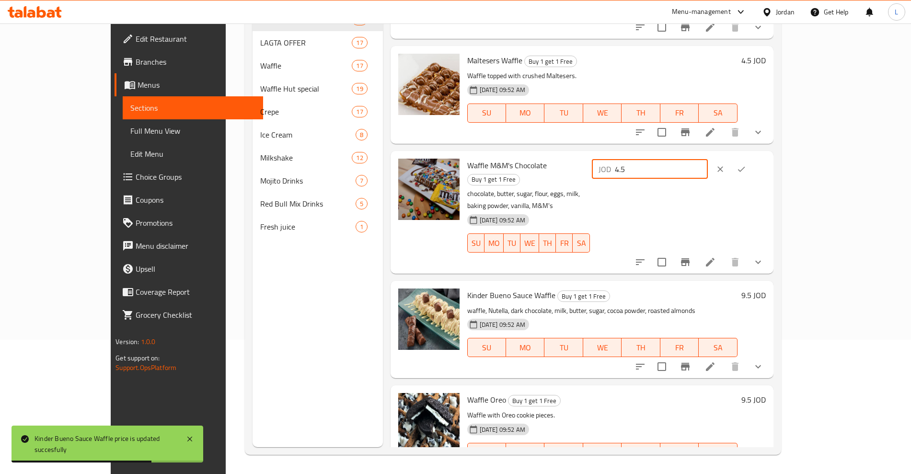
click at [708, 160] on div "JOD 4.5 ​" at bounding box center [650, 169] width 116 height 19
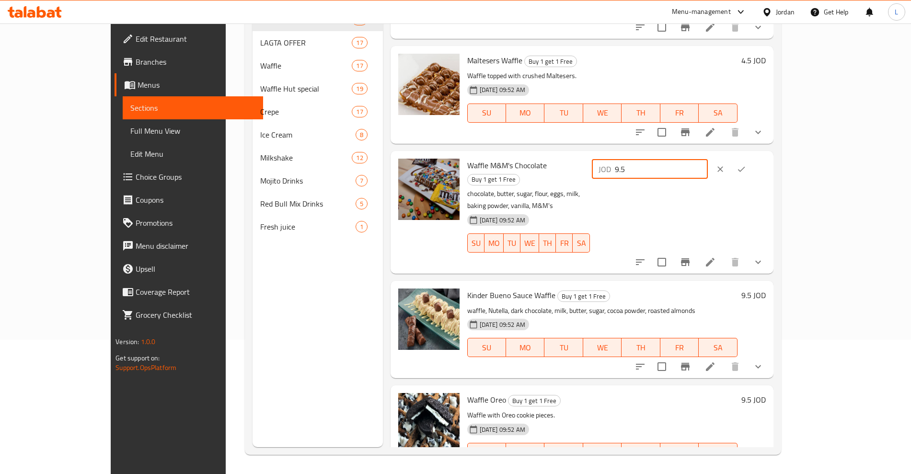
type input "9.5"
click at [746, 164] on icon "ok" at bounding box center [742, 169] width 10 height 10
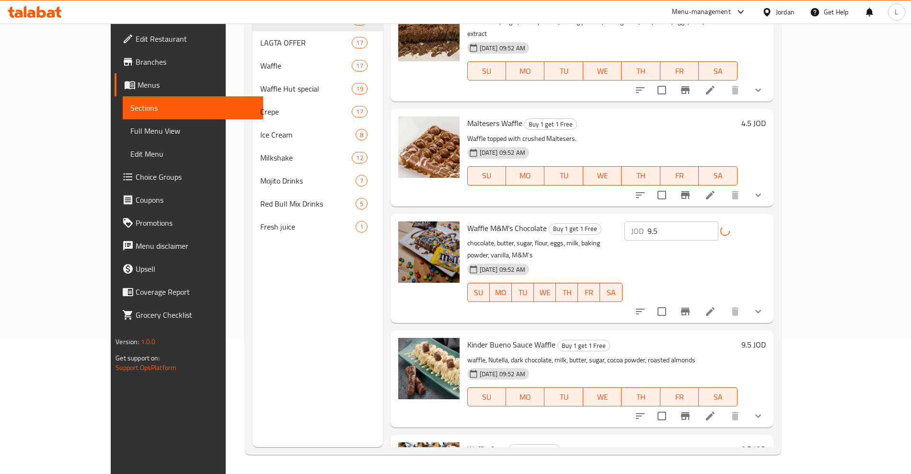
scroll to position [805, 0]
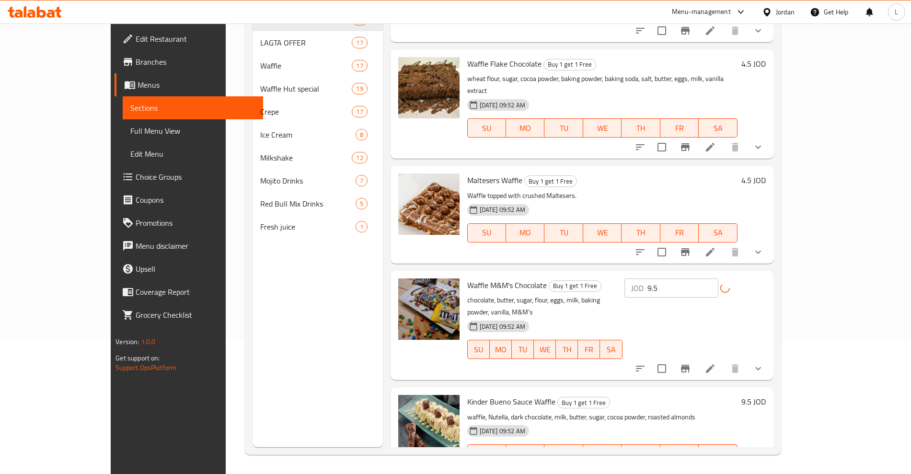
click at [766, 173] on h6 "4.5 JOD" at bounding box center [753, 179] width 24 height 13
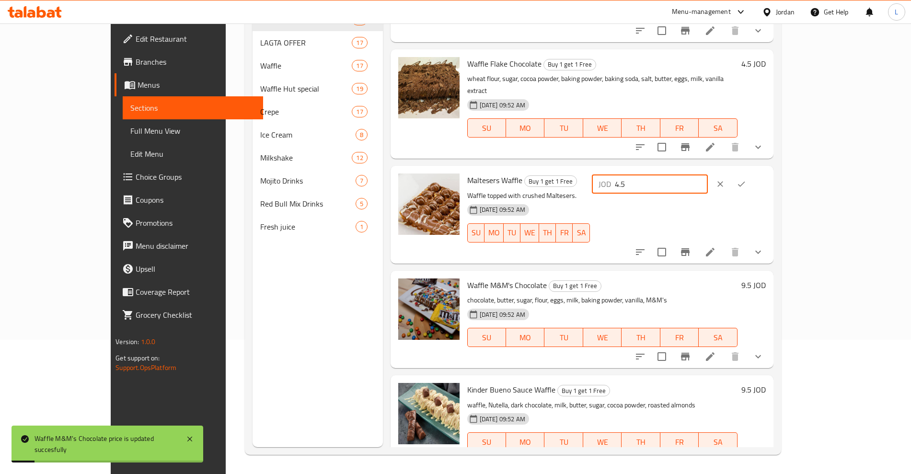
drag, startPoint x: 788, startPoint y: 161, endPoint x: 706, endPoint y: 164, distance: 81.5
click at [706, 170] on div "Maltesers Waffle Buy 1 get 1 Free Waffle topped with crushed Maltesers. 19-03-2…" at bounding box center [616, 215] width 306 height 90
type input "9.5"
click at [752, 173] on button "ok" at bounding box center [741, 183] width 21 height 21
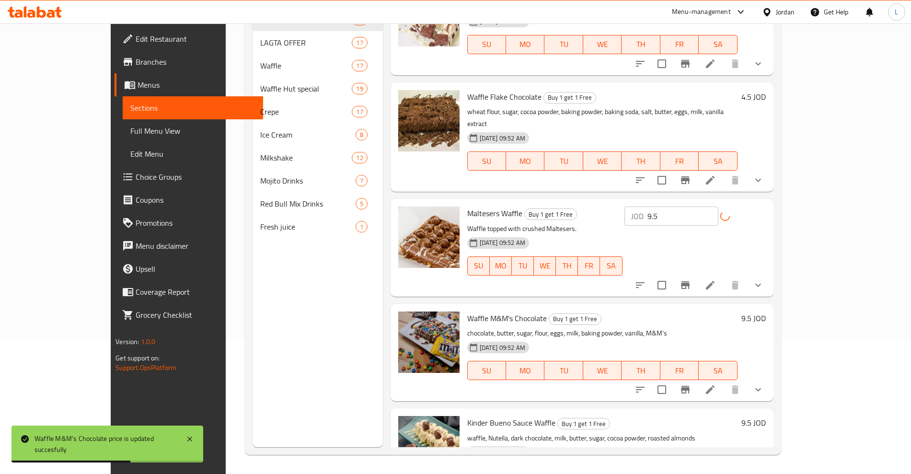
scroll to position [745, 0]
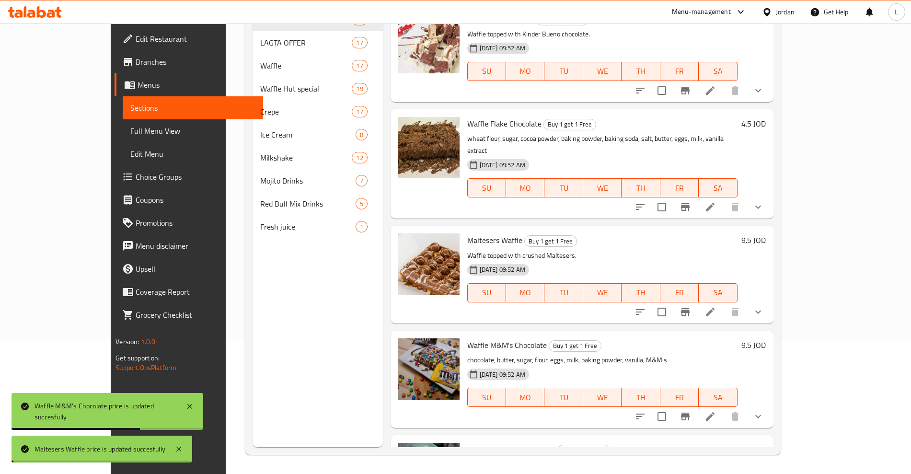
click at [766, 117] on h6 "4.5 JOD" at bounding box center [753, 123] width 24 height 13
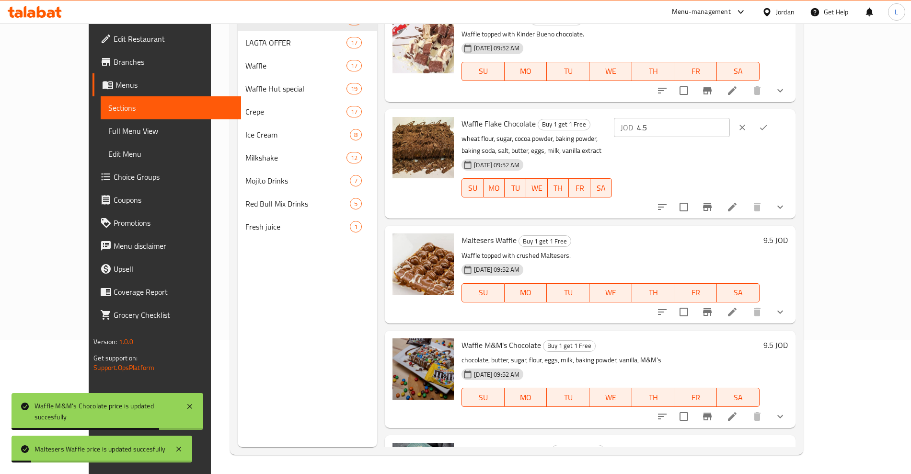
click at [703, 124] on div "Waffle Flake Chocolate Buy 1 get 1 Free wheat flour, sugar, cocoa powder, bakin…" at bounding box center [625, 164] width 334 height 102
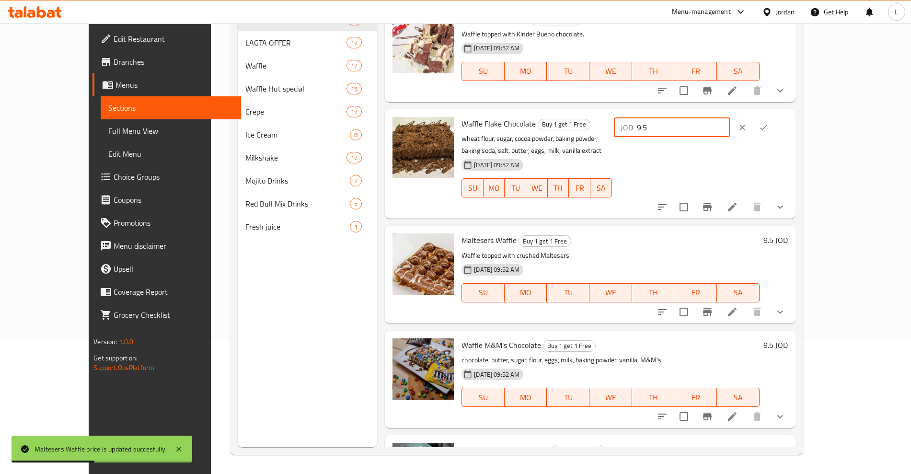
type input "9.5"
click at [768, 123] on icon "ok" at bounding box center [764, 128] width 10 height 10
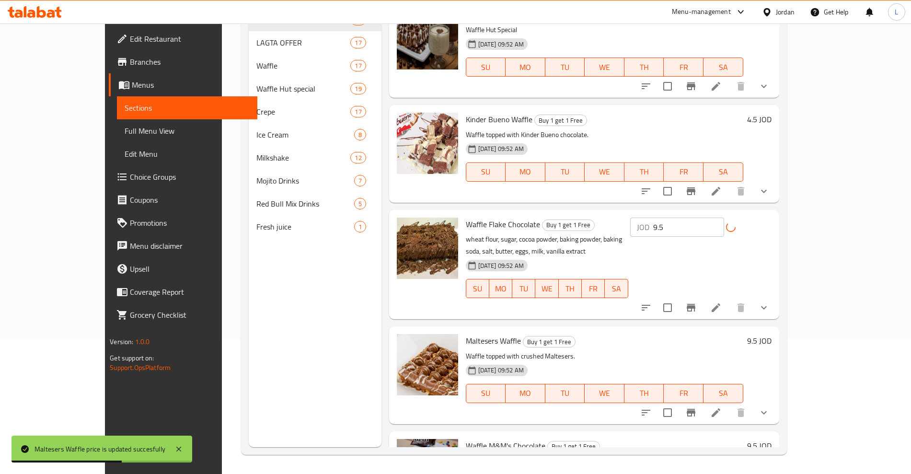
scroll to position [625, 0]
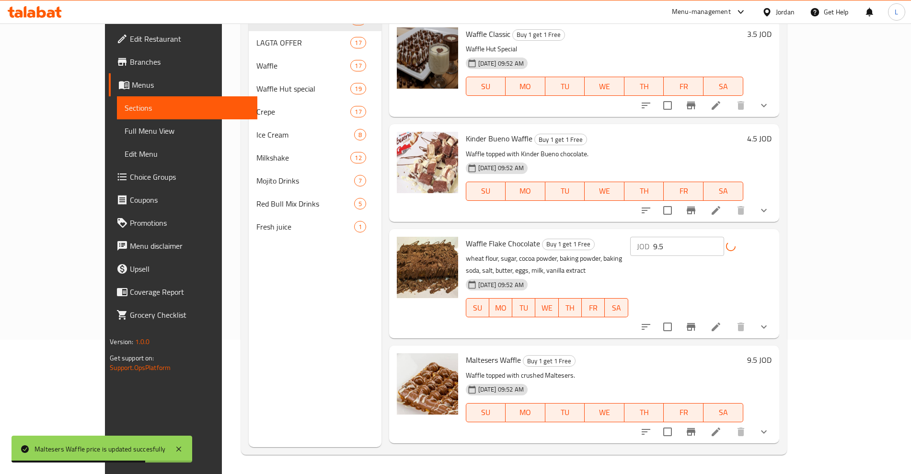
click at [772, 132] on h6 "4.5 JOD" at bounding box center [759, 138] width 24 height 13
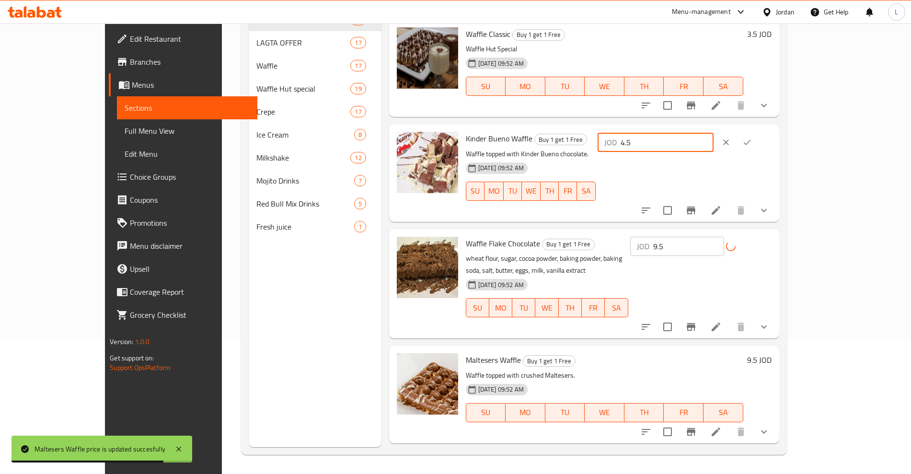
drag, startPoint x: 743, startPoint y: 135, endPoint x: 720, endPoint y: 137, distance: 23.1
click at [714, 137] on div "JOD 4.5 ​" at bounding box center [656, 142] width 116 height 19
click at [714, 133] on input "4.5" at bounding box center [667, 142] width 93 height 19
drag, startPoint x: 764, startPoint y: 132, endPoint x: 724, endPoint y: 134, distance: 40.3
click at [714, 134] on div "JOD 4.5 ​" at bounding box center [656, 142] width 116 height 19
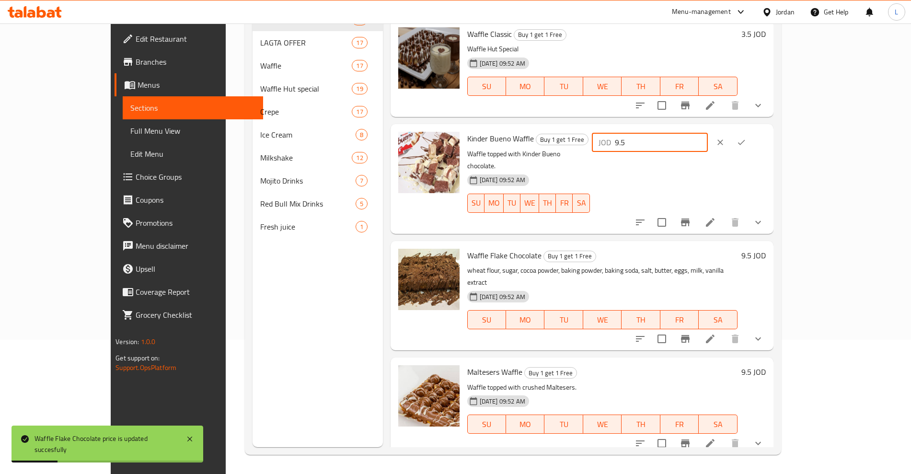
type input "9.5"
click at [746, 138] on icon "ok" at bounding box center [742, 143] width 10 height 10
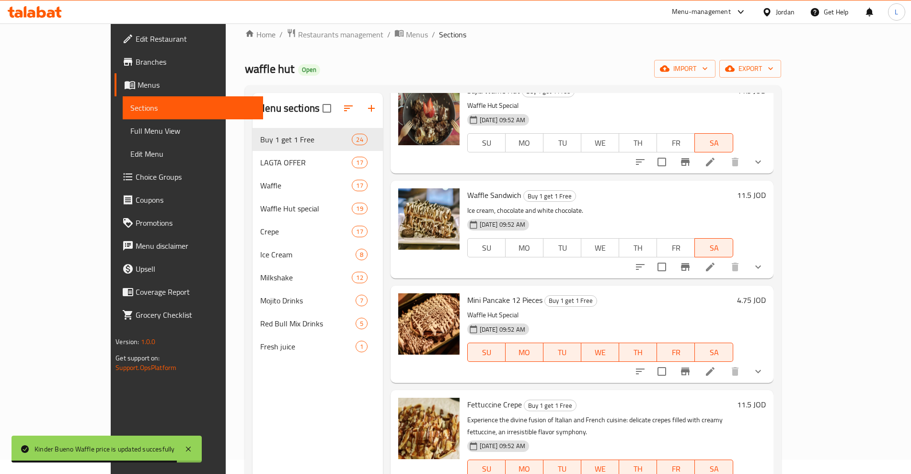
scroll to position [120, 0]
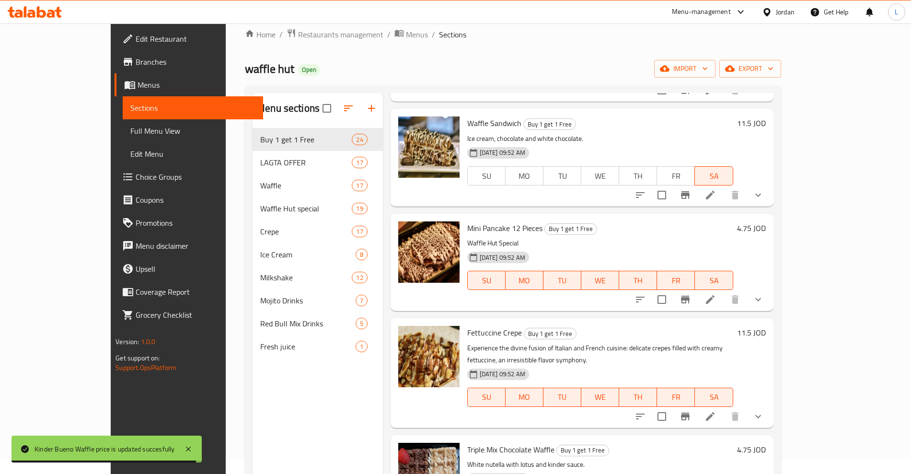
click at [766, 229] on h6 "4.75 JOD" at bounding box center [751, 227] width 29 height 13
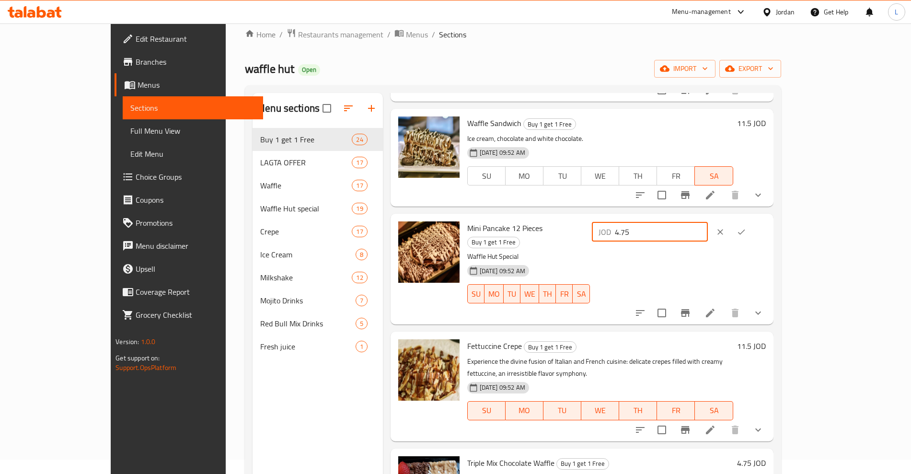
drag, startPoint x: 775, startPoint y: 228, endPoint x: 714, endPoint y: 232, distance: 61.0
click at [708, 232] on div "JOD 4.75 ​" at bounding box center [650, 231] width 116 height 19
type input "10"
click at [746, 233] on icon "ok" at bounding box center [742, 232] width 10 height 10
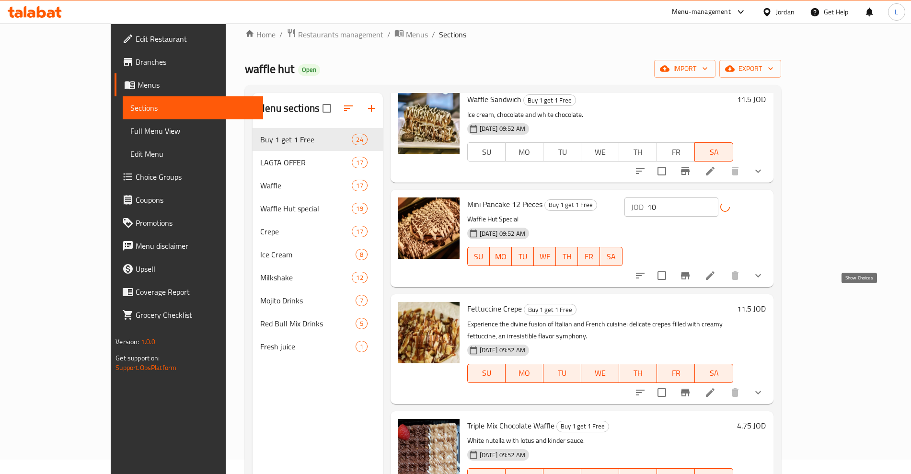
scroll to position [180, 0]
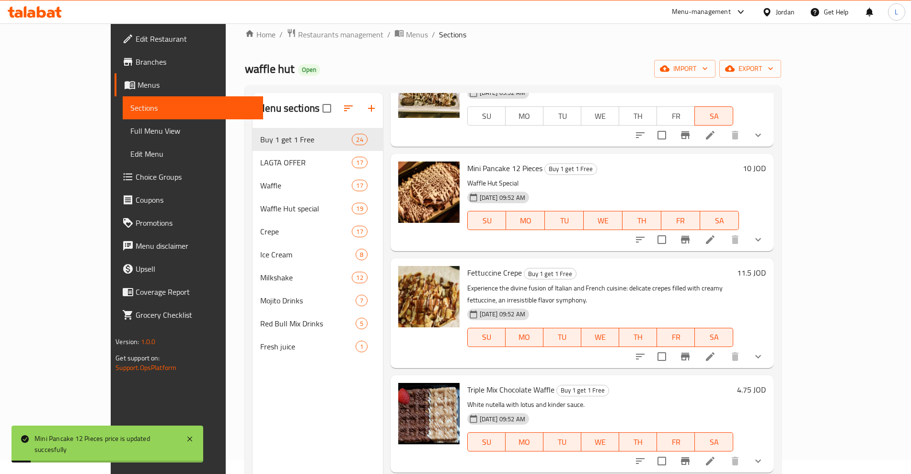
click at [766, 383] on h6 "4.75 JOD" at bounding box center [751, 389] width 29 height 13
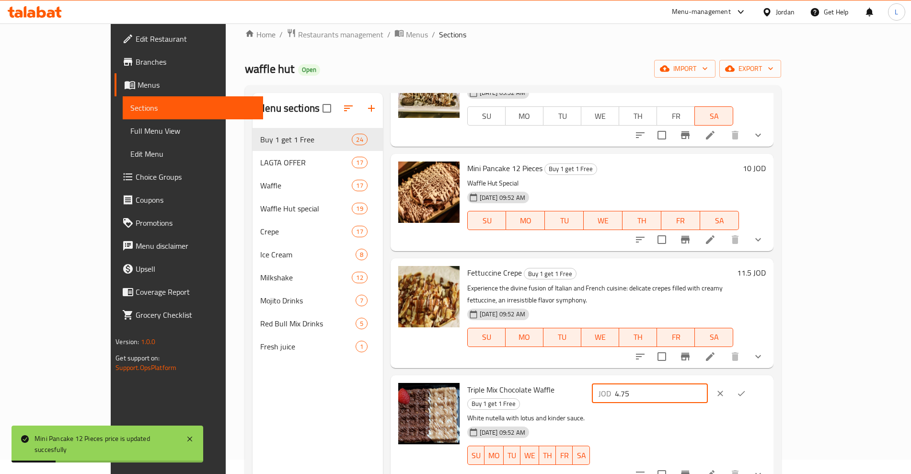
drag, startPoint x: 727, startPoint y: 376, endPoint x: 721, endPoint y: 376, distance: 6.7
click at [708, 384] on div "JOD 4.75 ​" at bounding box center [650, 393] width 116 height 19
type input "10"
click at [746, 389] on icon "ok" at bounding box center [742, 394] width 10 height 10
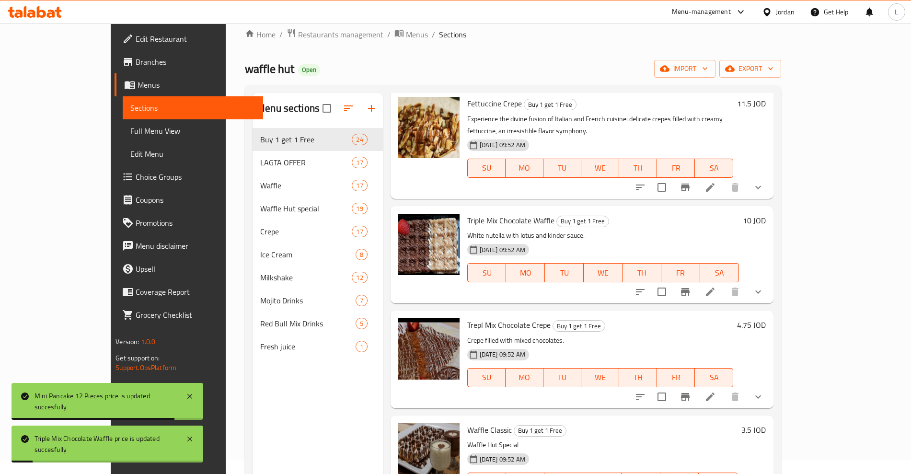
scroll to position [359, 0]
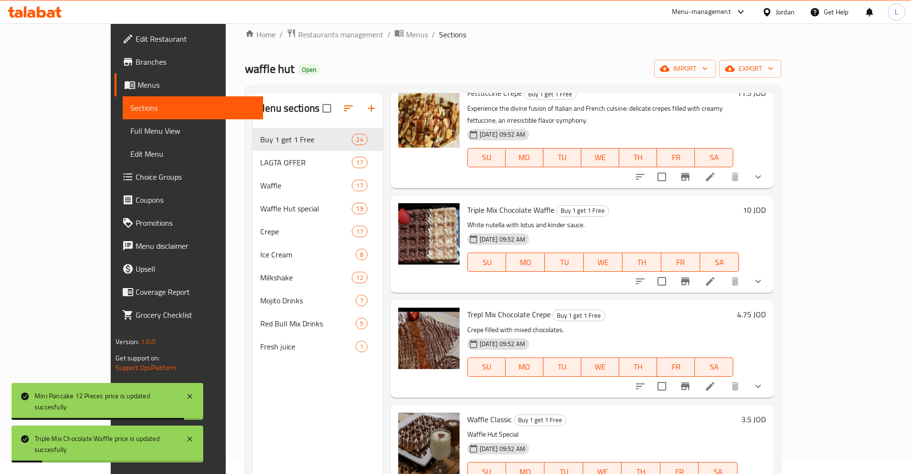
click at [766, 308] on h6 "4.75 JOD" at bounding box center [751, 314] width 29 height 13
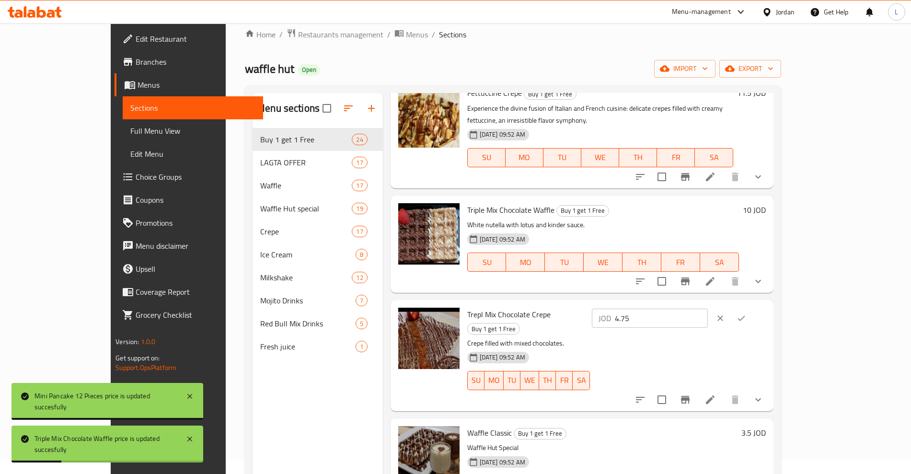
drag, startPoint x: 774, startPoint y: 309, endPoint x: 737, endPoint y: 313, distance: 37.1
click at [708, 313] on input "4.75" at bounding box center [661, 318] width 93 height 19
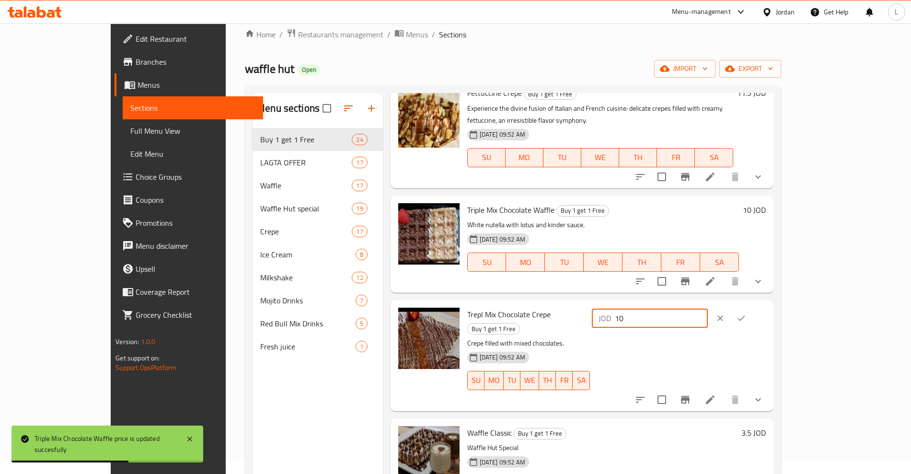
type input "10"
click at [752, 308] on button "ok" at bounding box center [741, 318] width 21 height 21
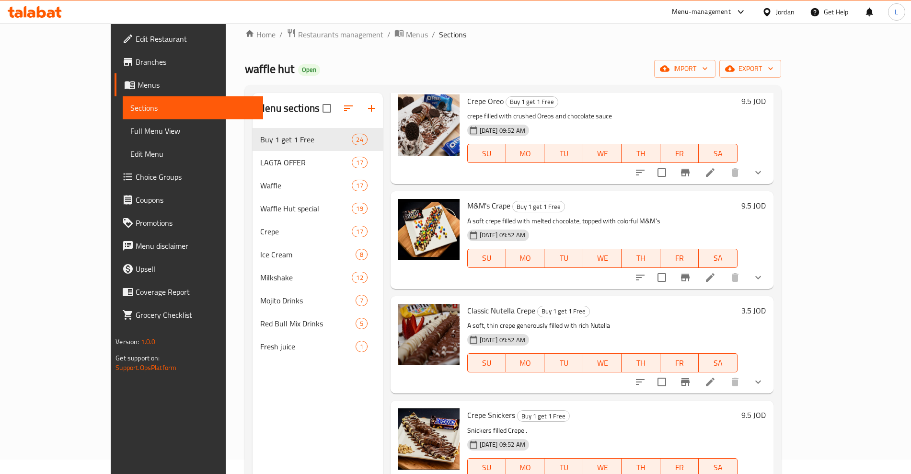
scroll to position [134, 0]
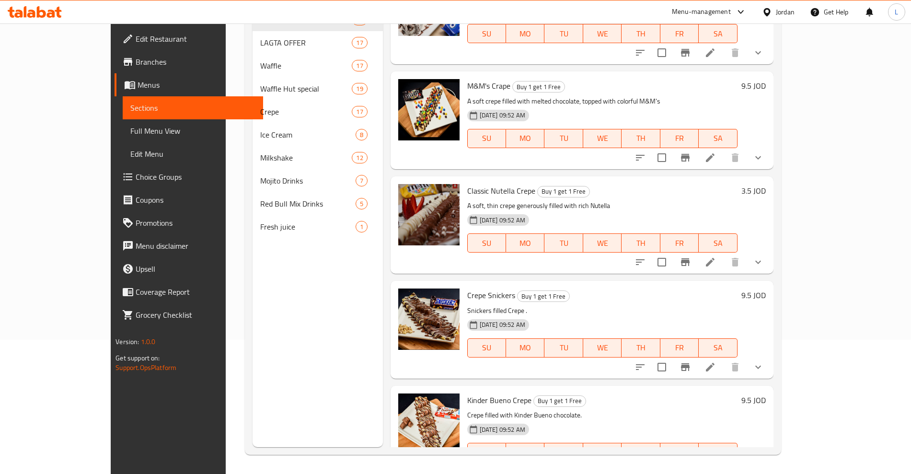
click at [766, 184] on h6 "3.5 JOD" at bounding box center [753, 190] width 24 height 13
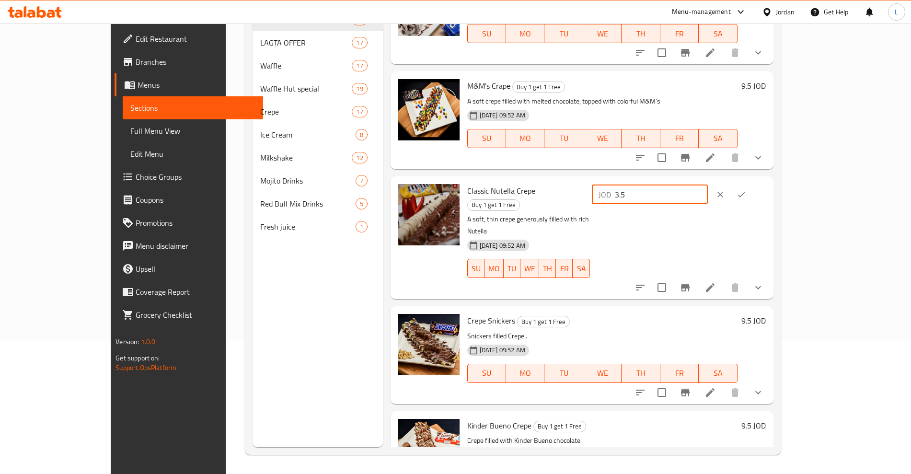
drag, startPoint x: 758, startPoint y: 157, endPoint x: 704, endPoint y: 165, distance: 53.8
click at [704, 180] on div "Classic Nutella Crepe Buy 1 get 1 Free A soft, thin crepe generously filled wit…" at bounding box center [616, 237] width 306 height 115
type input "7.5"
click at [752, 184] on button "ok" at bounding box center [741, 194] width 21 height 21
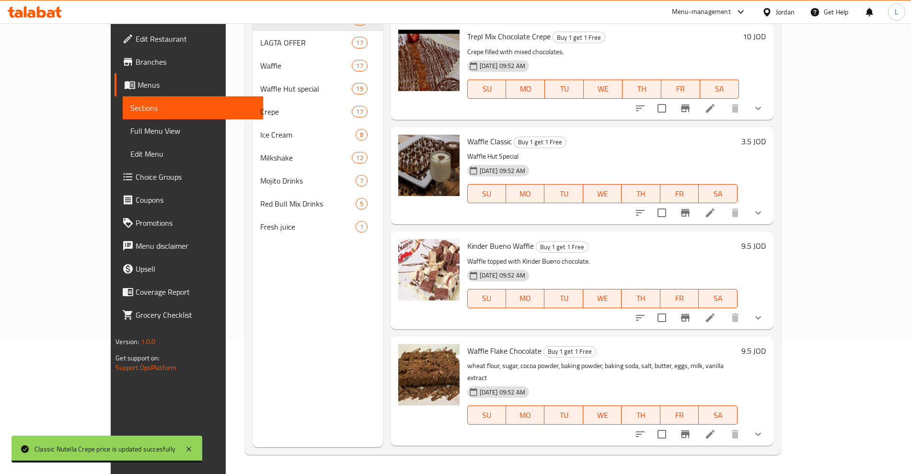
scroll to position [445, 0]
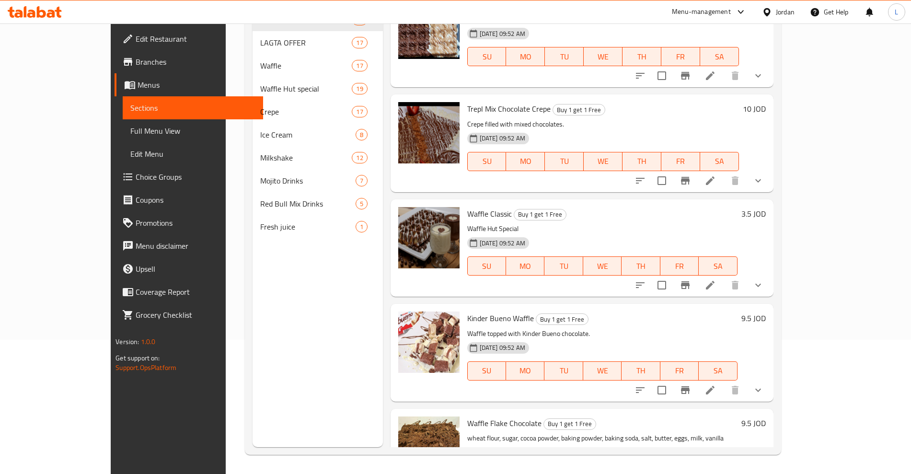
click at [766, 207] on h6 "3.5 JOD" at bounding box center [753, 213] width 24 height 13
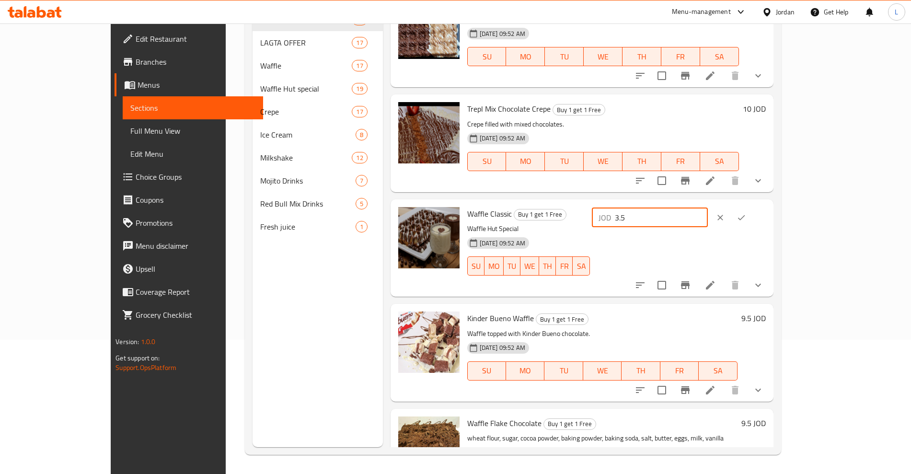
drag, startPoint x: 767, startPoint y: 202, endPoint x: 717, endPoint y: 208, distance: 50.3
click at [708, 208] on div "JOD 3.5 ​" at bounding box center [650, 217] width 116 height 19
type input "7.5"
click at [746, 213] on icon "ok" at bounding box center [742, 218] width 10 height 10
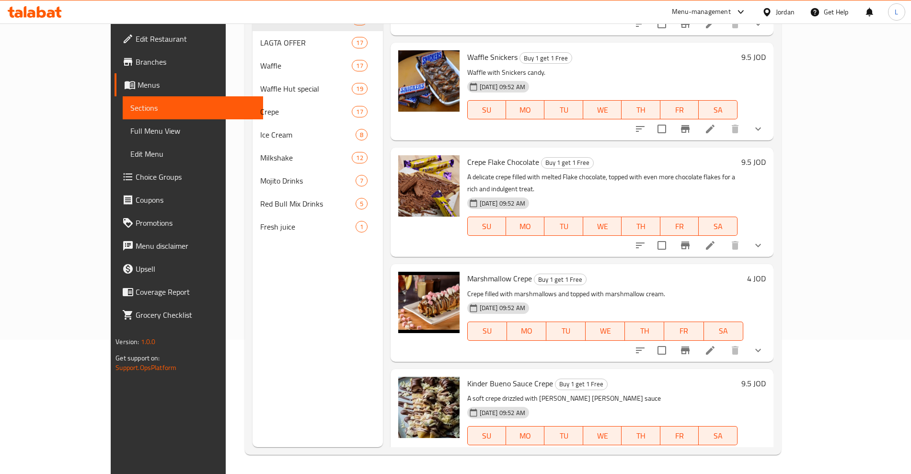
scroll to position [1498, 0]
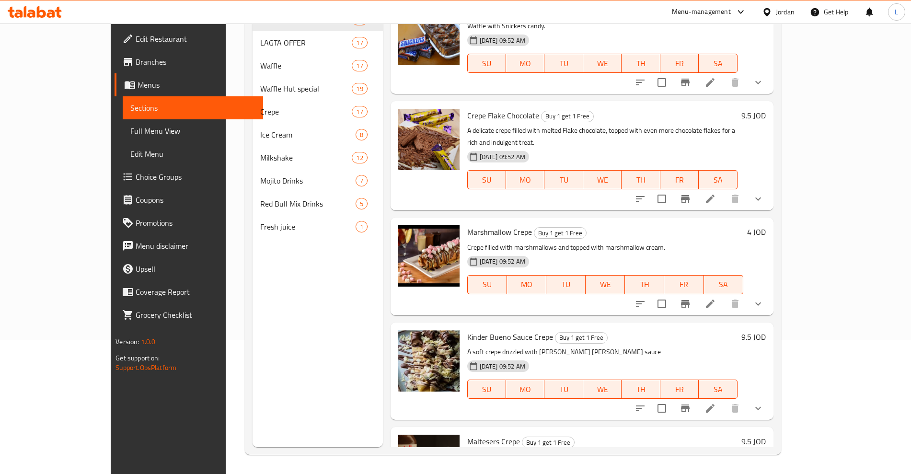
click at [766, 225] on h6 "4 JOD" at bounding box center [756, 231] width 19 height 13
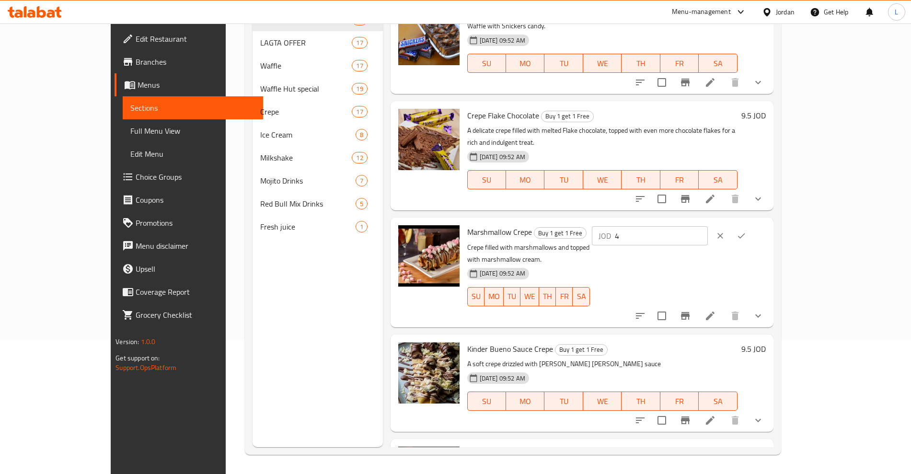
drag, startPoint x: 742, startPoint y: 200, endPoint x: 726, endPoint y: 204, distance: 16.3
click at [708, 226] on div "JOD 4 ​" at bounding box center [650, 235] width 116 height 19
type input "8.5"
click at [752, 225] on button "ok" at bounding box center [741, 235] width 21 height 21
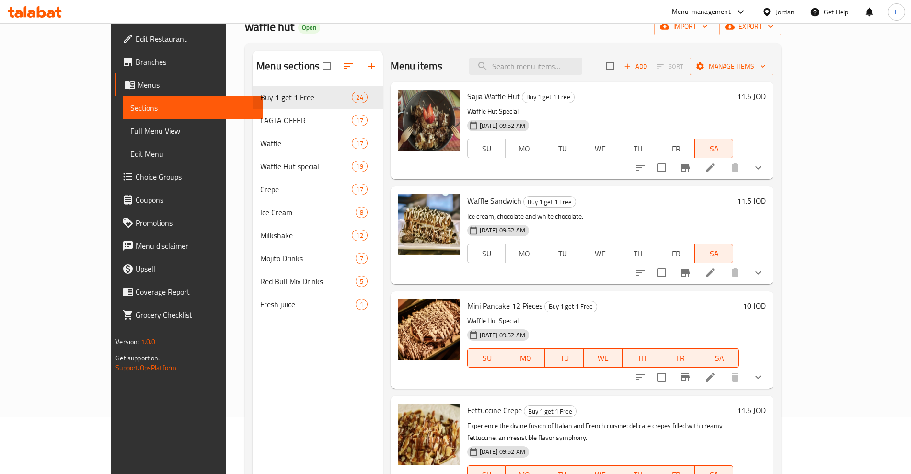
scroll to position [0, 0]
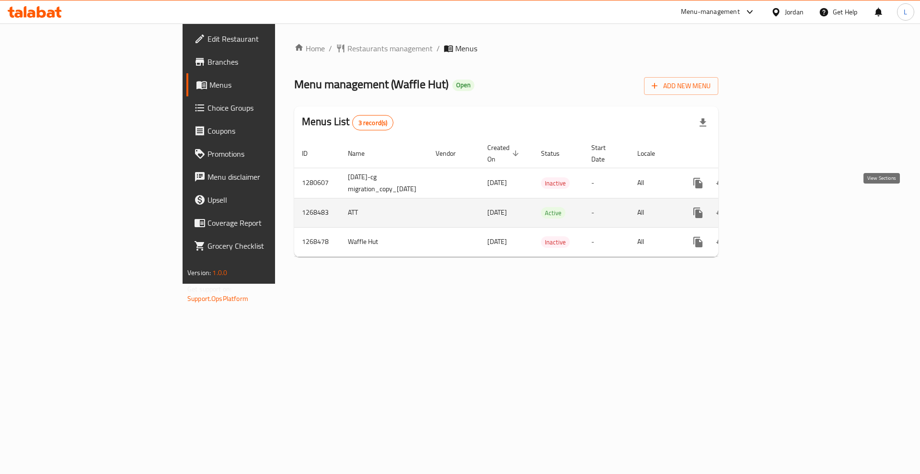
click at [773, 207] on icon "enhanced table" at bounding box center [768, 213] width 12 height 12
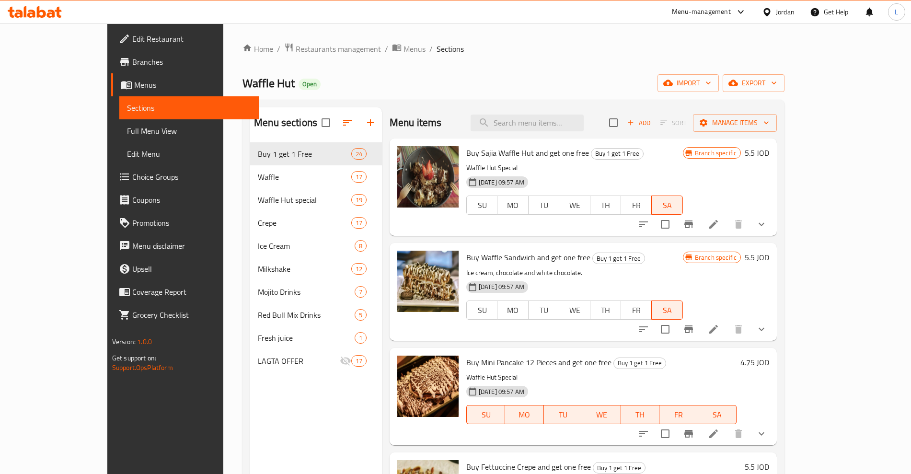
click at [769, 154] on h6 "5.5 JOD" at bounding box center [757, 152] width 24 height 13
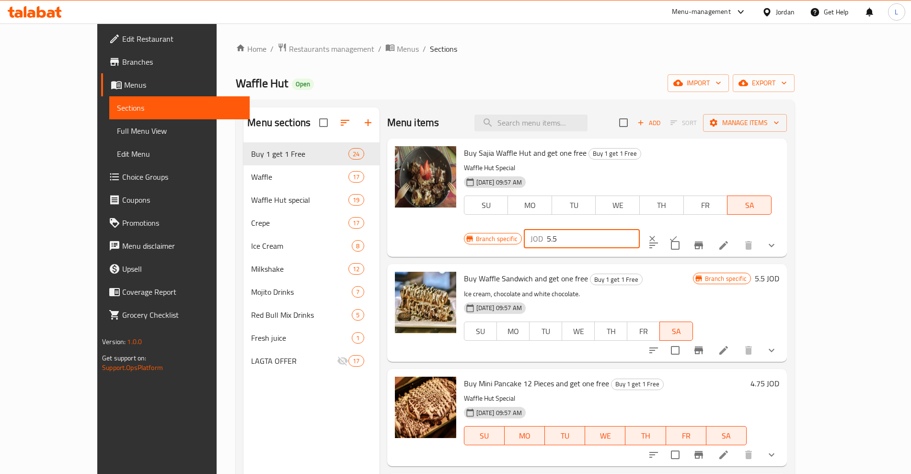
drag, startPoint x: 764, startPoint y: 158, endPoint x: 721, endPoint y: 155, distance: 42.7
click at [640, 229] on div "JOD 5.5 ​" at bounding box center [582, 238] width 116 height 19
type input "11.5"
drag, startPoint x: 847, startPoint y: 157, endPoint x: 830, endPoint y: 174, distance: 24.4
click at [677, 236] on icon "ok" at bounding box center [673, 238] width 7 height 5
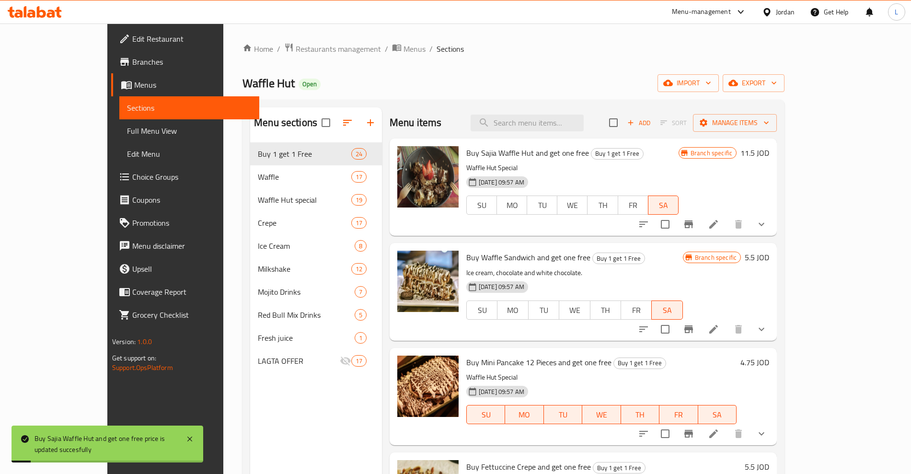
click at [769, 256] on h6 "5.5 JOD" at bounding box center [757, 257] width 24 height 13
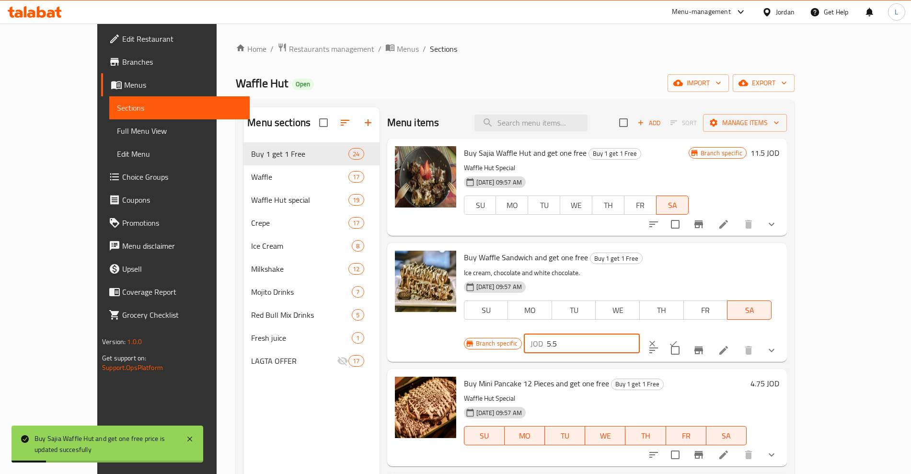
drag, startPoint x: 756, startPoint y: 259, endPoint x: 715, endPoint y: 262, distance: 40.9
click at [640, 334] on div "JOD 5.5 ​" at bounding box center [582, 343] width 116 height 19
type input "11.5"
click at [678, 339] on icon "ok" at bounding box center [674, 344] width 10 height 10
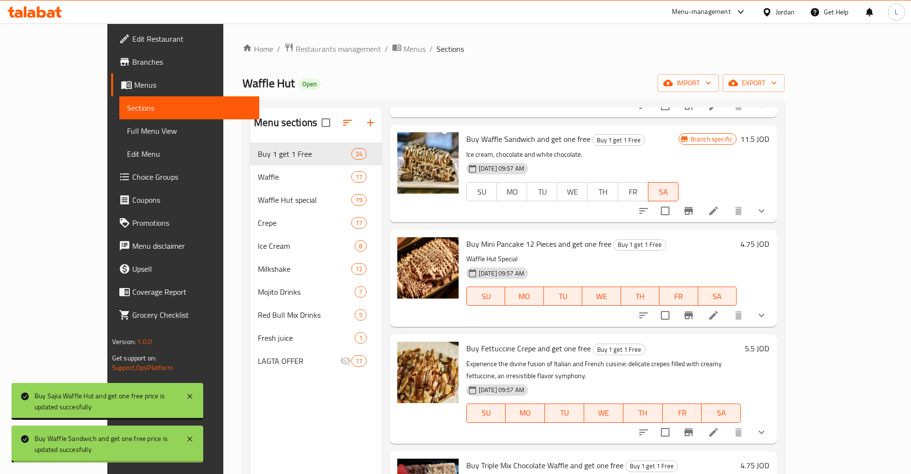
scroll to position [120, 0]
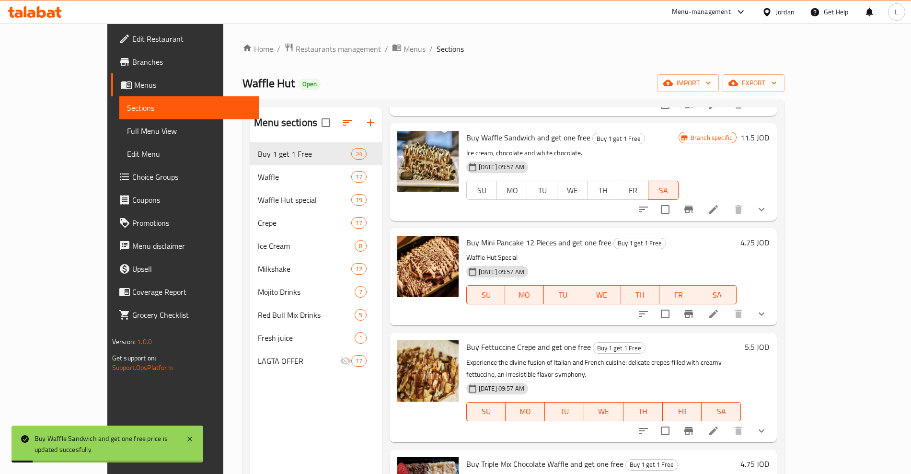
click at [769, 346] on h6 "5.5 JOD" at bounding box center [757, 346] width 24 height 13
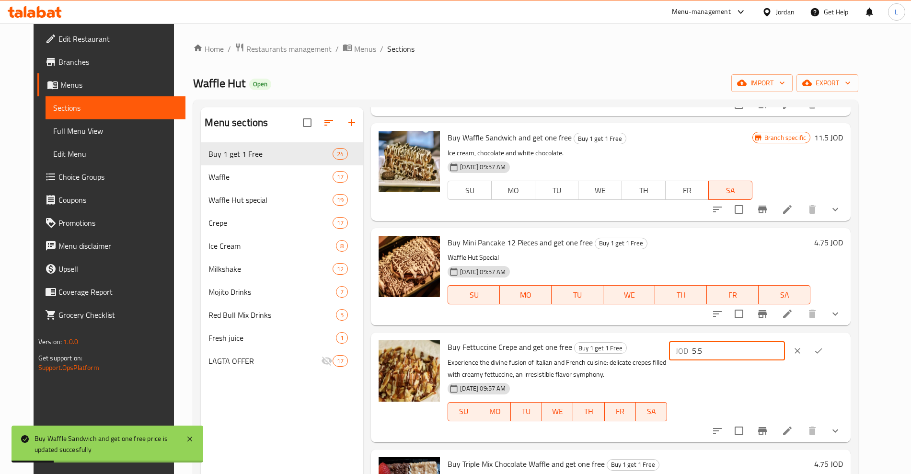
click at [720, 354] on div "JOD 5.5 ​" at bounding box center [727, 350] width 116 height 19
type input "11.5"
click at [823, 348] on icon "ok" at bounding box center [819, 351] width 10 height 10
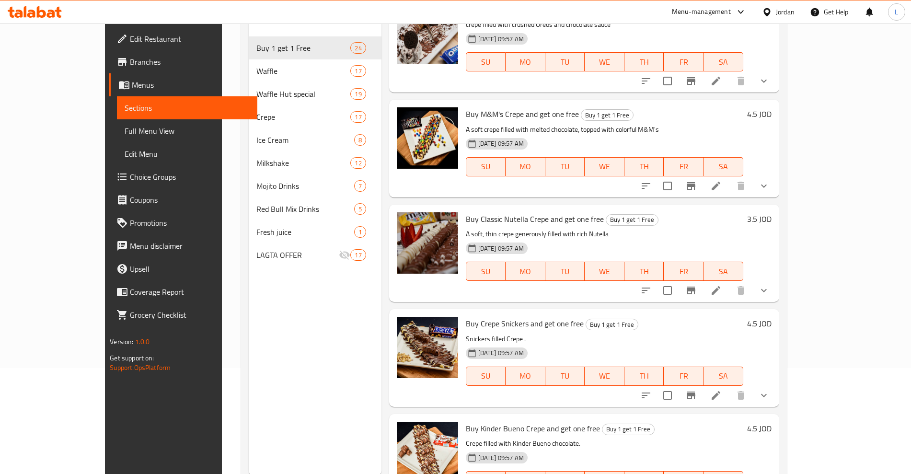
scroll to position [134, 0]
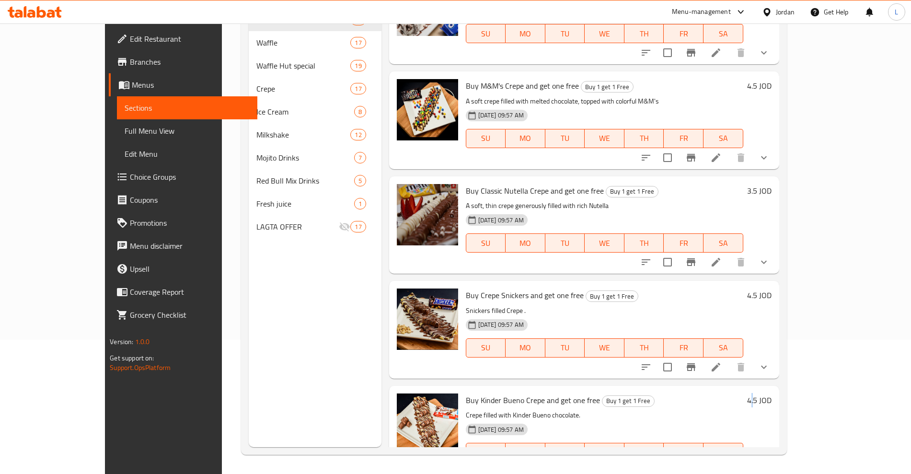
click at [772, 393] on h6 "4.5 JOD" at bounding box center [759, 399] width 24 height 13
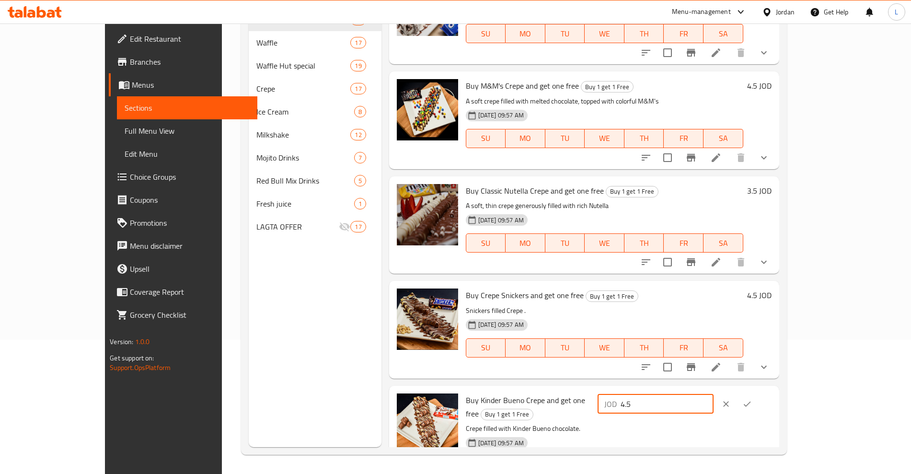
drag, startPoint x: 750, startPoint y: 366, endPoint x: 720, endPoint y: 371, distance: 30.1
click at [714, 394] on div "JOD 4.5 ​" at bounding box center [656, 403] width 116 height 19
type input "9.5"
click at [752, 399] on icon "ok" at bounding box center [747, 404] width 10 height 10
click at [772, 289] on h6 "4.5 JOD" at bounding box center [759, 295] width 24 height 13
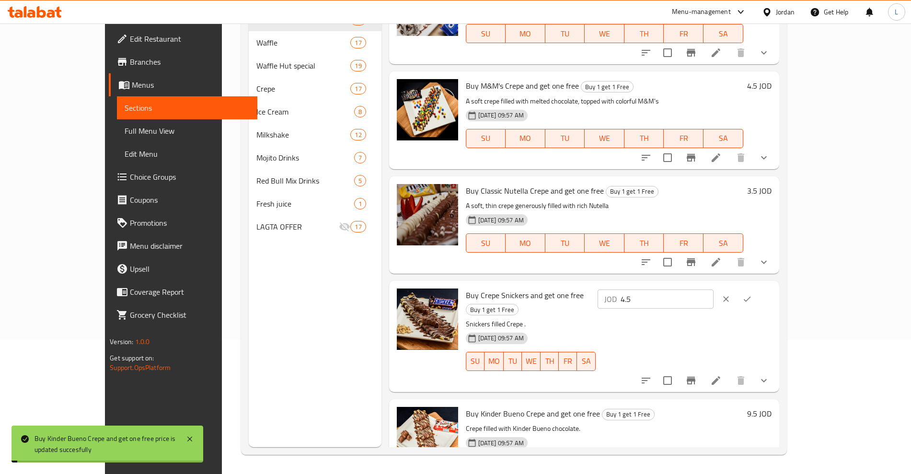
drag, startPoint x: 798, startPoint y: 257, endPoint x: 722, endPoint y: 268, distance: 77.1
click at [714, 289] on div "JOD 4.5 ​" at bounding box center [656, 298] width 116 height 19
type input "9.5"
click at [758, 289] on button "ok" at bounding box center [747, 299] width 21 height 21
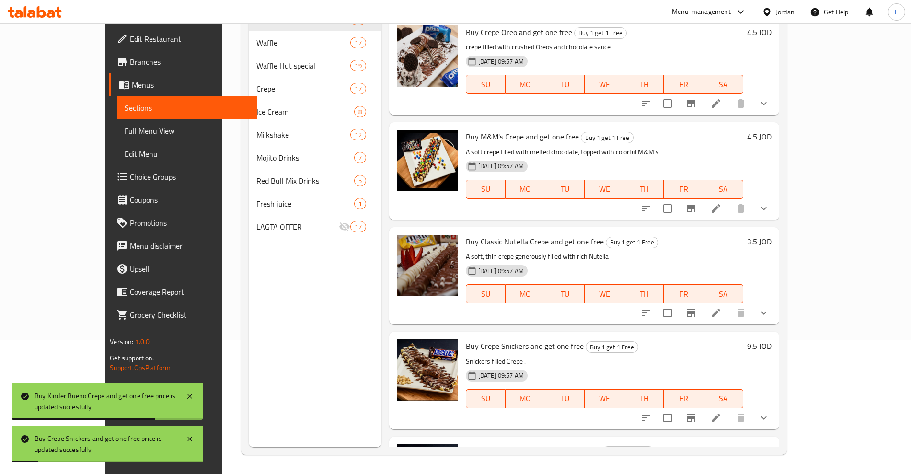
scroll to position [1943, 0]
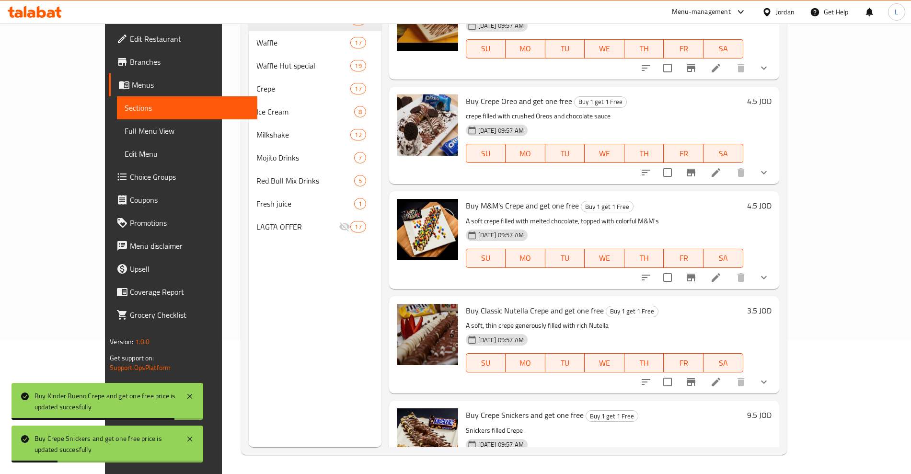
click at [772, 199] on h6 "4.5 JOD" at bounding box center [759, 205] width 24 height 13
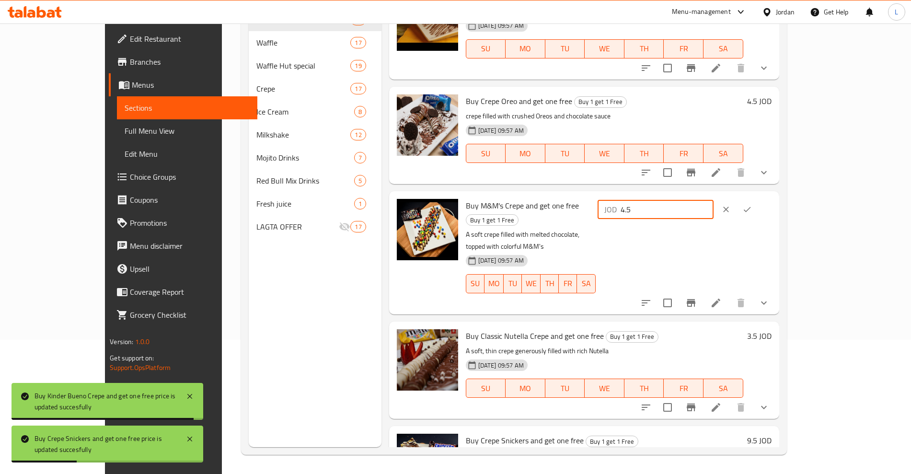
drag, startPoint x: 756, startPoint y: 177, endPoint x: 692, endPoint y: 184, distance: 65.0
click at [692, 195] on div "Buy M&M's Crepe and get one free Buy 1 get 1 Free A soft crepe filled with melt…" at bounding box center [618, 252] width 313 height 115
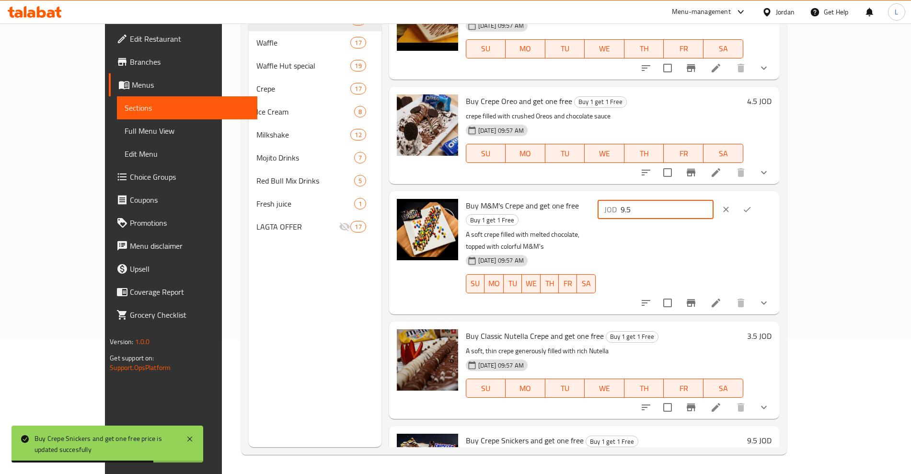
type input "9.5"
drag, startPoint x: 846, startPoint y: 171, endPoint x: 846, endPoint y: 164, distance: 6.2
click at [752, 205] on icon "ok" at bounding box center [747, 210] width 10 height 10
click at [772, 94] on h6 "4.5 JOD" at bounding box center [759, 100] width 24 height 13
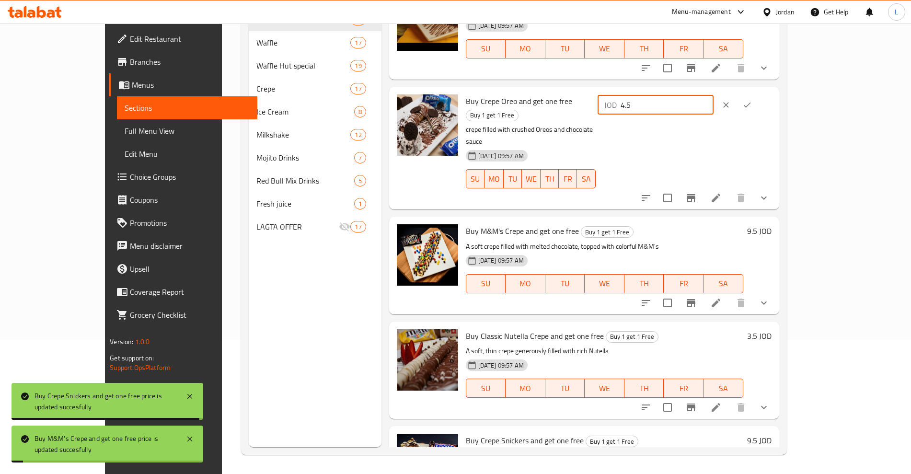
drag, startPoint x: 767, startPoint y: 68, endPoint x: 702, endPoint y: 80, distance: 66.2
click at [702, 91] on div "Buy Crepe Oreo and get one free Buy 1 get 1 Free crepe filled with crushed Oreo…" at bounding box center [618, 148] width 313 height 115
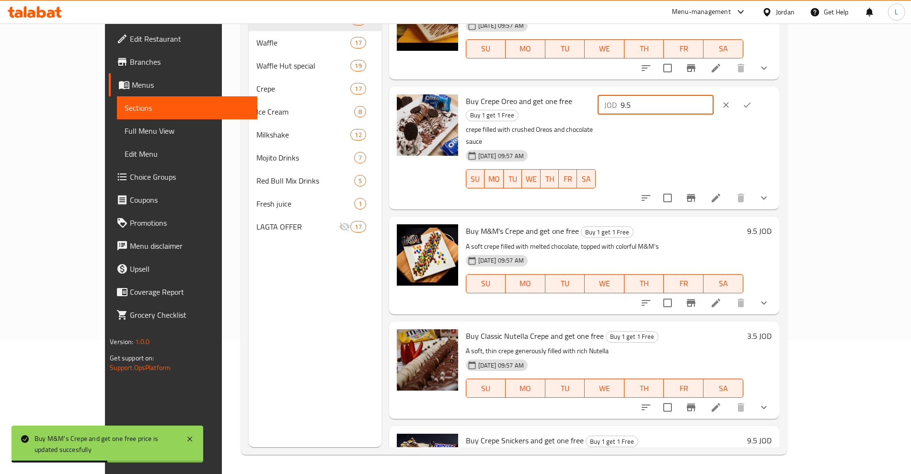
type input "9.5"
click at [758, 94] on button "ok" at bounding box center [747, 104] width 21 height 21
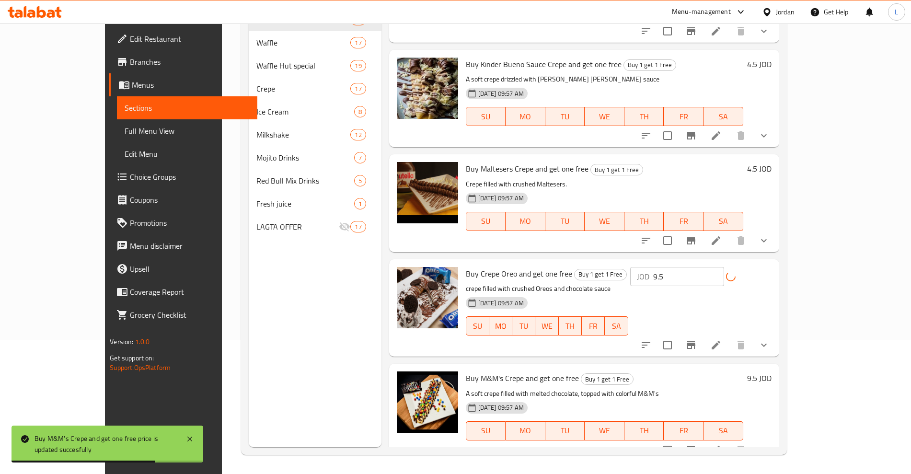
scroll to position [1763, 0]
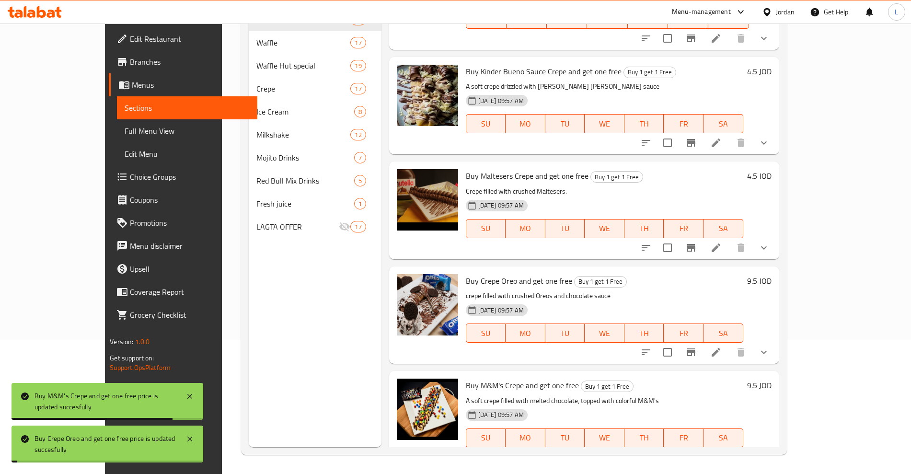
click at [775, 165] on div "Buy Maltesers Crepe and get one free Buy 1 get 1 Free Crepe filled with crushed…" at bounding box center [618, 210] width 313 height 90
click at [772, 169] on h6 "4.5 JOD" at bounding box center [759, 175] width 24 height 13
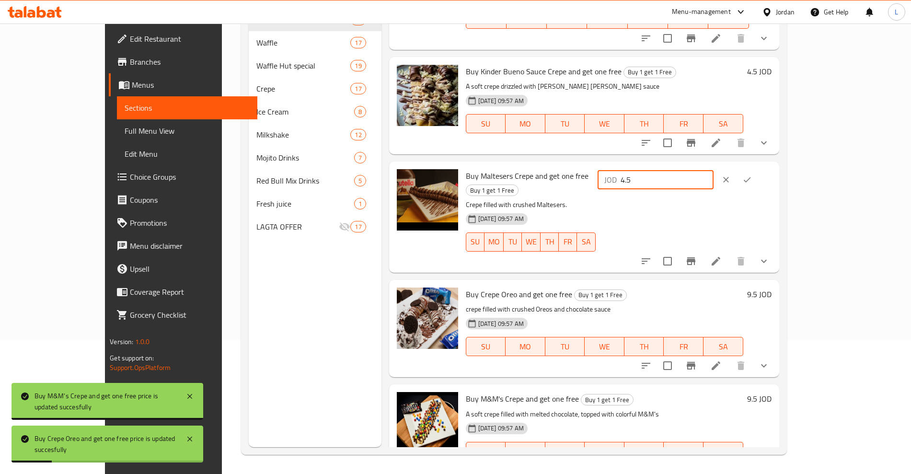
click at [714, 170] on div "JOD 4.5 ​" at bounding box center [656, 179] width 116 height 19
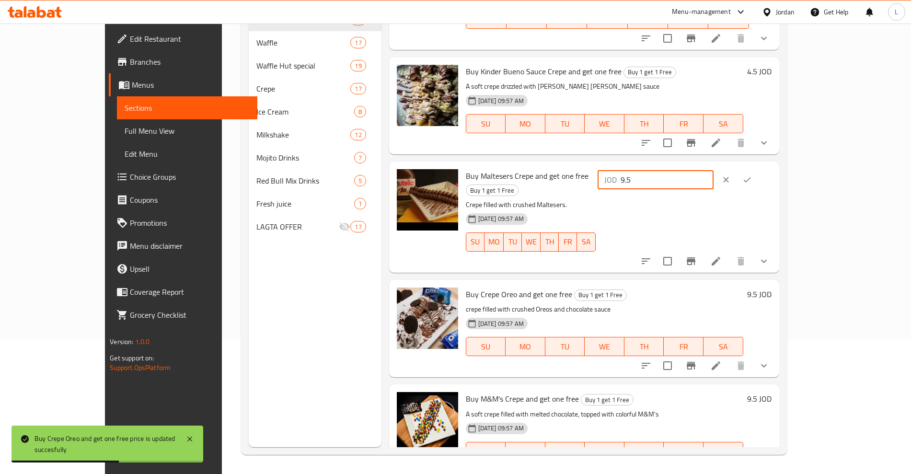
type input "9.5"
click at [752, 175] on icon "ok" at bounding box center [747, 180] width 10 height 10
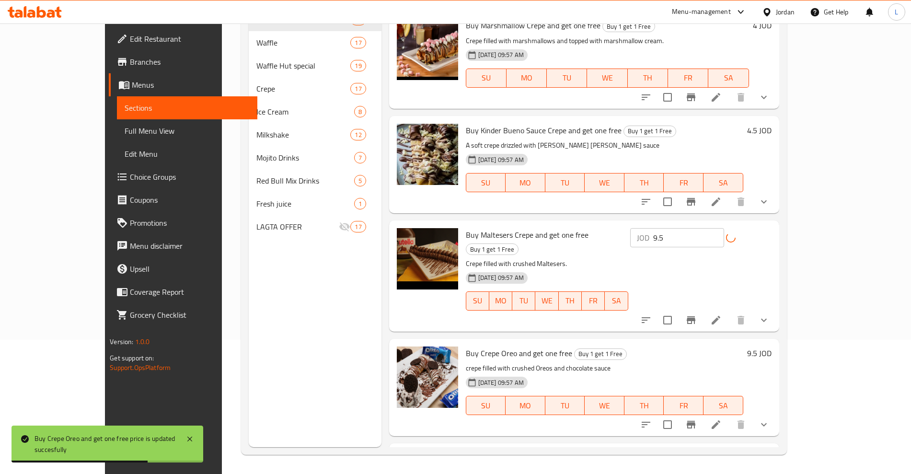
scroll to position [1643, 0]
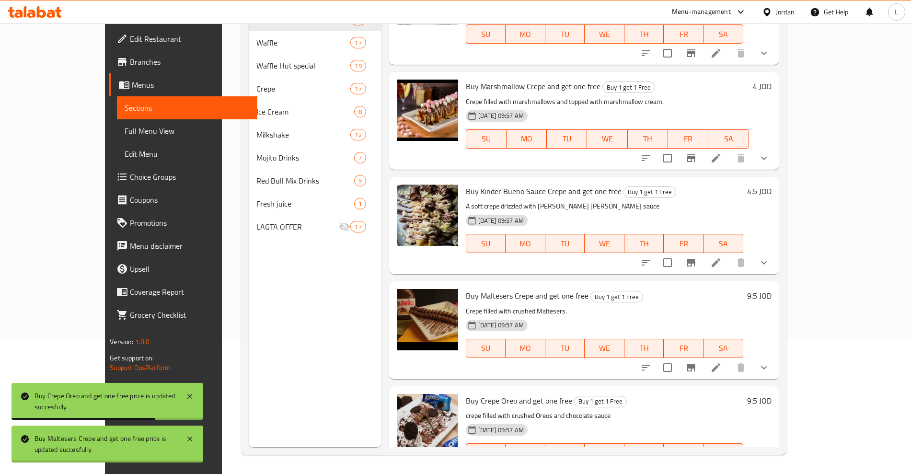
click at [772, 185] on h6 "4.5 JOD" at bounding box center [759, 191] width 24 height 13
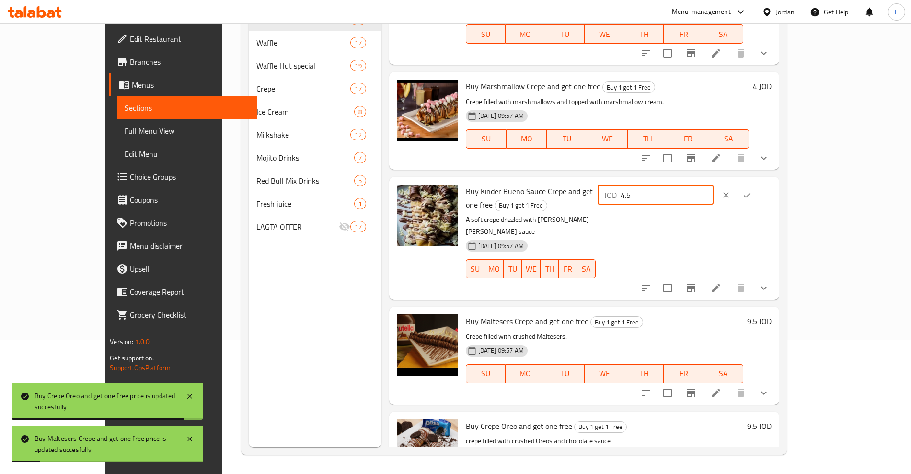
click at [700, 181] on div "Buy Kinder Bueno Sauce Crepe and get one free Buy 1 get 1 Free A soft crepe dri…" at bounding box center [618, 238] width 313 height 115
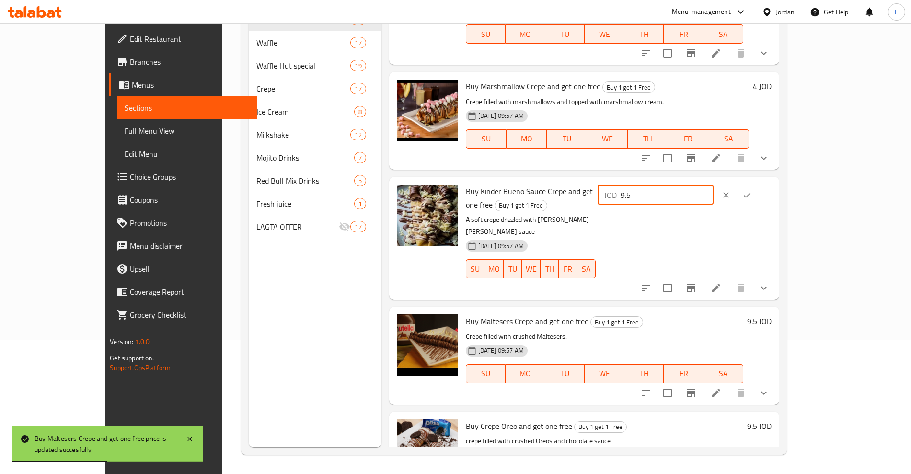
type input "9.5"
click at [758, 185] on button "ok" at bounding box center [747, 195] width 21 height 21
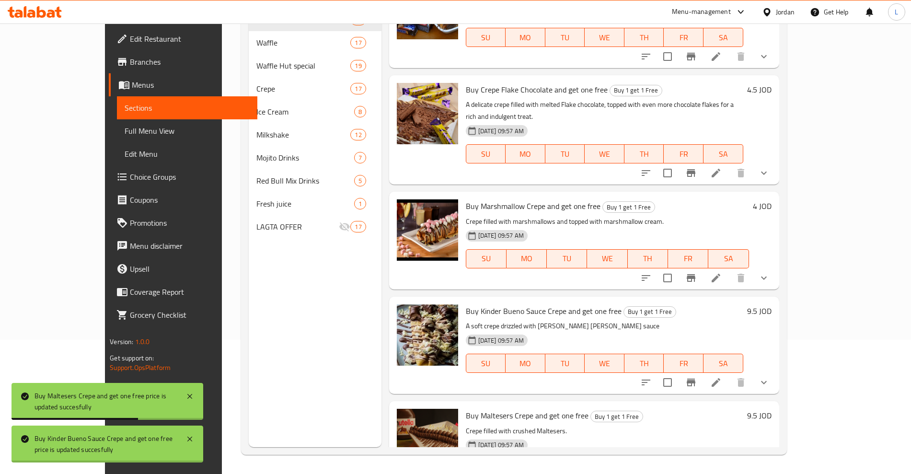
scroll to position [1464, 0]
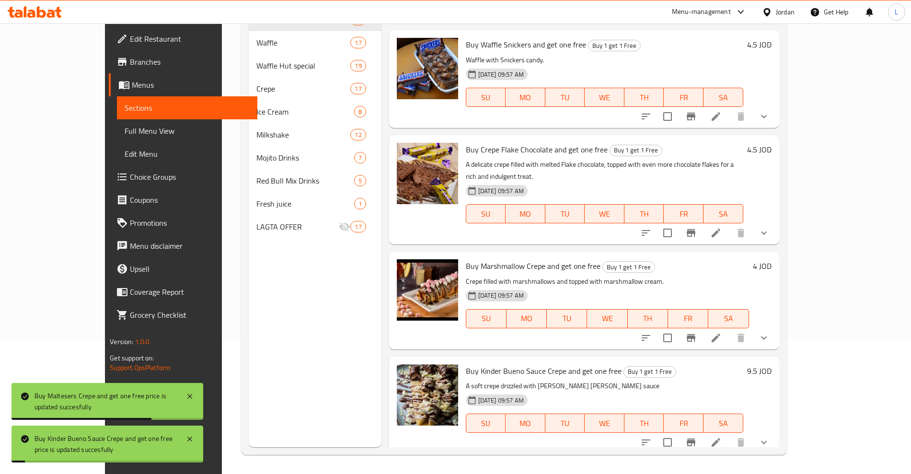
click at [772, 143] on h6 "4.5 JOD" at bounding box center [759, 149] width 24 height 13
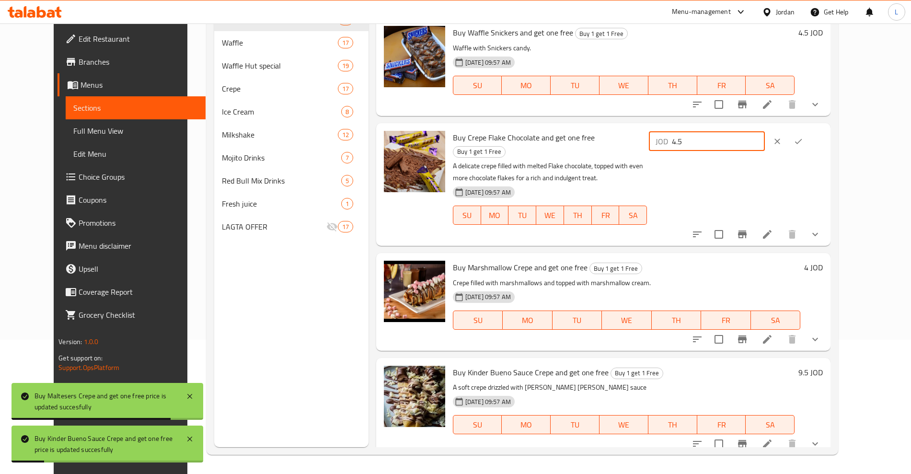
drag, startPoint x: 752, startPoint y: 124, endPoint x: 717, endPoint y: 132, distance: 35.8
click at [717, 132] on div "JOD 4.5 ​" at bounding box center [707, 141] width 116 height 19
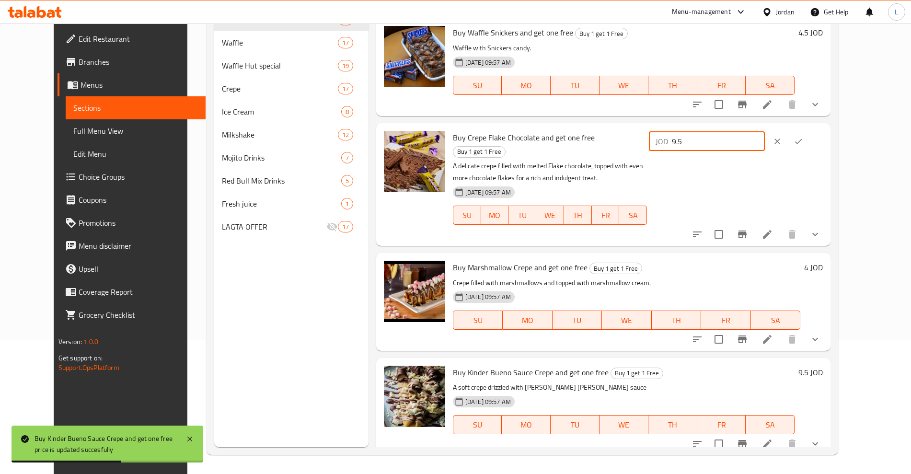
type input "9.5"
click at [823, 131] on div "JOD 9.5 ​" at bounding box center [736, 141] width 174 height 21
click at [803, 137] on icon "ok" at bounding box center [799, 142] width 10 height 10
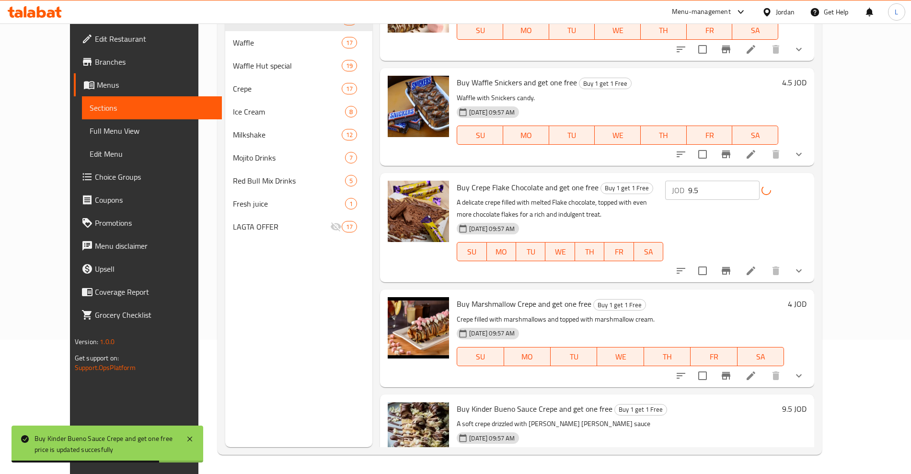
scroll to position [1344, 0]
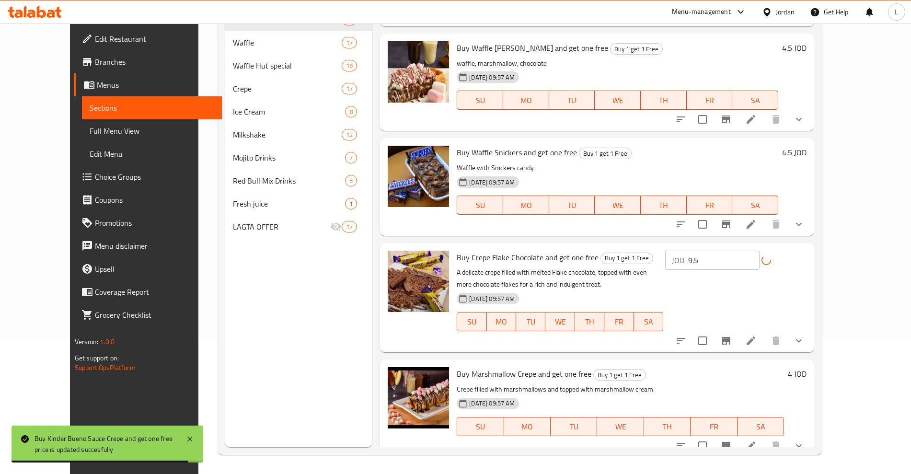
click at [807, 146] on h6 "4.5 JOD" at bounding box center [794, 152] width 24 height 13
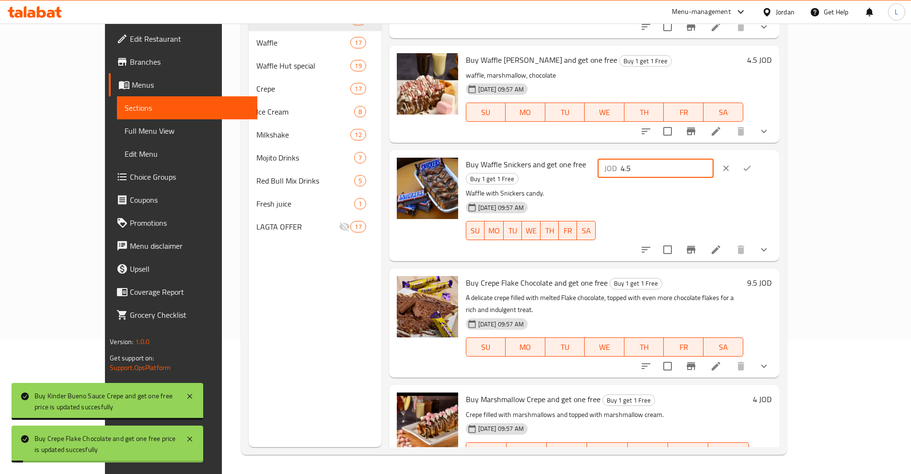
drag, startPoint x: 765, startPoint y: 148, endPoint x: 721, endPoint y: 155, distance: 45.1
click at [721, 158] on div "JOD 4.5 ​" at bounding box center [684, 205] width 176 height 95
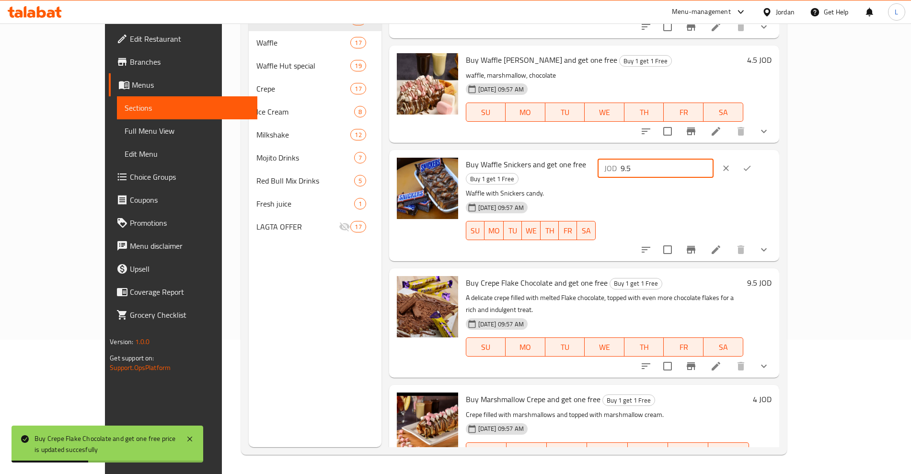
type input "9.5"
click at [752, 163] on icon "ok" at bounding box center [747, 168] width 10 height 10
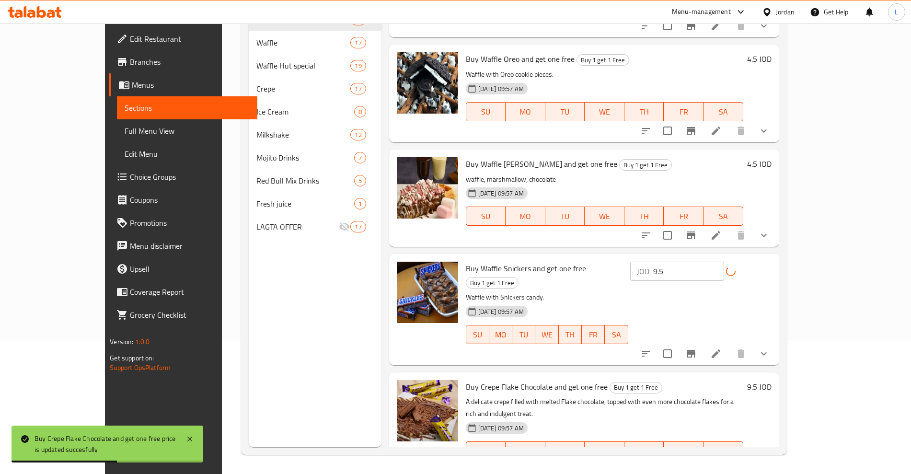
scroll to position [1224, 0]
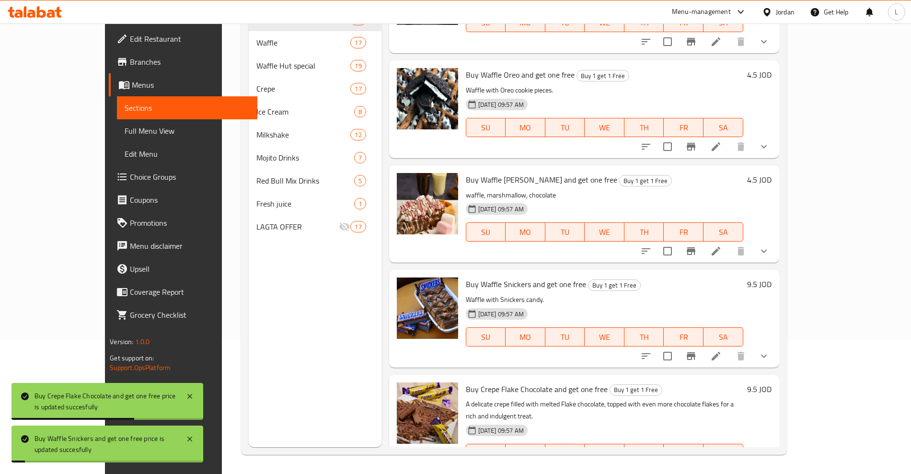
click at [772, 173] on h6 "4.5 JOD" at bounding box center [759, 179] width 24 height 13
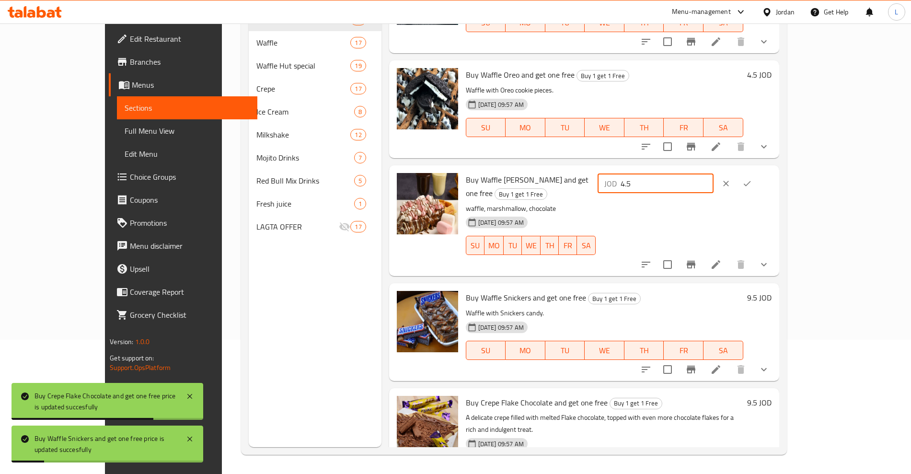
drag, startPoint x: 746, startPoint y: 162, endPoint x: 699, endPoint y: 163, distance: 47.0
click at [699, 169] on div "Buy Waffle Marshello and get one free Buy 1 get 1 Free waffle, marshmallow, cho…" at bounding box center [618, 220] width 313 height 103
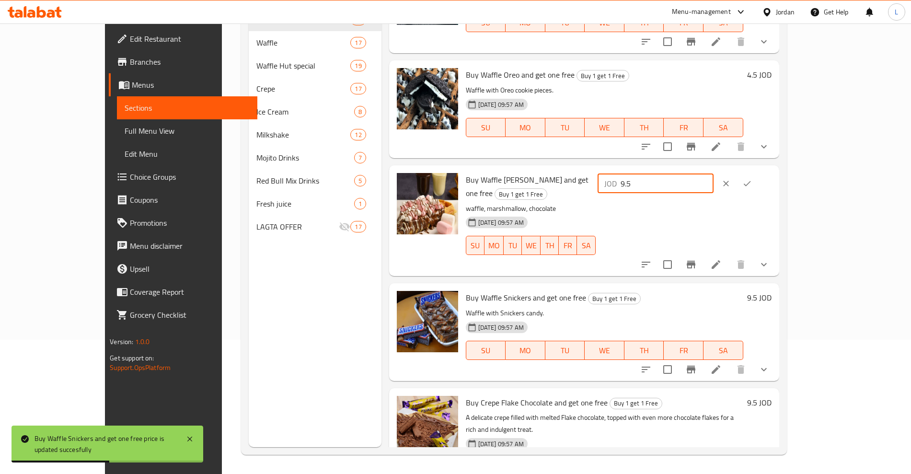
type input "9.5"
click at [752, 179] on icon "ok" at bounding box center [747, 184] width 10 height 10
drag, startPoint x: 851, startPoint y: 43, endPoint x: 849, endPoint y: 49, distance: 7.0
click at [775, 64] on div "Buy Waffle Oreo and get one free Buy 1 get 1 Free Waffle with Oreo cookie piece…" at bounding box center [618, 109] width 313 height 90
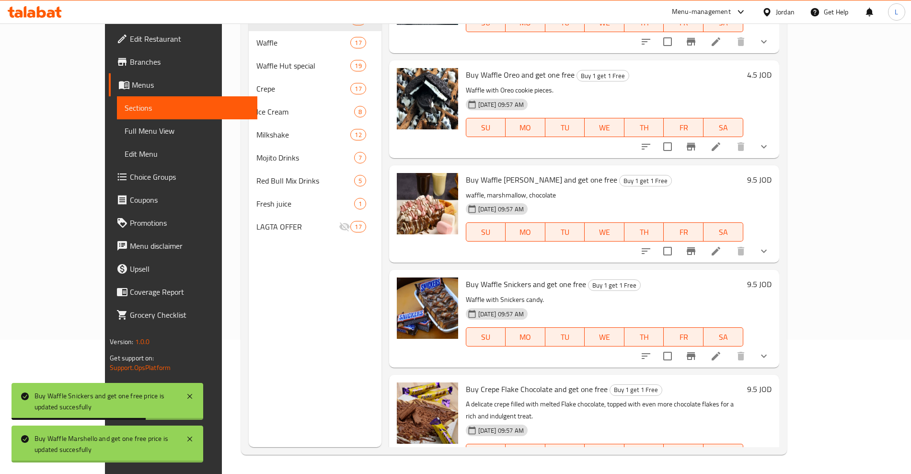
click at [772, 68] on h6 "4.5 JOD" at bounding box center [759, 74] width 24 height 13
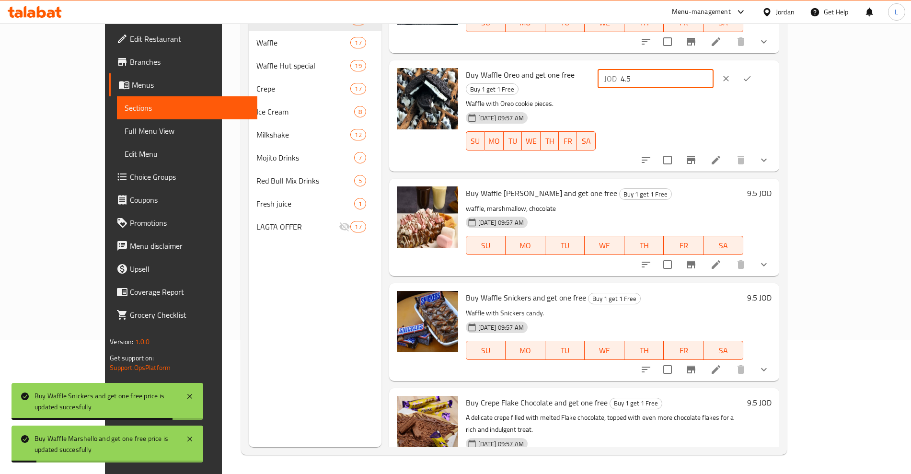
click at [714, 69] on div "JOD 4.5 ​" at bounding box center [656, 78] width 116 height 19
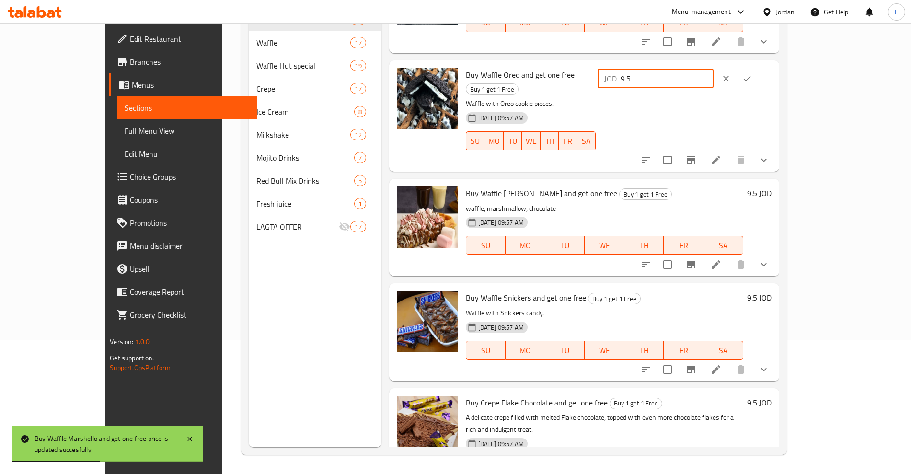
type input "9.5"
click at [752, 74] on icon "ok" at bounding box center [747, 79] width 10 height 10
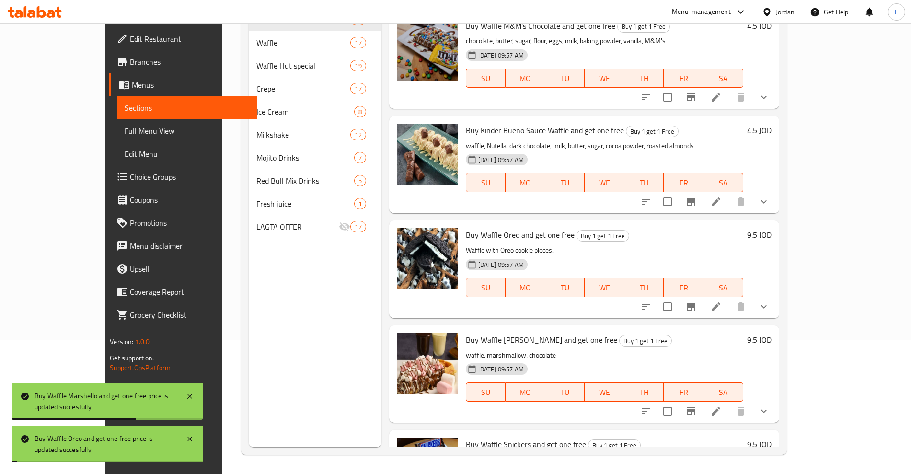
scroll to position [1044, 0]
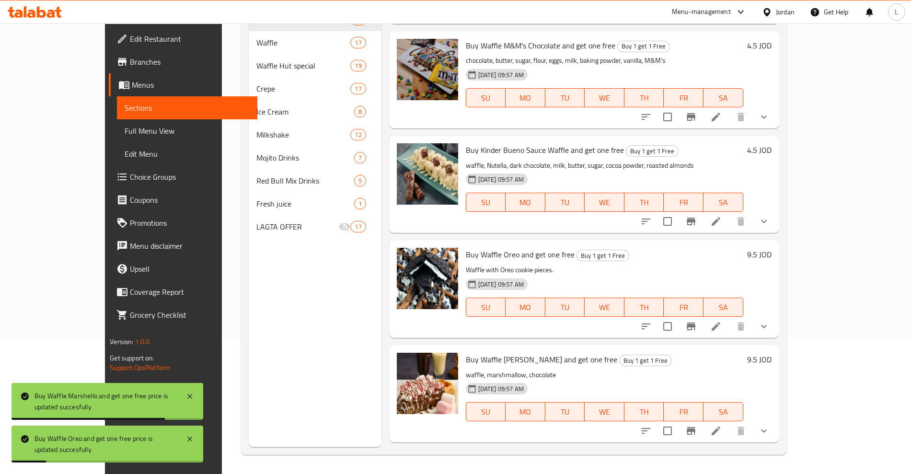
click at [772, 143] on h6 "4.5 JOD" at bounding box center [759, 149] width 24 height 13
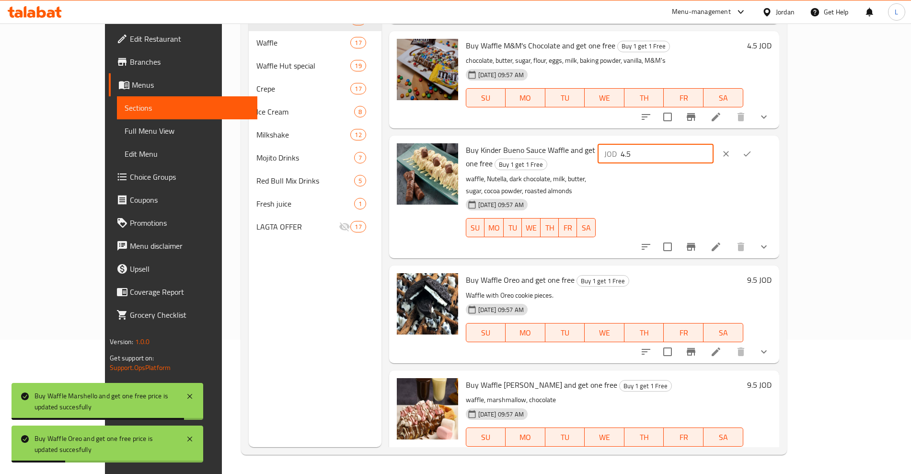
drag, startPoint x: 739, startPoint y: 133, endPoint x: 751, endPoint y: 132, distance: 11.6
click at [714, 144] on div "JOD 4.5 ​" at bounding box center [656, 153] width 116 height 19
click at [714, 144] on input "4.5" at bounding box center [667, 153] width 93 height 19
drag, startPoint x: 757, startPoint y: 129, endPoint x: 713, endPoint y: 132, distance: 43.7
click at [713, 143] on div "JOD 4.5 ​" at bounding box center [684, 153] width 176 height 21
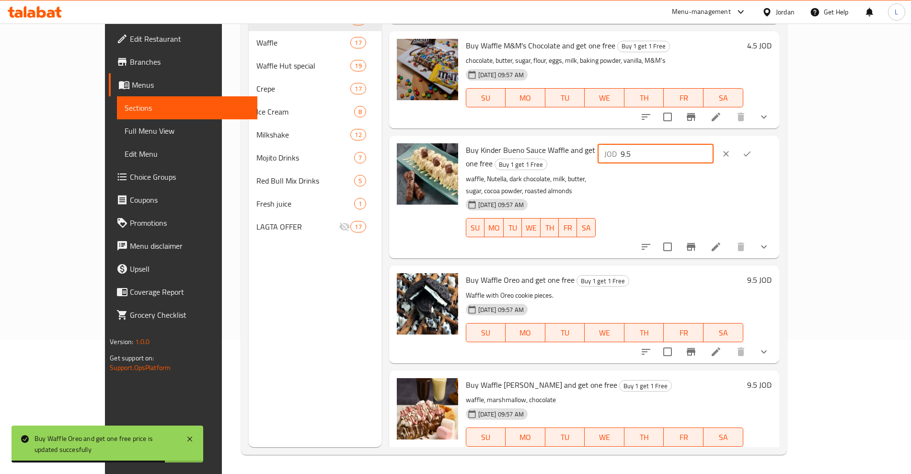
type input "9.5"
click at [752, 149] on icon "ok" at bounding box center [747, 154] width 10 height 10
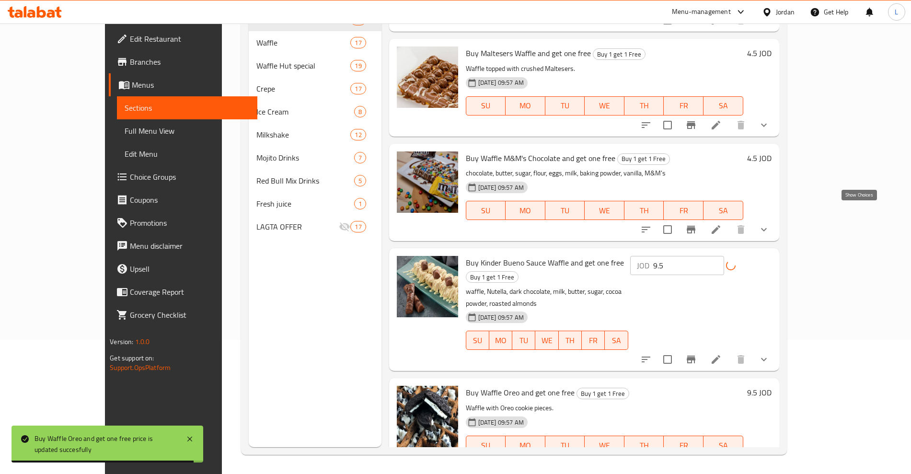
scroll to position [924, 0]
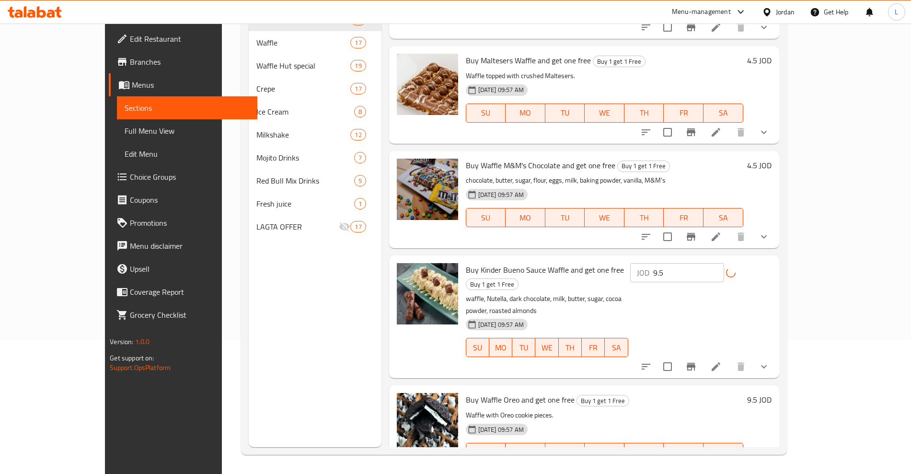
click at [772, 159] on h6 "4.5 JOD" at bounding box center [759, 165] width 24 height 13
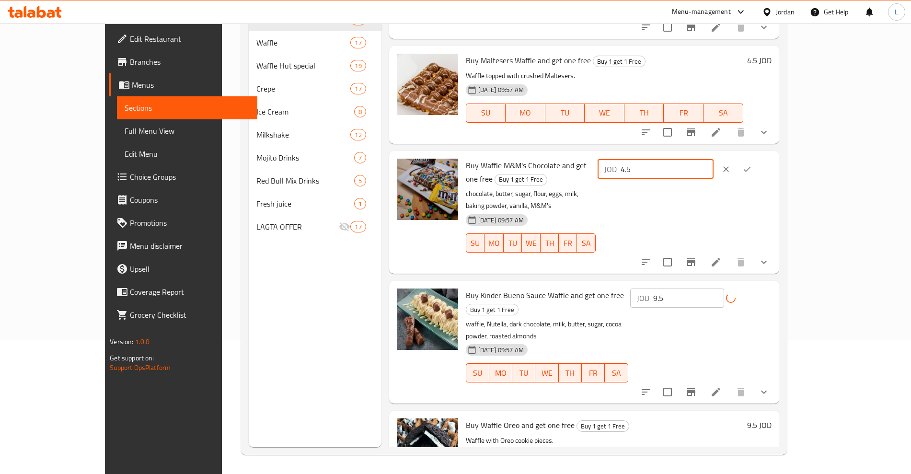
drag, startPoint x: 749, startPoint y: 145, endPoint x: 709, endPoint y: 151, distance: 40.7
click at [709, 155] on div "Buy Waffle M&M's Chocolate and get one free Buy 1 get 1 Free chocolate, butter,…" at bounding box center [618, 212] width 313 height 115
type input "9.5"
click at [752, 164] on icon "ok" at bounding box center [747, 169] width 10 height 10
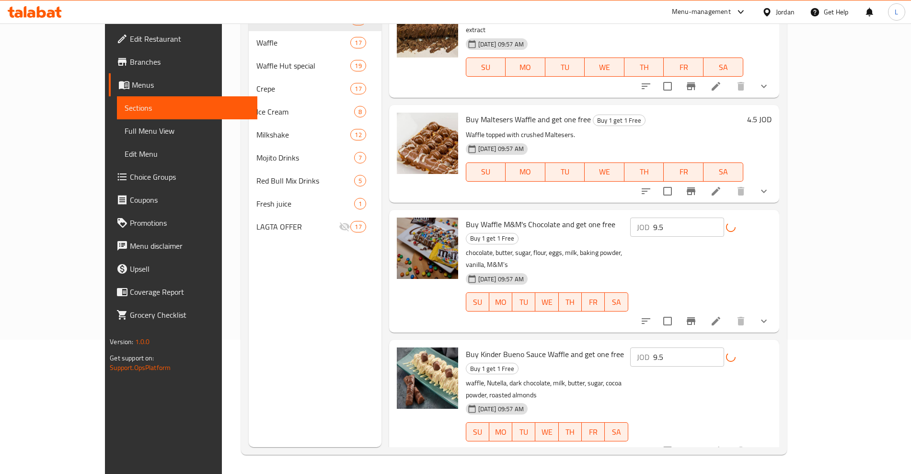
scroll to position [805, 0]
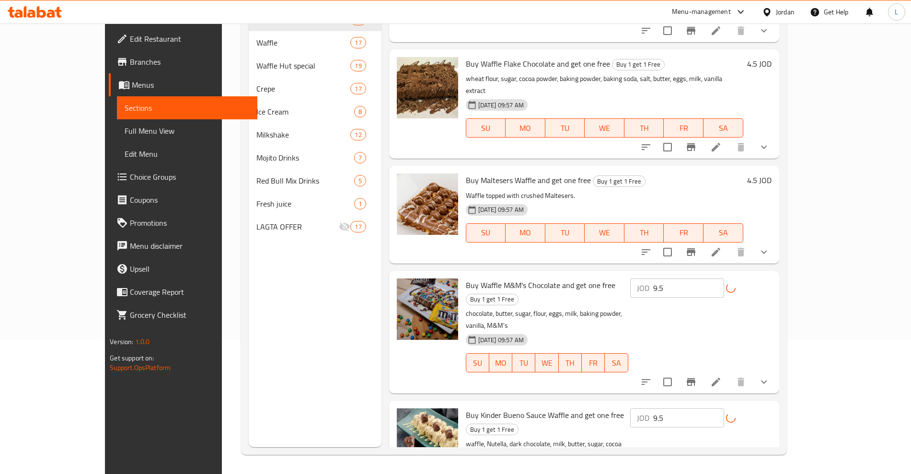
click at [772, 173] on h6 "4.5 JOD" at bounding box center [759, 179] width 24 height 13
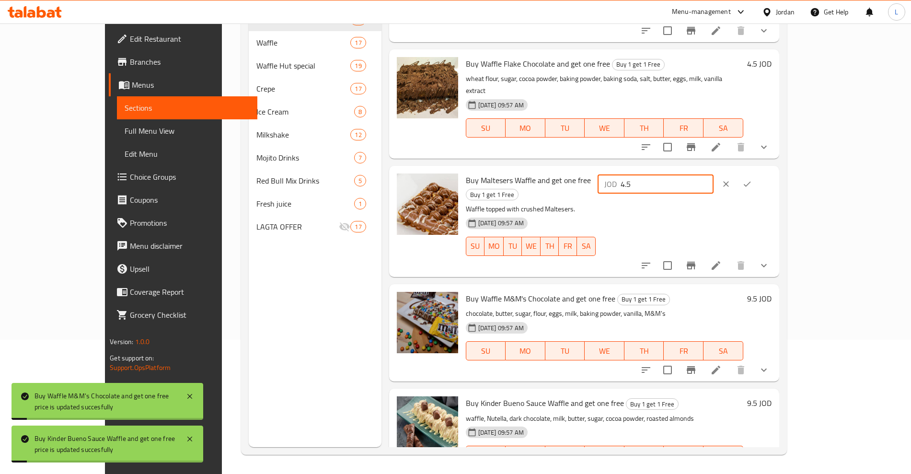
drag, startPoint x: 763, startPoint y: 159, endPoint x: 709, endPoint y: 163, distance: 54.3
click at [708, 170] on div "Buy Maltesers Waffle and get one free Buy 1 get 1 Free Waffle topped with crush…" at bounding box center [618, 221] width 313 height 103
type input "9.5"
click at [752, 179] on icon "ok" at bounding box center [747, 184] width 10 height 10
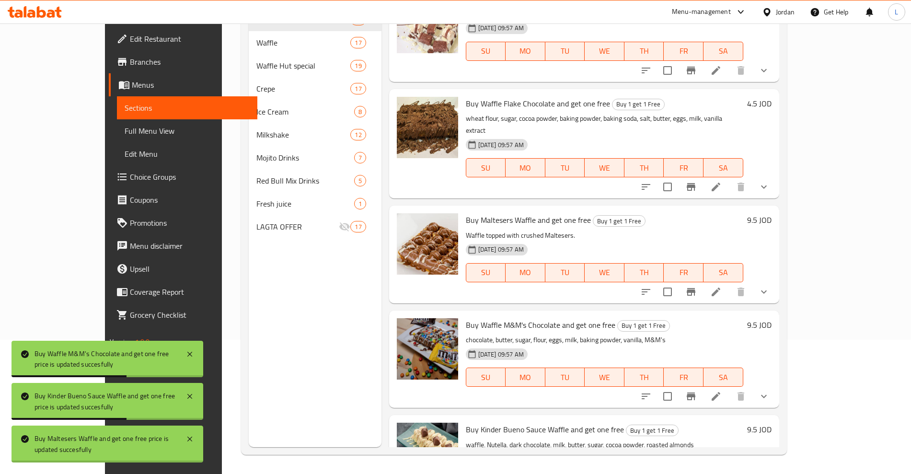
scroll to position [685, 0]
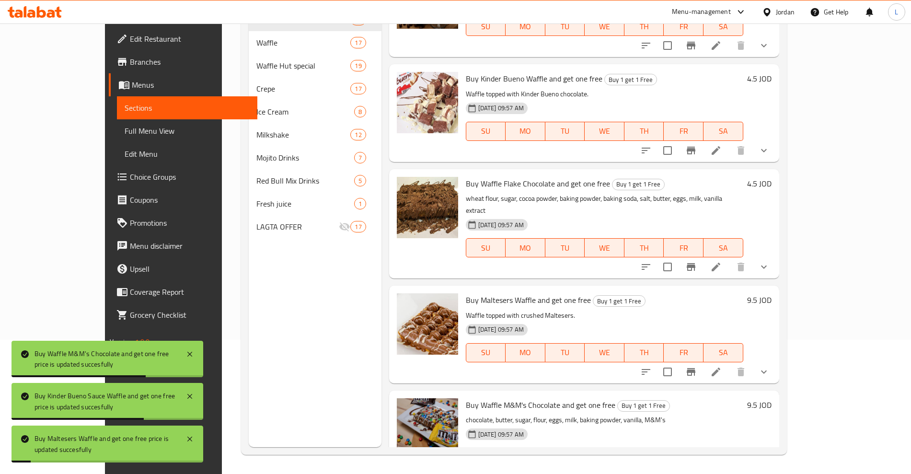
click at [772, 177] on h6 "4.5 JOD" at bounding box center [759, 183] width 24 height 13
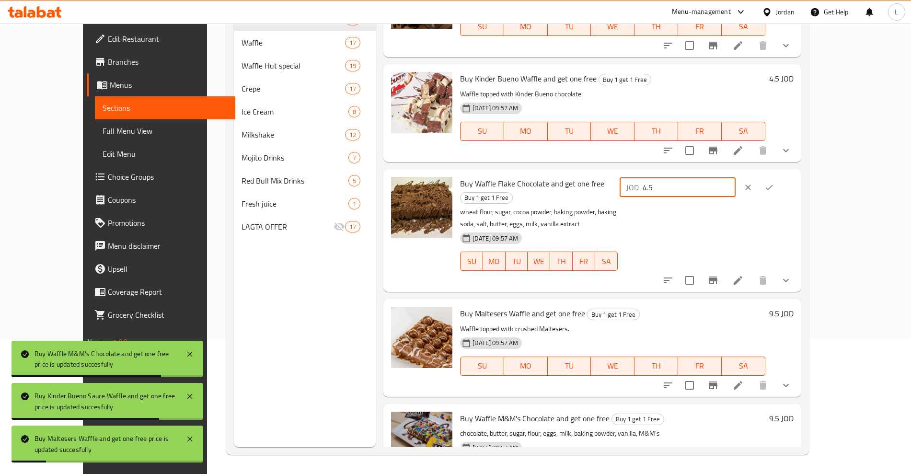
drag, startPoint x: 789, startPoint y: 178, endPoint x: 729, endPoint y: 179, distance: 59.9
click at [729, 179] on div "JOD 4.5 ​" at bounding box center [678, 187] width 116 height 19
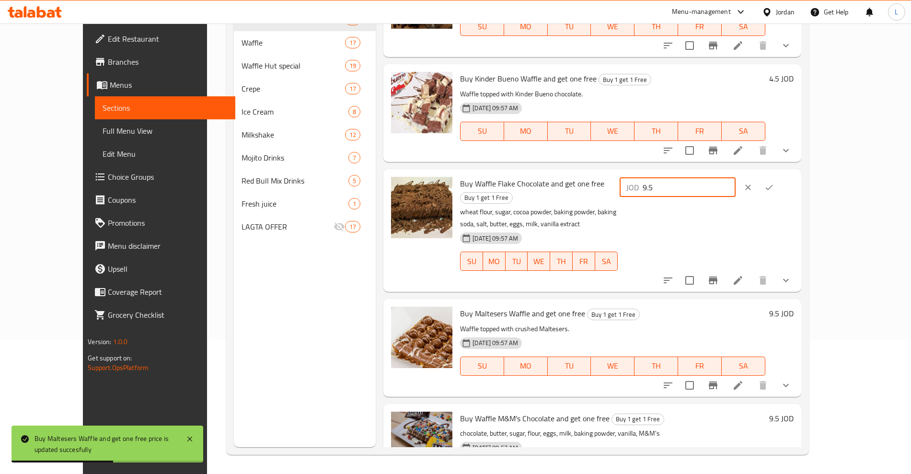
type input "9.5"
click at [774, 183] on icon "ok" at bounding box center [769, 188] width 10 height 10
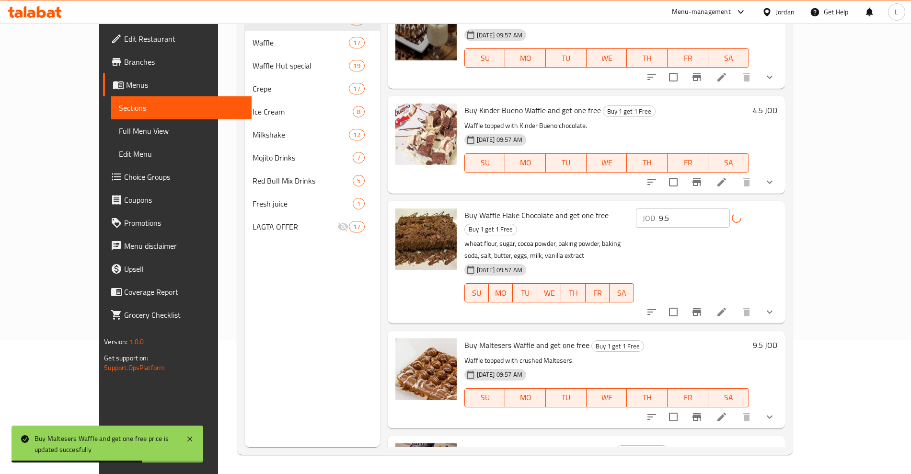
scroll to position [625, 0]
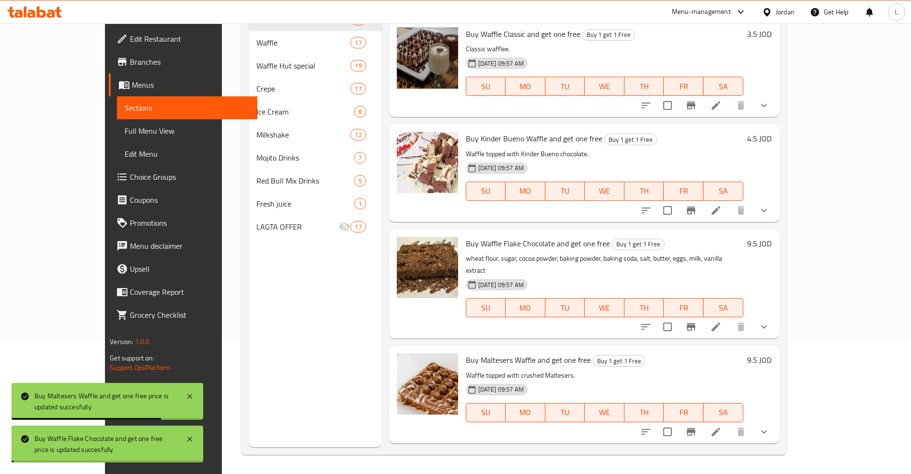
click at [772, 132] on h6 "4.5 JOD" at bounding box center [759, 138] width 24 height 13
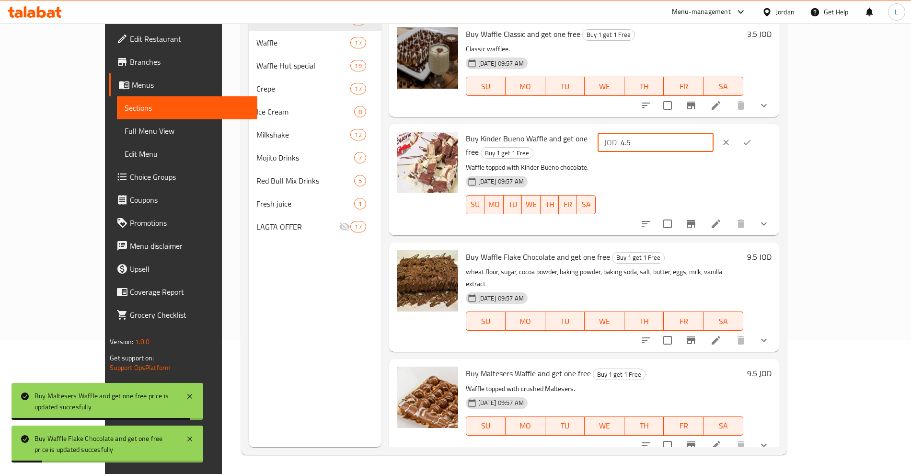
drag, startPoint x: 758, startPoint y: 128, endPoint x: 711, endPoint y: 139, distance: 48.7
click at [711, 139] on div "Buy Kinder Bueno Waffle and get one free Buy 1 get 1 Free Waffle topped with Ki…" at bounding box center [618, 179] width 313 height 103
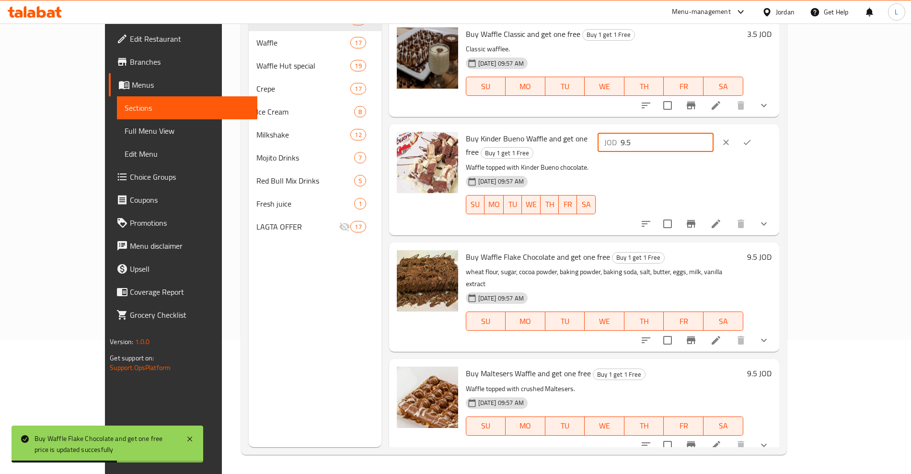
type input "9.5"
click at [758, 132] on button "ok" at bounding box center [747, 142] width 21 height 21
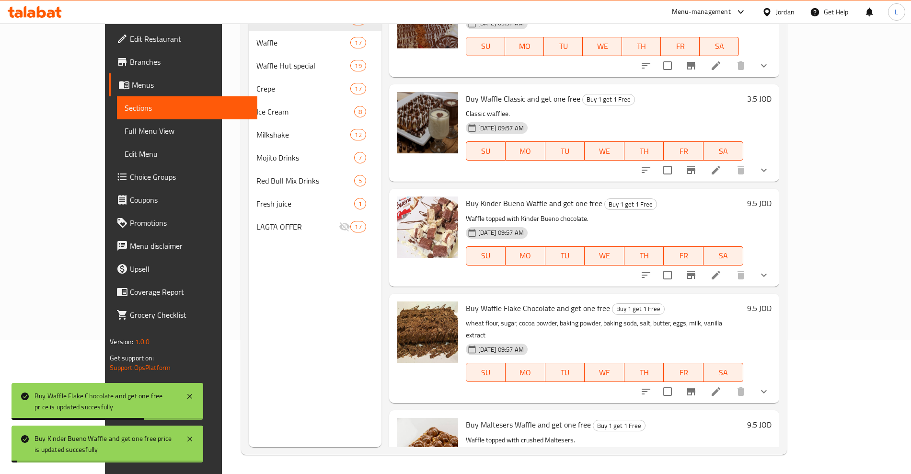
scroll to position [505, 0]
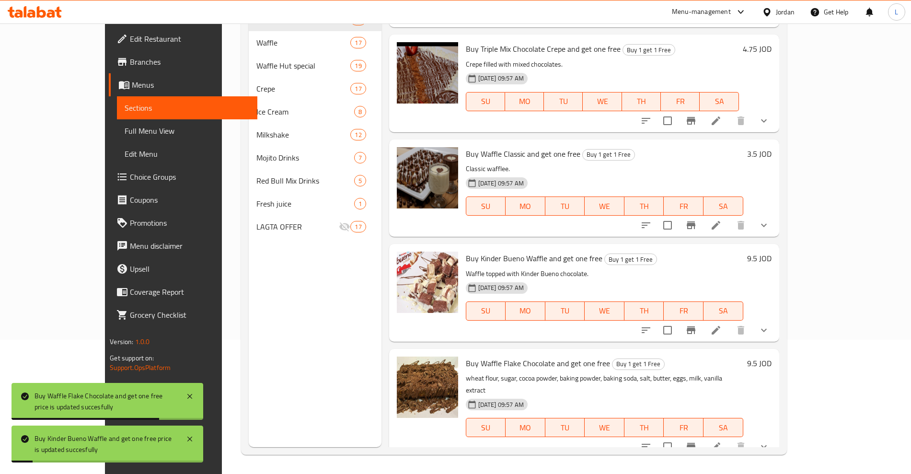
click at [772, 147] on h6 "3.5 JOD" at bounding box center [759, 153] width 24 height 13
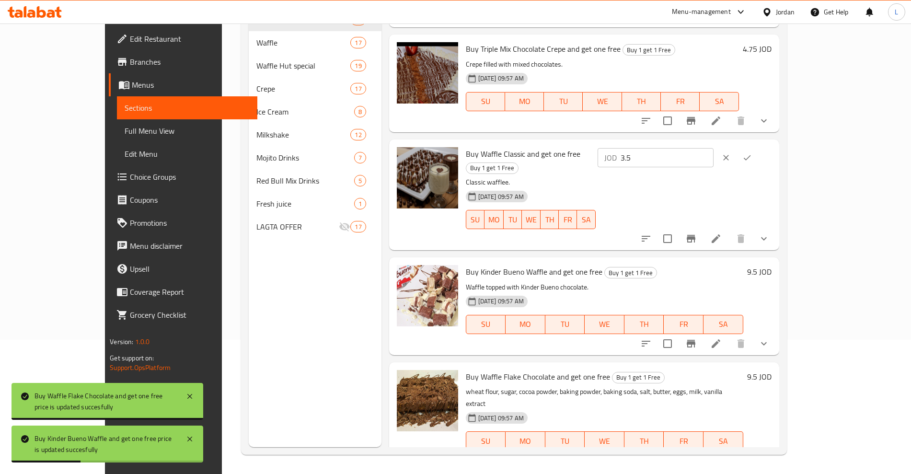
click at [731, 153] on icon "clear" at bounding box center [726, 158] width 10 height 10
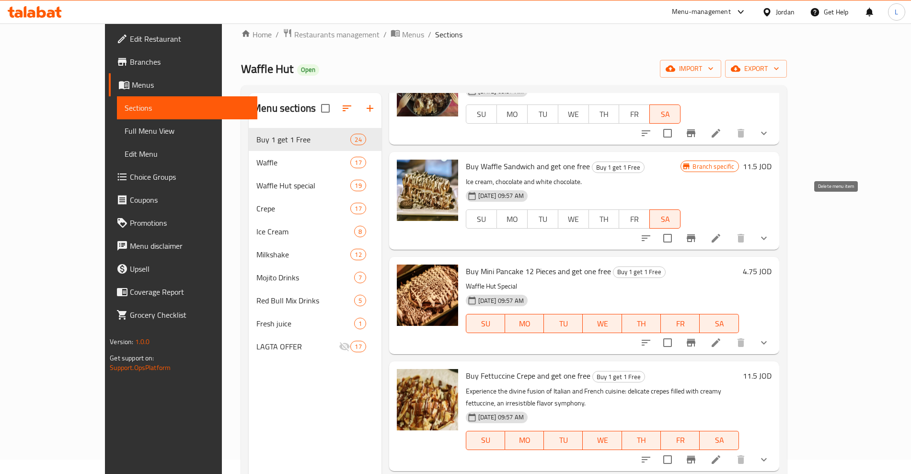
scroll to position [180, 0]
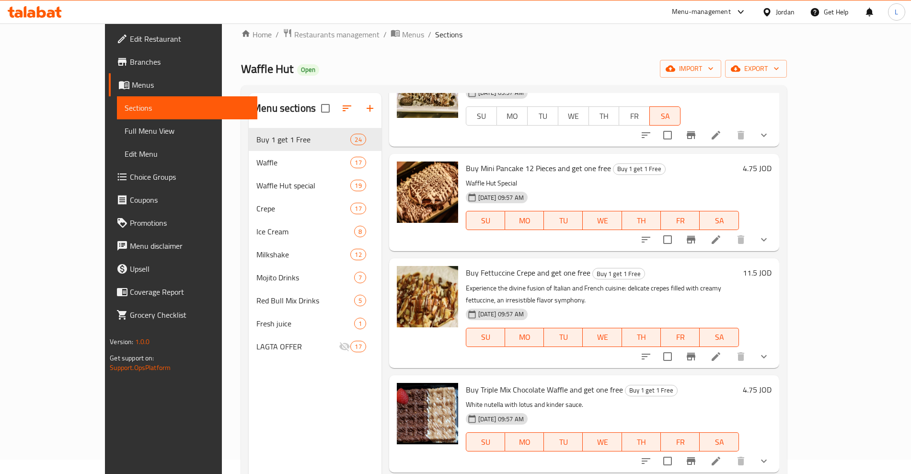
click at [772, 169] on h6 "4.75 JOD" at bounding box center [757, 168] width 29 height 13
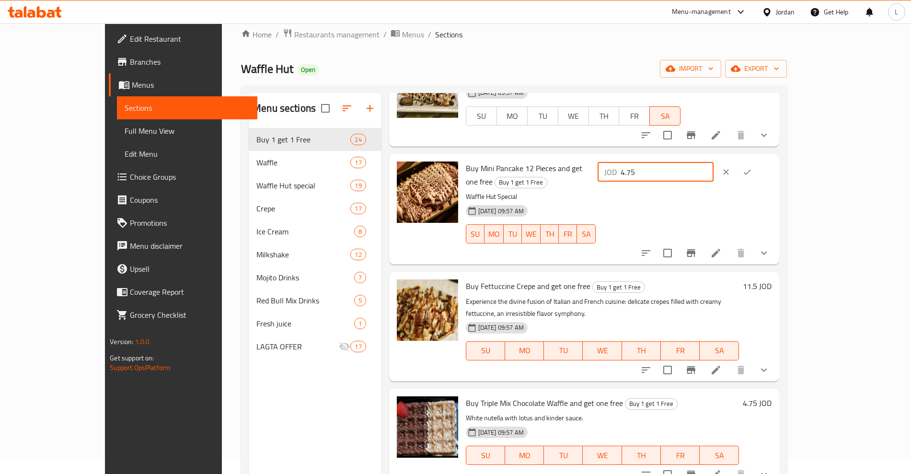
drag, startPoint x: 801, startPoint y: 170, endPoint x: 733, endPoint y: 180, distance: 68.9
click at [714, 179] on div "JOD 4.75 ​" at bounding box center [656, 171] width 116 height 19
type input "10"
drag, startPoint x: 847, startPoint y: 173, endPoint x: 845, endPoint y: 179, distance: 6.5
click at [752, 174] on icon "ok" at bounding box center [747, 172] width 10 height 10
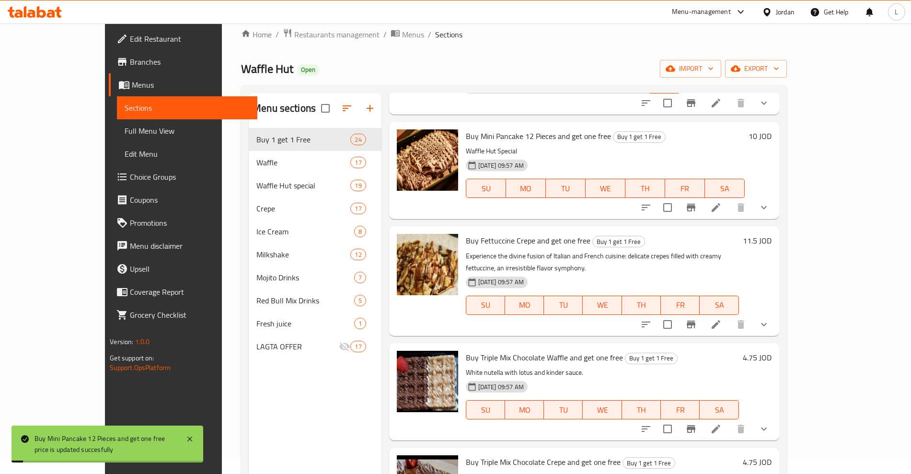
scroll to position [300, 0]
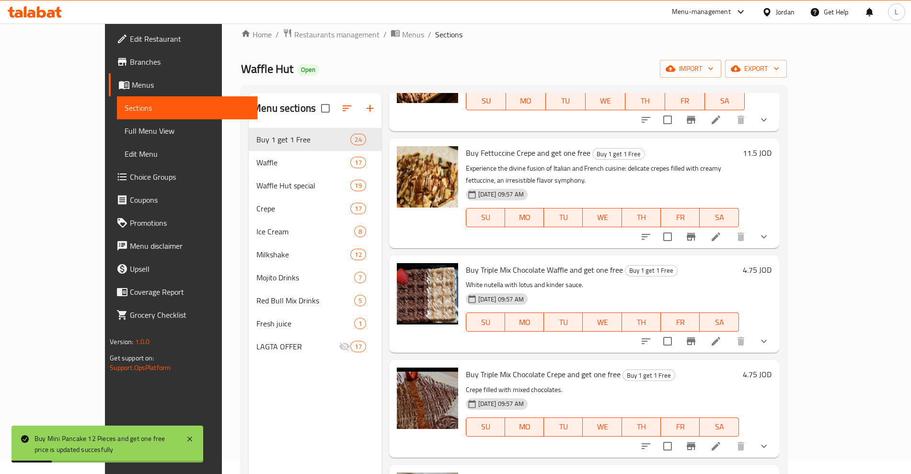
click at [772, 263] on h6 "4.75 JOD" at bounding box center [757, 269] width 29 height 13
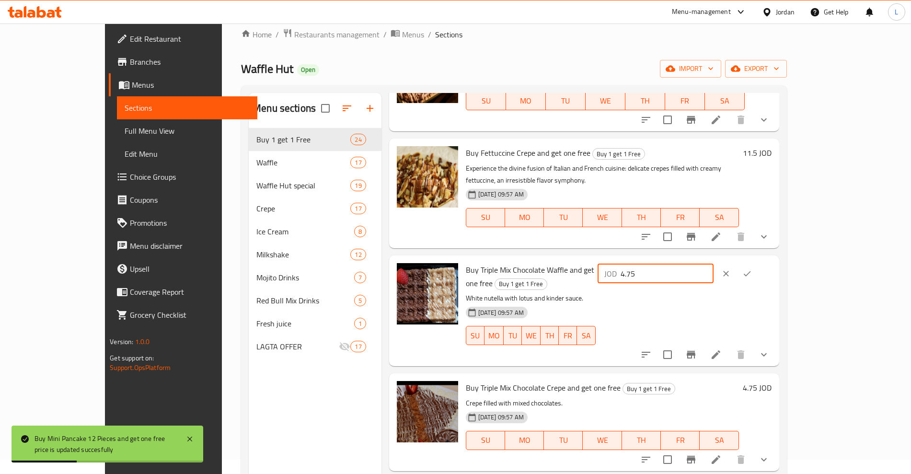
drag, startPoint x: 790, startPoint y: 256, endPoint x: 732, endPoint y: 265, distance: 58.7
click at [714, 265] on div "JOD 4.75 ​" at bounding box center [656, 273] width 116 height 19
type input "10"
click at [752, 269] on icon "ok" at bounding box center [747, 274] width 10 height 10
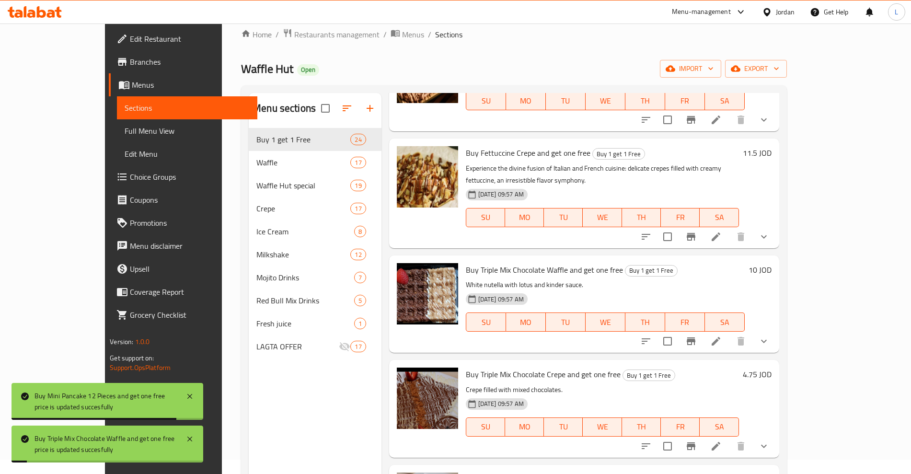
click at [772, 368] on h6 "4.75 JOD" at bounding box center [757, 374] width 29 height 13
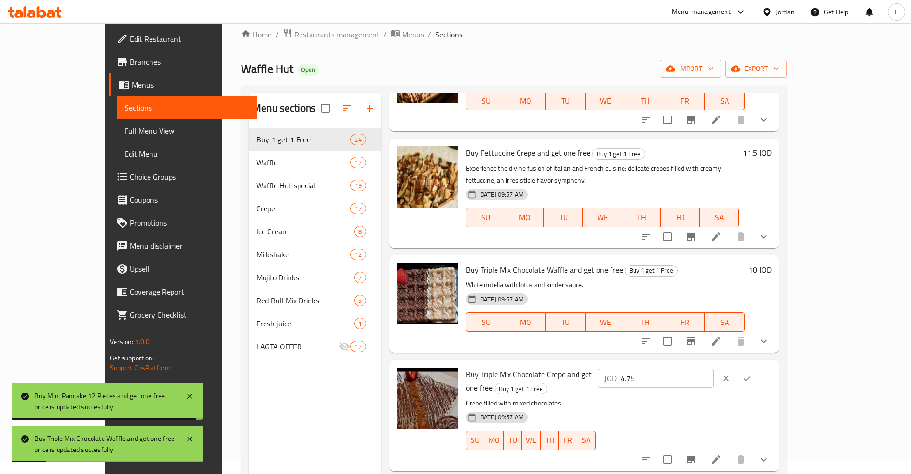
drag, startPoint x: 770, startPoint y: 363, endPoint x: 708, endPoint y: 367, distance: 61.9
click at [708, 367] on div "Buy Triple Mix Chocolate Crepe and get one free Buy 1 get 1 Free Crepe filled w…" at bounding box center [618, 415] width 313 height 103
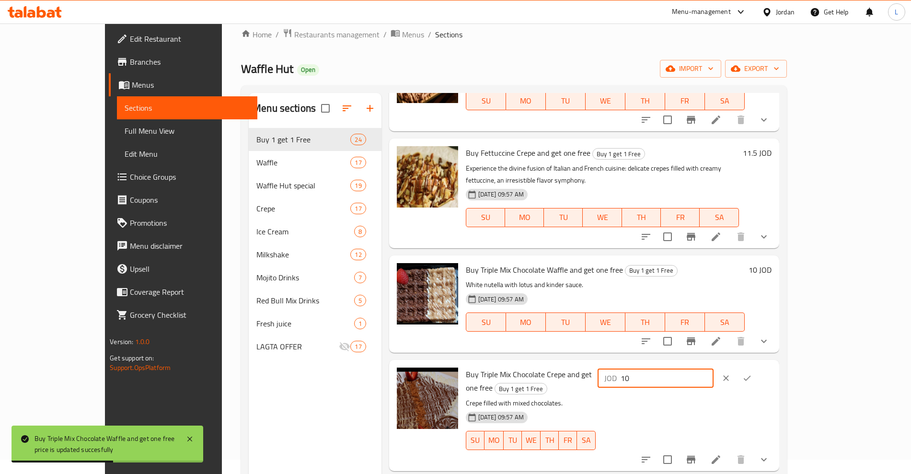
type input "10"
click at [750, 376] on icon "ok" at bounding box center [746, 378] width 7 height 5
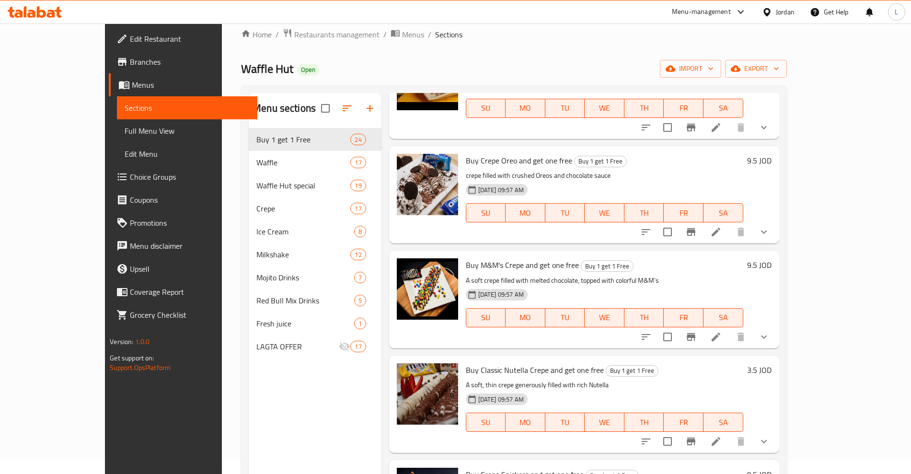
scroll to position [2063, 0]
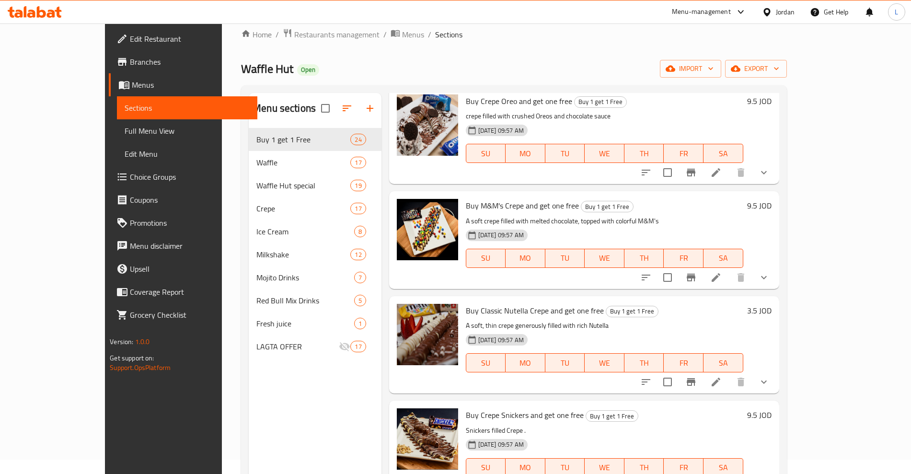
click at [772, 304] on h6 "3.5 JOD" at bounding box center [759, 310] width 24 height 13
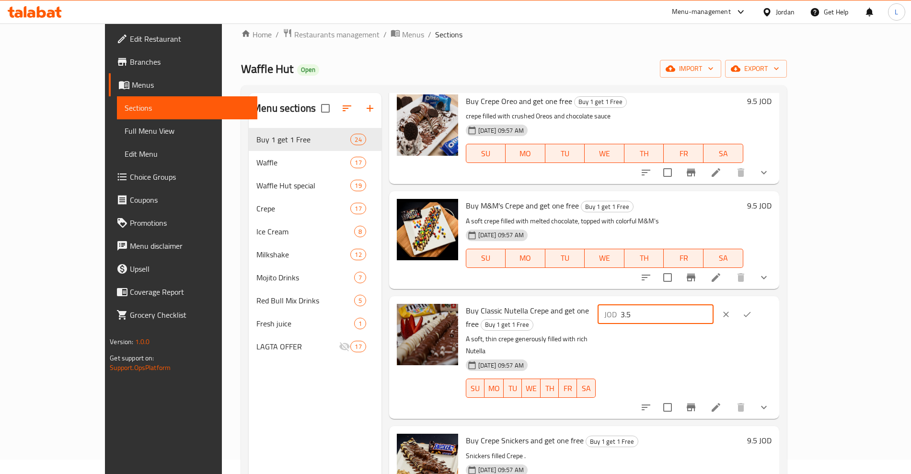
drag, startPoint x: 764, startPoint y: 280, endPoint x: 714, endPoint y: 291, distance: 52.0
click at [714, 304] on div "JOD 3.5 ​" at bounding box center [684, 357] width 176 height 107
type input "7.5"
click at [758, 304] on button "ok" at bounding box center [747, 314] width 21 height 21
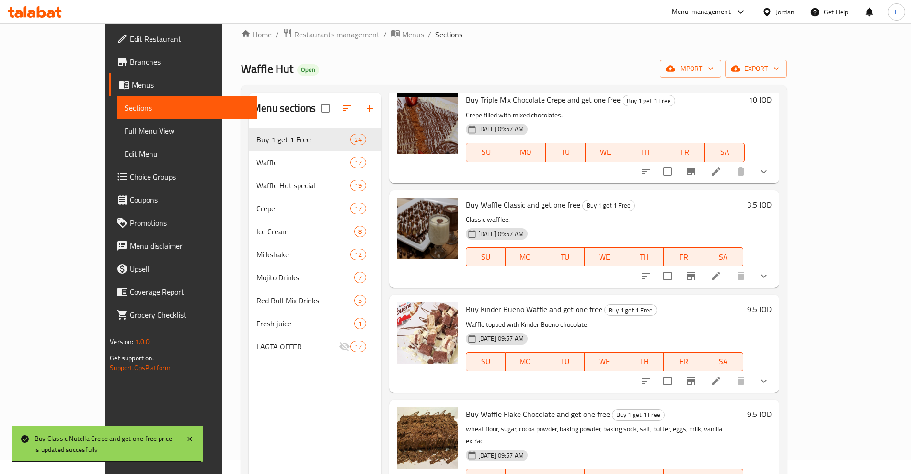
scroll to position [505, 0]
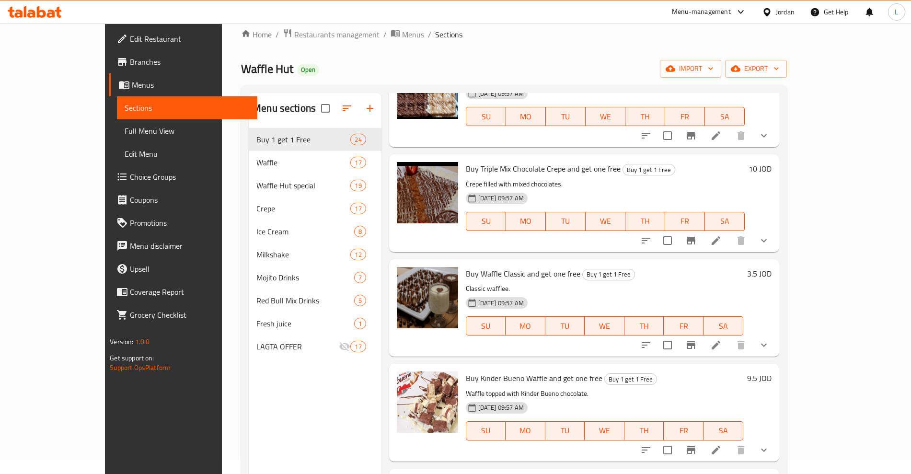
click at [772, 267] on h6 "3.5 JOD" at bounding box center [759, 273] width 24 height 13
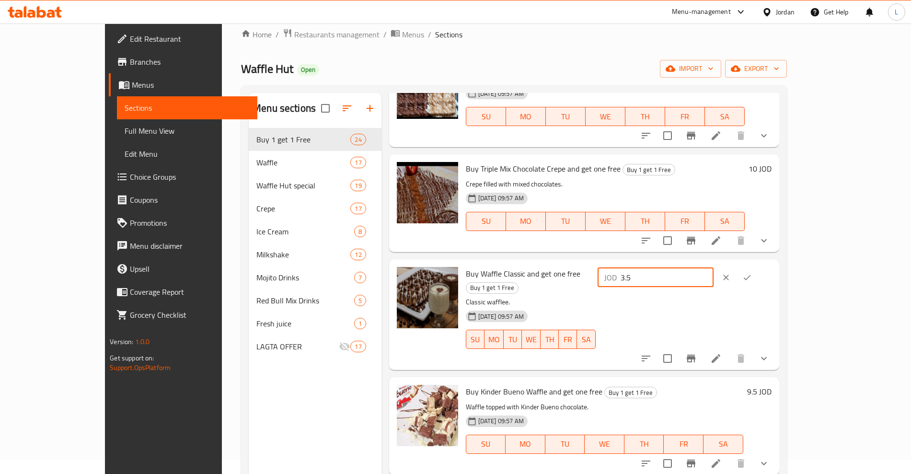
click at [714, 272] on div "JOD 3.5 ​" at bounding box center [656, 277] width 116 height 19
type input "7.5"
click at [758, 271] on button "ok" at bounding box center [747, 277] width 21 height 21
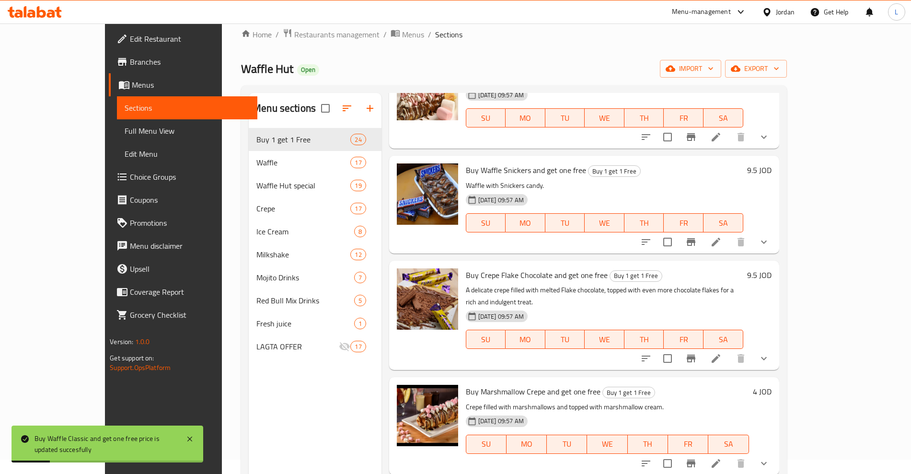
scroll to position [1558, 0]
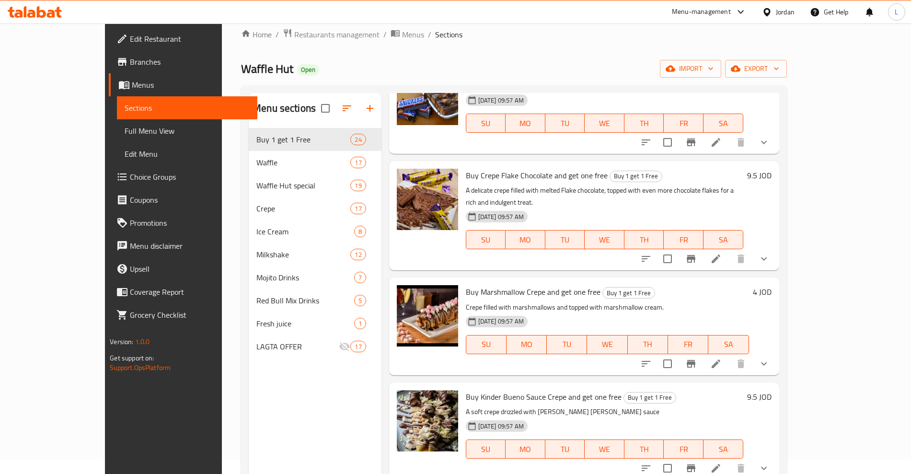
click at [772, 285] on h6 "4 JOD" at bounding box center [762, 291] width 19 height 13
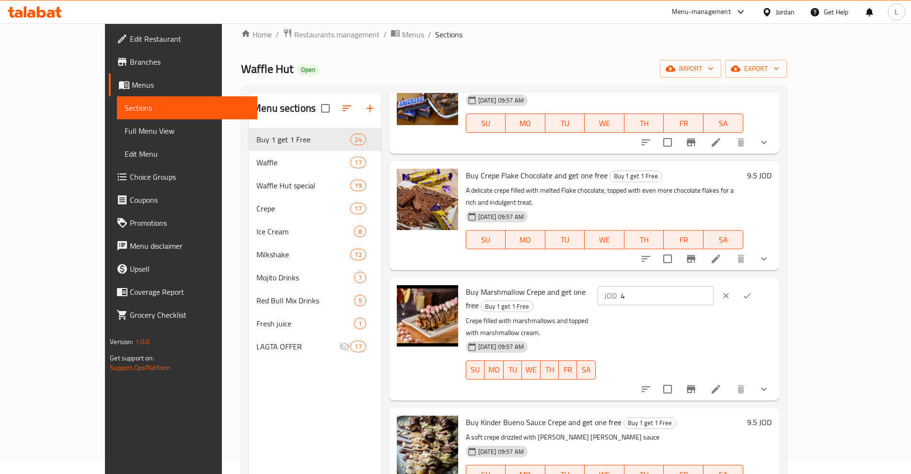
click at [714, 286] on div "JOD 4 ​" at bounding box center [656, 295] width 116 height 19
type input "7"
type input "8.5"
click at [752, 291] on icon "ok" at bounding box center [747, 296] width 10 height 10
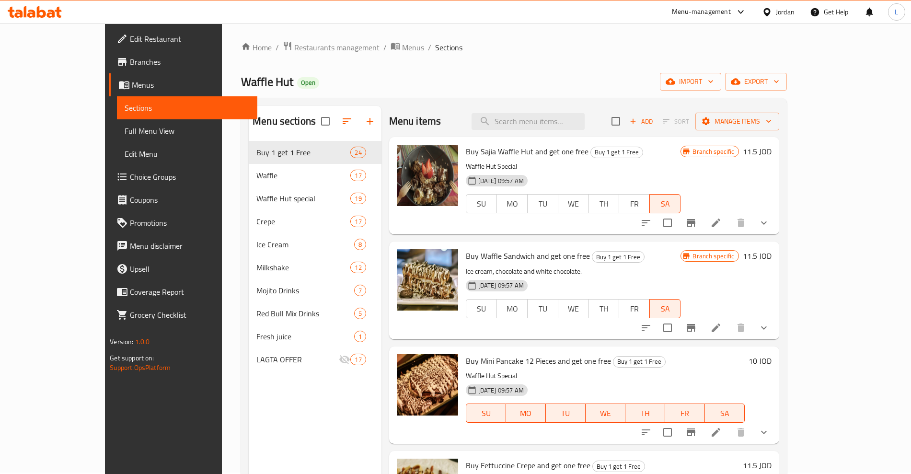
scroll to position [0, 0]
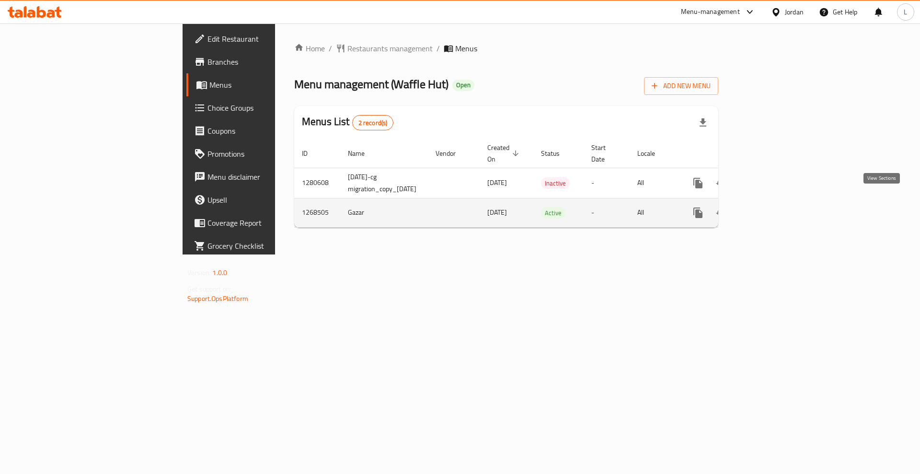
click at [772, 208] on icon "enhanced table" at bounding box center [767, 212] width 9 height 9
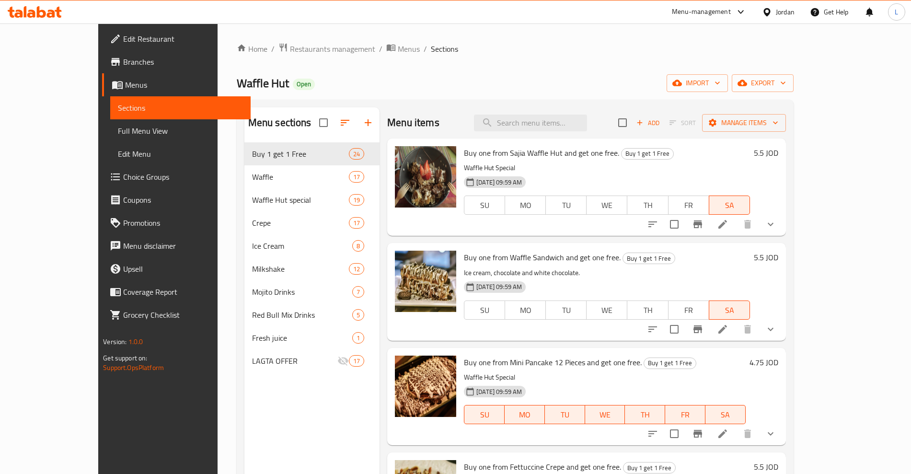
click at [778, 154] on h6 "5.5 JOD" at bounding box center [766, 152] width 24 height 13
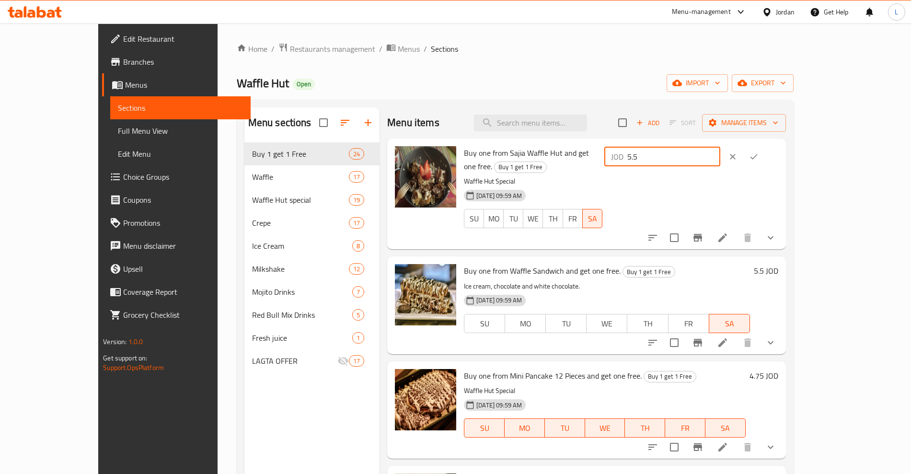
drag, startPoint x: 753, startPoint y: 157, endPoint x: 728, endPoint y: 162, distance: 25.6
click at [720, 162] on div "JOD 5.5 ​" at bounding box center [662, 156] width 116 height 19
type input "11.5"
click at [758, 157] on icon "ok" at bounding box center [753, 156] width 7 height 5
click at [778, 264] on h6 "5.5 JOD" at bounding box center [766, 270] width 24 height 13
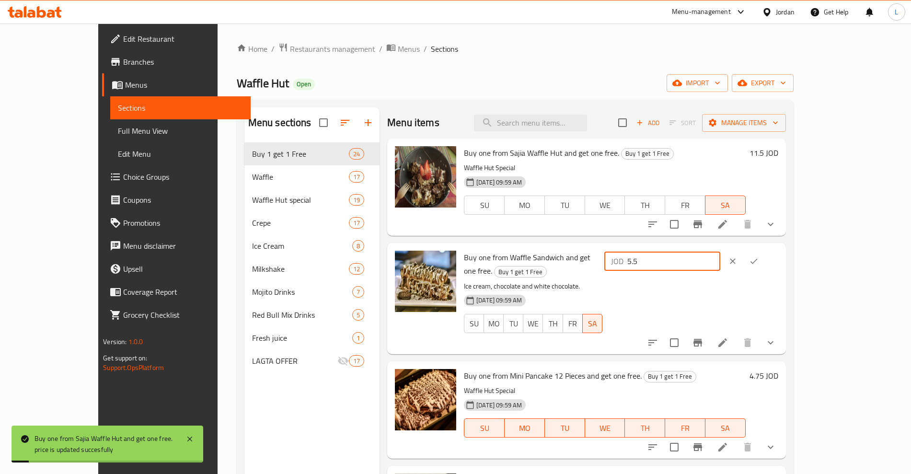
drag, startPoint x: 739, startPoint y: 264, endPoint x: 731, endPoint y: 264, distance: 8.2
click at [720, 264] on div "JOD 5.5 ​" at bounding box center [662, 261] width 116 height 19
type input "11.5"
click at [759, 259] on icon "ok" at bounding box center [754, 261] width 10 height 10
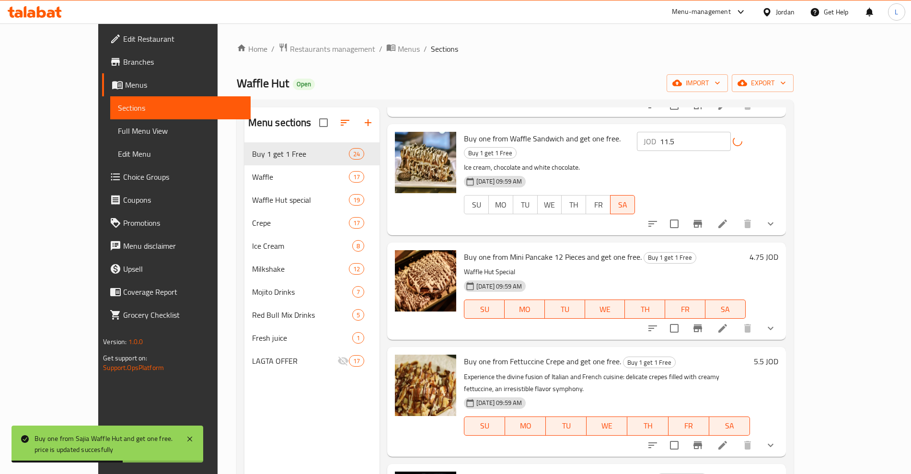
scroll to position [120, 0]
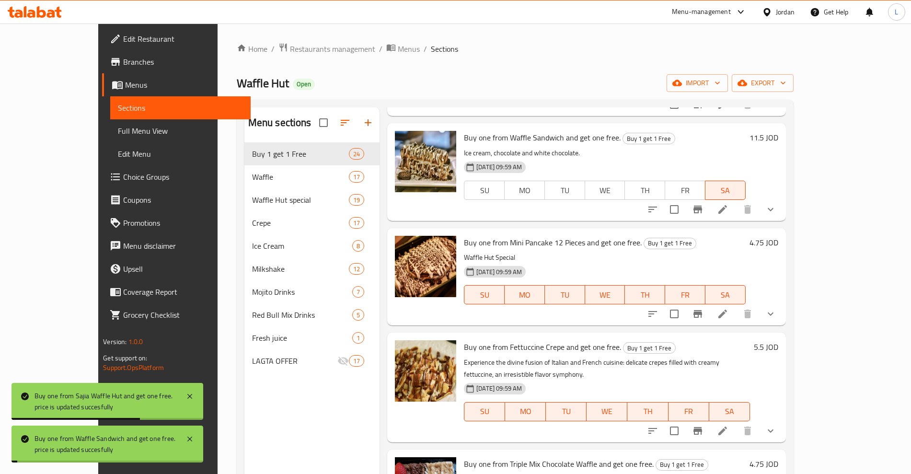
click at [778, 349] on h6 "5.5 JOD" at bounding box center [766, 346] width 24 height 13
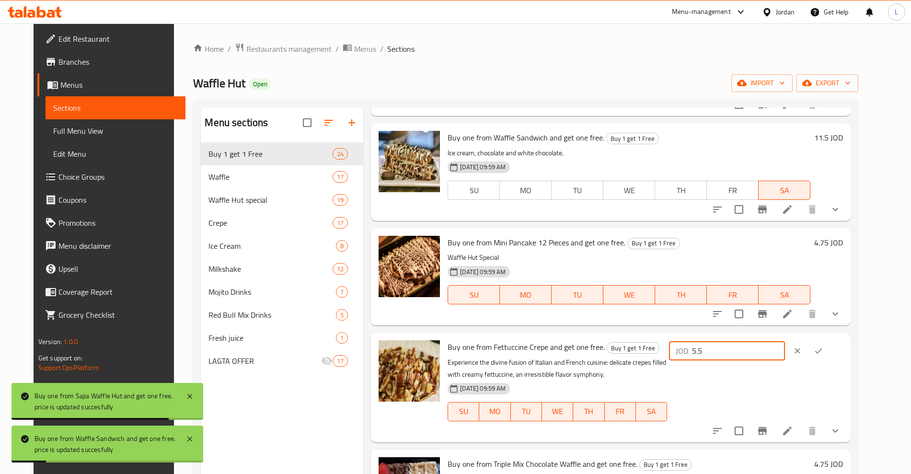
click at [715, 355] on div "JOD 5.5 ​" at bounding box center [727, 350] width 116 height 19
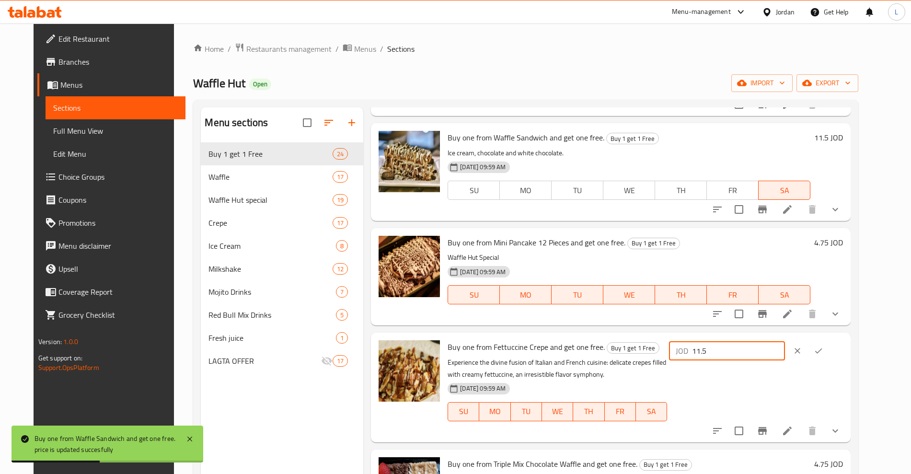
type input "11.5"
click at [822, 350] on icon "ok" at bounding box center [818, 350] width 7 height 5
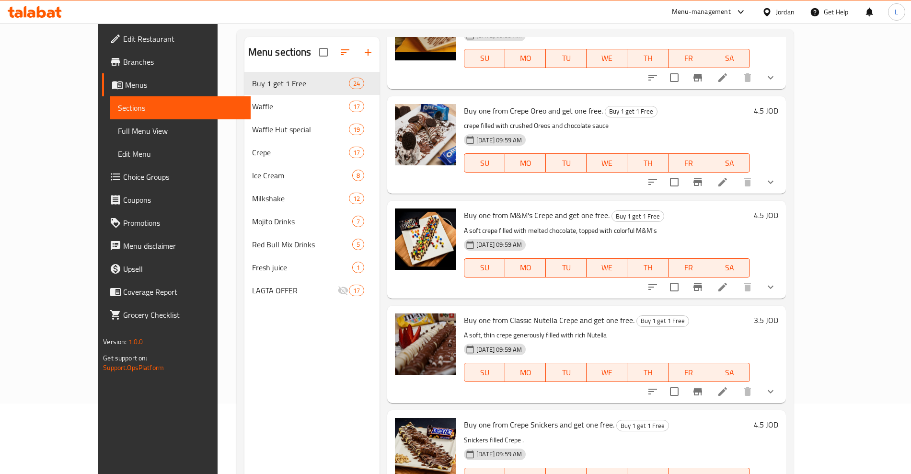
scroll to position [134, 0]
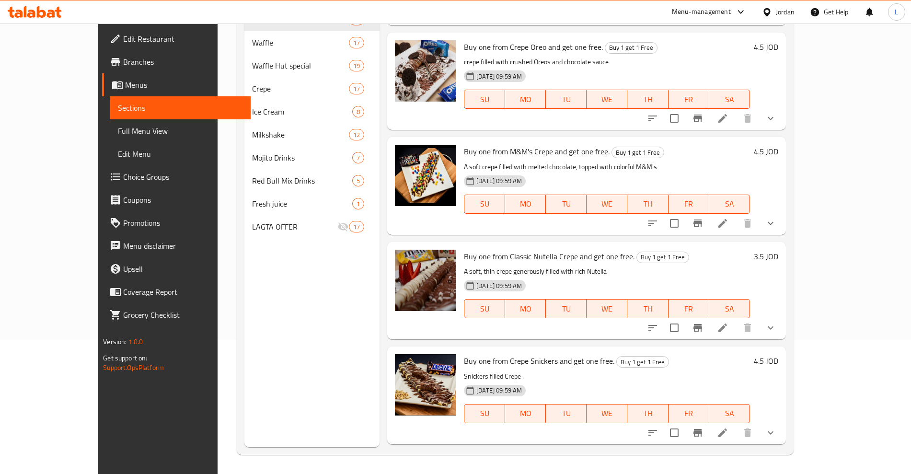
click at [778, 459] on h6 "4.5 JOD" at bounding box center [766, 465] width 24 height 13
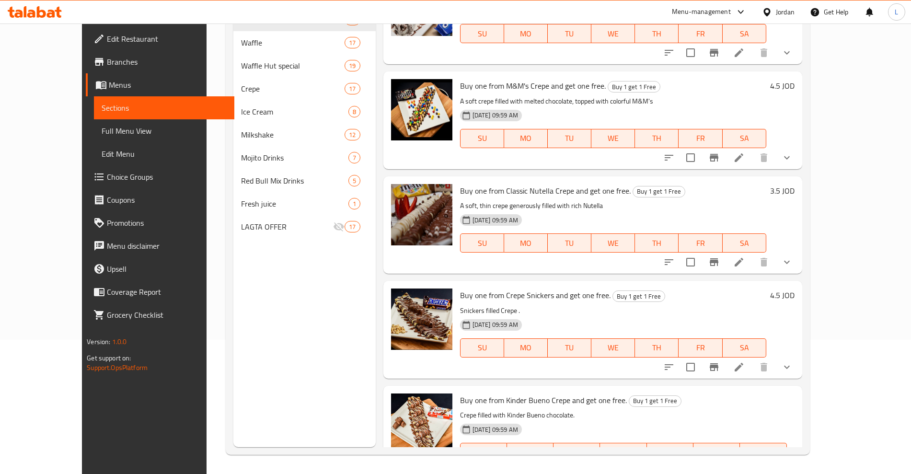
drag, startPoint x: 759, startPoint y: 369, endPoint x: 713, endPoint y: 369, distance: 46.5
type input "9.5"
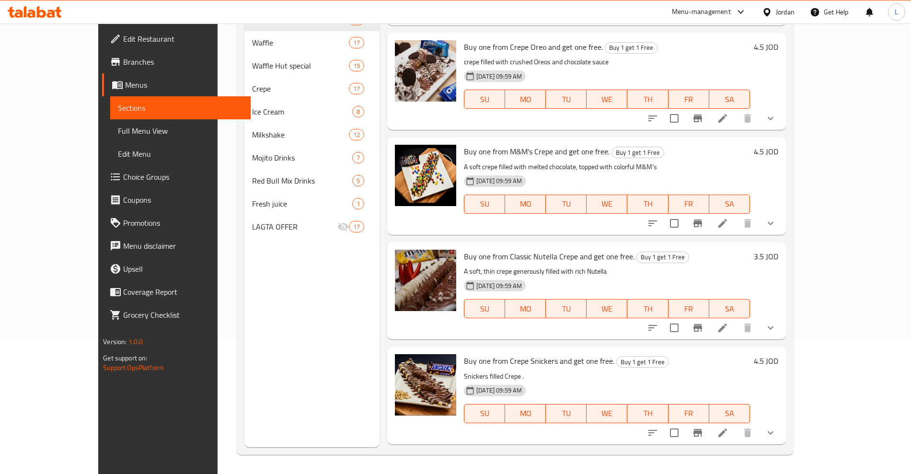
click at [778, 354] on h6 "4.5 JOD" at bounding box center [766, 360] width 24 height 13
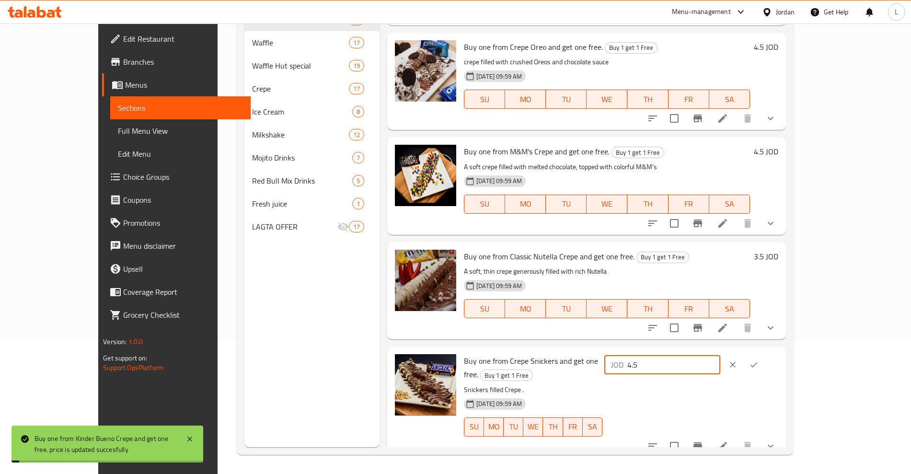
drag, startPoint x: 749, startPoint y: 264, endPoint x: 720, endPoint y: 269, distance: 29.2
click at [720, 355] on div "JOD 4.5 ​" at bounding box center [662, 364] width 116 height 19
type input "9.5"
click at [782, 350] on div "Buy one from Crepe Snickers and get one free. Buy 1 get 1 Free Snickers filled …" at bounding box center [621, 401] width 322 height 103
click at [759, 360] on icon "ok" at bounding box center [754, 365] width 10 height 10
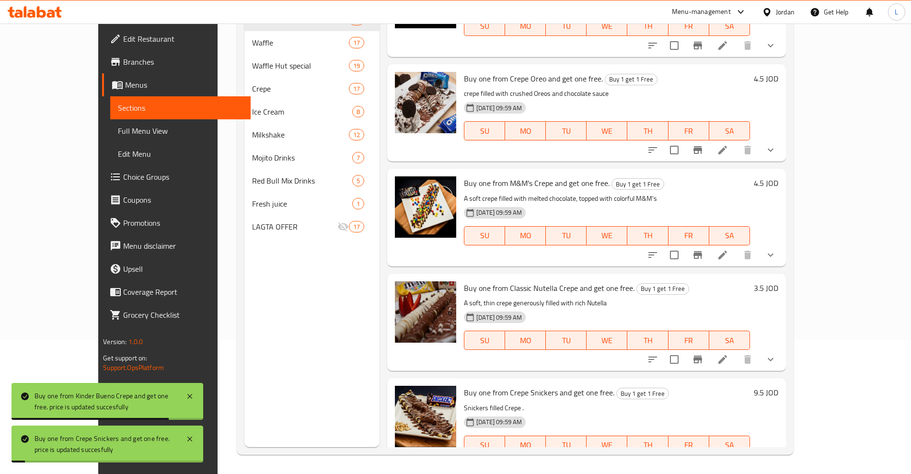
scroll to position [2003, 0]
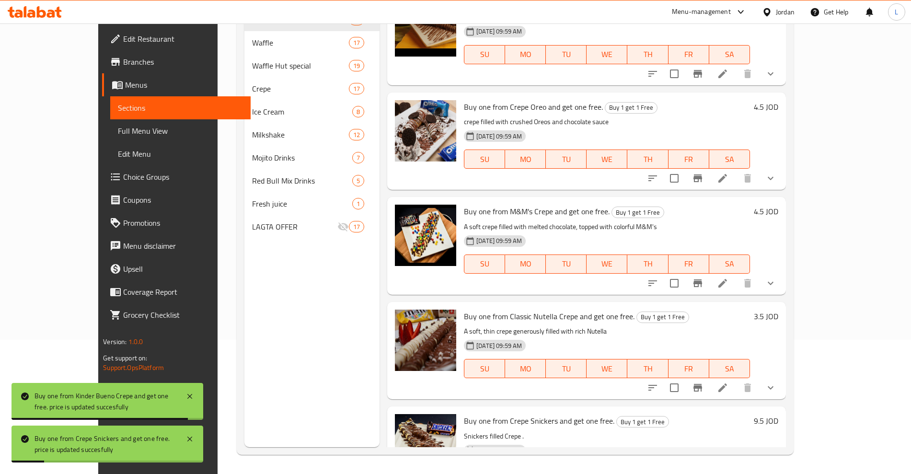
click at [778, 205] on h6 "4.5 JOD" at bounding box center [766, 211] width 24 height 13
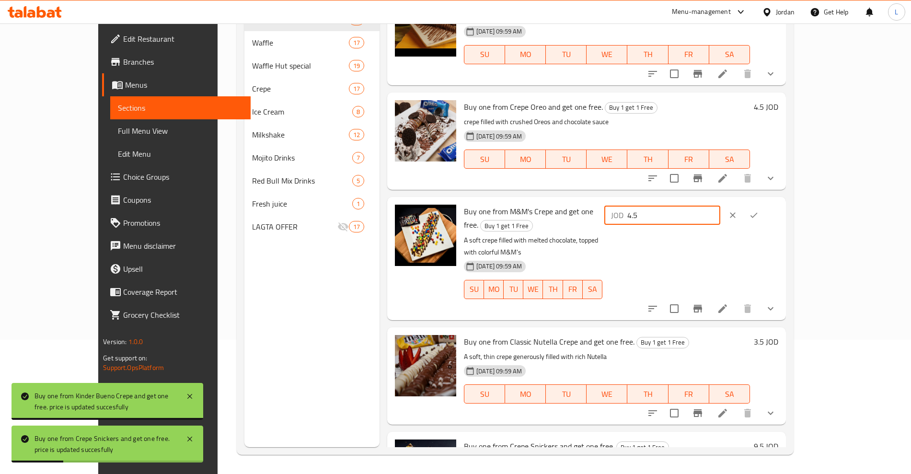
drag, startPoint x: 778, startPoint y: 118, endPoint x: 721, endPoint y: 124, distance: 57.8
click at [719, 205] on div "JOD 4.5 ​" at bounding box center [690, 258] width 176 height 107
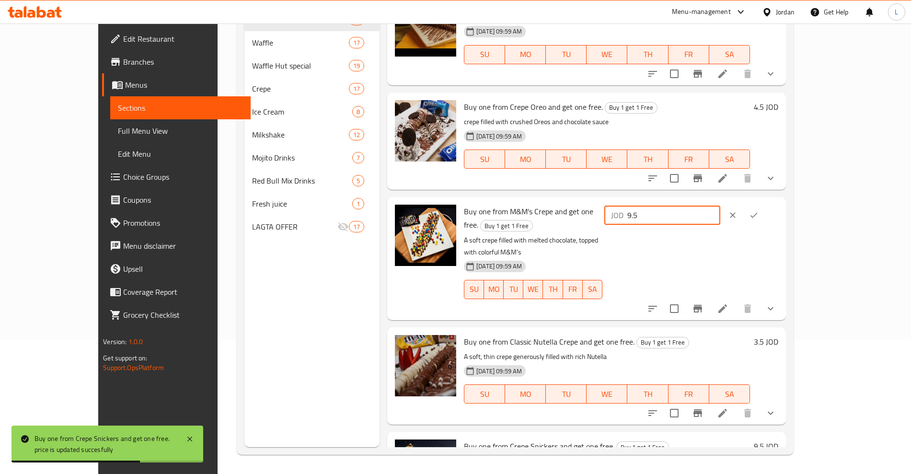
type input "9.5"
click at [764, 205] on button "ok" at bounding box center [753, 215] width 21 height 21
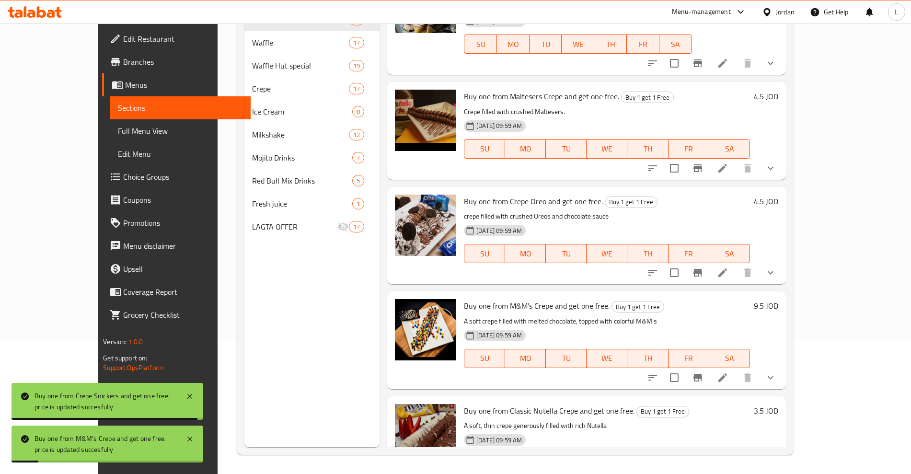
scroll to position [1823, 0]
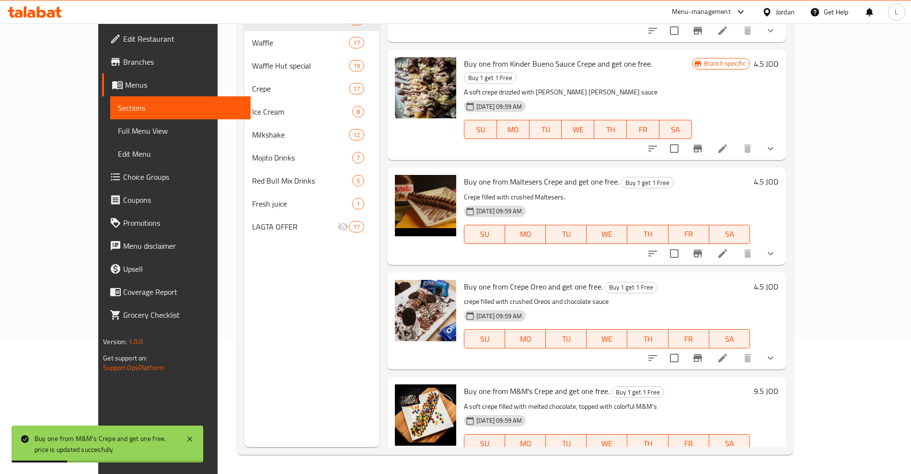
click at [778, 280] on h6 "4.5 JOD" at bounding box center [766, 286] width 24 height 13
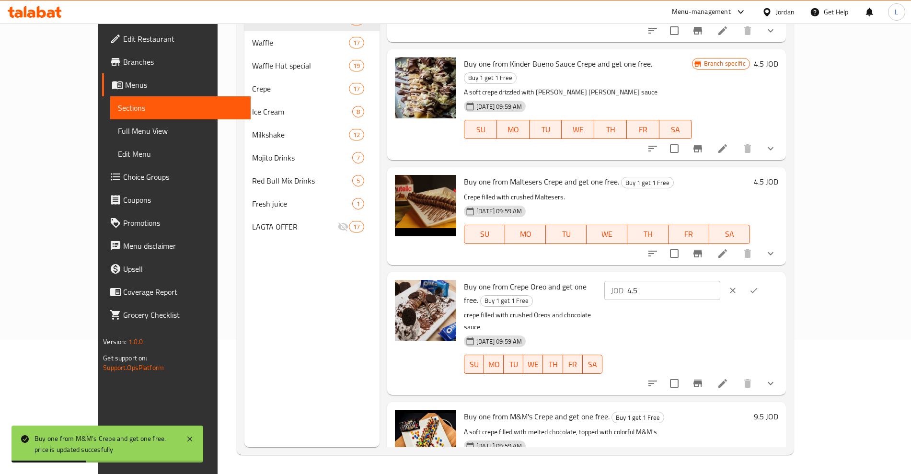
drag, startPoint x: 787, startPoint y: 184, endPoint x: 720, endPoint y: 188, distance: 66.8
click at [720, 281] on div "JOD 4.5 ​" at bounding box center [662, 290] width 116 height 19
type input "9.5"
drag, startPoint x: 854, startPoint y: 189, endPoint x: 850, endPoint y: 144, distance: 45.3
click at [759, 286] on icon "ok" at bounding box center [754, 291] width 10 height 10
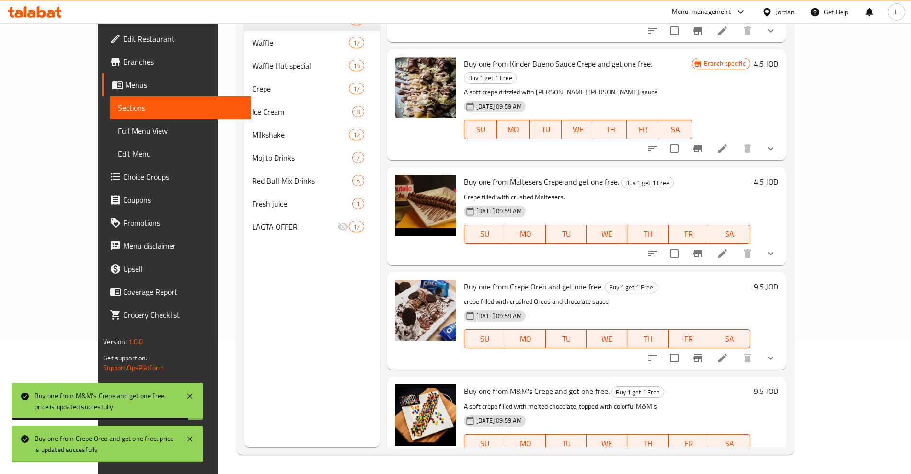
click at [778, 175] on h6 "4.5 JOD" at bounding box center [766, 181] width 24 height 13
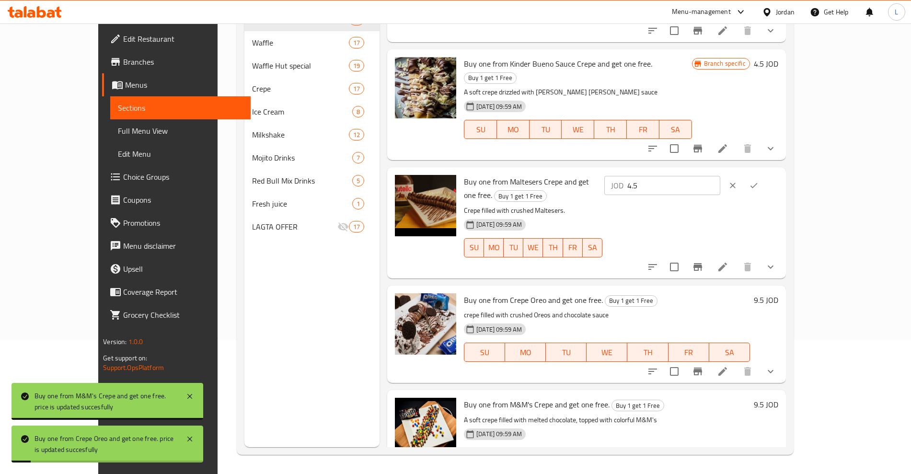
drag, startPoint x: 778, startPoint y: 85, endPoint x: 728, endPoint y: 92, distance: 49.9
click at [720, 176] on div "JOD 4.5 ​" at bounding box center [662, 185] width 116 height 19
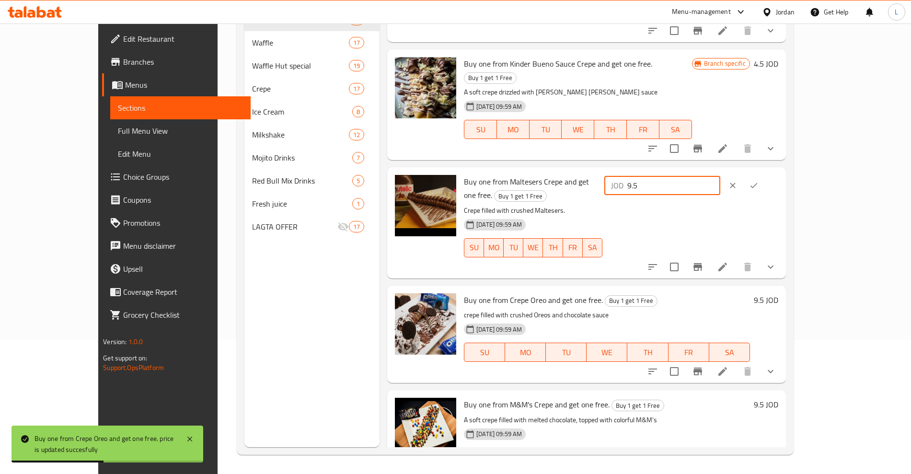
type input "9.5"
click at [758, 183] on icon "ok" at bounding box center [753, 185] width 7 height 5
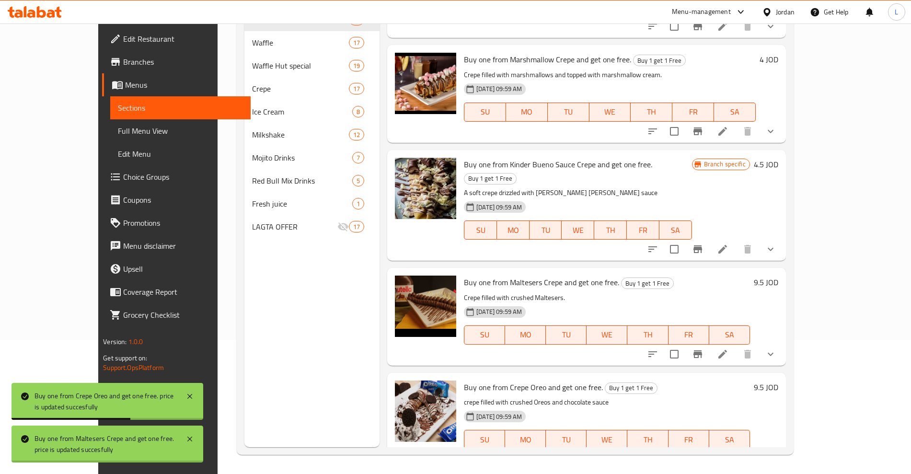
scroll to position [1703, 0]
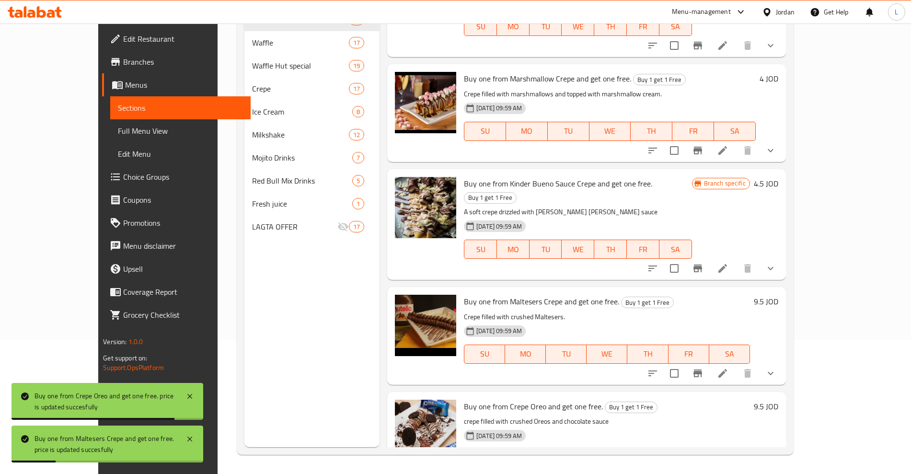
click at [778, 177] on h6 "4.5 JOD" at bounding box center [766, 183] width 24 height 13
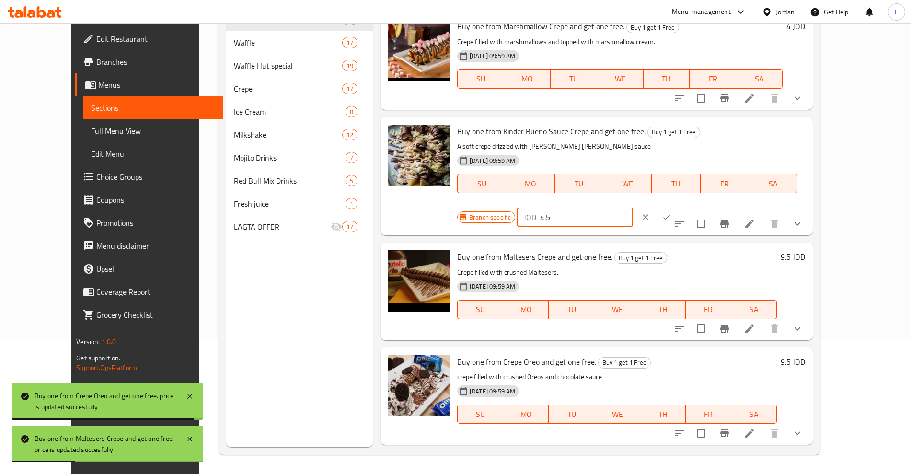
drag, startPoint x: 770, startPoint y: 100, endPoint x: 705, endPoint y: 105, distance: 64.4
click at [691, 207] on div "Branch specific JOD 4.5 ​" at bounding box center [574, 217] width 234 height 21
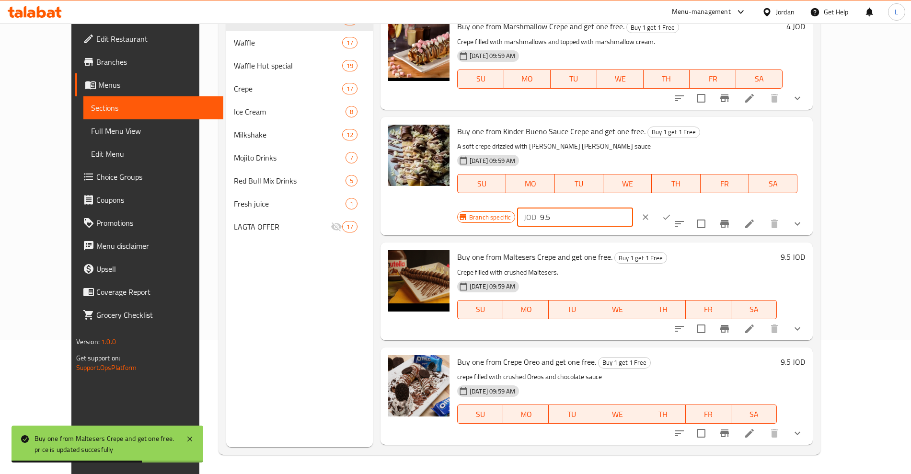
type input "9.5"
click at [670, 215] on icon "ok" at bounding box center [666, 217] width 7 height 5
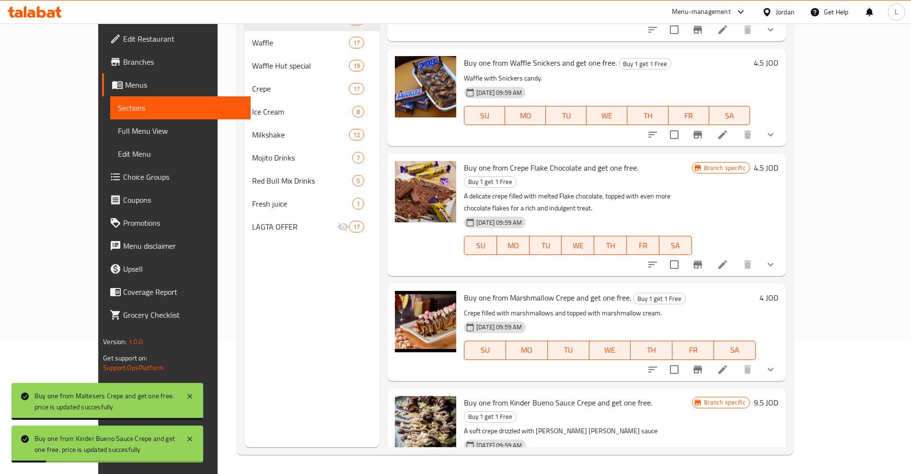
scroll to position [1464, 0]
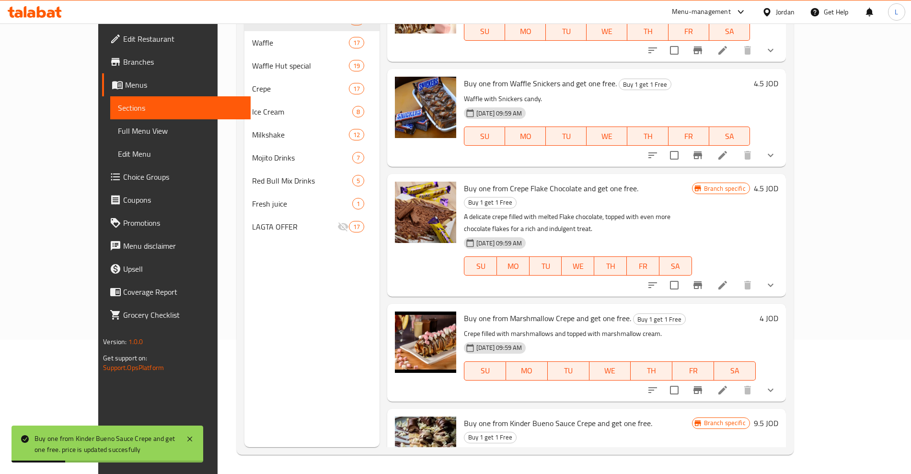
click at [778, 182] on h6 "4.5 JOD" at bounding box center [766, 188] width 24 height 13
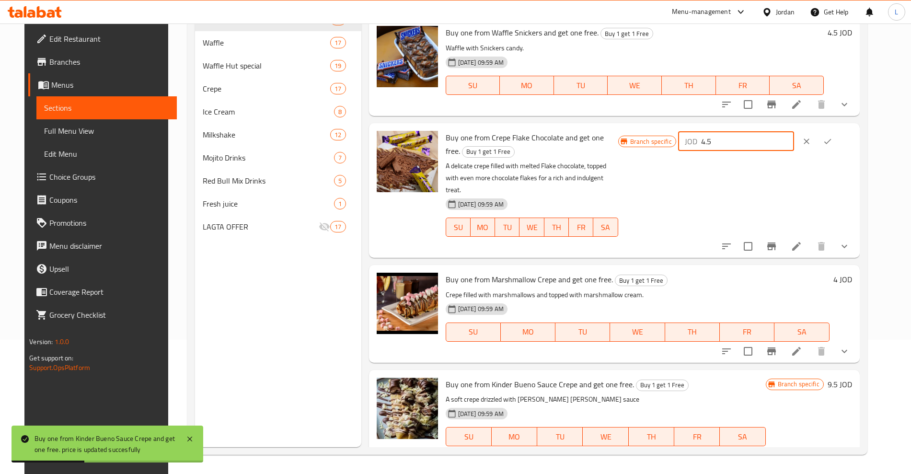
drag, startPoint x: 777, startPoint y: 127, endPoint x: 704, endPoint y: 135, distance: 73.8
click at [703, 136] on div "Branch specific JOD 4.5 ​" at bounding box center [735, 141] width 234 height 21
type input "9.5"
click at [838, 131] on button "ok" at bounding box center [827, 141] width 21 height 21
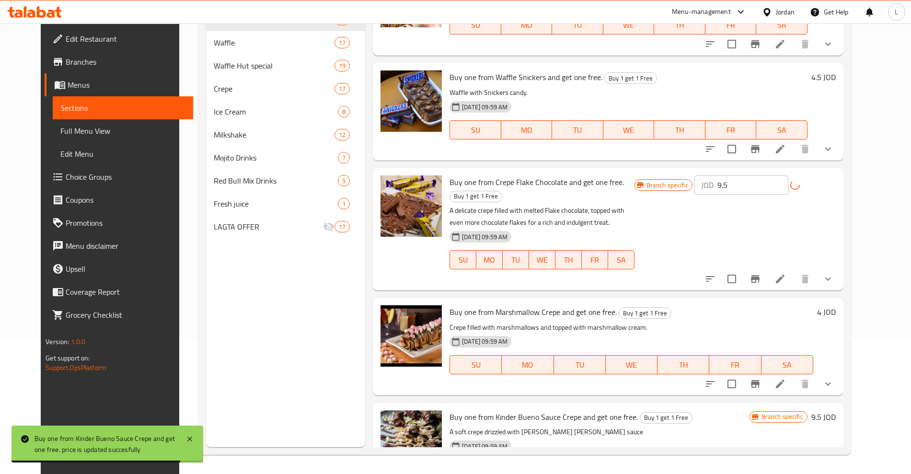
scroll to position [1344, 0]
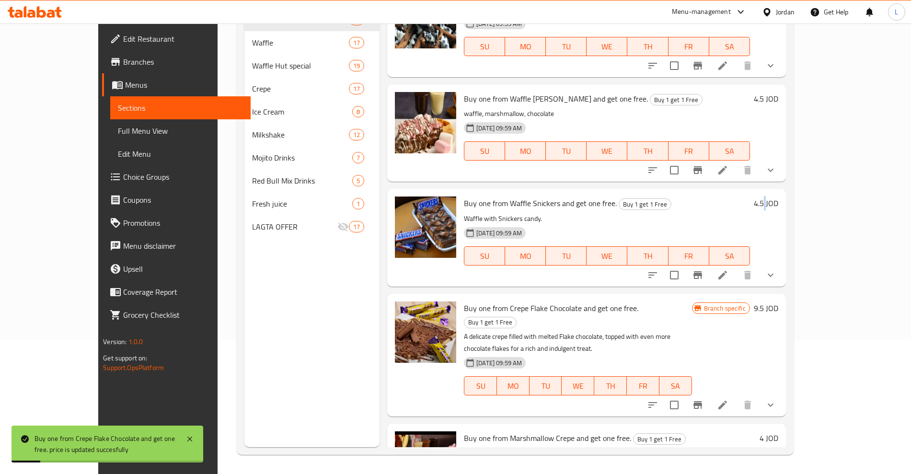
click at [778, 196] on h6 "4.5 JOD" at bounding box center [766, 202] width 24 height 13
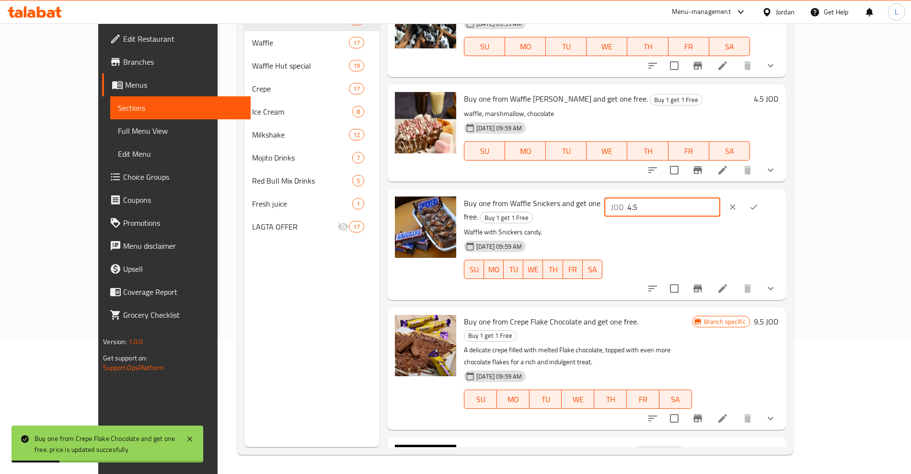
drag, startPoint x: 776, startPoint y: 139, endPoint x: 730, endPoint y: 141, distance: 46.0
click at [720, 197] on div "JOD 4.5 ​" at bounding box center [662, 206] width 116 height 19
type input "9.5"
click at [759, 202] on icon "ok" at bounding box center [754, 207] width 10 height 10
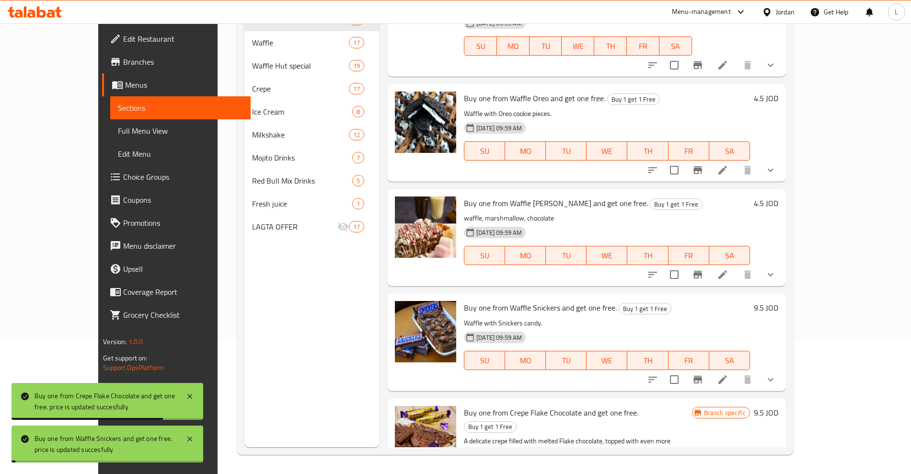
scroll to position [1224, 0]
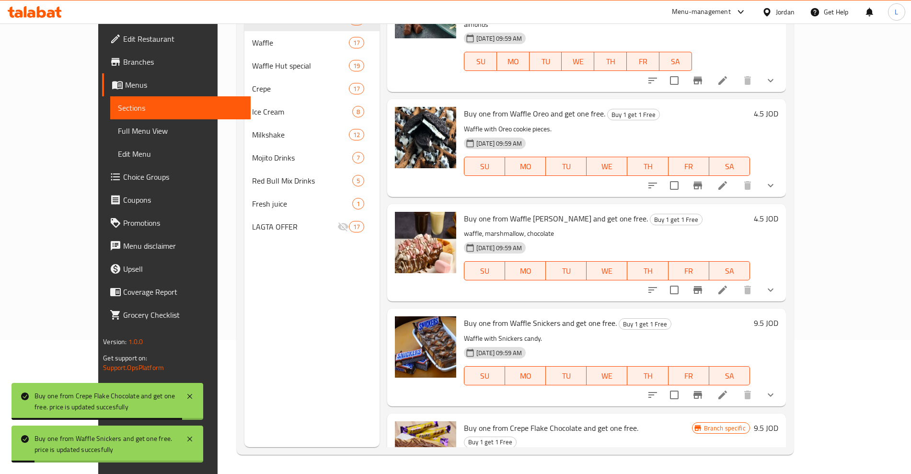
click at [778, 212] on h6 "4.5 JOD" at bounding box center [766, 218] width 24 height 13
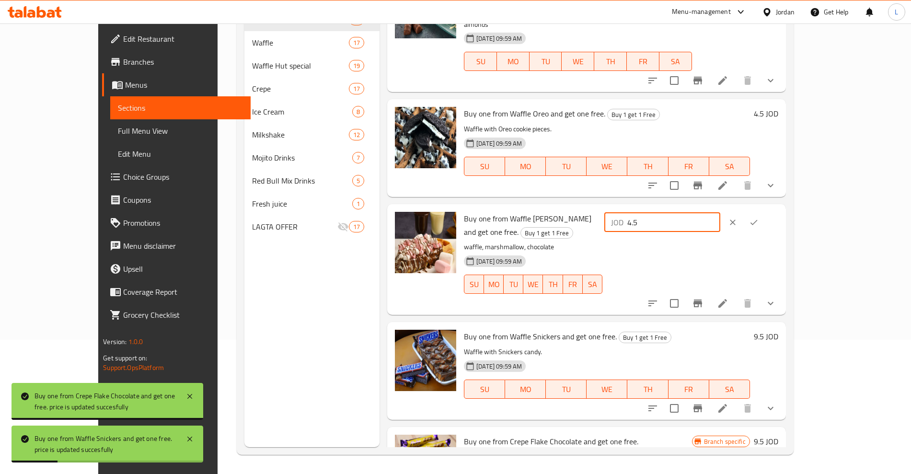
drag, startPoint x: 772, startPoint y: 151, endPoint x: 726, endPoint y: 159, distance: 46.1
click at [720, 213] on div "JOD 4.5 ​" at bounding box center [662, 222] width 116 height 19
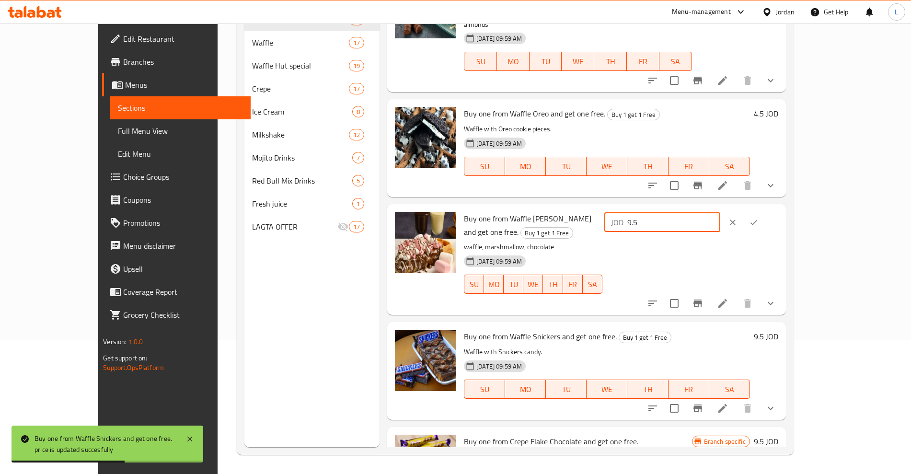
type input "9.5"
click at [759, 218] on icon "ok" at bounding box center [754, 223] width 10 height 10
click at [778, 107] on h6 "4.5 JOD" at bounding box center [766, 113] width 24 height 13
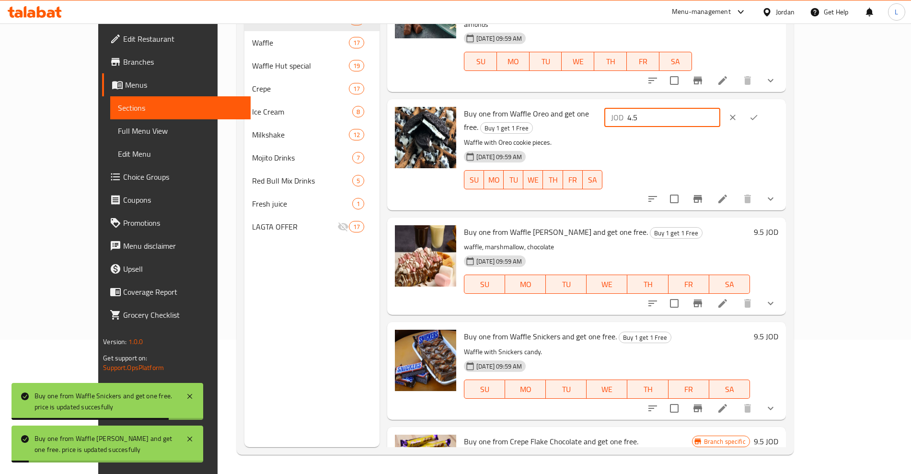
drag, startPoint x: 765, startPoint y: 60, endPoint x: 728, endPoint y: 63, distance: 37.0
click at [720, 108] on div "JOD 4.5 ​" at bounding box center [662, 117] width 116 height 19
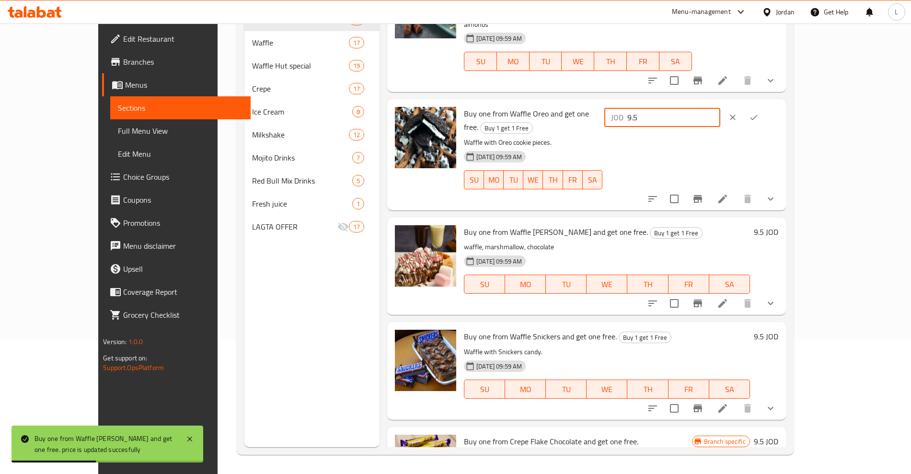
type input "9.5"
click at [759, 113] on icon "ok" at bounding box center [754, 118] width 10 height 10
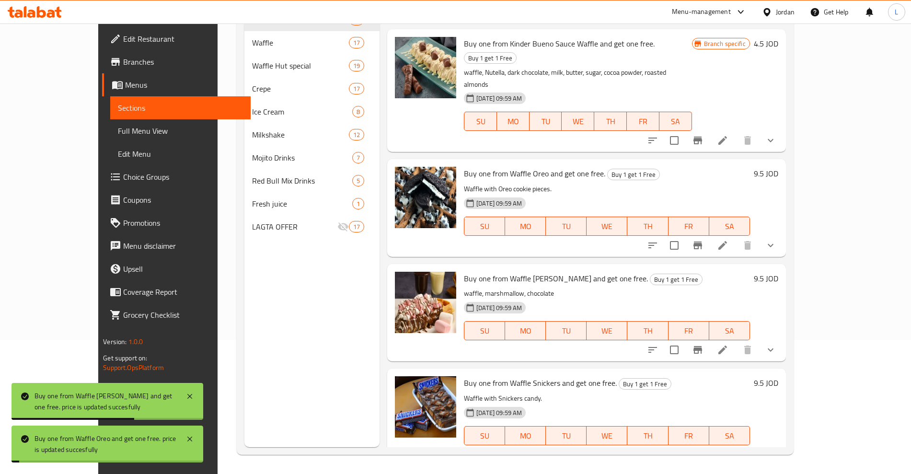
scroll to position [1044, 0]
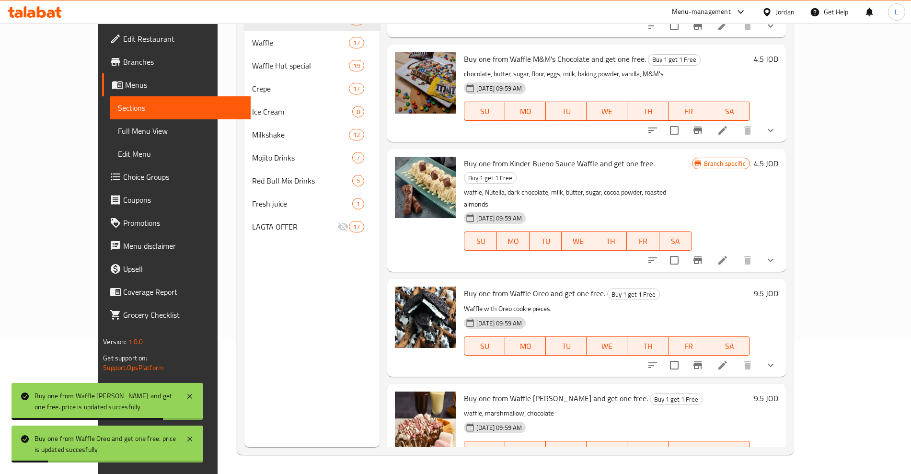
click at [778, 157] on h6 "4.5 JOD" at bounding box center [766, 163] width 24 height 13
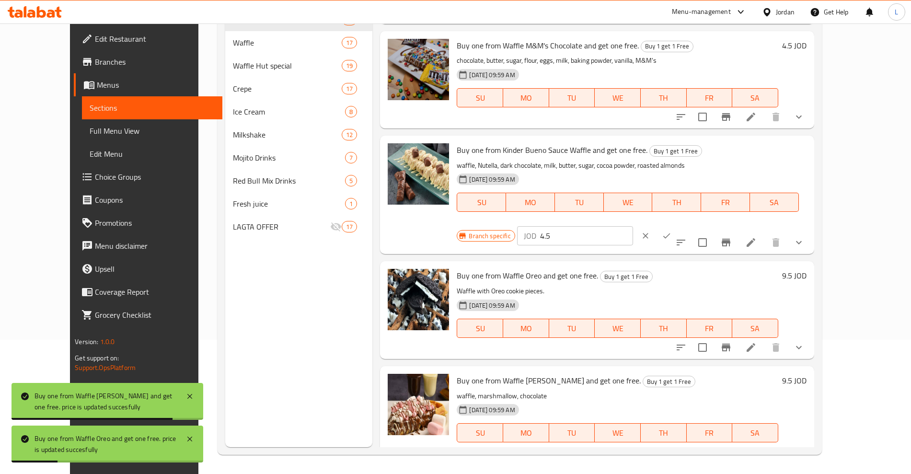
drag, startPoint x: 763, startPoint y: 127, endPoint x: 699, endPoint y: 135, distance: 64.7
click at [691, 225] on div "Branch specific JOD 4.5 ​" at bounding box center [574, 235] width 234 height 21
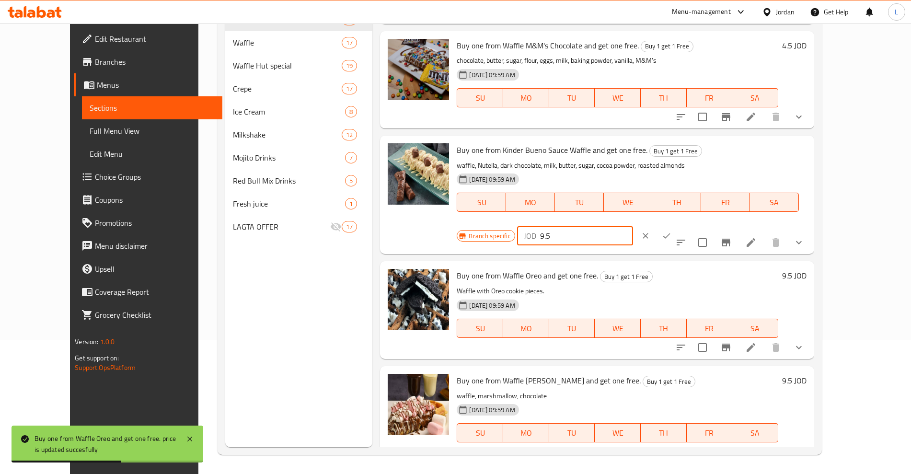
type input "9.5"
click at [671, 231] on icon "ok" at bounding box center [667, 236] width 10 height 10
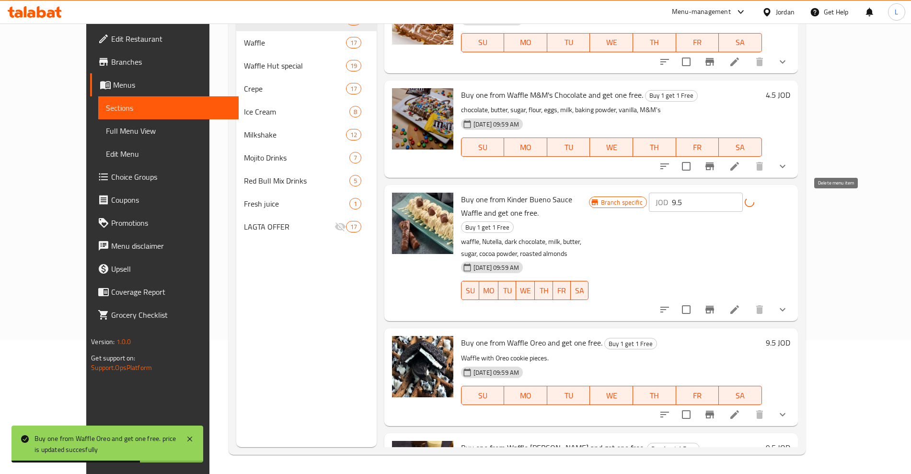
scroll to position [924, 0]
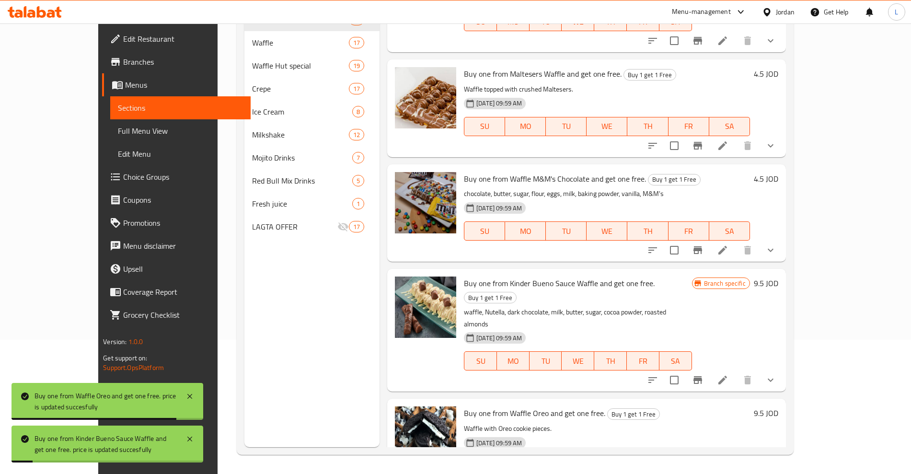
click at [778, 172] on h6 "4.5 JOD" at bounding box center [766, 178] width 24 height 13
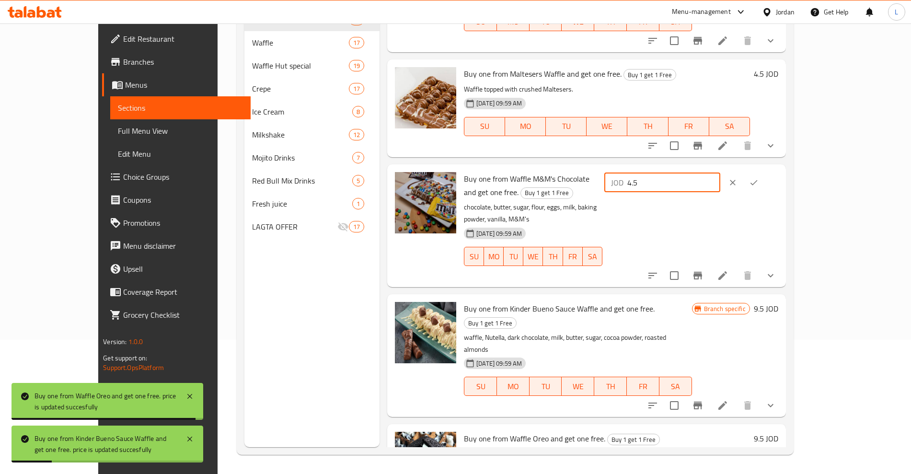
drag, startPoint x: 745, startPoint y: 148, endPoint x: 727, endPoint y: 147, distance: 18.2
click at [720, 173] on div "JOD 4.5 ​" at bounding box center [662, 182] width 116 height 19
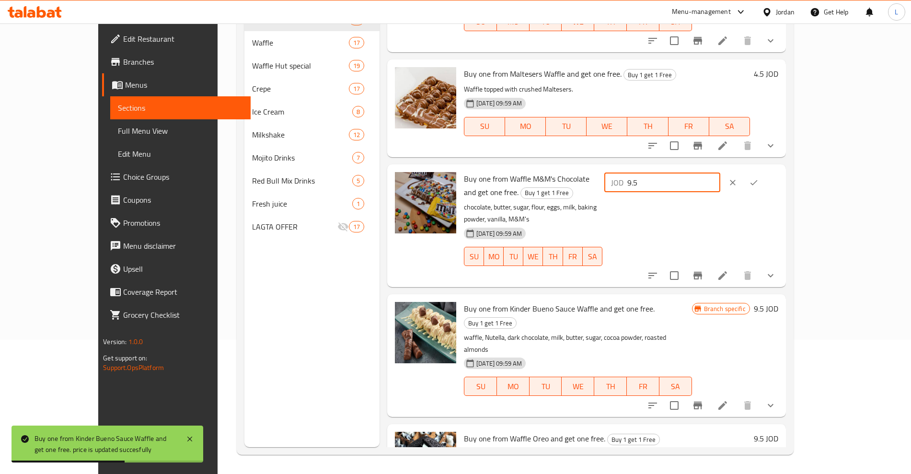
type input "9.5"
click at [759, 178] on icon "ok" at bounding box center [754, 183] width 10 height 10
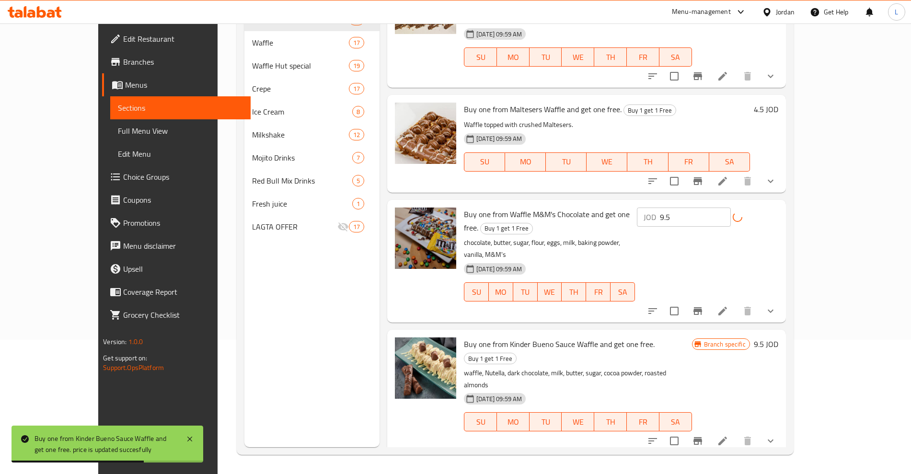
scroll to position [865, 0]
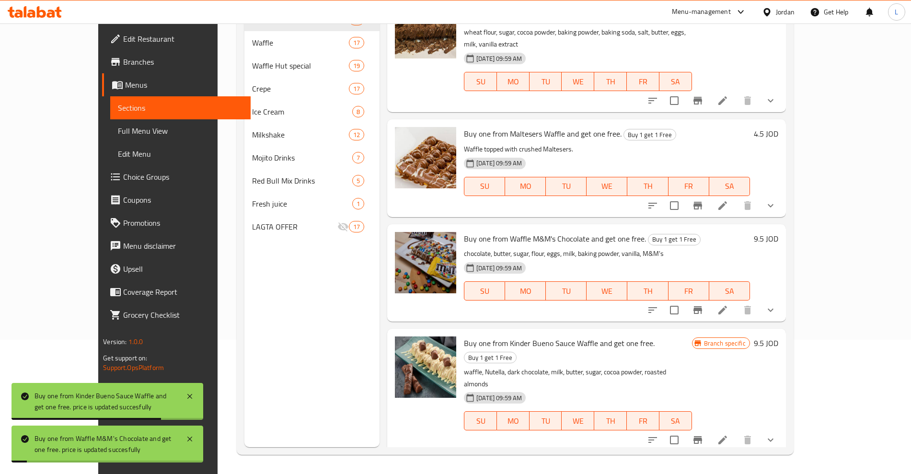
click at [778, 127] on div "4.5 JOD" at bounding box center [764, 168] width 28 height 82
drag, startPoint x: 845, startPoint y: 96, endPoint x: 760, endPoint y: 111, distance: 86.0
click at [778, 127] on h6 "4.5 JOD" at bounding box center [766, 133] width 24 height 13
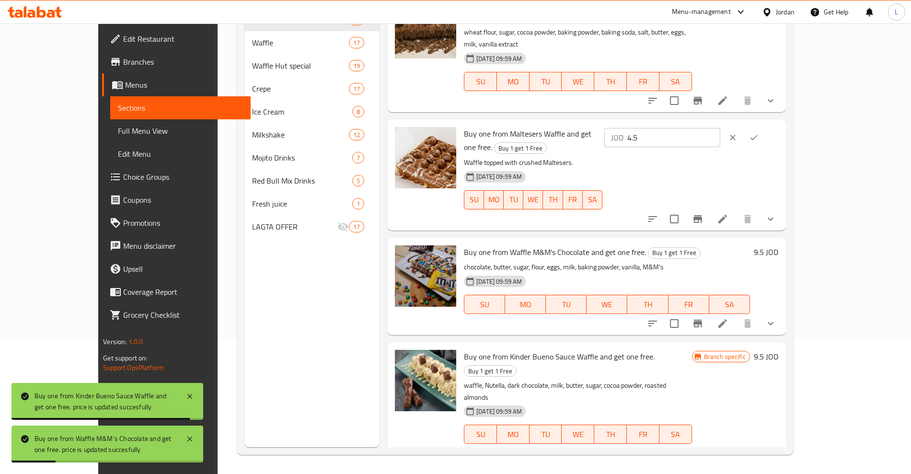
click at [720, 128] on input "4.5" at bounding box center [673, 137] width 93 height 19
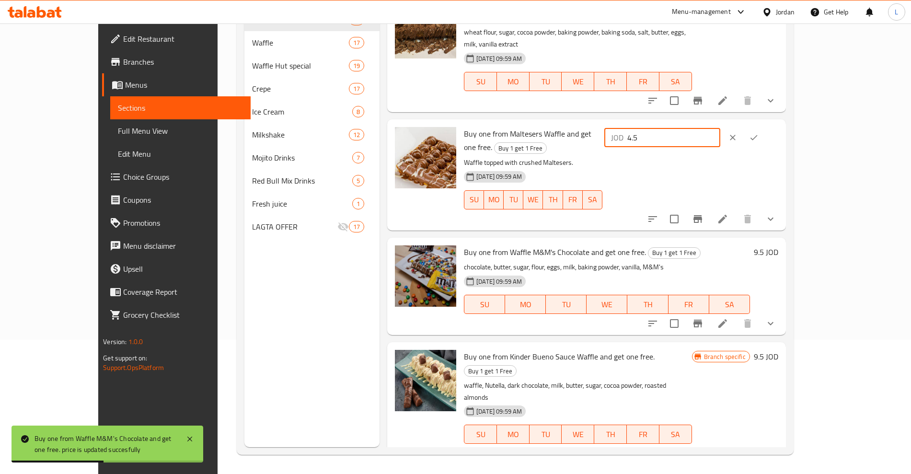
click at [720, 128] on input "4.5" at bounding box center [673, 137] width 93 height 19
click at [720, 128] on div "JOD 4.5 ​" at bounding box center [662, 137] width 116 height 19
type input "9.5"
click at [759, 133] on icon "ok" at bounding box center [754, 138] width 10 height 10
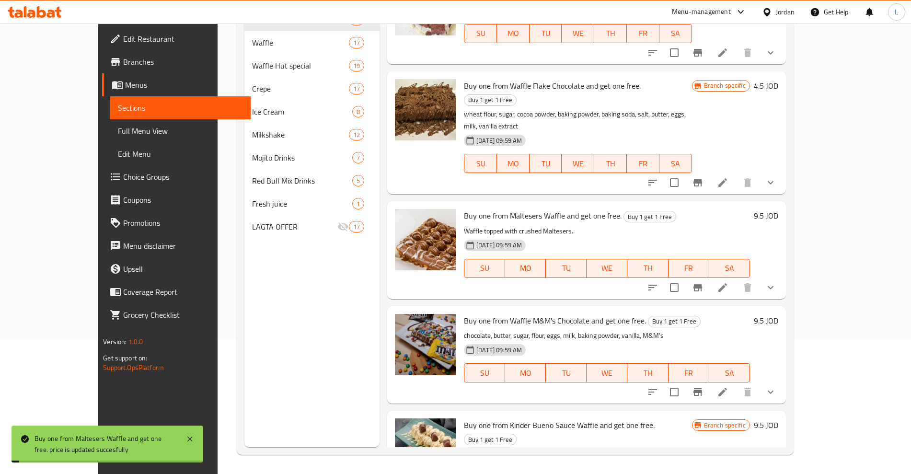
scroll to position [745, 0]
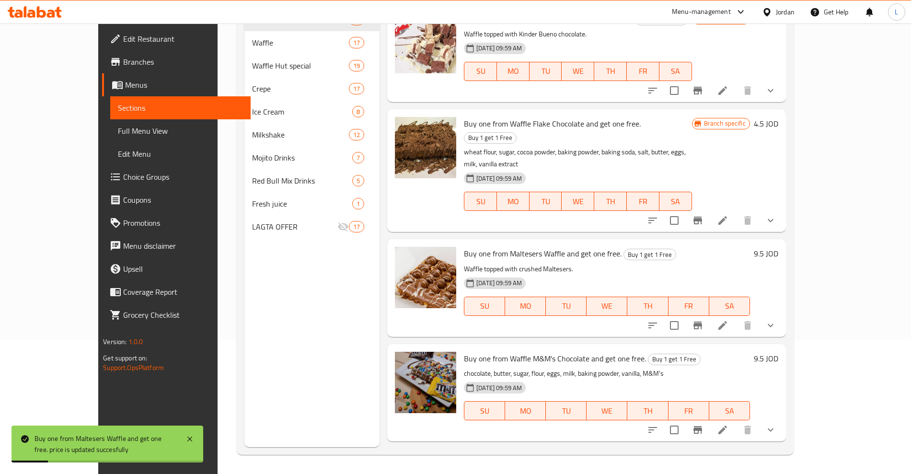
click at [778, 117] on h6 "4.5 JOD" at bounding box center [766, 123] width 24 height 13
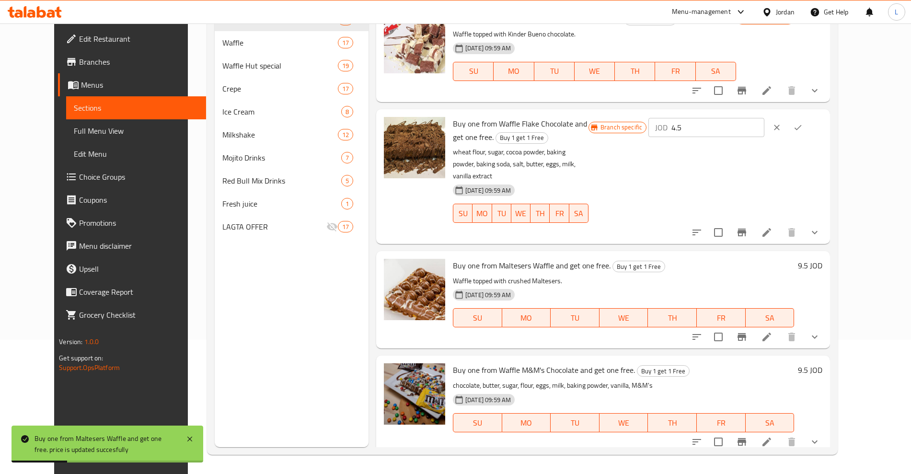
click at [709, 123] on div "Branch specific JOD 4.5 ​" at bounding box center [706, 127] width 234 height 21
type input "9.5"
drag, startPoint x: 851, startPoint y: 110, endPoint x: 842, endPoint y: 132, distance: 23.4
click at [803, 123] on icon "ok" at bounding box center [798, 128] width 10 height 10
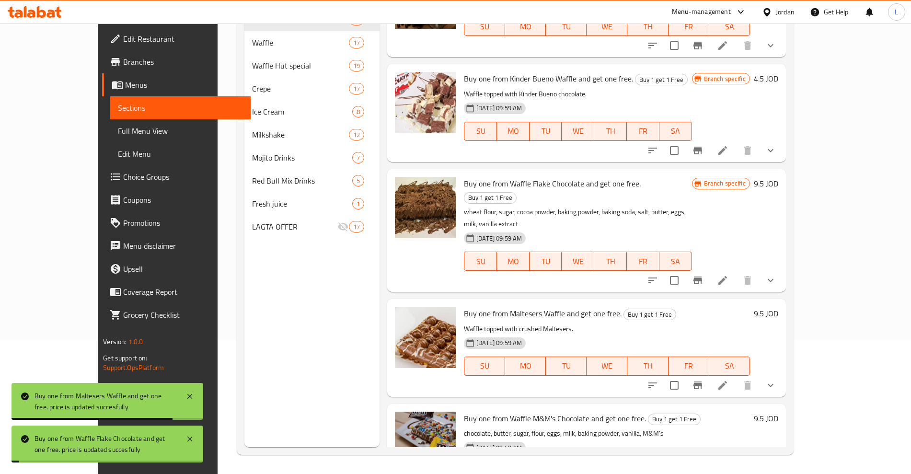
scroll to position [625, 0]
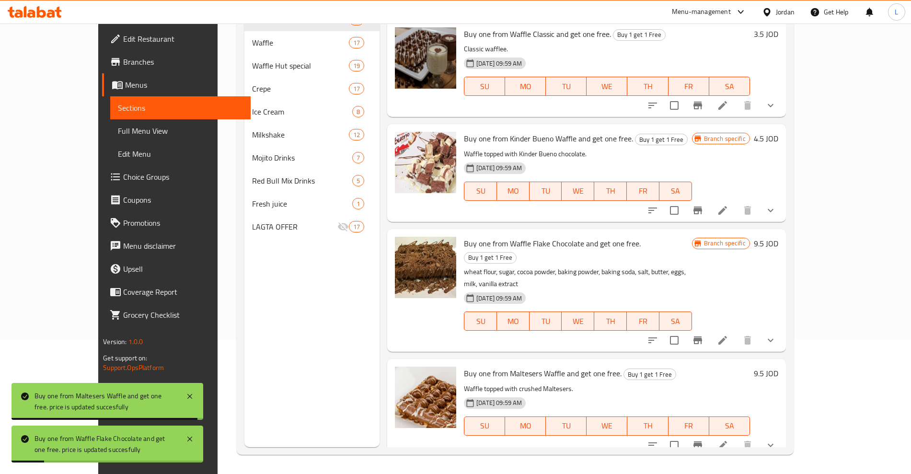
click at [778, 132] on h6 "4.5 JOD" at bounding box center [766, 138] width 24 height 13
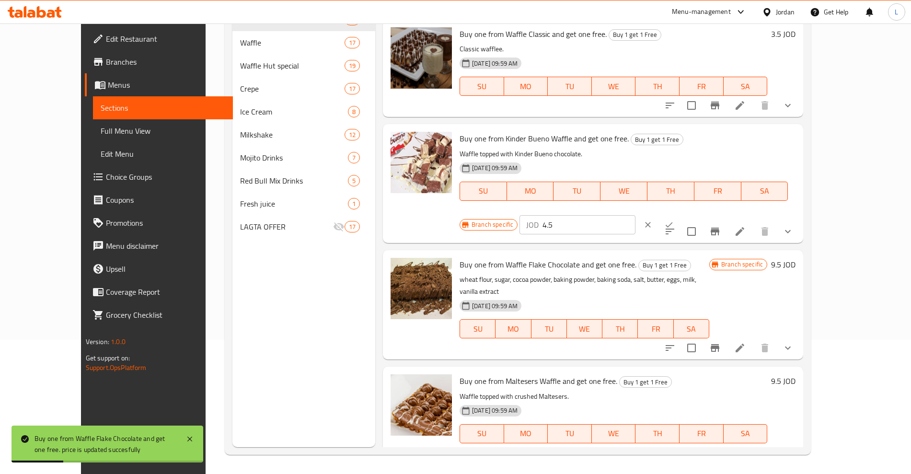
drag, startPoint x: 752, startPoint y: 129, endPoint x: 730, endPoint y: 134, distance: 22.5
click at [635, 215] on div "JOD 4.5 ​" at bounding box center [578, 224] width 116 height 19
type input "9.5"
click at [674, 220] on icon "ok" at bounding box center [669, 225] width 10 height 10
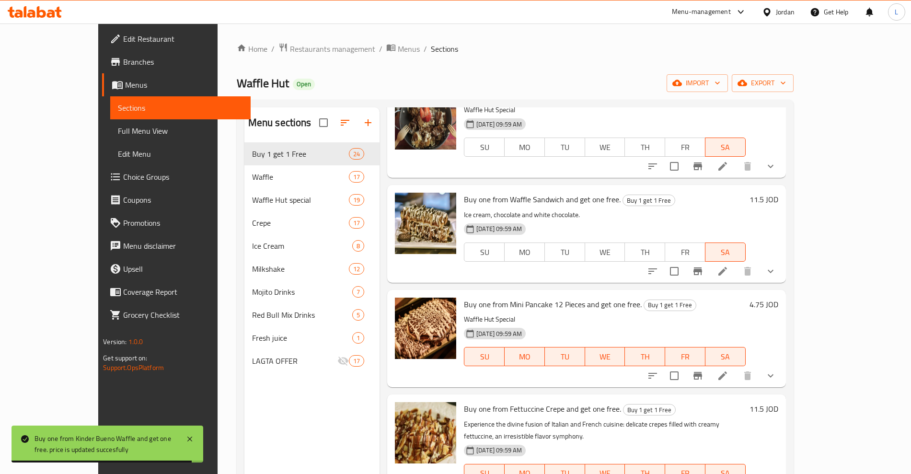
scroll to position [120, 0]
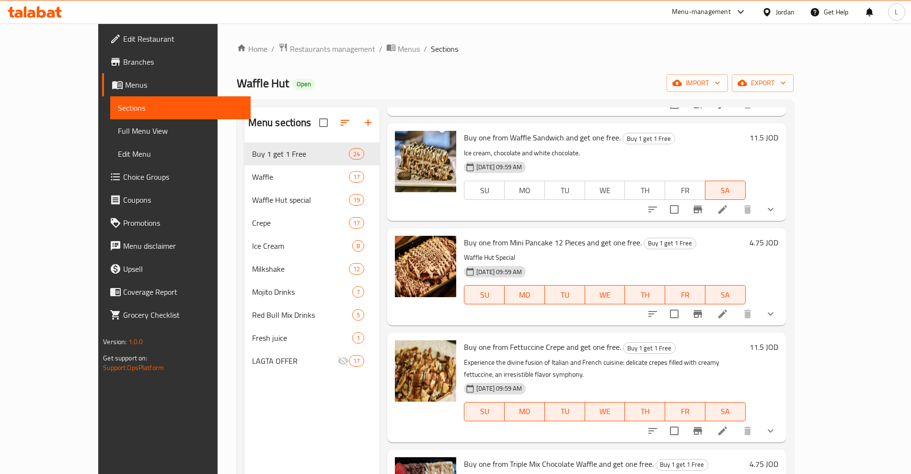
click at [778, 240] on h6 "4.75 JOD" at bounding box center [764, 242] width 29 height 13
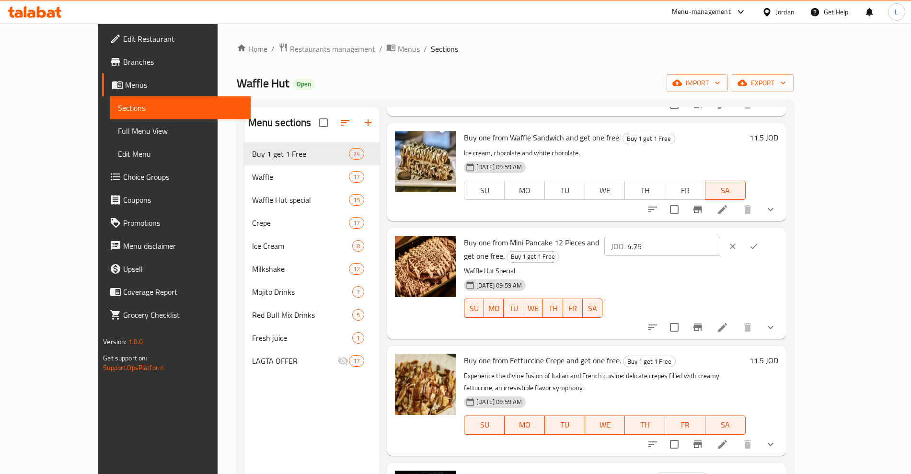
drag, startPoint x: 759, startPoint y: 242, endPoint x: 722, endPoint y: 249, distance: 38.1
click at [720, 249] on div "JOD 4.75 ​" at bounding box center [662, 246] width 116 height 19
type input "10"
click at [764, 247] on button "ok" at bounding box center [753, 246] width 21 height 21
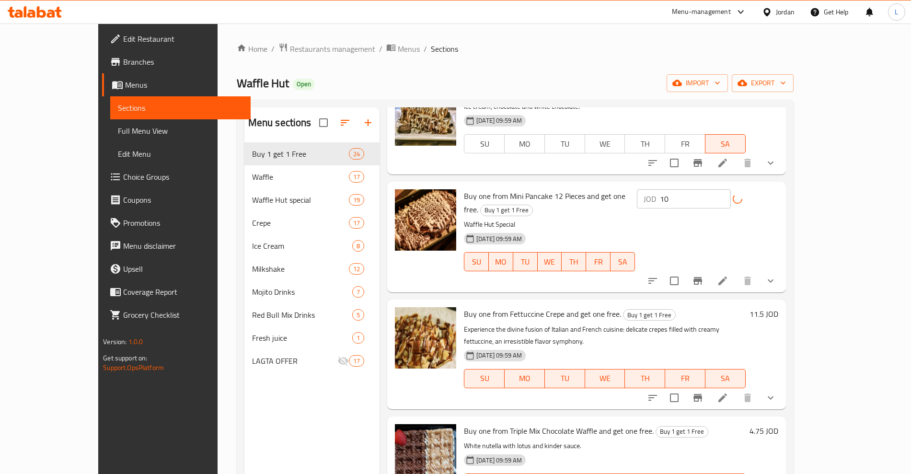
scroll to position [240, 0]
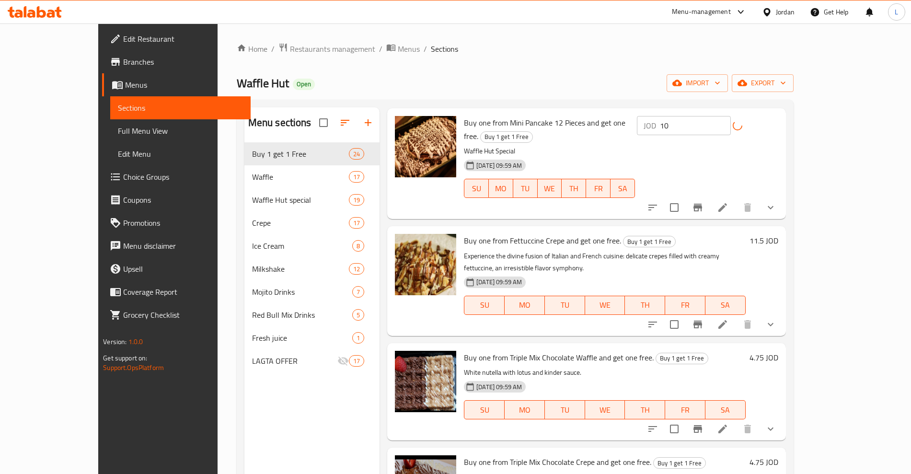
click at [778, 351] on h6 "4.75 JOD" at bounding box center [764, 357] width 29 height 13
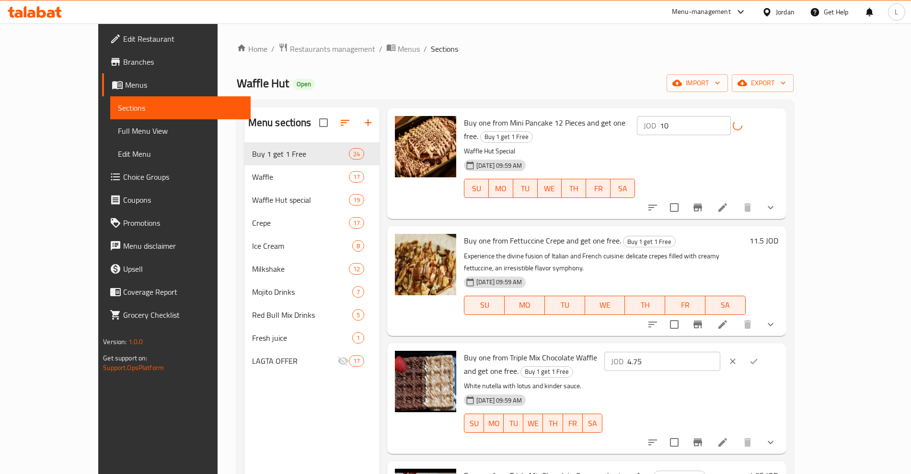
drag, startPoint x: 753, startPoint y: 338, endPoint x: 712, endPoint y: 342, distance: 41.4
click at [712, 351] on div "JOD 4.75 ​" at bounding box center [690, 361] width 176 height 21
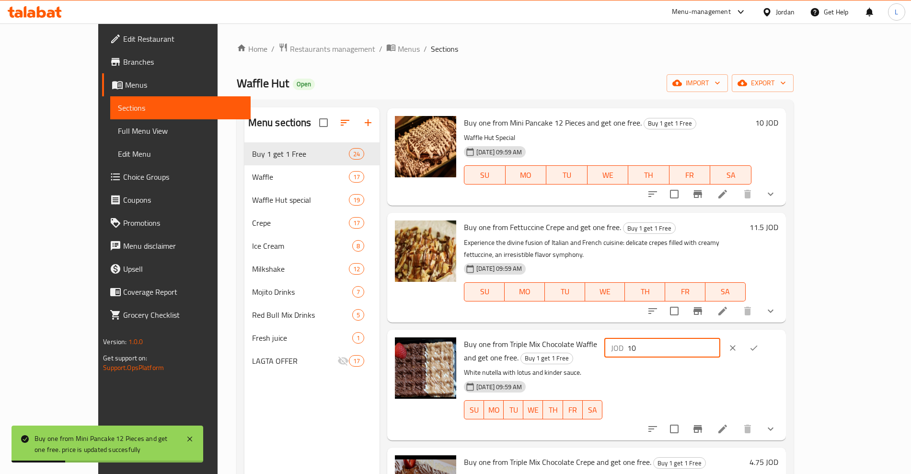
type input "10"
click at [764, 337] on button "ok" at bounding box center [753, 347] width 21 height 21
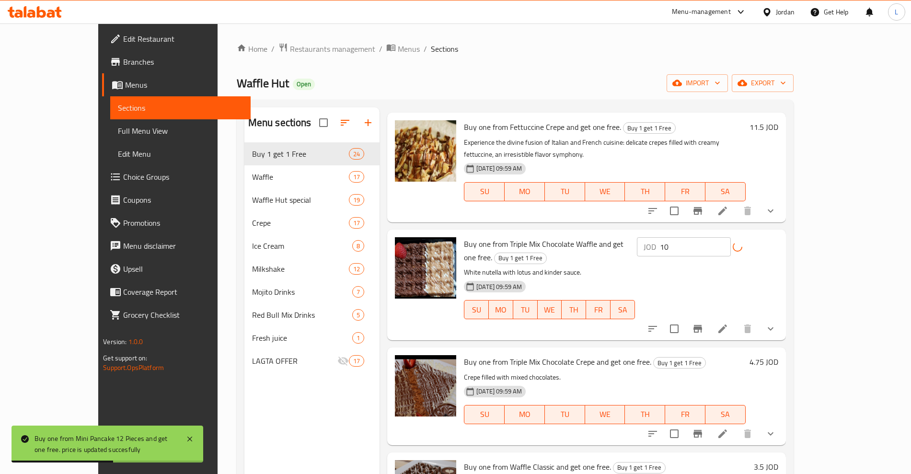
scroll to position [359, 0]
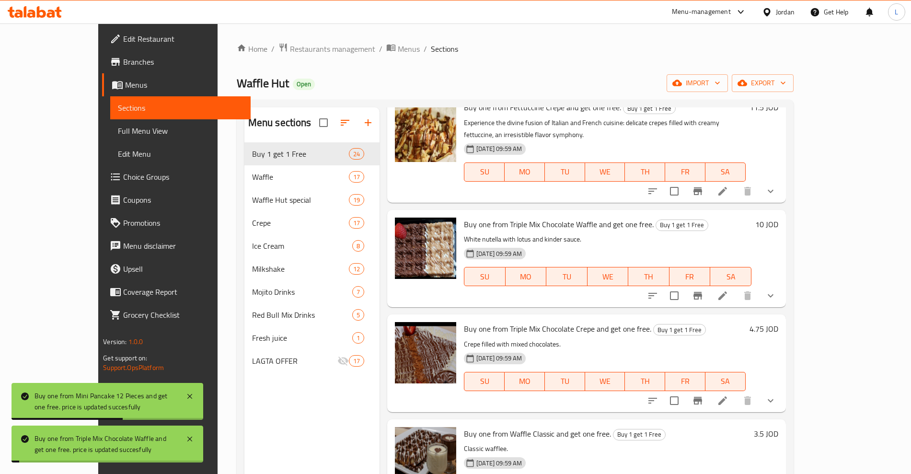
click at [778, 323] on h6 "4.75 JOD" at bounding box center [764, 328] width 29 height 13
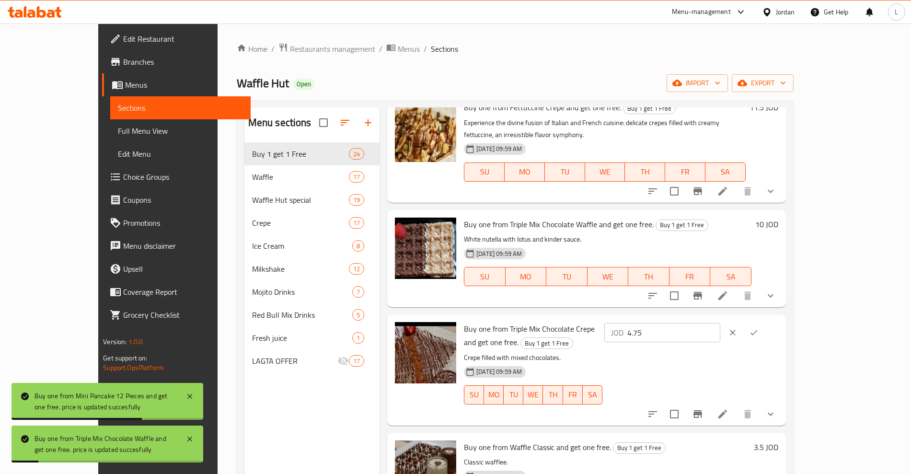
drag, startPoint x: 768, startPoint y: 319, endPoint x: 710, endPoint y: 323, distance: 58.1
click at [710, 323] on div "Buy one from Triple Mix Chocolate Crepe and get one free. Buy 1 get 1 Free Crep…" at bounding box center [621, 369] width 322 height 103
type input "10"
click at [764, 322] on button "ok" at bounding box center [753, 332] width 21 height 21
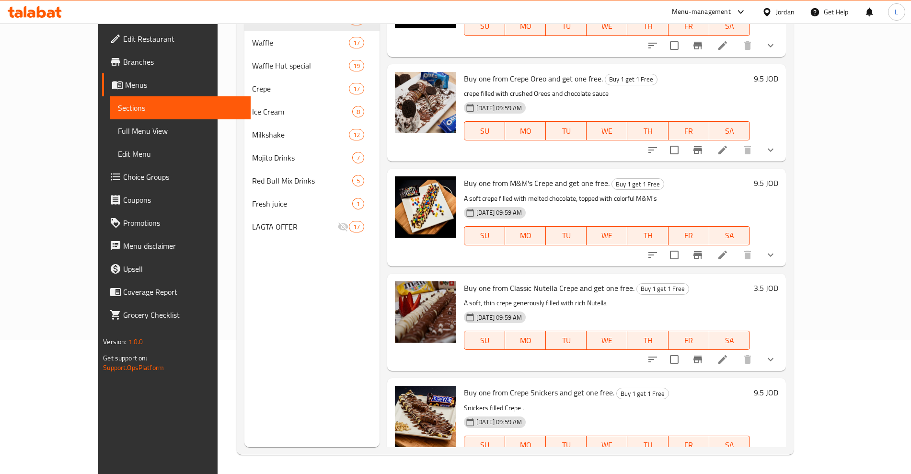
scroll to position [2003, 0]
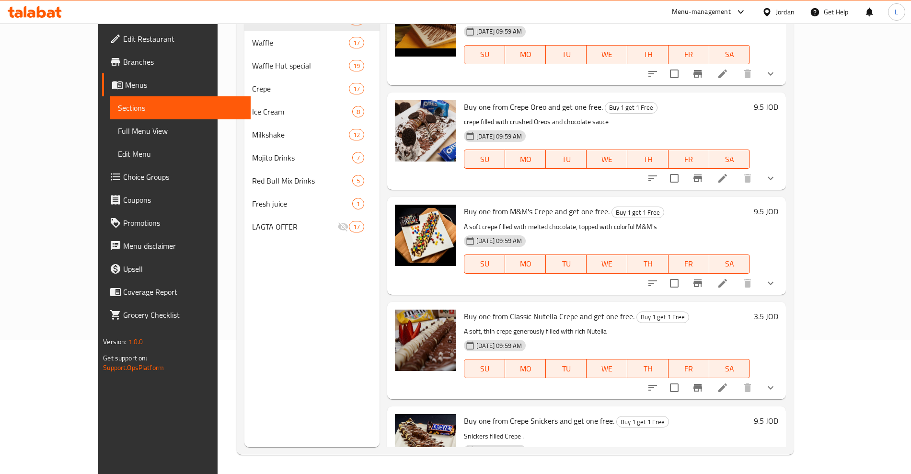
click at [778, 310] on h6 "3.5 JOD" at bounding box center [766, 316] width 24 height 13
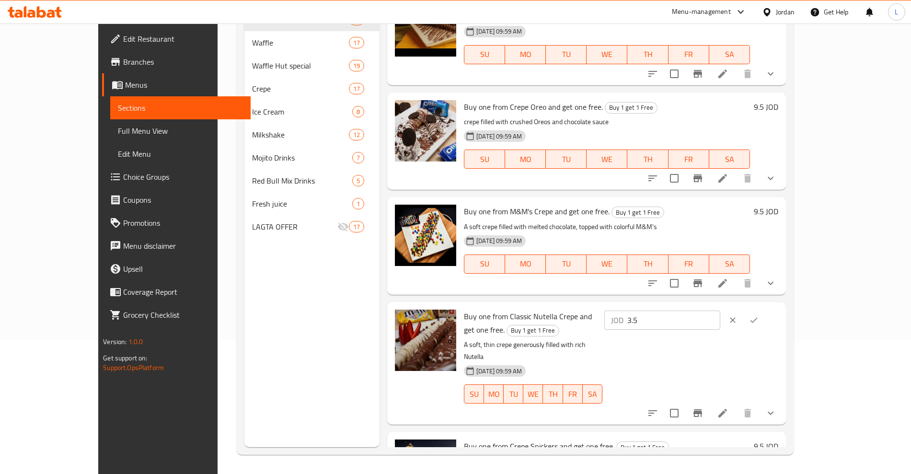
click at [713, 310] on div "JOD 3.5 ​" at bounding box center [690, 320] width 176 height 21
type input "7.5"
click at [764, 310] on button "ok" at bounding box center [753, 320] width 21 height 21
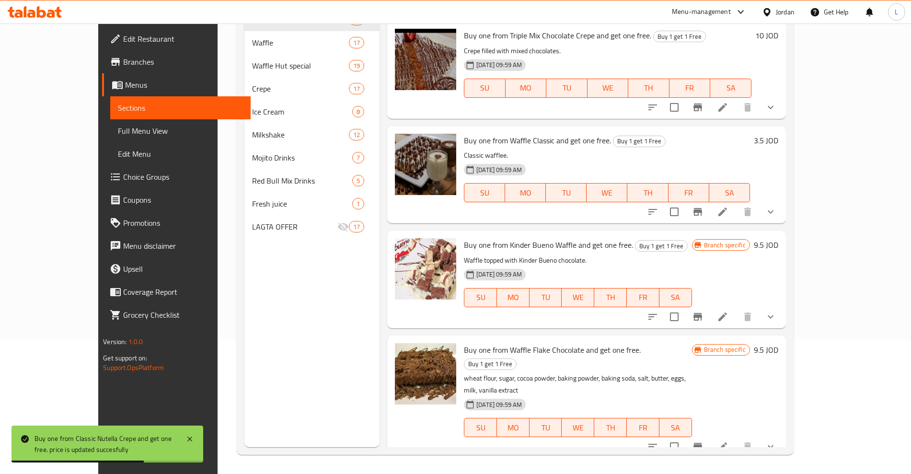
scroll to position [505, 0]
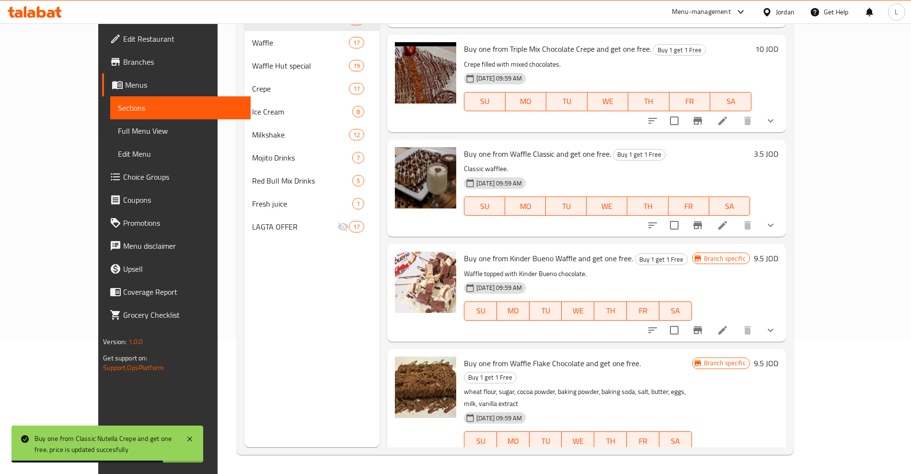
click at [778, 147] on h6 "3.5 JOD" at bounding box center [766, 153] width 24 height 13
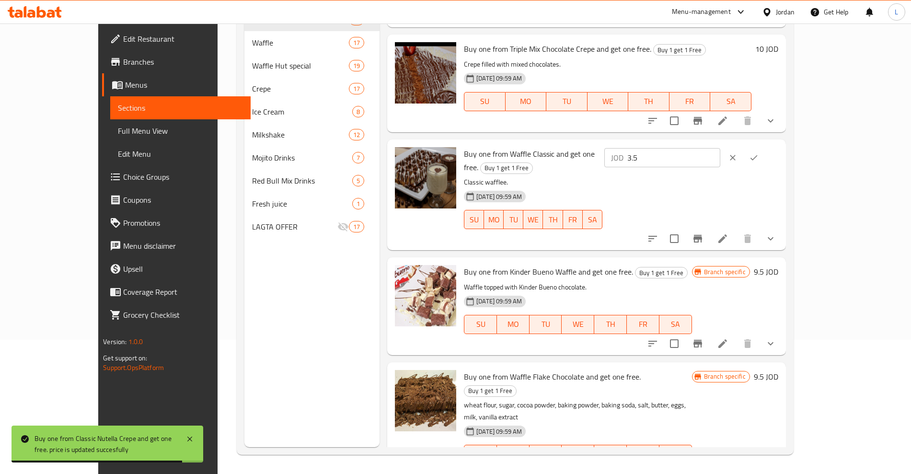
drag, startPoint x: 756, startPoint y: 142, endPoint x: 731, endPoint y: 145, distance: 25.6
click at [720, 148] on div "JOD 3.5 ​" at bounding box center [662, 157] width 116 height 19
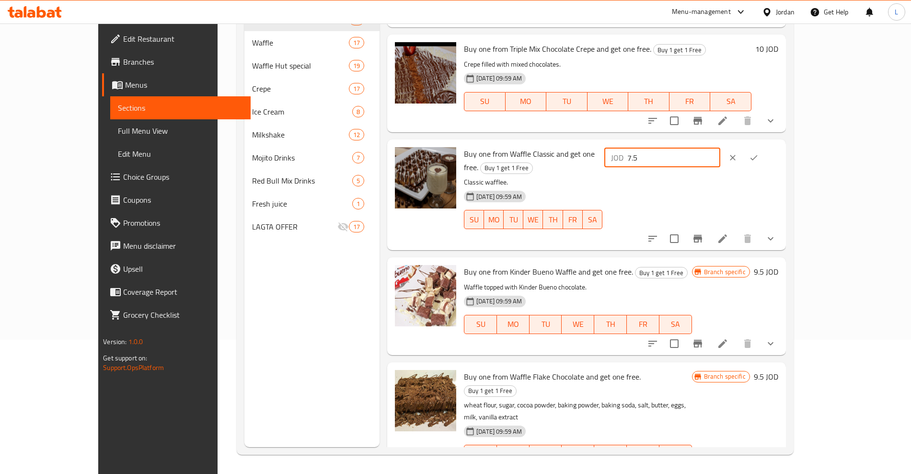
type input "7.5"
click at [759, 153] on icon "ok" at bounding box center [754, 158] width 10 height 10
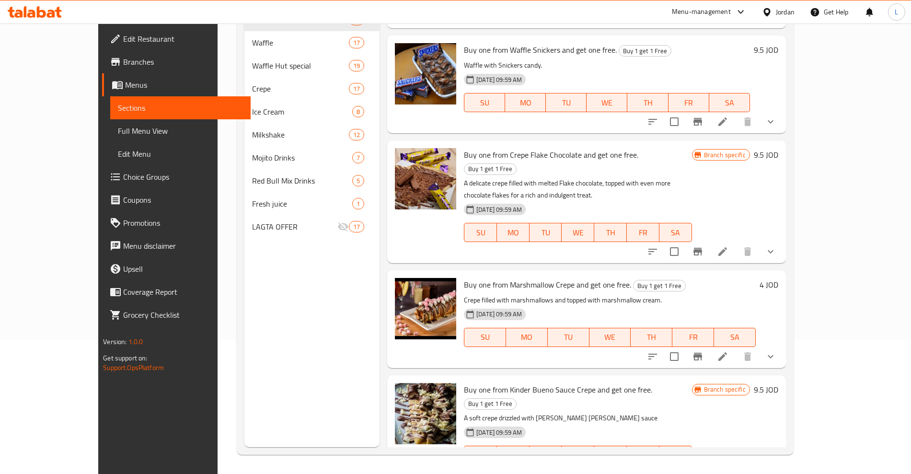
scroll to position [1498, 0]
click at [778, 277] on div "4 JOD" at bounding box center [767, 283] width 23 height 13
click at [778, 277] on h6 "4 JOD" at bounding box center [769, 283] width 19 height 13
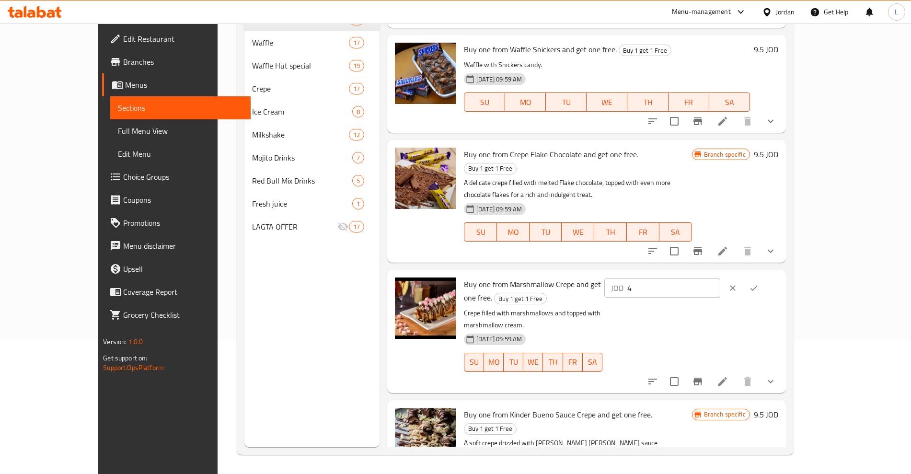
click at [689, 274] on div "Buy one from Marshmallow Crepe and get one free. Buy 1 get 1 Free Crepe filled …" at bounding box center [621, 331] width 322 height 115
type input "8.5"
click at [759, 283] on icon "ok" at bounding box center [754, 288] width 10 height 10
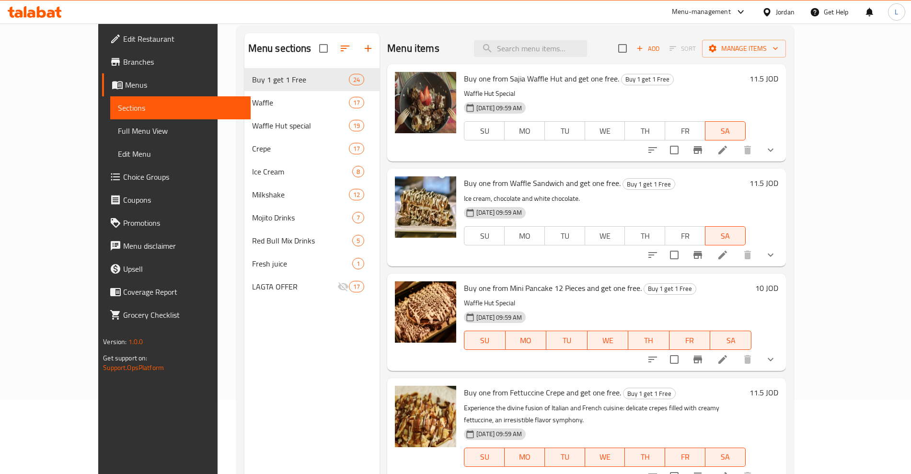
scroll to position [0, 0]
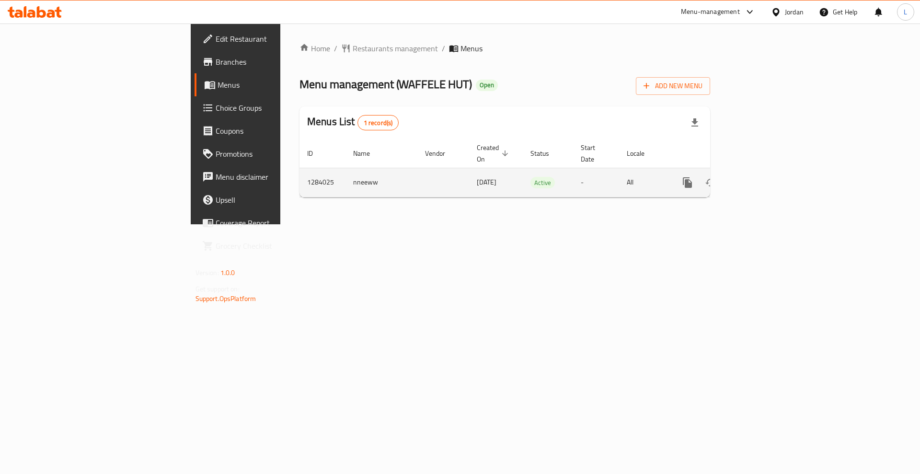
click at [762, 177] on icon "enhanced table" at bounding box center [757, 183] width 12 height 12
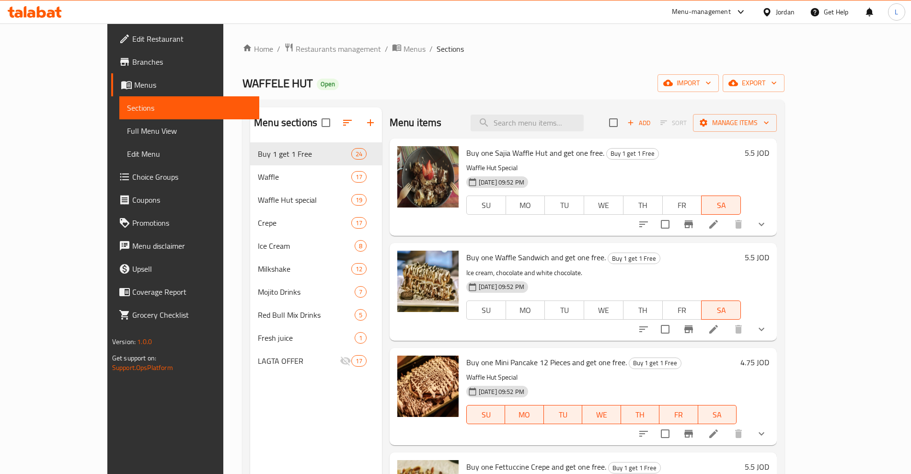
click at [769, 155] on h6 "5.5 JOD" at bounding box center [757, 152] width 24 height 13
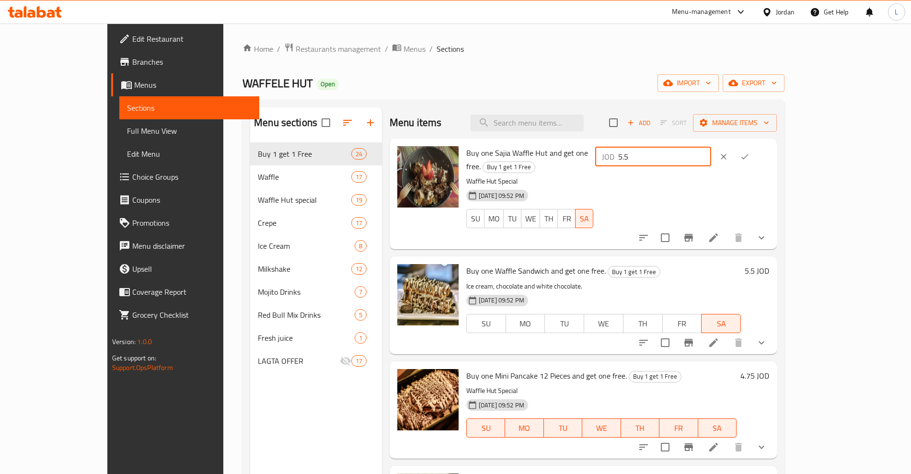
drag, startPoint x: 763, startPoint y: 156, endPoint x: 716, endPoint y: 165, distance: 48.9
click at [711, 164] on div "JOD 5.5 ​" at bounding box center [653, 156] width 116 height 19
type input "11.5"
click at [750, 154] on icon "ok" at bounding box center [745, 157] width 10 height 10
click at [769, 264] on h6 "5.5 JOD" at bounding box center [757, 270] width 24 height 13
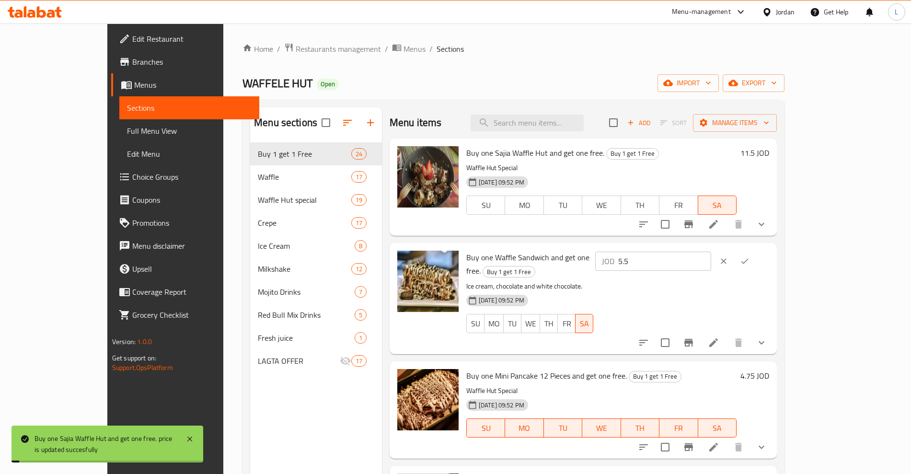
drag, startPoint x: 768, startPoint y: 260, endPoint x: 683, endPoint y: 277, distance: 86.8
click at [683, 277] on div "Buy one Waffle Sandwich and get one free. Buy 1 get 1 Free Ice cream, chocolate…" at bounding box center [617, 298] width 311 height 103
type input "11.5"
click at [750, 258] on icon "ok" at bounding box center [745, 261] width 10 height 10
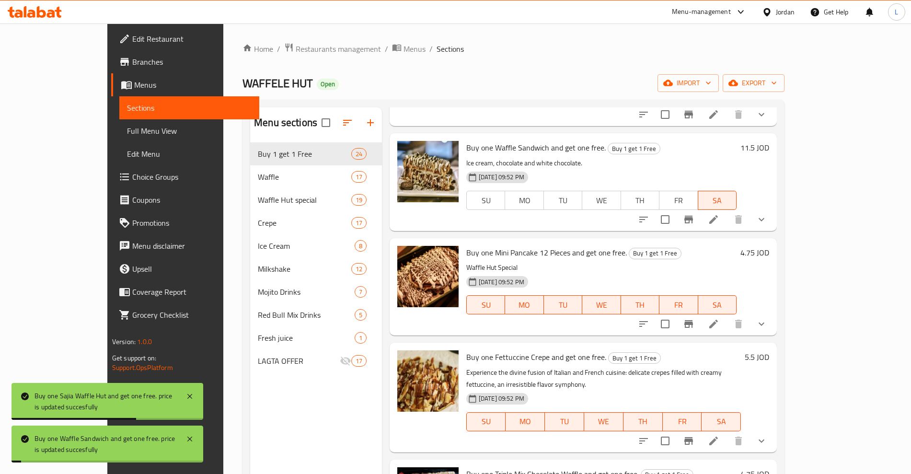
scroll to position [240, 0]
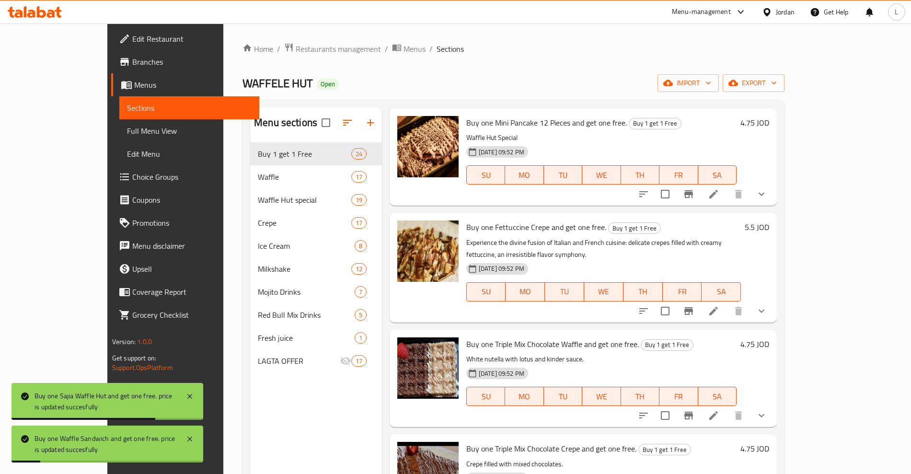
click at [769, 231] on h6 "5.5 JOD" at bounding box center [757, 226] width 24 height 13
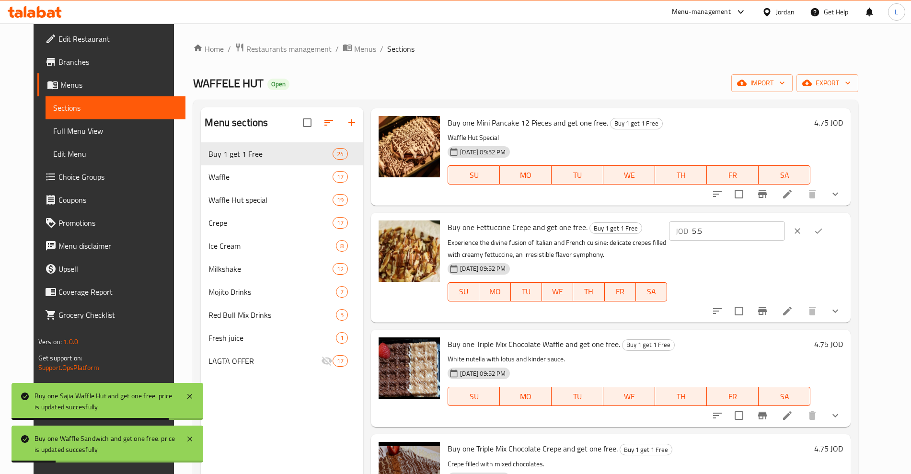
drag, startPoint x: 768, startPoint y: 231, endPoint x: 751, endPoint y: 236, distance: 17.9
click at [757, 234] on input "5.5" at bounding box center [738, 230] width 93 height 19
drag, startPoint x: 762, startPoint y: 227, endPoint x: 718, endPoint y: 233, distance: 44.1
click at [718, 233] on div "JOD 5.5 ​" at bounding box center [727, 230] width 116 height 19
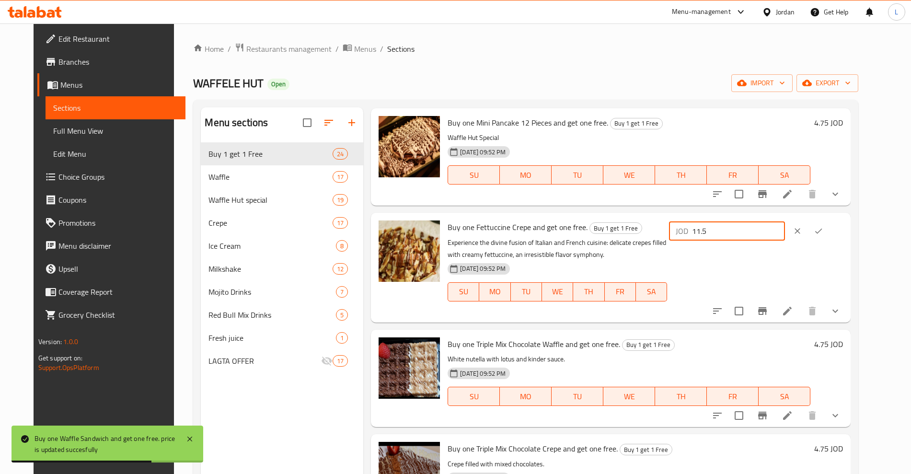
type input "11.5"
click at [829, 227] on button "ok" at bounding box center [818, 230] width 21 height 21
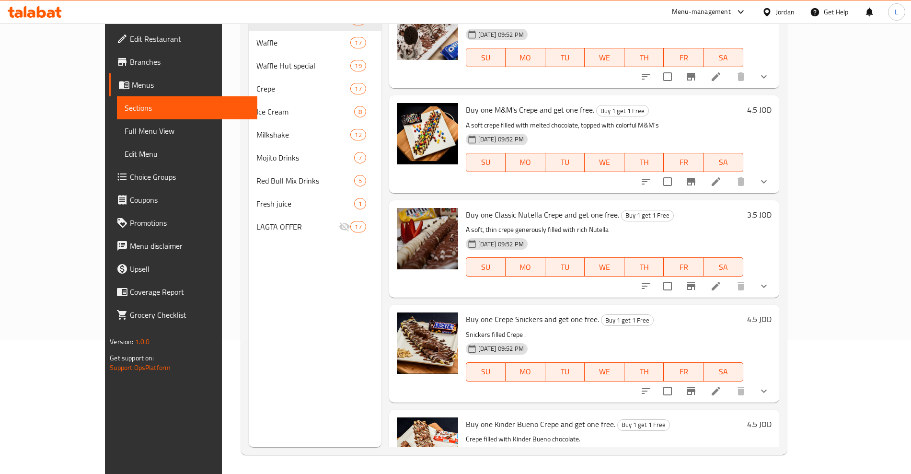
scroll to position [2063, 0]
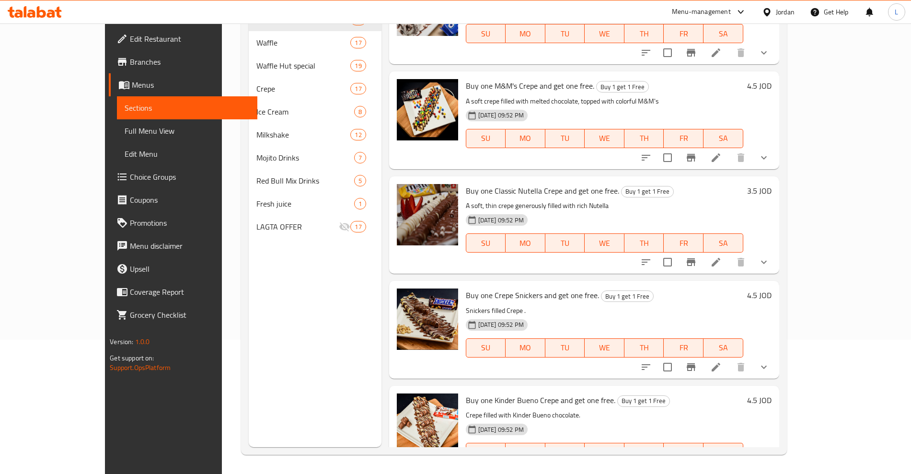
click at [772, 393] on div "4.5 JOD" at bounding box center [757, 399] width 28 height 13
click at [772, 393] on h6 "4.5 JOD" at bounding box center [759, 399] width 24 height 13
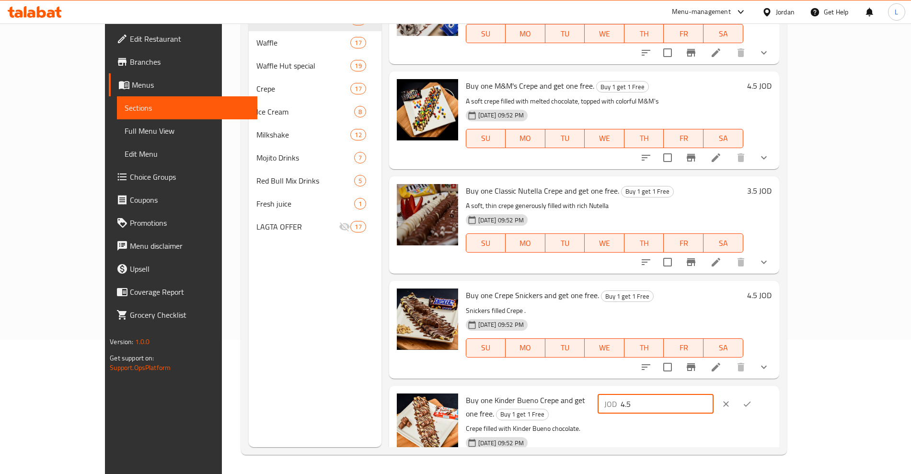
drag, startPoint x: 788, startPoint y: 365, endPoint x: 721, endPoint y: 371, distance: 67.4
click at [714, 394] on div "JOD 4.5 ​" at bounding box center [656, 403] width 116 height 19
type input "9.5"
click at [752, 399] on icon "ok" at bounding box center [747, 404] width 10 height 10
click at [772, 289] on h6 "4.5 JOD" at bounding box center [759, 295] width 24 height 13
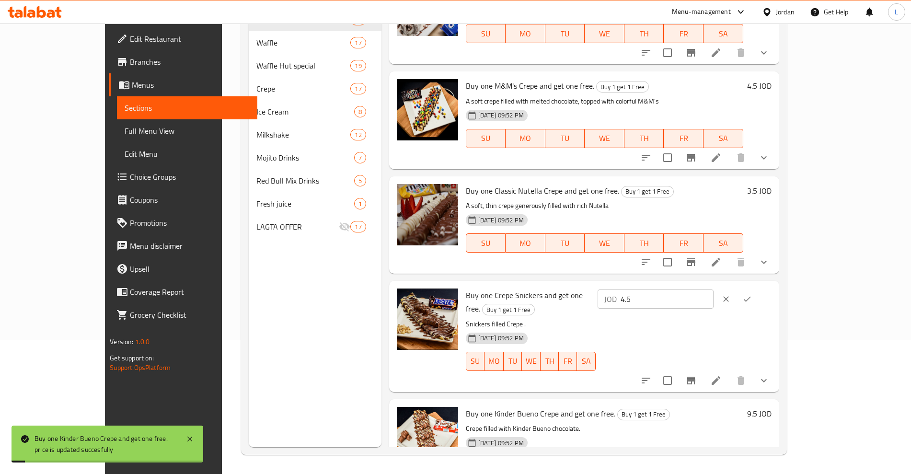
drag, startPoint x: 724, startPoint y: 275, endPoint x: 707, endPoint y: 278, distance: 17.1
click at [707, 285] on div "Buy one Crepe Snickers and get one free. Buy 1 get 1 Free Snickers filled Crepe…" at bounding box center [618, 336] width 313 height 103
type input "9.5"
drag, startPoint x: 849, startPoint y: 267, endPoint x: 860, endPoint y: 199, distance: 69.3
click at [752, 294] on icon "ok" at bounding box center [747, 299] width 10 height 10
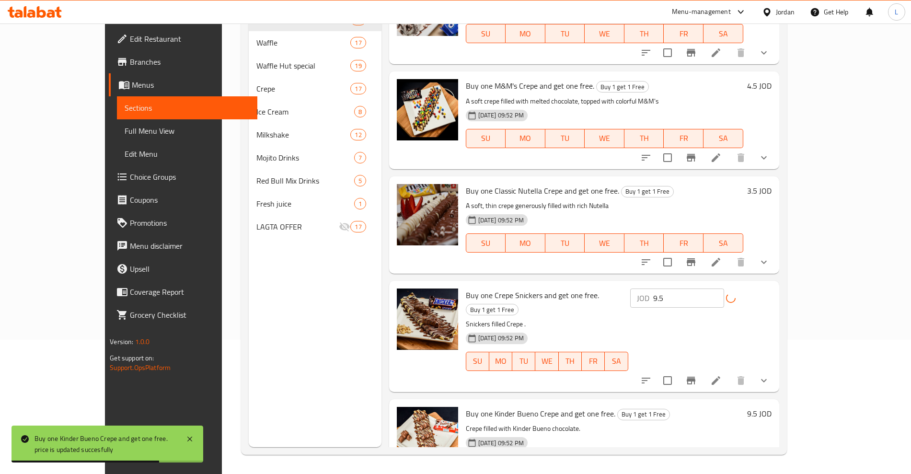
click at [772, 79] on h6 "4.5 JOD" at bounding box center [759, 85] width 24 height 13
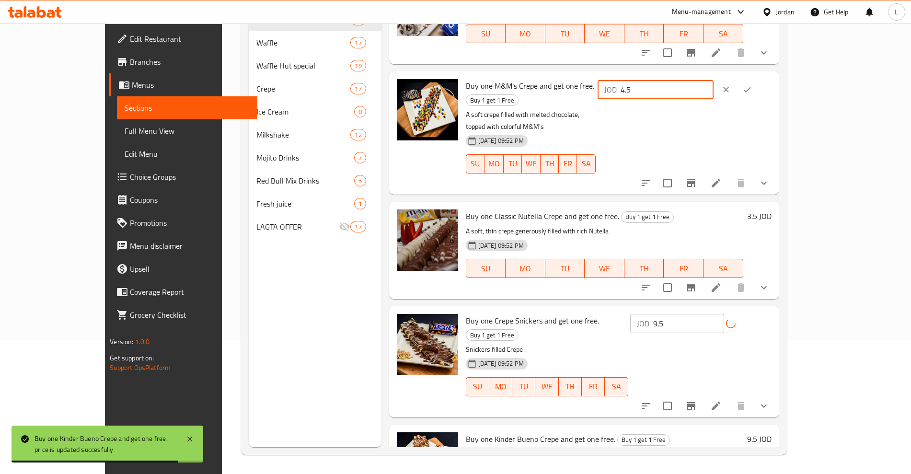
drag, startPoint x: 777, startPoint y: 56, endPoint x: 721, endPoint y: 68, distance: 57.9
click at [717, 79] on div "JOD 4.5 ​" at bounding box center [684, 132] width 176 height 107
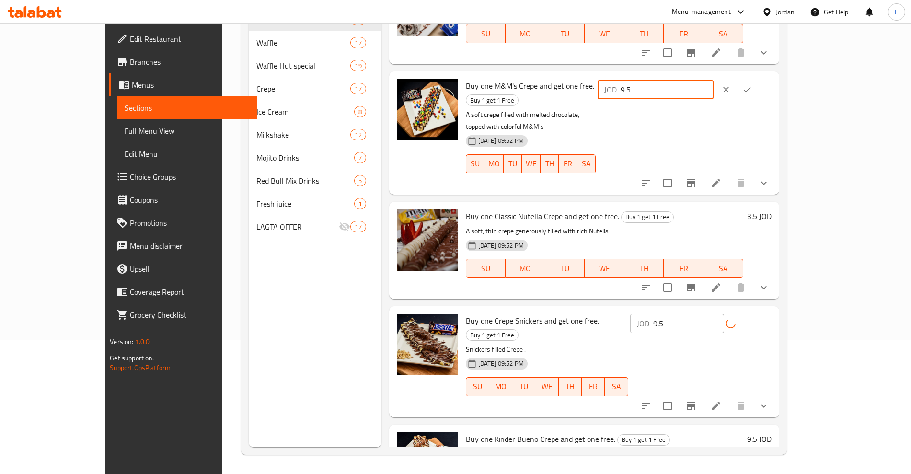
type input "9.5"
click at [752, 85] on icon "ok" at bounding box center [747, 90] width 10 height 10
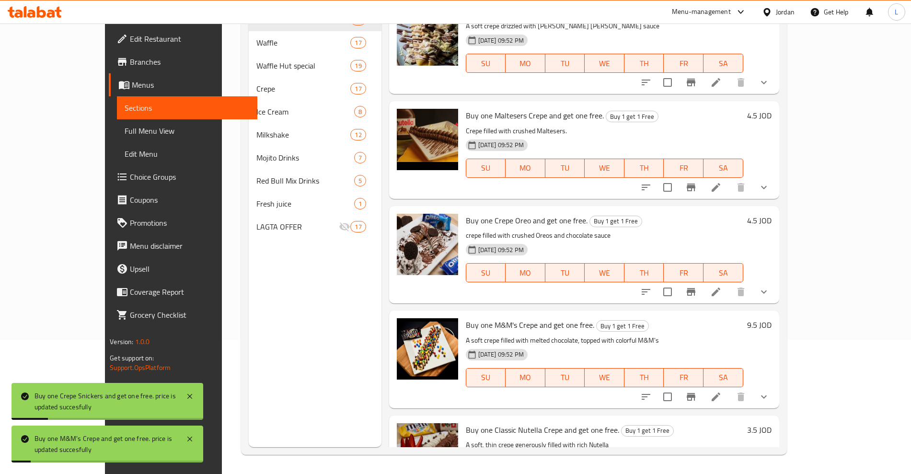
scroll to position [1823, 0]
click at [772, 214] on h6 "4.5 JOD" at bounding box center [759, 220] width 24 height 13
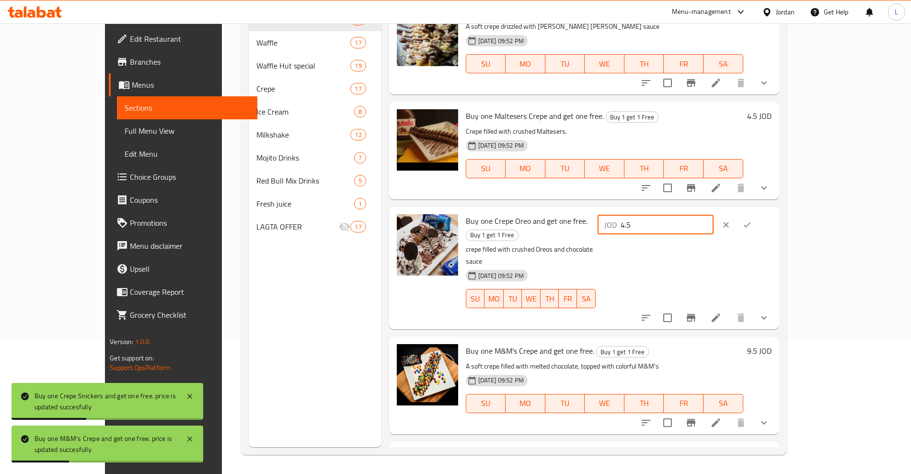
drag, startPoint x: 758, startPoint y: 189, endPoint x: 721, endPoint y: 193, distance: 37.1
click at [714, 215] on div "JOD 4.5 ​" at bounding box center [656, 224] width 116 height 19
type input "9.5"
click at [750, 222] on icon "ok" at bounding box center [746, 224] width 7 height 5
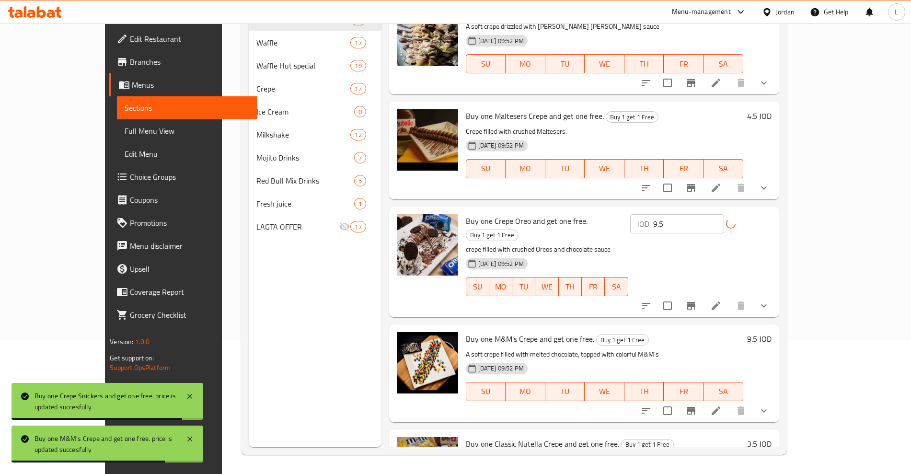
drag, startPoint x: 847, startPoint y: 81, endPoint x: 798, endPoint y: 94, distance: 51.3
click at [772, 109] on h6 "4.5 JOD" at bounding box center [759, 115] width 24 height 13
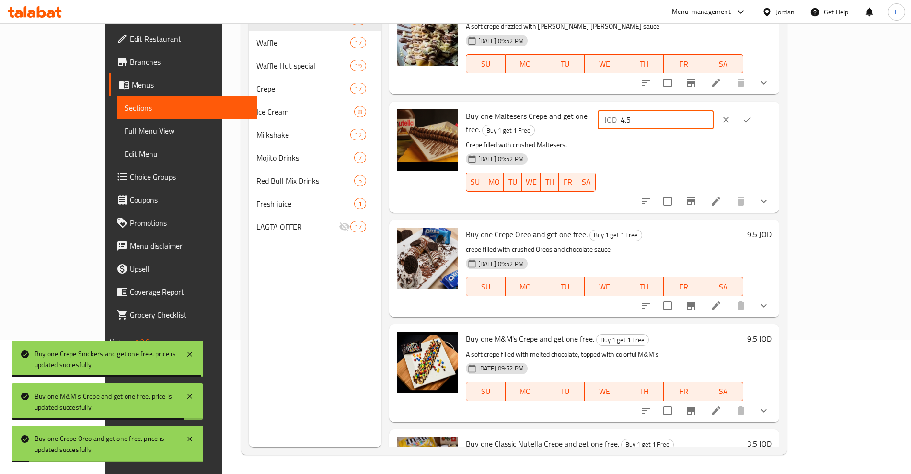
drag, startPoint x: 779, startPoint y: 82, endPoint x: 733, endPoint y: 93, distance: 47.2
click at [714, 110] on div "JOD 4.5 ​" at bounding box center [656, 119] width 116 height 19
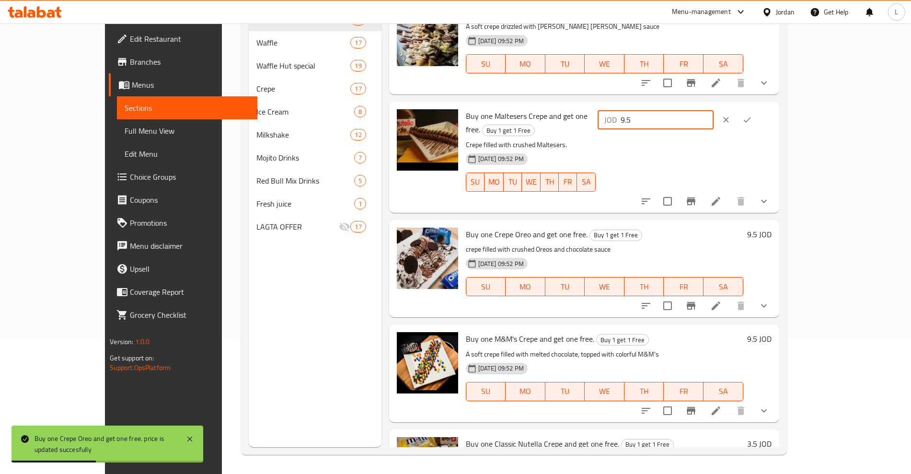
type input "9.5"
click at [758, 109] on button "ok" at bounding box center [747, 119] width 21 height 21
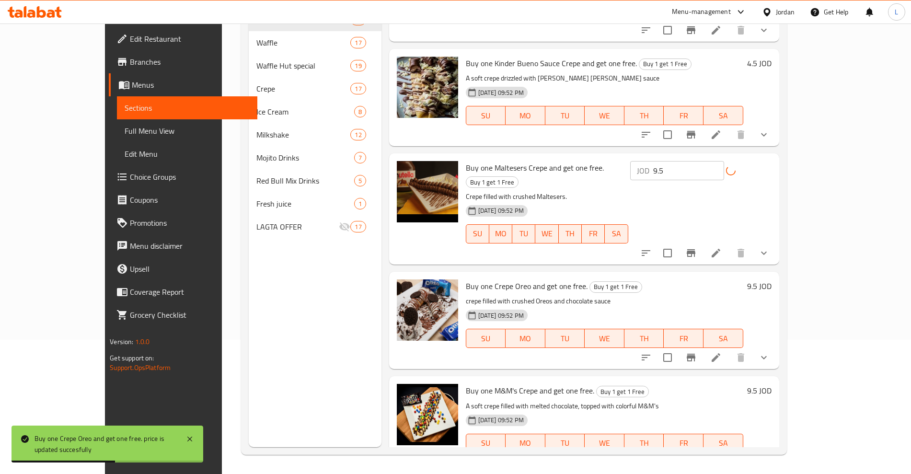
scroll to position [1703, 0]
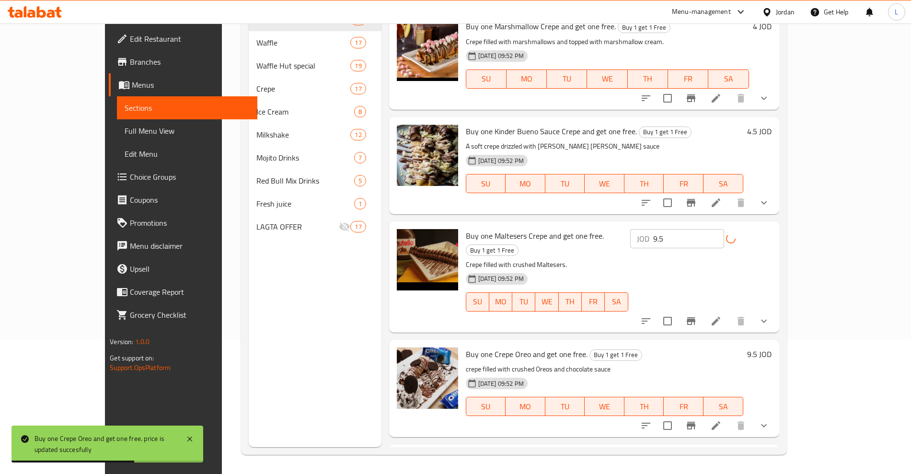
click at [772, 125] on h6 "4.5 JOD" at bounding box center [759, 131] width 24 height 13
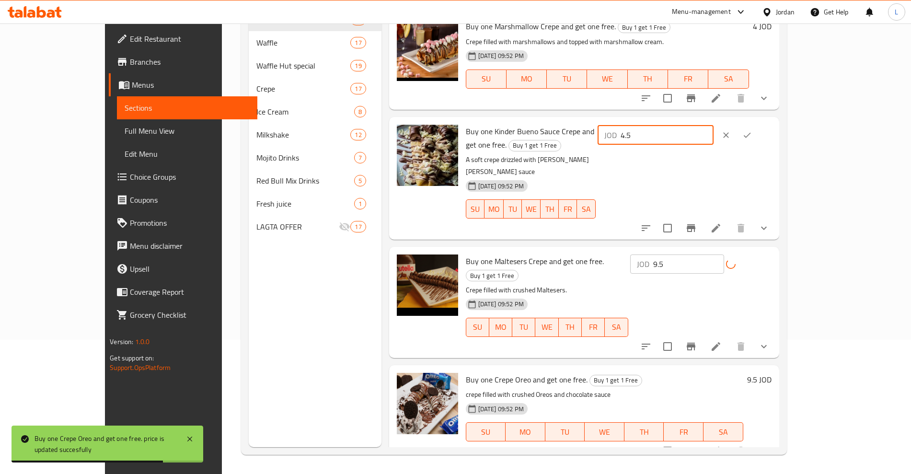
click at [724, 125] on div "JOD 4.5 ​" at bounding box center [684, 178] width 176 height 107
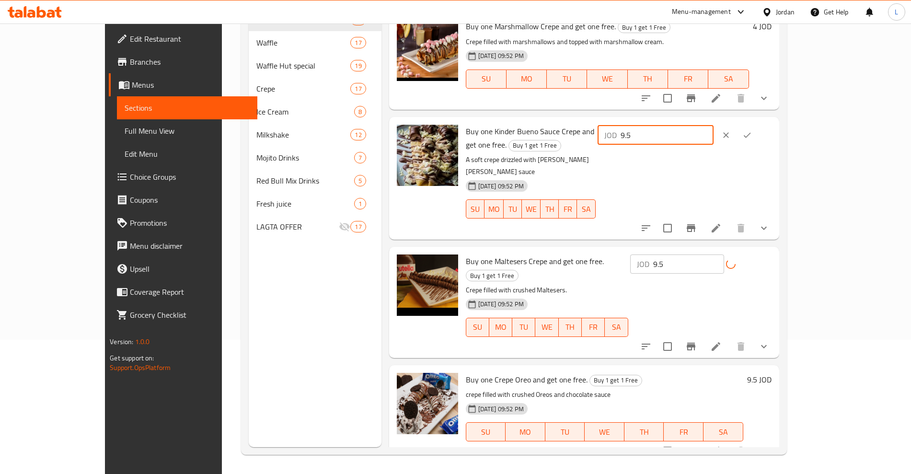
type input "9.5"
click at [752, 130] on icon "ok" at bounding box center [747, 135] width 10 height 10
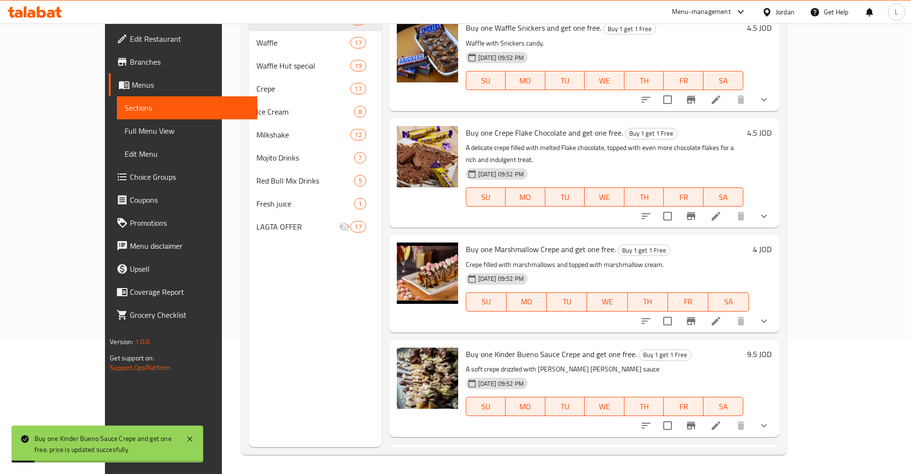
scroll to position [1464, 0]
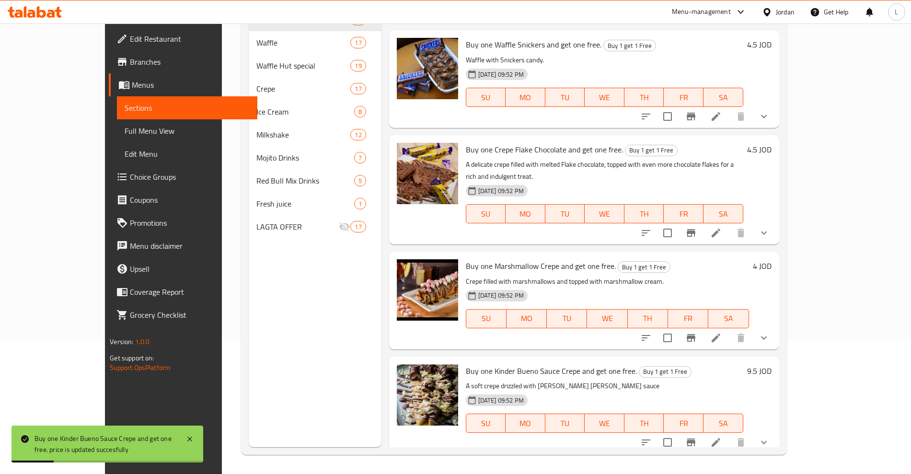
click at [772, 143] on h6 "4.5 JOD" at bounding box center [759, 149] width 24 height 13
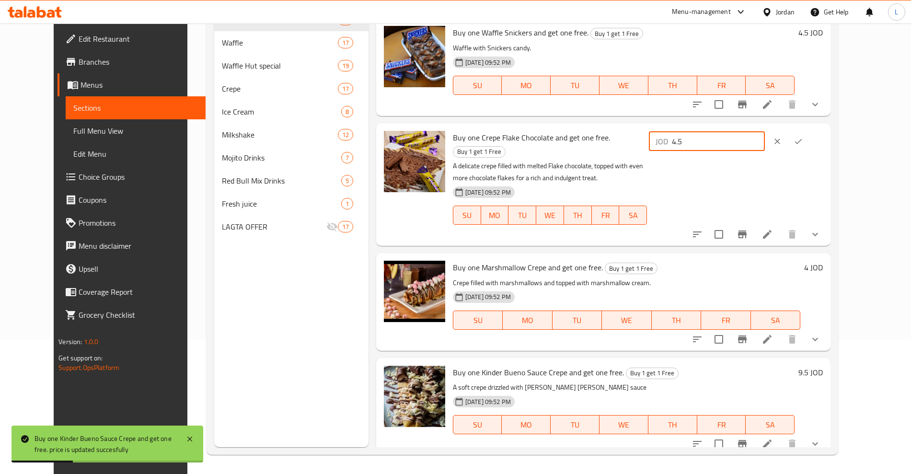
drag, startPoint x: 736, startPoint y: 132, endPoint x: 725, endPoint y: 134, distance: 11.2
click at [725, 134] on div "JOD 4.5 ​" at bounding box center [707, 141] width 116 height 19
type input "9.5"
click at [809, 131] on button "ok" at bounding box center [798, 141] width 21 height 21
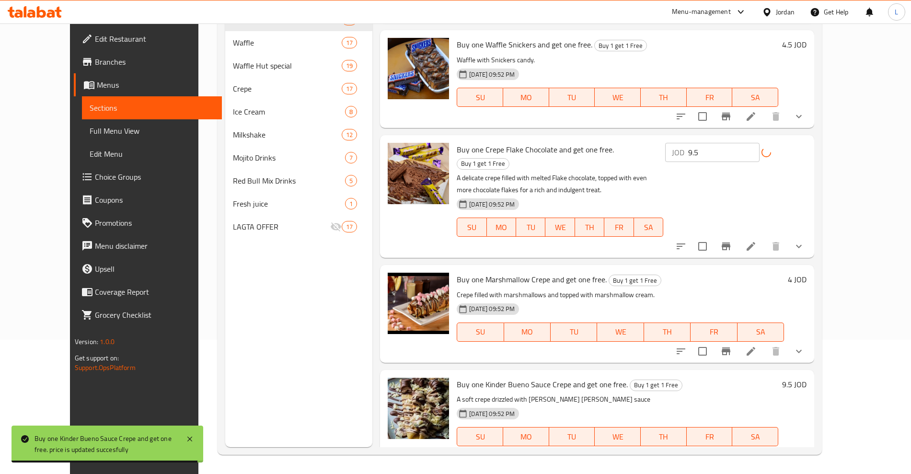
scroll to position [1344, 0]
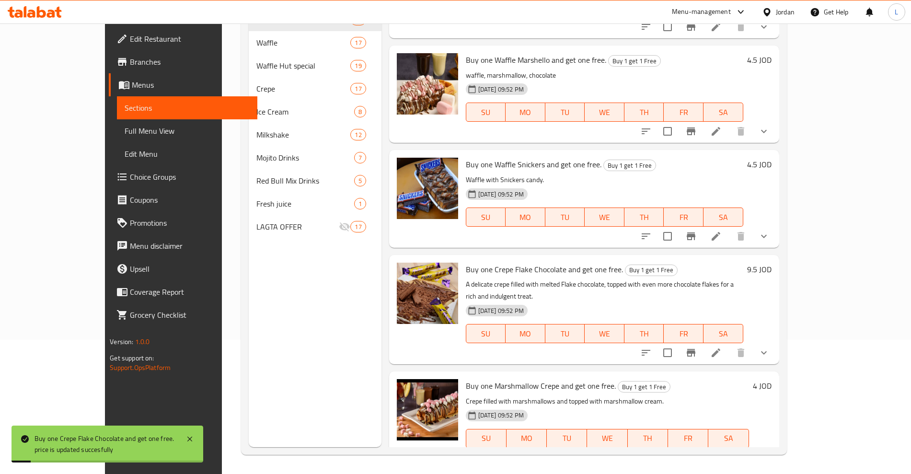
click at [772, 158] on h6 "4.5 JOD" at bounding box center [759, 164] width 24 height 13
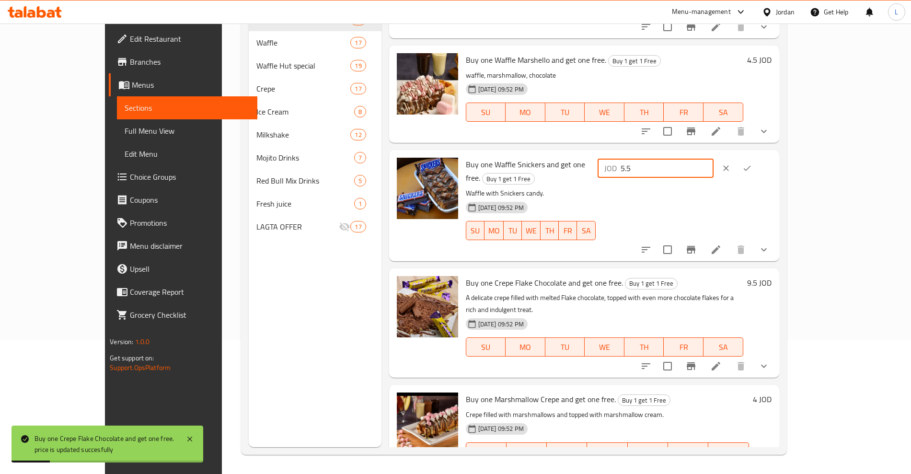
drag, startPoint x: 745, startPoint y: 149, endPoint x: 715, endPoint y: 152, distance: 30.3
click at [714, 159] on input "5.5" at bounding box center [667, 168] width 93 height 19
drag, startPoint x: 752, startPoint y: 141, endPoint x: 706, endPoint y: 148, distance: 46.1
click at [706, 154] on div "Buy one Waffle Snickers and get one free. Buy 1 get 1 Free Waffle with Snickers…" at bounding box center [618, 205] width 313 height 103
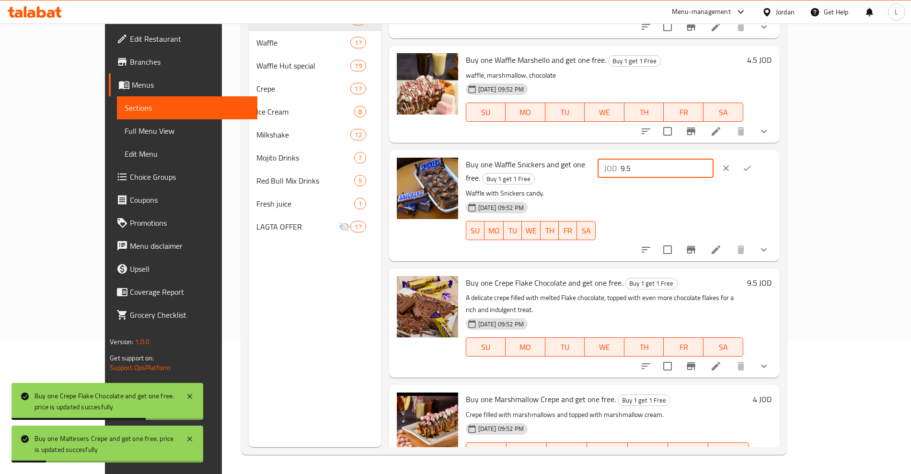
type input "9.5"
click at [752, 163] on icon "ok" at bounding box center [747, 168] width 10 height 10
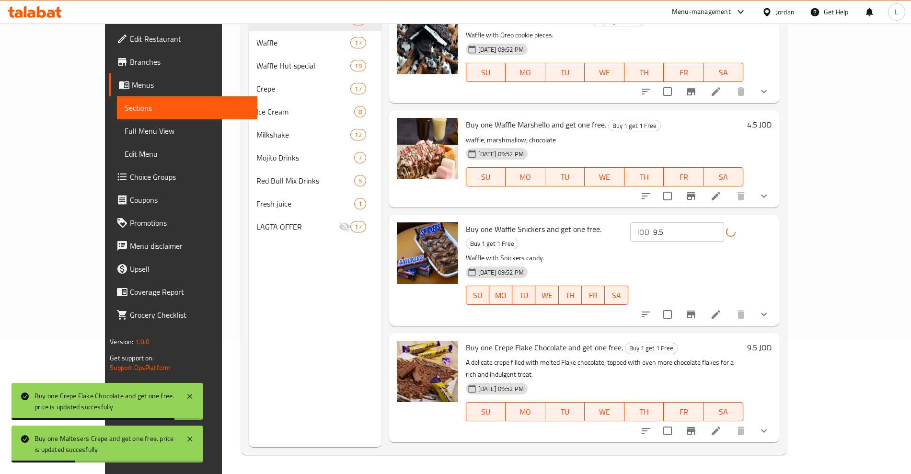
scroll to position [1224, 0]
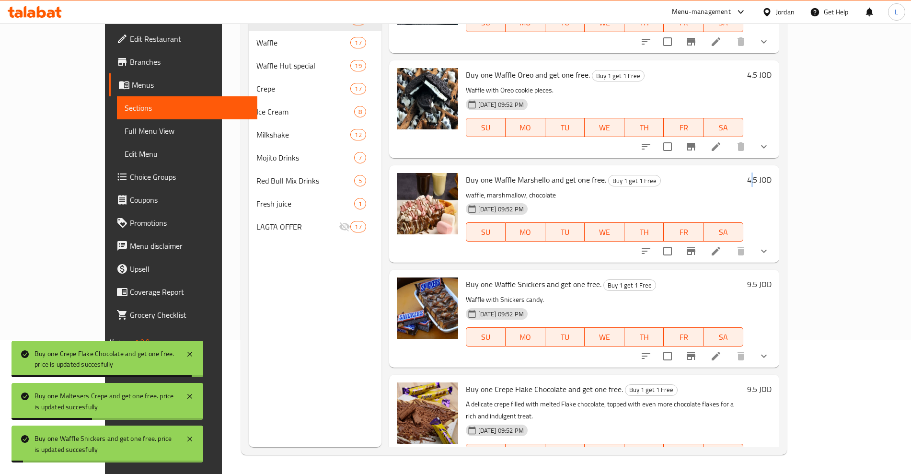
click at [772, 173] on h6 "4.5 JOD" at bounding box center [759, 179] width 24 height 13
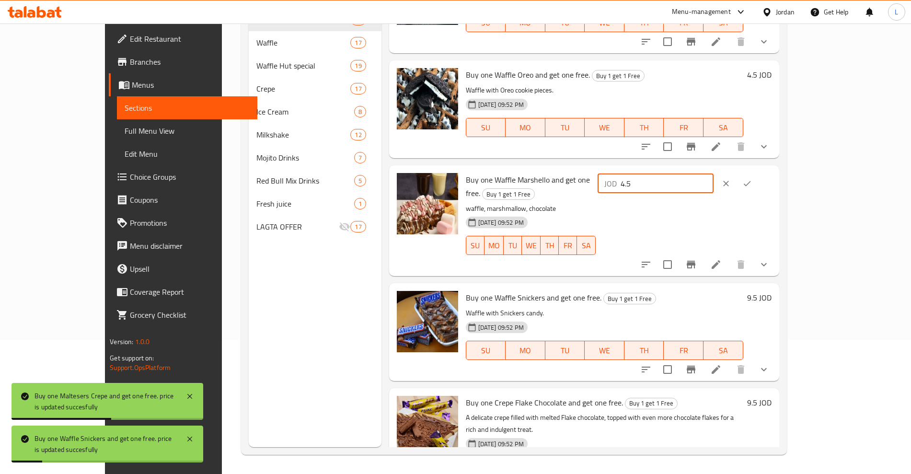
drag, startPoint x: 744, startPoint y: 160, endPoint x: 719, endPoint y: 162, distance: 24.5
click at [714, 174] on div "JOD 4.5 ​" at bounding box center [656, 183] width 116 height 19
type input "9.5"
click at [752, 179] on icon "ok" at bounding box center [747, 184] width 10 height 10
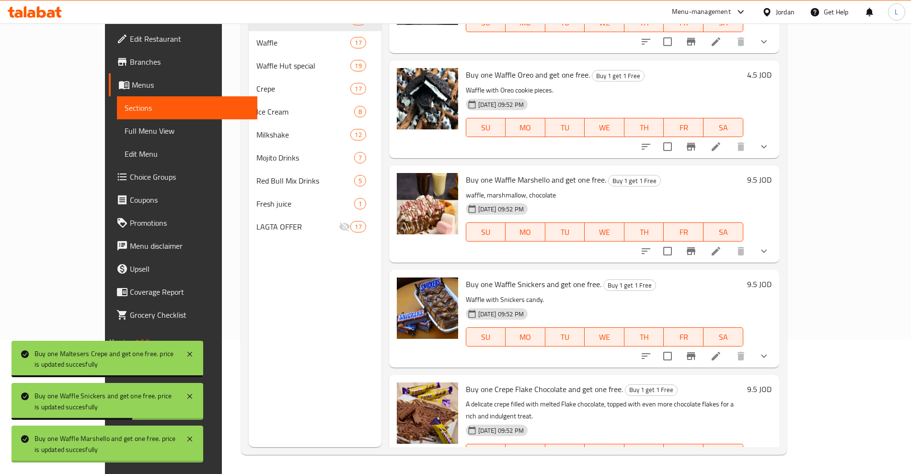
click at [772, 68] on h6 "4.5 JOD" at bounding box center [759, 74] width 24 height 13
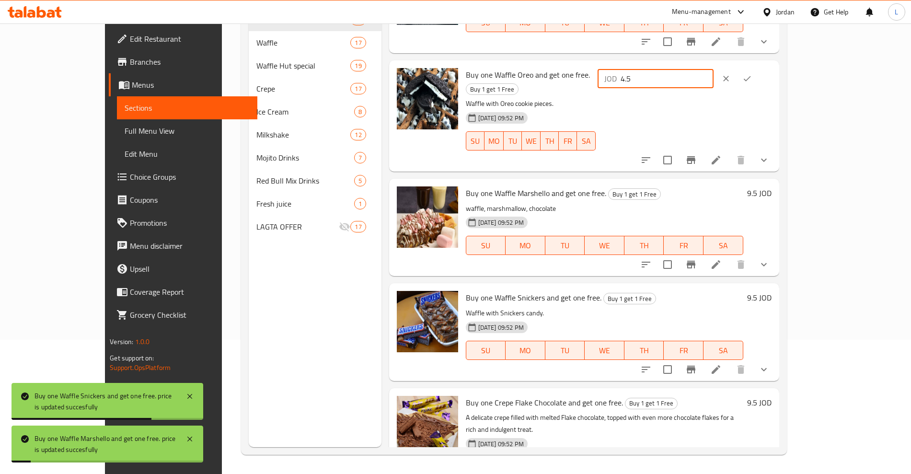
drag, startPoint x: 754, startPoint y: 56, endPoint x: 728, endPoint y: 63, distance: 27.3
click at [714, 69] on div "JOD 4.5 ​" at bounding box center [656, 78] width 116 height 19
type input "9.5"
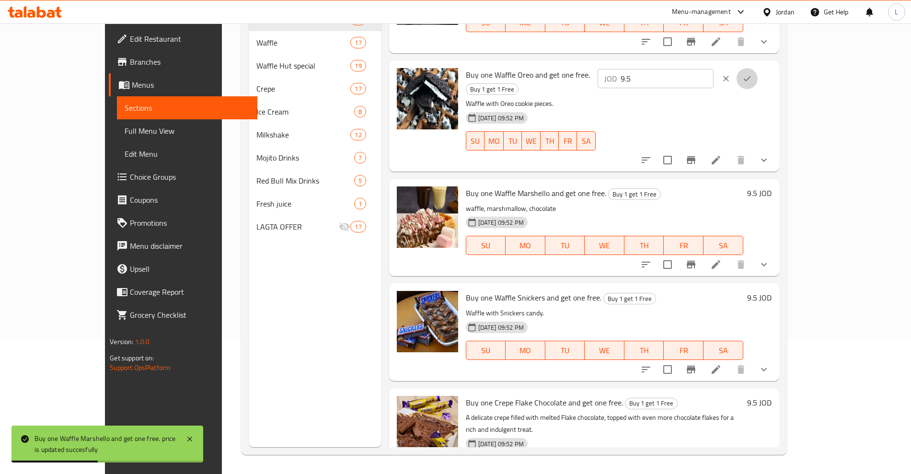
click at [758, 68] on button "ok" at bounding box center [747, 78] width 21 height 21
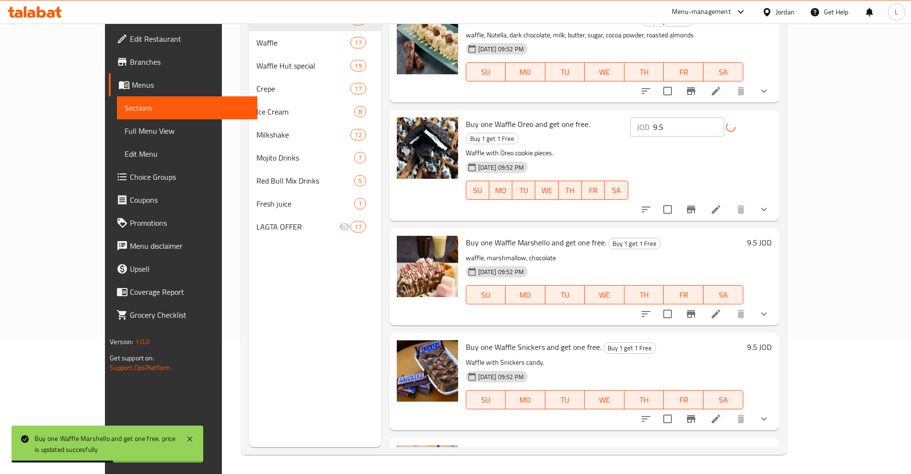
scroll to position [1104, 0]
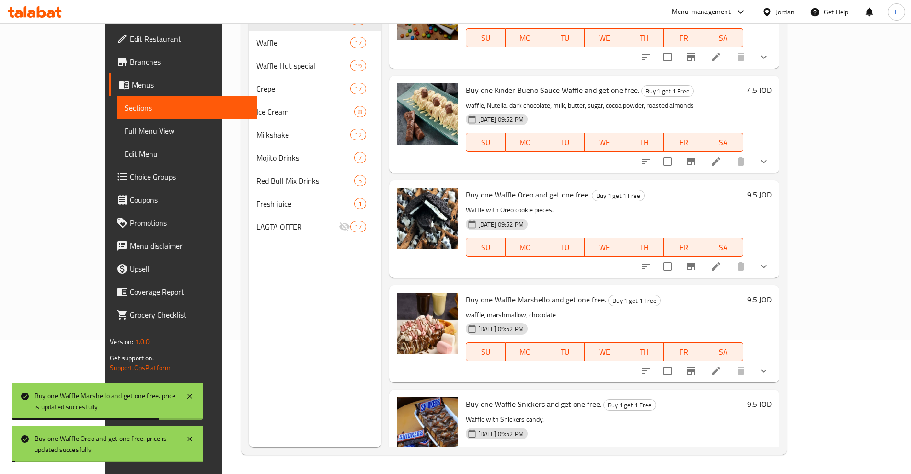
click at [772, 83] on h6 "4.5 JOD" at bounding box center [759, 89] width 24 height 13
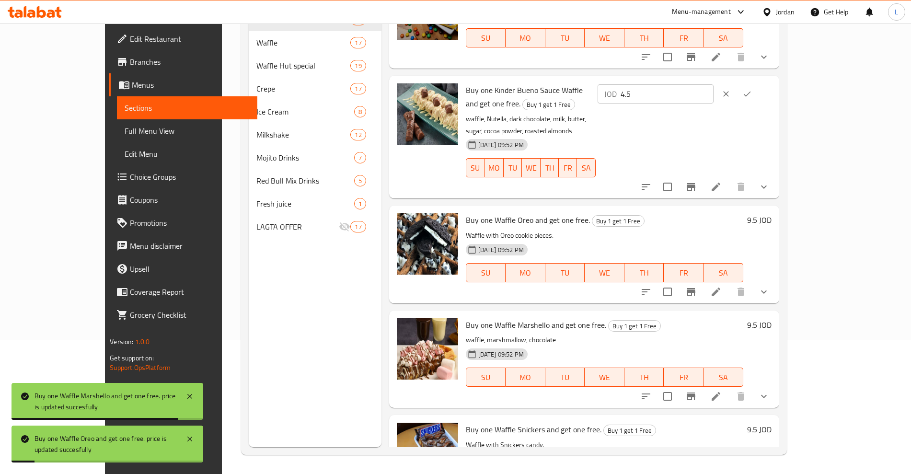
drag, startPoint x: 724, startPoint y: 74, endPoint x: 759, endPoint y: 67, distance: 35.2
click at [617, 88] on p "JOD" at bounding box center [610, 94] width 12 height 12
drag, startPoint x: 715, startPoint y: 75, endPoint x: 709, endPoint y: 76, distance: 5.8
click at [709, 80] on div "Buy one Kinder Bueno Sauce Waffle and get one free. Buy 1 get 1 Free waffle, Nu…" at bounding box center [618, 137] width 313 height 115
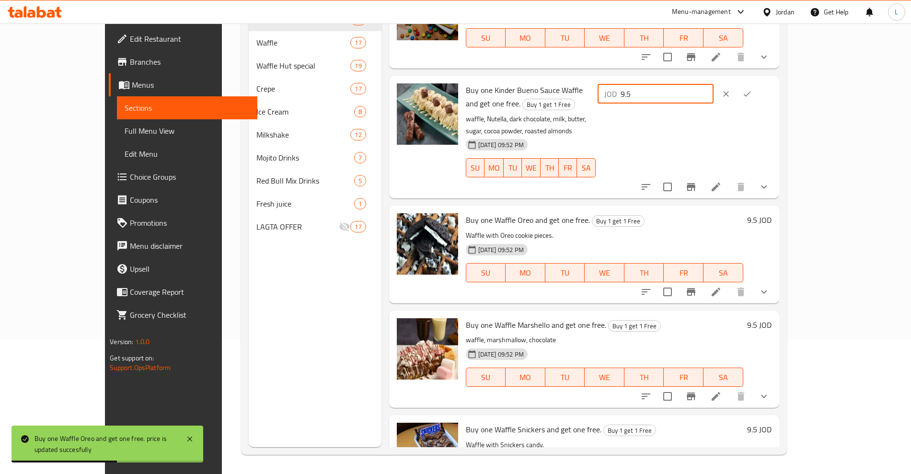
type input "9.5"
click at [752, 89] on icon "ok" at bounding box center [747, 94] width 10 height 10
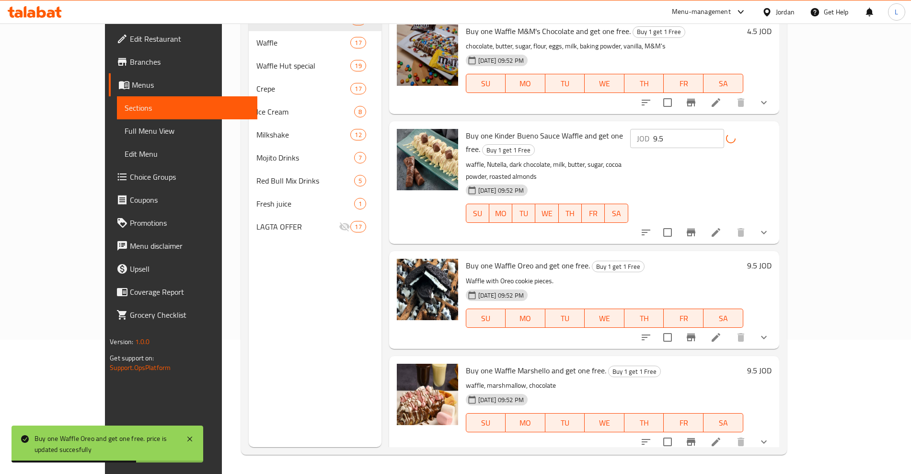
scroll to position [984, 0]
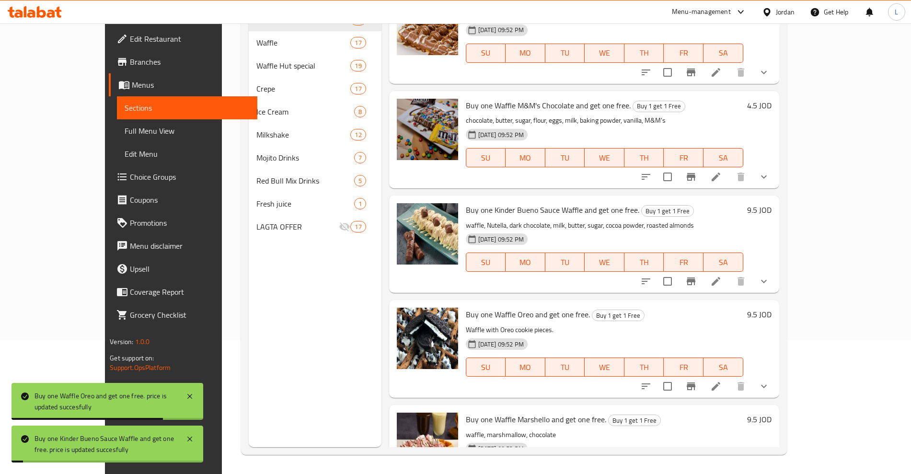
click at [772, 99] on h6 "4.5 JOD" at bounding box center [759, 105] width 24 height 13
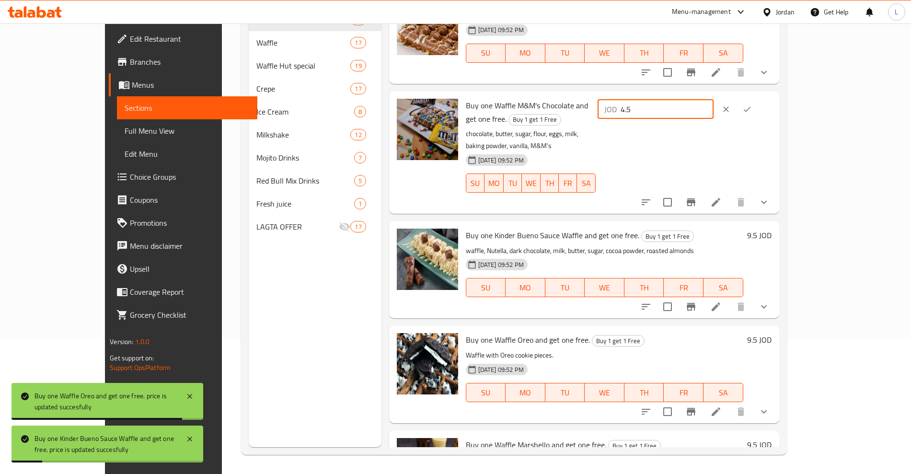
drag, startPoint x: 740, startPoint y: 87, endPoint x: 719, endPoint y: 89, distance: 21.2
click at [714, 100] on div "JOD 4.5 ​" at bounding box center [656, 109] width 116 height 19
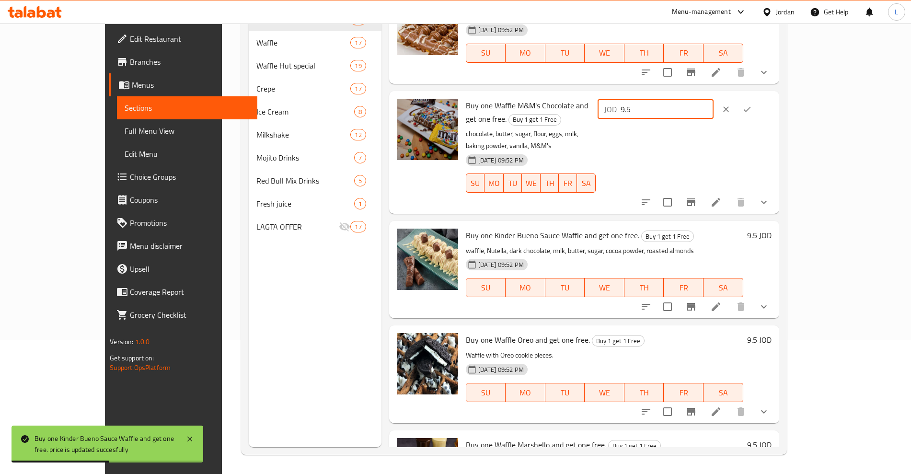
type input "9.5"
click at [752, 104] on icon "ok" at bounding box center [747, 109] width 10 height 10
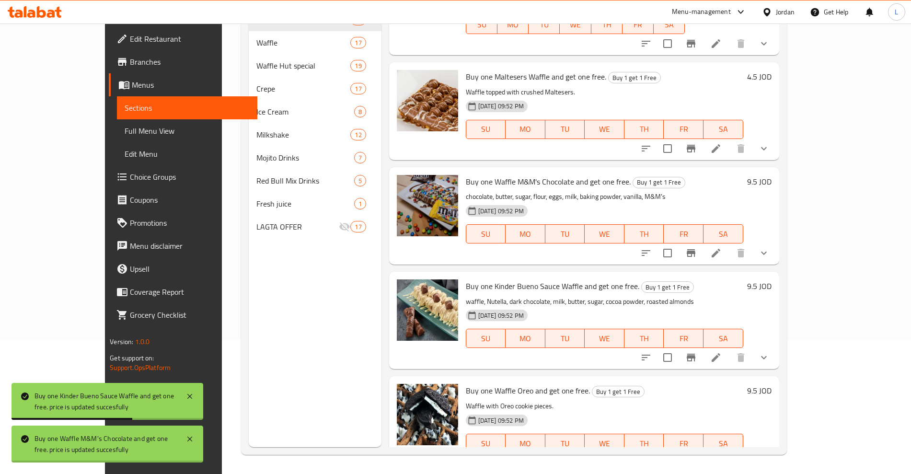
scroll to position [865, 0]
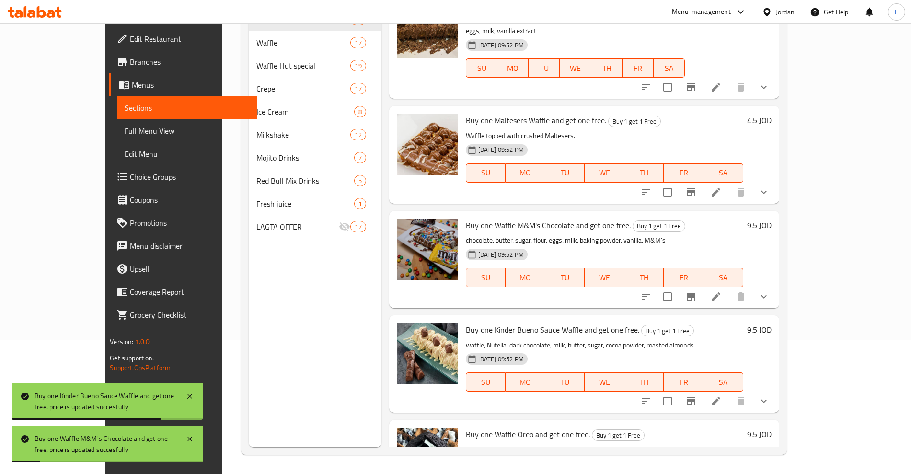
drag, startPoint x: 846, startPoint y: 99, endPoint x: 777, endPoint y: 111, distance: 70.0
click at [772, 114] on h6 "4.5 JOD" at bounding box center [759, 120] width 24 height 13
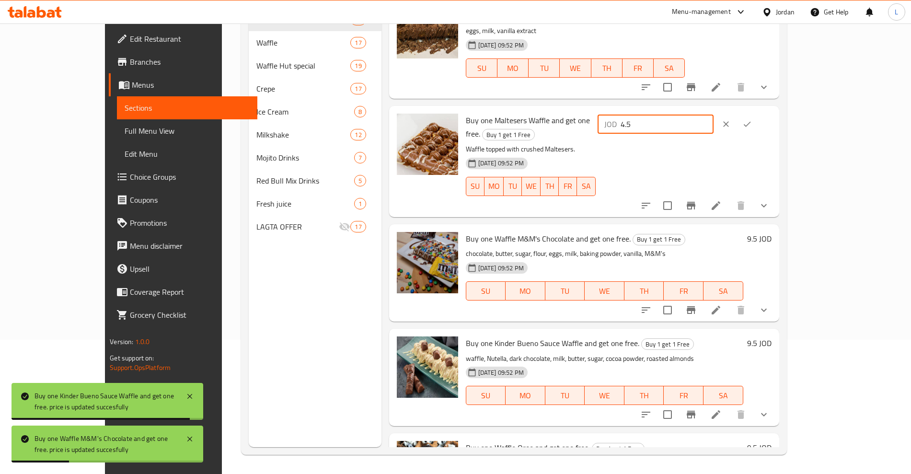
drag, startPoint x: 716, startPoint y: 104, endPoint x: 710, endPoint y: 115, distance: 12.4
click at [712, 114] on div "JOD 4.5 ​" at bounding box center [684, 124] width 176 height 21
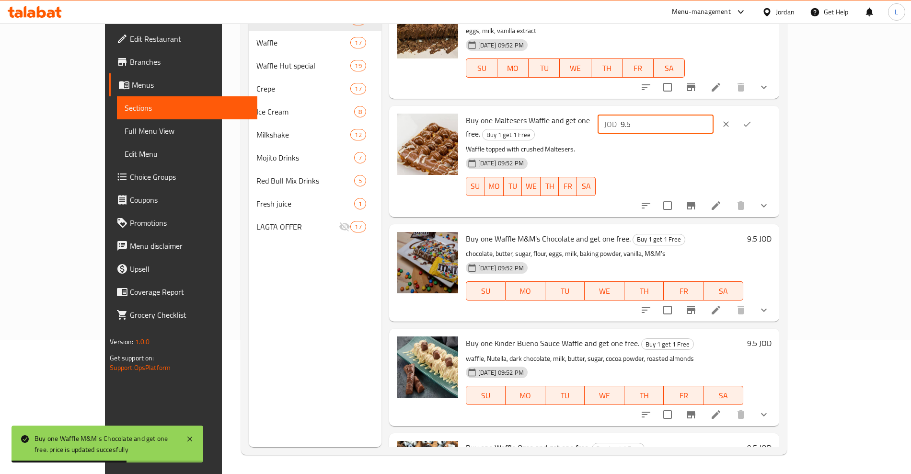
type input "9.5"
click at [752, 119] on icon "ok" at bounding box center [747, 124] width 10 height 10
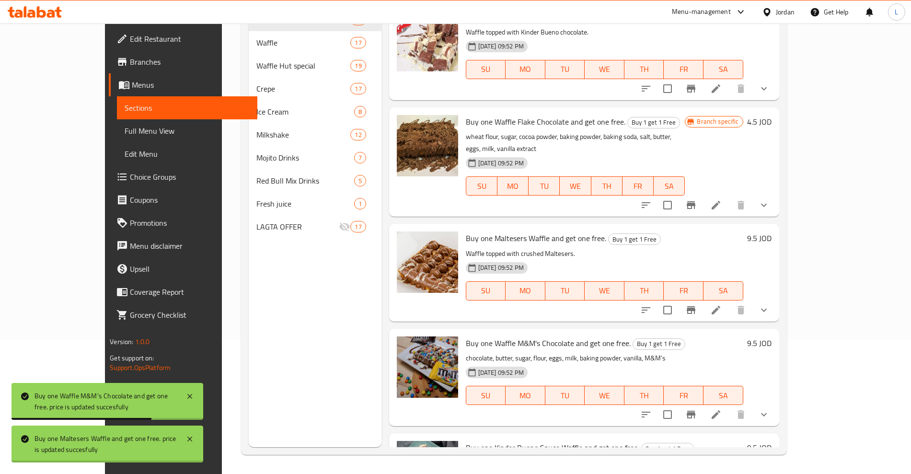
scroll to position [745, 0]
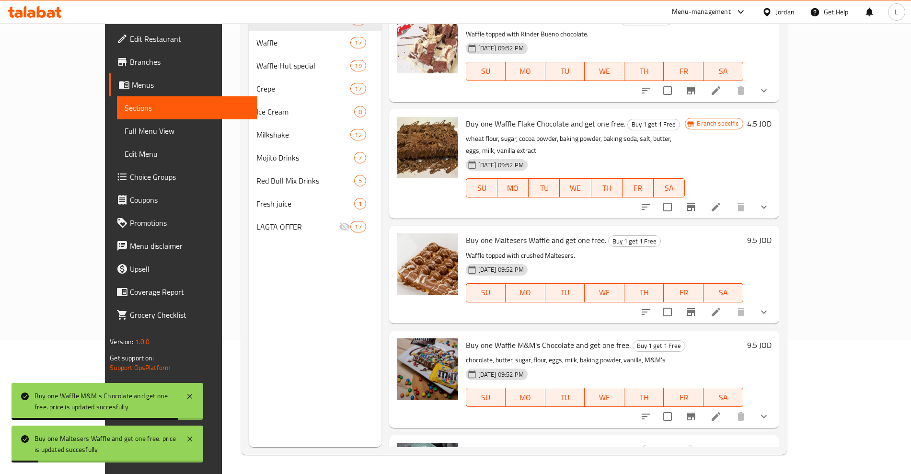
click at [772, 117] on h6 "4.5 JOD" at bounding box center [759, 123] width 24 height 13
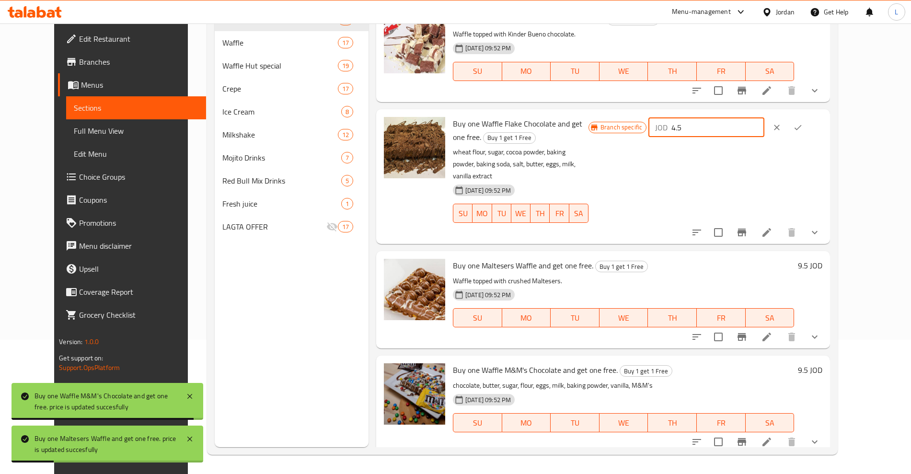
drag, startPoint x: 743, startPoint y: 117, endPoint x: 724, endPoint y: 120, distance: 19.9
click at [724, 122] on div "JOD 4.5 ​" at bounding box center [706, 127] width 116 height 19
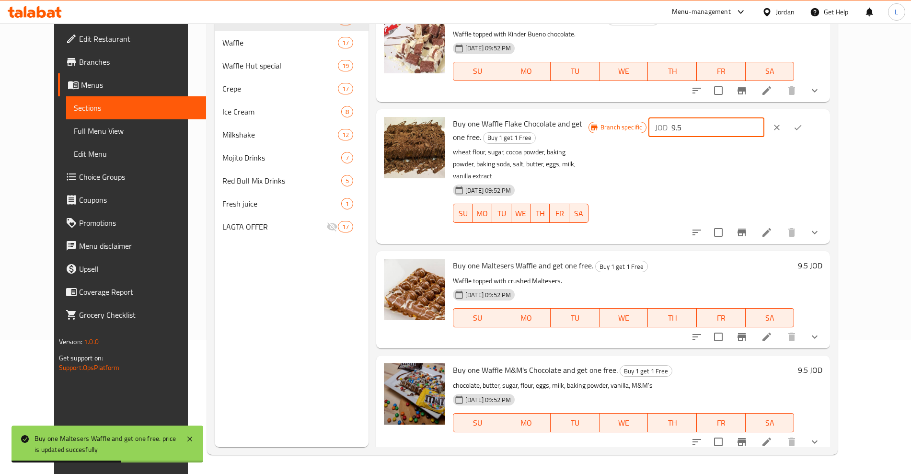
type input "9.5"
click at [803, 123] on icon "ok" at bounding box center [798, 128] width 10 height 10
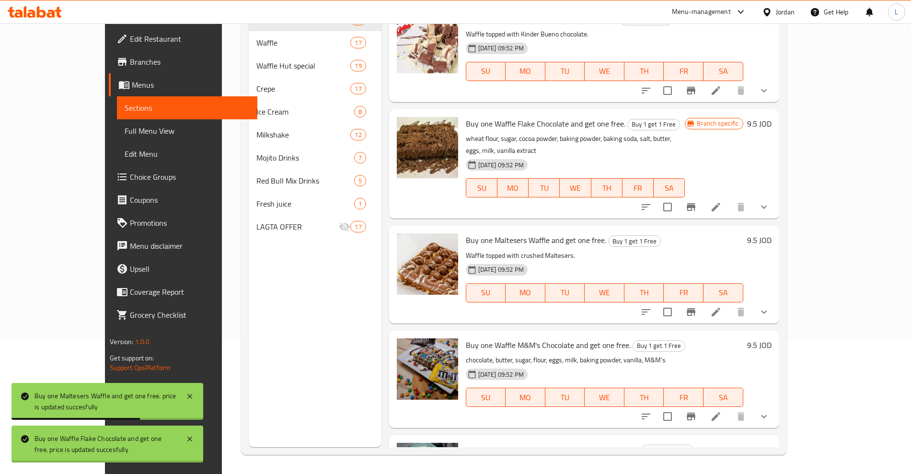
scroll to position [685, 0]
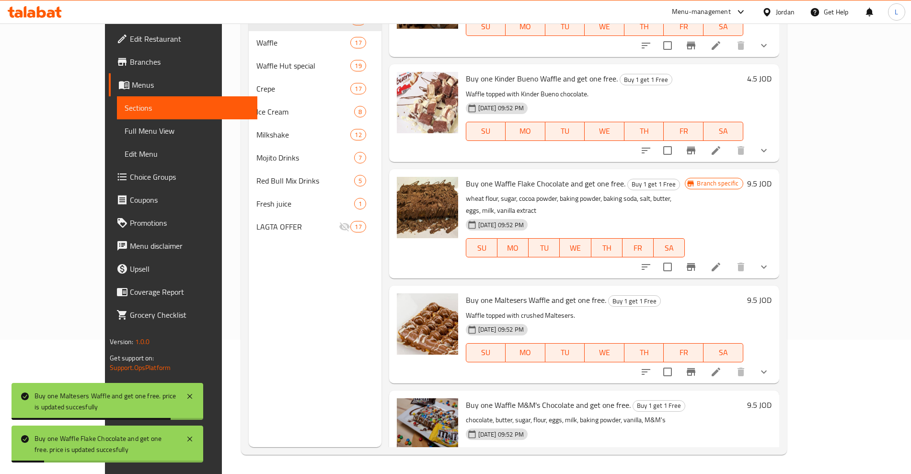
click at [772, 72] on h6 "4.5 JOD" at bounding box center [759, 78] width 24 height 13
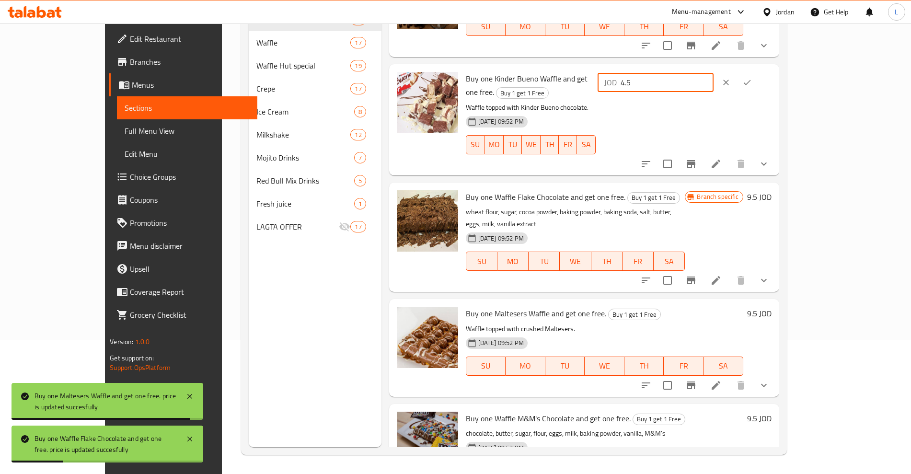
drag, startPoint x: 773, startPoint y: 72, endPoint x: 739, endPoint y: 75, distance: 34.7
click at [714, 75] on input "4.5" at bounding box center [667, 82] width 93 height 19
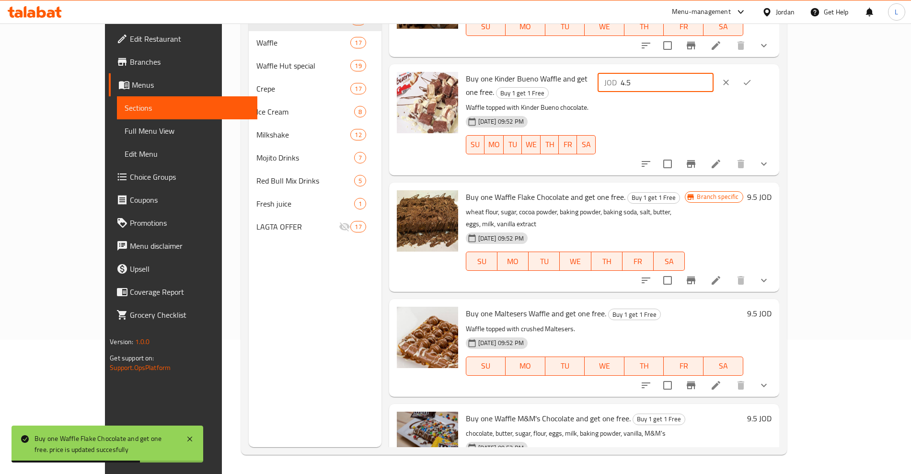
click at [714, 73] on input "4.5" at bounding box center [667, 82] width 93 height 19
drag, startPoint x: 742, startPoint y: 70, endPoint x: 731, endPoint y: 73, distance: 11.5
click at [714, 73] on div "JOD 4.5 ​" at bounding box center [656, 82] width 116 height 19
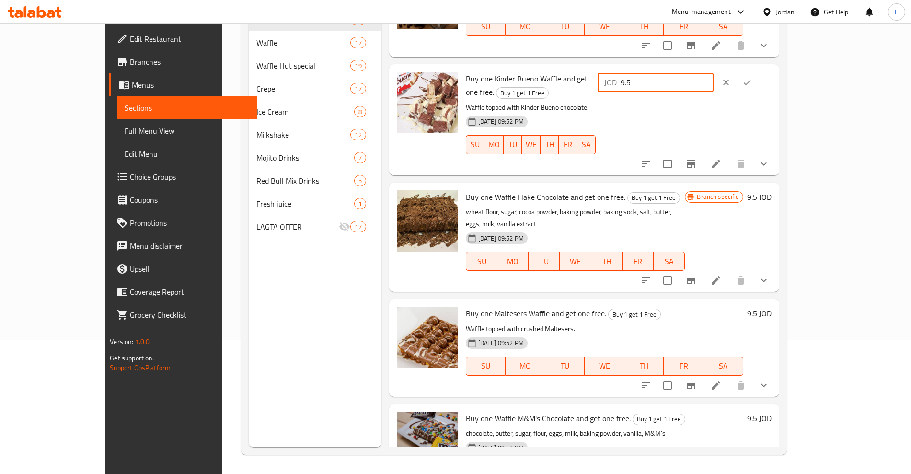
type input "9.5"
click at [752, 78] on icon "ok" at bounding box center [747, 83] width 10 height 10
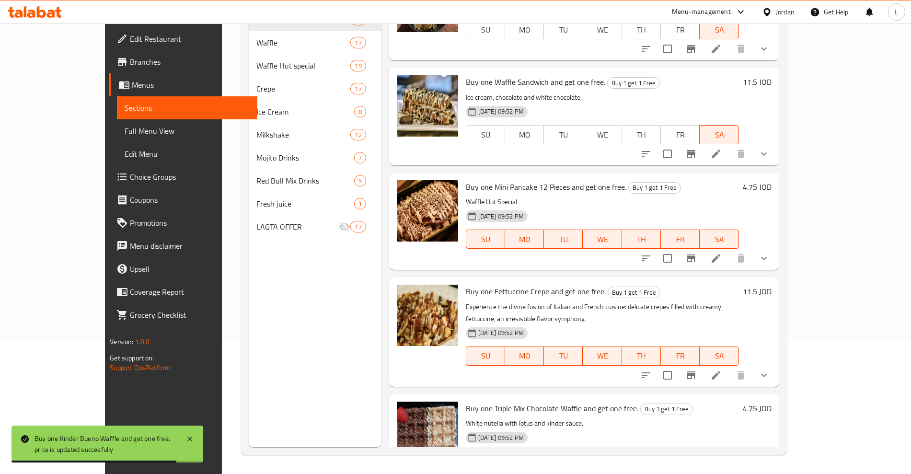
scroll to position [60, 0]
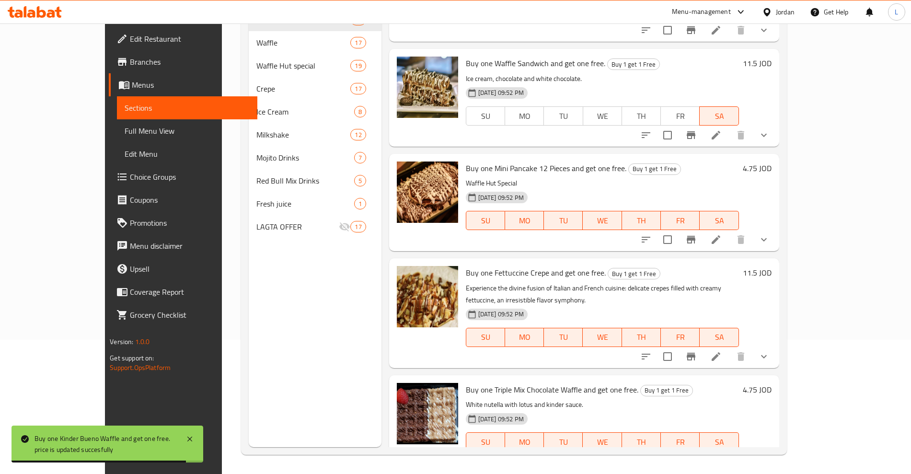
click at [772, 169] on h6 "4.75 JOD" at bounding box center [757, 168] width 29 height 13
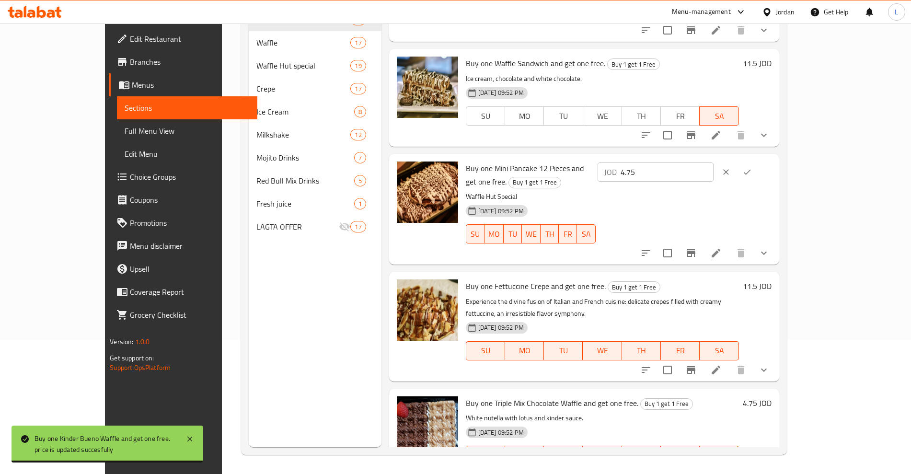
drag, startPoint x: 737, startPoint y: 173, endPoint x: 696, endPoint y: 176, distance: 41.3
click at [696, 176] on div "Buy one Mini Pancake 12 Pieces and get one free. Buy 1 get 1 Free Waffle Hut Sp…" at bounding box center [618, 209] width 313 height 103
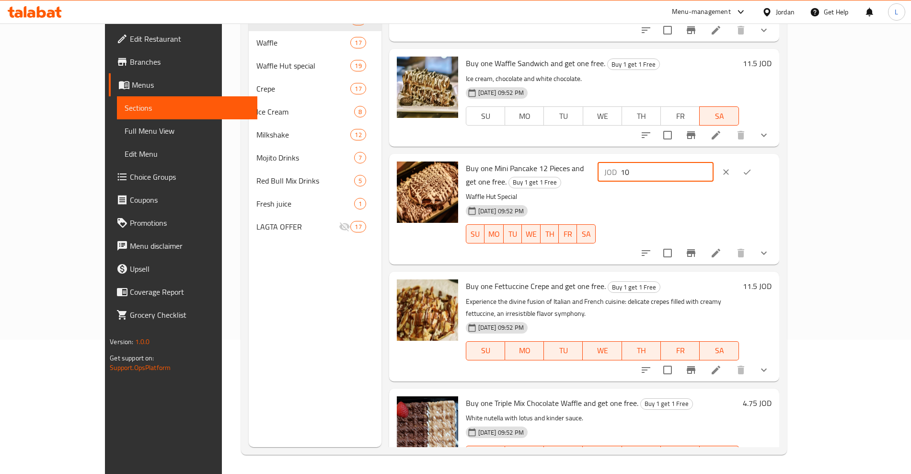
type input "10"
click at [737, 174] on button "clear" at bounding box center [726, 172] width 21 height 21
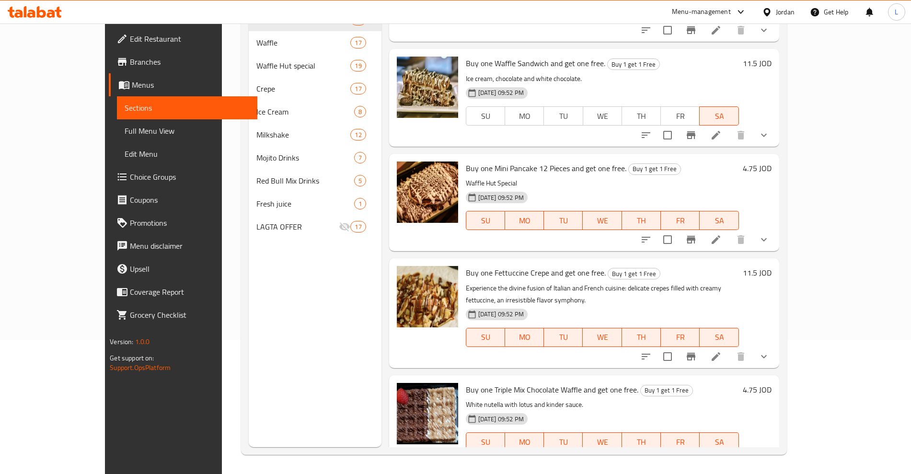
click at [772, 169] on h6 "4.75 JOD" at bounding box center [757, 168] width 29 height 13
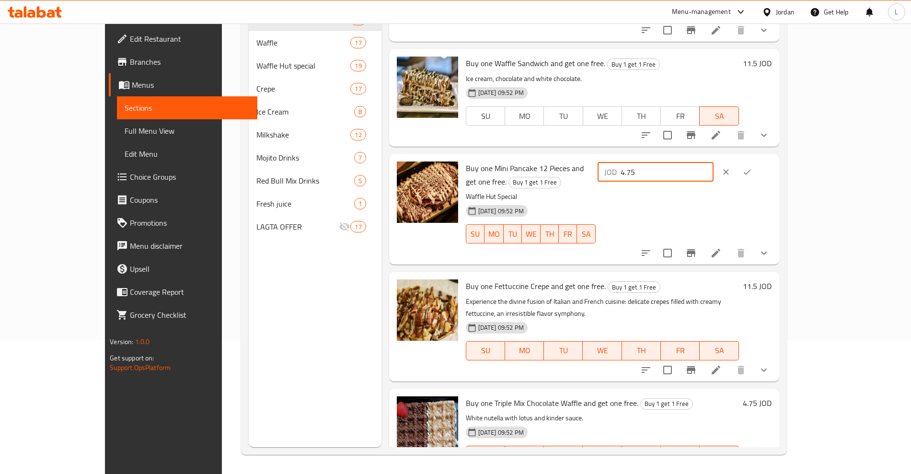
drag, startPoint x: 778, startPoint y: 168, endPoint x: 727, endPoint y: 172, distance: 51.4
click at [714, 172] on div "JOD 4.75 ​" at bounding box center [656, 171] width 116 height 19
type input "10"
click at [758, 164] on button "ok" at bounding box center [747, 172] width 21 height 21
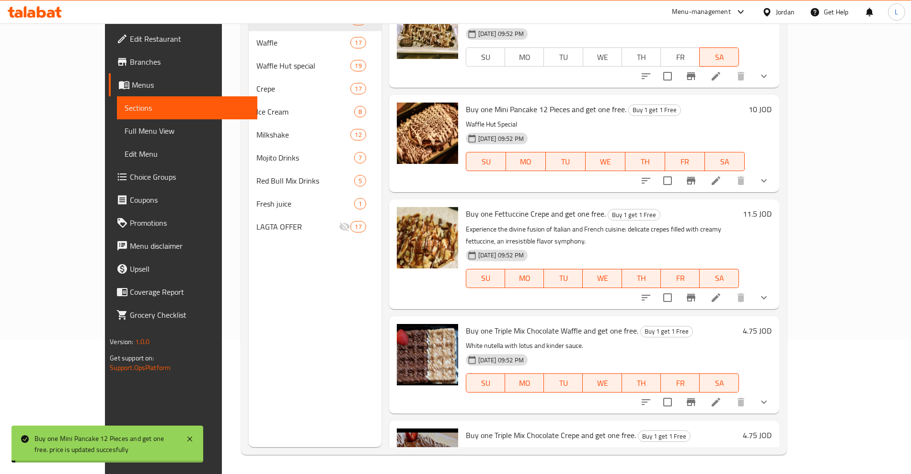
scroll to position [180, 0]
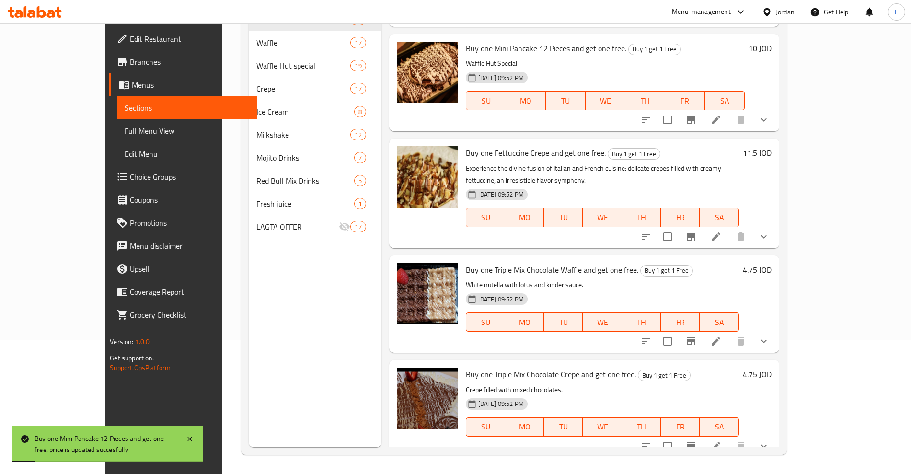
click at [772, 263] on h6 "4.75 JOD" at bounding box center [757, 269] width 29 height 13
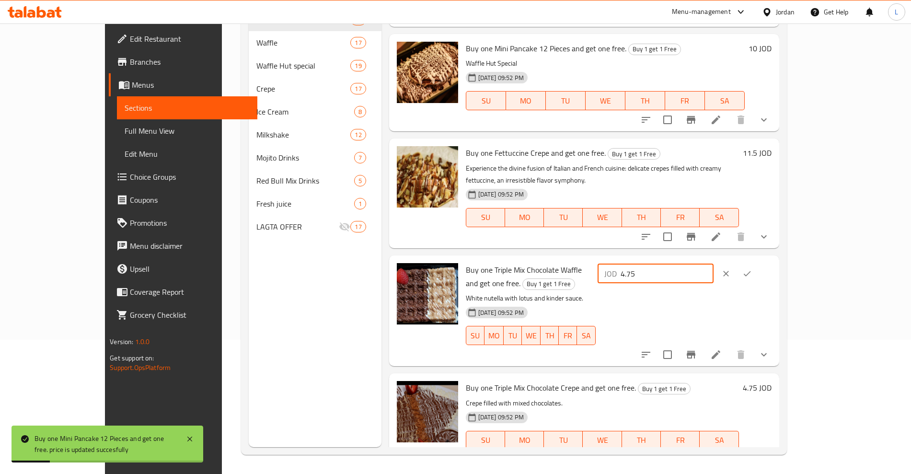
drag, startPoint x: 778, startPoint y: 256, endPoint x: 706, endPoint y: 260, distance: 71.5
click at [706, 260] on div "Buy one Triple Mix Chocolate Waffle and get one free. Buy 1 get 1 Free White nu…" at bounding box center [618, 310] width 313 height 103
type input "10"
click at [752, 269] on icon "ok" at bounding box center [747, 274] width 10 height 10
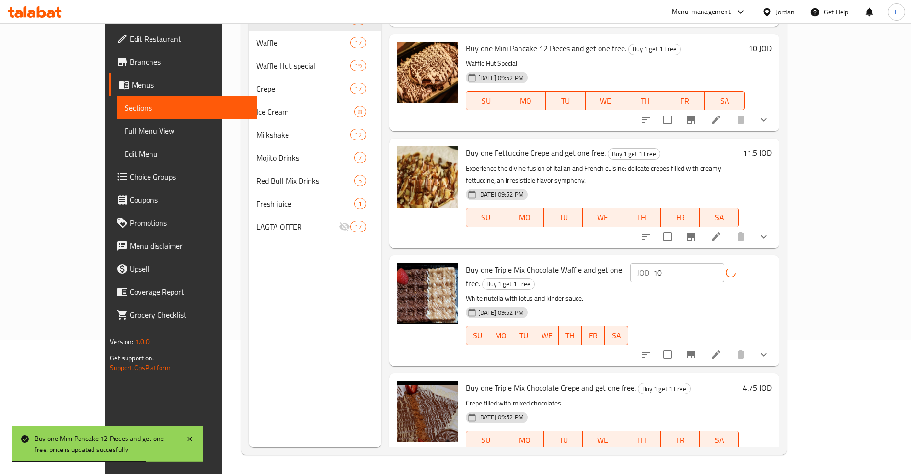
drag, startPoint x: 854, startPoint y: 352, endPoint x: 845, endPoint y: 358, distance: 11.3
click at [775, 377] on div "Buy one Triple Mix Chocolate Crepe and get one free. Buy 1 get 1 Free Crepe fil…" at bounding box center [618, 422] width 313 height 90
click at [772, 381] on h6 "4.75 JOD" at bounding box center [757, 387] width 29 height 13
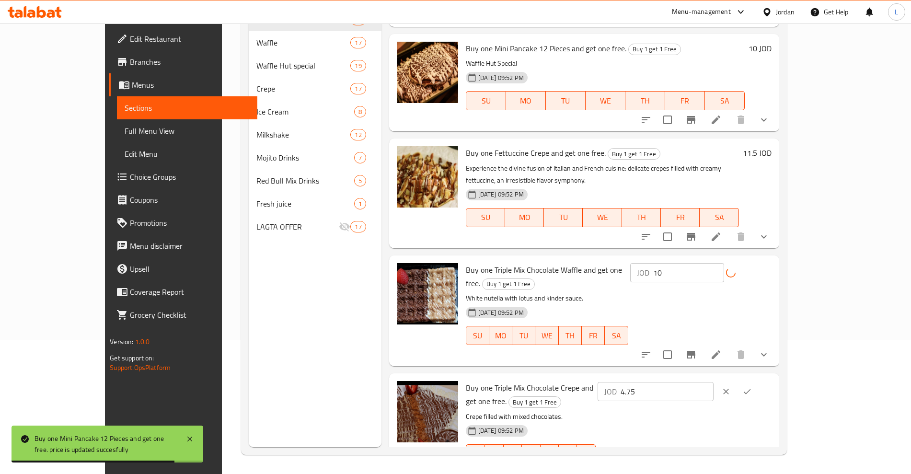
drag, startPoint x: 713, startPoint y: 387, endPoint x: 702, endPoint y: 390, distance: 11.4
click at [702, 390] on div "Buy one Triple Mix Chocolate Crepe and get one free. Buy 1 get 1 Free Crepe fil…" at bounding box center [618, 428] width 313 height 103
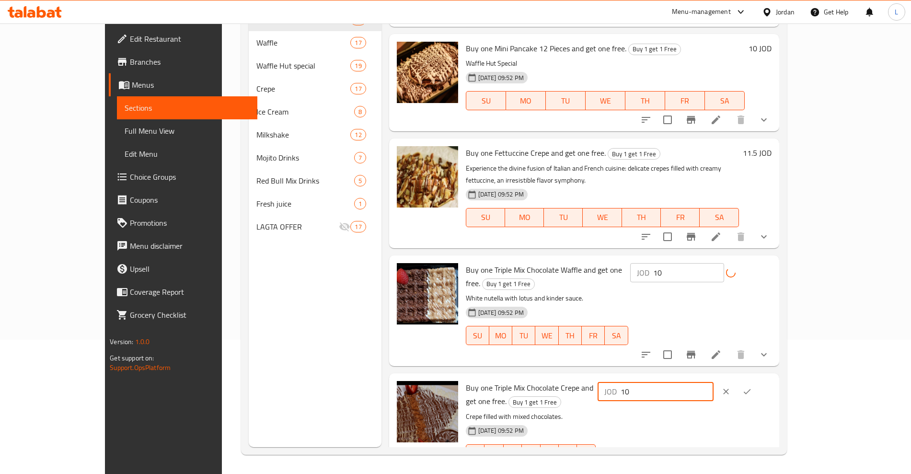
type input "10"
click at [752, 387] on icon "ok" at bounding box center [747, 392] width 10 height 10
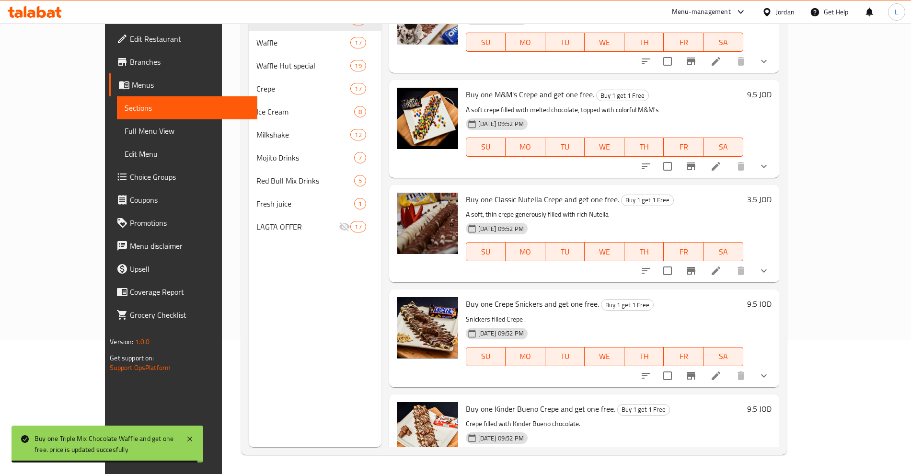
scroll to position [2063, 0]
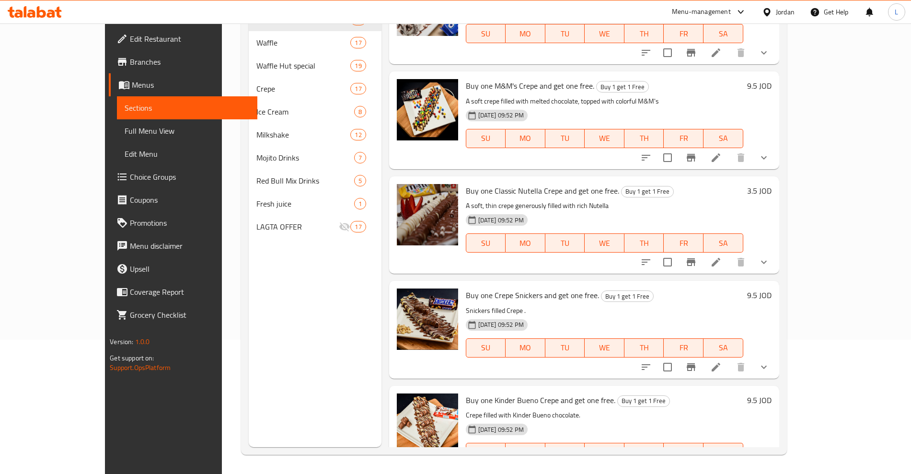
click at [772, 184] on h6 "3.5 JOD" at bounding box center [759, 190] width 24 height 13
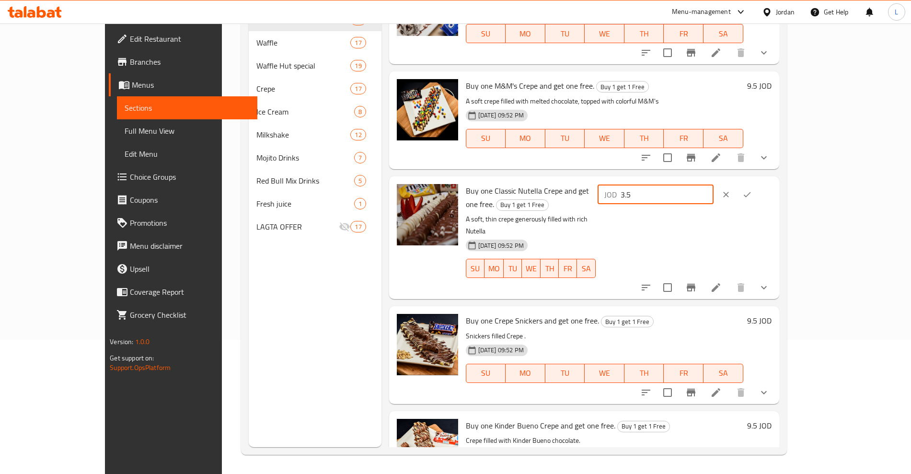
drag, startPoint x: 783, startPoint y: 155, endPoint x: 726, endPoint y: 166, distance: 57.6
click at [714, 185] on div "JOD 3.5 ​" at bounding box center [656, 194] width 116 height 19
type input "7.5"
click at [752, 190] on icon "ok" at bounding box center [747, 195] width 10 height 10
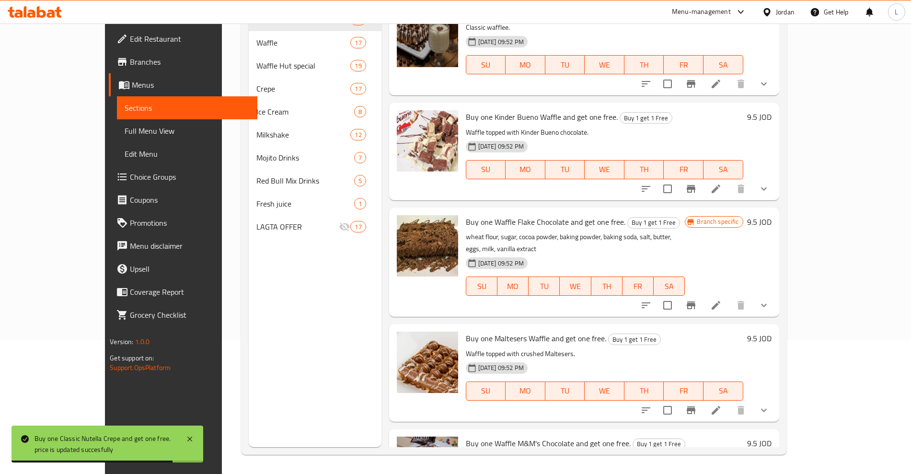
scroll to position [565, 0]
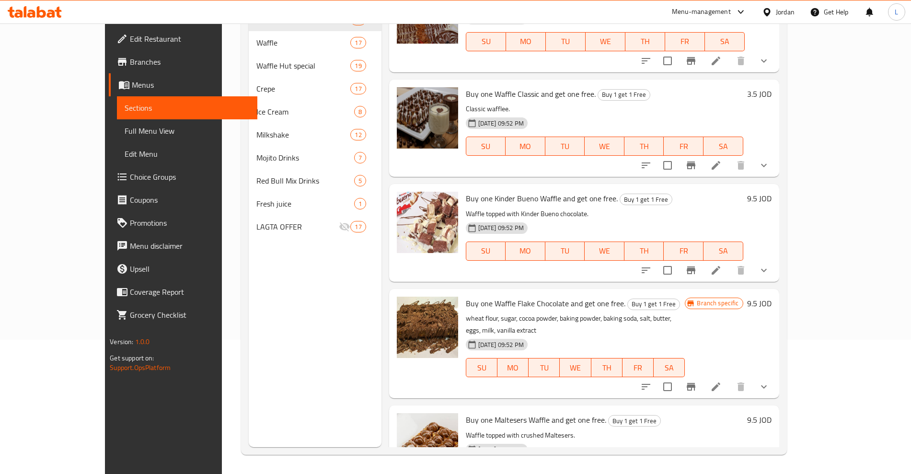
click at [772, 87] on h6 "3.5 JOD" at bounding box center [759, 93] width 24 height 13
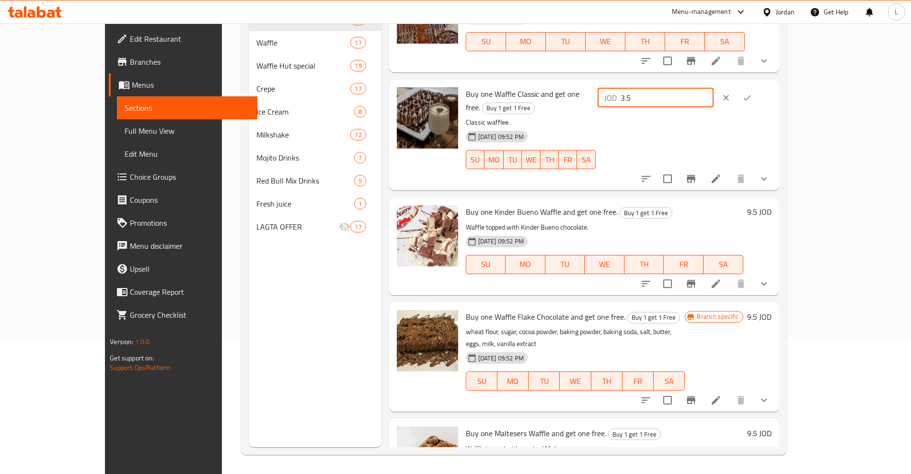
click at [714, 91] on div "JOD 3.5 ​" at bounding box center [656, 97] width 116 height 19
type input "7.5"
click at [758, 87] on button "ok" at bounding box center [747, 97] width 21 height 21
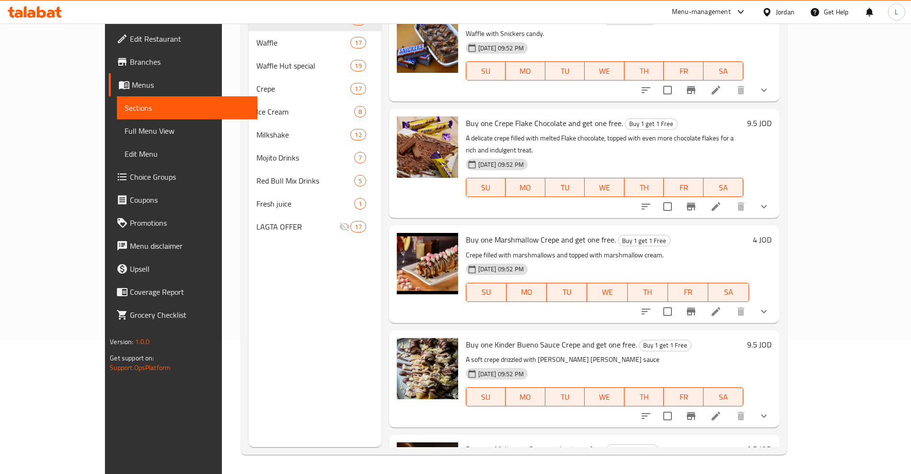
scroll to position [1498, 0]
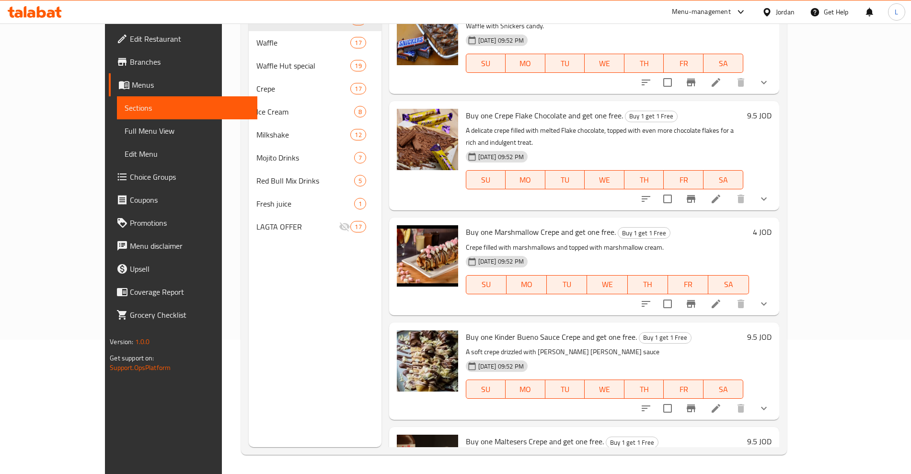
click at [772, 225] on h6 "4 JOD" at bounding box center [762, 231] width 19 height 13
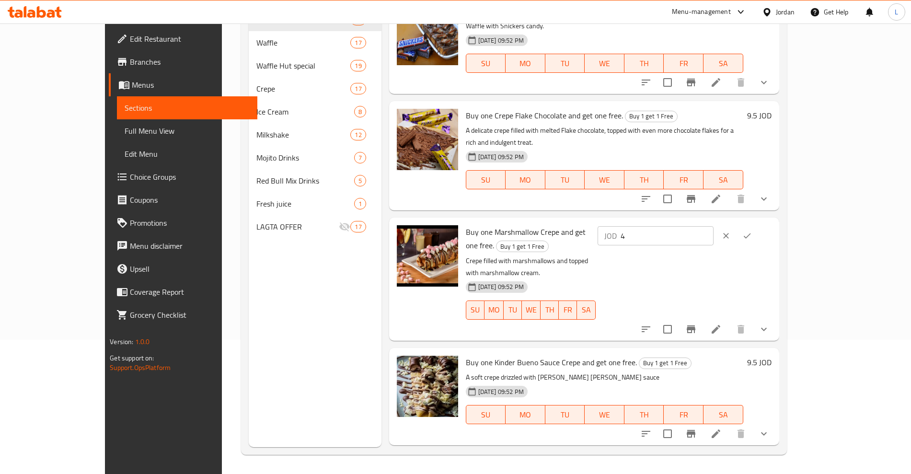
drag, startPoint x: 769, startPoint y: 198, endPoint x: 753, endPoint y: 201, distance: 16.6
click at [714, 226] on input "4" at bounding box center [667, 235] width 93 height 19
drag, startPoint x: 750, startPoint y: 202, endPoint x: 718, endPoint y: 206, distance: 32.3
click at [714, 226] on div "JOD 4 ​" at bounding box center [656, 235] width 116 height 19
type input "8.5"
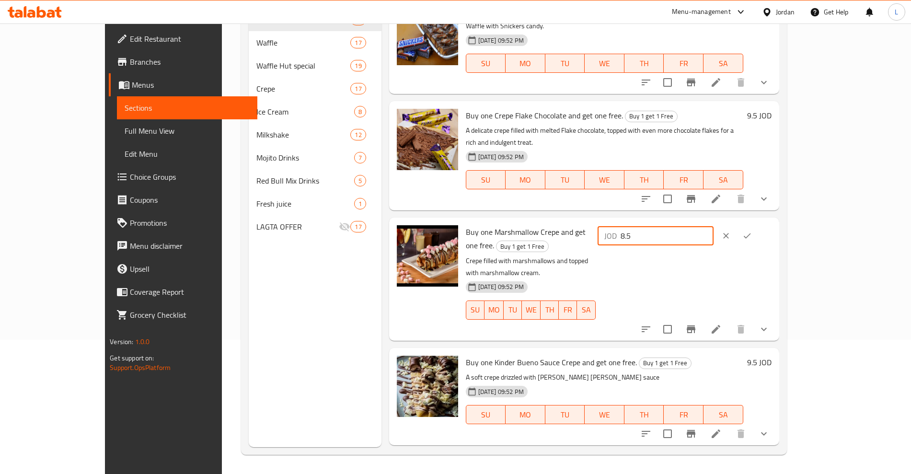
click at [752, 231] on icon "ok" at bounding box center [747, 236] width 10 height 10
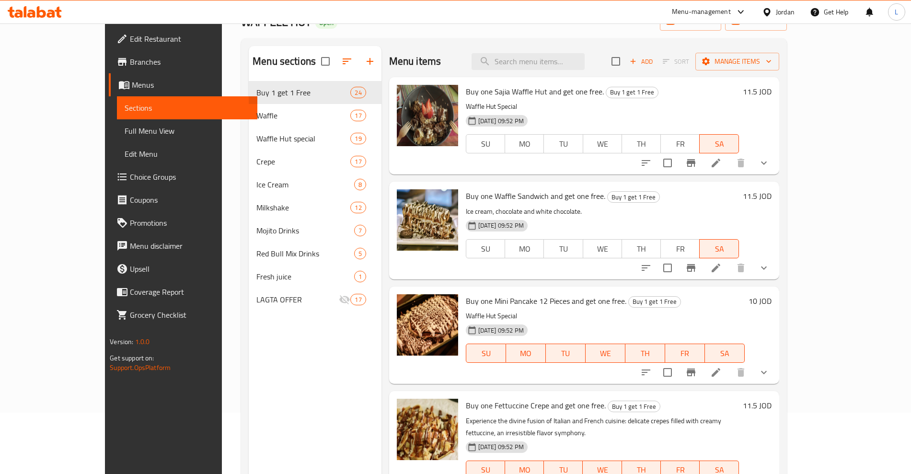
scroll to position [0, 0]
